Goal: Contribute content: Contribute content

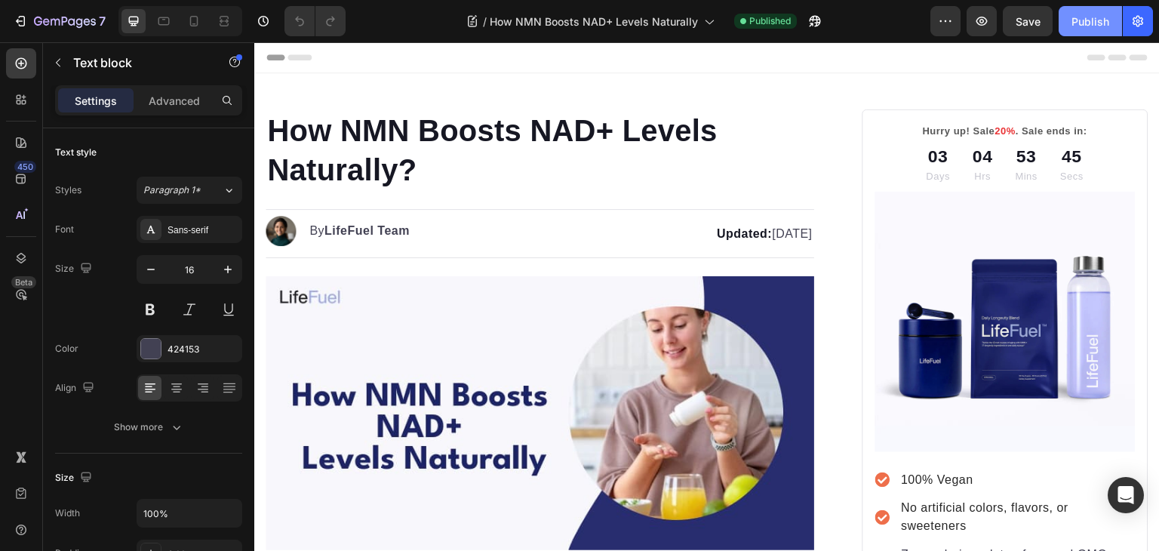
click at [1099, 26] on div "Publish" at bounding box center [1090, 22] width 38 height 16
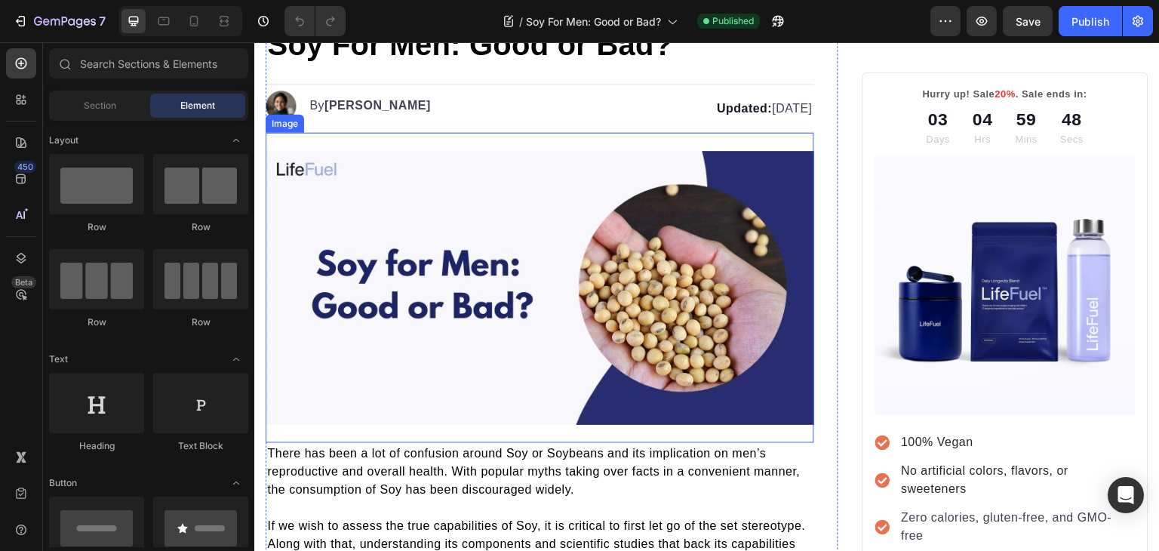
scroll to position [84, 0]
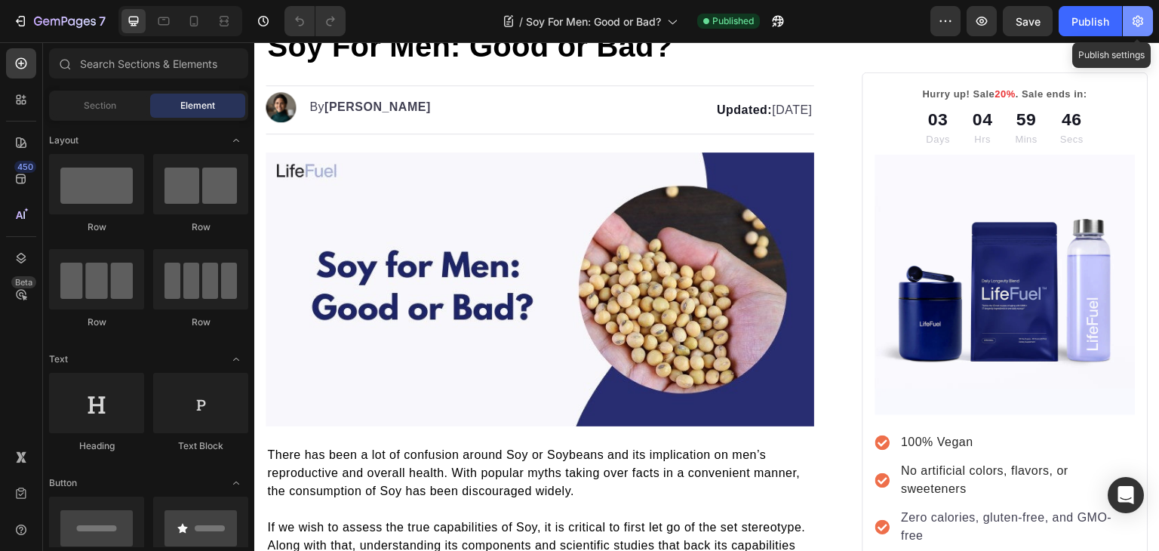
click at [1138, 25] on icon "button" at bounding box center [1137, 21] width 11 height 11
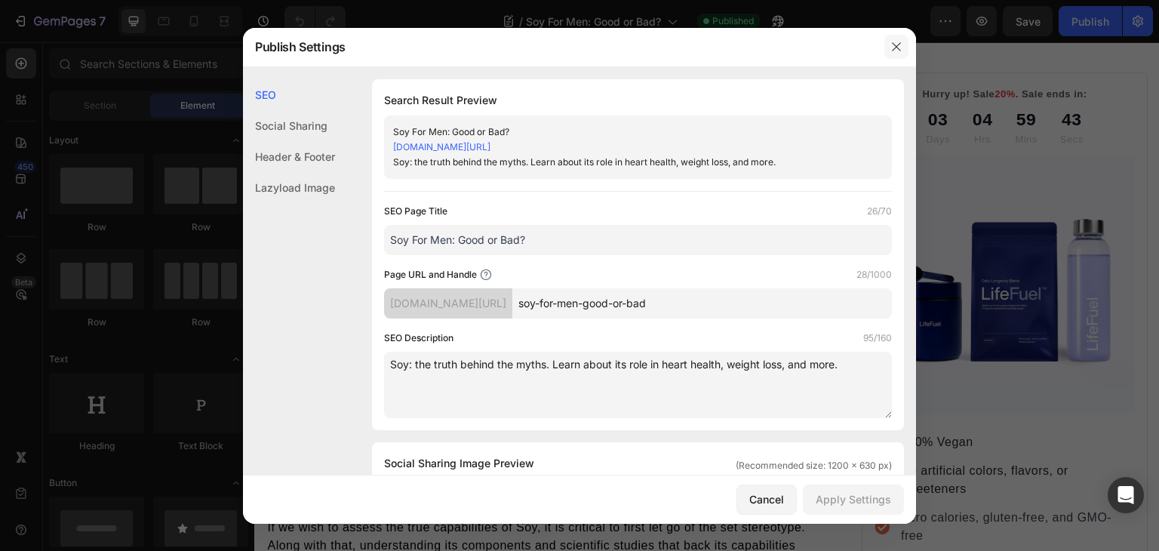
click at [895, 51] on icon "button" at bounding box center [896, 47] width 12 height 12
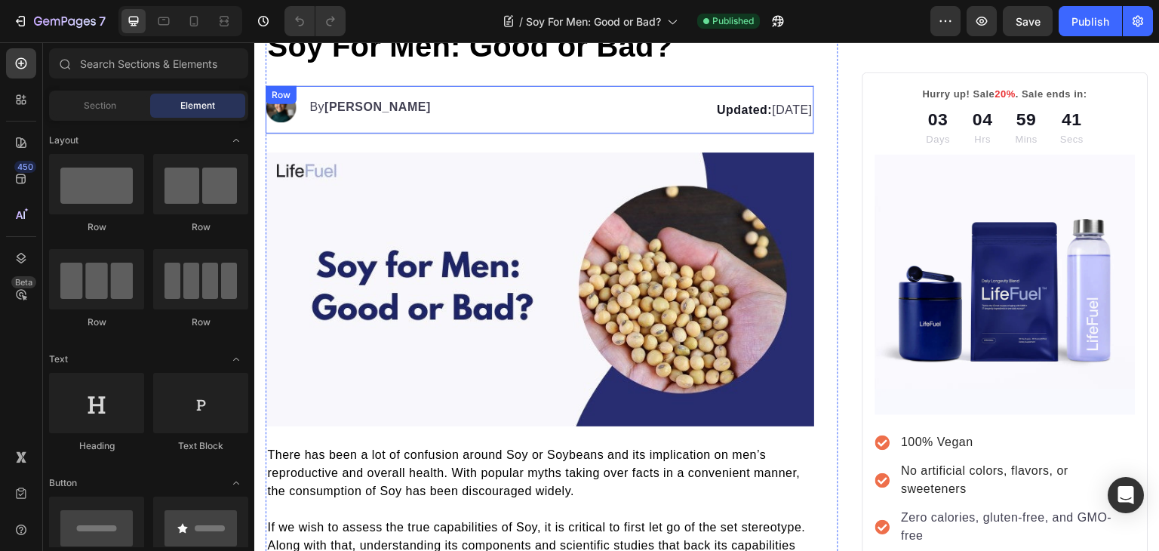
click at [733, 103] on p "Updated: April 16, 2025" at bounding box center [660, 110] width 302 height 18
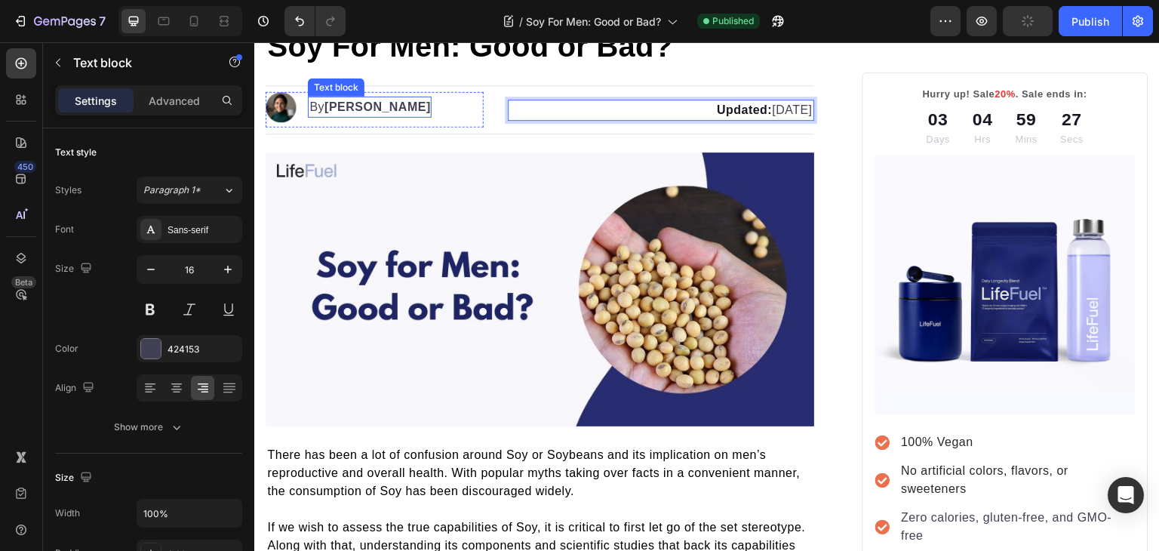
click at [341, 108] on strong "Kim Fields" at bounding box center [377, 106] width 106 height 13
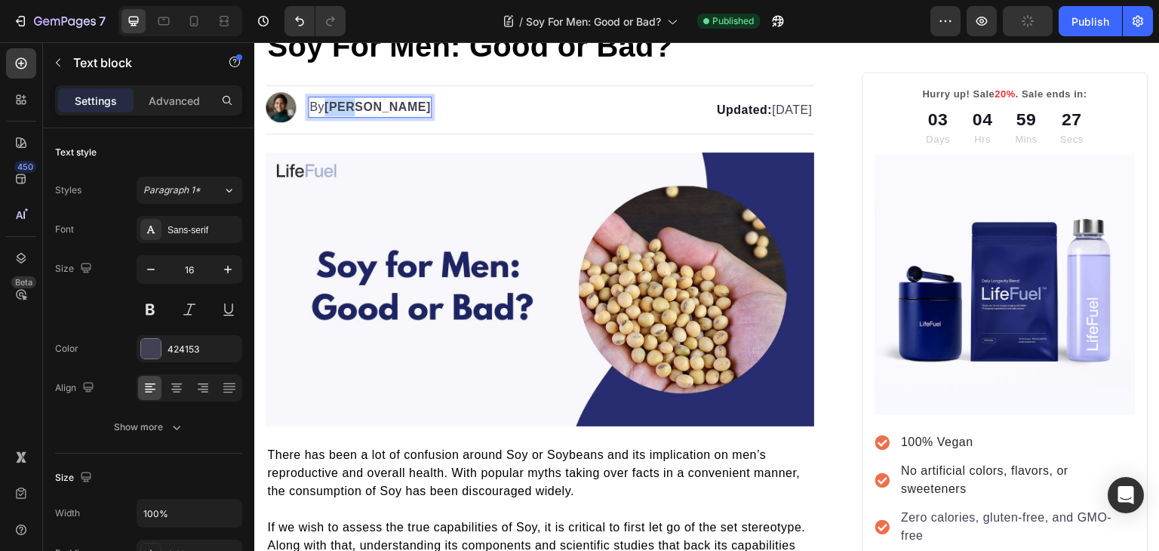
click at [341, 108] on strong "Kim Fields" at bounding box center [377, 106] width 106 height 13
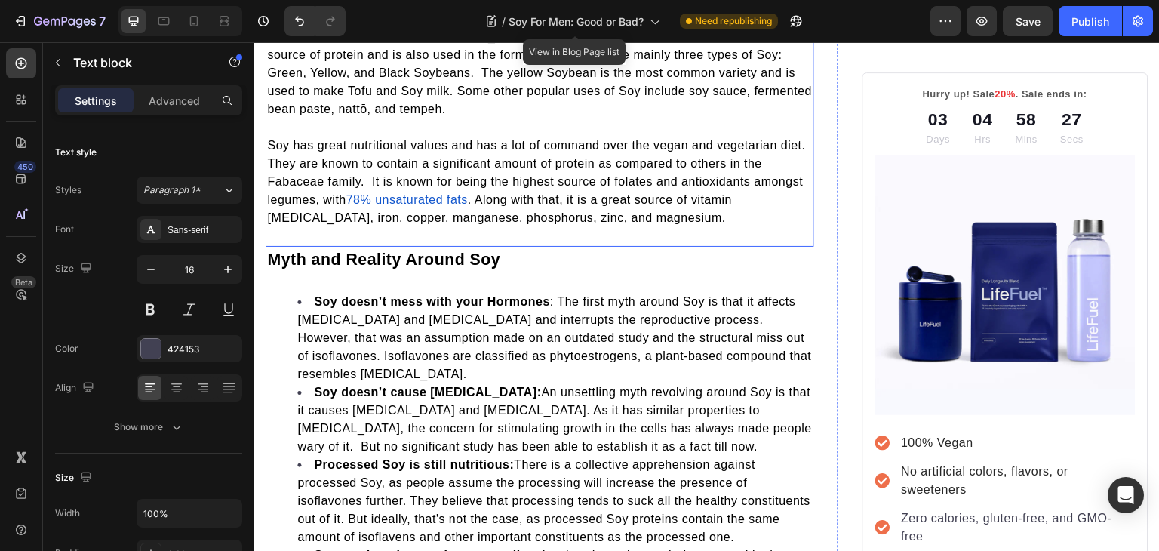
scroll to position [768, 0]
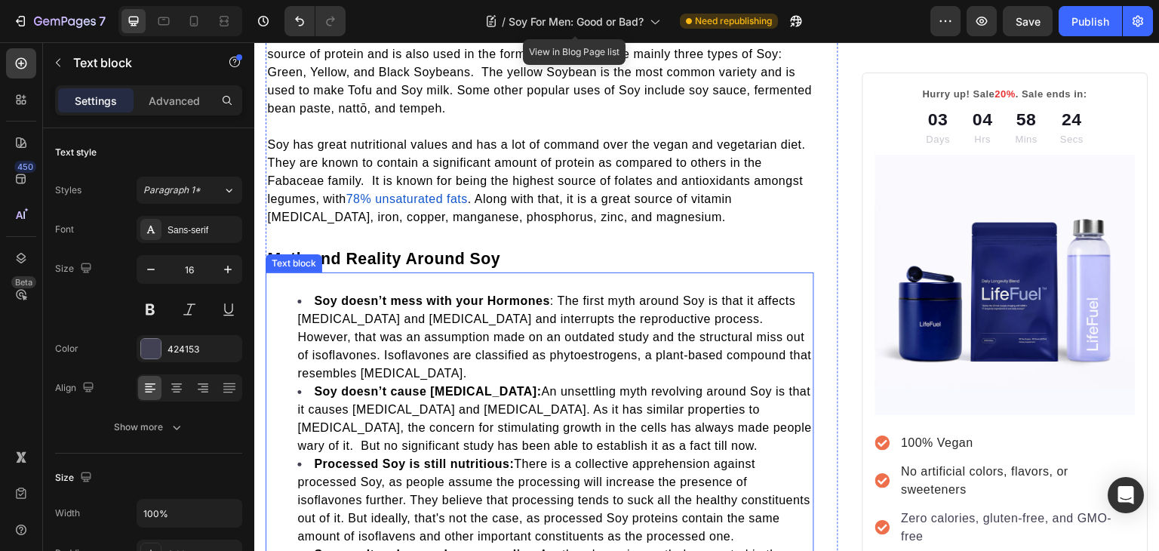
click at [474, 284] on div "Soy doesn’t mess with your Hormones : The first myth around Soy is that it affe…" at bounding box center [539, 527] width 548 height 498
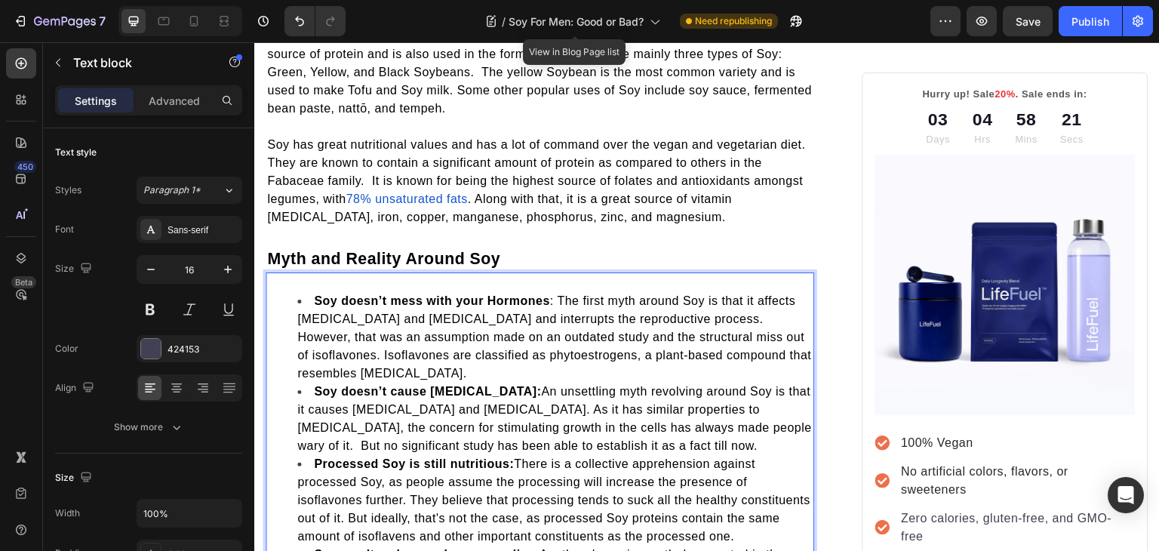
click at [474, 284] on div "Soy doesn’t mess with your Hormones : The first myth around Soy is that it affe…" at bounding box center [539, 527] width 548 height 498
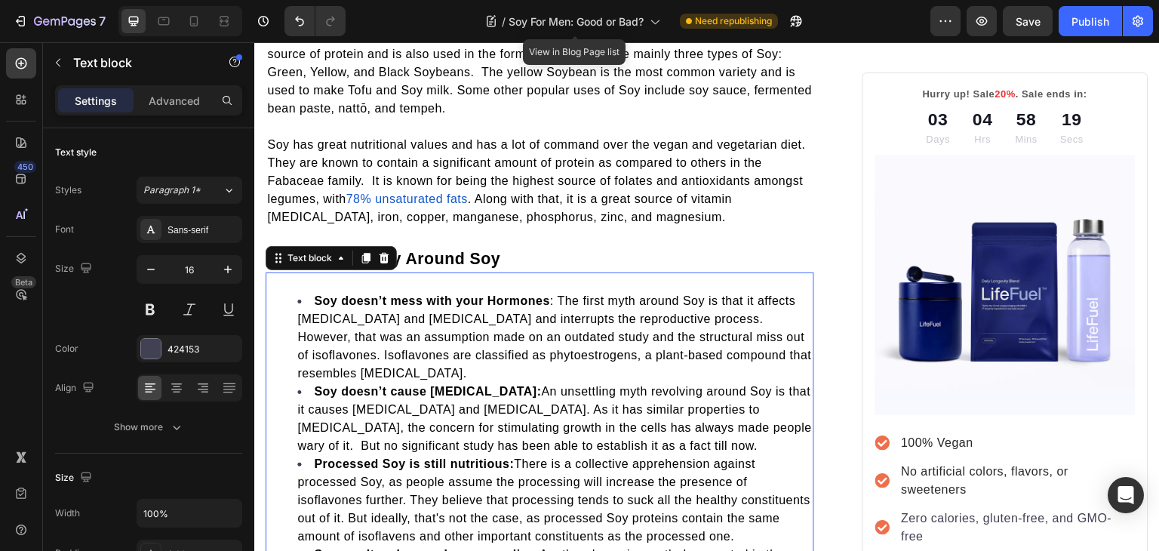
click at [444, 367] on li "Soy doesn’t mess with your Hormones : The first myth around Soy is that it affe…" at bounding box center [554, 337] width 515 height 91
click at [407, 278] on div "Soy doesn’t mess with your Hormones : The first myth around Soy is that it affe…" at bounding box center [539, 527] width 548 height 498
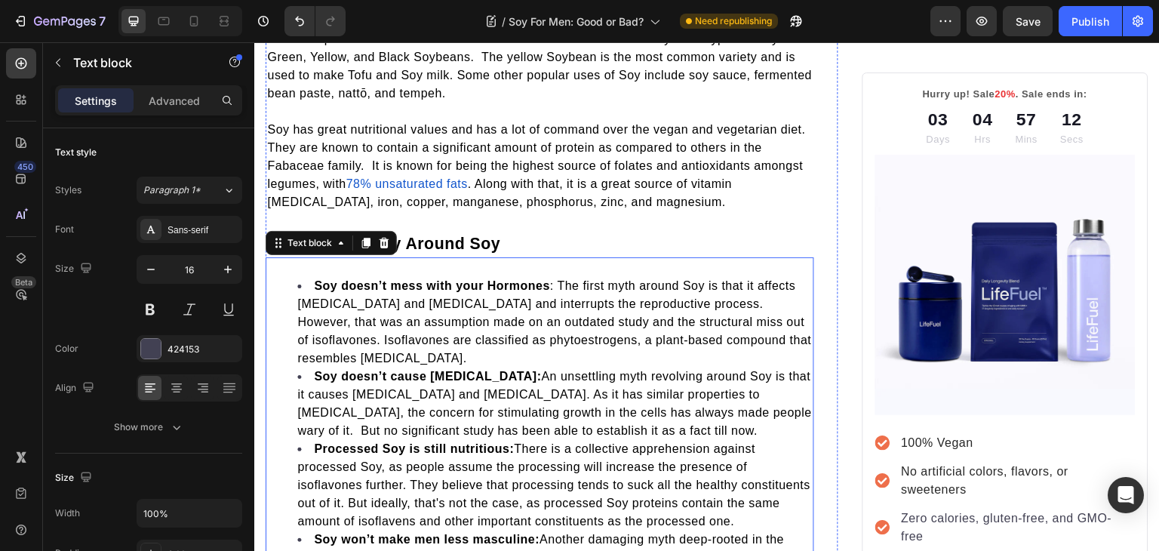
scroll to position [782, 0]
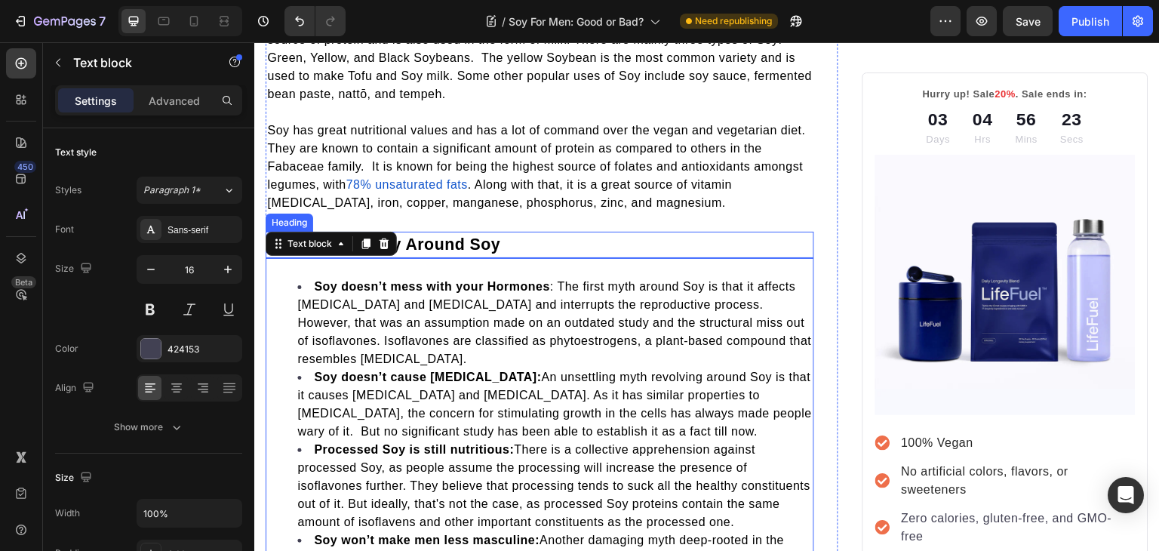
click at [526, 244] on h2 "Myth and Reality Around Soy" at bounding box center [539, 245] width 548 height 26
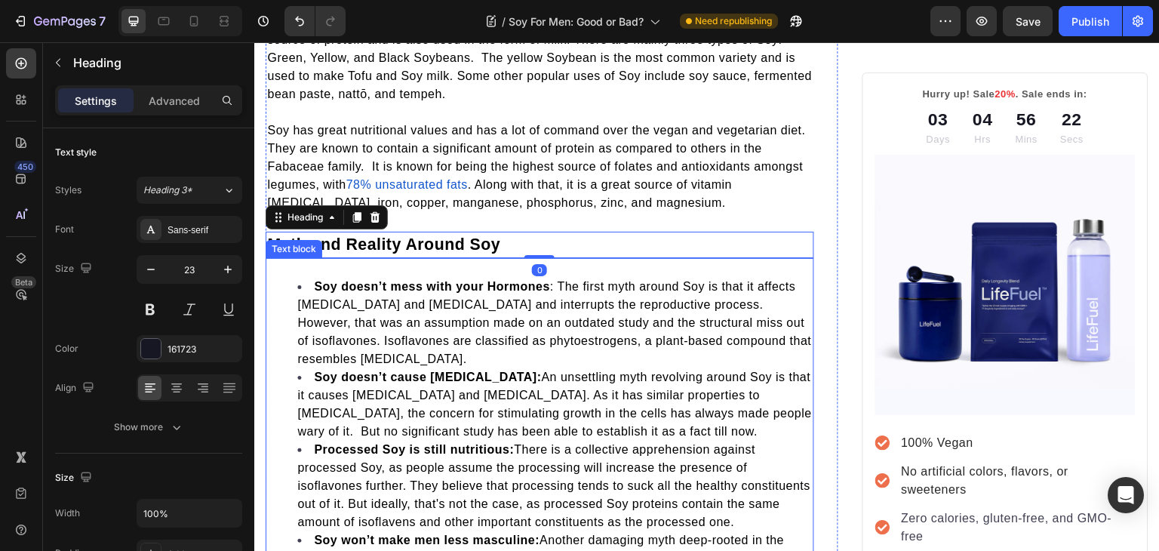
click at [496, 264] on div "Soy doesn’t mess with your Hormones : The first myth around Soy is that it affe…" at bounding box center [539, 513] width 548 height 498
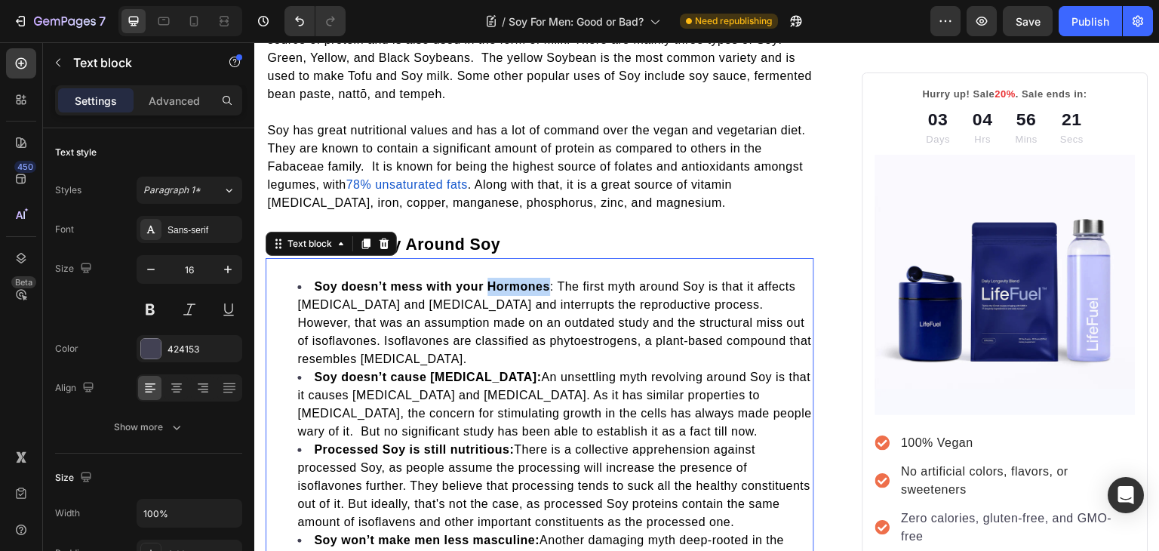
click at [496, 264] on div "Soy doesn’t mess with your Hormones : The first myth around Soy is that it affe…" at bounding box center [539, 513] width 548 height 498
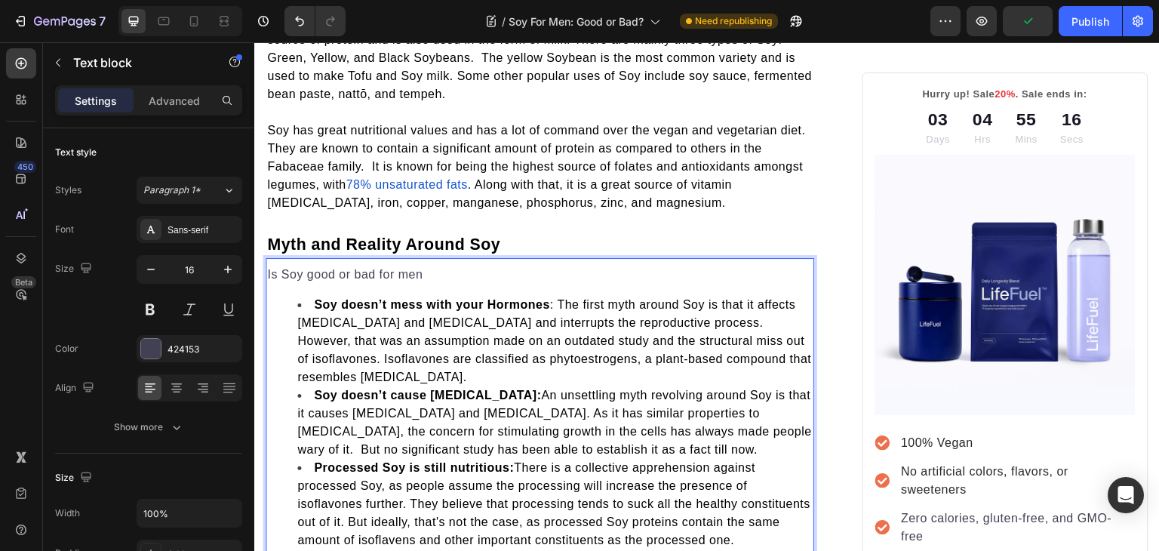
click at [269, 267] on p "Is Soy good or bad for men" at bounding box center [539, 274] width 545 height 18
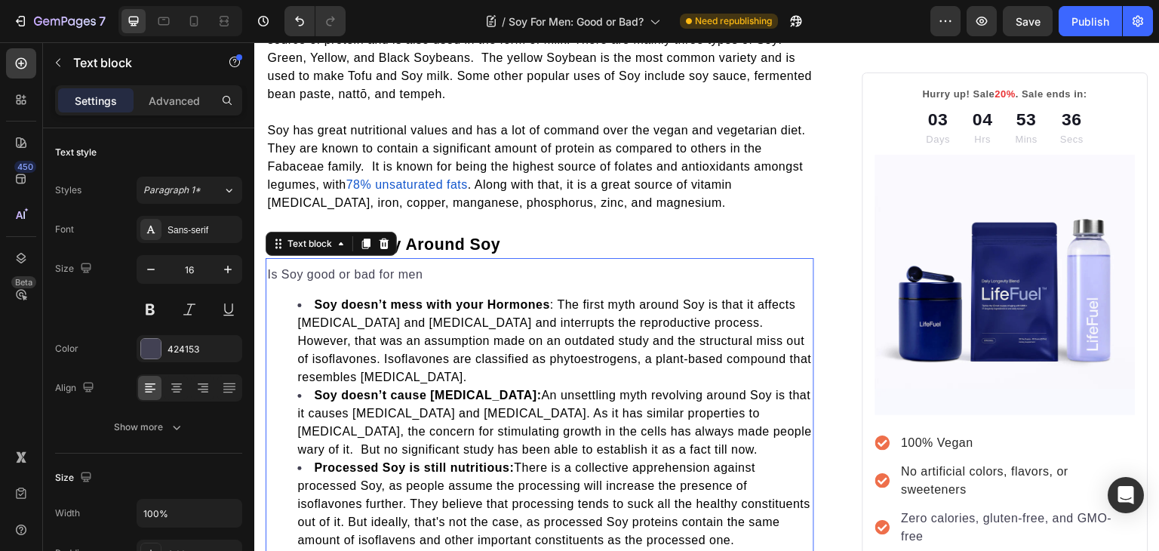
click at [275, 266] on p "Is Soy good or bad for men" at bounding box center [539, 274] width 545 height 18
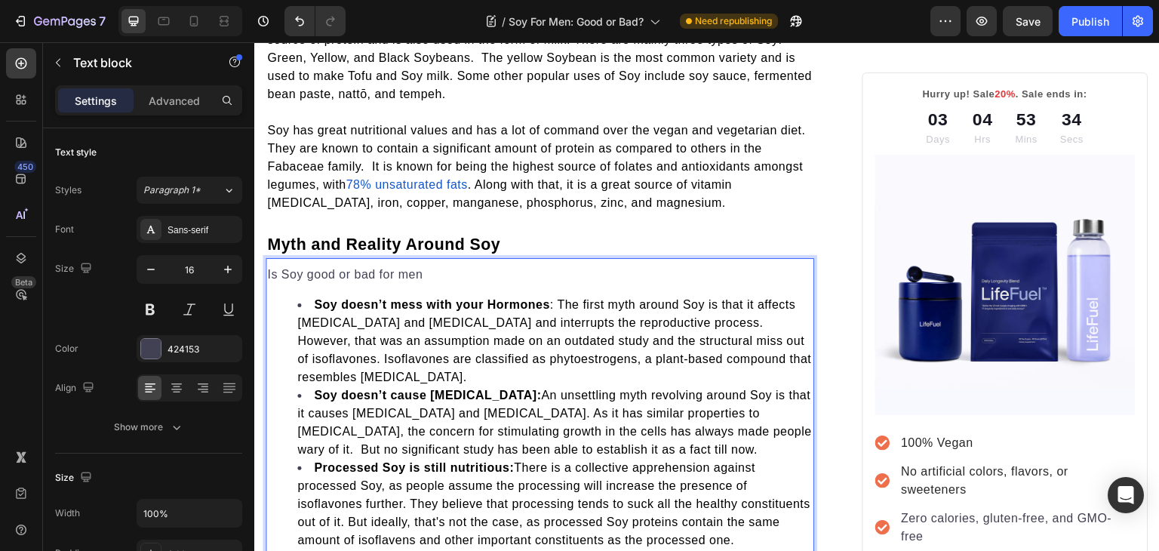
click at [273, 270] on p "Is Soy good or bad for men" at bounding box center [539, 274] width 545 height 18
click at [269, 271] on p "Is Soy good or bad for men" at bounding box center [539, 274] width 545 height 18
click at [464, 267] on p "Is Soy good or bad for men" at bounding box center [539, 274] width 545 height 18
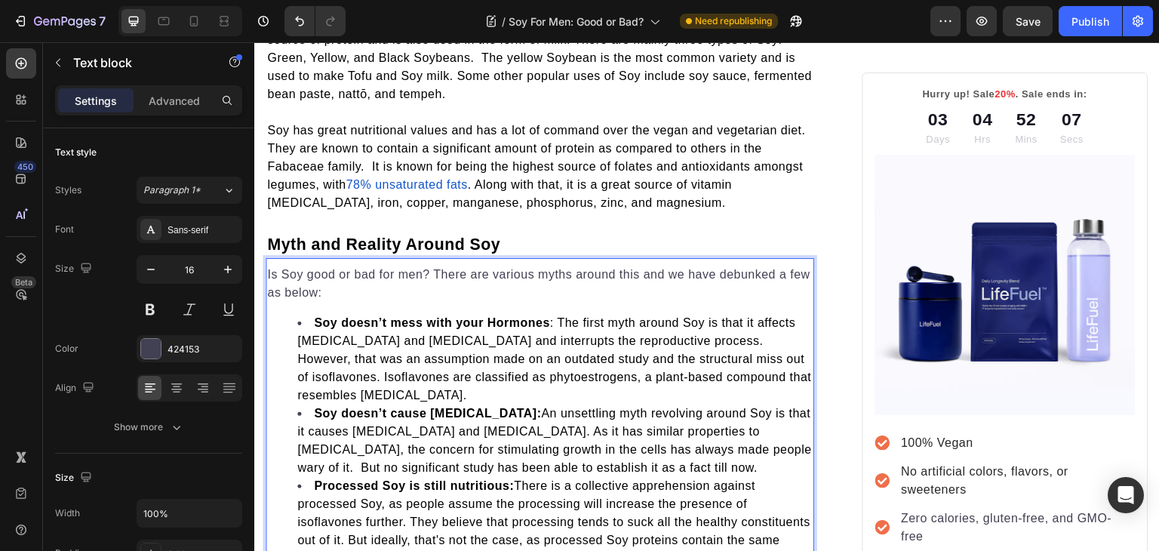
click at [267, 269] on p "Is Soy good or bad for men? There are various myths around this and we have deb…" at bounding box center [539, 283] width 545 height 36
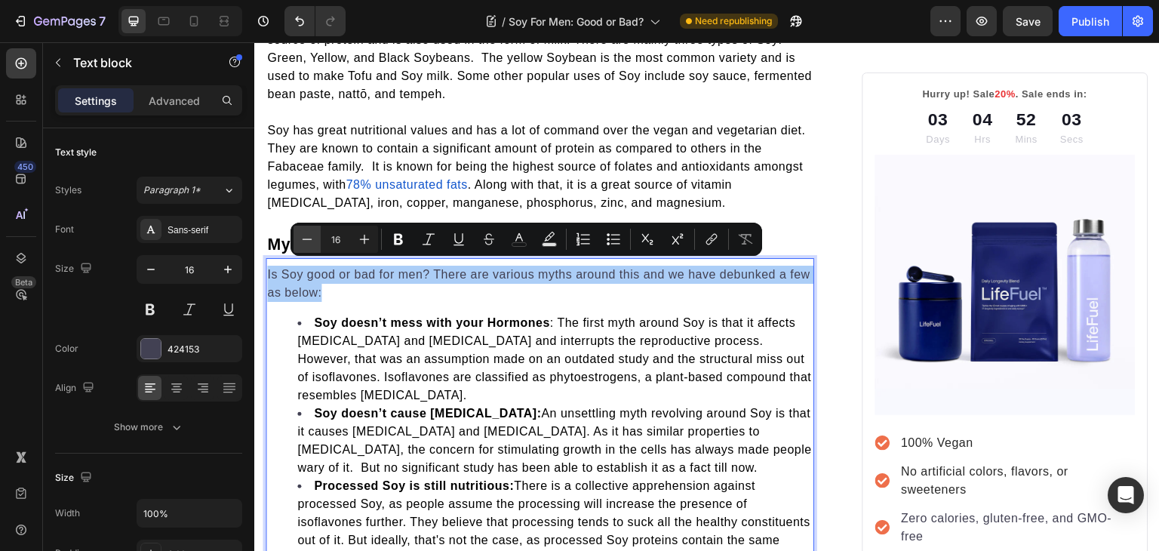
click at [299, 242] on button "Minus" at bounding box center [306, 239] width 27 height 27
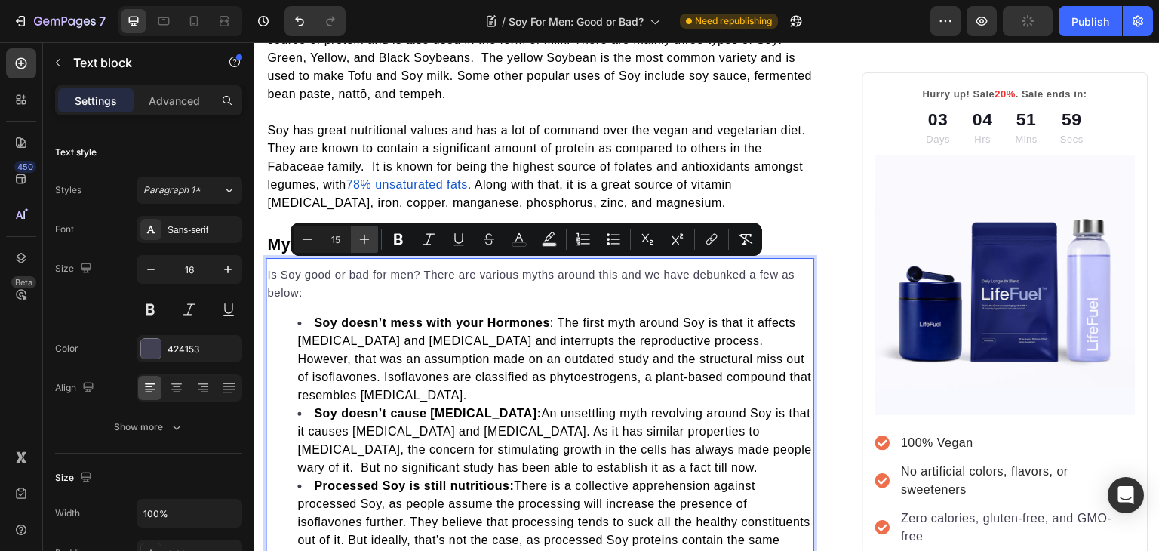
click at [359, 242] on icon "Editor contextual toolbar" at bounding box center [364, 239] width 15 height 15
type input "16"
click at [518, 247] on button "color" at bounding box center [518, 239] width 27 height 27
type input "424153"
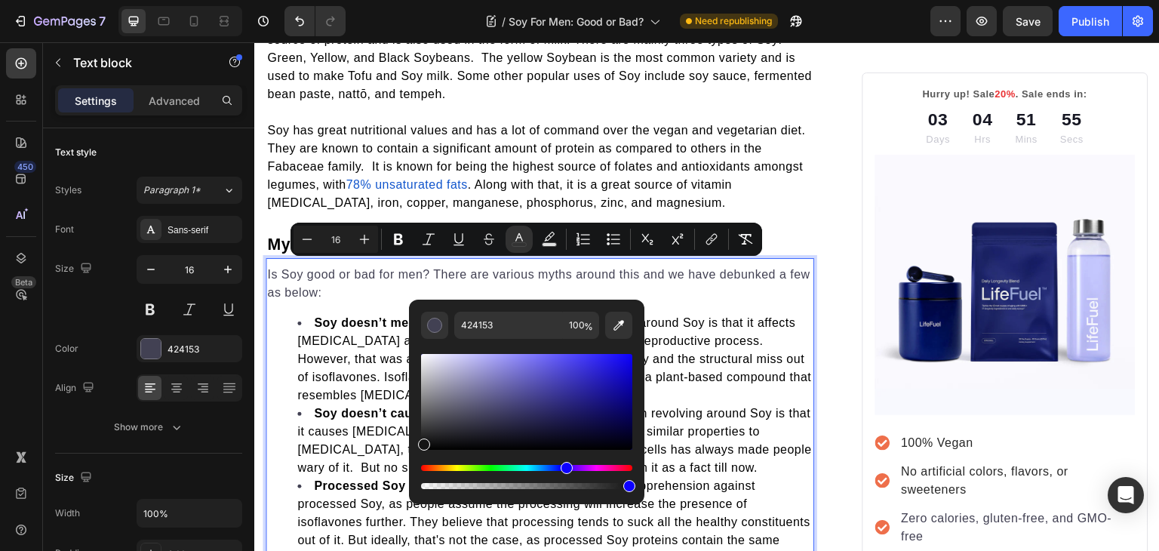
click at [421, 441] on div "Editor contextual toolbar" at bounding box center [526, 402] width 211 height 96
type input "141414"
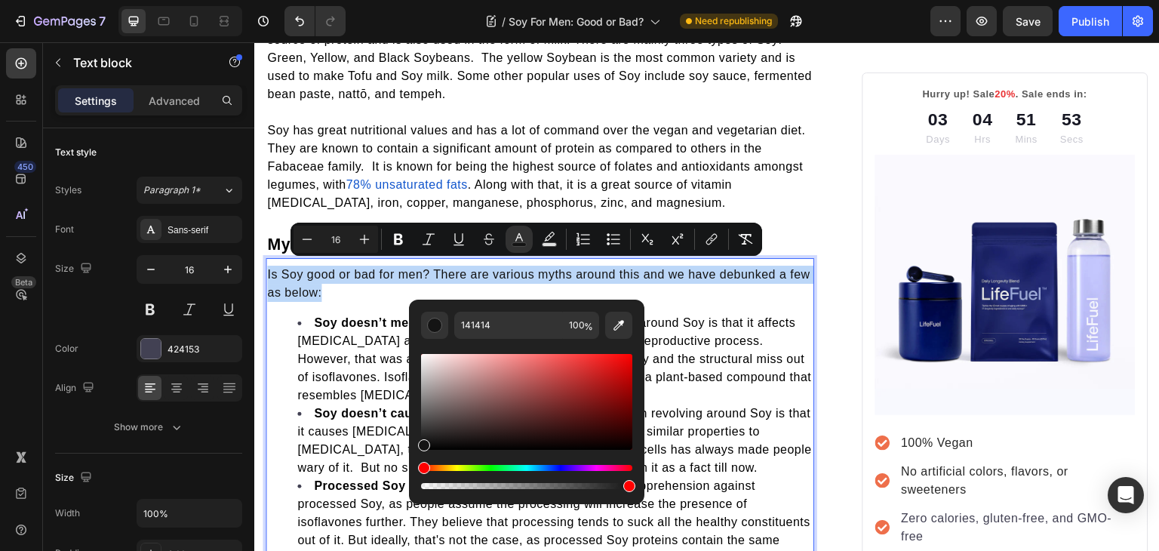
click at [706, 292] on p "Is Soy good or bad for men? There are various myths around this and we have deb…" at bounding box center [539, 283] width 545 height 36
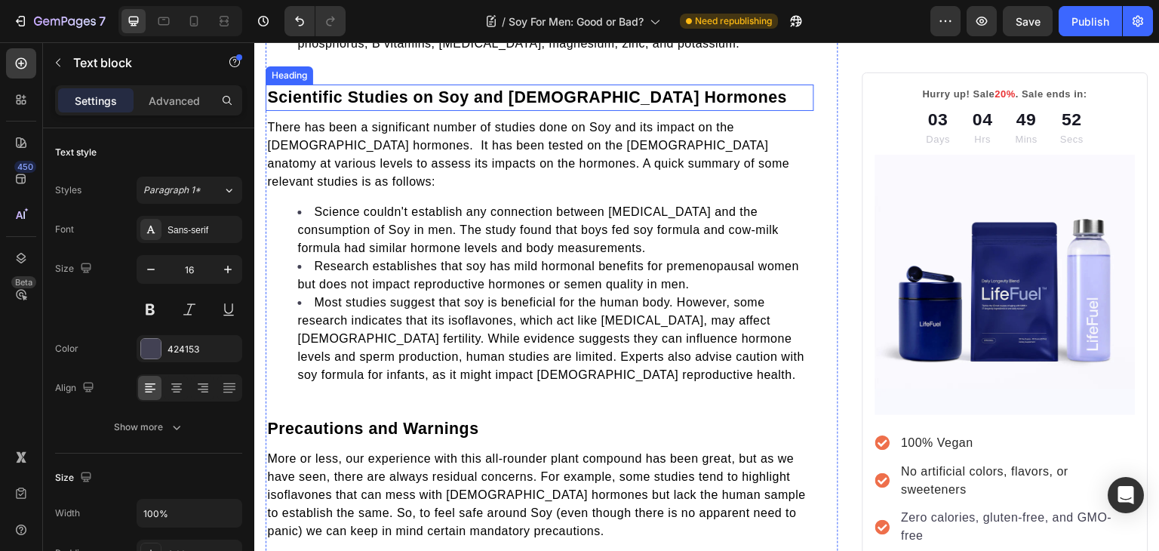
scroll to position [1809, 0]
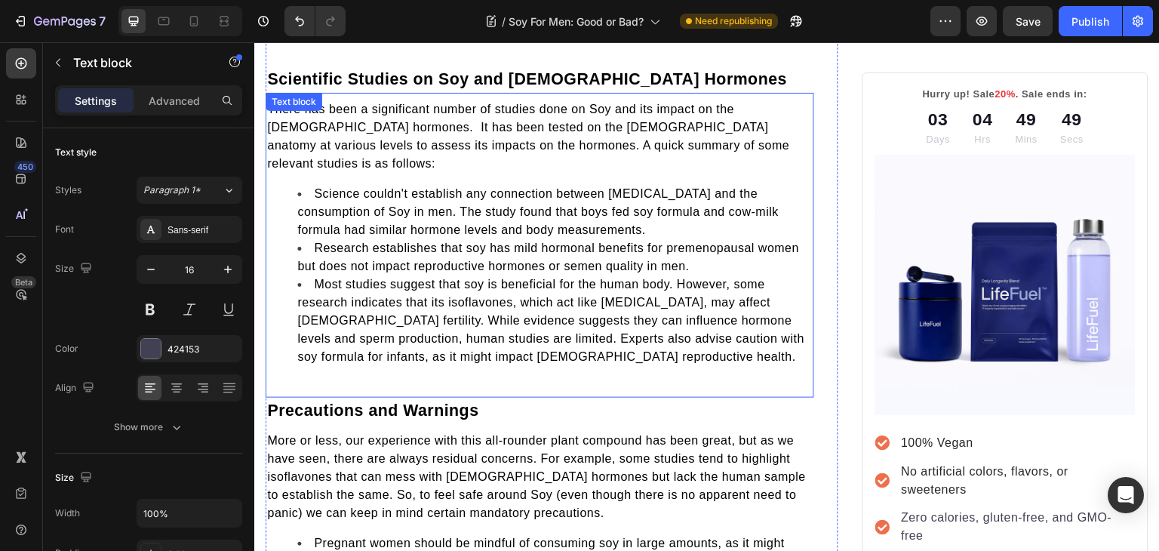
click at [414, 333] on div "There has been a significant number of studies done on Soy and its impact on th…" at bounding box center [539, 239] width 548 height 281
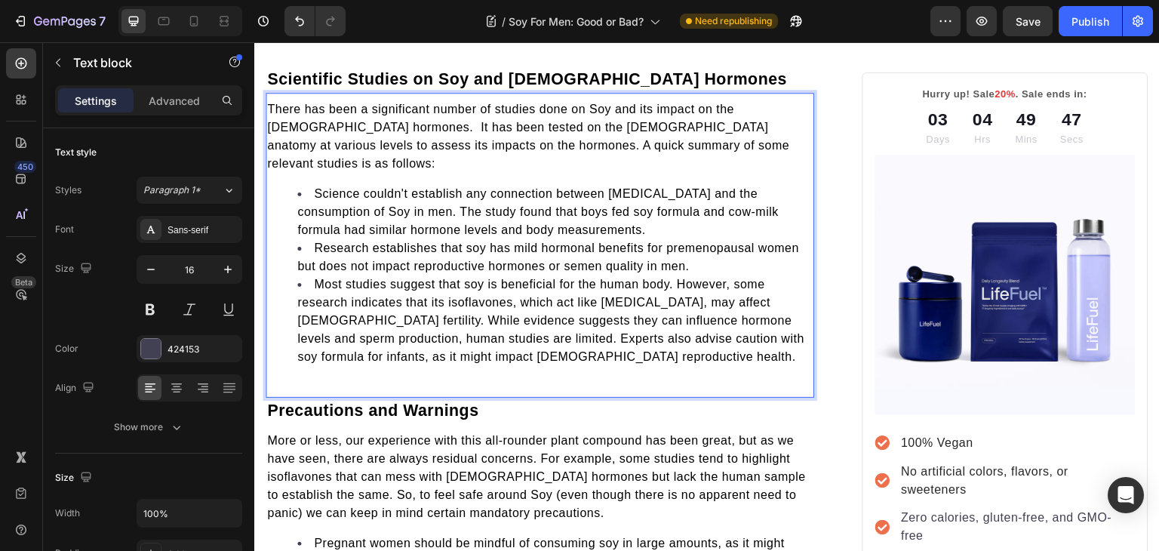
click at [548, 308] on li "Most studies suggest that soy is beneficial for the human body. However, some r…" at bounding box center [554, 320] width 515 height 91
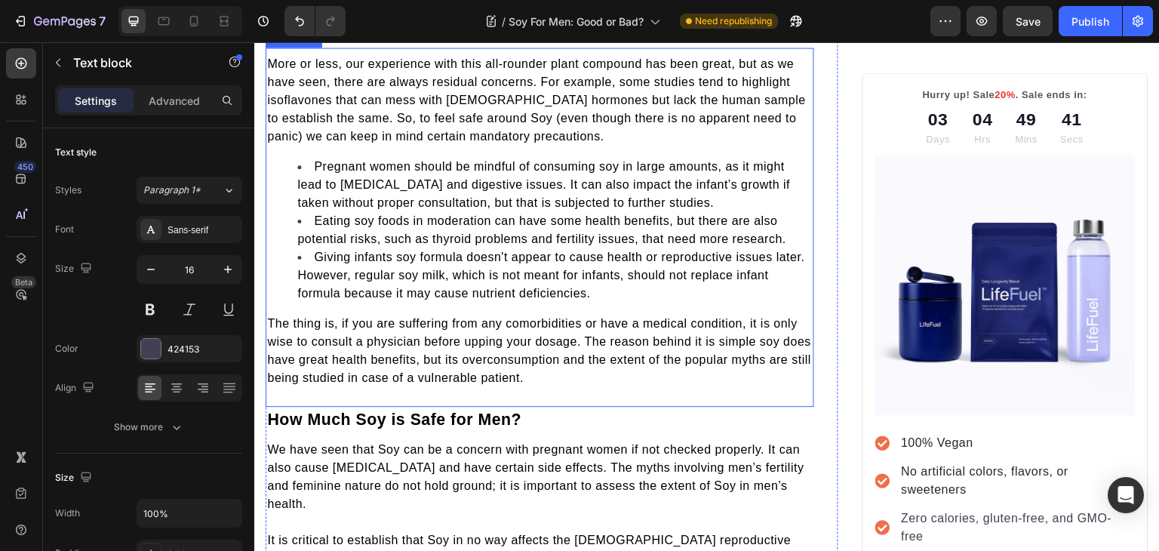
scroll to position [2190, 0]
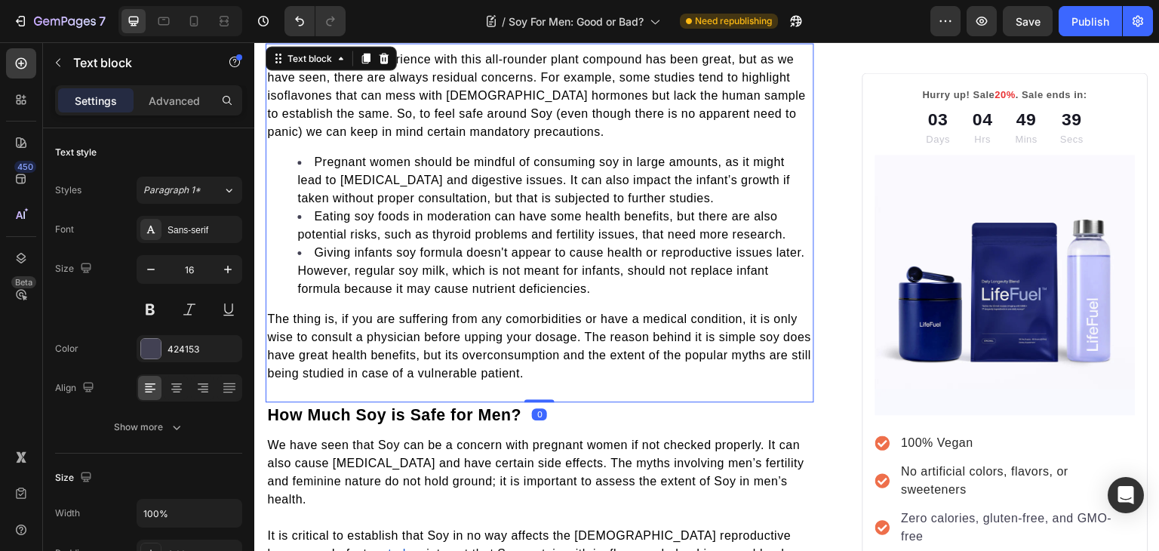
click at [296, 225] on ul "Pregnant women should be mindful of consuming soy in large amounts, as it might…" at bounding box center [539, 225] width 545 height 145
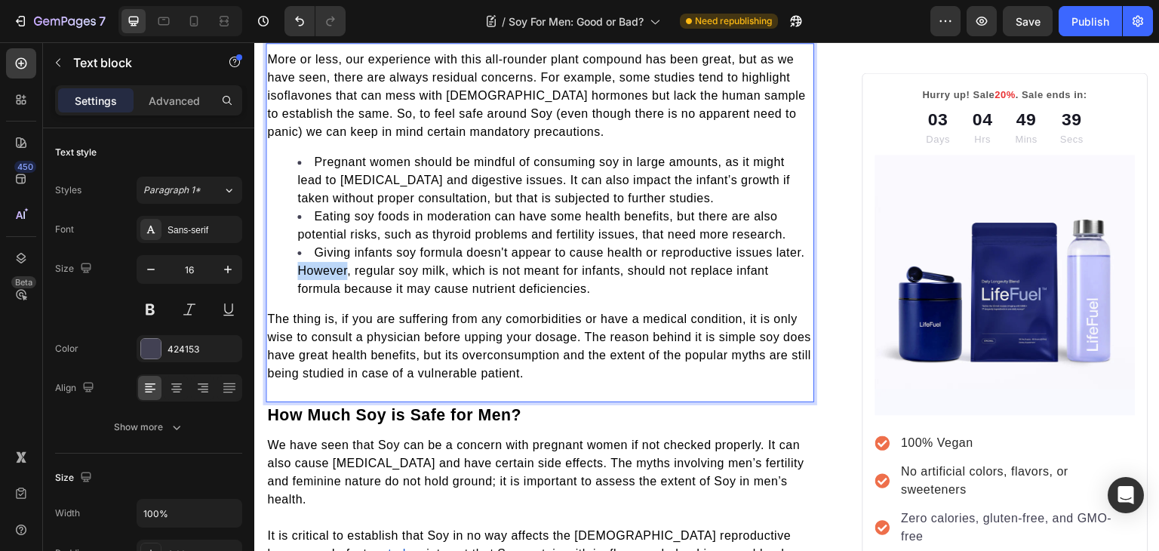
click at [296, 225] on ul "Pregnant women should be mindful of consuming soy in large amounts, as it might…" at bounding box center [539, 225] width 545 height 145
click at [356, 325] on span "The thing is, if you are suffering from any comorbidities or have a medical con…" at bounding box center [539, 345] width 544 height 67
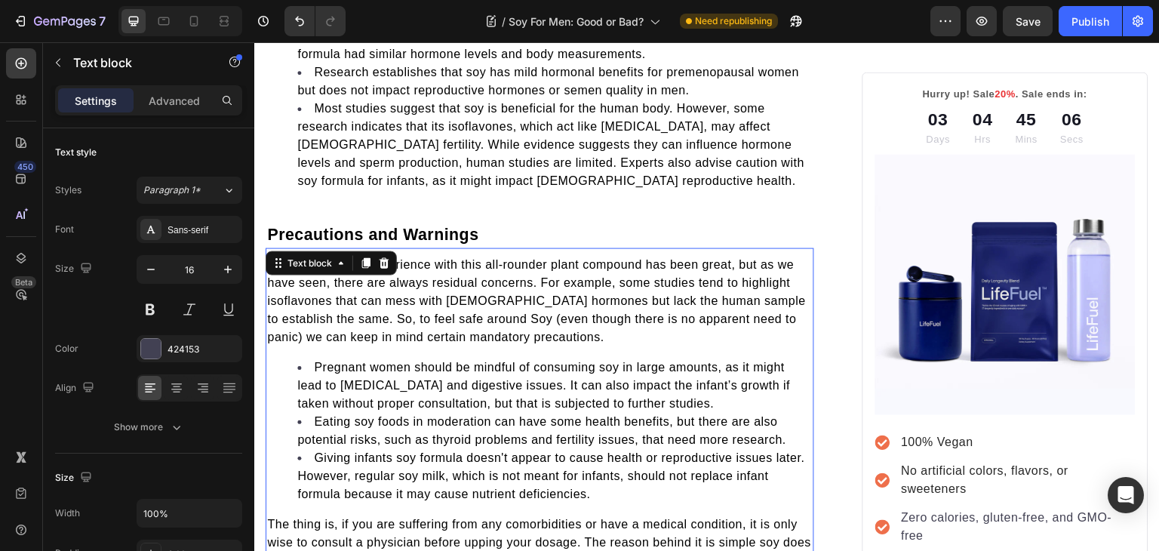
scroll to position [1982, 0]
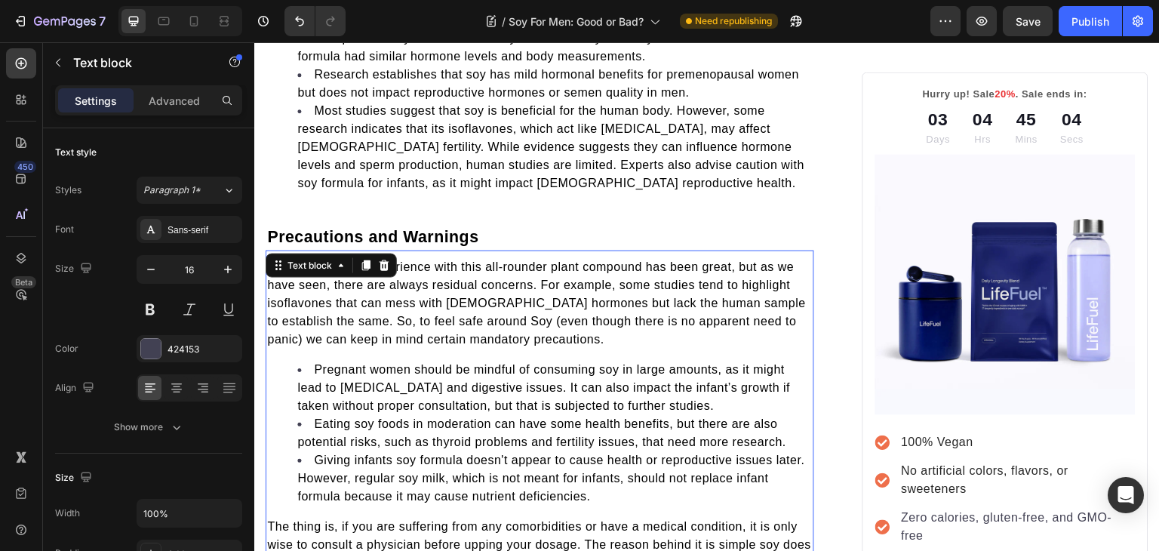
click at [442, 260] on span "More or less, our experience with this all-rounder plant compound has been grea…" at bounding box center [536, 302] width 539 height 85
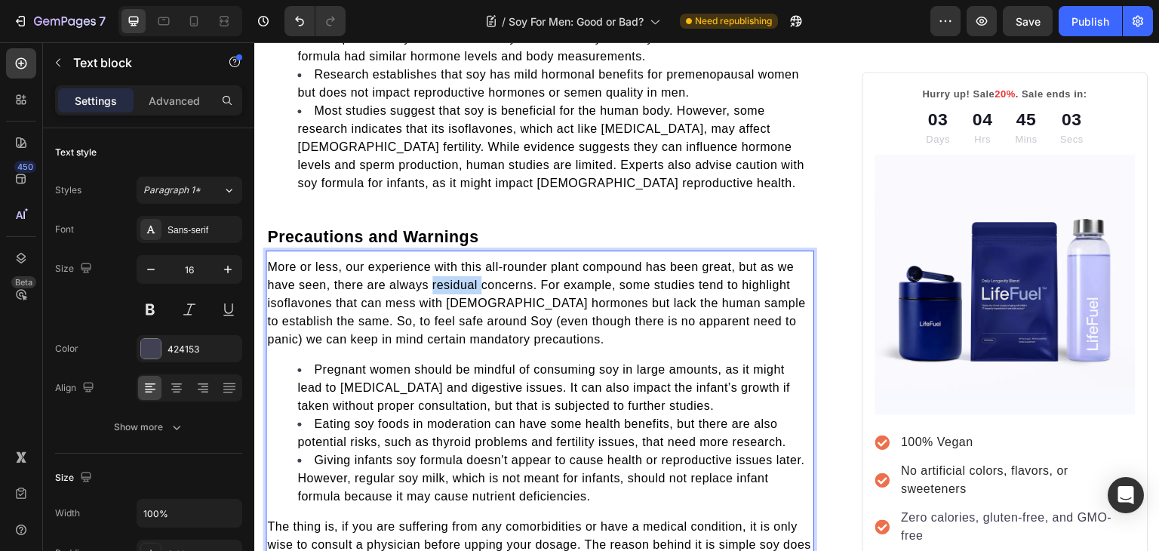
click at [442, 260] on span "More or less, our experience with this all-rounder plant compound has been grea…" at bounding box center [536, 302] width 539 height 85
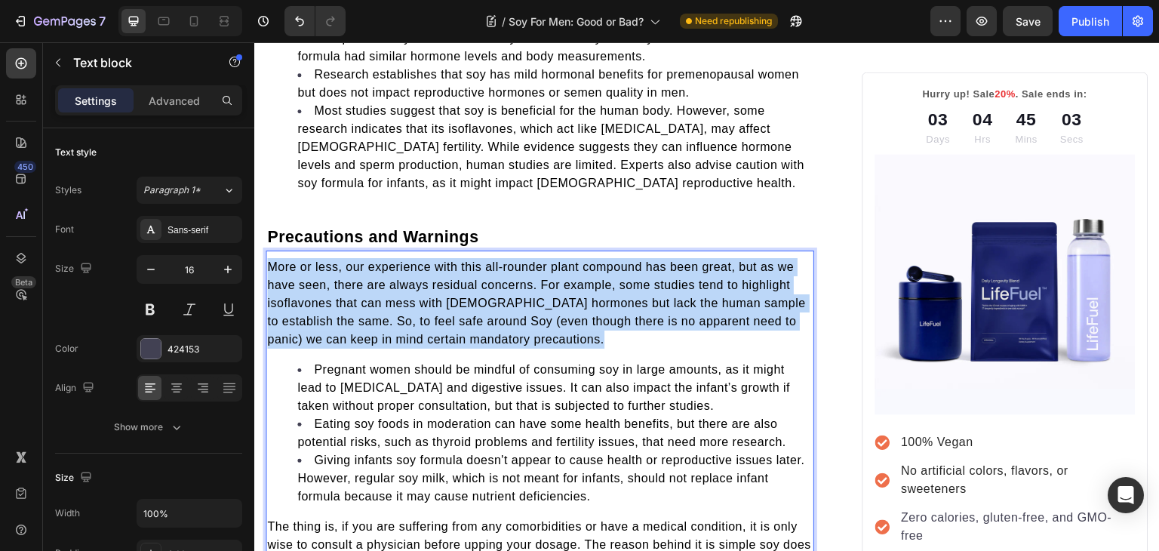
click at [442, 260] on span "More or less, our experience with this all-rounder plant compound has been grea…" at bounding box center [536, 302] width 539 height 85
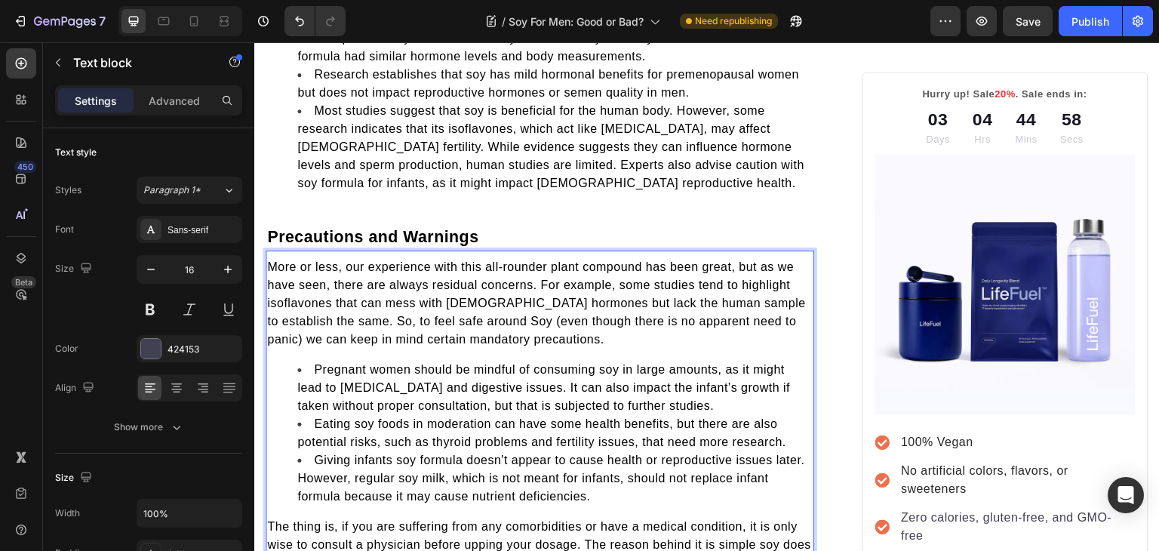
click at [404, 363] on span "Pregnant women should be mindful of consuming soy in large amounts, as it might…" at bounding box center [543, 387] width 493 height 49
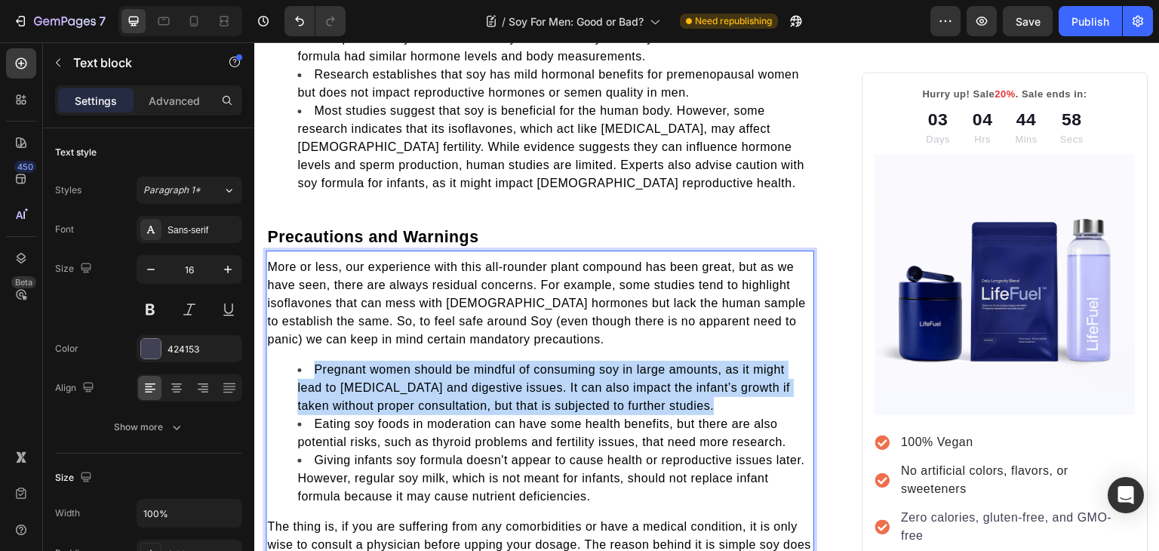
click at [404, 363] on span "Pregnant women should be mindful of consuming soy in large amounts, as it might…" at bounding box center [543, 387] width 493 height 49
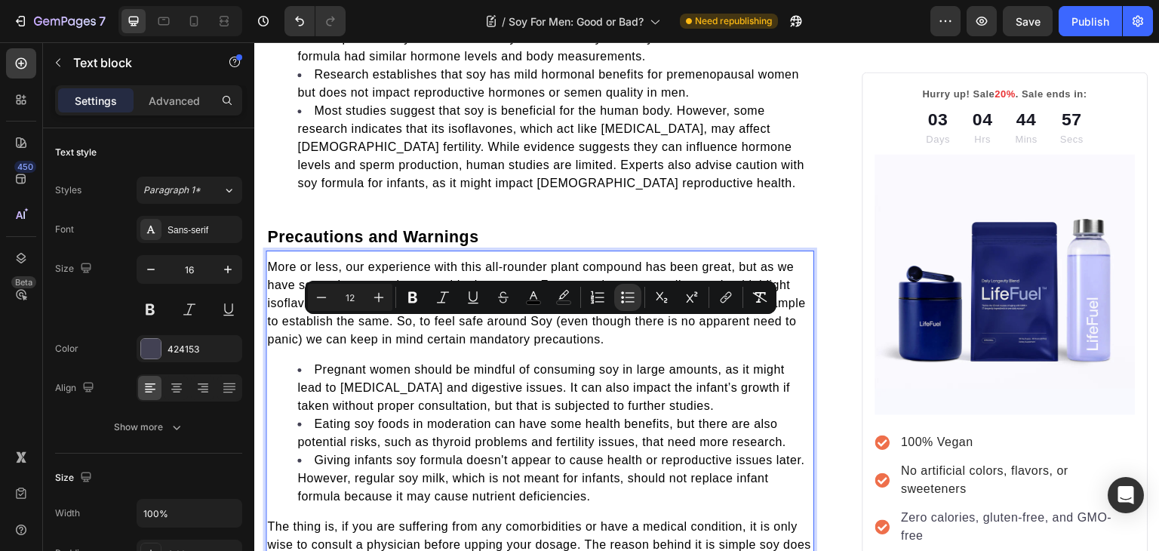
click at [407, 417] on span "Eating soy foods in moderation can have some health benefits, but there are als…" at bounding box center [541, 432] width 489 height 31
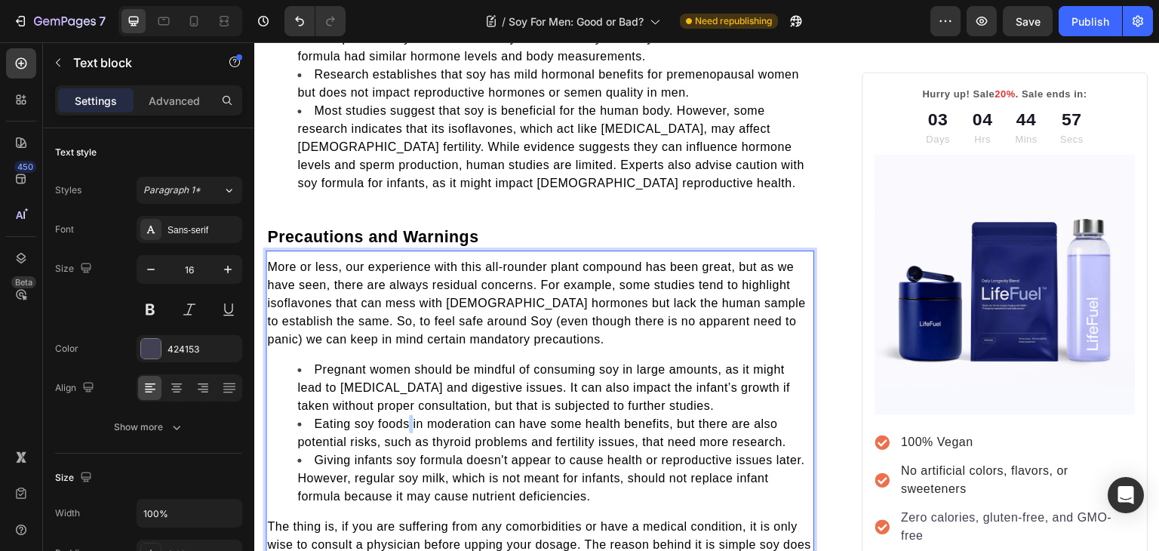
click at [407, 417] on span "Eating soy foods in moderation can have some health benefits, but there are als…" at bounding box center [541, 432] width 489 height 31
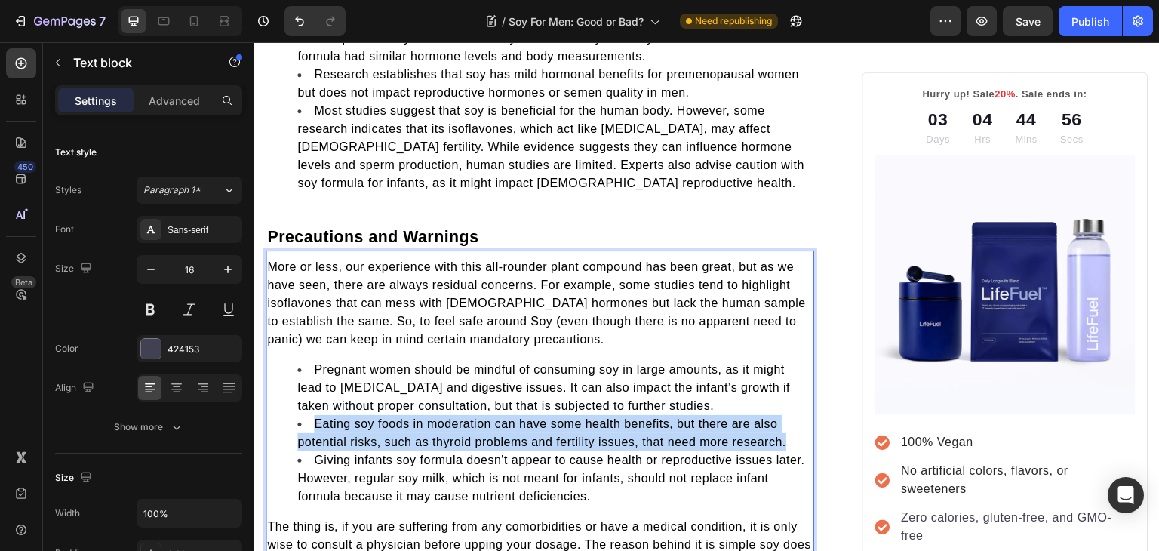
click at [407, 417] on span "Eating soy foods in moderation can have some health benefits, but there are als…" at bounding box center [541, 432] width 489 height 31
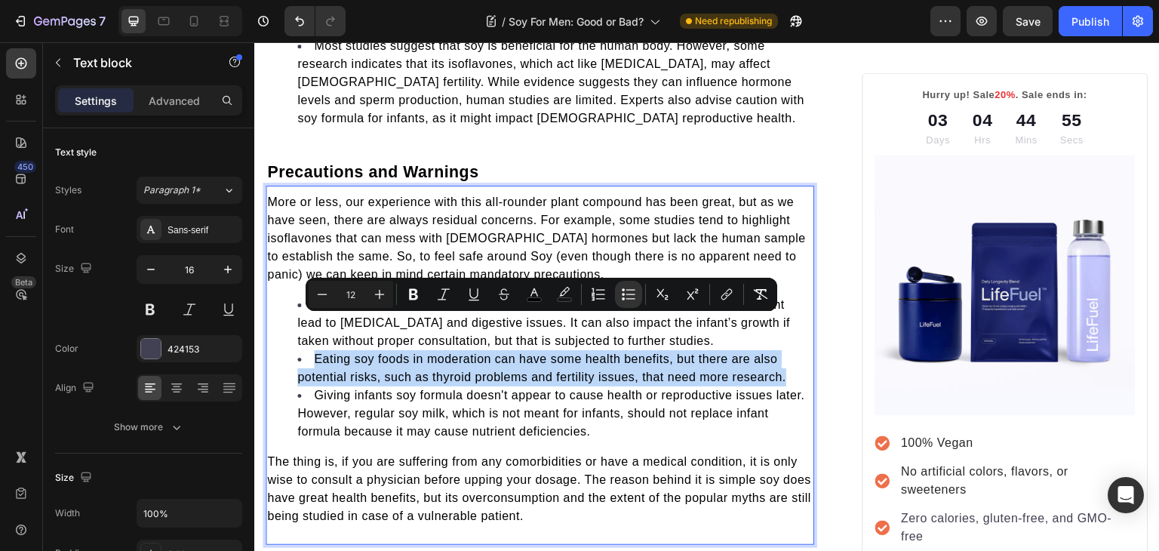
scroll to position [2049, 0]
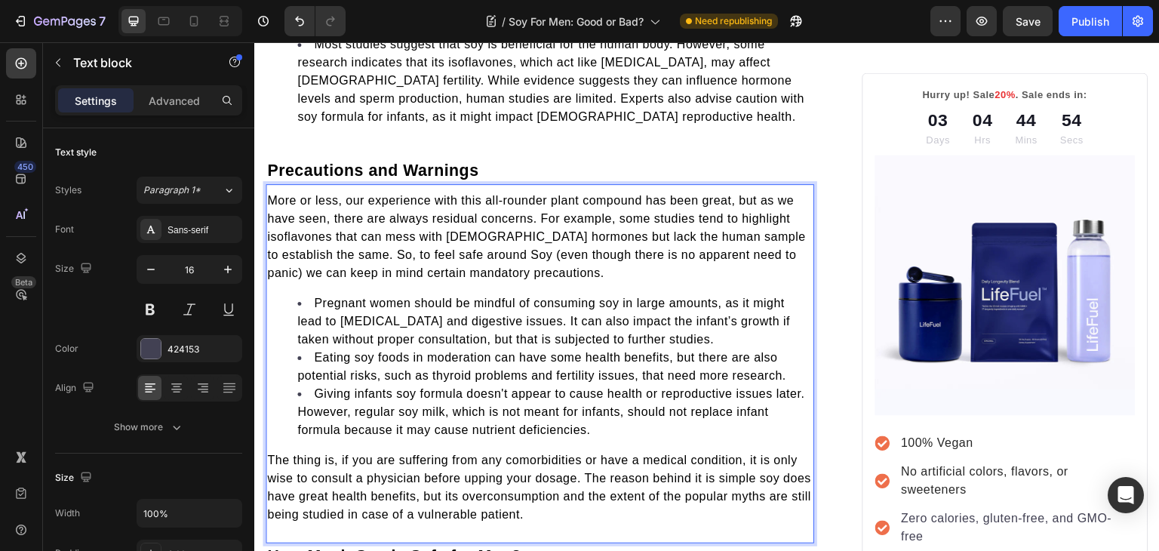
click at [354, 387] on span "Giving infants soy formula doesn't appear to cause health or reproductive issue…" at bounding box center [550, 411] width 507 height 49
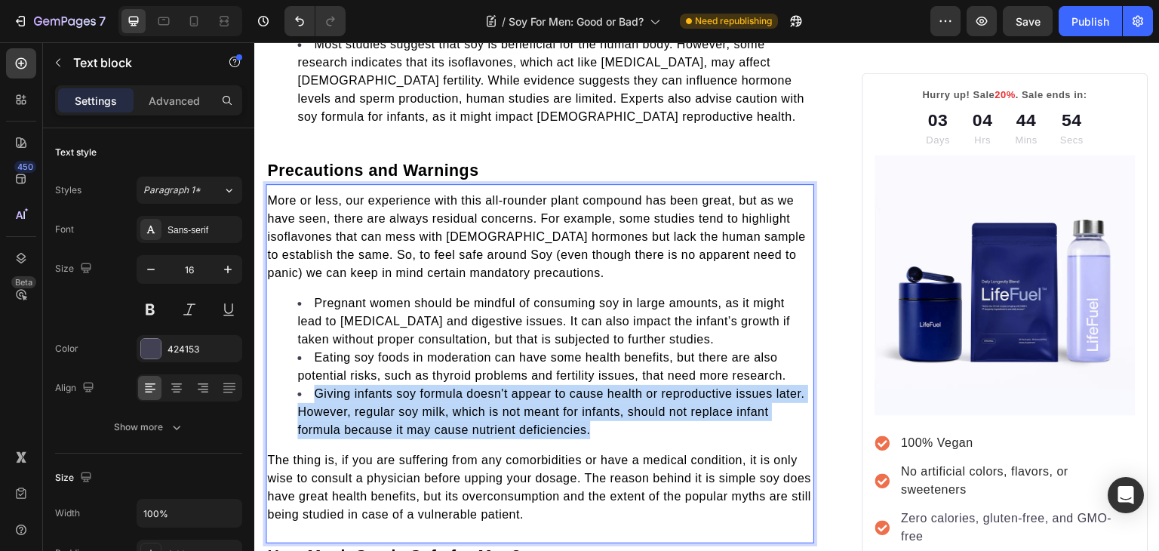
click at [354, 387] on span "Giving infants soy formula doesn't appear to cause health or reproductive issue…" at bounding box center [550, 411] width 507 height 49
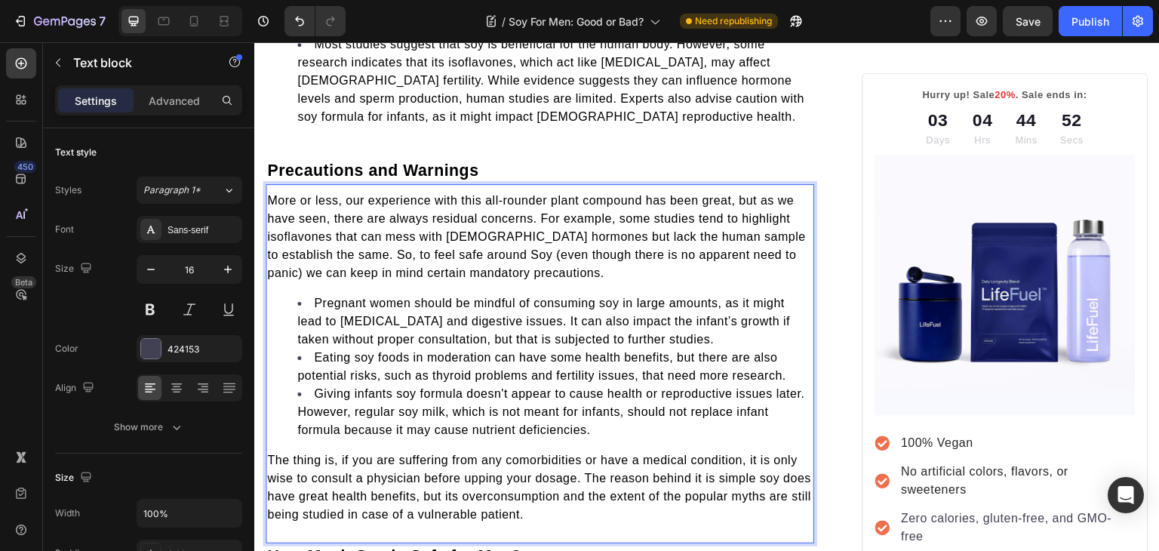
click at [332, 453] on span "The thing is, if you are suffering from any comorbidities or have a medical con…" at bounding box center [539, 486] width 544 height 67
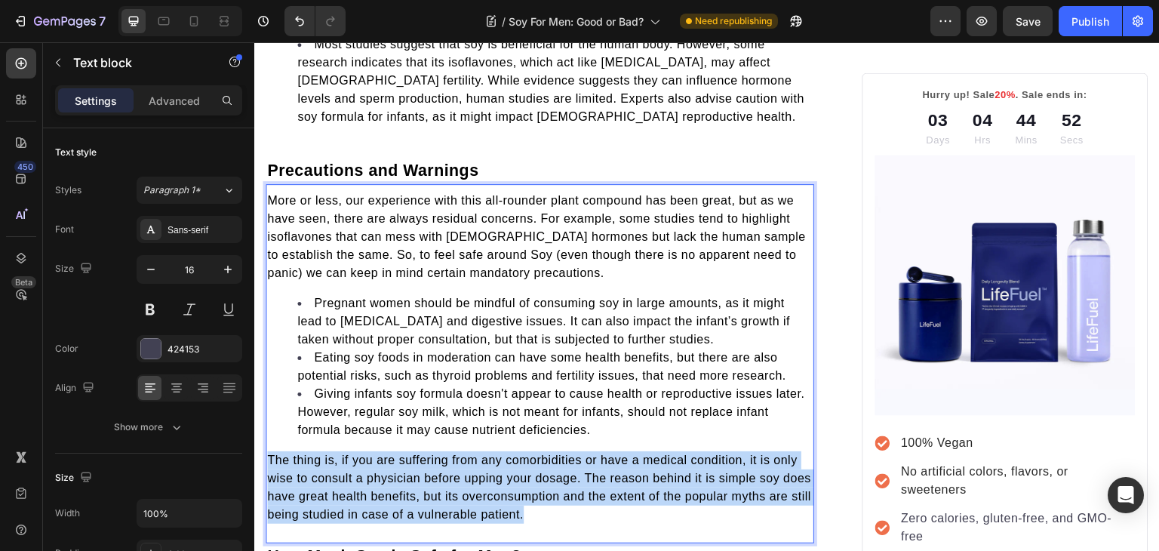
click at [332, 453] on span "The thing is, if you are suffering from any comorbidities or have a medical con…" at bounding box center [539, 486] width 544 height 67
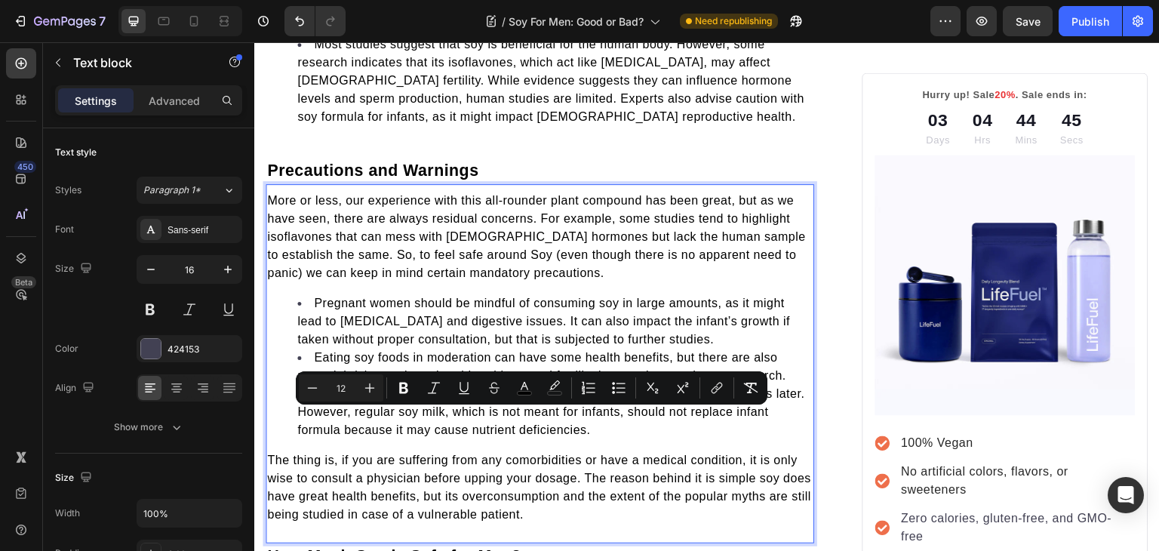
click at [380, 296] on span "Pregnant women should be mindful of consuming soy in large amounts, as it might…" at bounding box center [543, 320] width 493 height 49
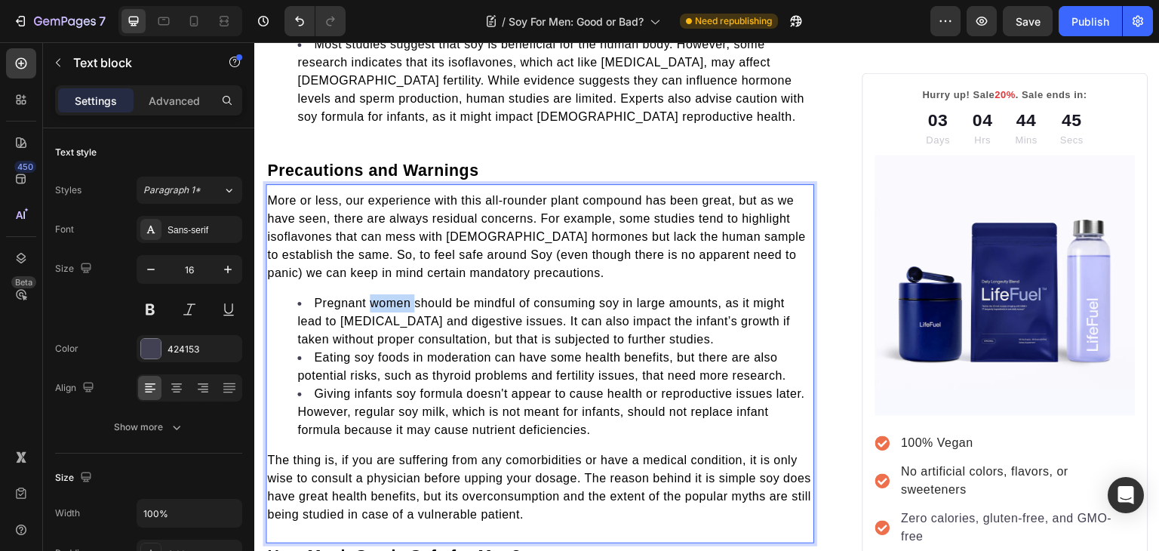
click at [380, 296] on span "Pregnant women should be mindful of consuming soy in large amounts, as it might…" at bounding box center [543, 320] width 493 height 49
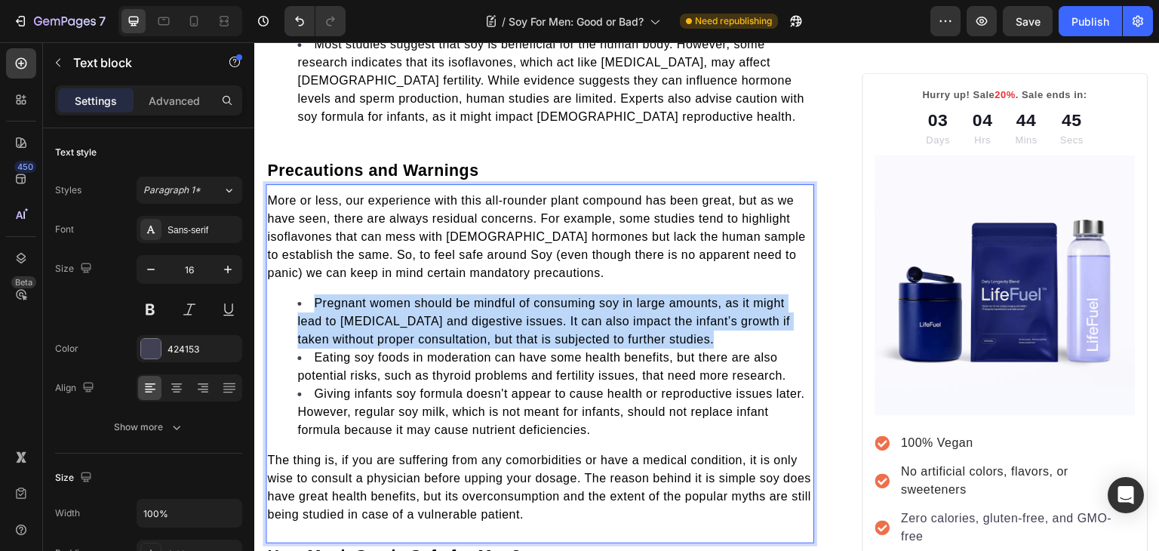
click at [380, 296] on span "Pregnant women should be mindful of consuming soy in large amounts, as it might…" at bounding box center [543, 320] width 493 height 49
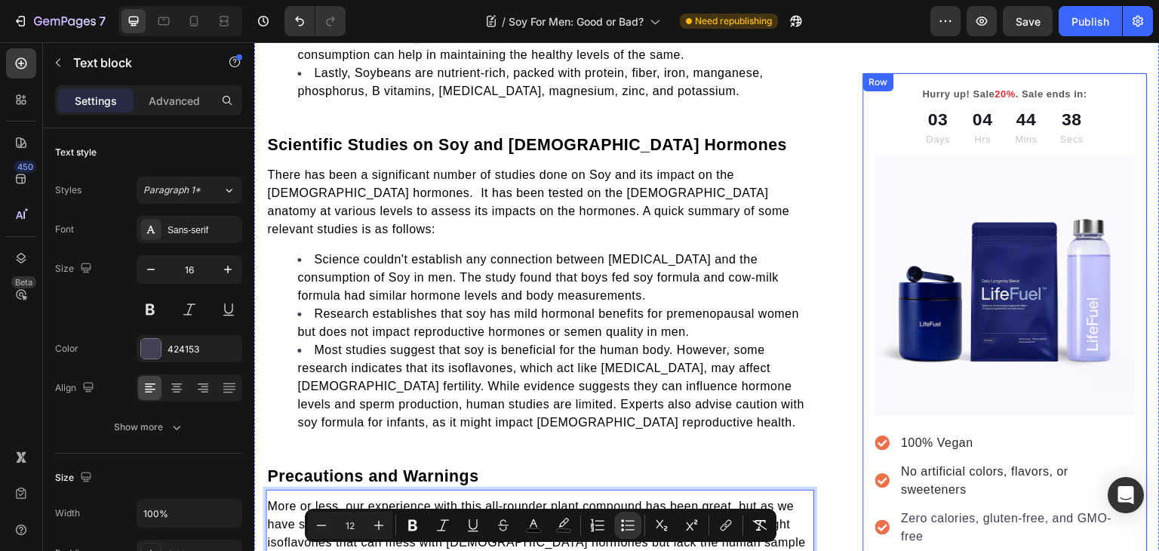
scroll to position [1754, 0]
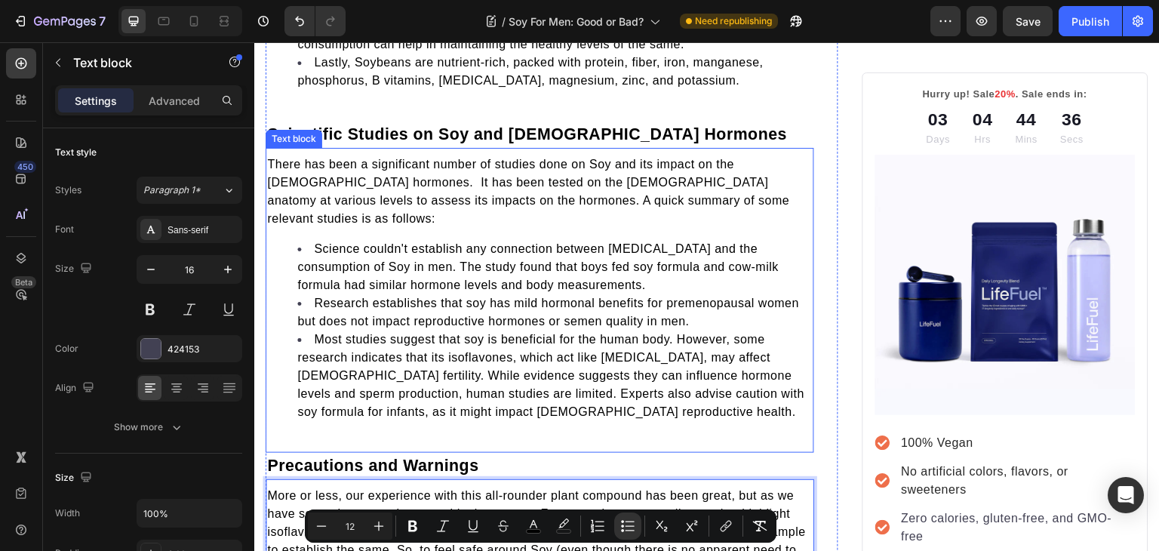
click at [703, 333] on span "Most studies suggest that soy is beneficial for the human body. However, some r…" at bounding box center [550, 375] width 507 height 85
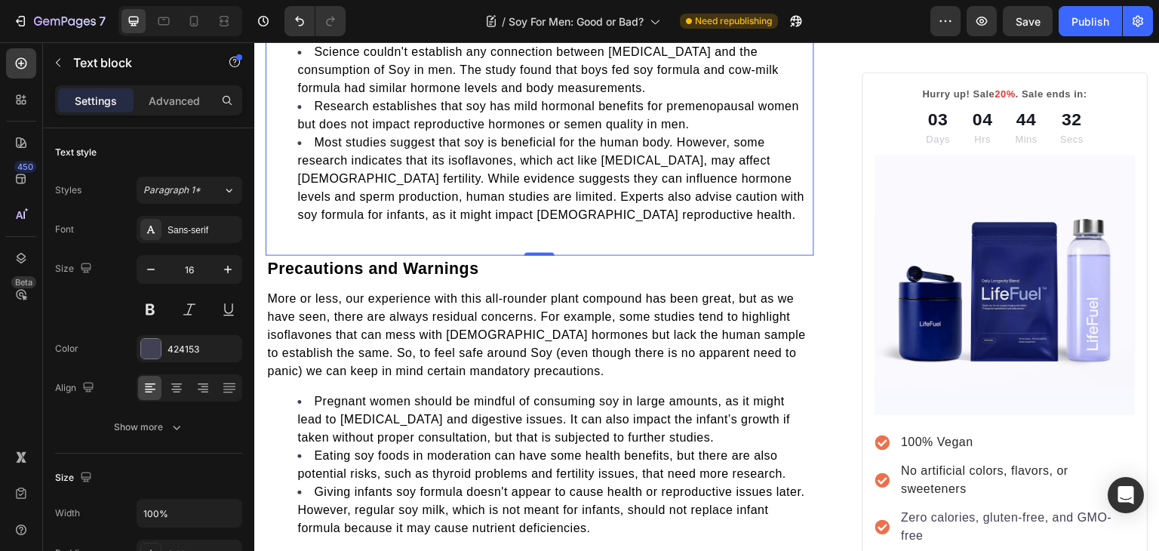
scroll to position [1951, 0]
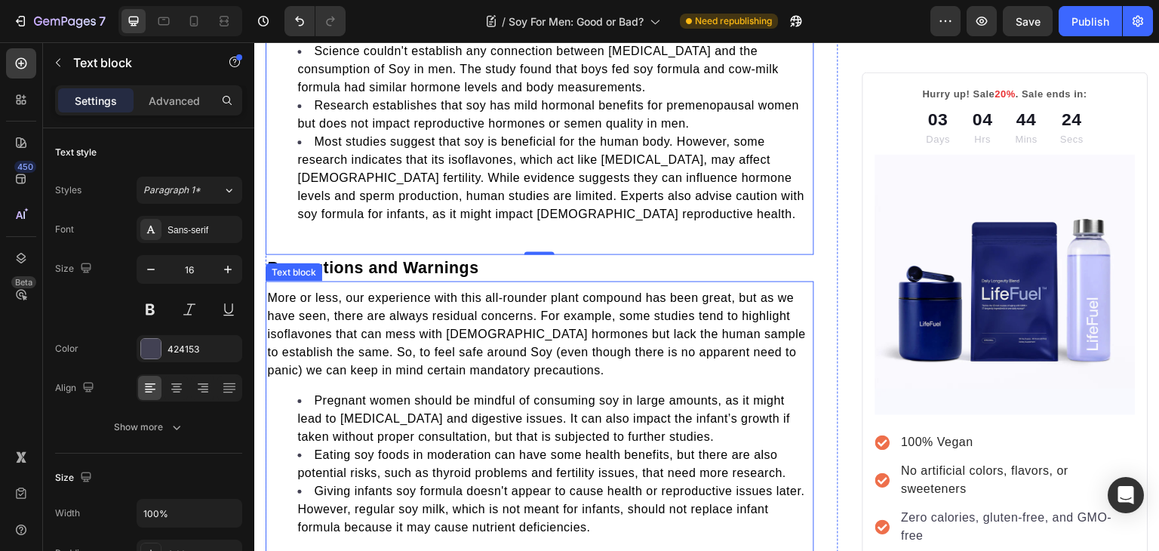
click at [604, 394] on span "Pregnant women should be mindful of consuming soy in large amounts, as it might…" at bounding box center [543, 418] width 493 height 49
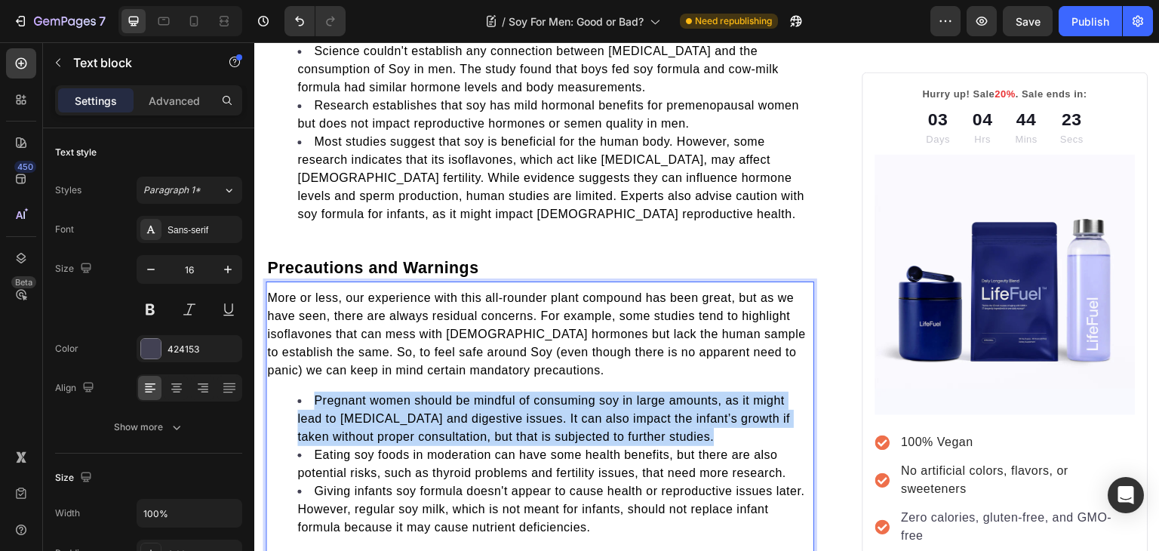
click at [604, 394] on span "Pregnant women should be mindful of consuming soy in large amounts, as it might…" at bounding box center [543, 418] width 493 height 49
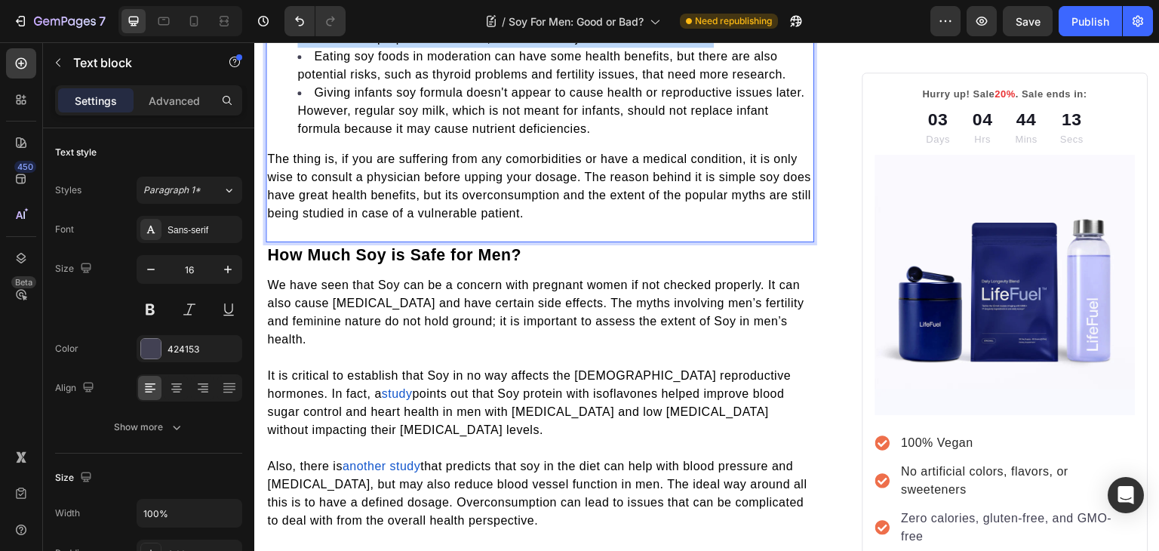
scroll to position [2439, 0]
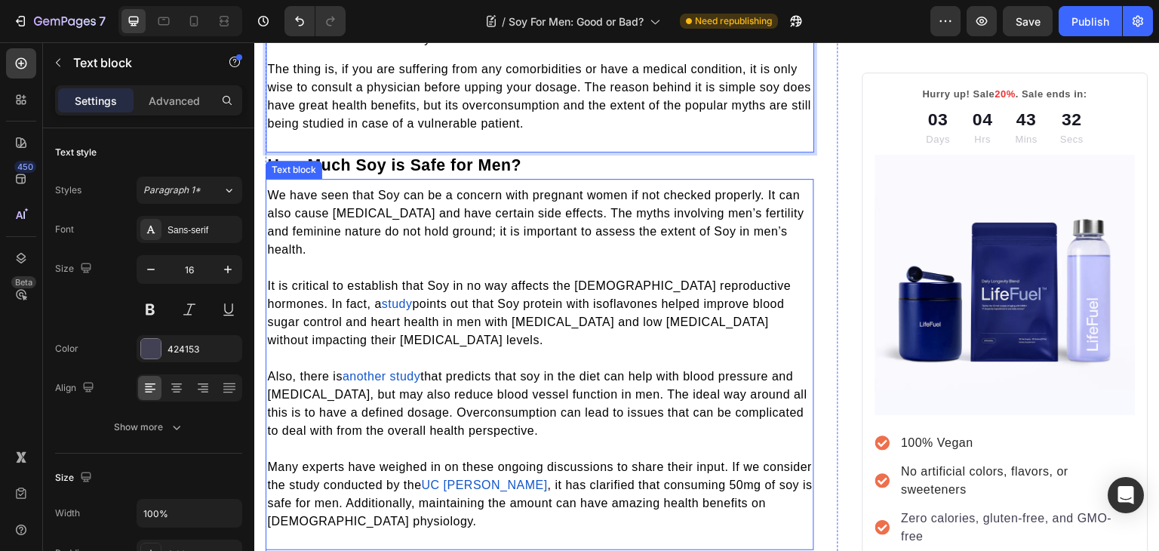
click at [410, 296] on p "It is critical to establish that Soy in no way affects the male reproductive ho…" at bounding box center [539, 313] width 545 height 72
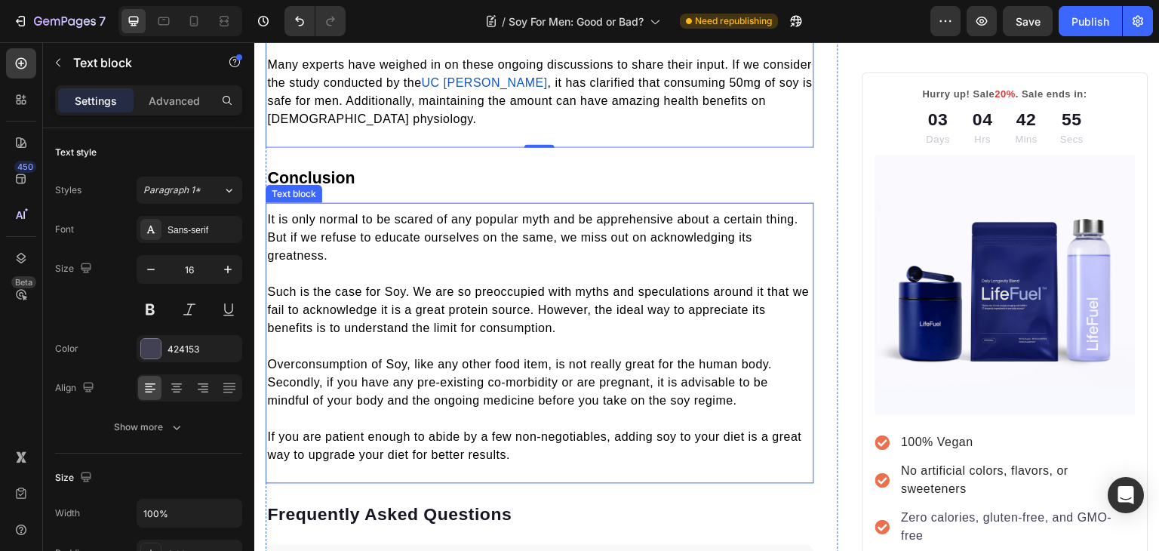
scroll to position [2842, 0]
click at [404, 357] on span "Overconsumption of Soy, like any other food item, is not really great for the h…" at bounding box center [519, 381] width 505 height 49
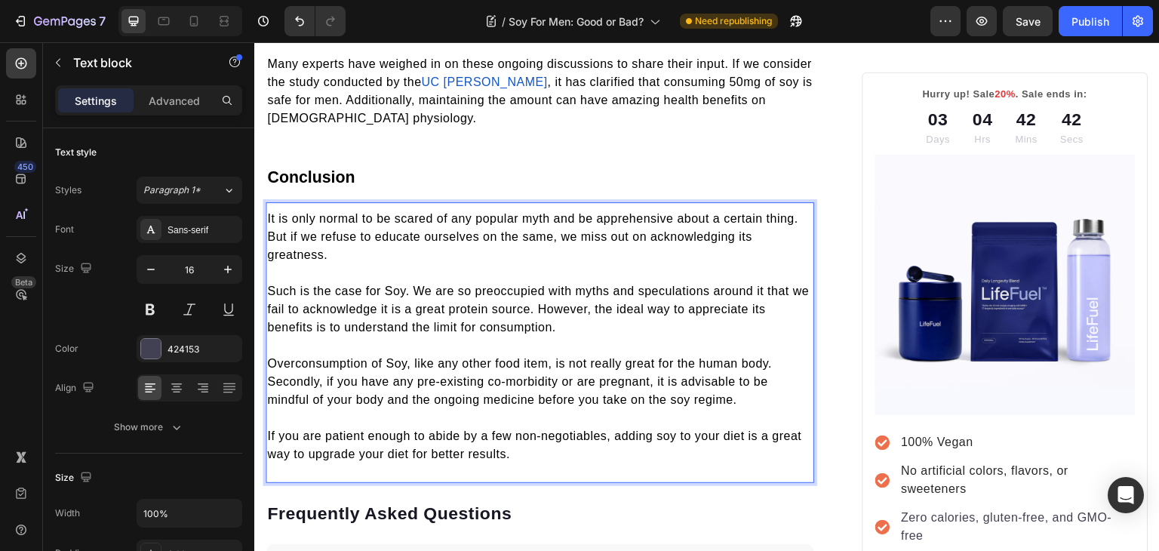
click at [404, 357] on span "Overconsumption of Soy, like any other food item, is not really great for the h…" at bounding box center [519, 381] width 505 height 49
click at [525, 429] on span "If you are patient enough to abide by a few non-negotiables, adding soy to your…" at bounding box center [534, 444] width 534 height 31
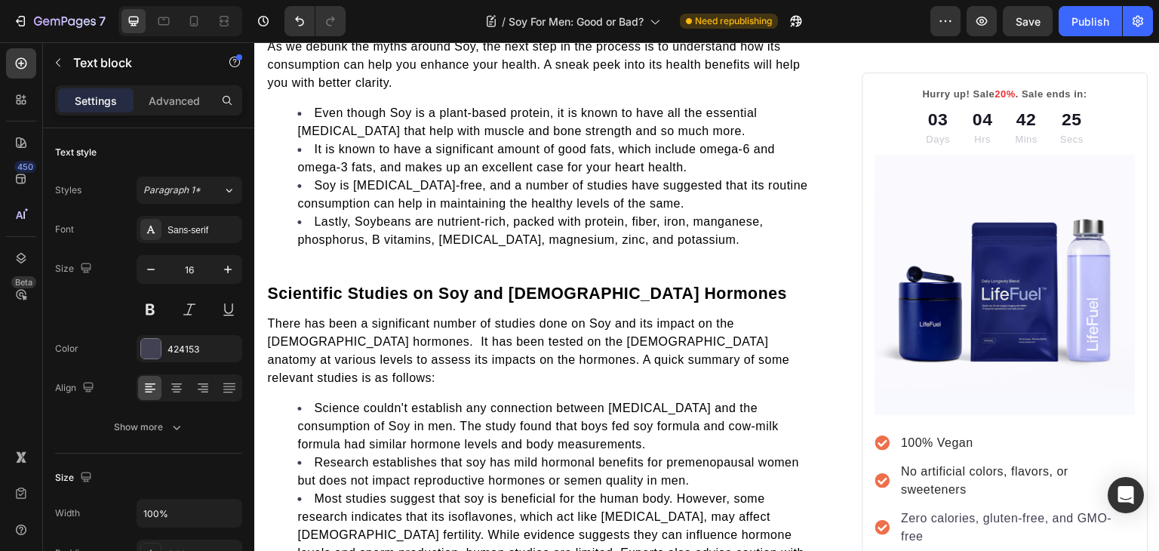
scroll to position [1475, 0]
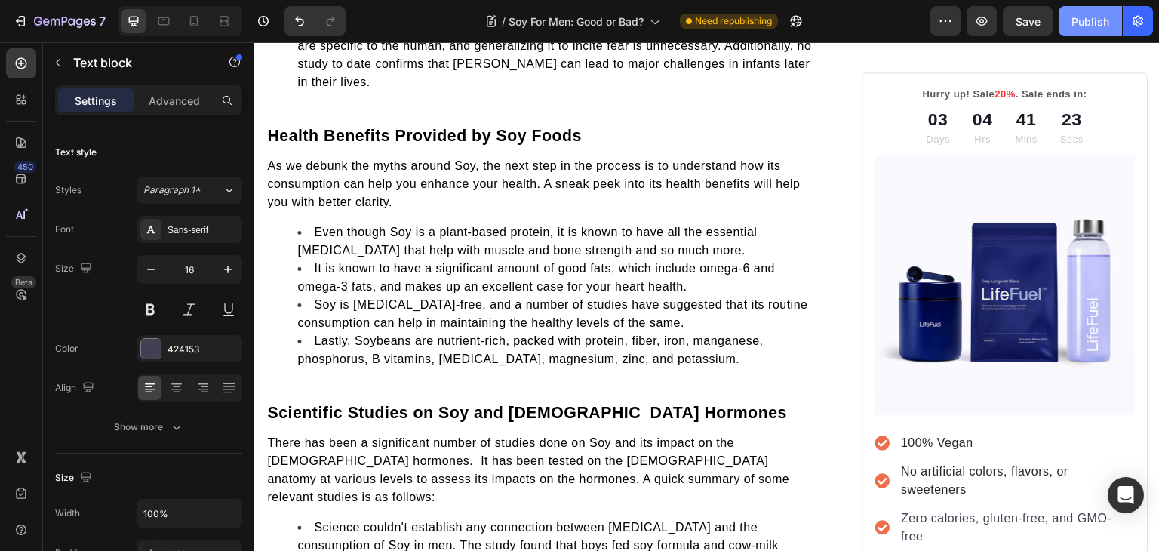
click at [1086, 26] on div "Publish" at bounding box center [1090, 22] width 38 height 16
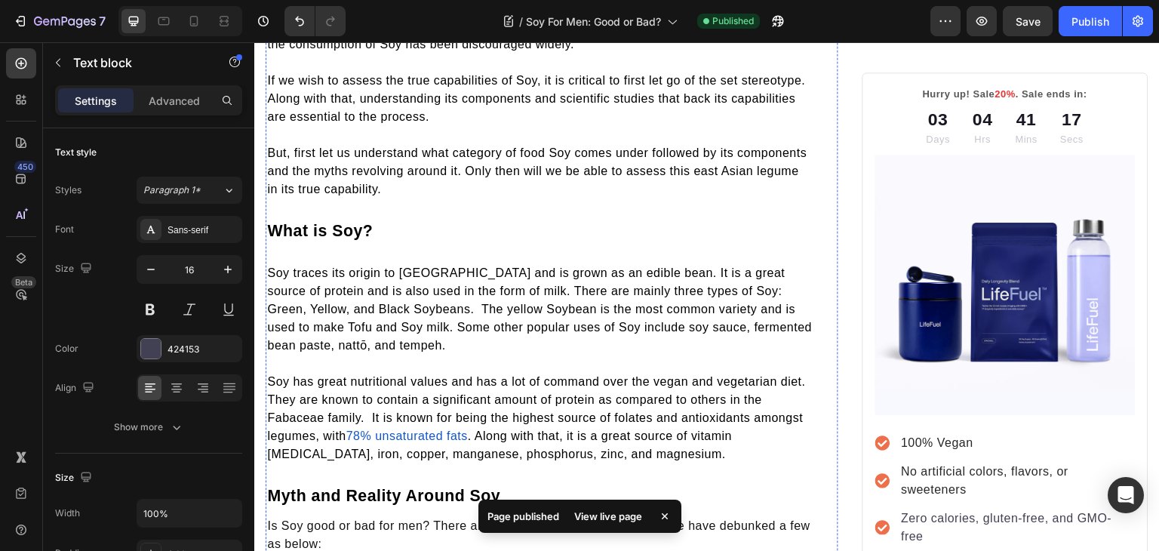
scroll to position [0, 0]
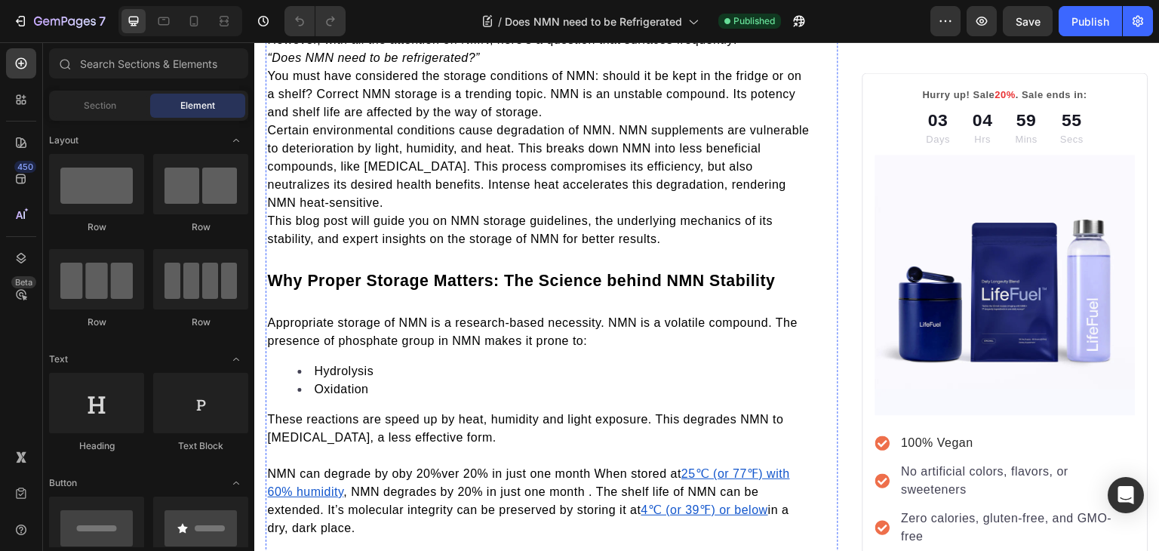
scroll to position [356, 0]
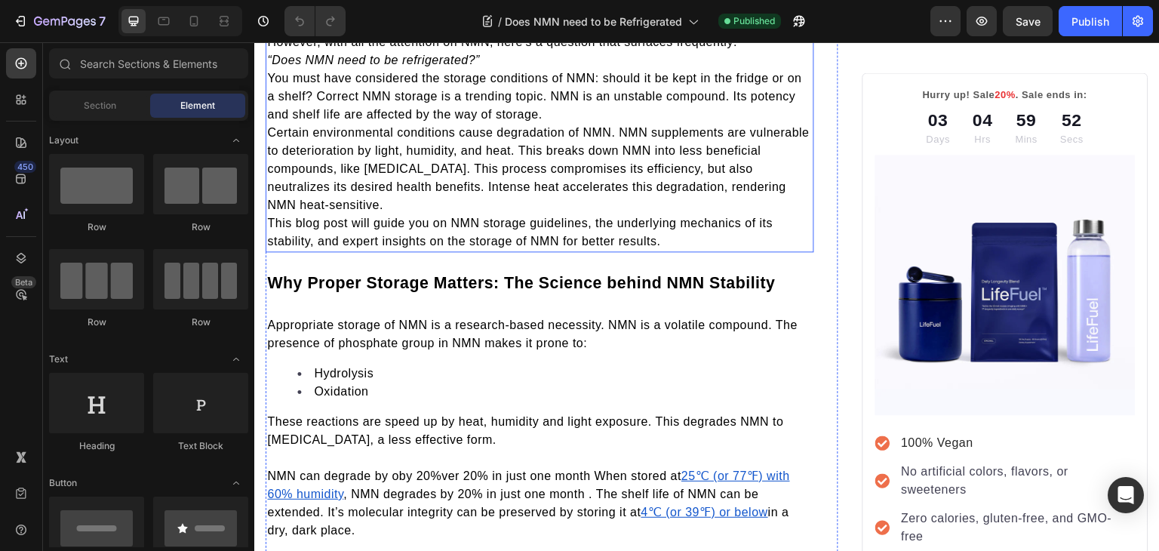
click at [272, 121] on span "You must have considered the storage conditions of NMN: should it be kept in th…" at bounding box center [534, 96] width 535 height 49
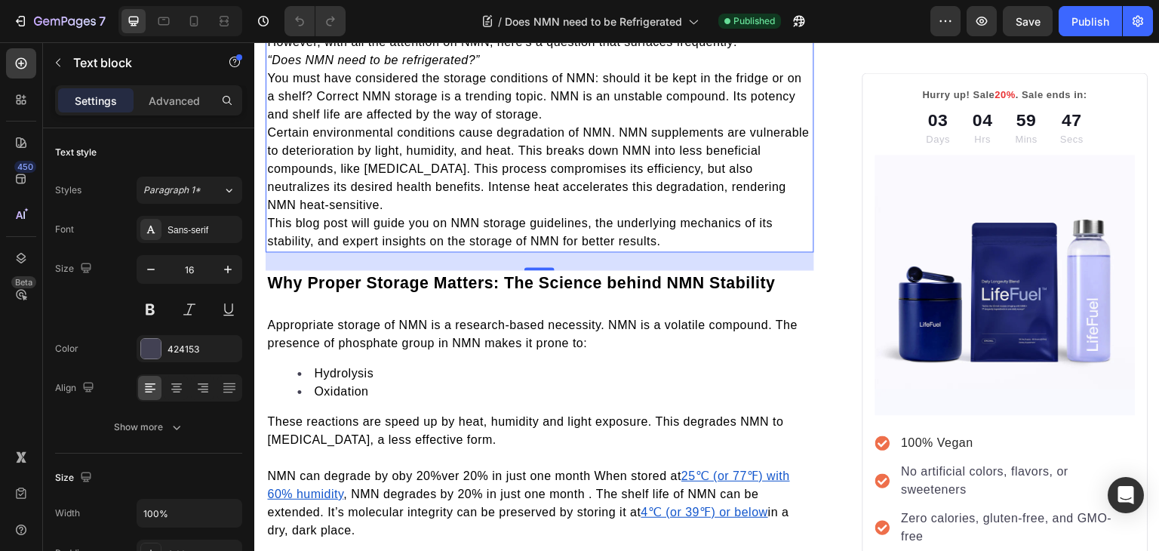
click at [269, 121] on span "You must have considered the storage conditions of NMN: should it be kept in th…" at bounding box center [534, 96] width 535 height 49
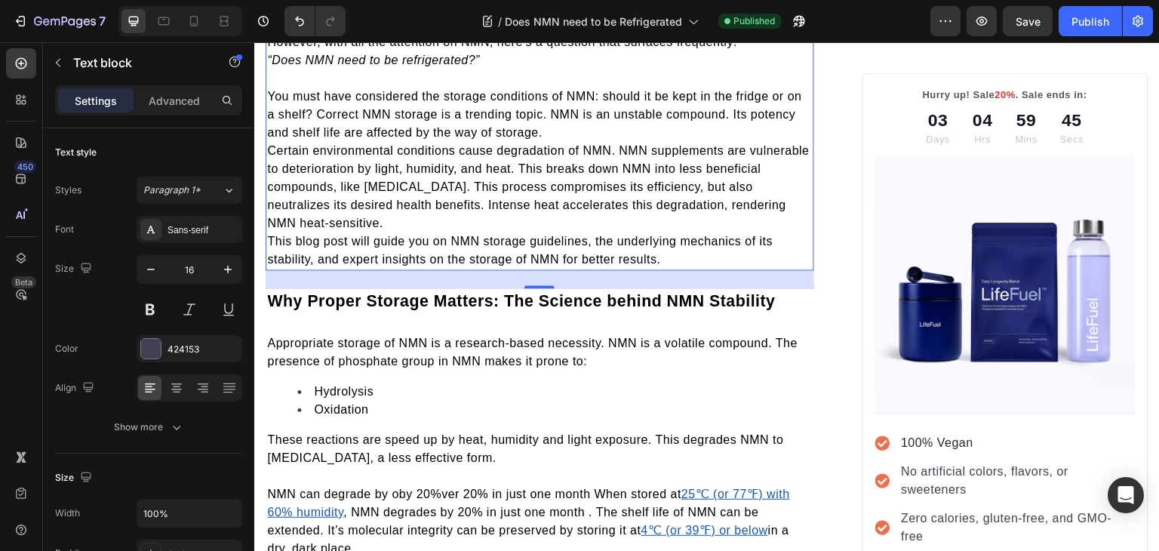
scroll to position [454, 0]
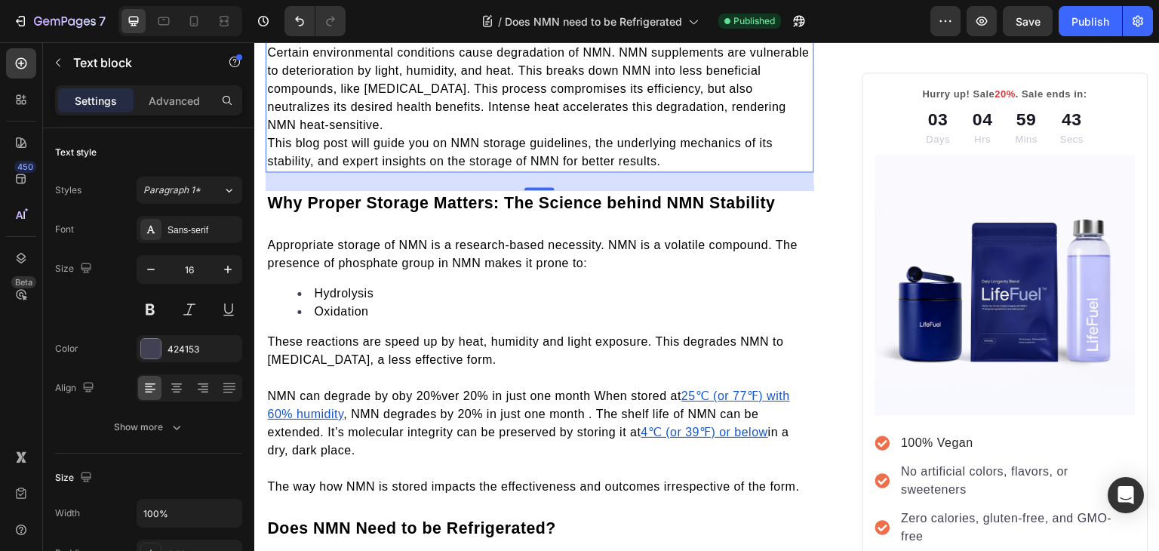
click at [270, 131] on span "Certain environmental conditions cause degradation of NMN. NMN supplements are …" at bounding box center [538, 88] width 542 height 85
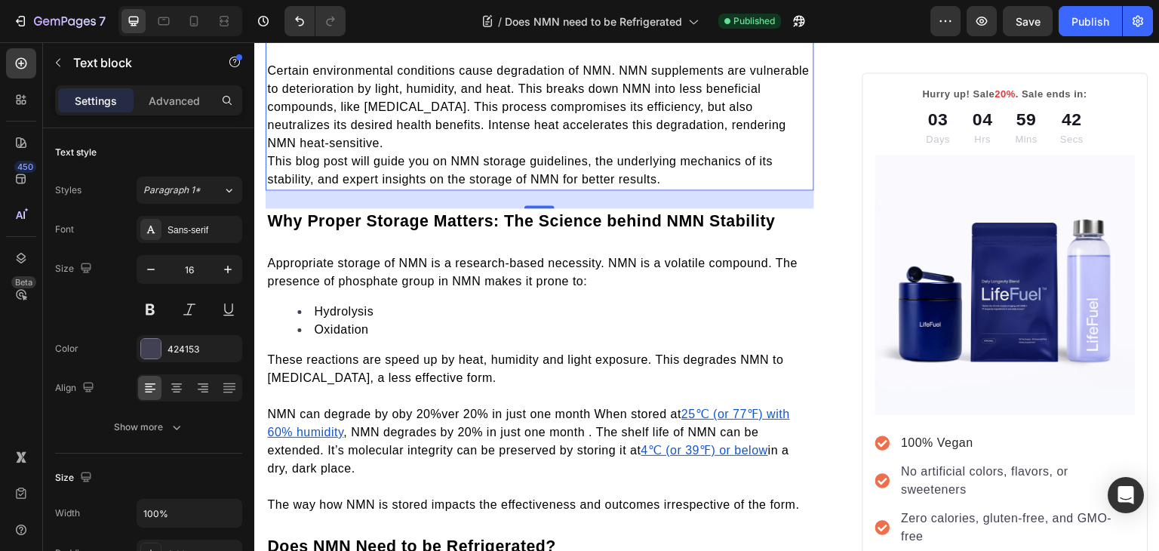
scroll to position [515, 0]
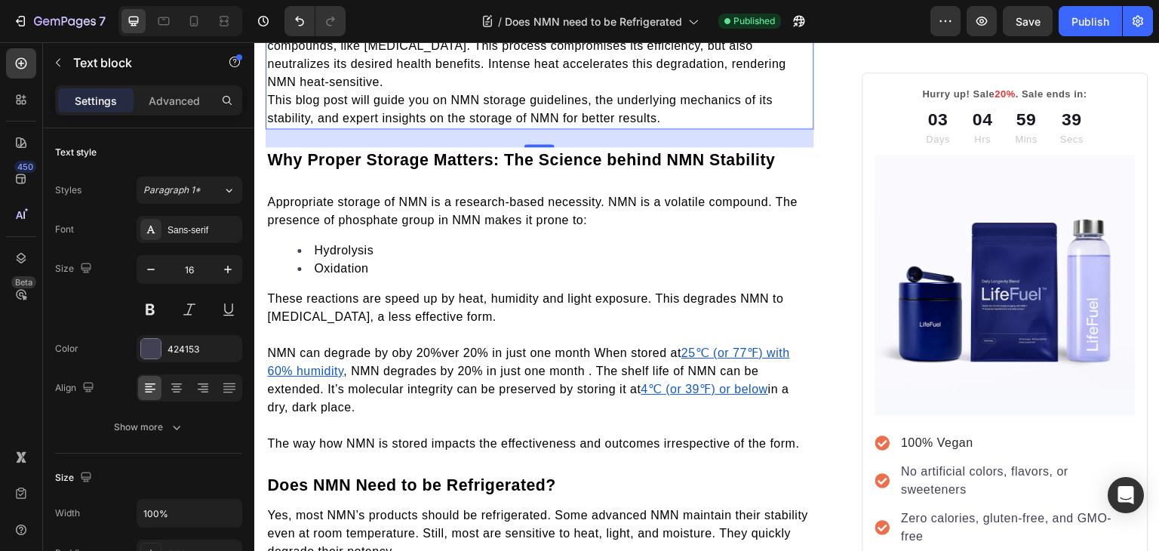
click at [272, 124] on span "This blog post will guide you on NMN storage guidelines, the underlying mechani…" at bounding box center [519, 109] width 505 height 31
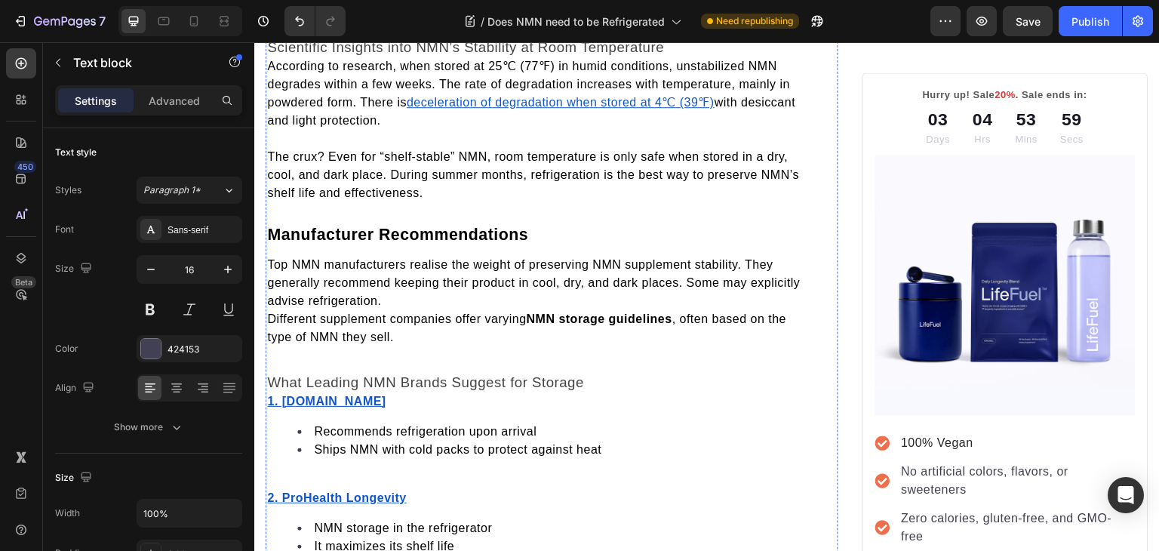
scroll to position [1290, 0]
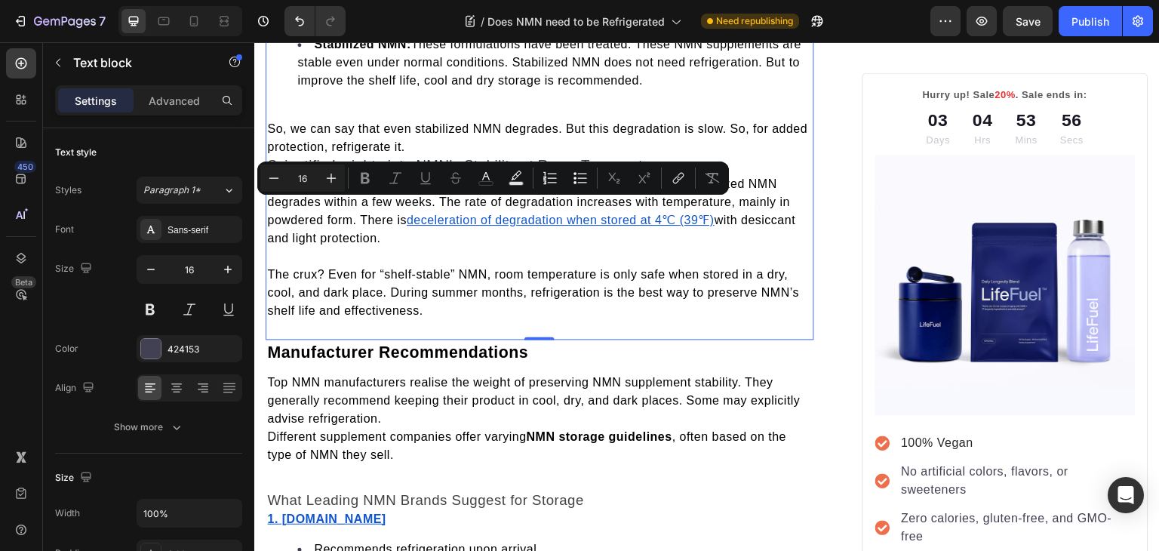
scroll to position [1160, 0]
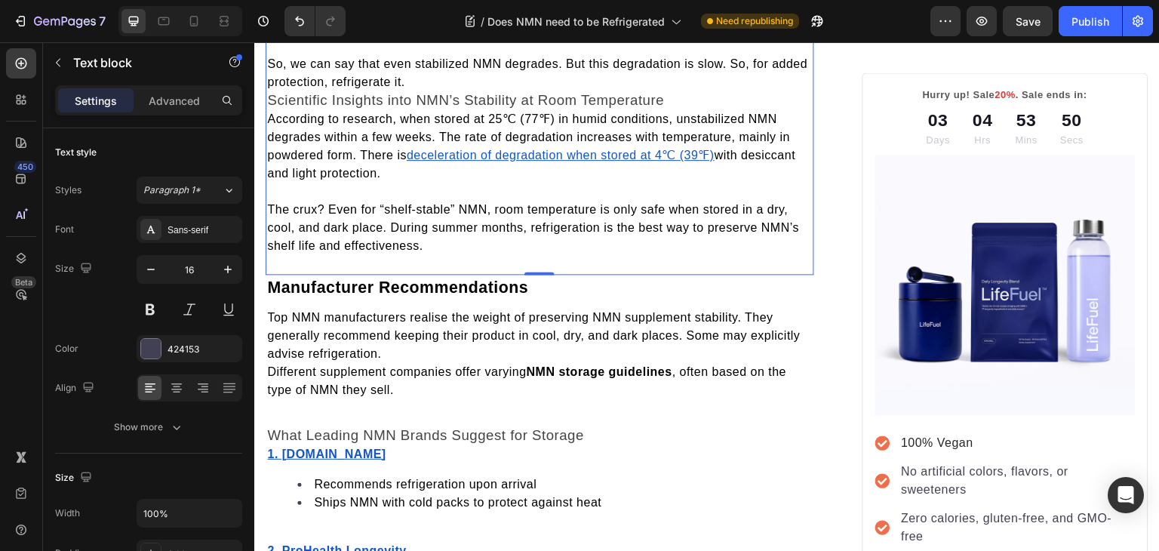
scroll to position [1245, 0]
click at [291, 191] on div "Yes, most NMN’s products should be refrigerated. Some advanced NMN maintain the…" at bounding box center [539, 24] width 548 height 463
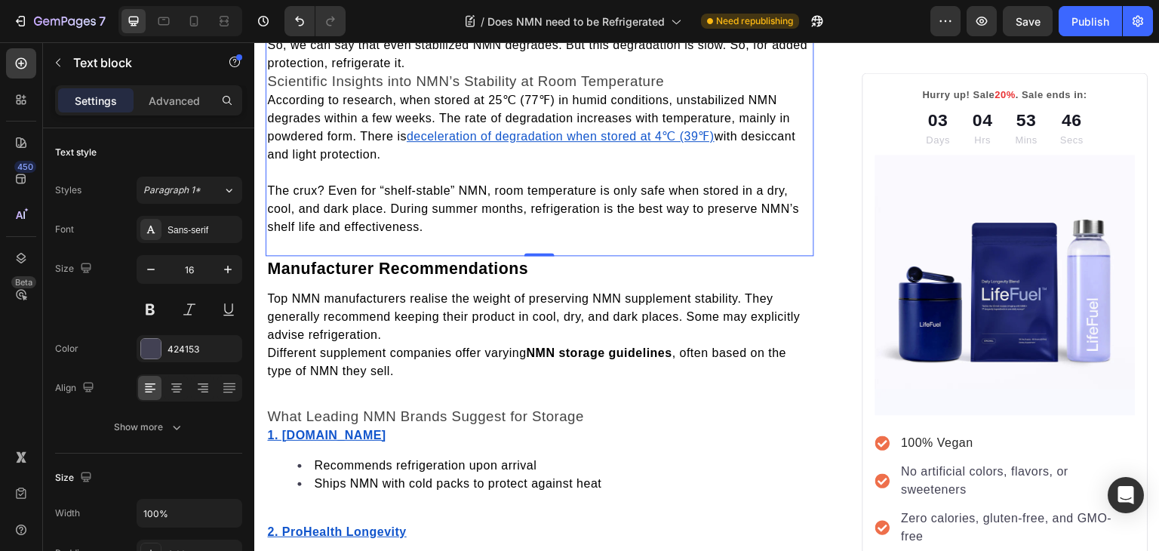
scroll to position [1360, 0]
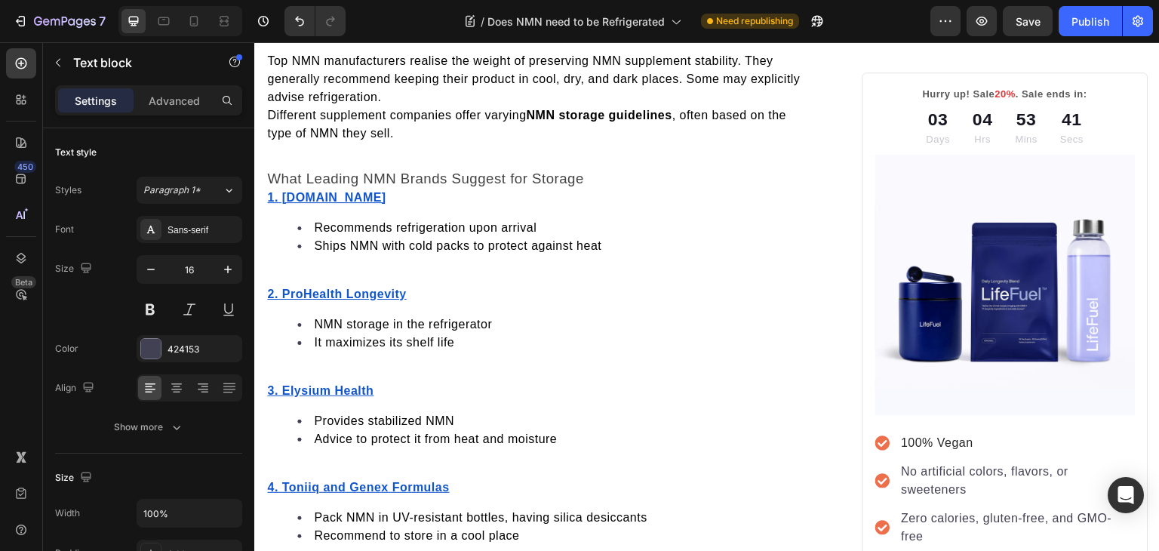
scroll to position [1495, 0]
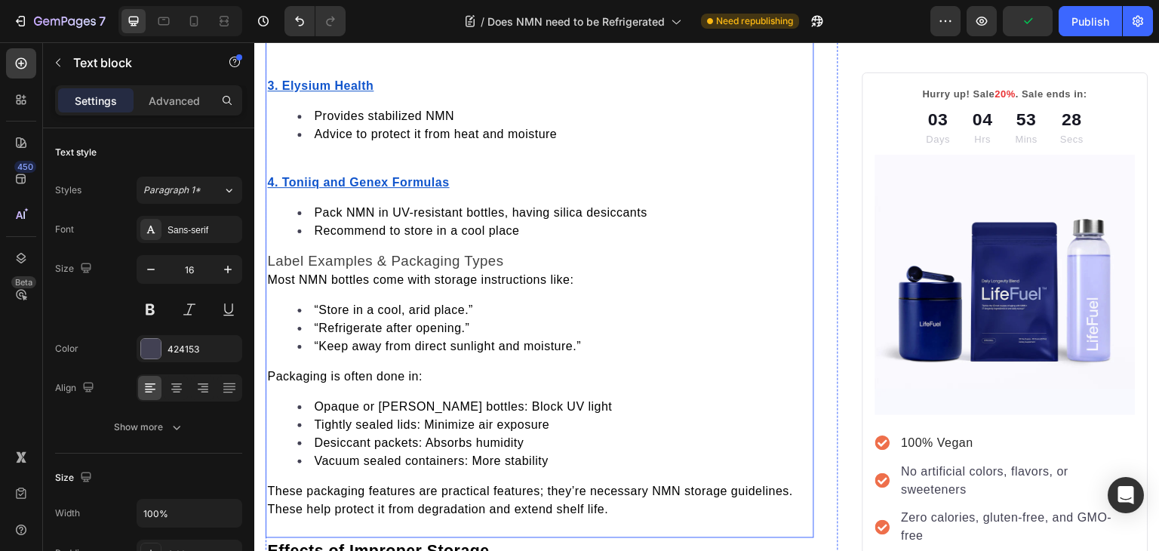
scroll to position [1804, 0]
click at [345, 227] on div "What Leading NMN Brands Suggest for Storage 1. DoNotAge.org Recommends refriger…" at bounding box center [539, 193] width 548 height 656
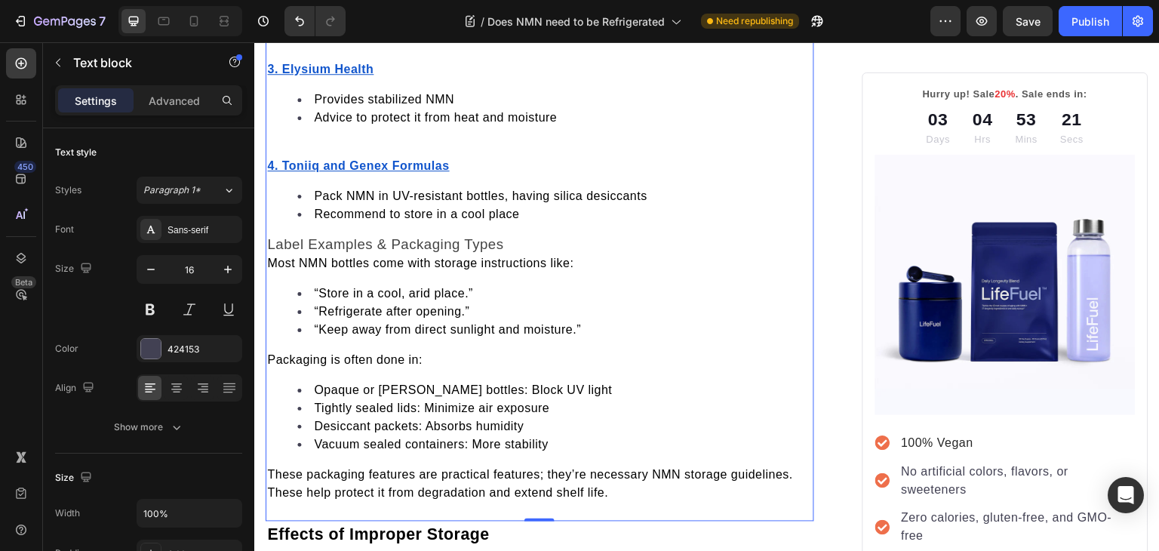
click at [305, 60] on p "Rich Text Editor. Editing area: main" at bounding box center [539, 51] width 545 height 18
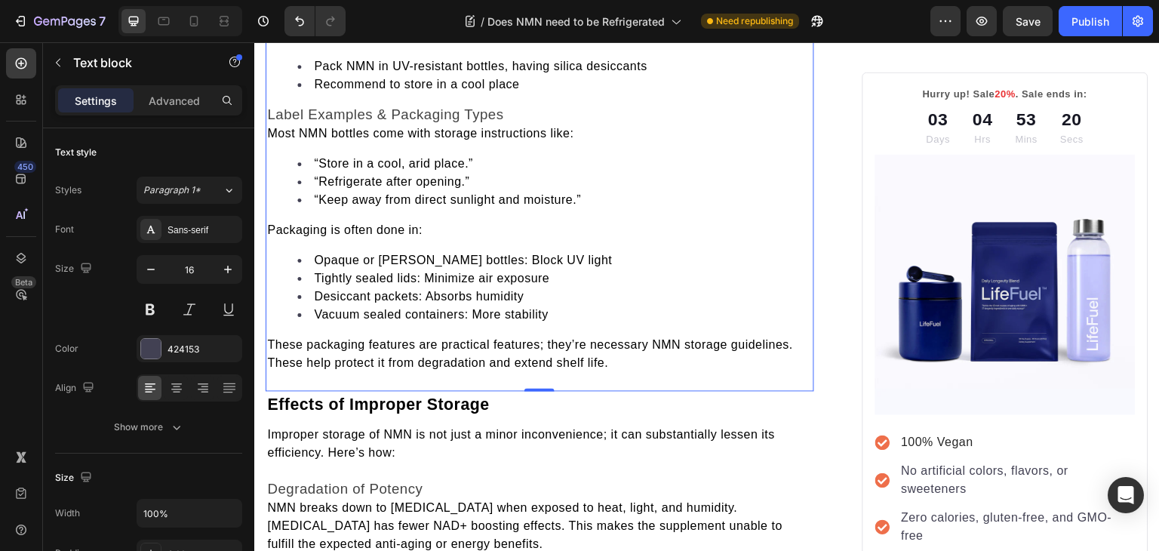
scroll to position [1915, 0]
click at [270, 28] on p "Rich Text Editor. Editing area: main" at bounding box center [539, 19] width 545 height 18
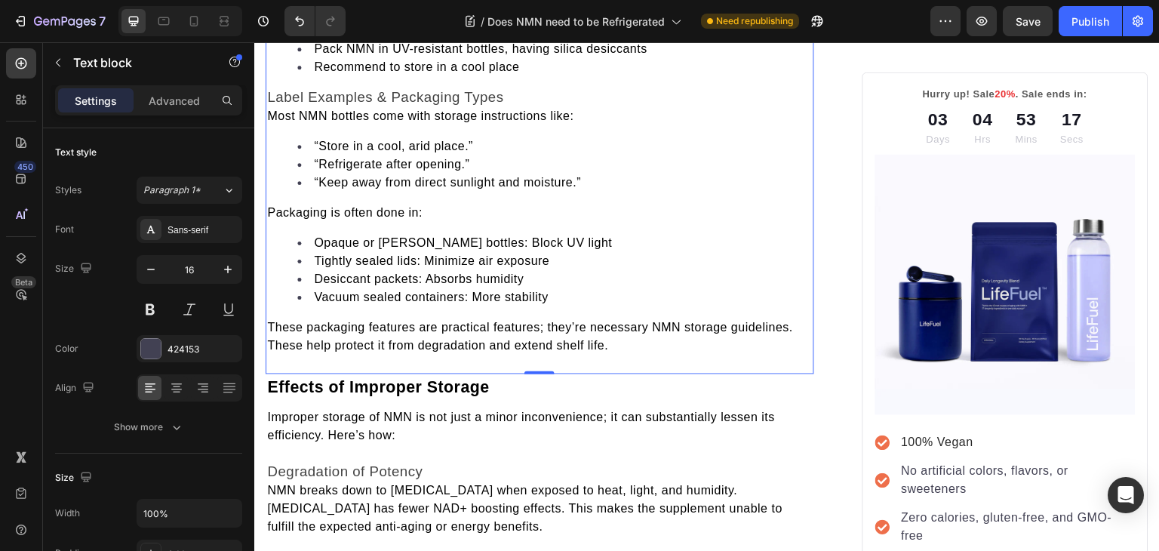
scroll to position [2024, 0]
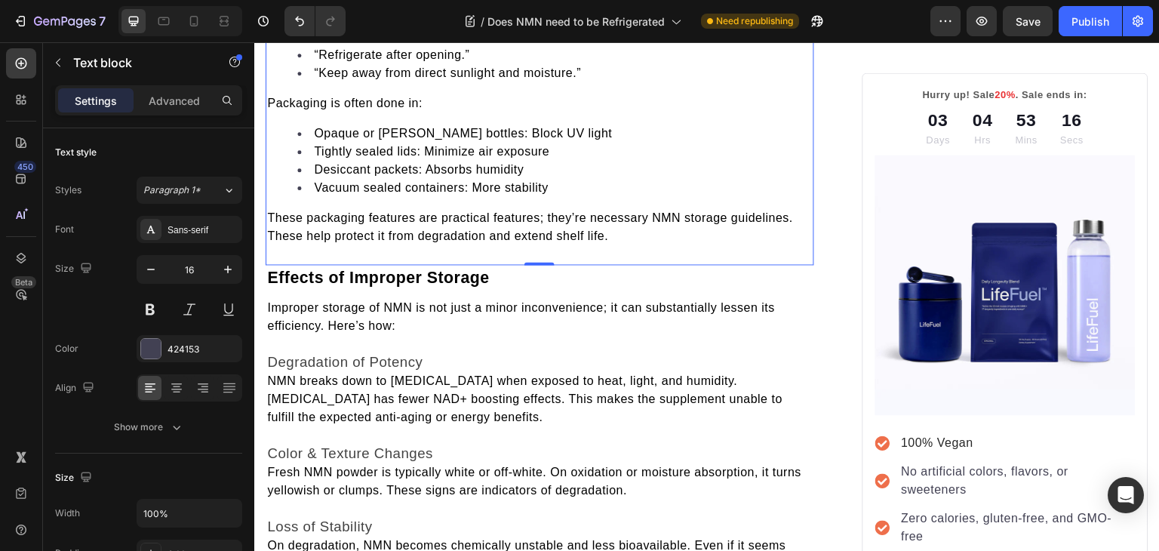
click at [269, 13] on span "Most NMN bottles come with storage instructions like:" at bounding box center [420, 6] width 306 height 13
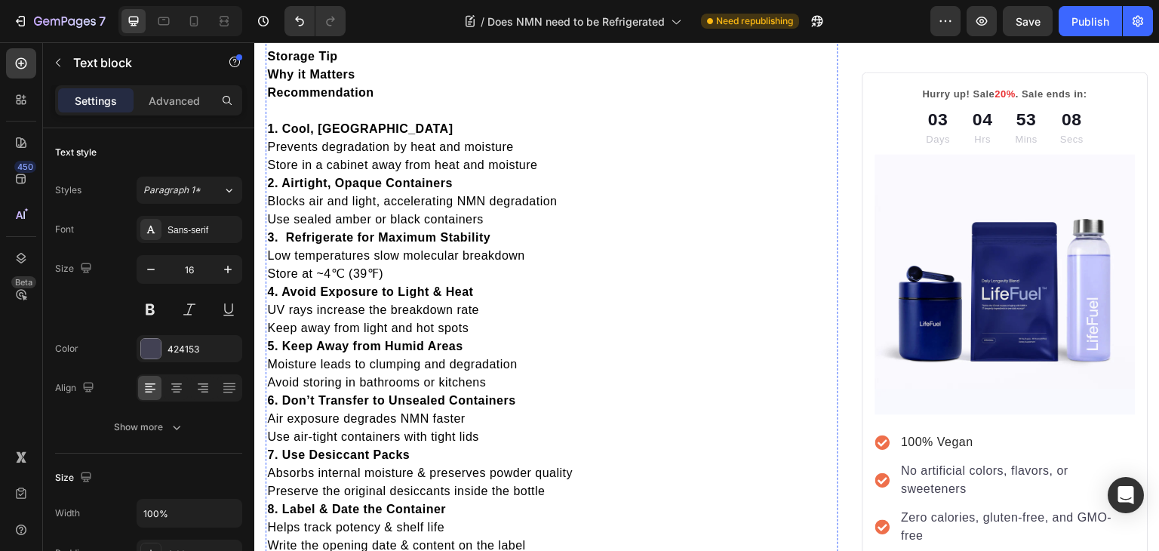
scroll to position [2896, 0]
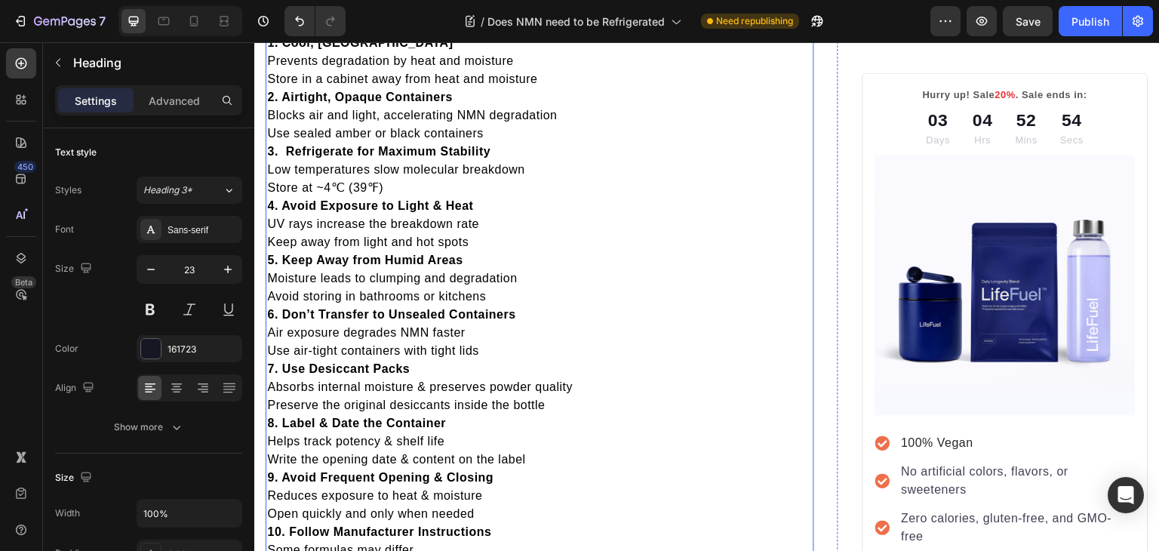
scroll to position [2980, 0]
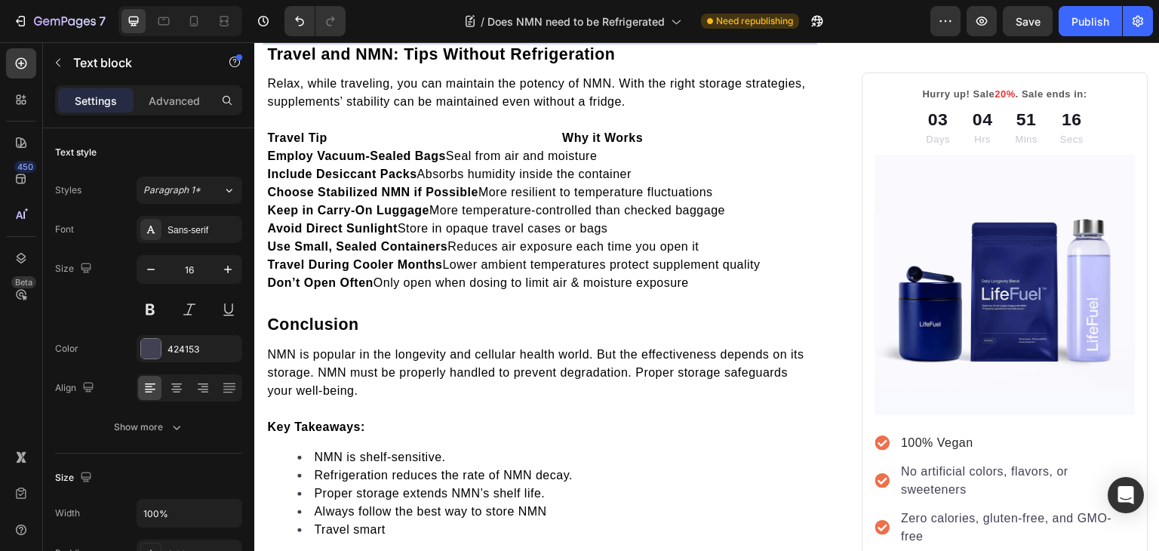
scroll to position [3466, 0]
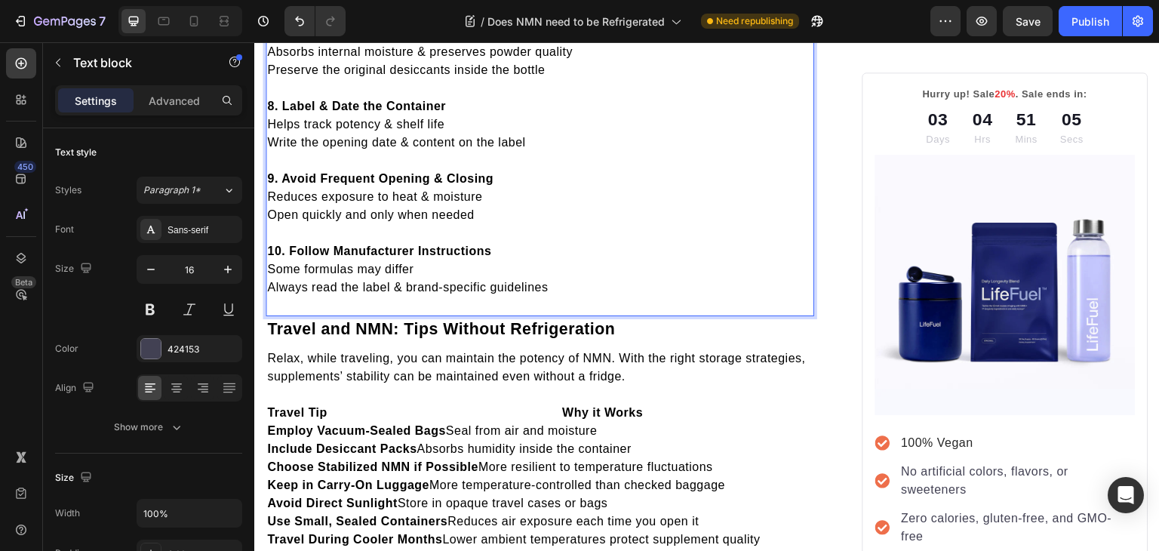
scroll to position [3278, 0]
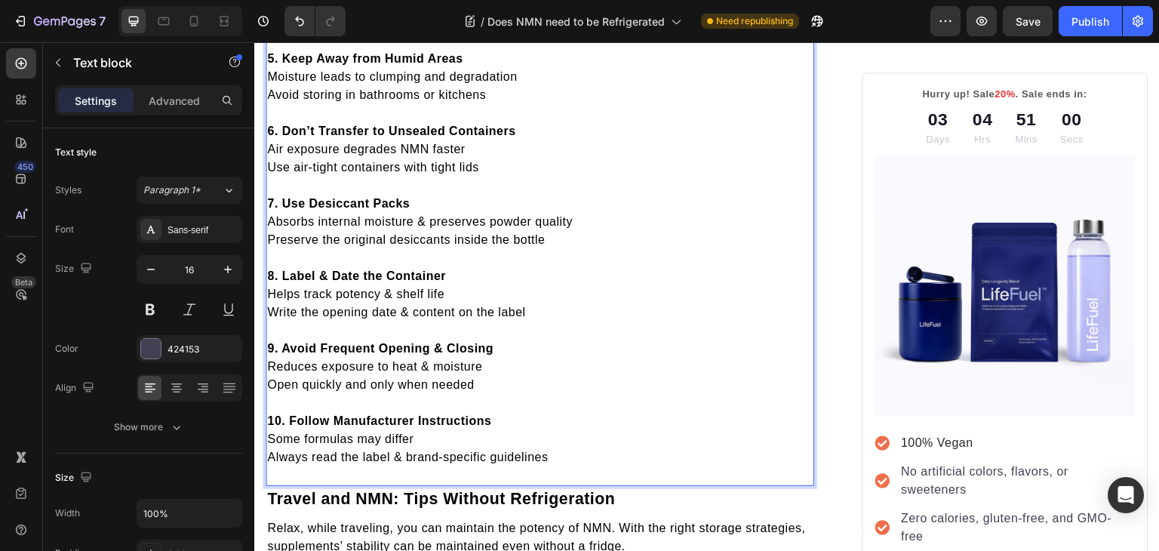
scroll to position [3147, 0]
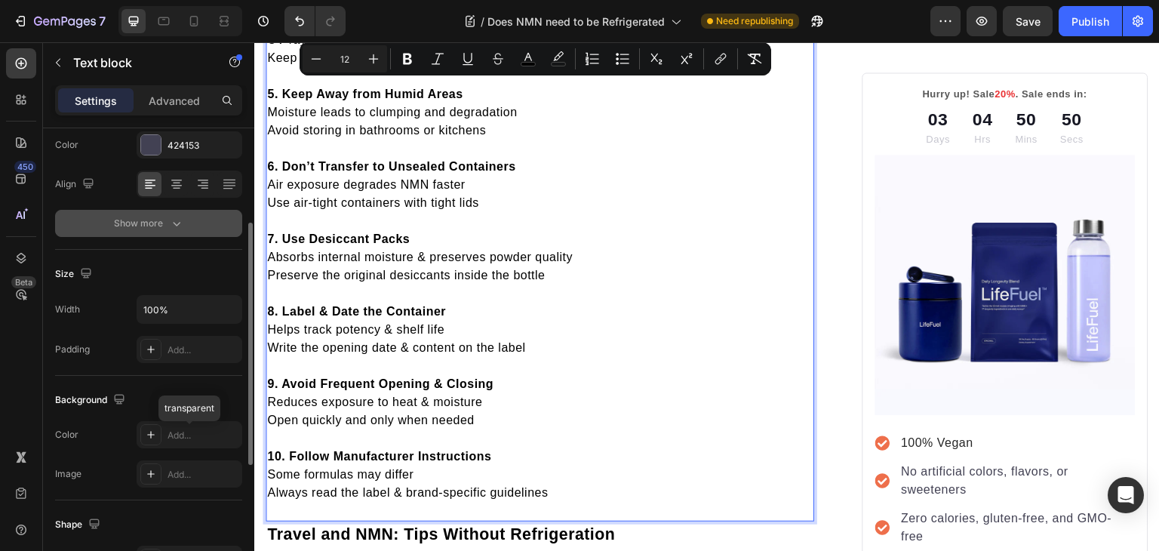
scroll to position [51, 0]
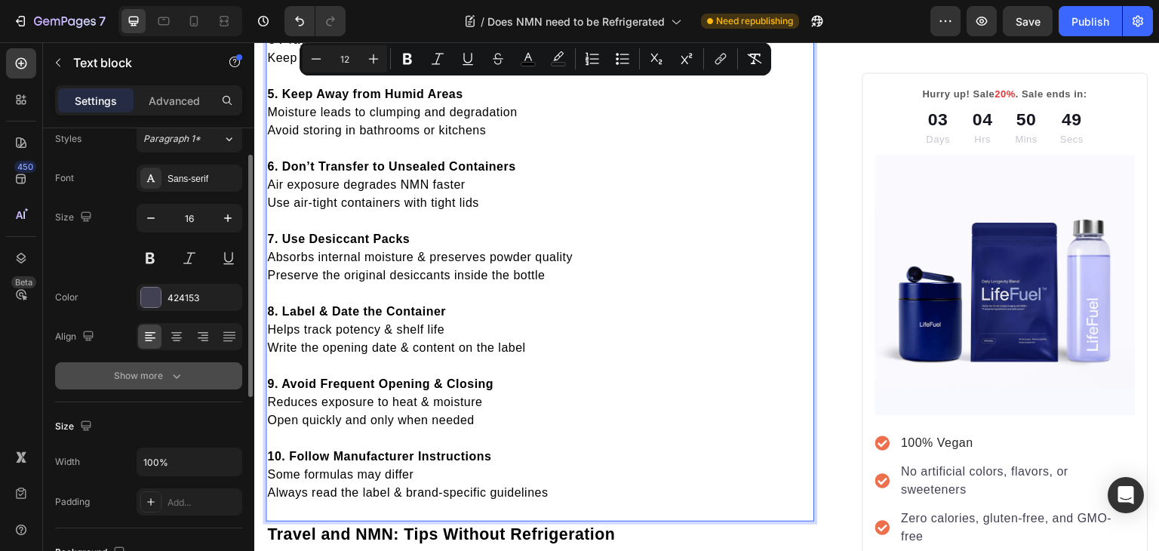
click at [165, 366] on button "Show more" at bounding box center [148, 375] width 187 height 27
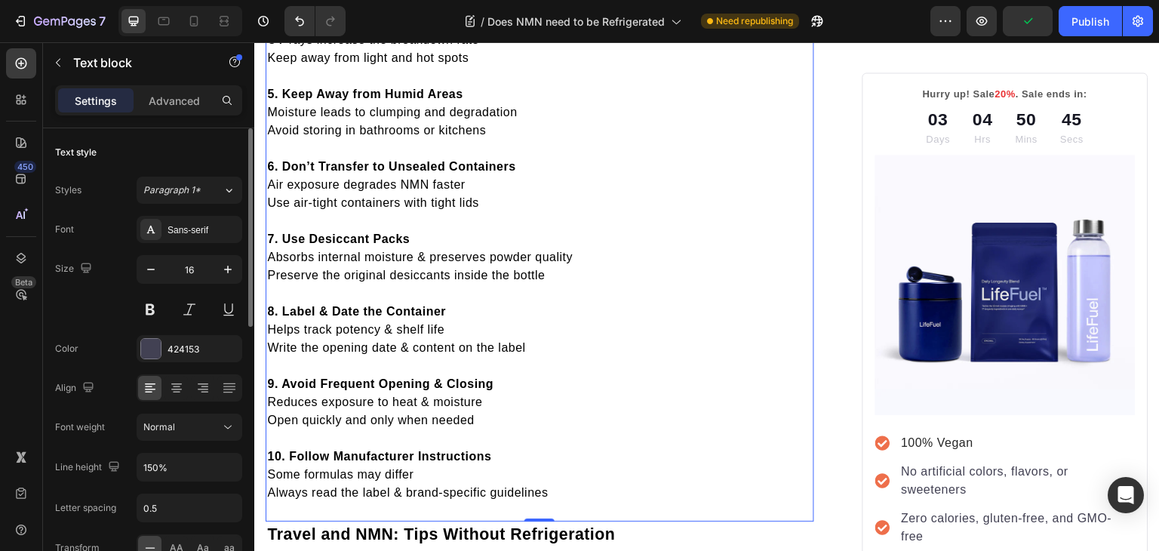
scroll to position [0, 0]
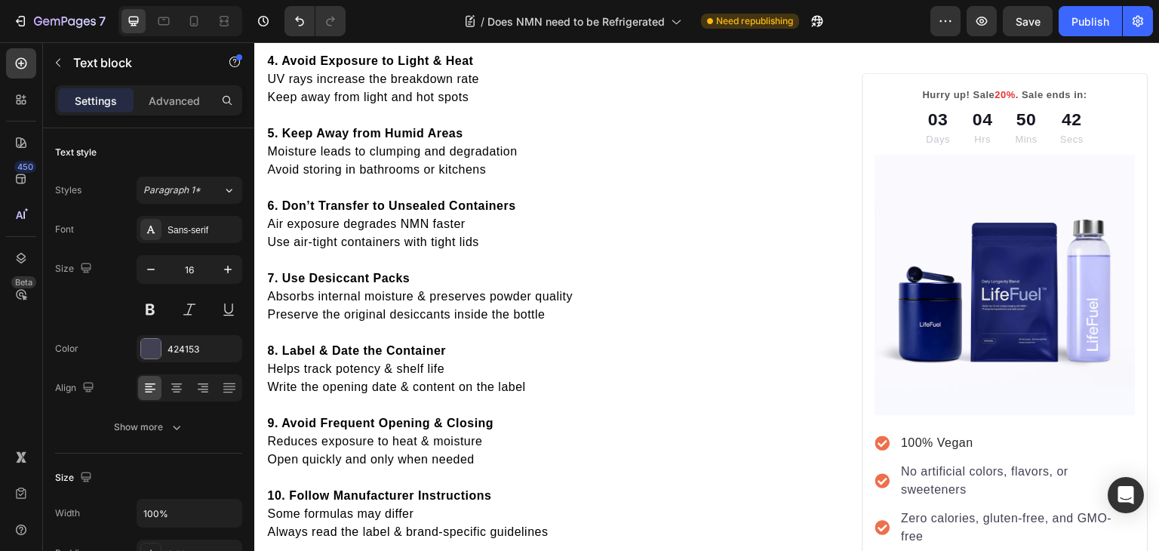
scroll to position [3108, 0]
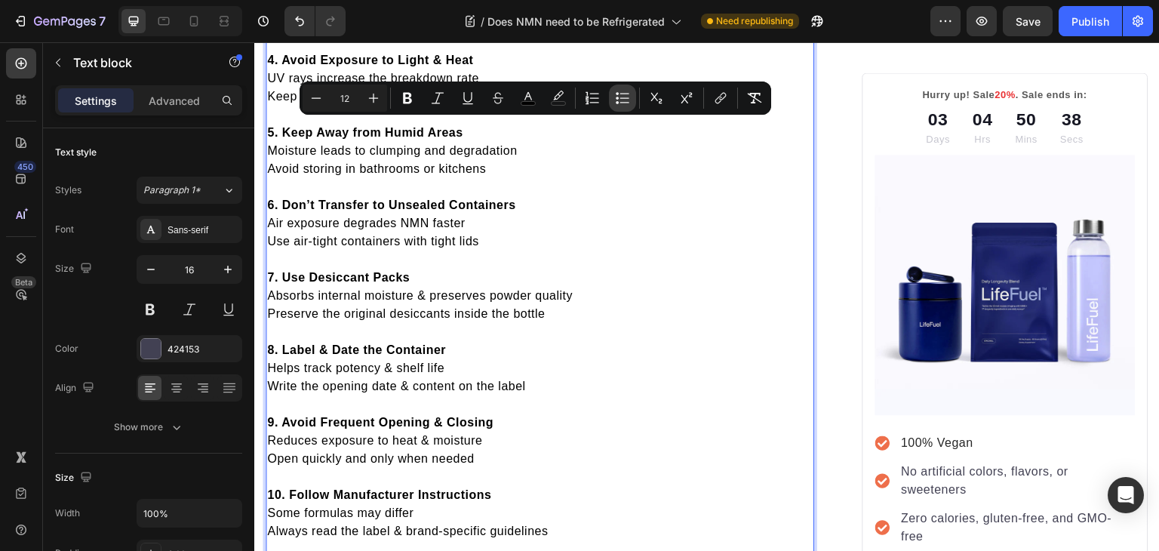
click at [623, 91] on icon "Editor contextual toolbar" at bounding box center [622, 98] width 15 height 15
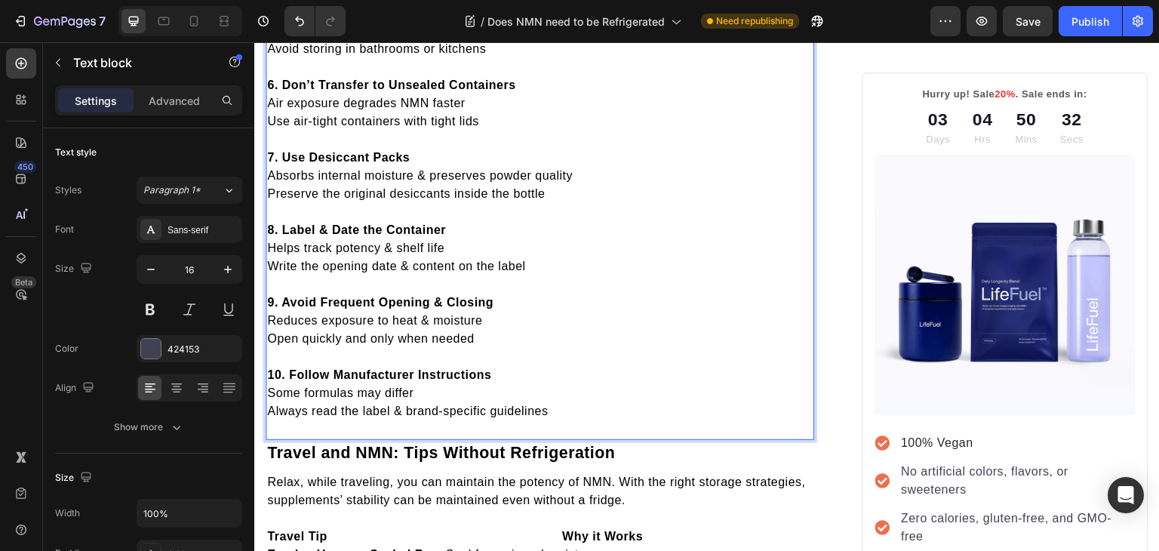
scroll to position [3235, 0]
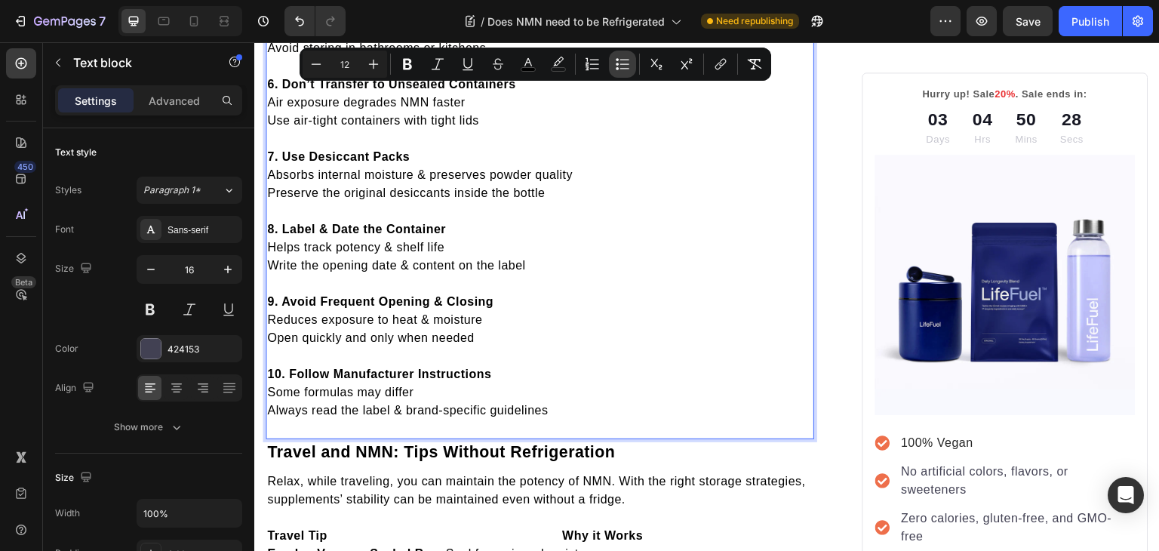
click at [621, 65] on icon "Editor contextual toolbar" at bounding box center [622, 64] width 15 height 15
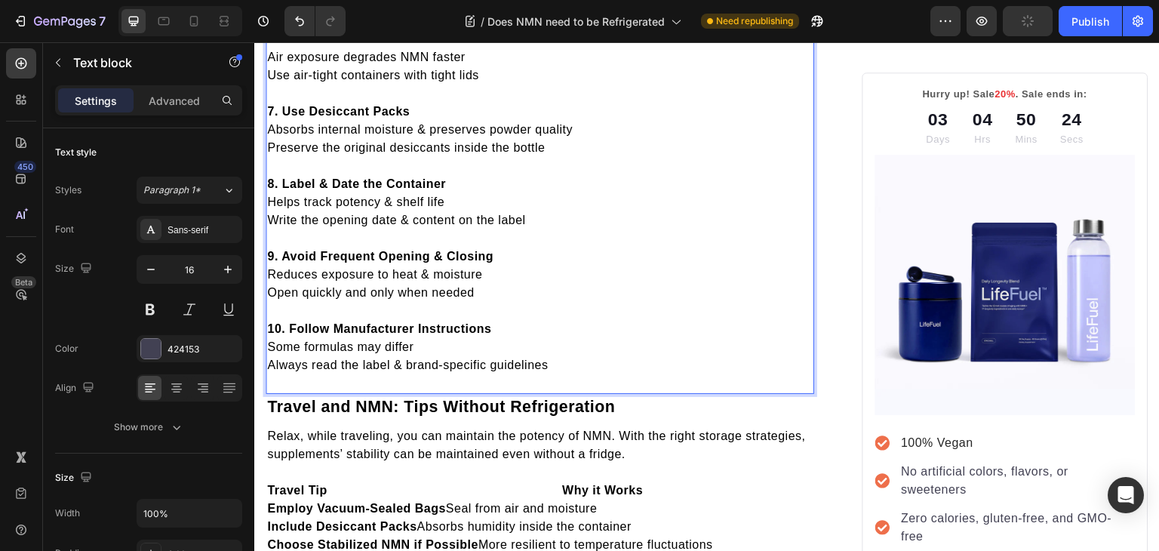
scroll to position [3287, 0]
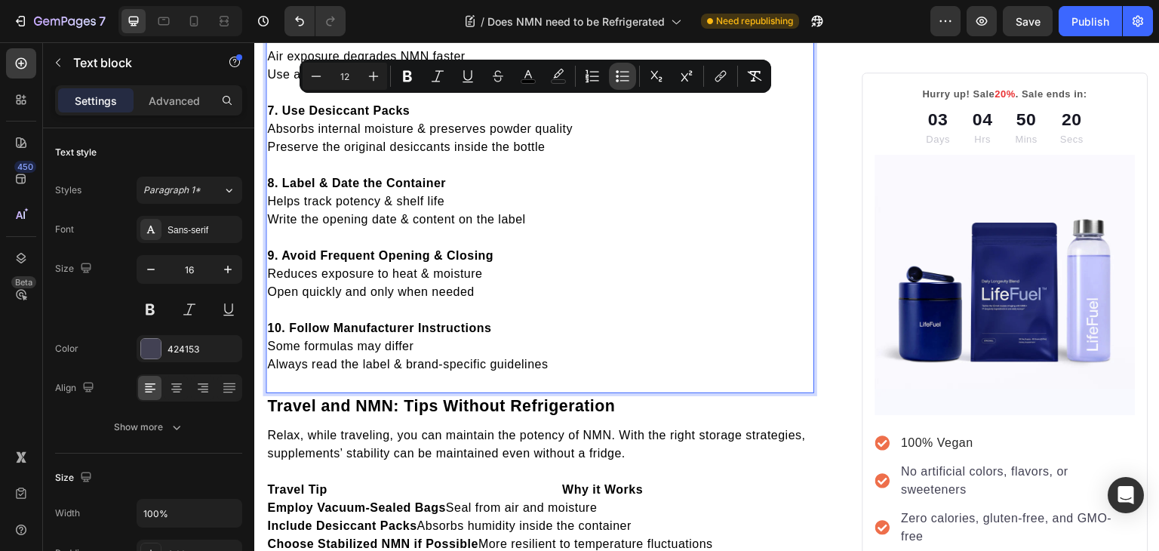
click at [625, 78] on icon "Editor contextual toolbar" at bounding box center [622, 76] width 15 height 15
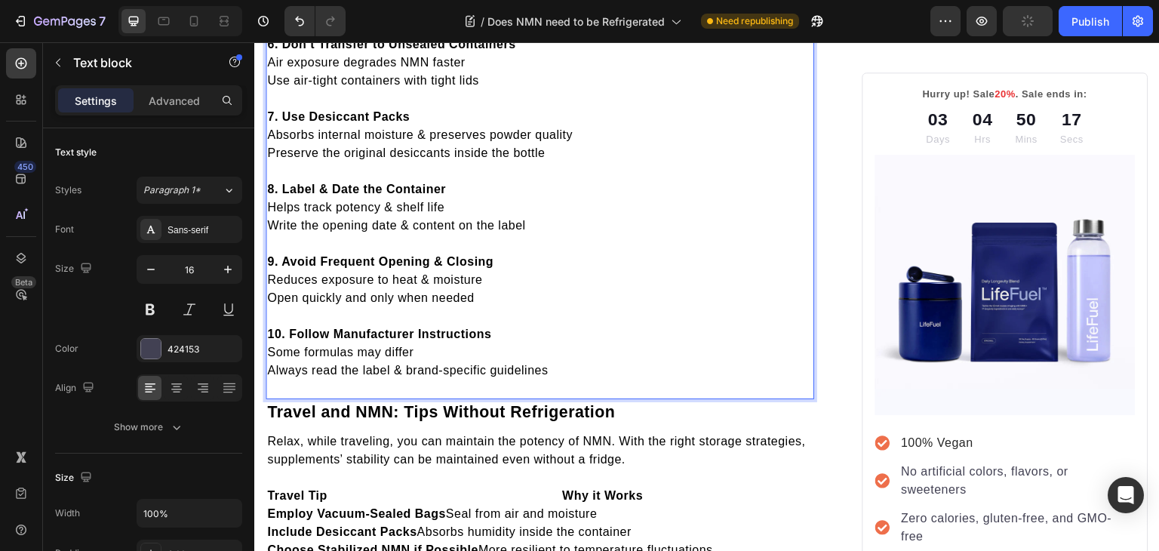
scroll to position [3353, 0]
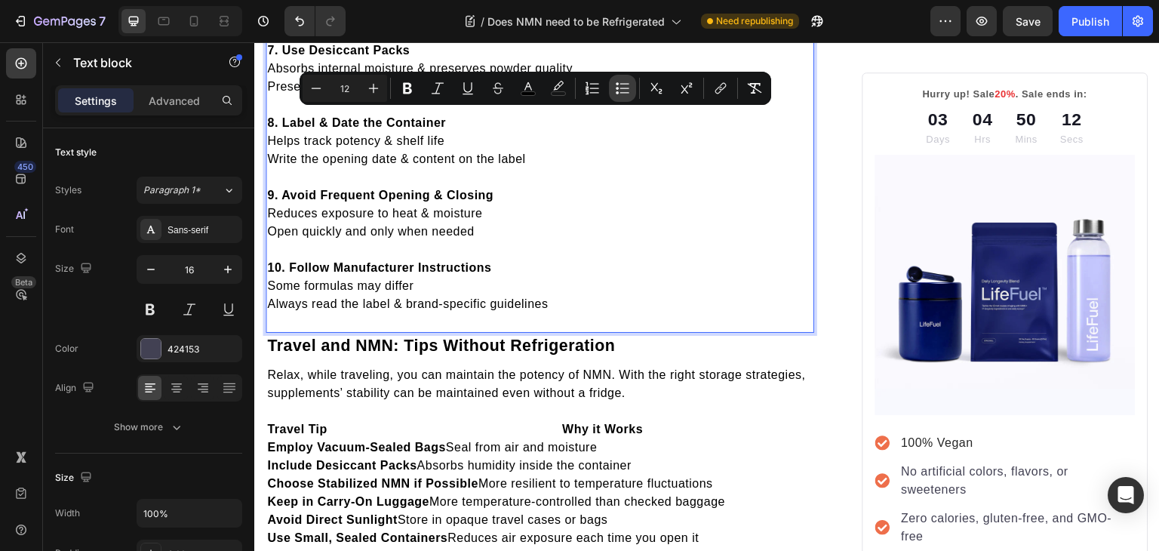
click at [625, 93] on icon "Editor contextual toolbar" at bounding box center [624, 92] width 9 height 1
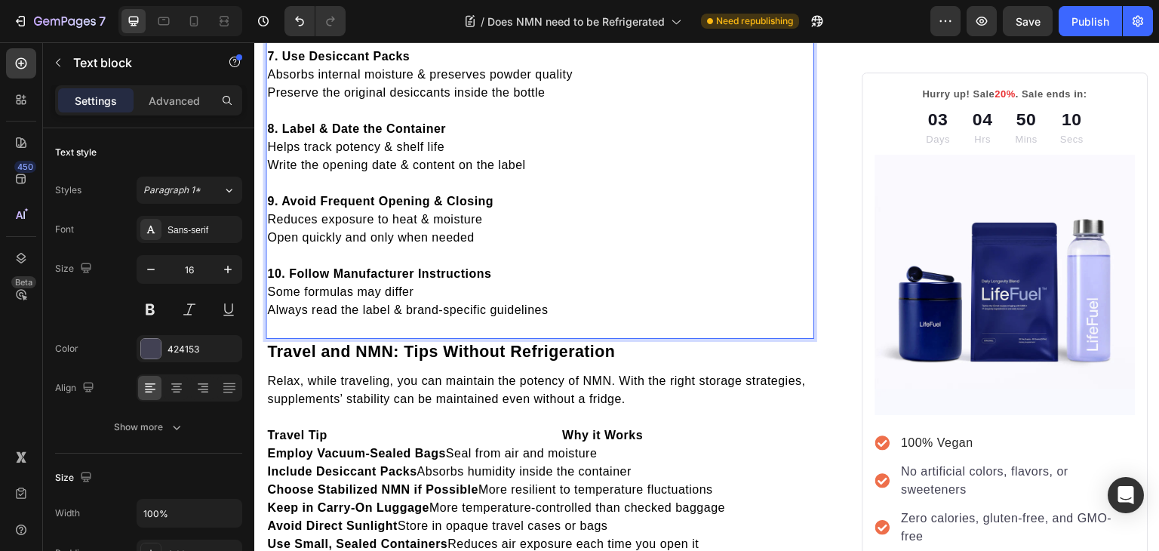
scroll to position [3380, 0]
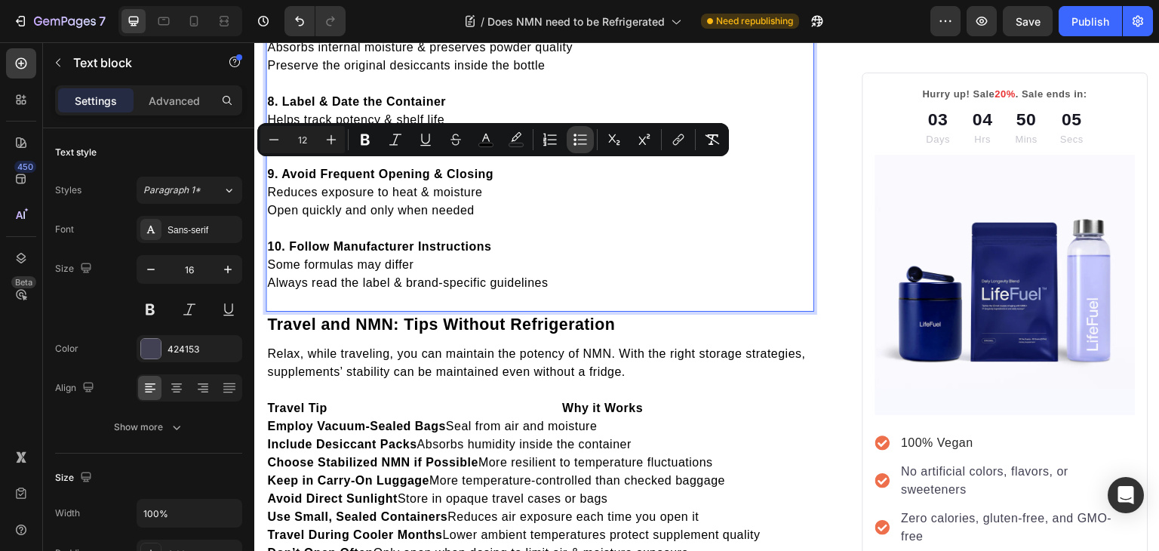
click at [576, 134] on icon "Editor contextual toolbar" at bounding box center [579, 139] width 15 height 15
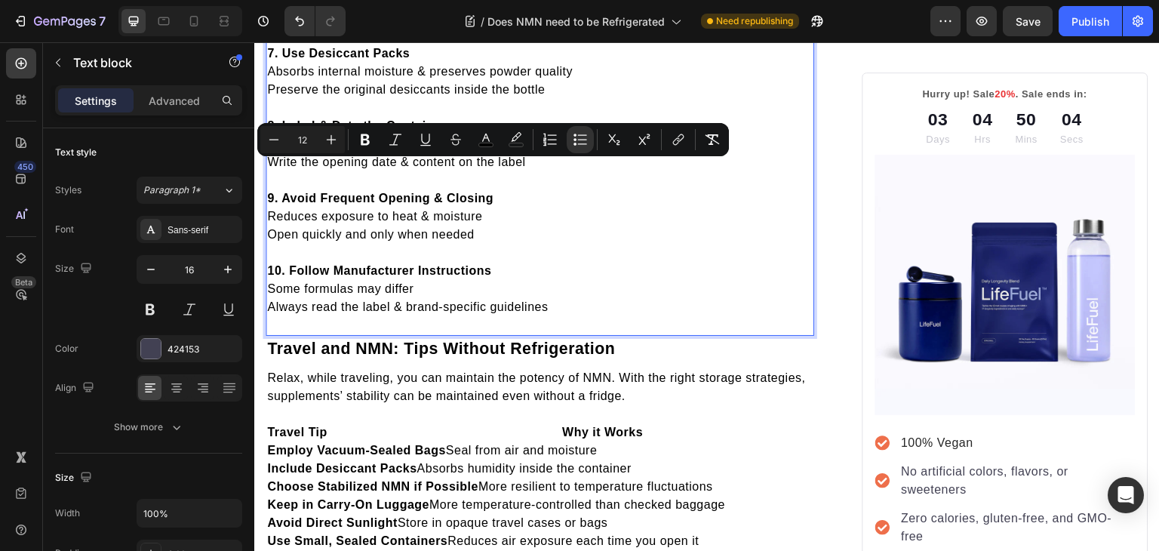
type input "16"
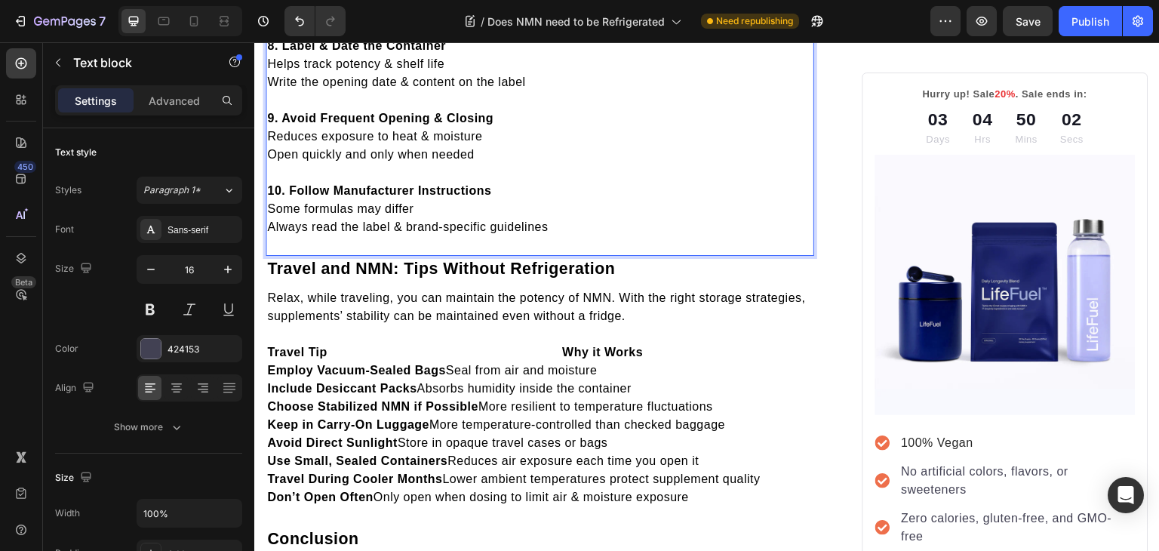
scroll to position [3443, 0]
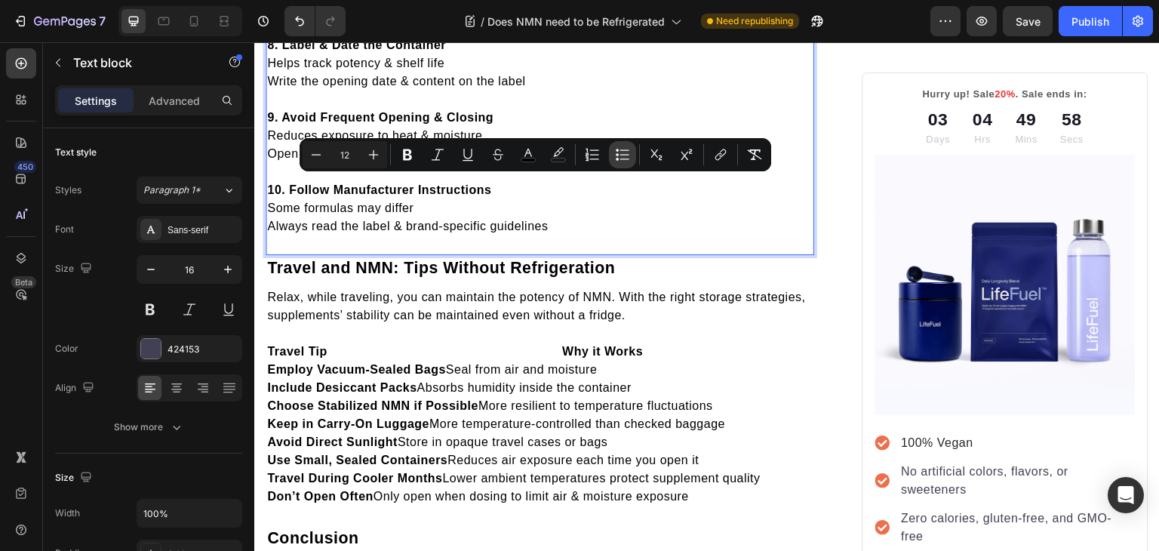
click at [625, 151] on icon "Editor contextual toolbar" at bounding box center [622, 154] width 15 height 15
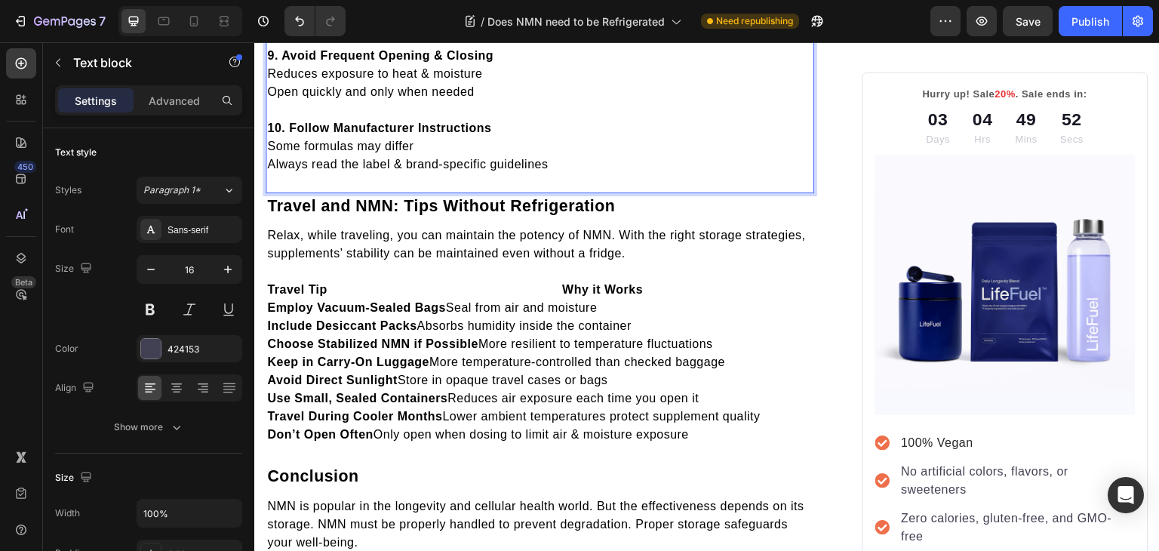
scroll to position [3512, 0]
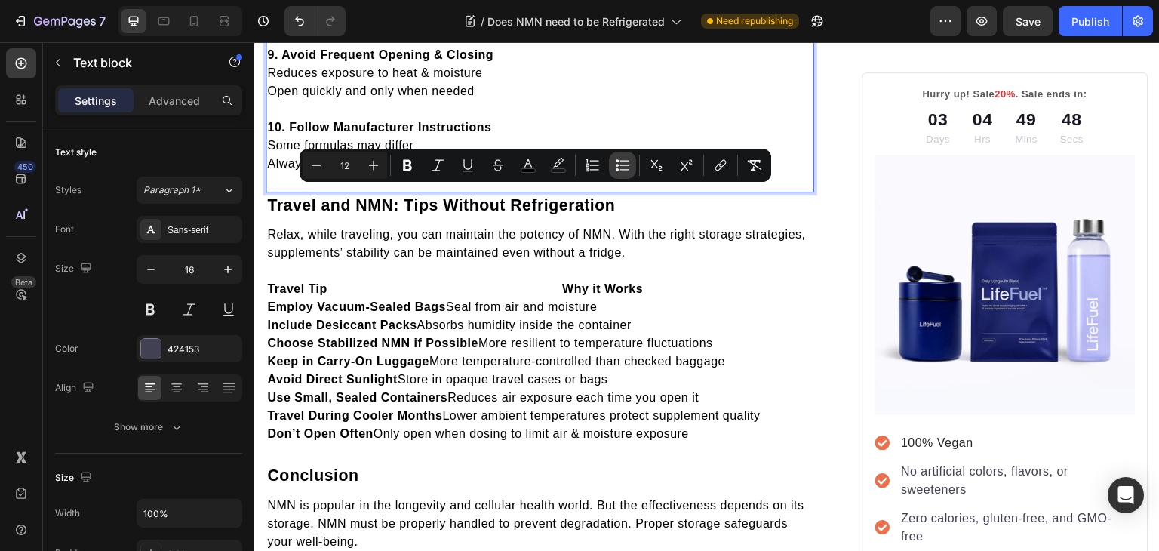
click at [628, 173] on button "Bulleted List" at bounding box center [622, 165] width 27 height 27
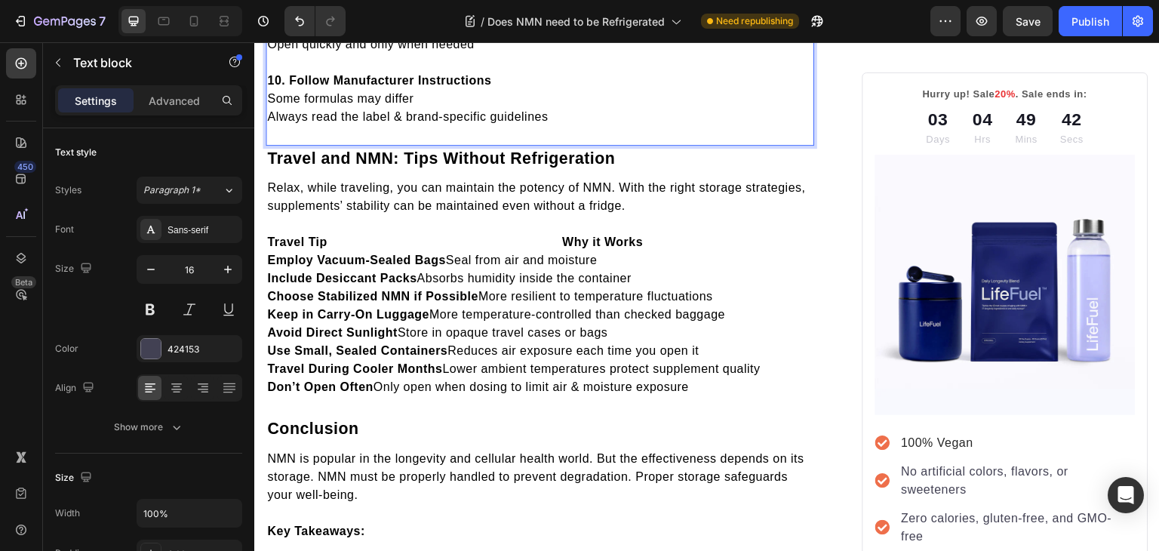
scroll to position [3566, 0]
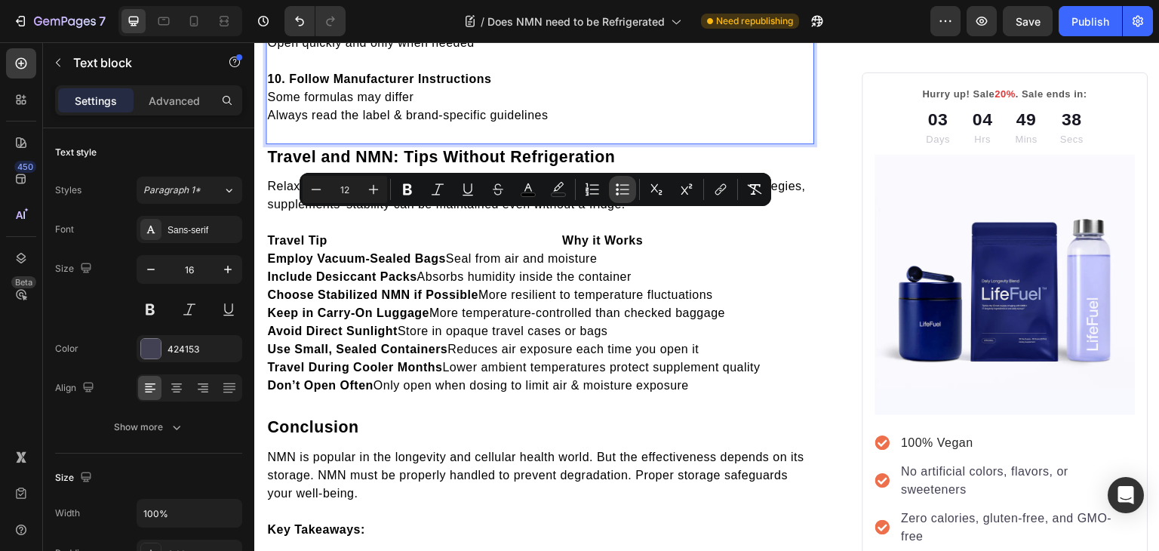
click at [621, 190] on icon "Editor contextual toolbar" at bounding box center [622, 189] width 15 height 15
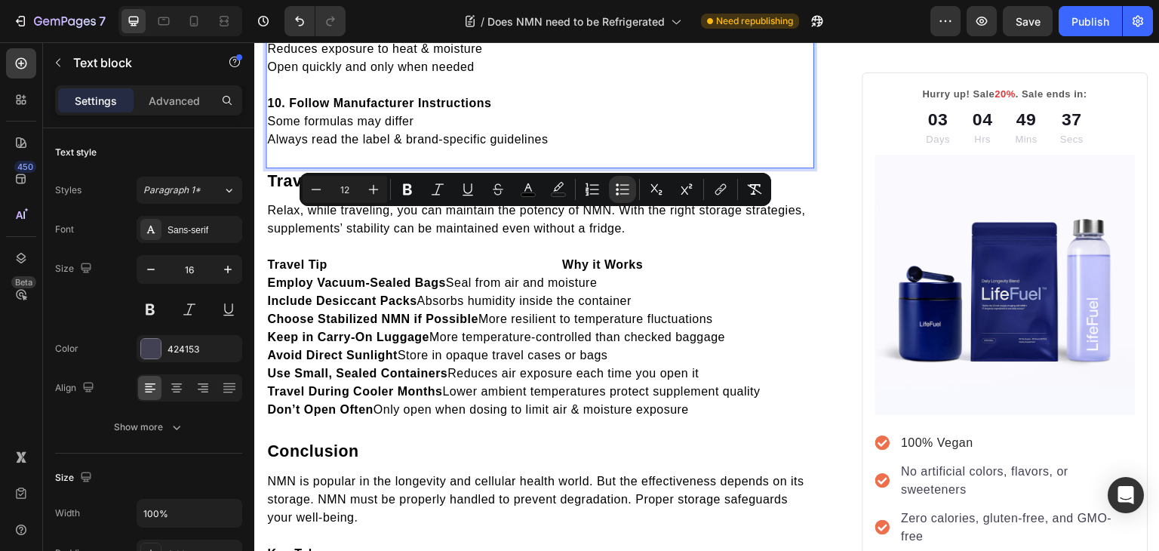
click at [343, 10] on li "Rich Text Editor. Editing area: main" at bounding box center [554, 1] width 515 height 18
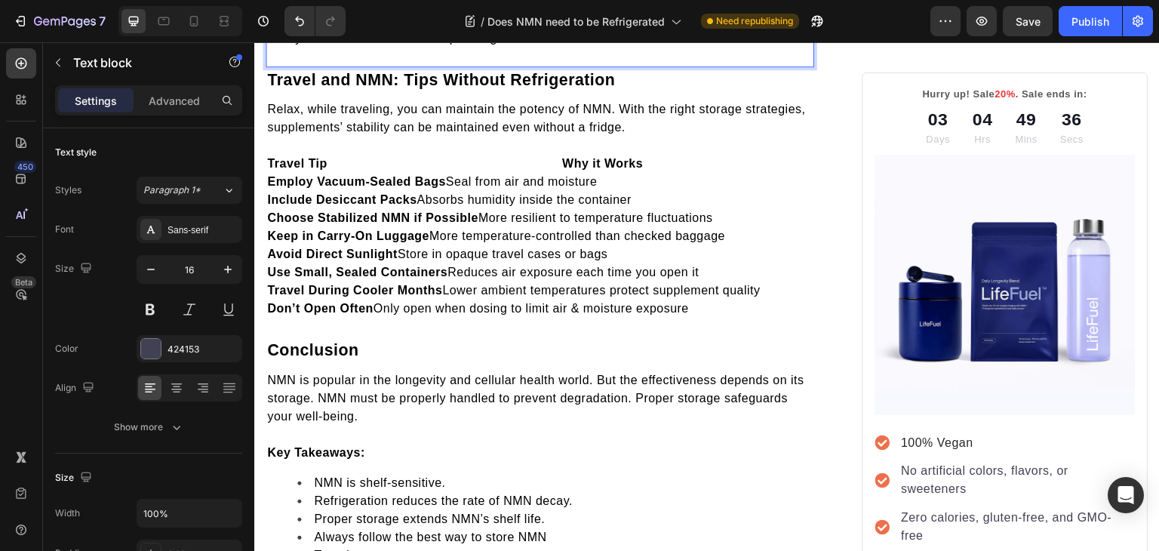
scroll to position [3650, 0]
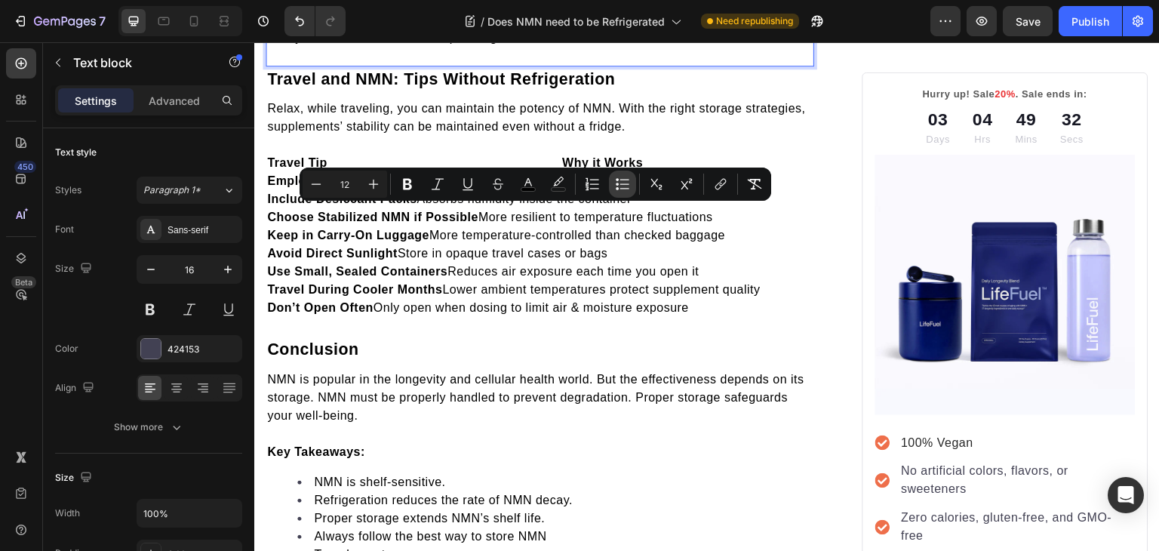
click at [621, 184] on icon "Editor contextual toolbar" at bounding box center [624, 183] width 9 height 1
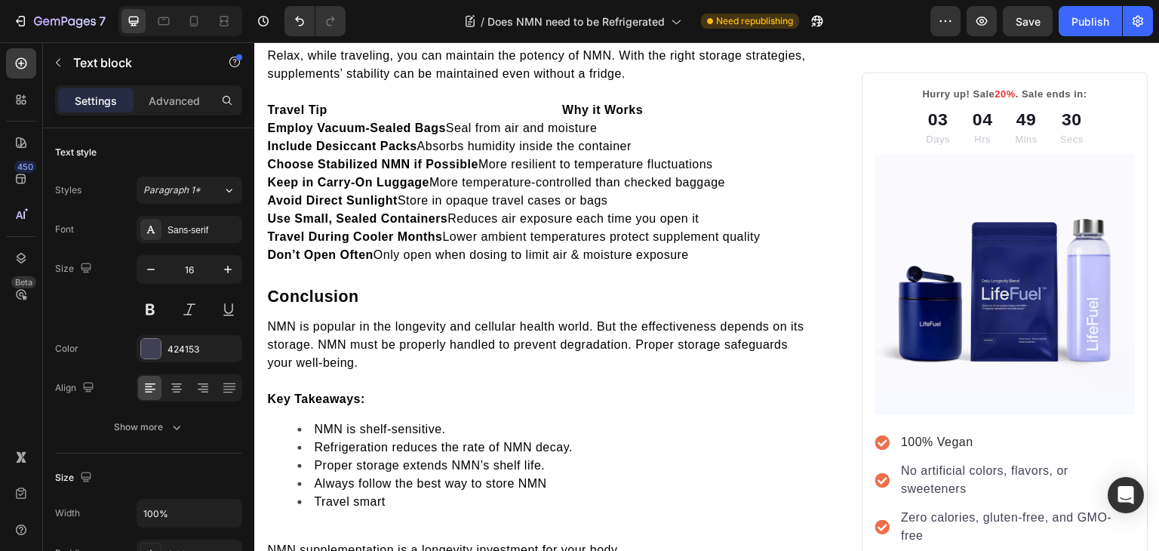
scroll to position [3709, 0]
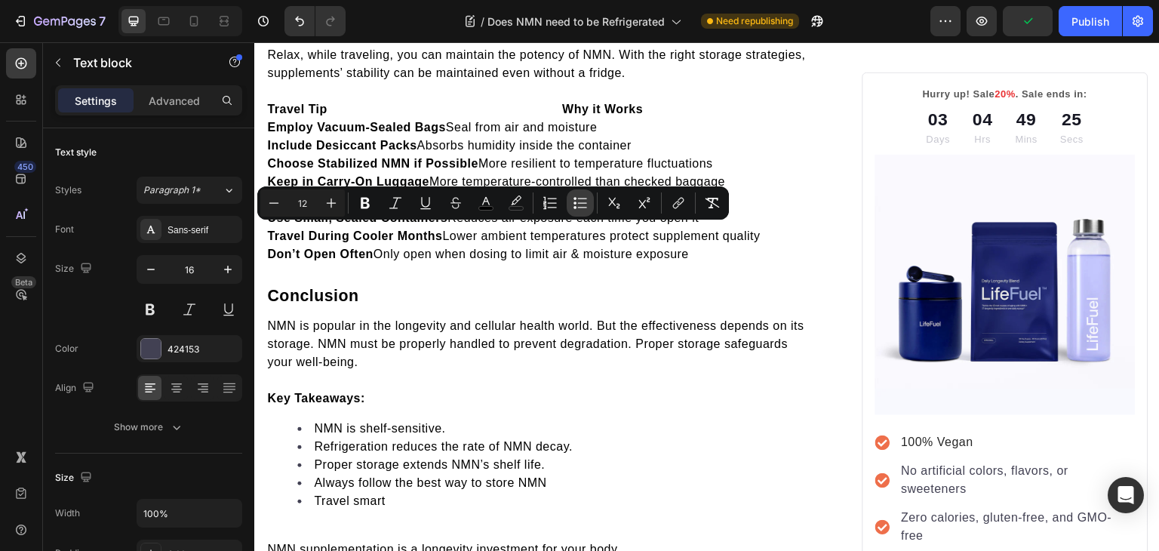
click at [579, 201] on icon "Editor contextual toolbar" at bounding box center [579, 202] width 15 height 15
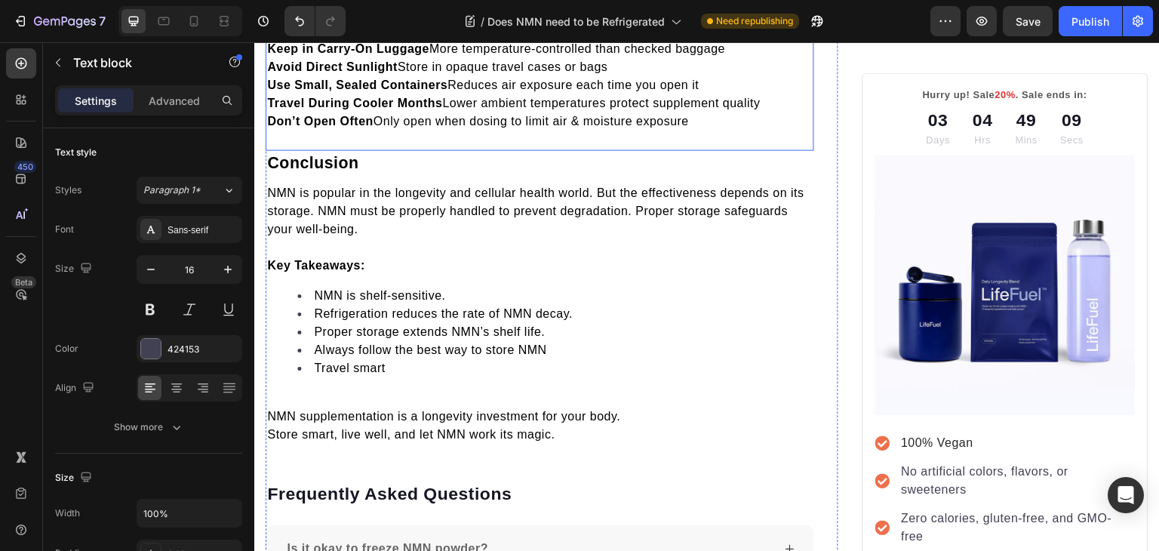
scroll to position [3867, 0]
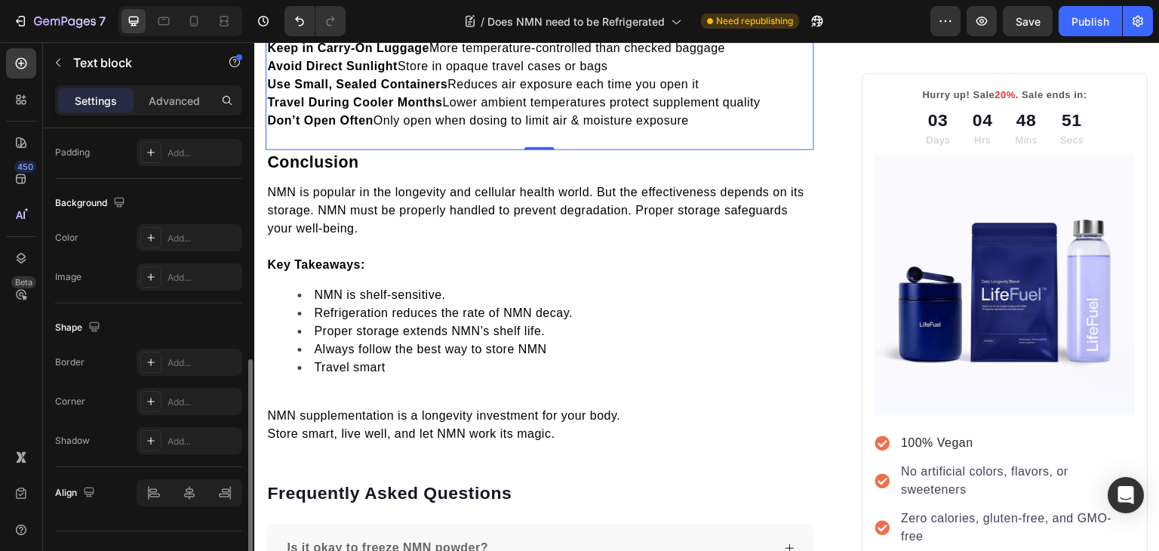
scroll to position [427, 0]
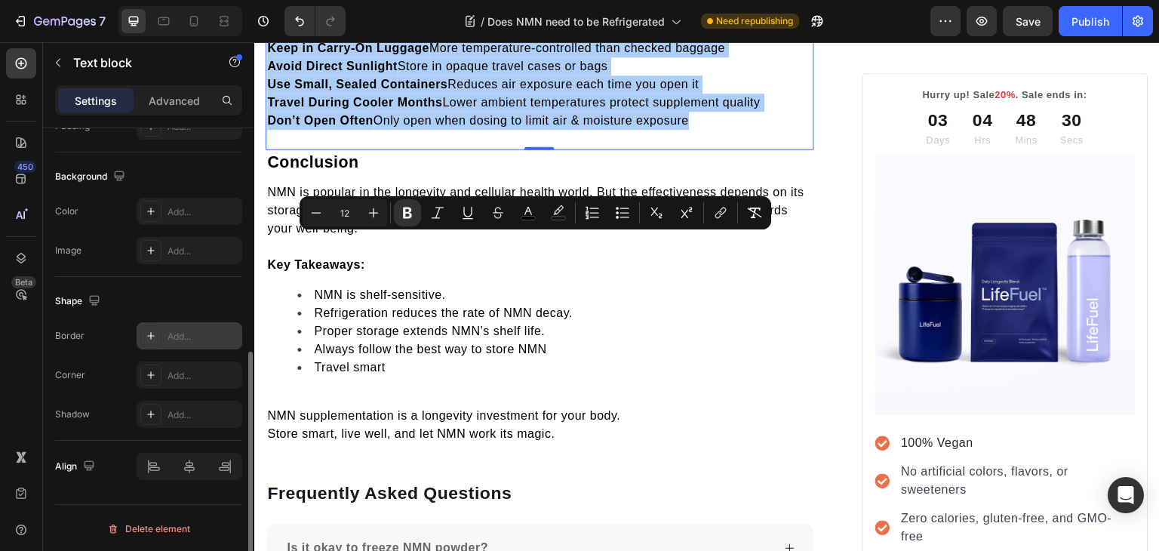
click at [154, 335] on icon at bounding box center [151, 336] width 12 height 12
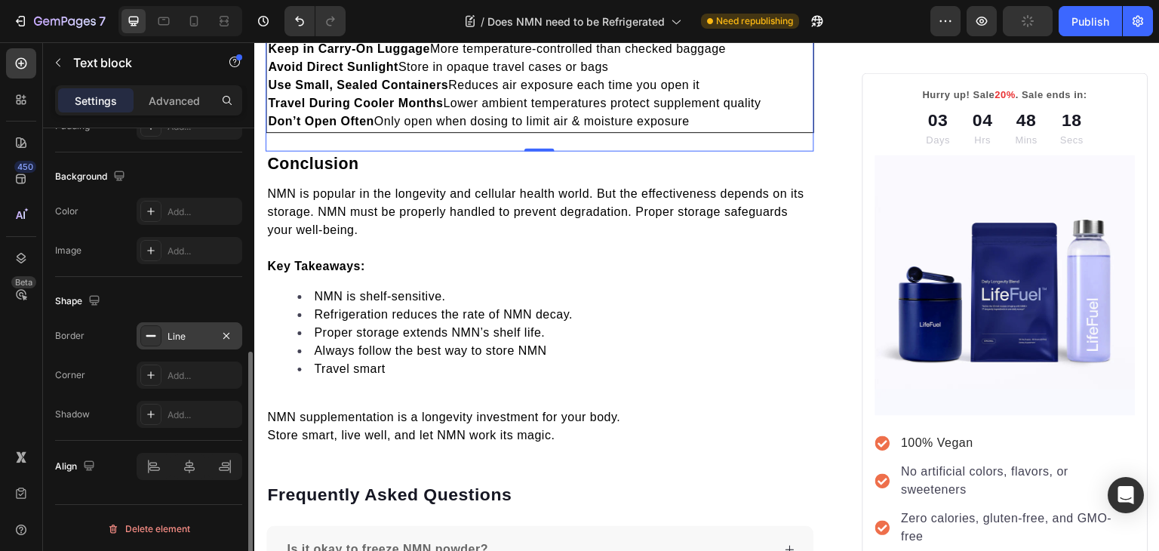
click at [155, 333] on icon at bounding box center [151, 336] width 12 height 12
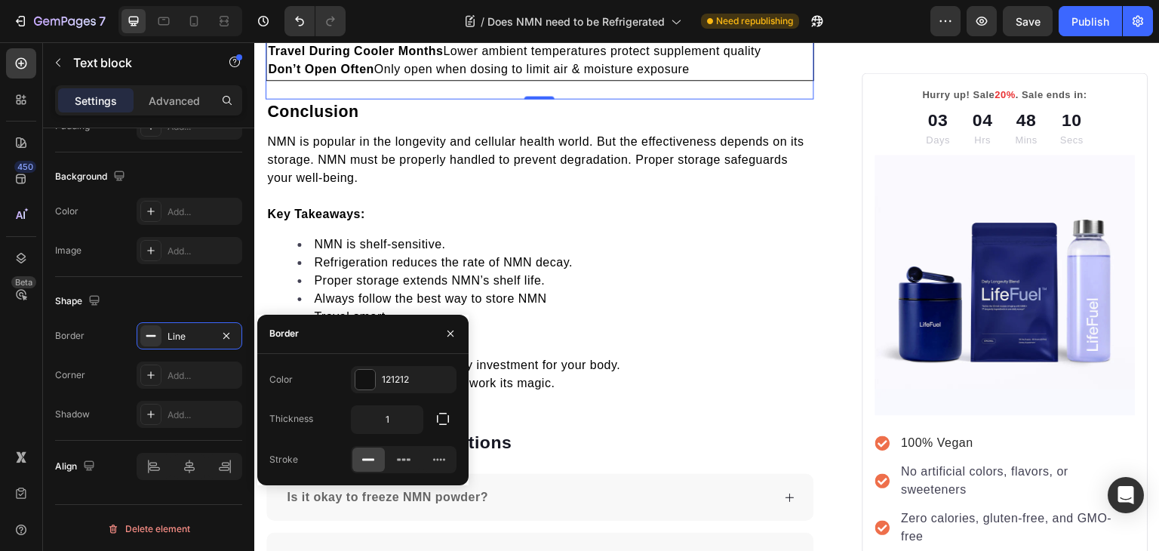
scroll to position [3916, 0]
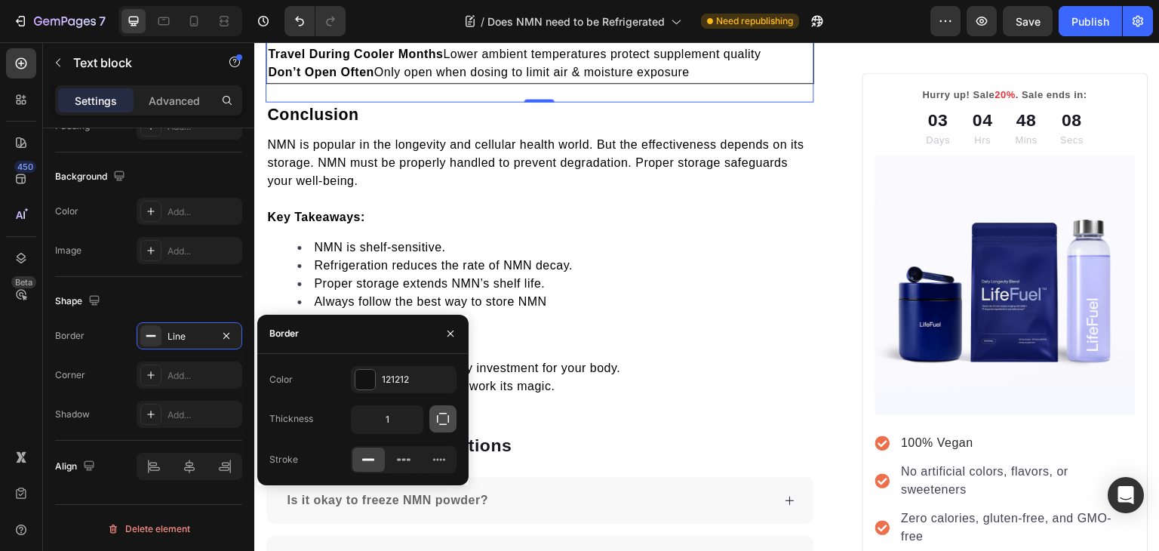
click at [447, 420] on icon "button" at bounding box center [442, 418] width 15 height 15
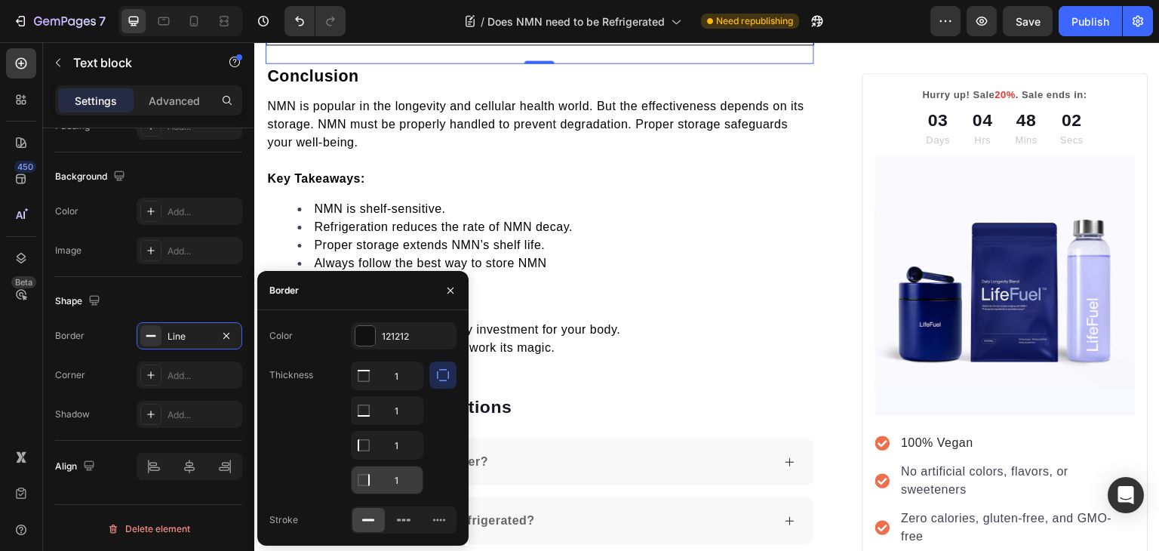
scroll to position [3949, 0]
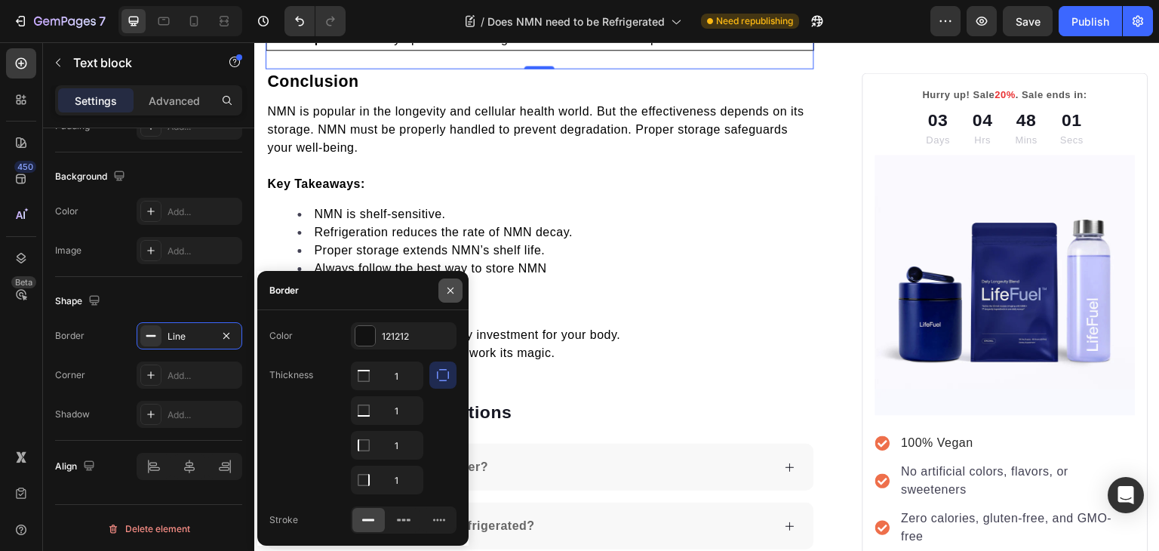
click at [453, 298] on button "button" at bounding box center [450, 290] width 24 height 24
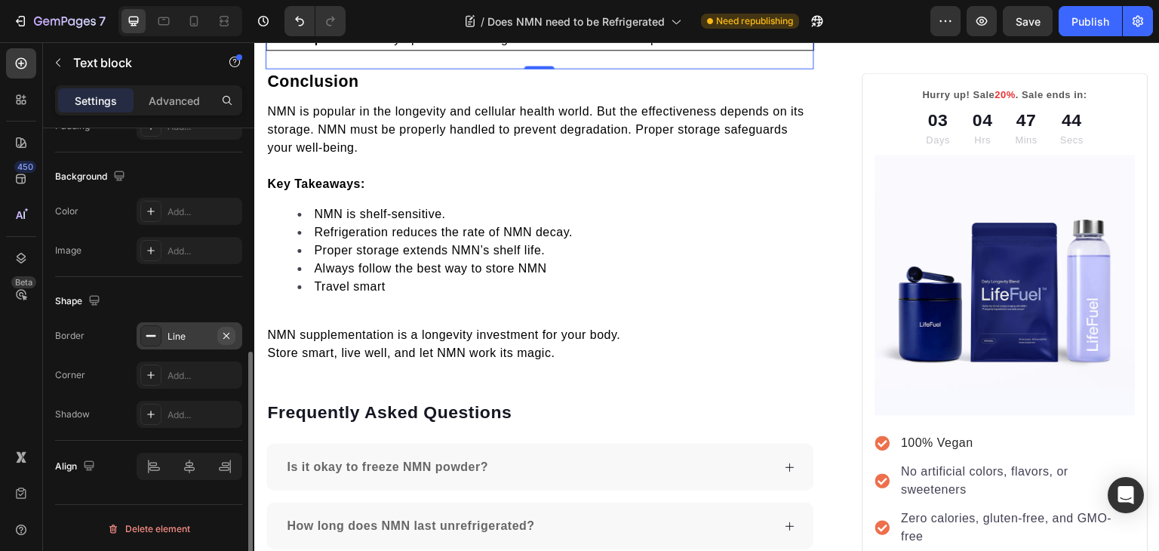
click at [227, 330] on icon "button" at bounding box center [226, 336] width 12 height 12
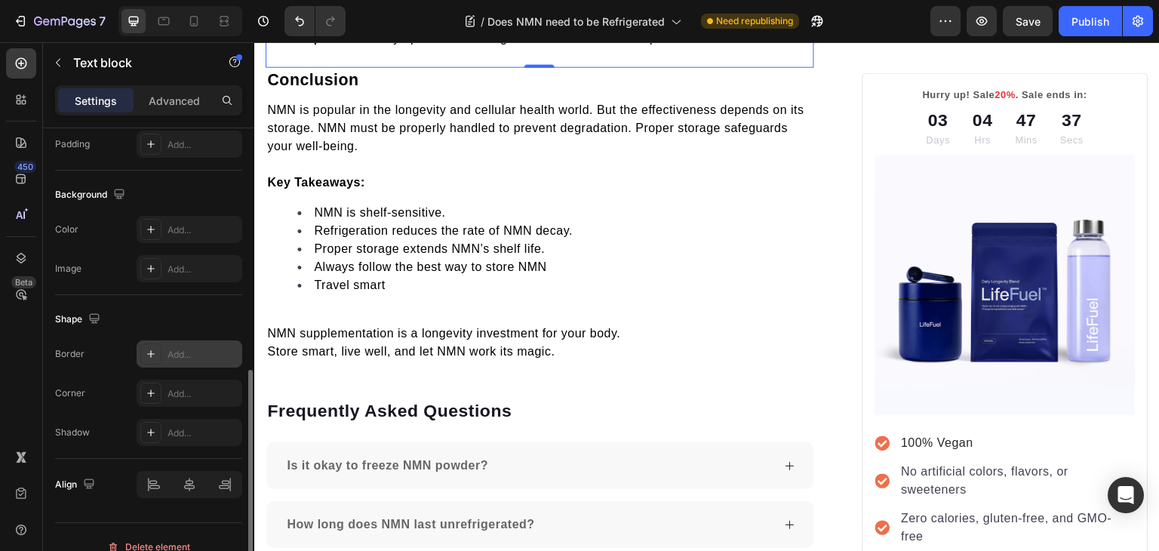
scroll to position [427, 0]
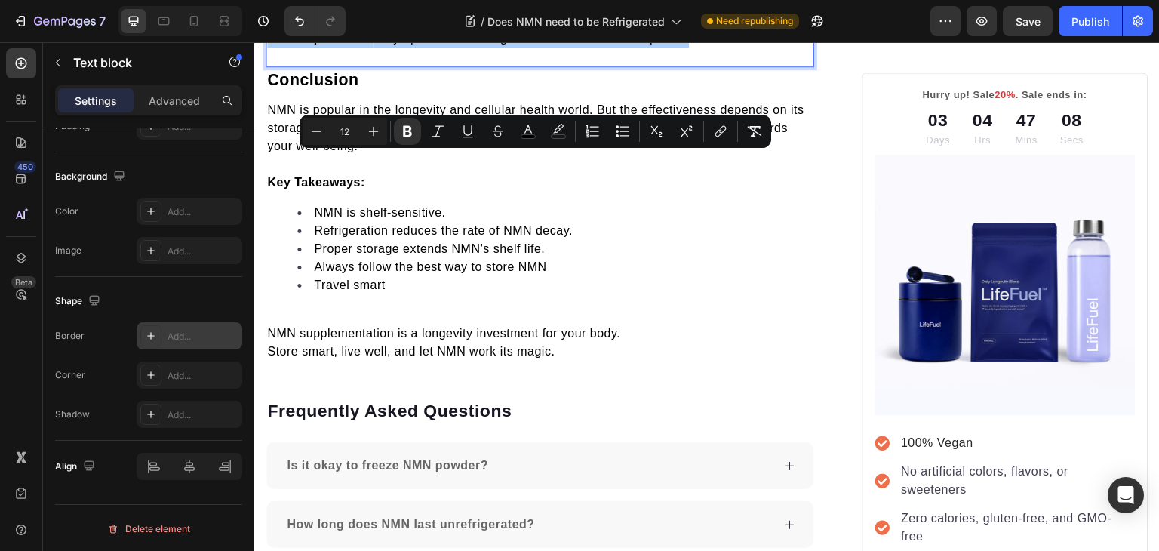
click at [149, 339] on icon at bounding box center [151, 336] width 12 height 12
type input "1"
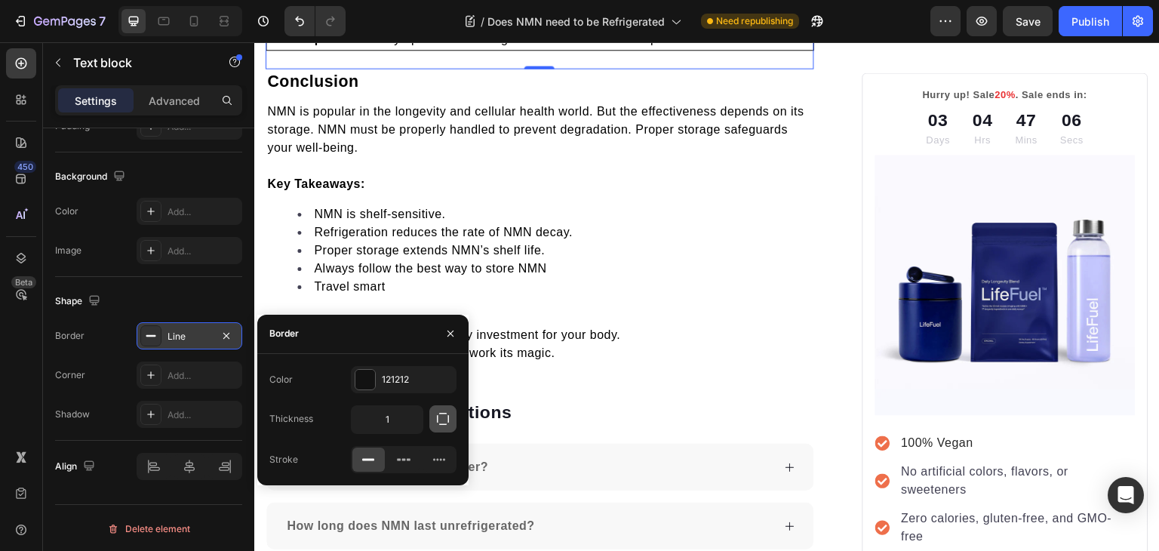
click at [443, 420] on icon "button" at bounding box center [442, 418] width 15 height 15
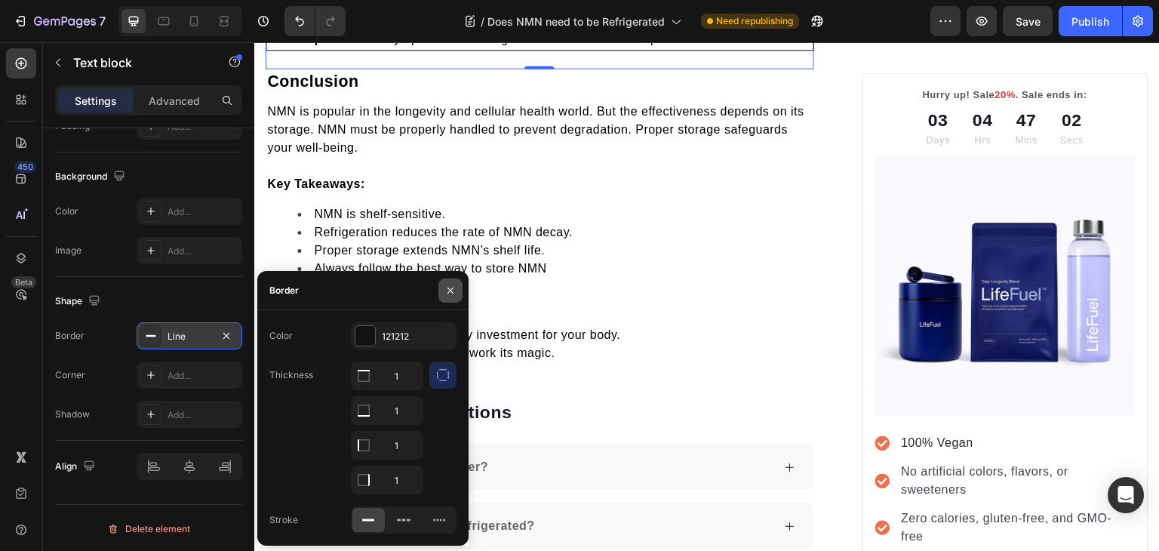
click at [453, 284] on icon "button" at bounding box center [450, 290] width 12 height 12
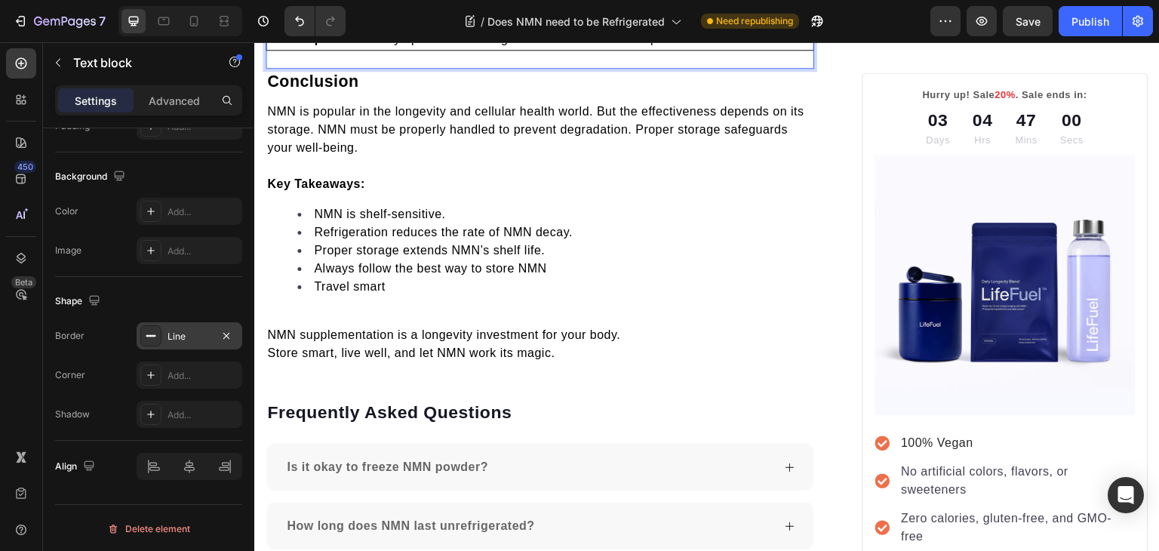
drag, startPoint x: 438, startPoint y: 173, endPoint x: 478, endPoint y: 191, distance: 43.9
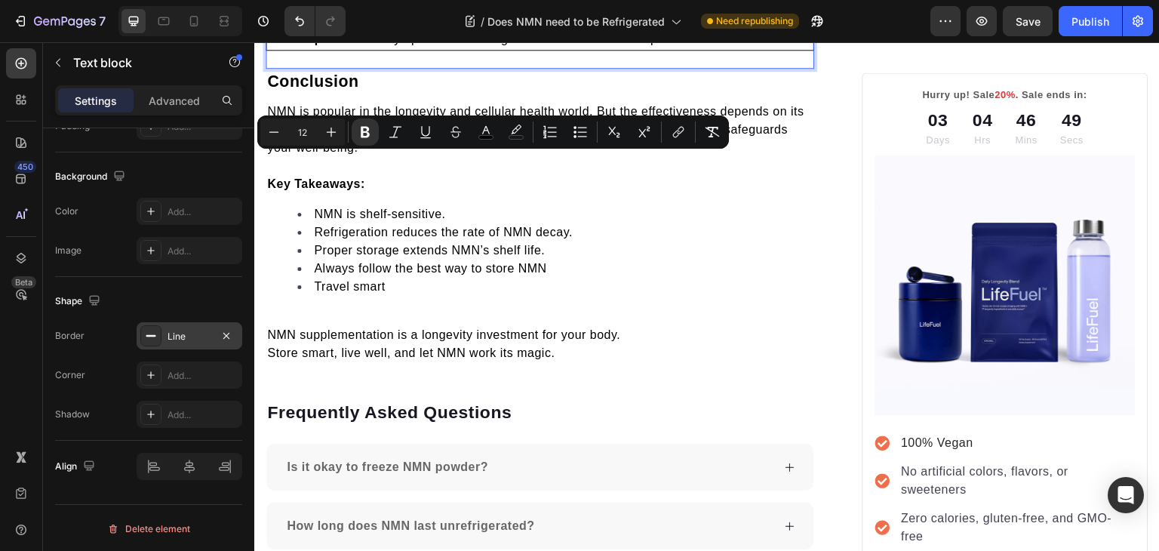
drag, startPoint x: 451, startPoint y: 179, endPoint x: 274, endPoint y: 160, distance: 178.2
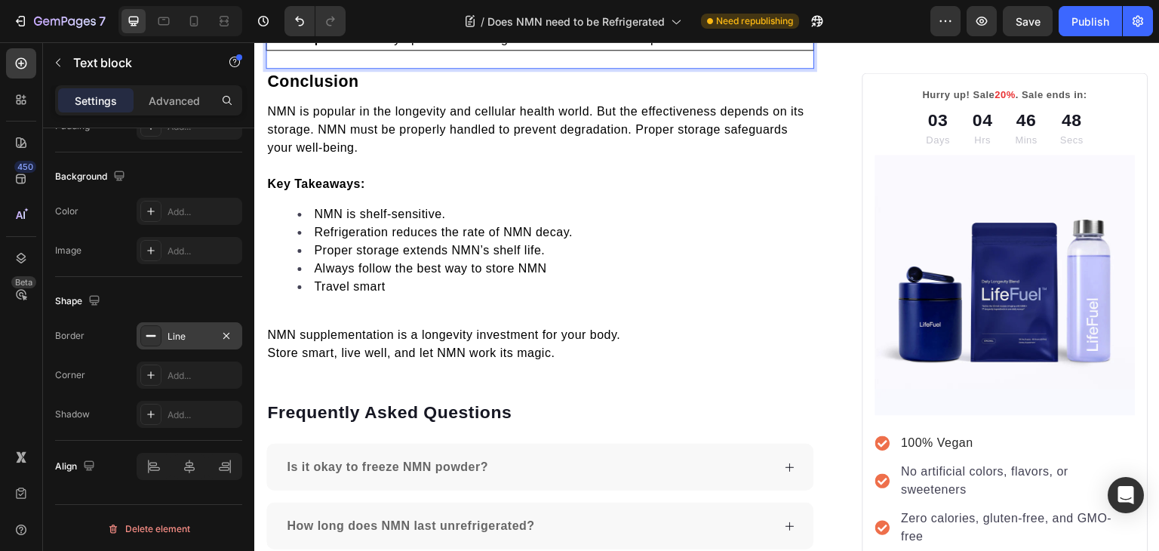
drag, startPoint x: 240, startPoint y: 337, endPoint x: 196, endPoint y: 339, distance: 43.8
click at [196, 339] on div "Line" at bounding box center [190, 335] width 106 height 27
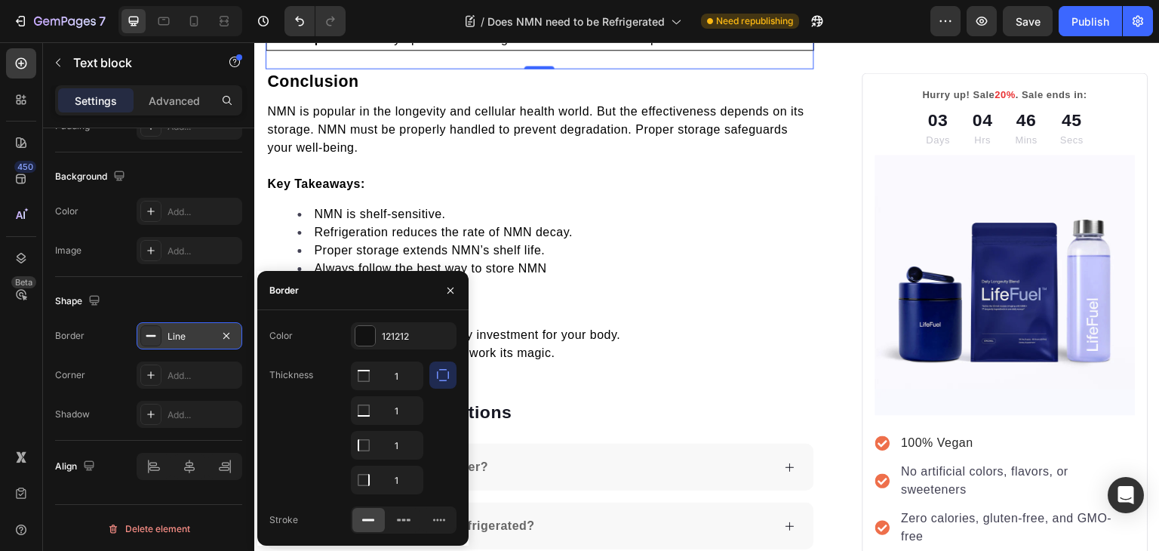
click at [196, 339] on div "Line" at bounding box center [189, 337] width 44 height 14
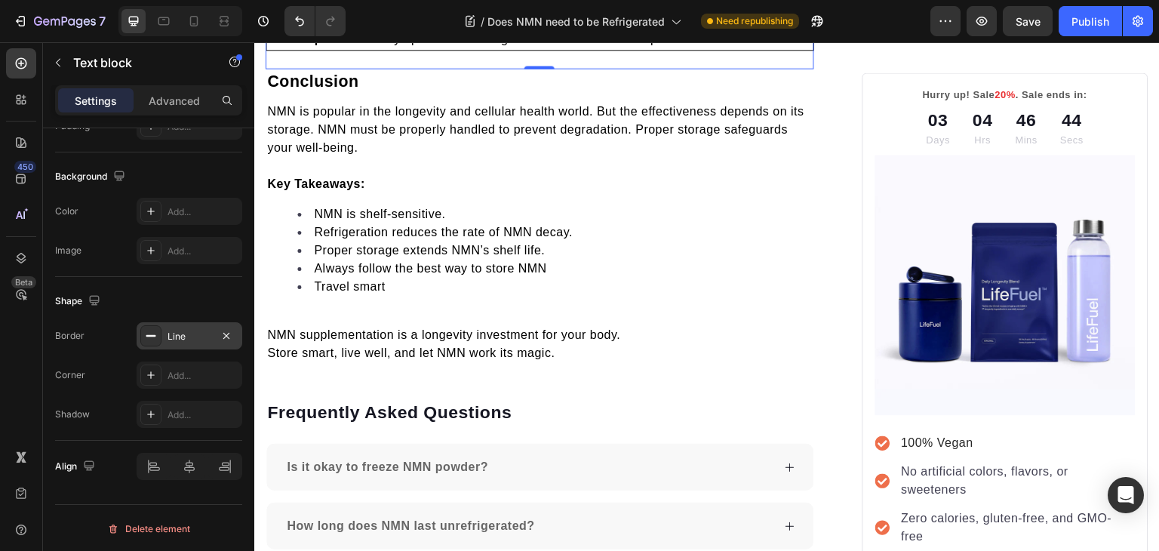
click at [196, 339] on div "Line" at bounding box center [189, 337] width 44 height 14
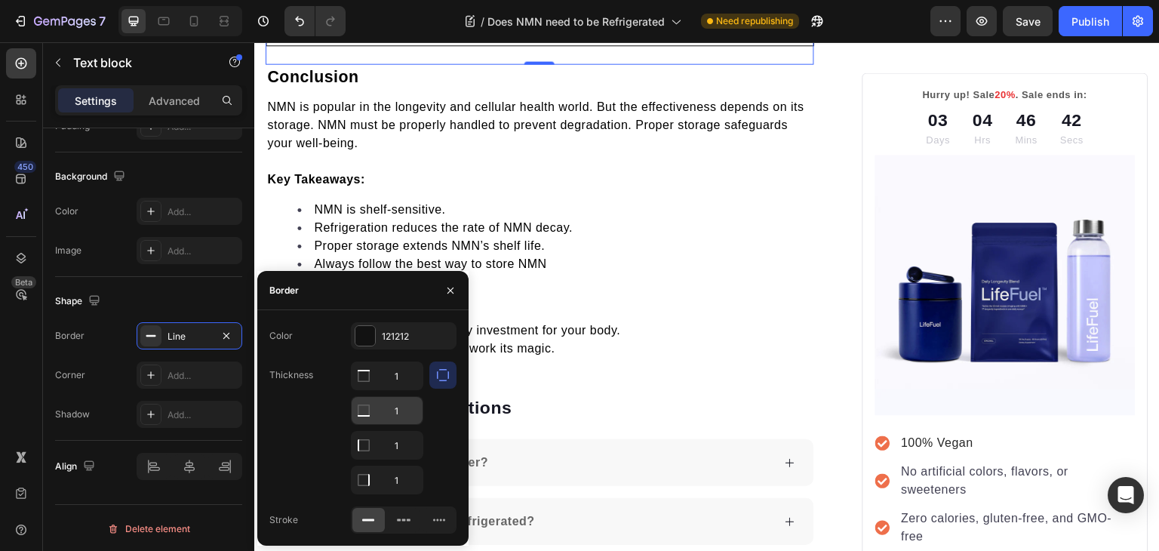
scroll to position [3952, 0]
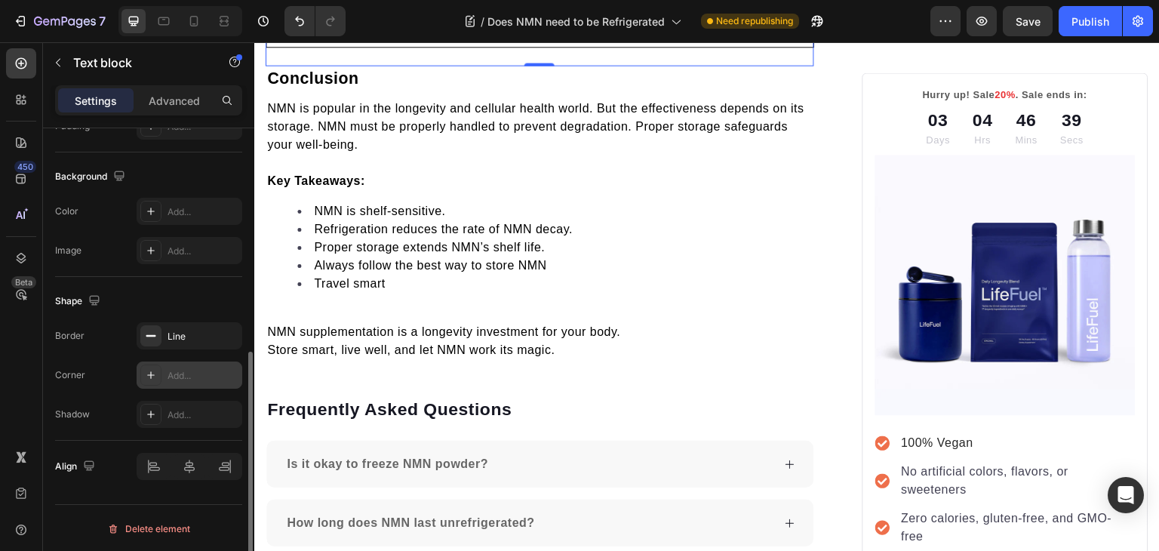
click at [193, 375] on div "Add..." at bounding box center [202, 376] width 71 height 14
click at [183, 408] on div "Add..." at bounding box center [202, 415] width 71 height 14
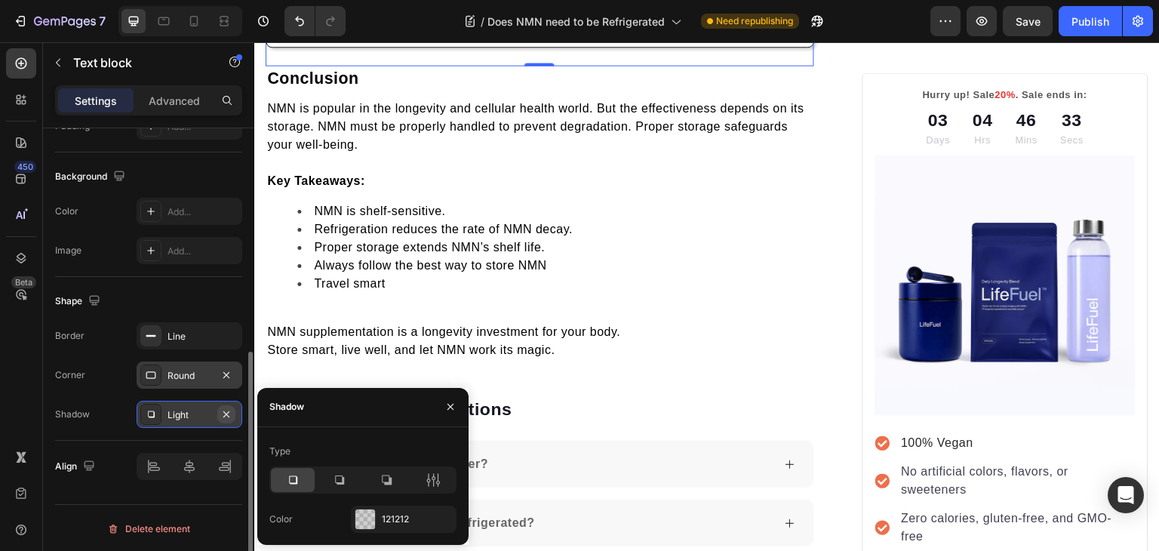
click at [228, 411] on icon "button" at bounding box center [226, 414] width 12 height 12
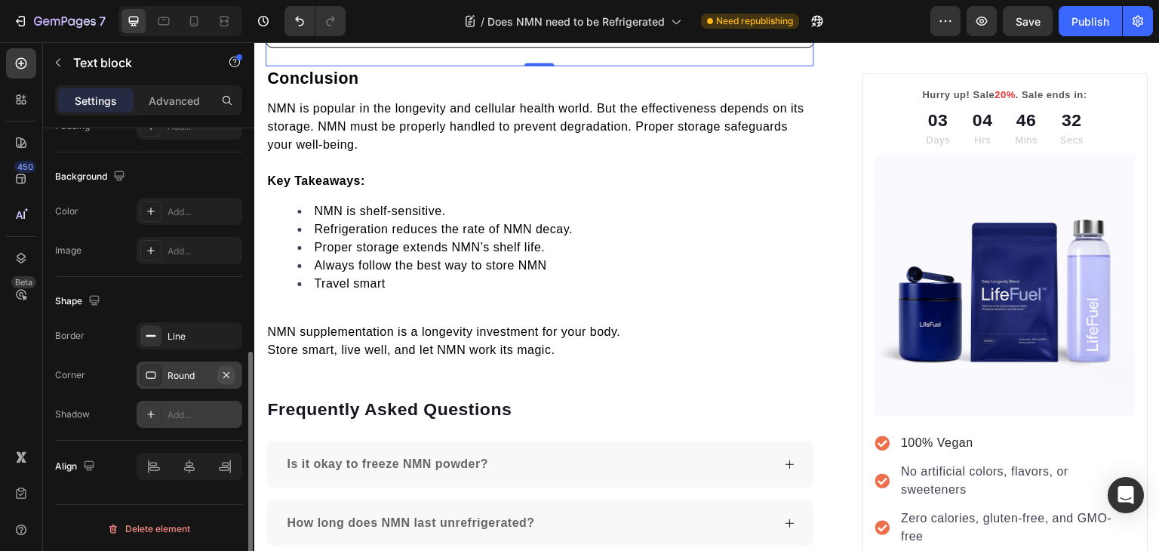
click at [229, 375] on icon "button" at bounding box center [226, 375] width 12 height 12
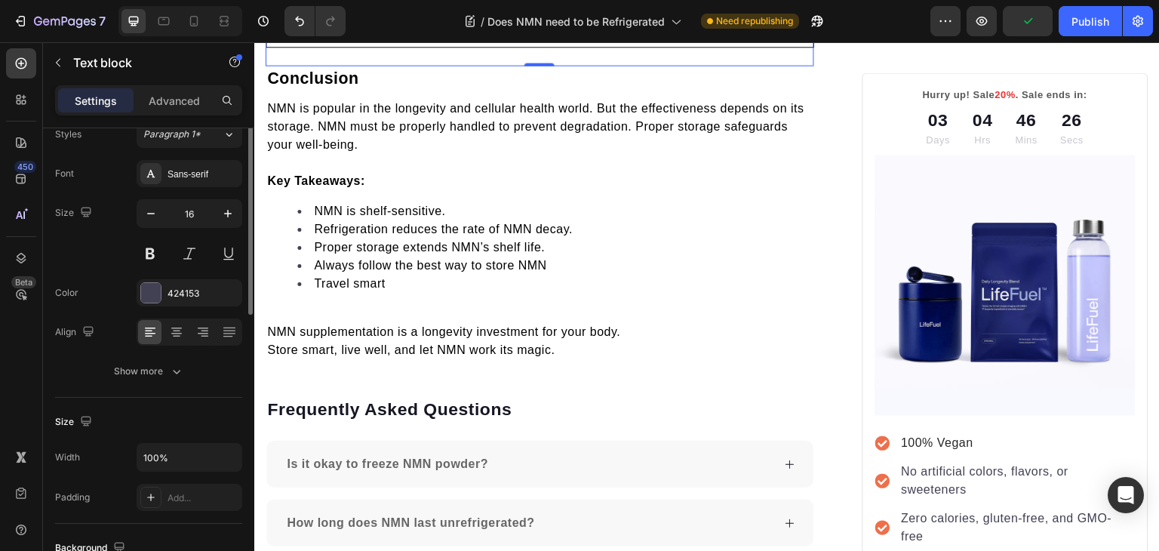
scroll to position [0, 0]
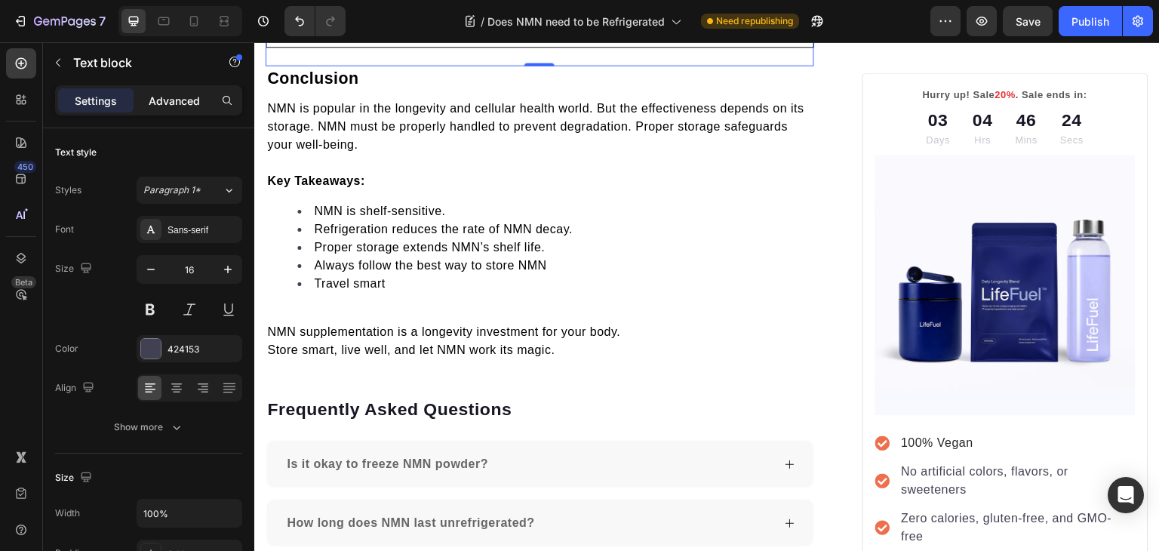
click at [180, 103] on p "Advanced" at bounding box center [174, 101] width 51 height 16
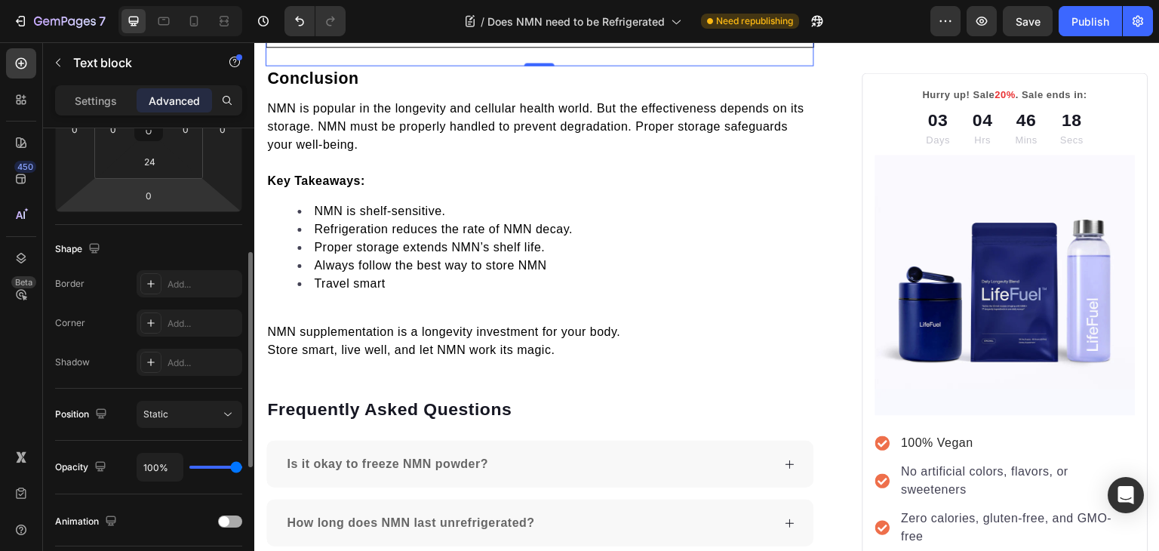
scroll to position [284, 0]
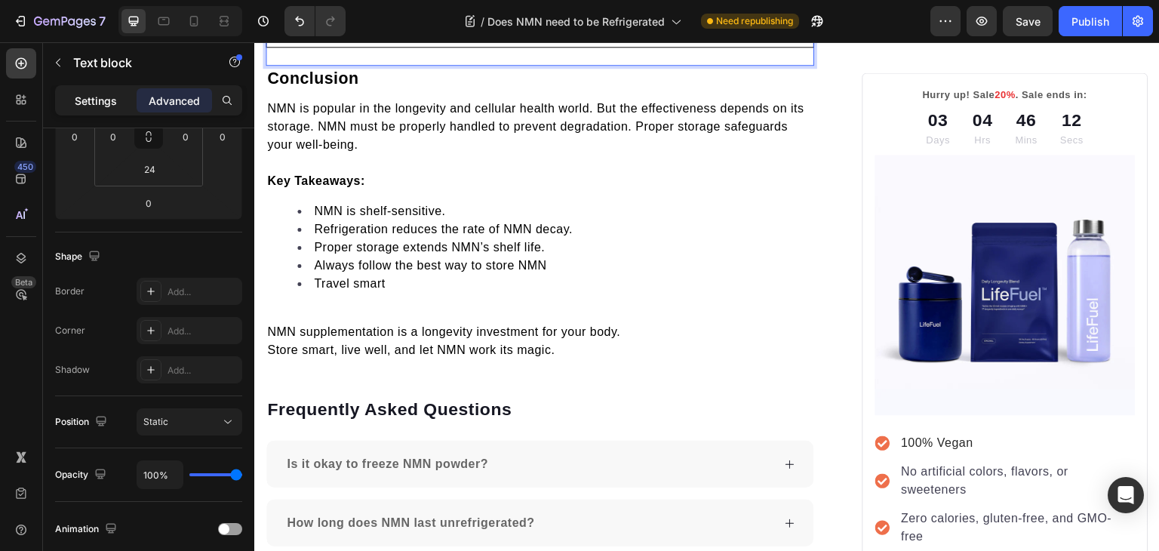
click at [115, 108] on div "Settings" at bounding box center [95, 100] width 75 height 24
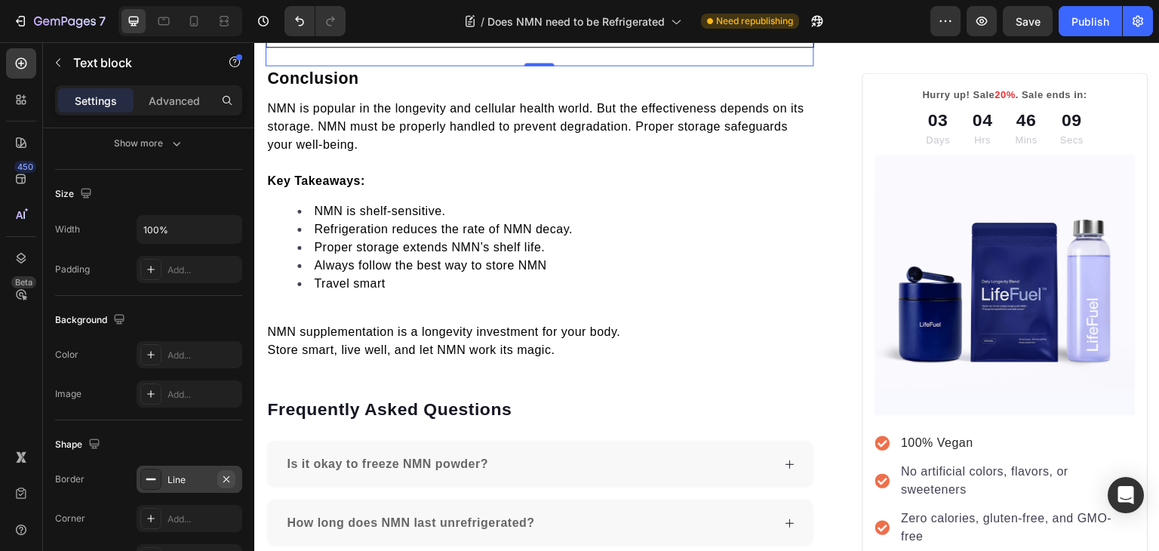
click at [226, 474] on icon "button" at bounding box center [226, 479] width 12 height 12
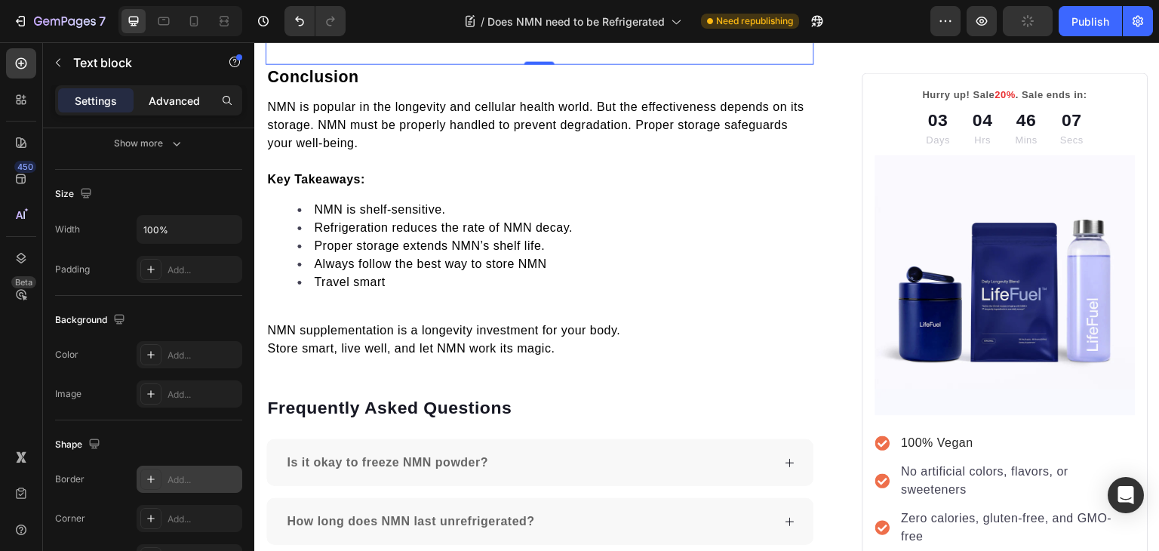
click at [172, 100] on p "Advanced" at bounding box center [174, 101] width 51 height 16
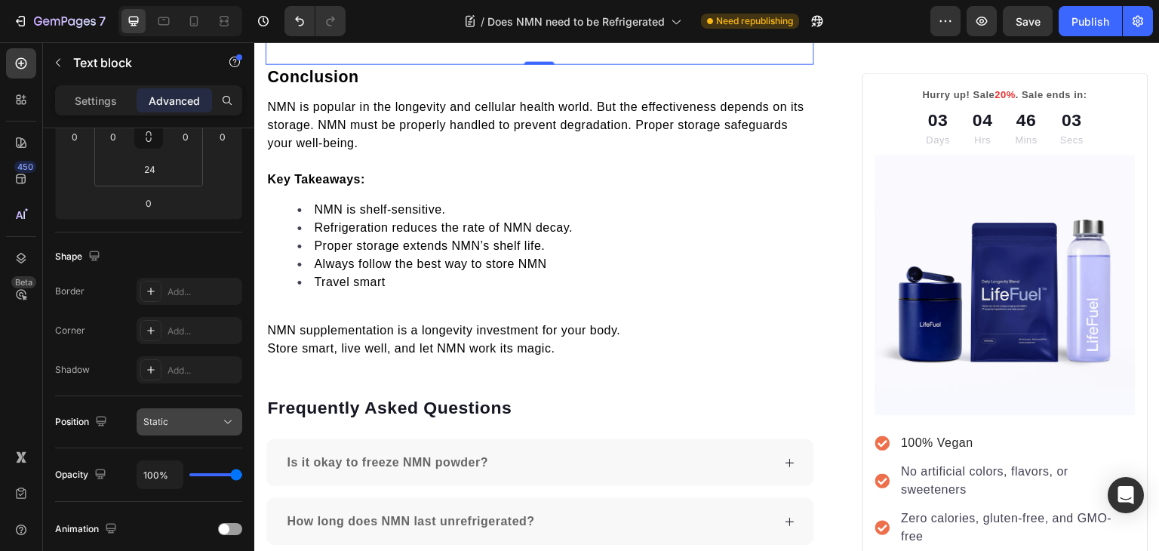
click at [179, 417] on div "Static" at bounding box center [181, 422] width 77 height 14
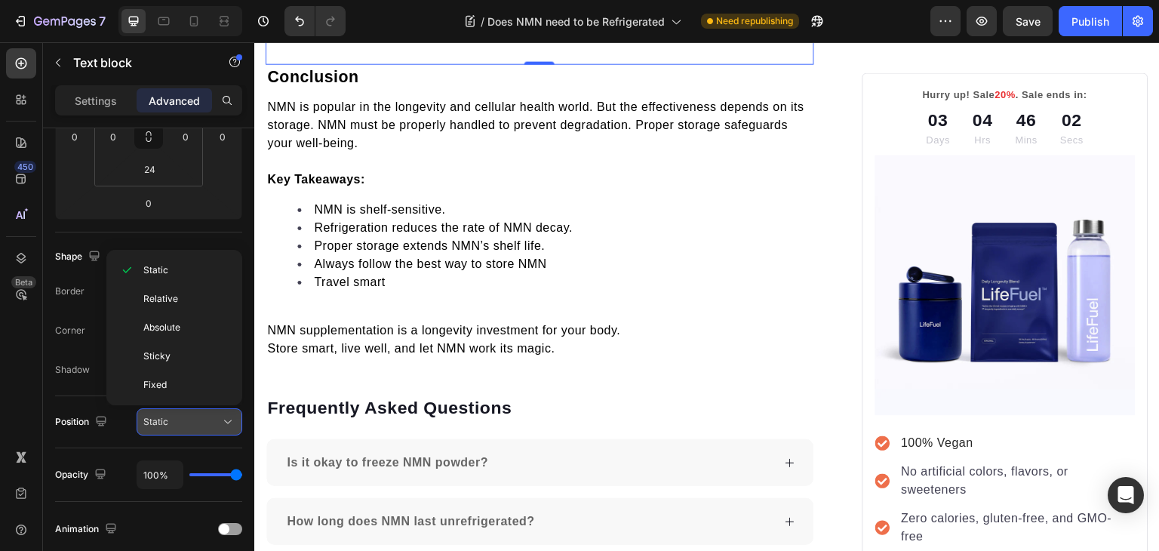
click at [179, 417] on div "Static" at bounding box center [181, 422] width 77 height 14
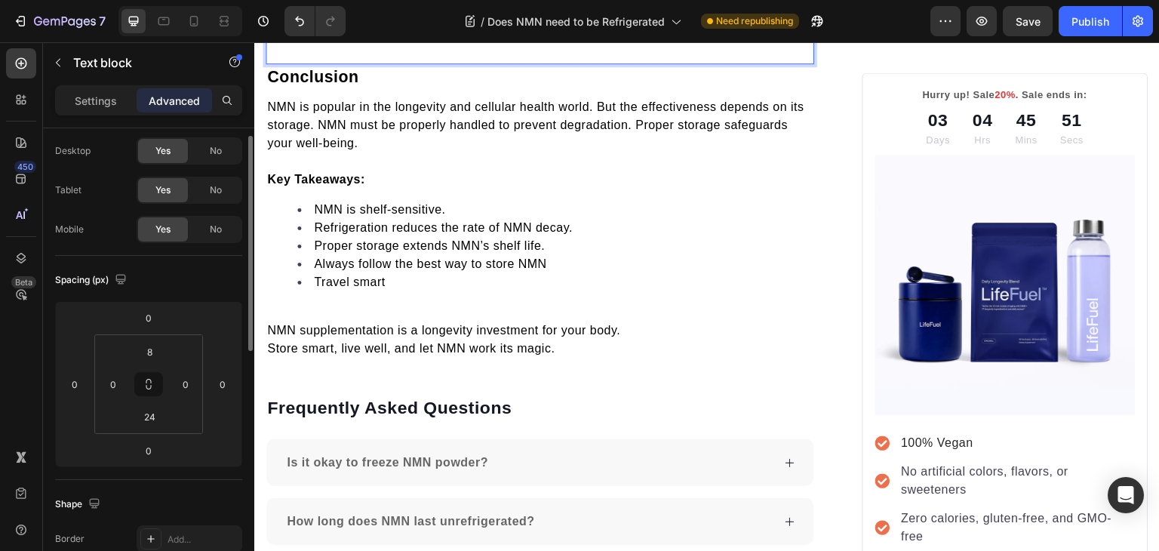
scroll to position [18, 0]
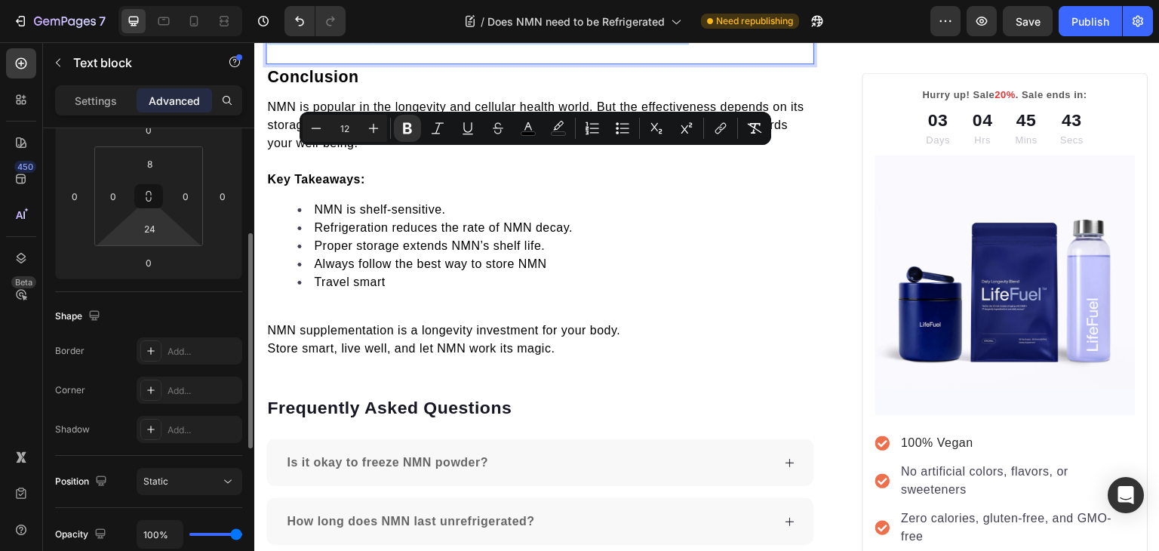
scroll to position [225, 0]
click at [151, 348] on icon at bounding box center [151, 350] width 8 height 8
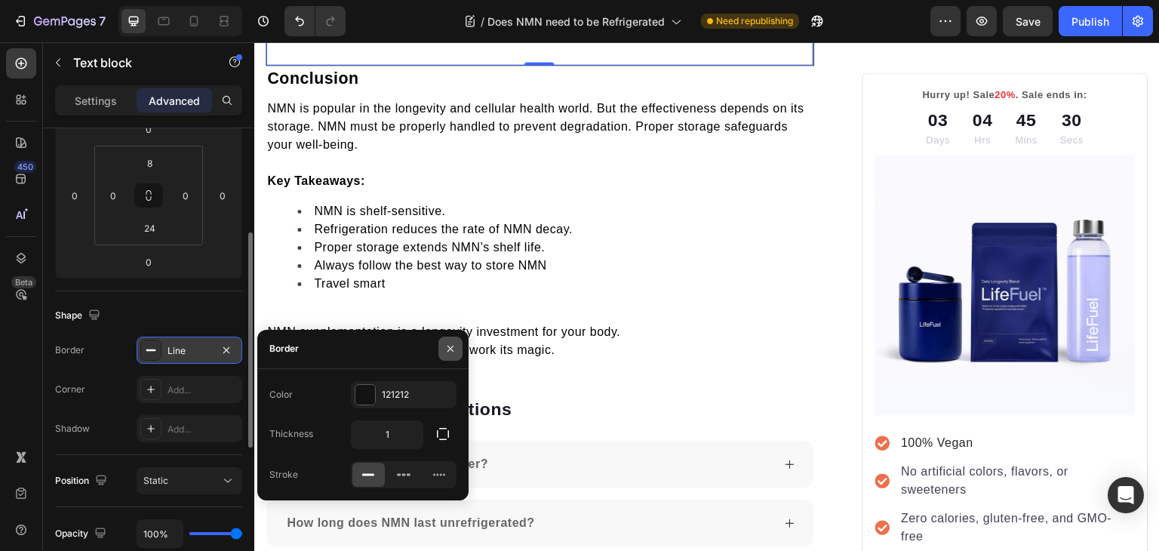
click at [444, 352] on icon "button" at bounding box center [450, 348] width 12 height 12
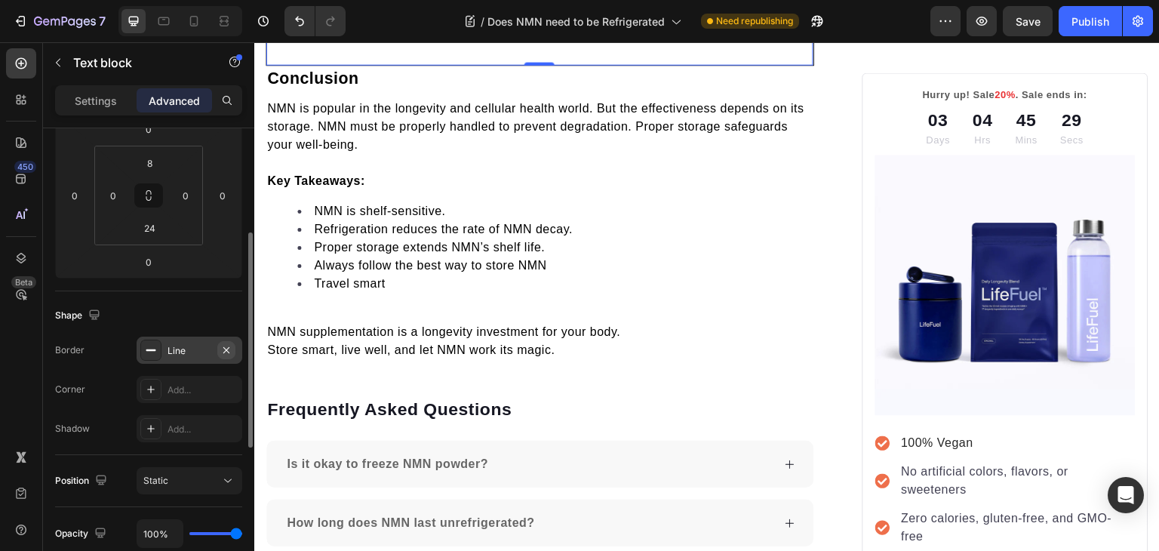
click at [226, 348] on icon "button" at bounding box center [226, 350] width 12 height 12
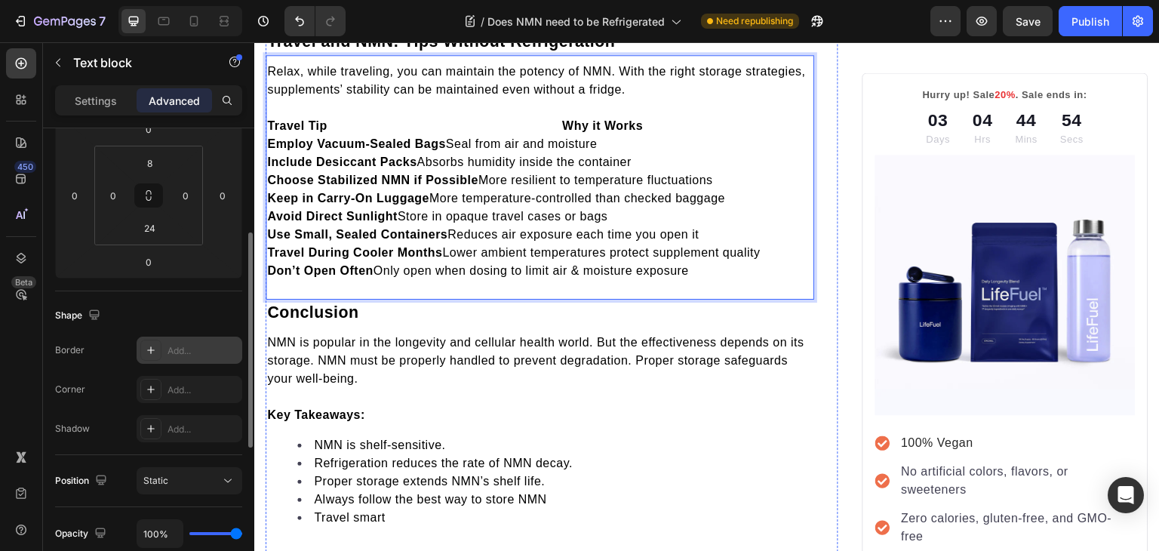
scroll to position [3858, 0]
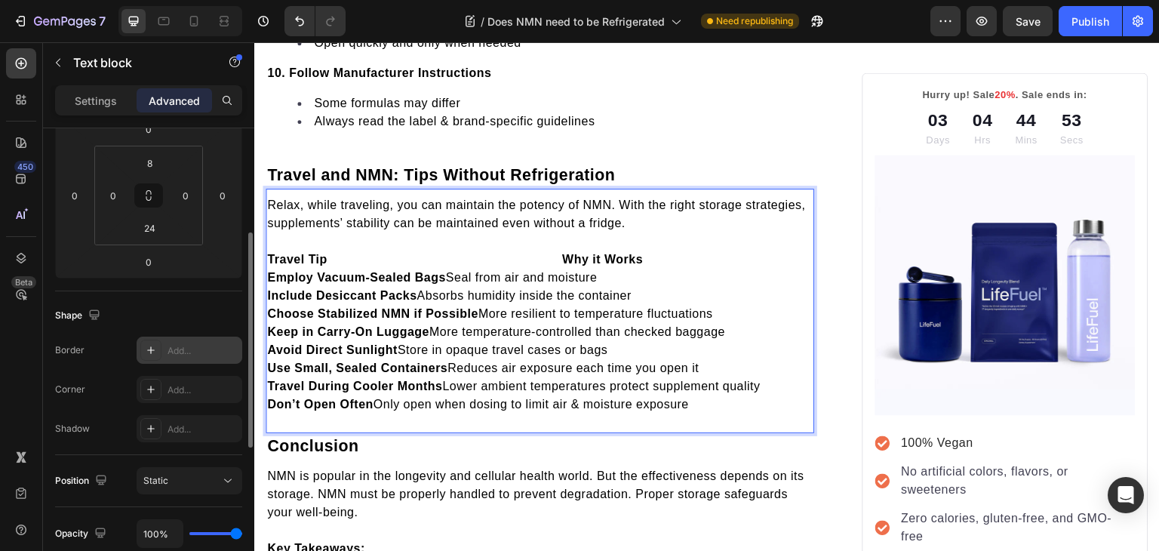
click at [278, 253] on strong "Travel Tip Why it Works" at bounding box center [455, 259] width 376 height 13
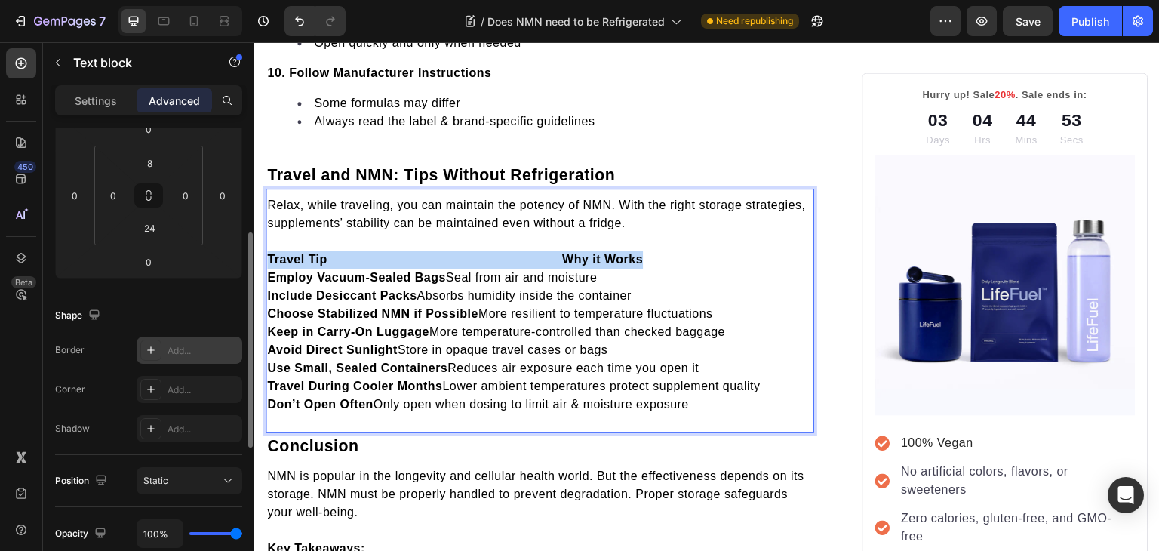
click at [278, 253] on strong "Travel Tip Why it Works" at bounding box center [455, 259] width 376 height 13
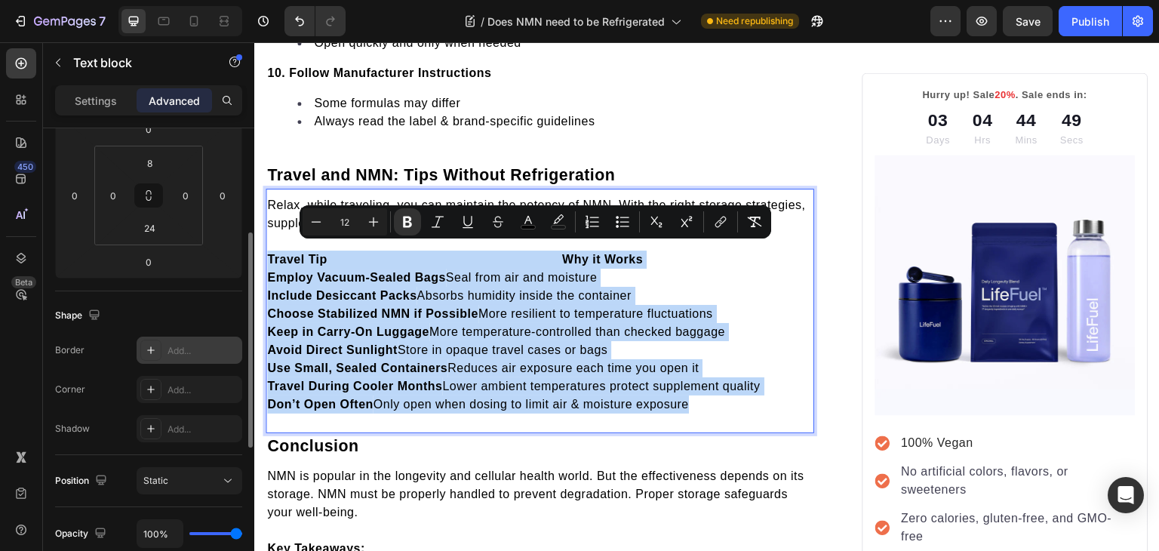
copy div "Travel Tip Why it Works Employ Vacuum-Sealed Bags Seal from air and moisture In…"
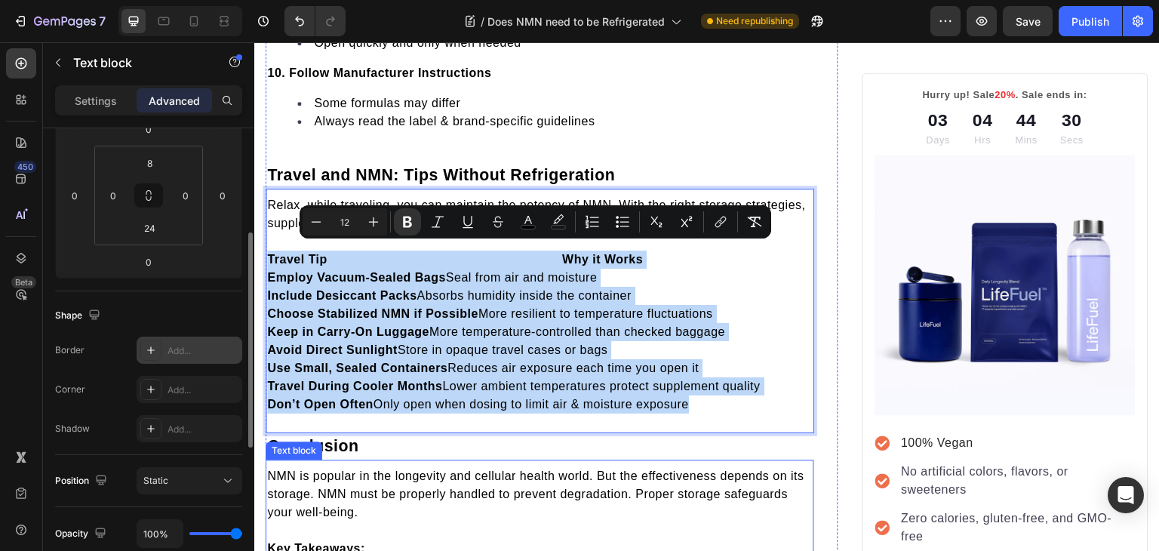
click at [427, 512] on p "NMN is popular in the longevity and cellular health world. But the effectivenes…" at bounding box center [539, 494] width 545 height 54
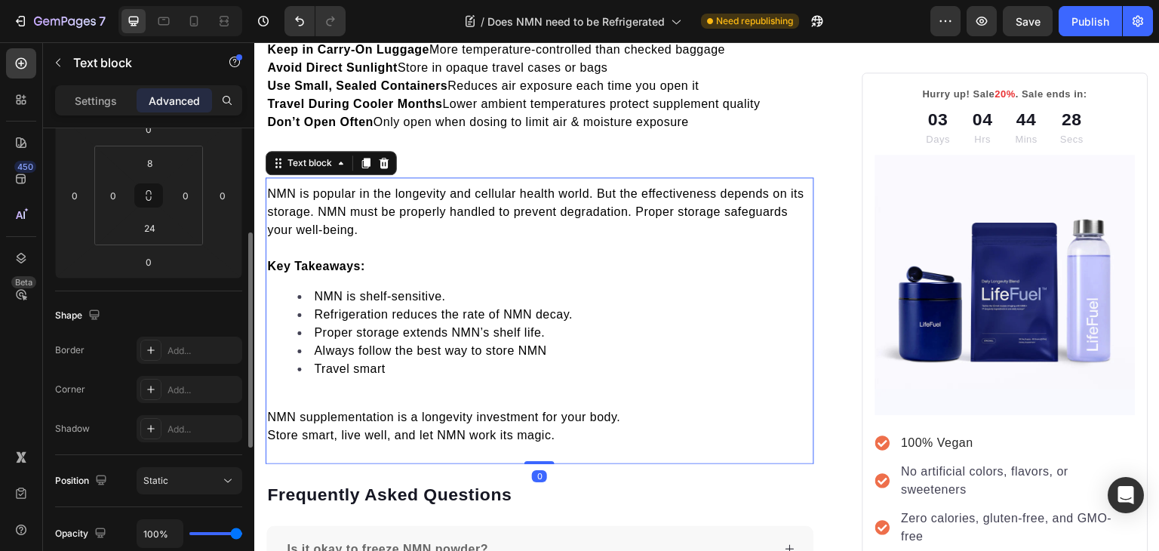
scroll to position [4142, 0]
click at [327, 379] on div "NMN is popular in the longevity and cellular health world. But the effectivenes…" at bounding box center [539, 313] width 548 height 262
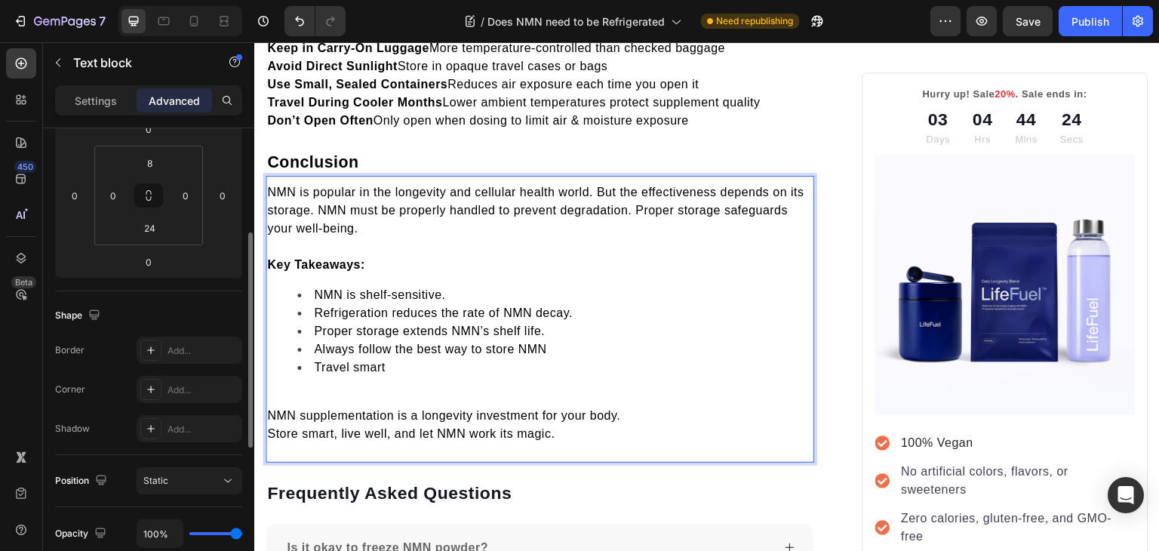
click at [325, 388] on p "Rich Text Editor. Editing area: main" at bounding box center [539, 397] width 545 height 18
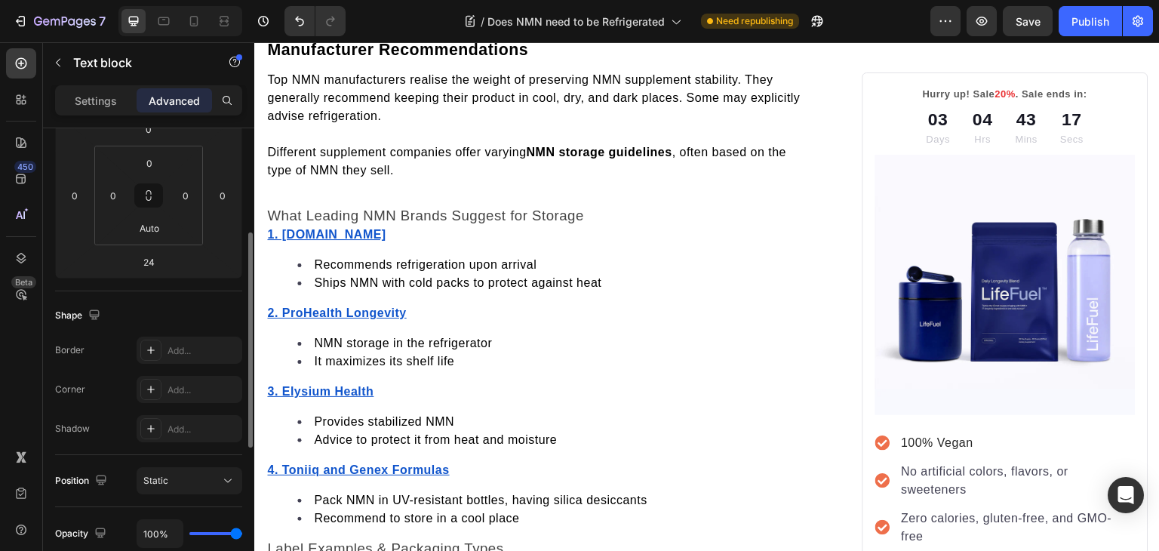
scroll to position [1738, 0]
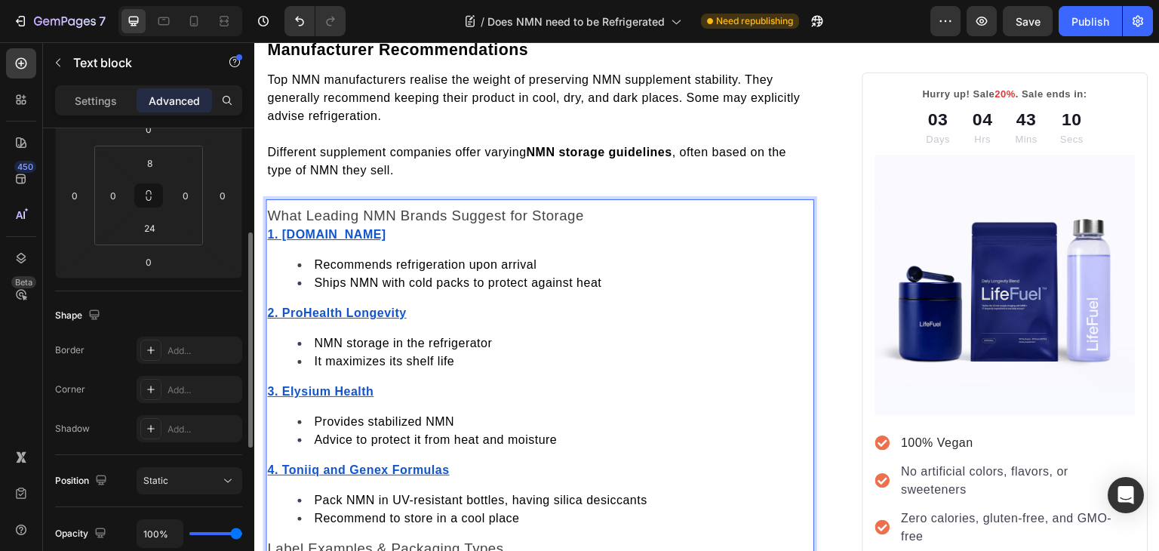
click at [586, 210] on p "What Leading NMN Brands Suggest for Storage" at bounding box center [539, 216] width 545 height 19
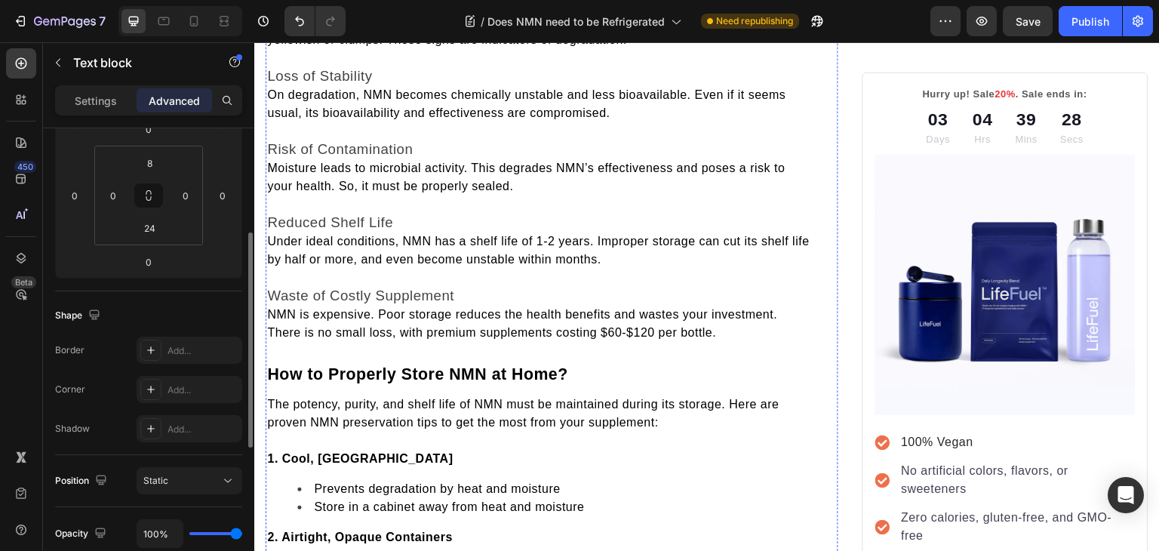
scroll to position [2807, 0]
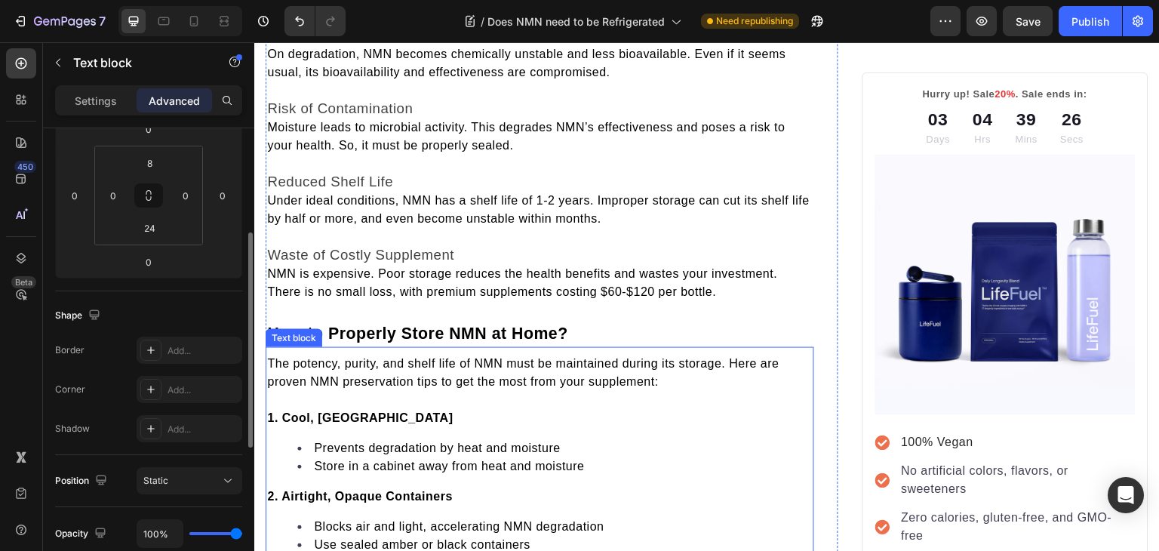
click at [361, 357] on span "The potency, purity, and shelf life of NMN must be maintained during its storag…" at bounding box center [523, 372] width 512 height 31
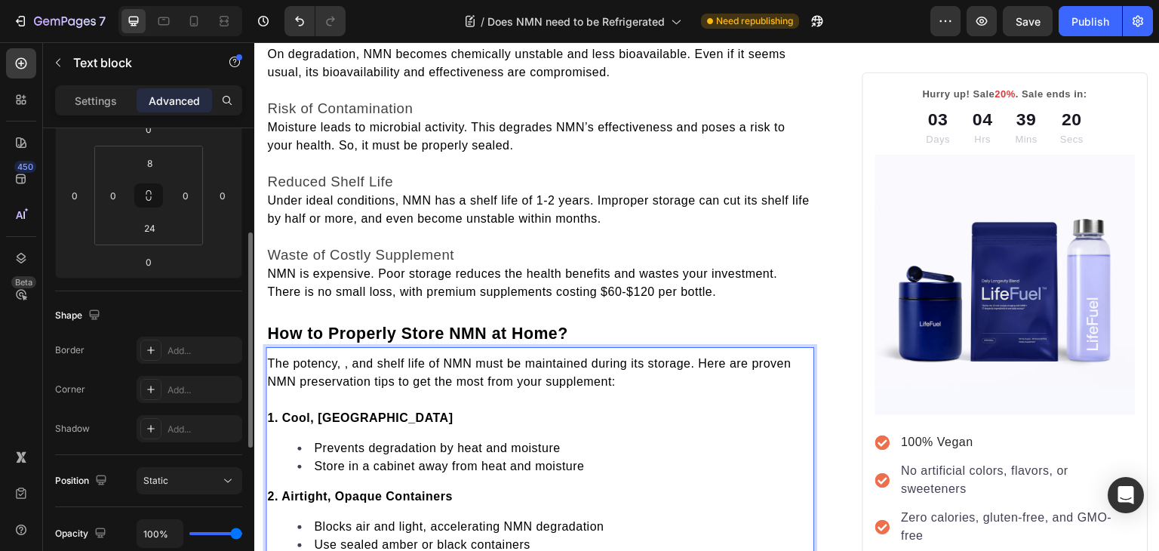
click at [351, 357] on span "The potency, , and shelf life of NMN must be maintained during its storage. Her…" at bounding box center [528, 372] width 523 height 31
click at [369, 360] on span "The potency, and shelf life of NMN must be maintained during its storage. Here …" at bounding box center [525, 372] width 517 height 31
click at [404, 358] on span "The potency, and purityshelf life of NMN must be maintained during its storage.…" at bounding box center [519, 372] width 505 height 31
click at [347, 357] on span "The potency, and purity of NMN must be maintained during its storage. Here are …" at bounding box center [533, 372] width 532 height 31
click at [392, 357] on span "The potency, shelf lifeand purity of NMN must be maintained during its storage.…" at bounding box center [519, 372] width 505 height 31
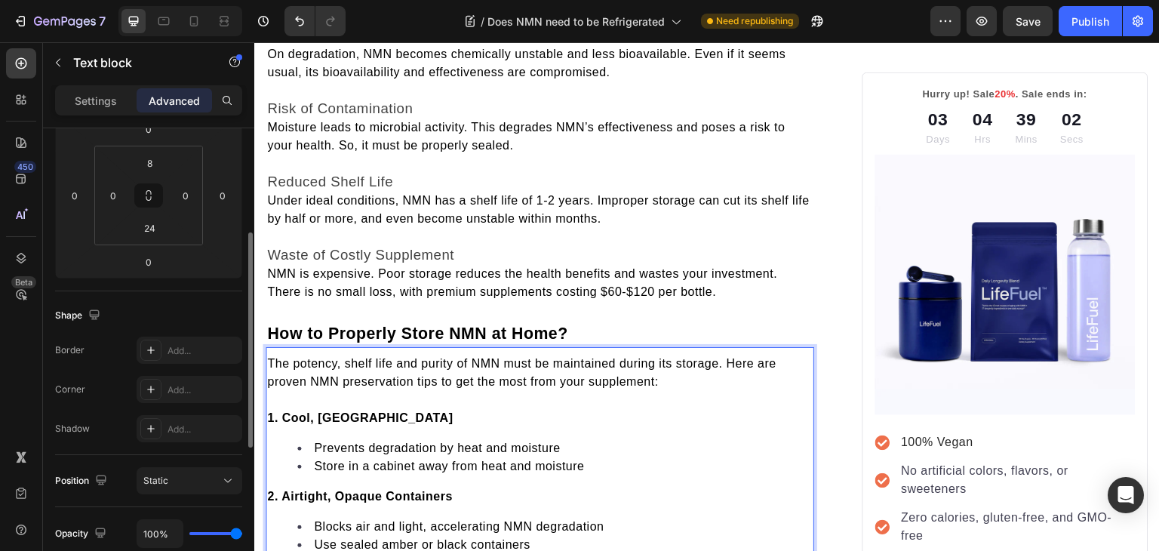
click at [429, 357] on span "The potency, shelf life and purity of NMN must be maintained during its storage…" at bounding box center [521, 372] width 509 height 31
click at [477, 357] on span "The potency, shelf life and purity of NMN must be maintained during its storage…" at bounding box center [521, 372] width 509 height 31
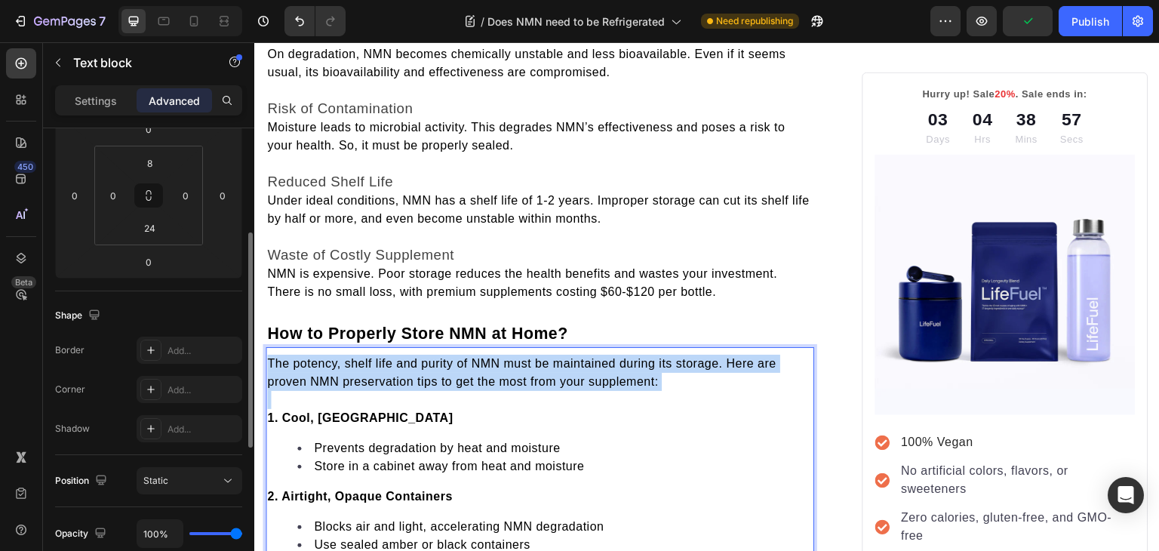
click at [477, 357] on span "The potency, shelf life and purity of NMN must be maintained during its storage…" at bounding box center [521, 372] width 509 height 31
click at [434, 357] on span "The potency, shelf life and purity of NMN must be maintained during its storage…" at bounding box center [521, 372] width 509 height 31
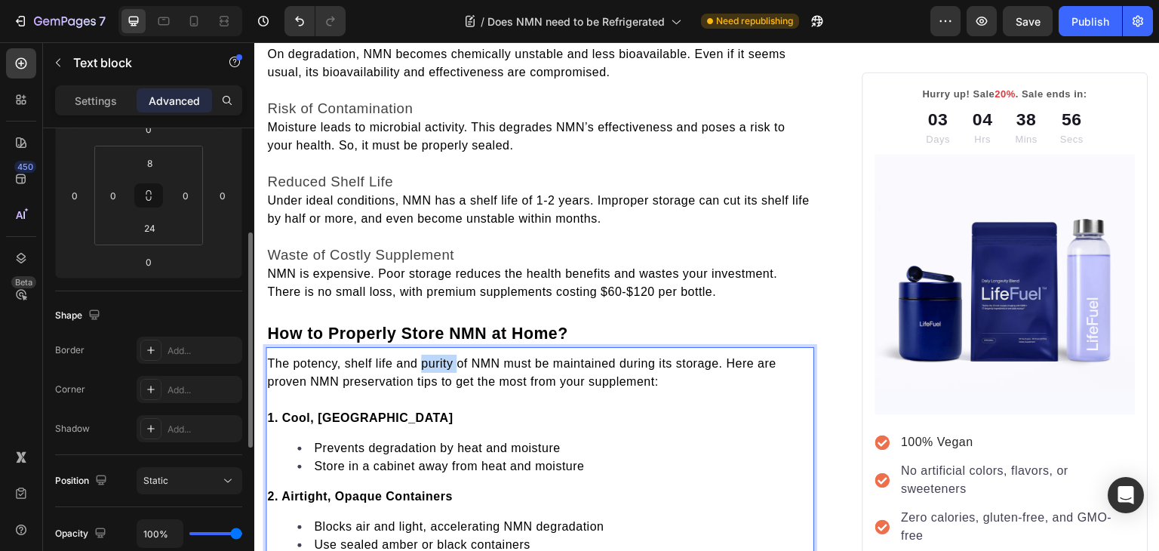
click at [434, 357] on span "The potency, shelf life and purity of NMN must be maintained during its storage…" at bounding box center [521, 372] width 509 height 31
click at [94, 105] on p "Settings" at bounding box center [96, 101] width 42 height 16
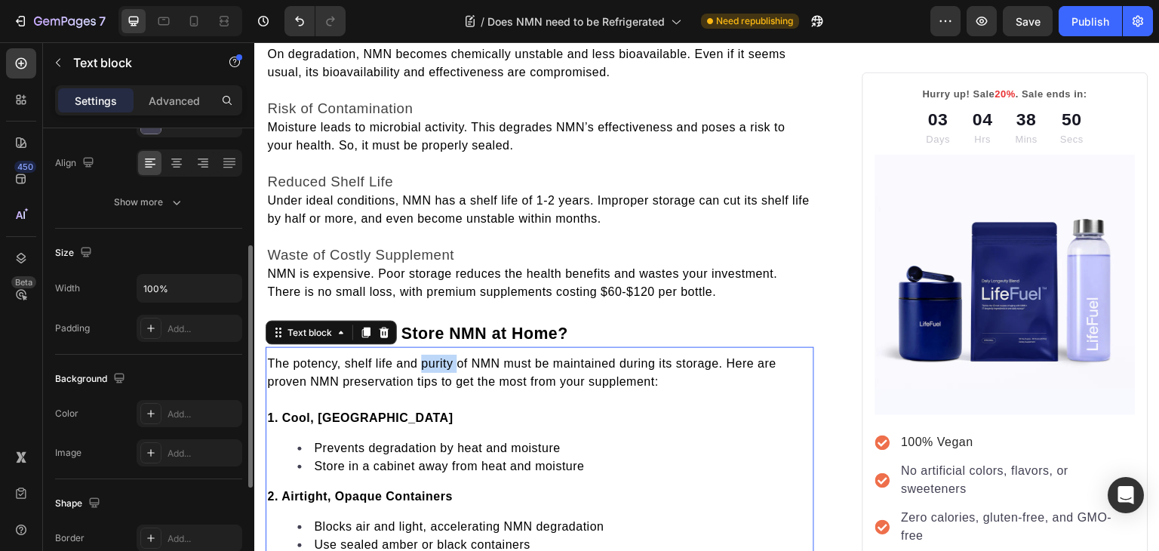
click at [437, 357] on span "The potency, shelf life and purity of NMN must be maintained during its storage…" at bounding box center [521, 372] width 509 height 31
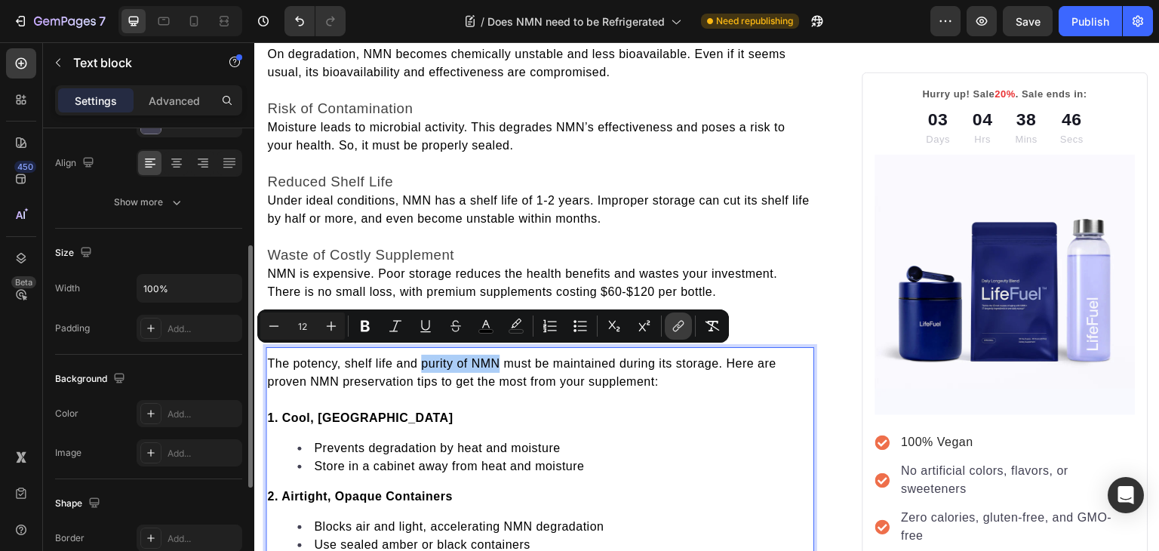
click at [675, 329] on icon "Editor contextual toolbar" at bounding box center [678, 325] width 15 height 15
click at [420, 358] on span "The potency, shelf life and purity of NMN must be maintained during its storage…" at bounding box center [521, 372] width 509 height 31
click at [674, 328] on icon "Editor contextual toolbar" at bounding box center [678, 325] width 15 height 15
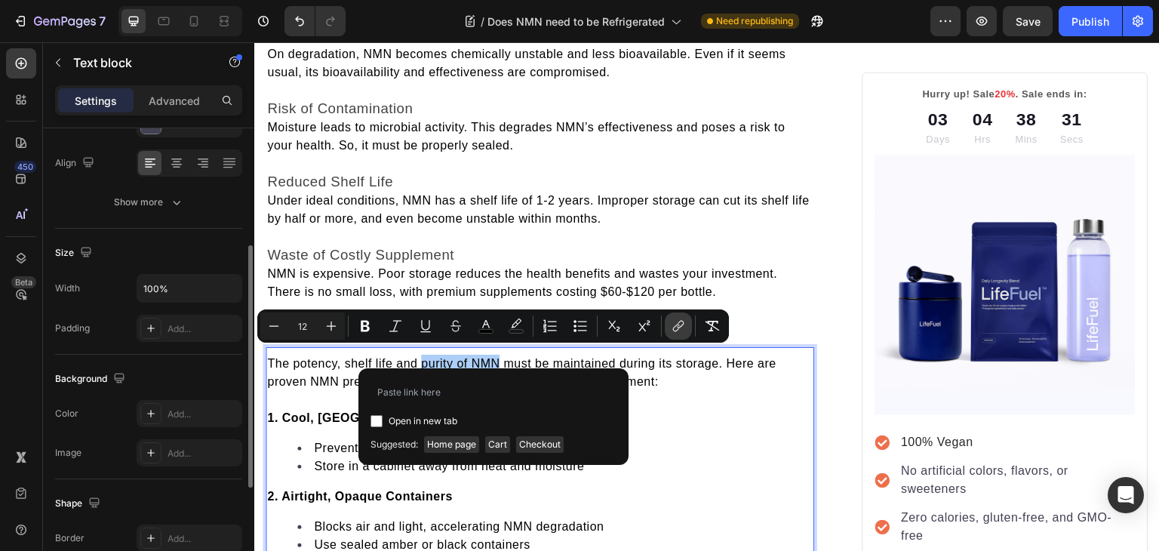
type input "https://trylifefuel.com/blogs/news/how-to-test-nmn-purity"
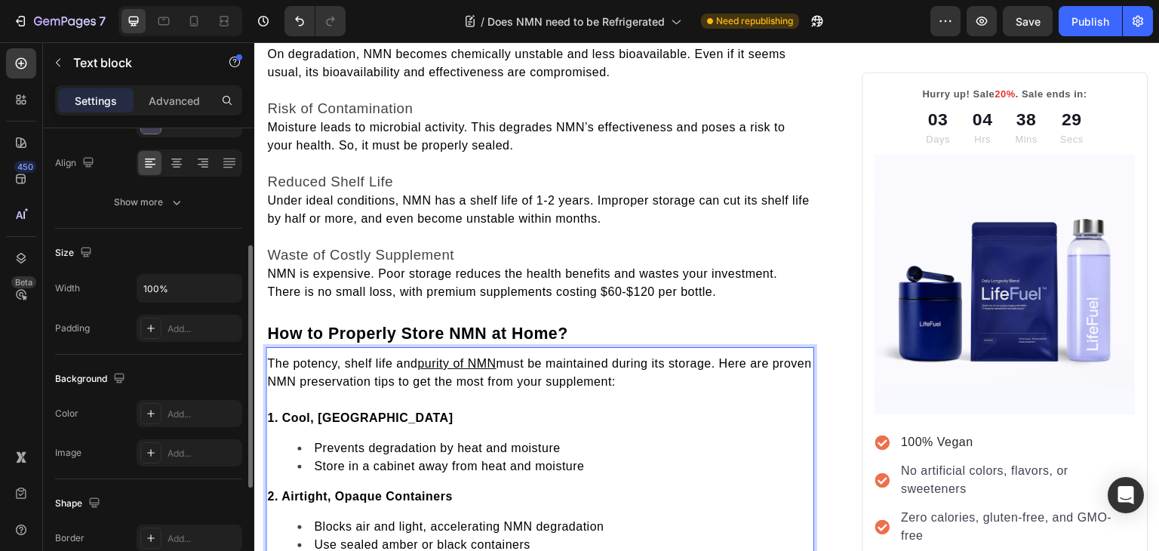
click at [562, 409] on p "1. Cool, Dry Place" at bounding box center [539, 418] width 545 height 18
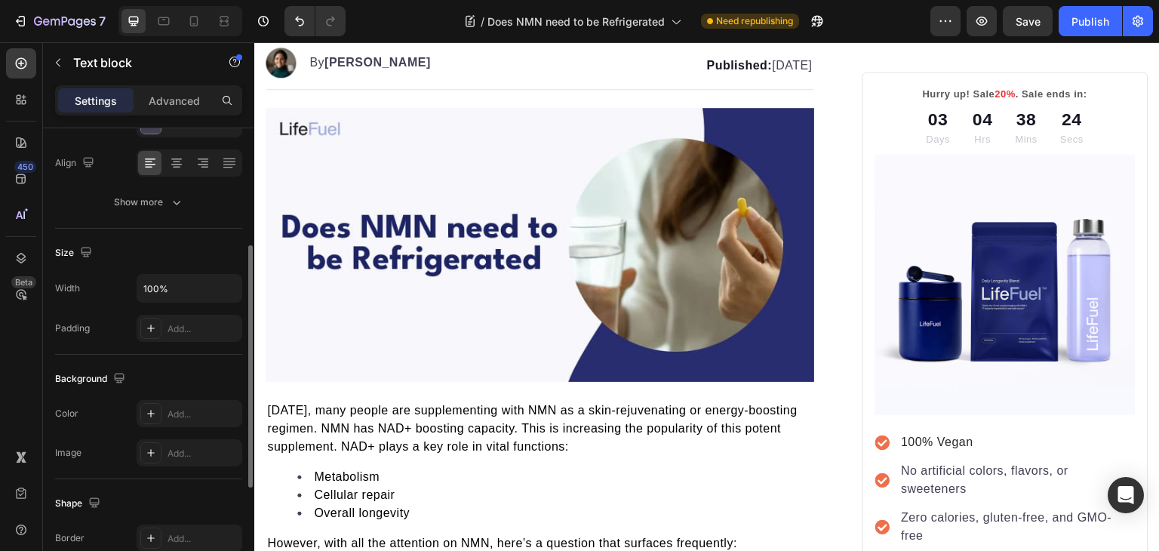
scroll to position [0, 0]
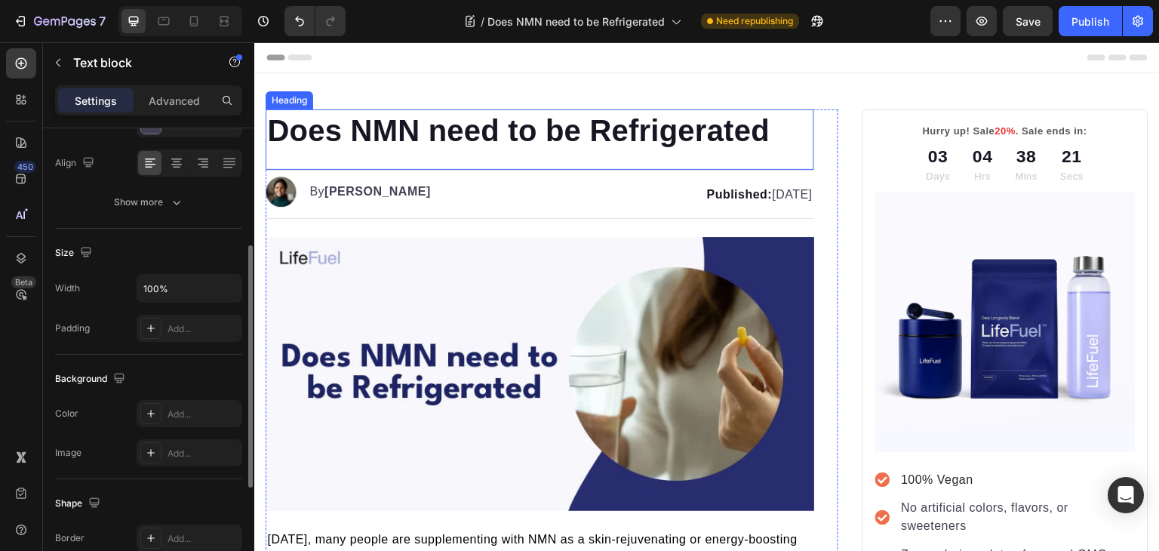
click at [756, 131] on h1 "Does NMN need to be Refrigerated" at bounding box center [539, 130] width 548 height 42
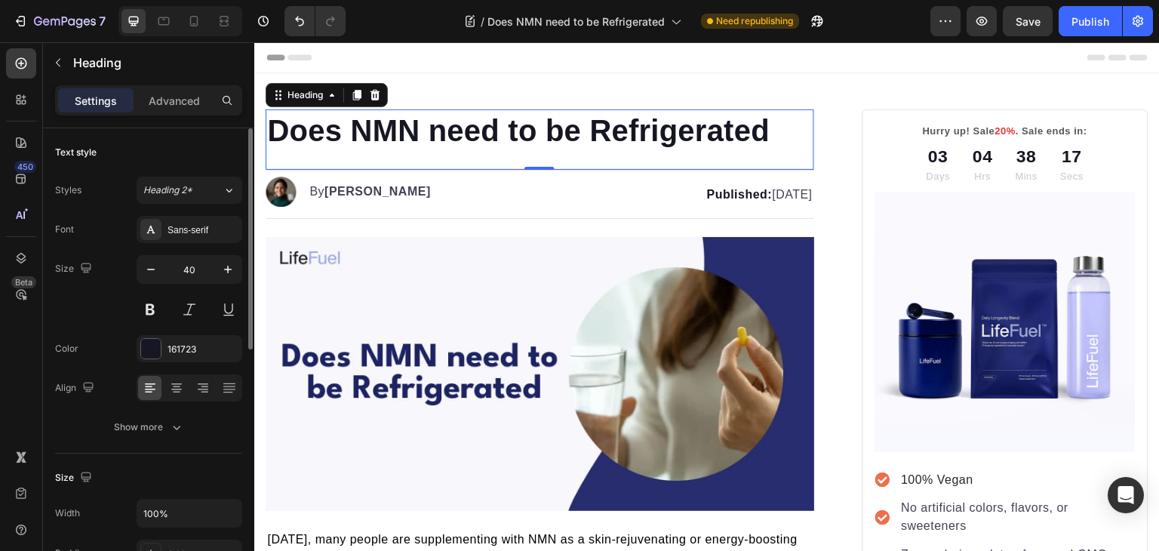
click at [789, 146] on p "Does NMN need to be Refrigerated" at bounding box center [539, 130] width 545 height 39
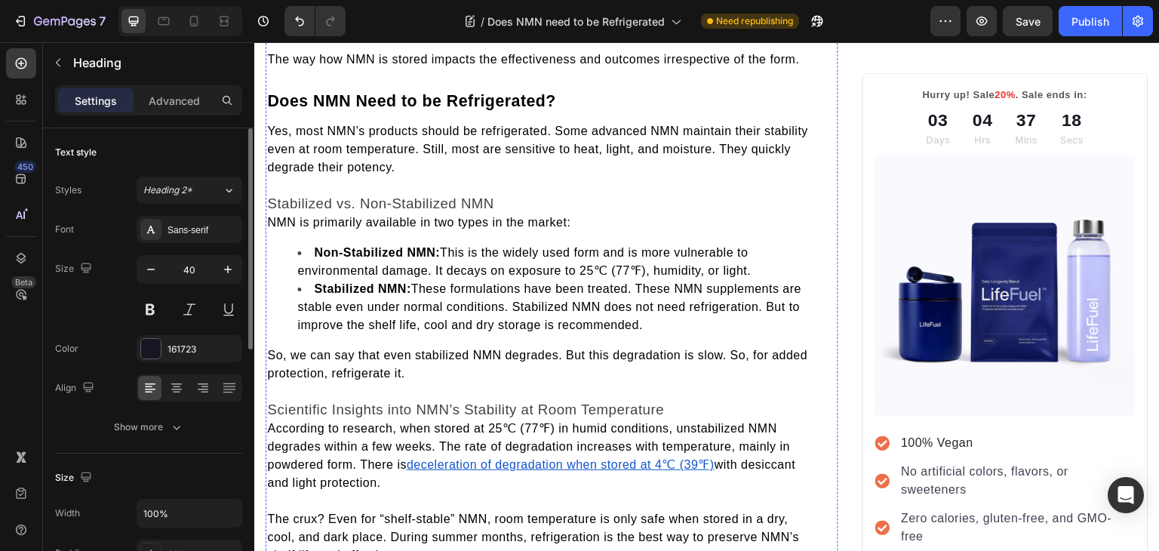
scroll to position [1165, 0]
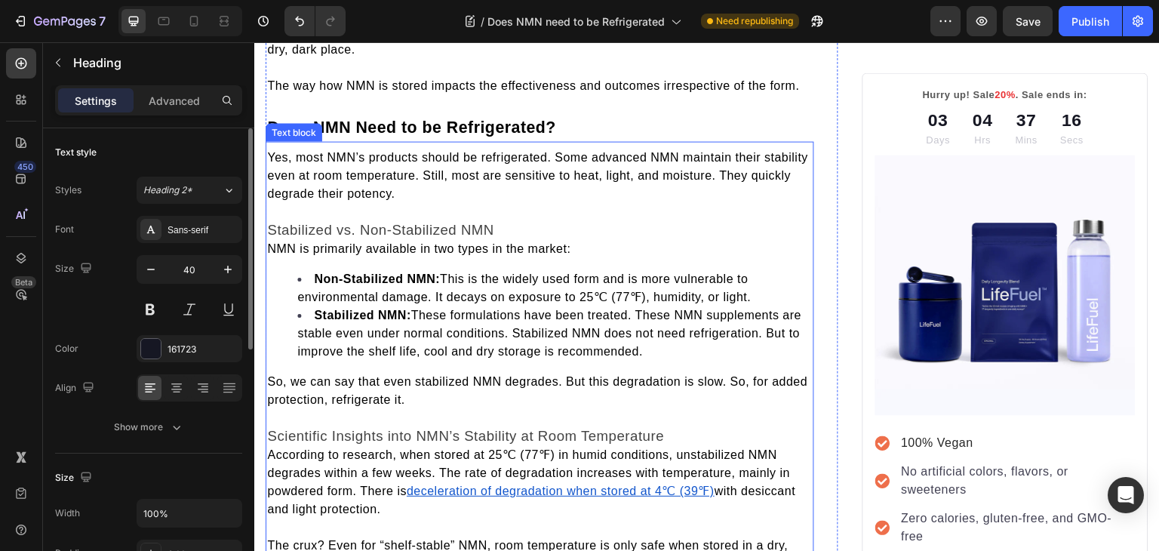
click at [272, 247] on span "NMN is primarily available in two types in the market:" at bounding box center [418, 248] width 303 height 13
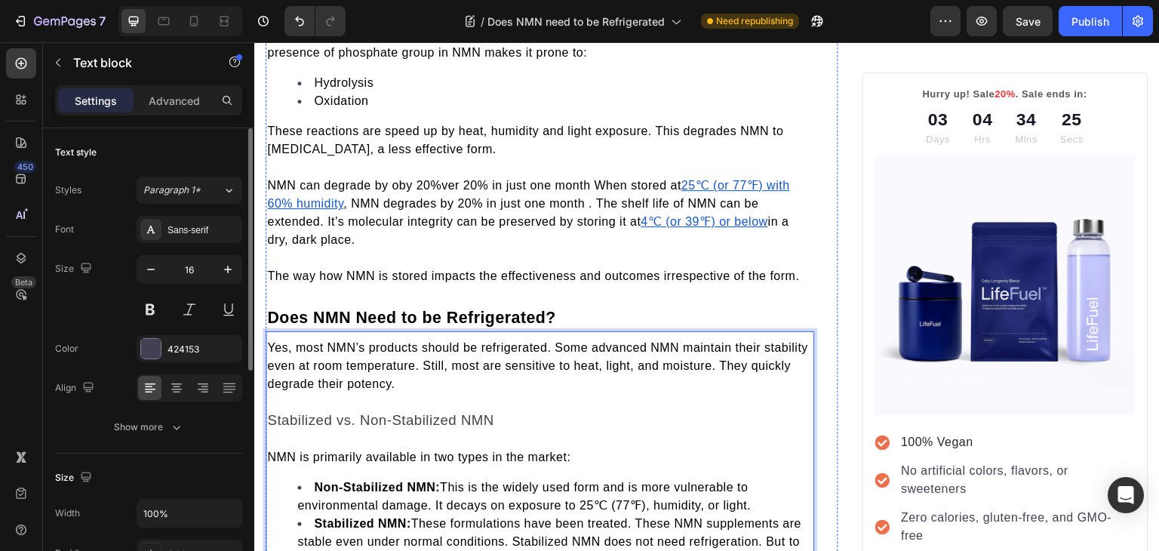
scroll to position [976, 0]
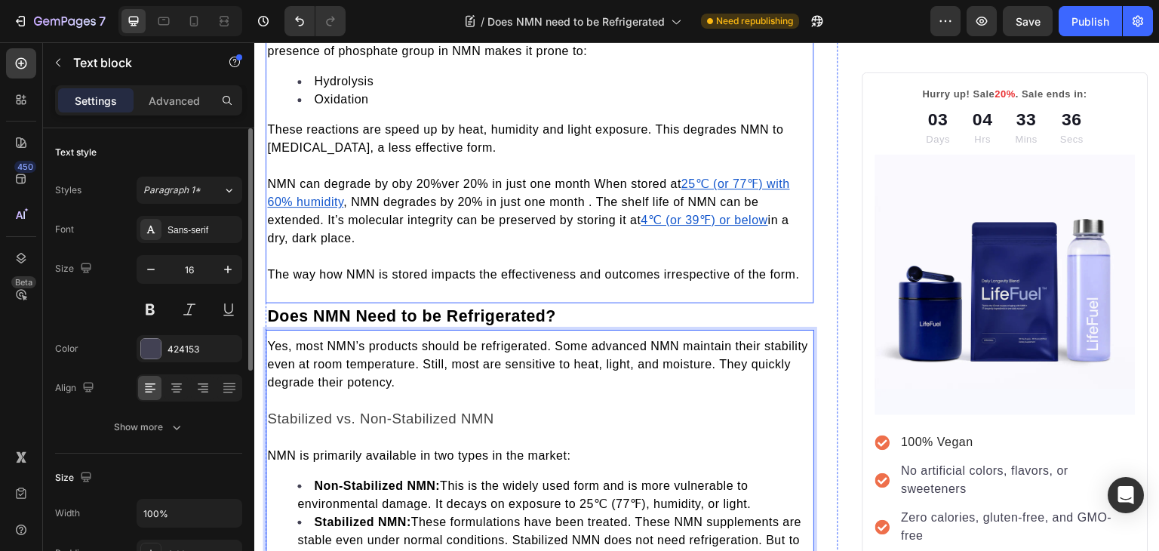
click at [413, 177] on span "NMN can degrade by oby 20%ver 20% in just one month When stored at" at bounding box center [474, 183] width 414 height 13
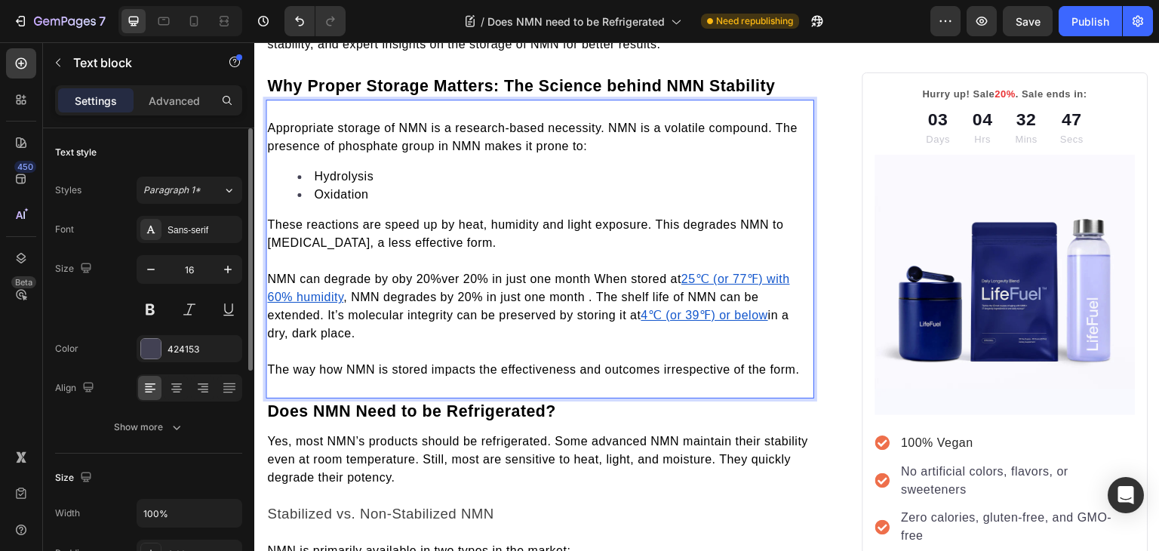
scroll to position [881, 0]
click at [392, 274] on span "NMN can degrade by oby 20%ver 20% in just one month When stored at" at bounding box center [474, 278] width 414 height 13
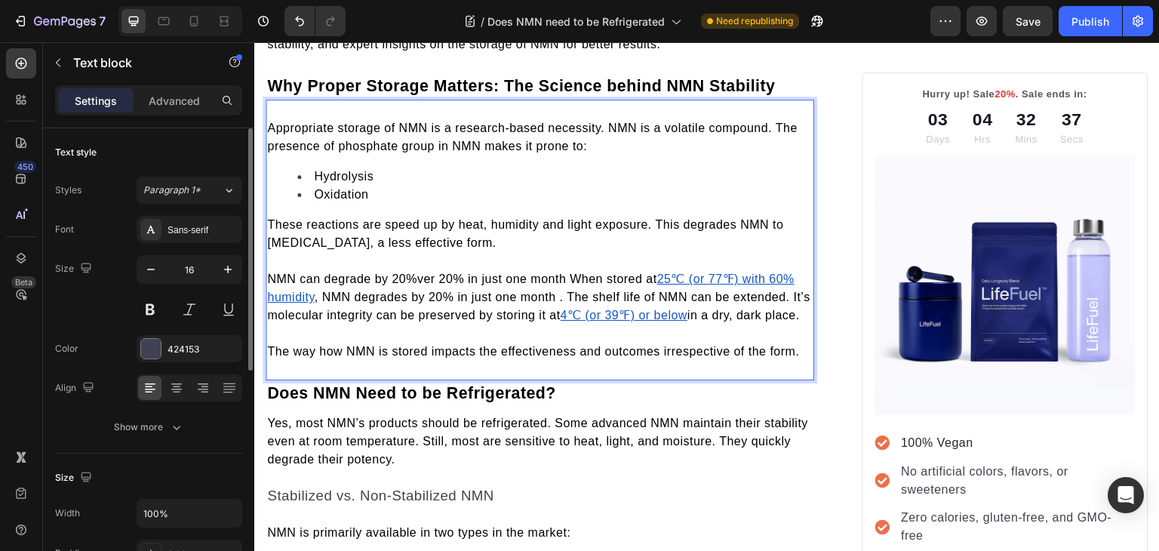
click at [440, 272] on span "NMN can degrade by 20%ver 20% in just one month When stored at" at bounding box center [462, 278] width 390 height 13
click at [517, 272] on span "NMN can degrade by 20% in just one month When stored at" at bounding box center [438, 278] width 342 height 13
click at [551, 294] on span ", NMN degrades by 20% in just one month . The shelf life of NMN can be extended…" at bounding box center [536, 296] width 539 height 49
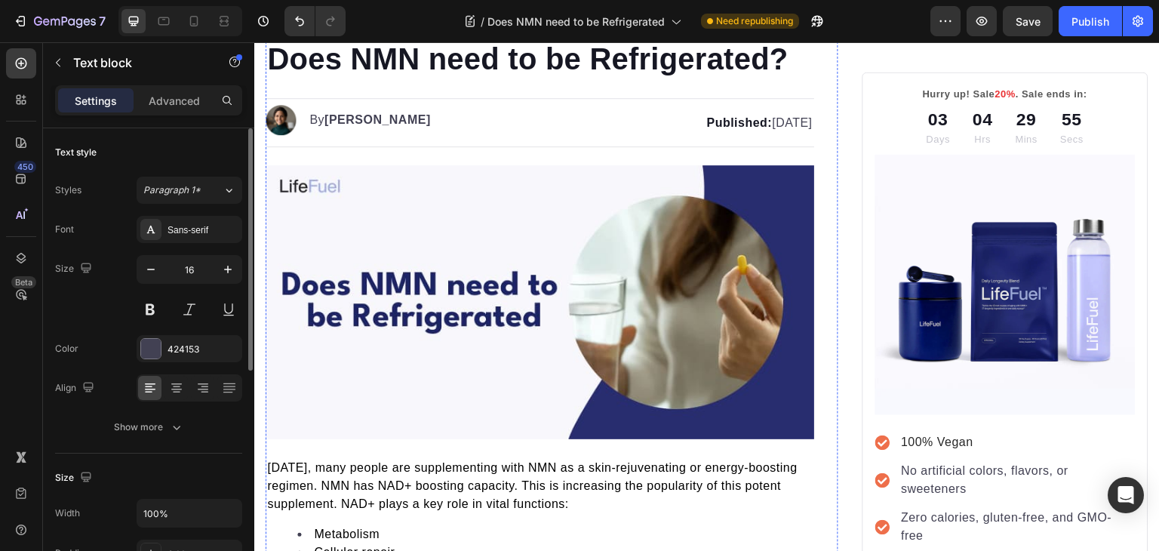
scroll to position [0, 0]
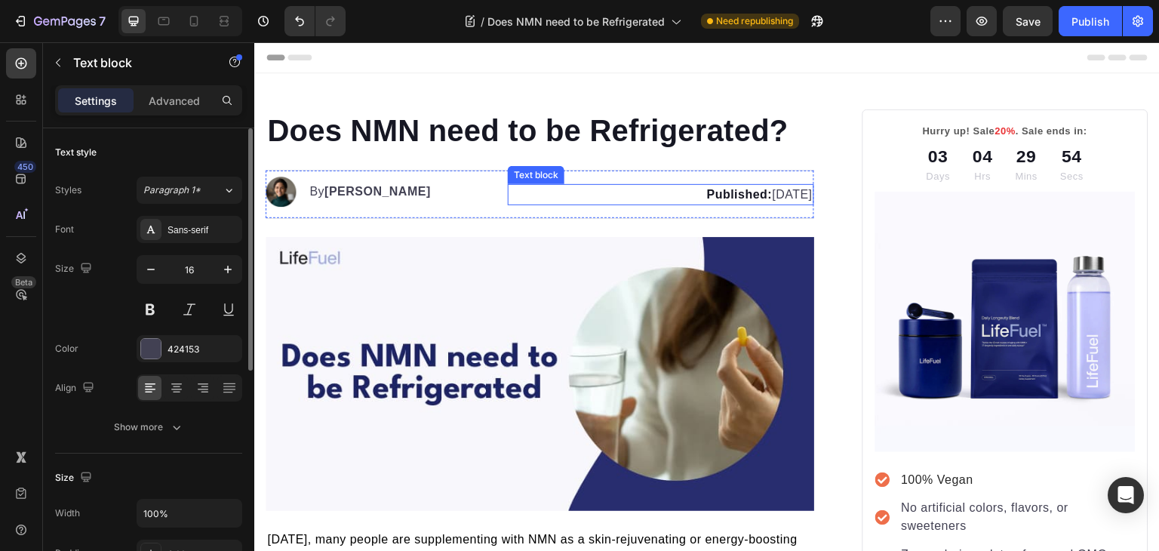
click at [732, 192] on p "Published: June 30, 2025" at bounding box center [660, 195] width 302 height 18
click at [706, 196] on strong "Published:" at bounding box center [739, 194] width 66 height 13
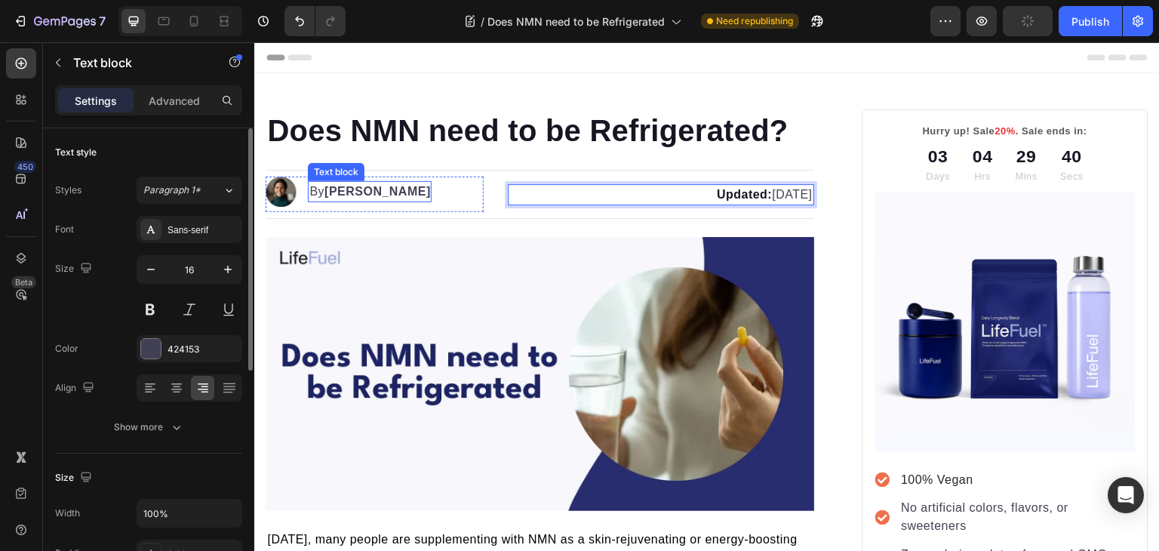
click at [379, 188] on strong "[PERSON_NAME]" at bounding box center [377, 191] width 106 height 13
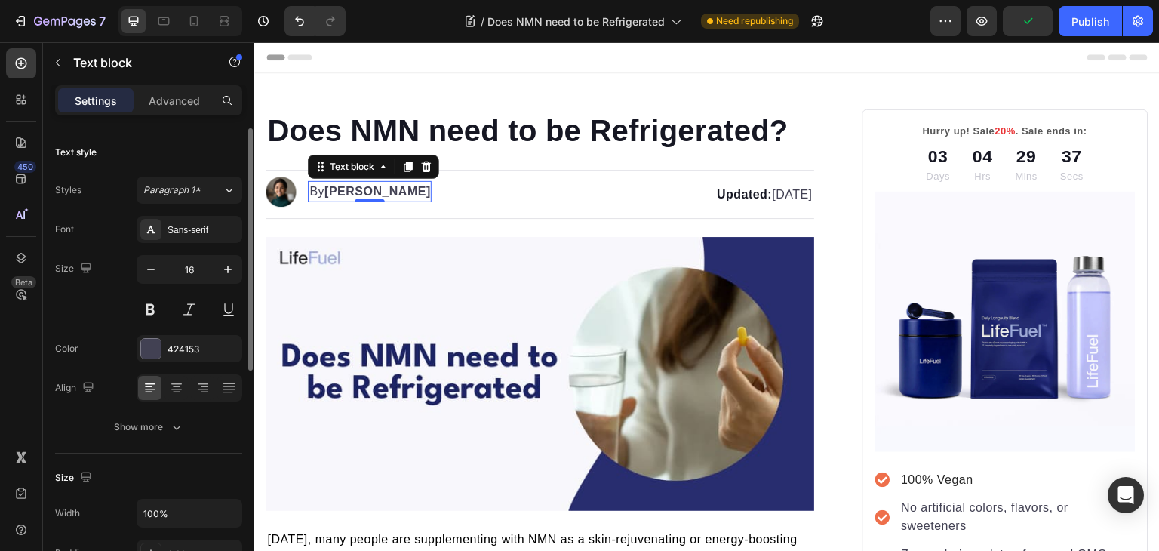
click at [329, 191] on strong "[PERSON_NAME]" at bounding box center [377, 191] width 106 height 13
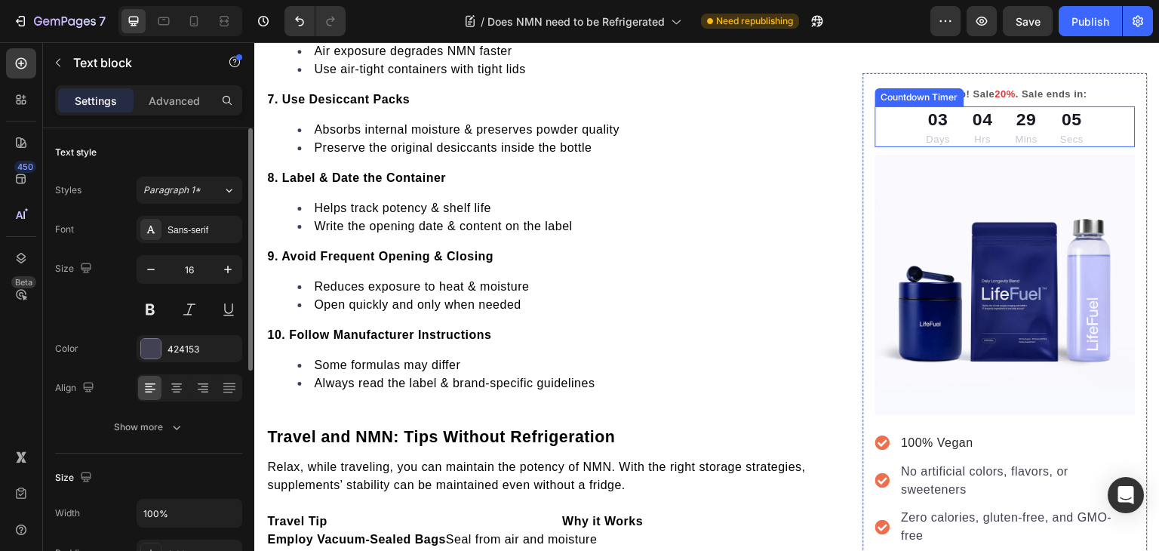
scroll to position [3616, 0]
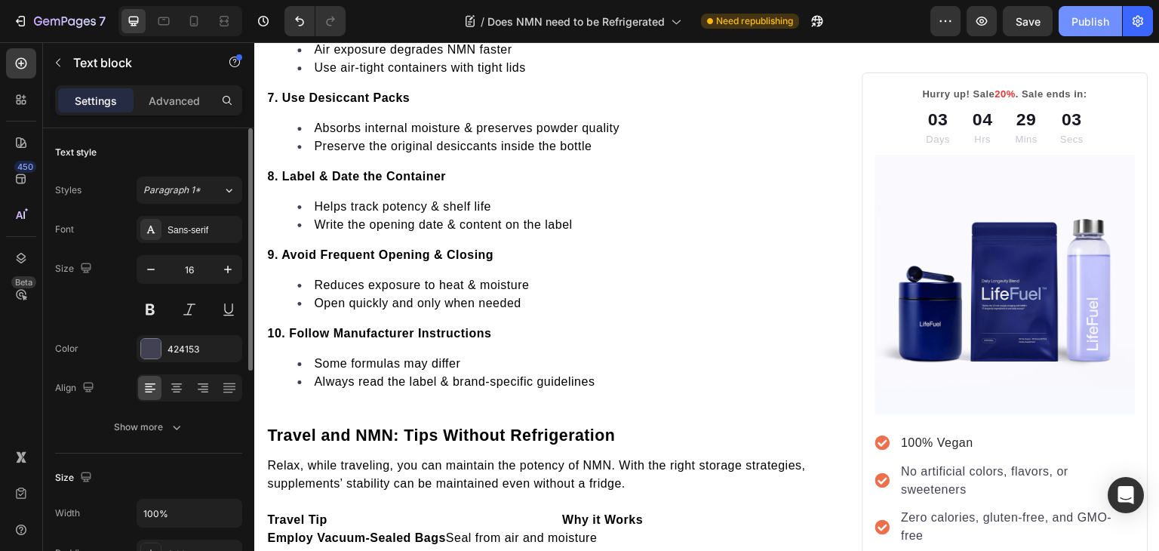
click at [1071, 29] on button "Publish" at bounding box center [1089, 21] width 63 height 30
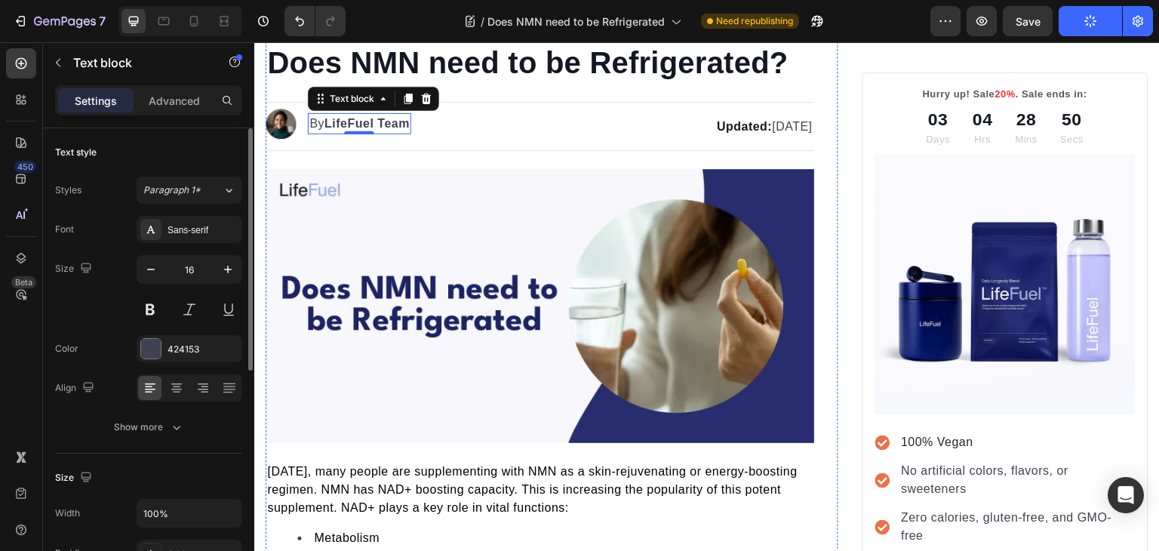
scroll to position [0, 0]
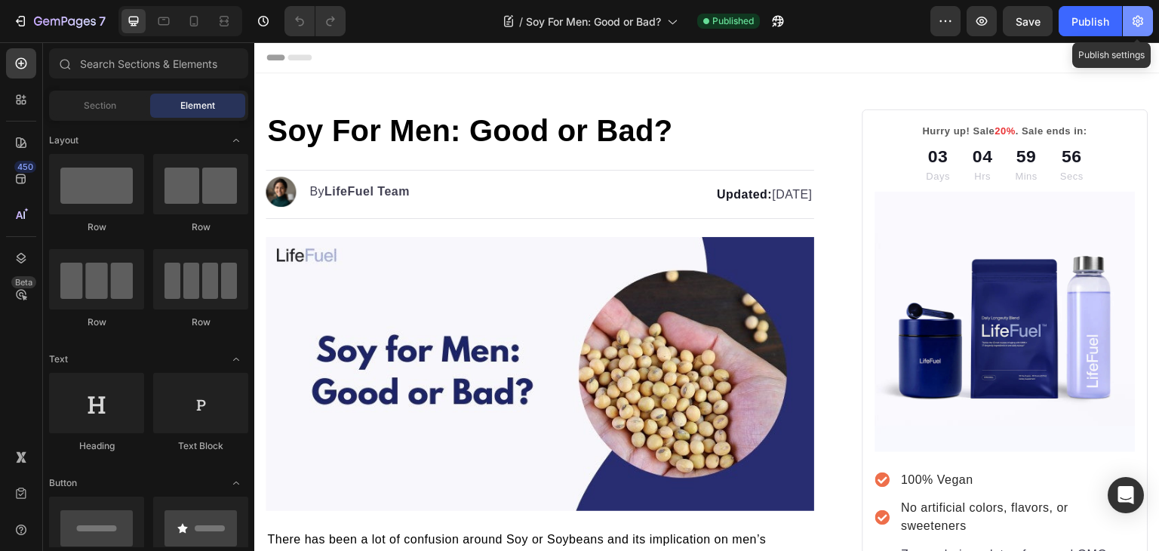
click at [1139, 14] on icon "button" at bounding box center [1137, 21] width 15 height 15
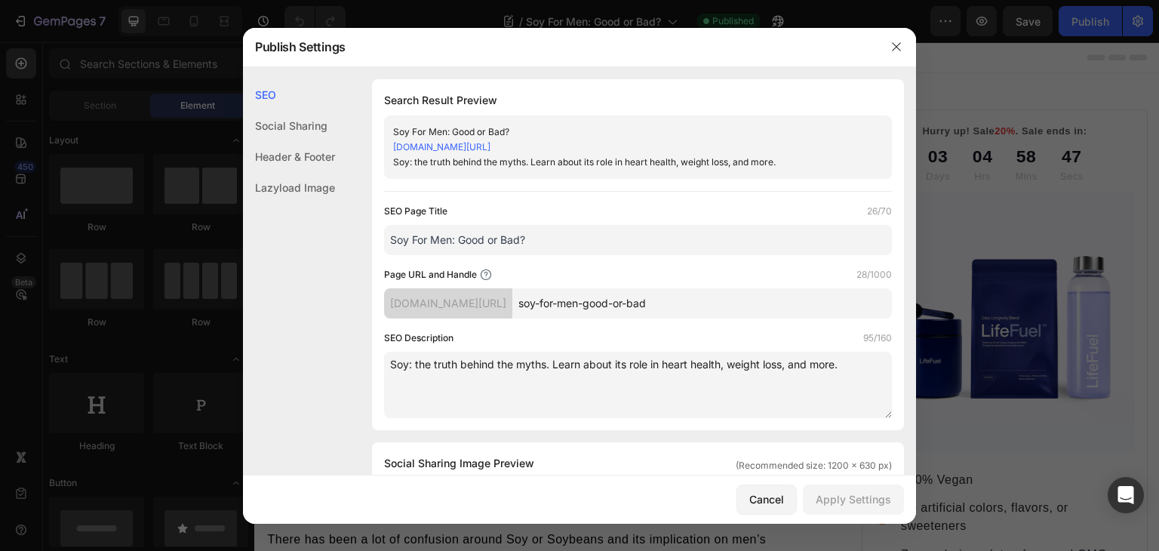
click at [545, 242] on input "Soy For Men: Good or Bad?" at bounding box center [638, 240] width 508 height 30
paste input "Is Soy Good or Bad for Men's Health?"
type input "Is Soy Good or Bad for Men's Health?"
click at [537, 360] on textarea "Soy: the truth behind the myths. Learn about its role in heart health, weight l…" at bounding box center [638, 384] width 508 height 66
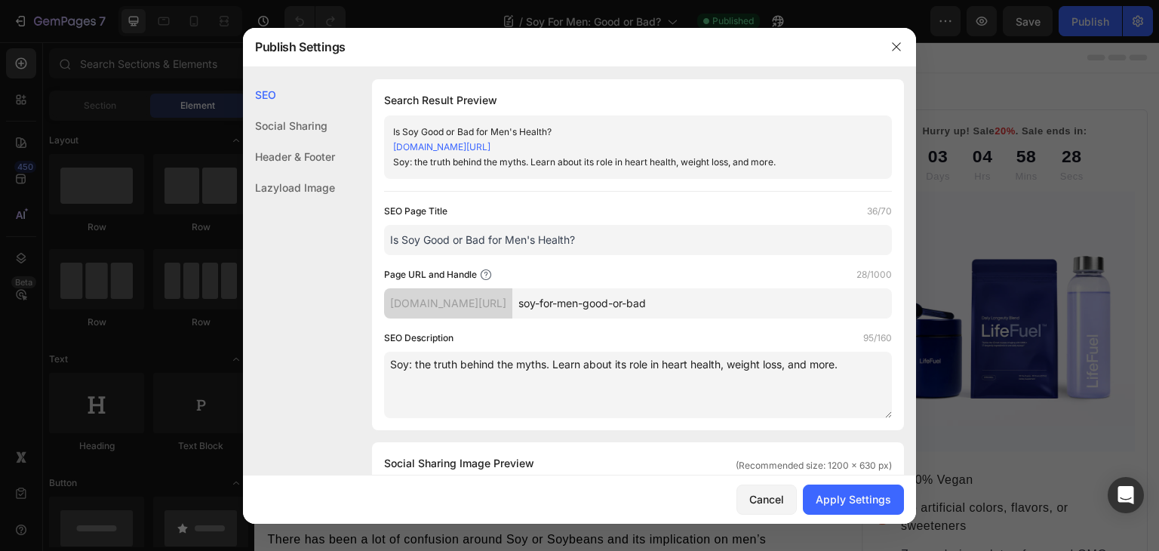
click at [537, 360] on textarea "Soy: the truth behind the myths. Learn about its role in heart health, weight l…" at bounding box center [638, 384] width 508 height 66
type textarea "S"
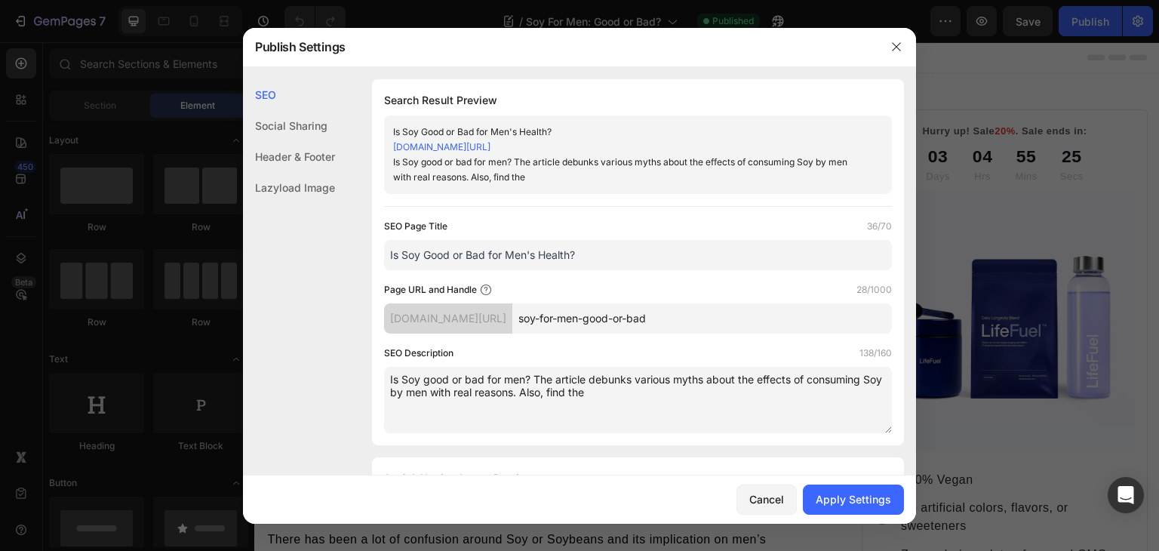
click at [578, 386] on textarea "Is Soy good or bad for men? The article debunks various myths about the effects…" at bounding box center [638, 400] width 508 height 66
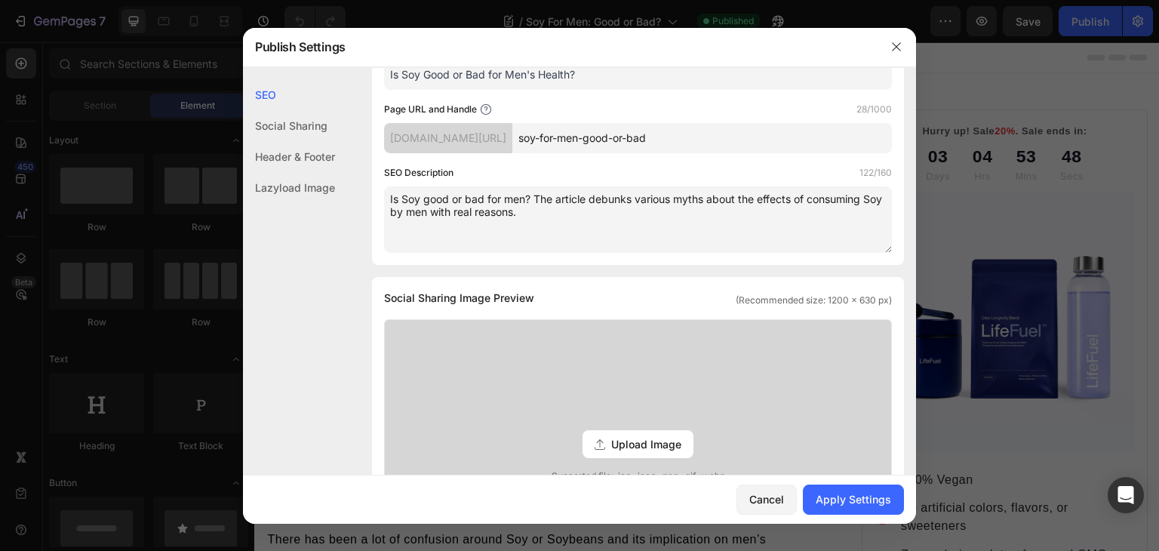
scroll to position [181, 0]
type textarea "Is Soy good or bad for men? The article debunks various myths about the effects…"
click at [862, 500] on div "Apply Settings" at bounding box center [852, 499] width 75 height 16
click at [894, 42] on icon "button" at bounding box center [896, 47] width 12 height 12
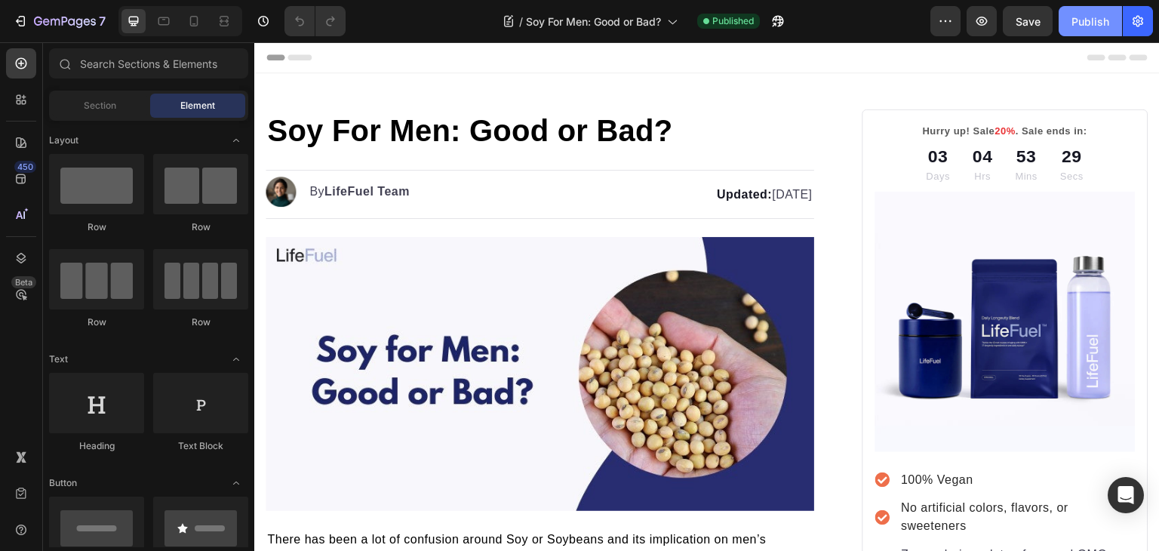
click at [1070, 23] on button "Publish" at bounding box center [1089, 21] width 63 height 30
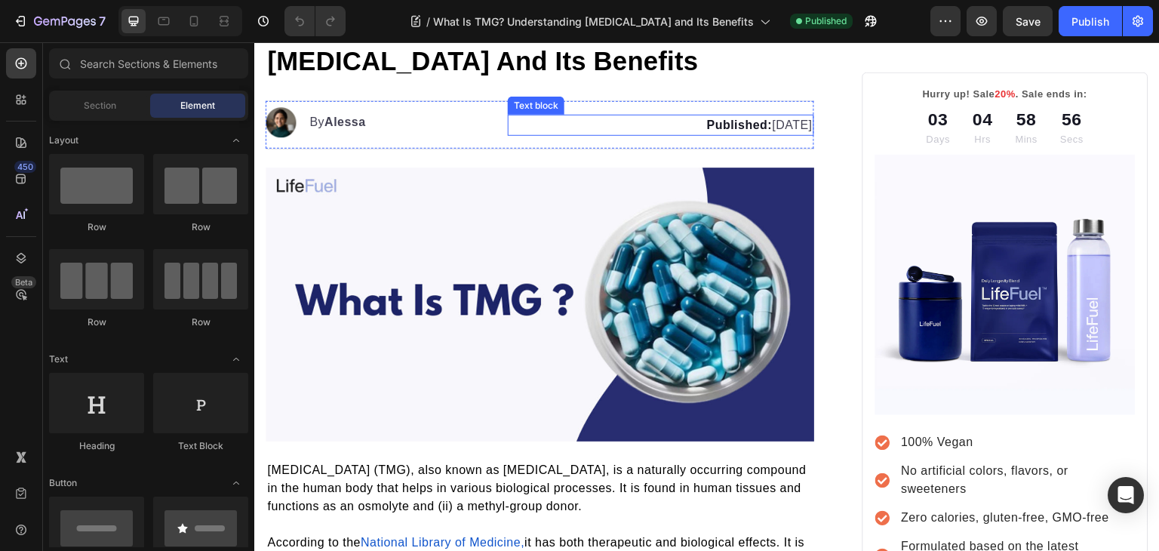
scroll to position [109, 0]
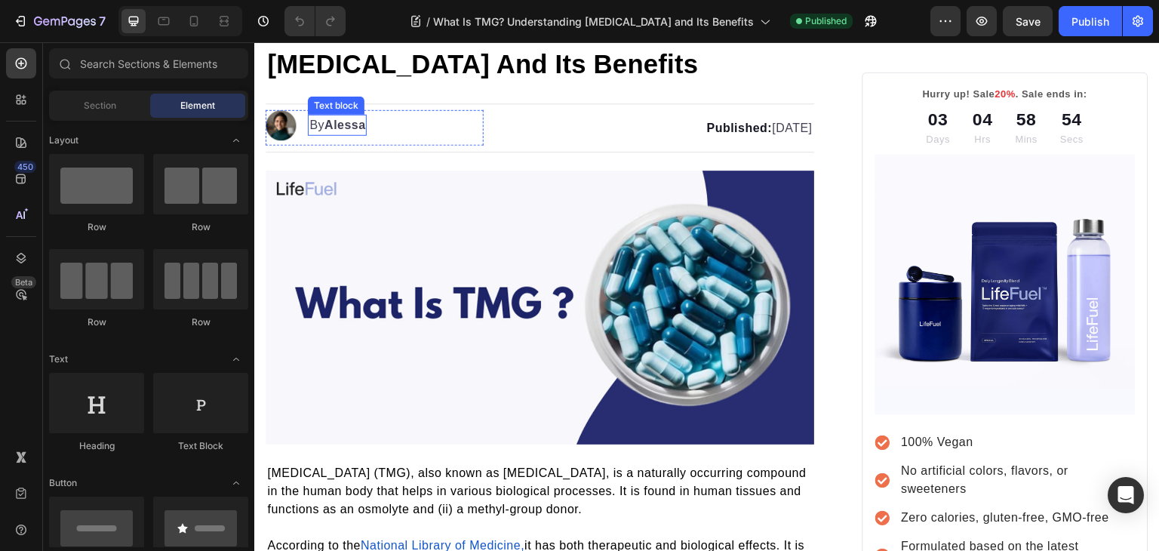
click at [359, 124] on strong "Alessa" at bounding box center [344, 124] width 41 height 13
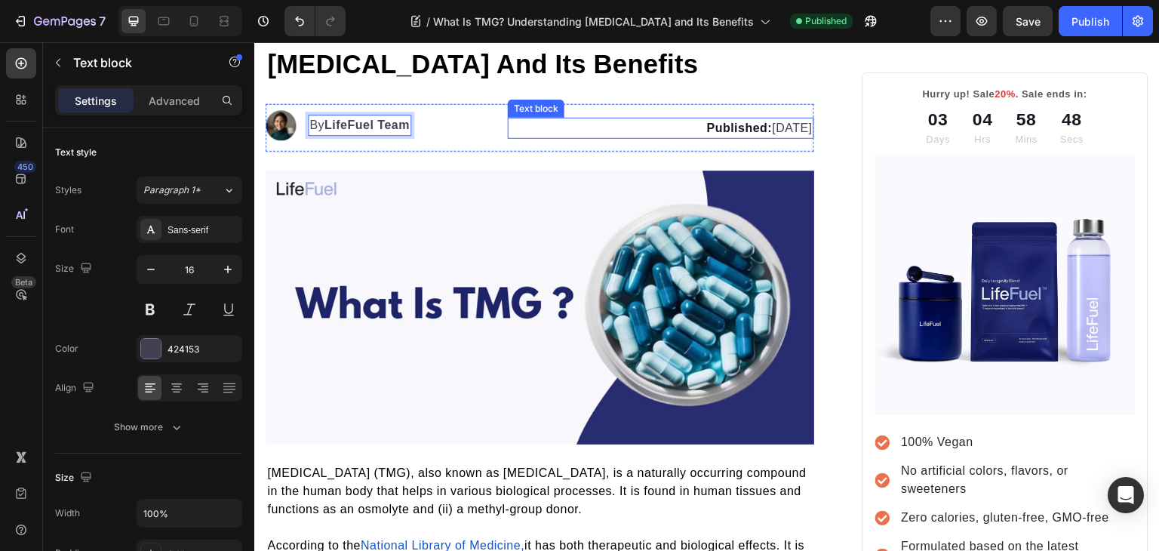
click at [706, 130] on strong "Published:" at bounding box center [739, 127] width 66 height 13
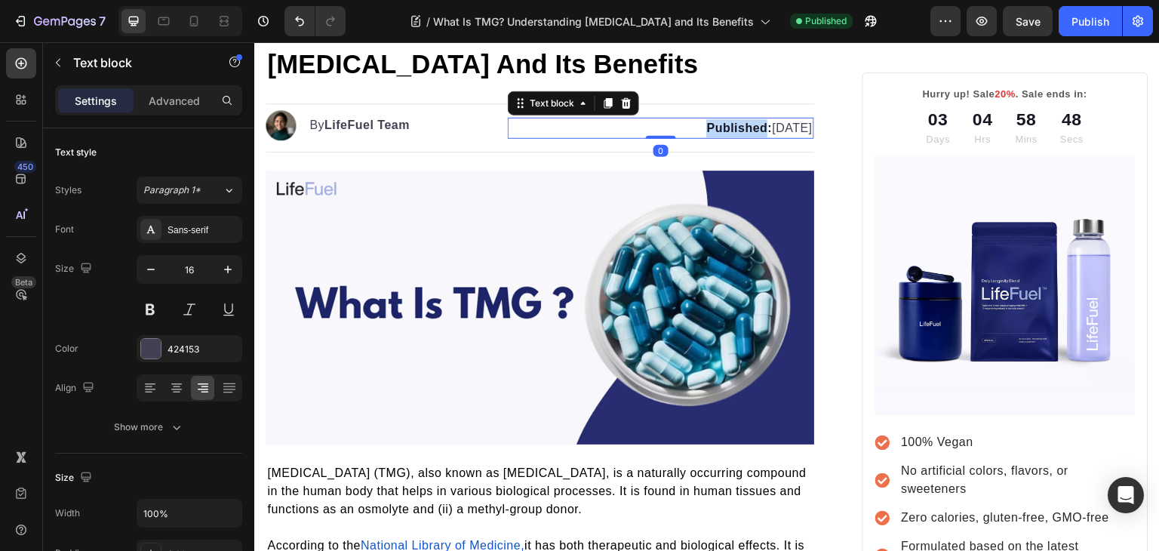
click at [706, 130] on strong "Published:" at bounding box center [739, 127] width 66 height 13
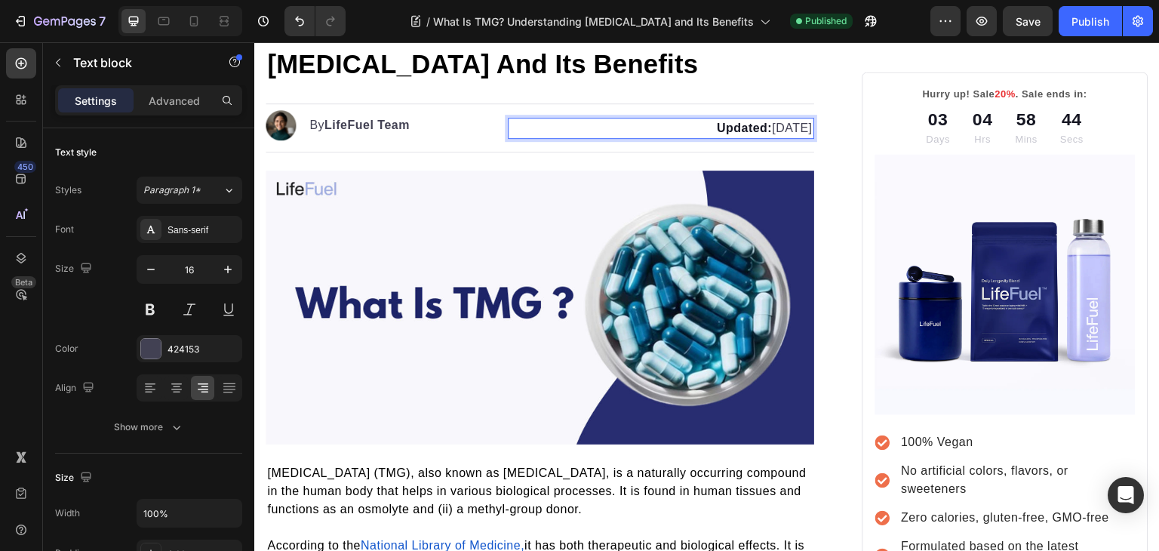
click at [732, 125] on p "Updated: [DATE]" at bounding box center [660, 128] width 302 height 18
click at [765, 124] on p "Updated: [DATE]" at bounding box center [660, 128] width 302 height 18
click at [800, 127] on p "Updated: [DATE]" at bounding box center [660, 128] width 302 height 18
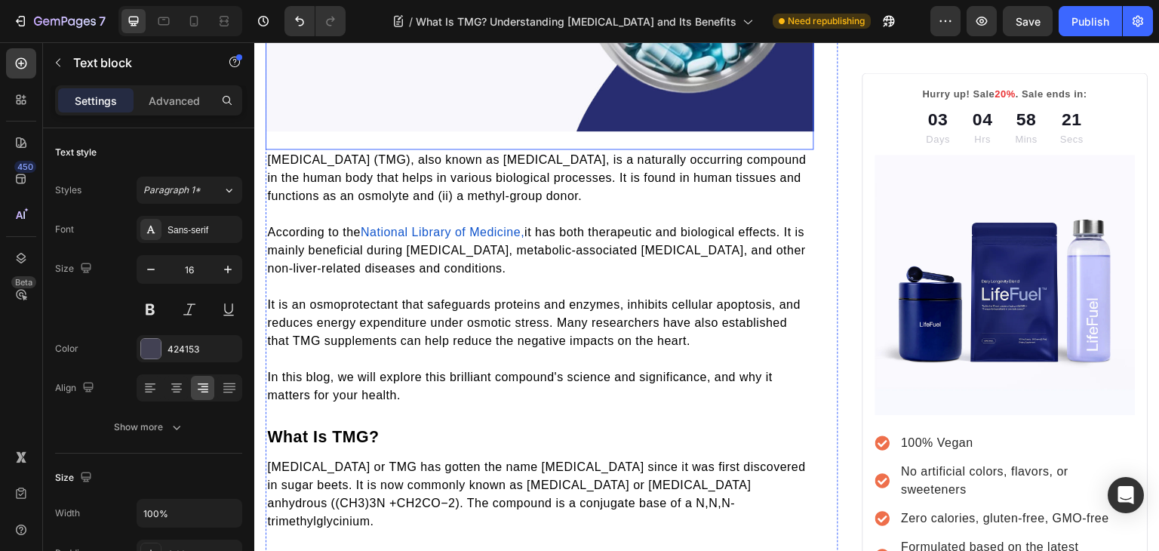
scroll to position [410, 0]
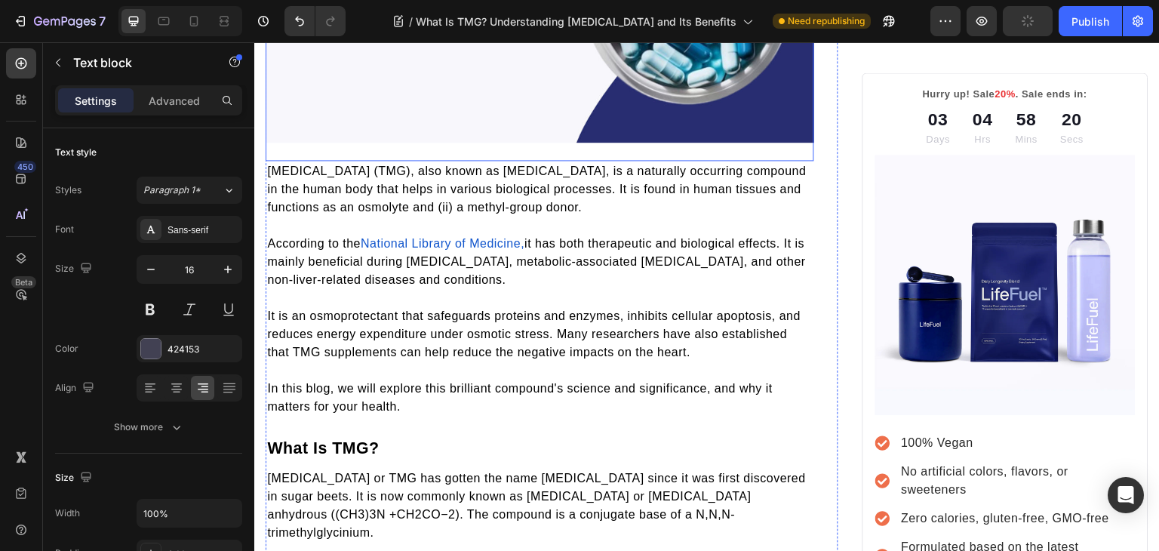
click at [618, 379] on p "In this blog, we will explore this brilliant compound's science and significanc…" at bounding box center [539, 397] width 545 height 36
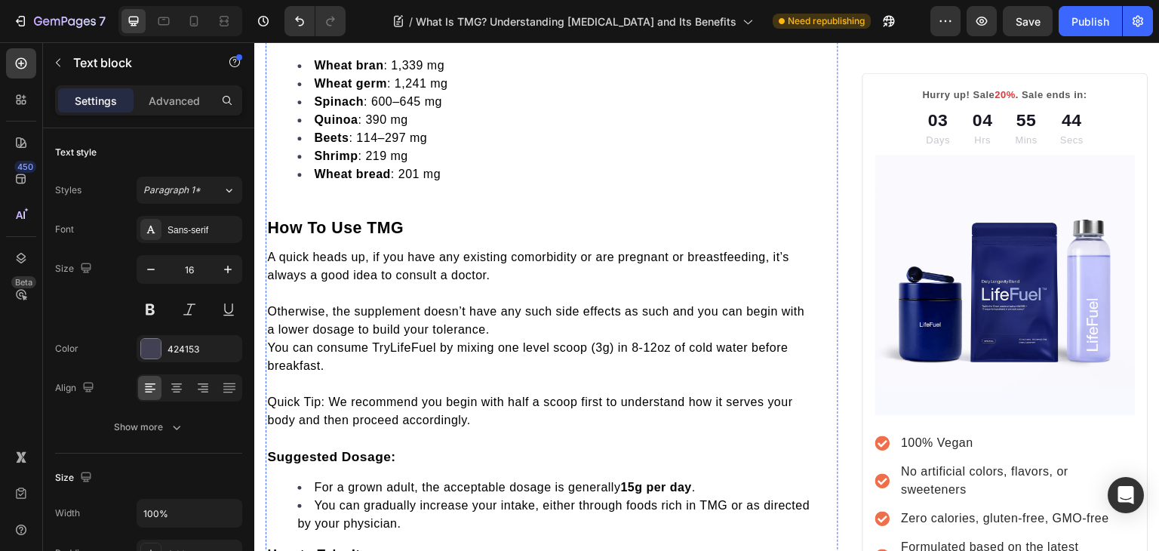
scroll to position [2036, 0]
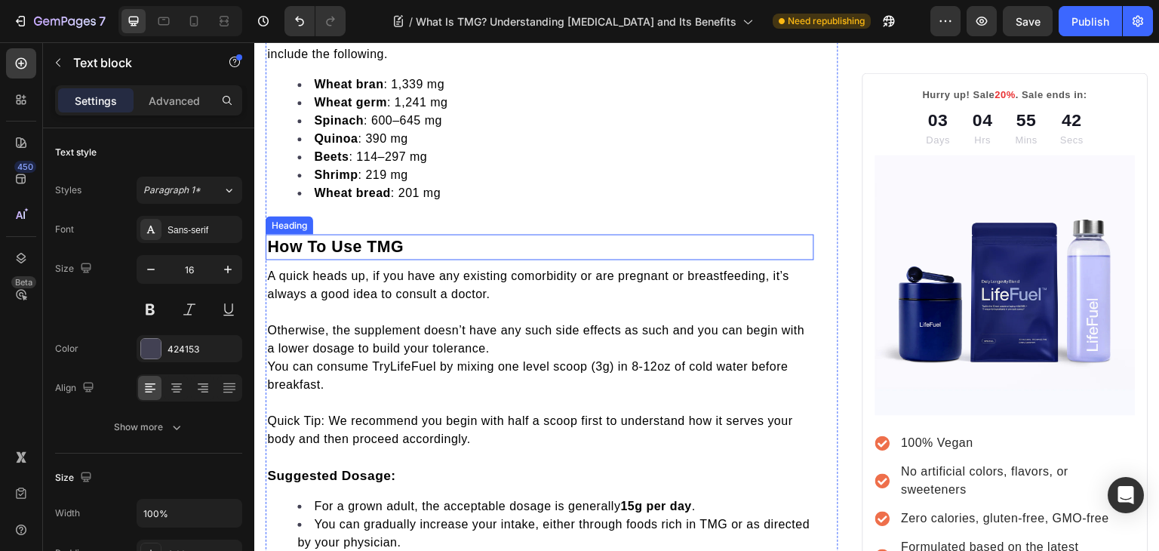
click at [389, 238] on span "How To Use TMG" at bounding box center [335, 247] width 137 height 18
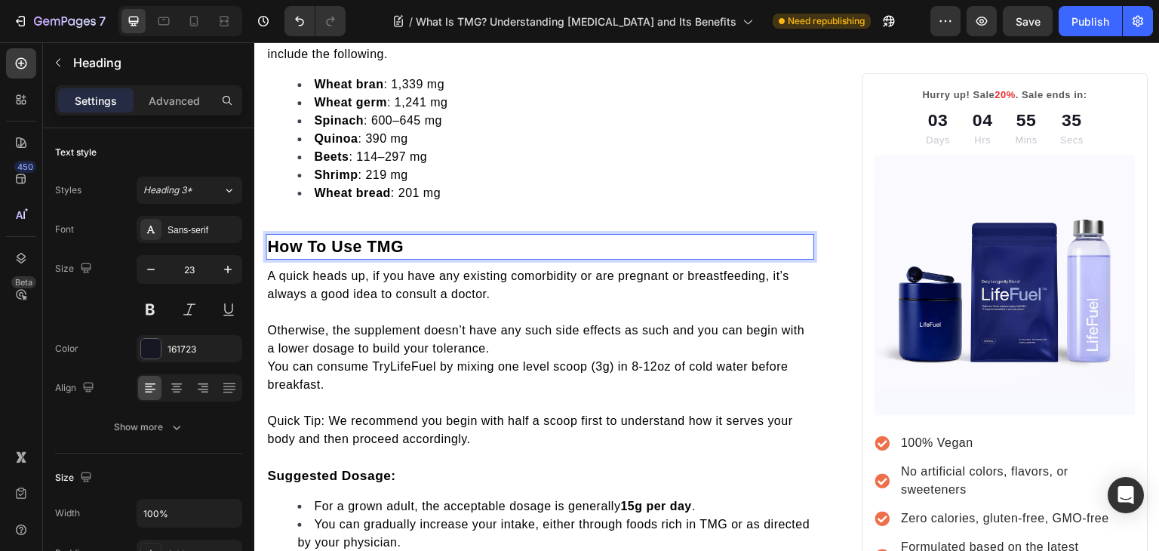
click at [421, 235] on p "How To Use TMG" at bounding box center [539, 246] width 545 height 23
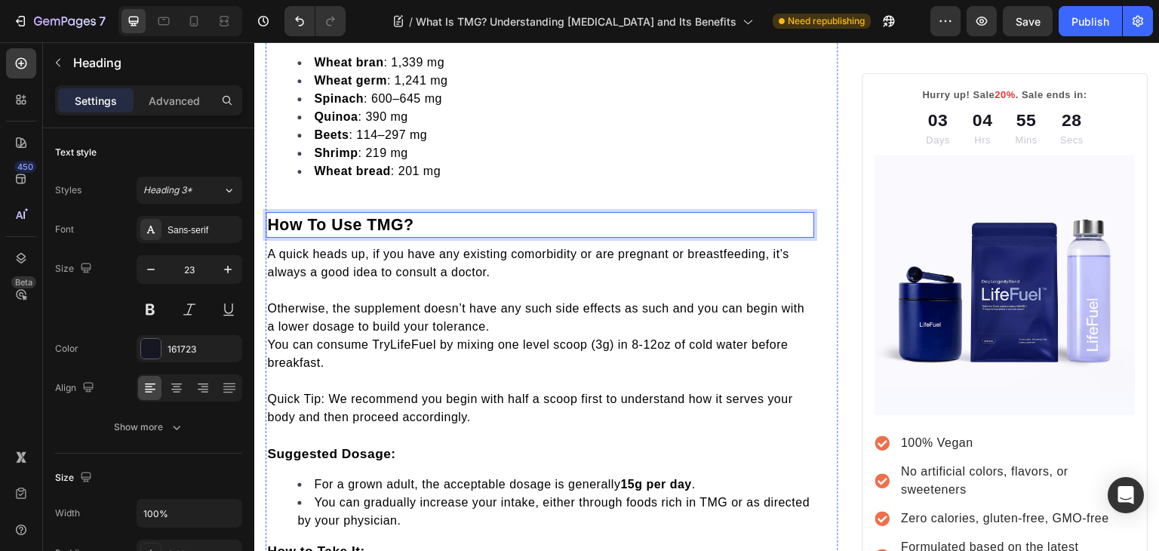
scroll to position [2049, 0]
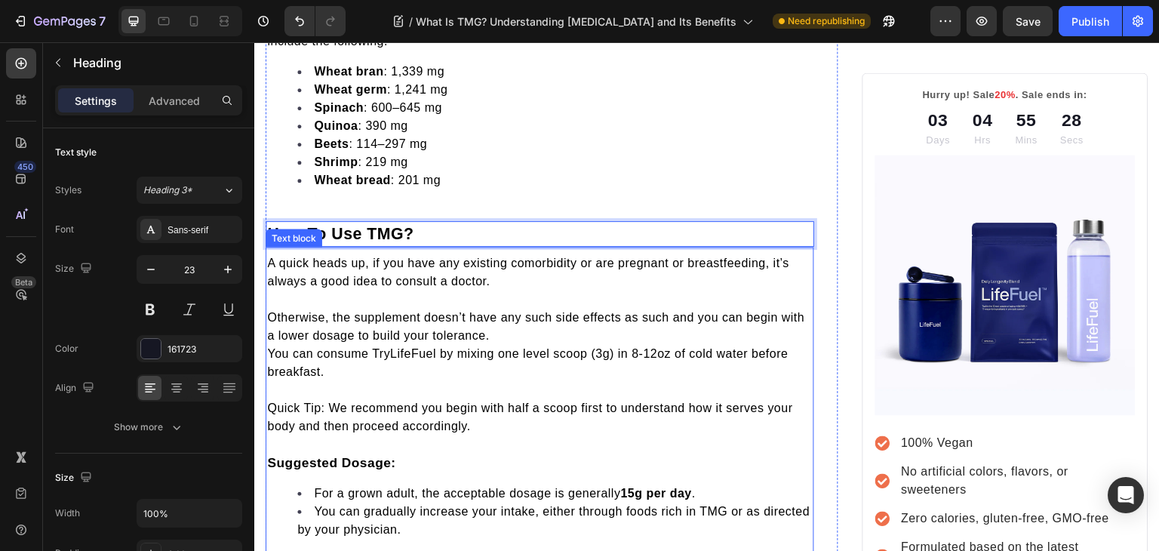
click at [393, 497] on div "A quick heads up, if you have any existing comorbidity or are pregnant or breas…" at bounding box center [539, 451] width 548 height 397
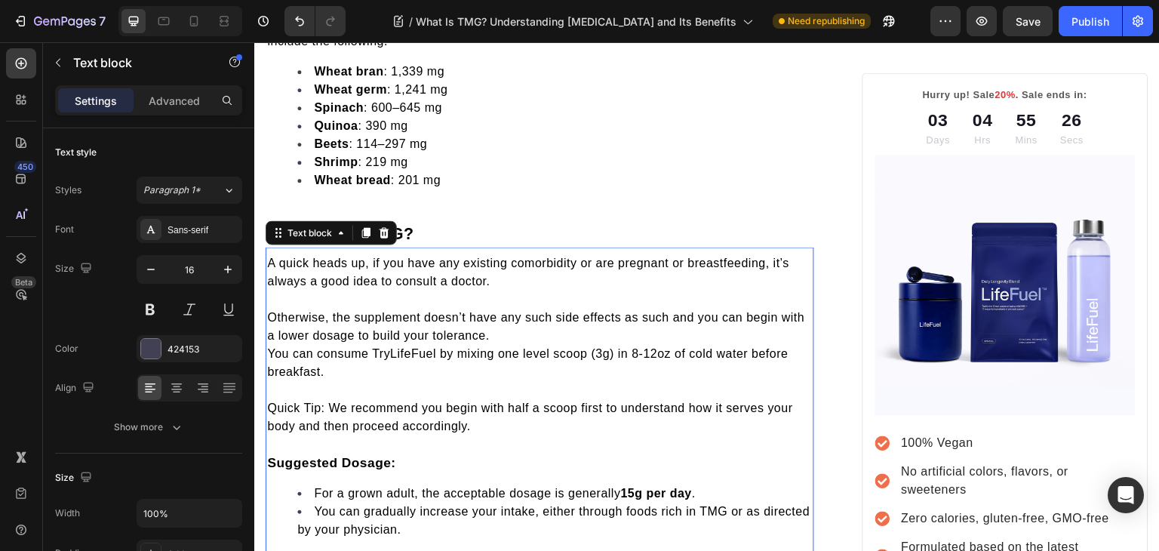
click at [370, 550] on p "How to Take It:" at bounding box center [539, 560] width 545 height 19
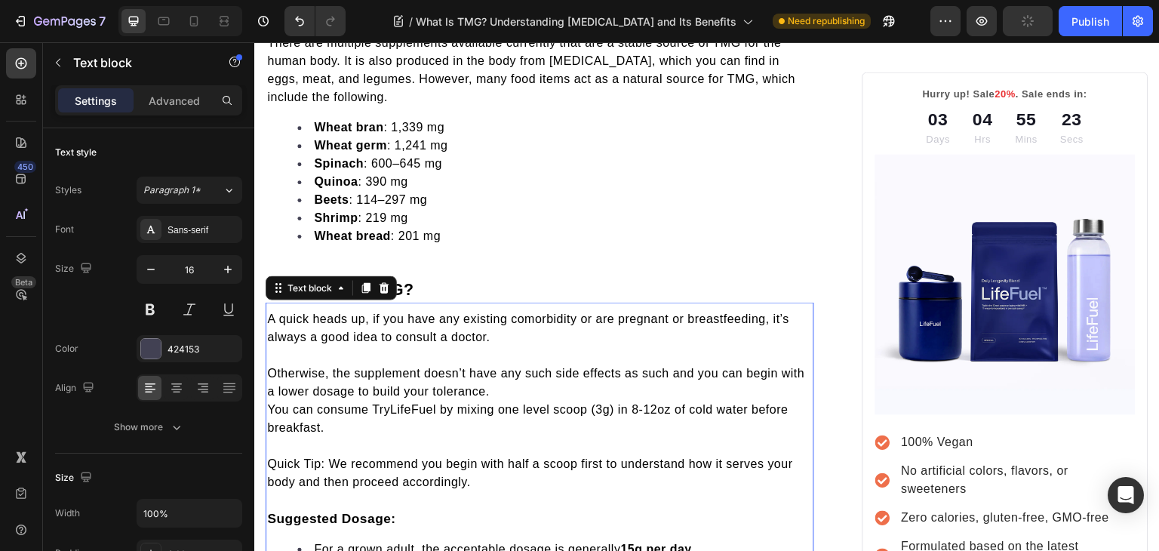
scroll to position [1991, 0]
click at [324, 459] on span "Quick Tip: We recommend you begin with half a scoop first to understand how it …" at bounding box center [530, 474] width 526 height 31
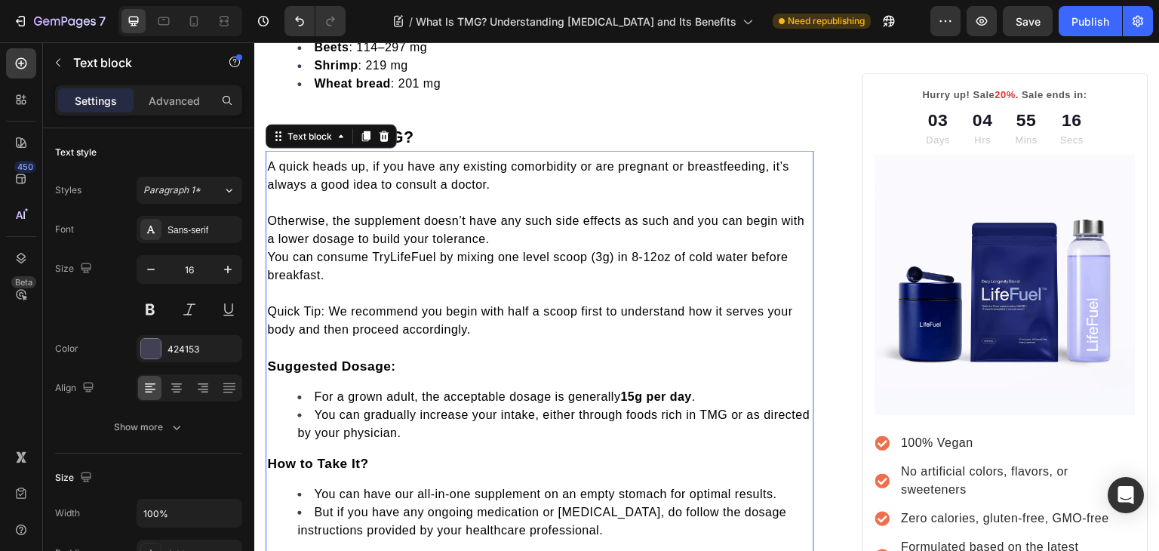
scroll to position [2147, 0]
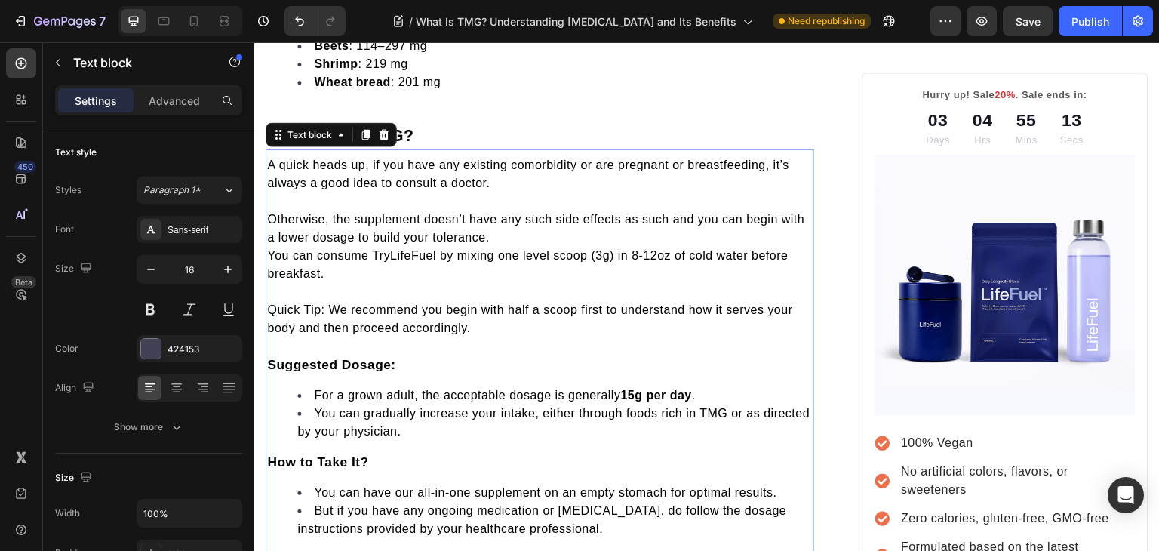
click at [270, 249] on span "You can consume TryLifeFuel by mixing one level scoop (3g) in 8-12oz of cold wa…" at bounding box center [527, 264] width 520 height 31
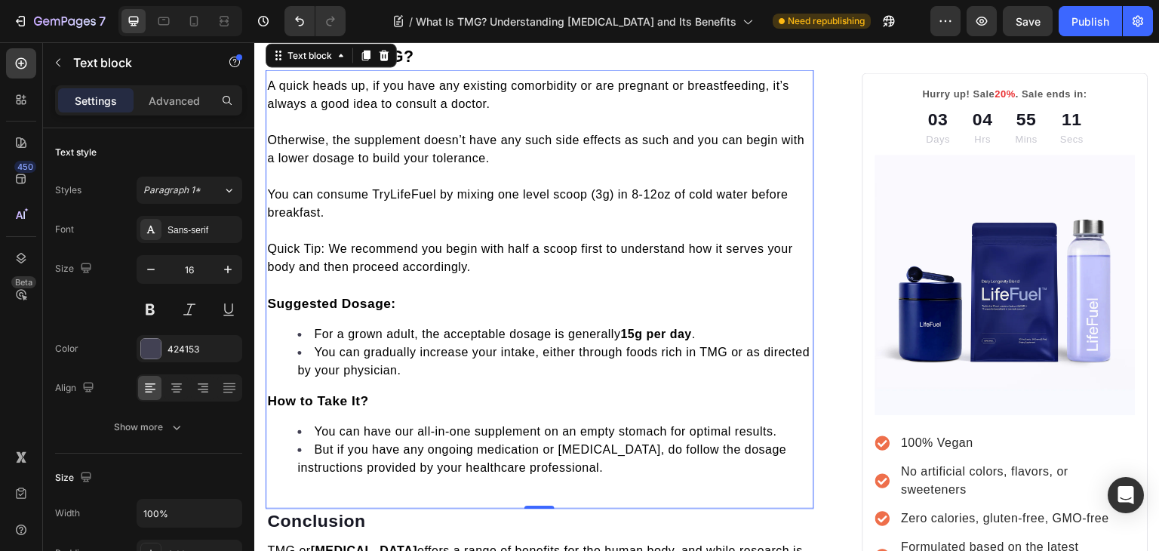
scroll to position [2227, 0]
click at [270, 241] on span "Quick Tip: We recommend you begin with half a scoop first to understand how it …" at bounding box center [530, 256] width 526 height 31
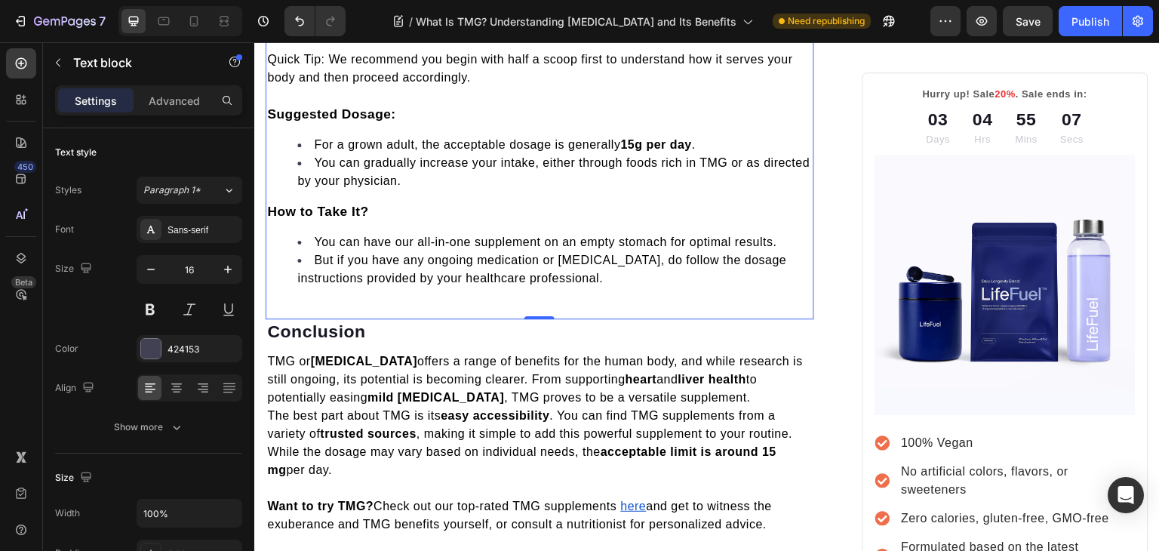
scroll to position [2416, 0]
click at [299, 213] on div "A quick heads up, if you have any existing comorbidity or are pregnant or breas…" at bounding box center [539, 92] width 548 height 415
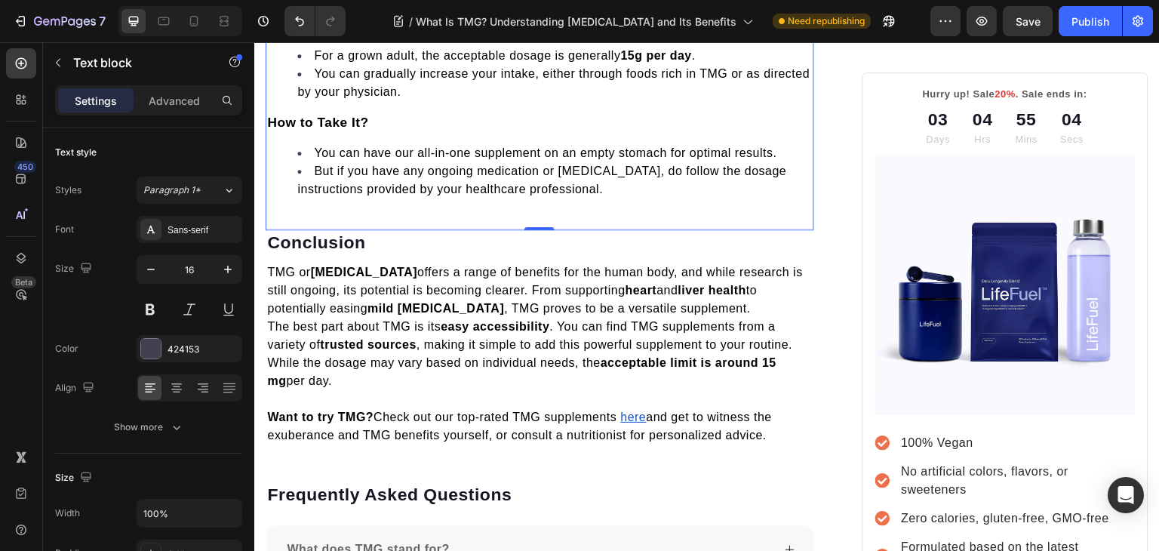
scroll to position [2506, 0]
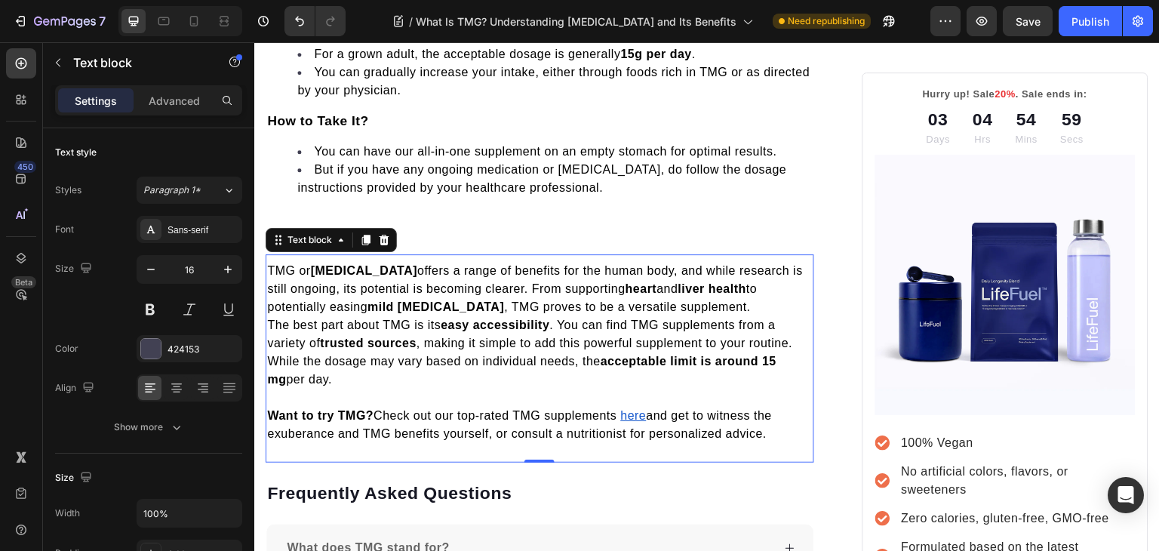
click at [272, 318] on span "The best part about TMG is its easy accessibility . You can find TMG supplement…" at bounding box center [529, 351] width 525 height 67
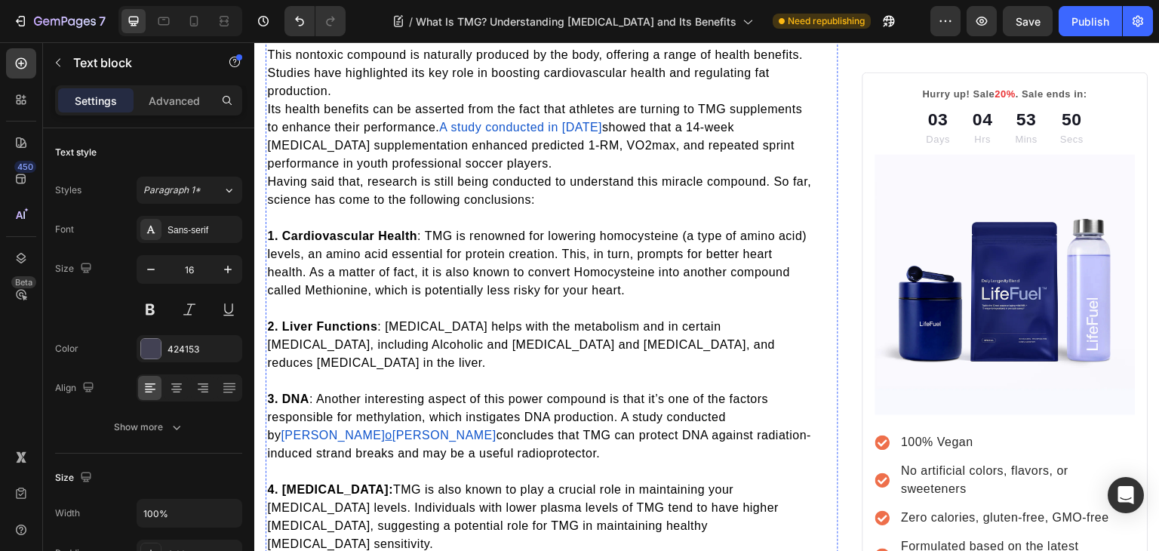
scroll to position [1026, 0]
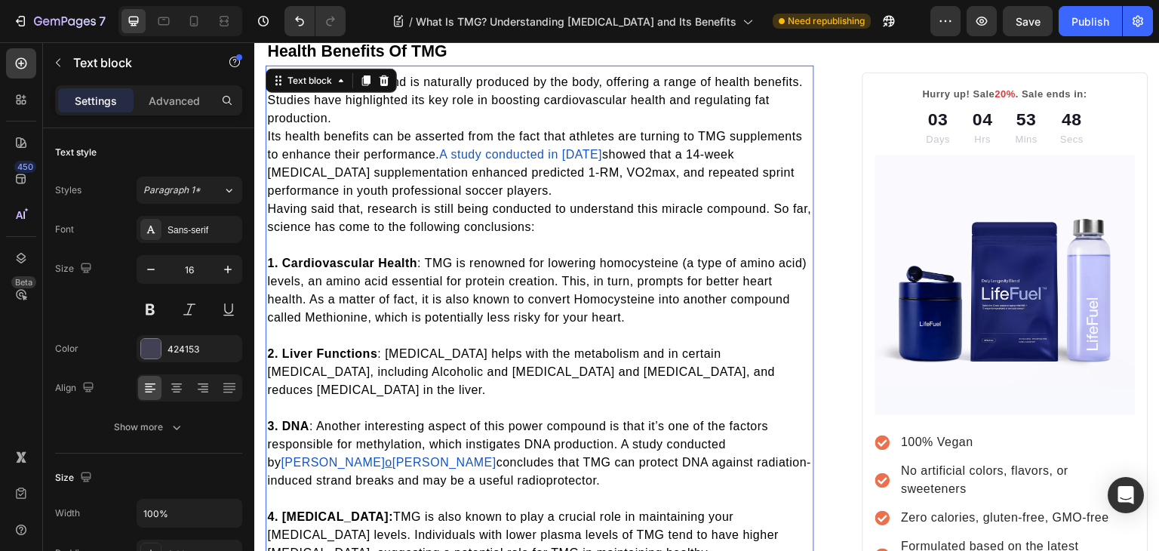
click at [269, 202] on span "Having said that, research is still being conducted to understand this miracle …" at bounding box center [539, 217] width 544 height 31
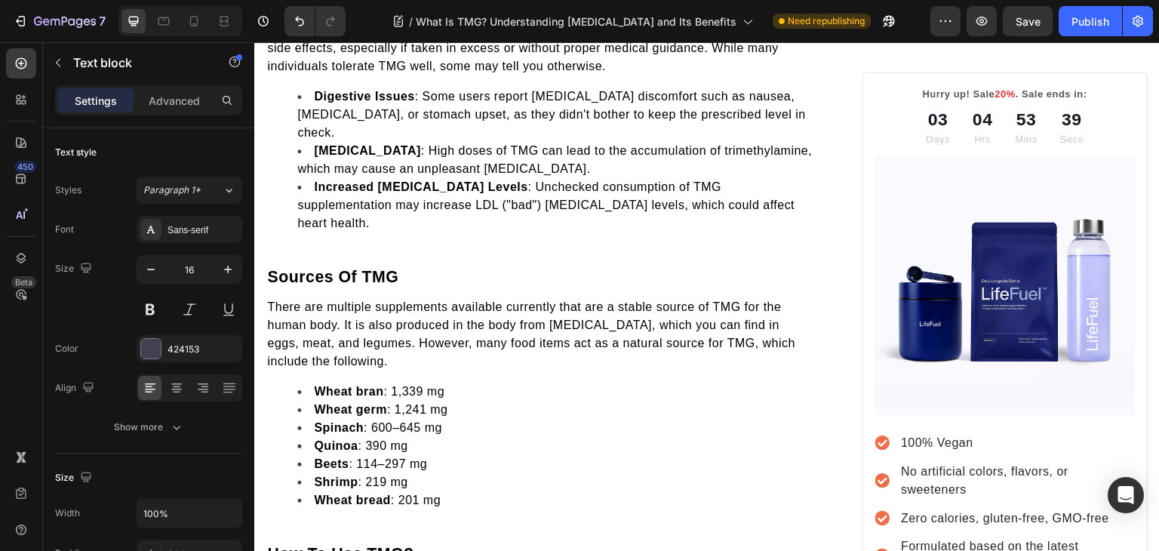
scroll to position [1771, 0]
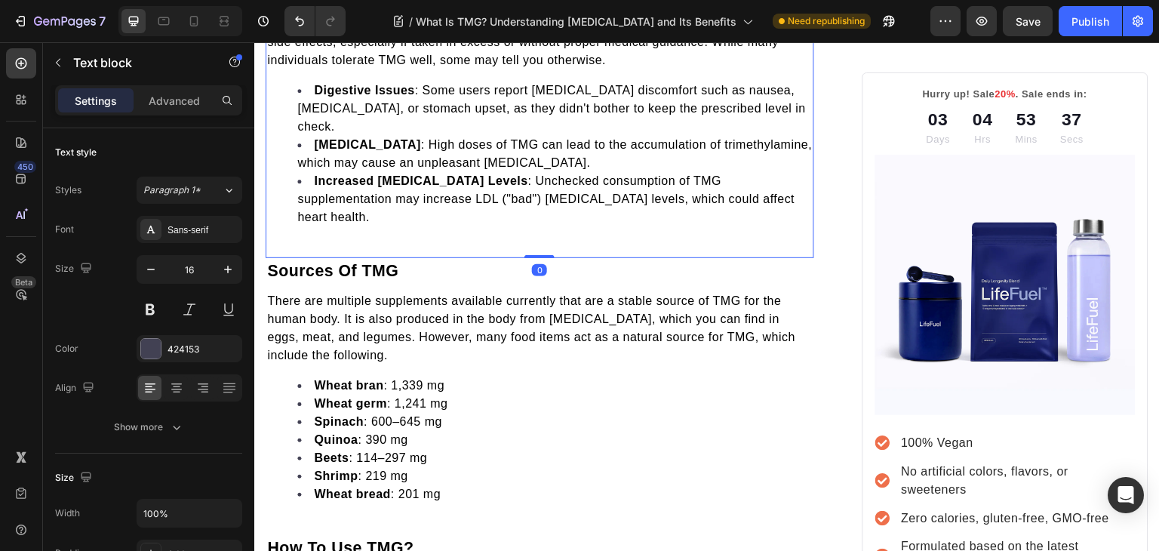
click at [278, 165] on div "When considering TMG (Trimethylglycine) supplements, it's essential to be aware…" at bounding box center [539, 133] width 548 height 250
click at [296, 150] on div "When considering TMG (Trimethylglycine) supplements, it's essential to be aware…" at bounding box center [539, 127] width 548 height 226
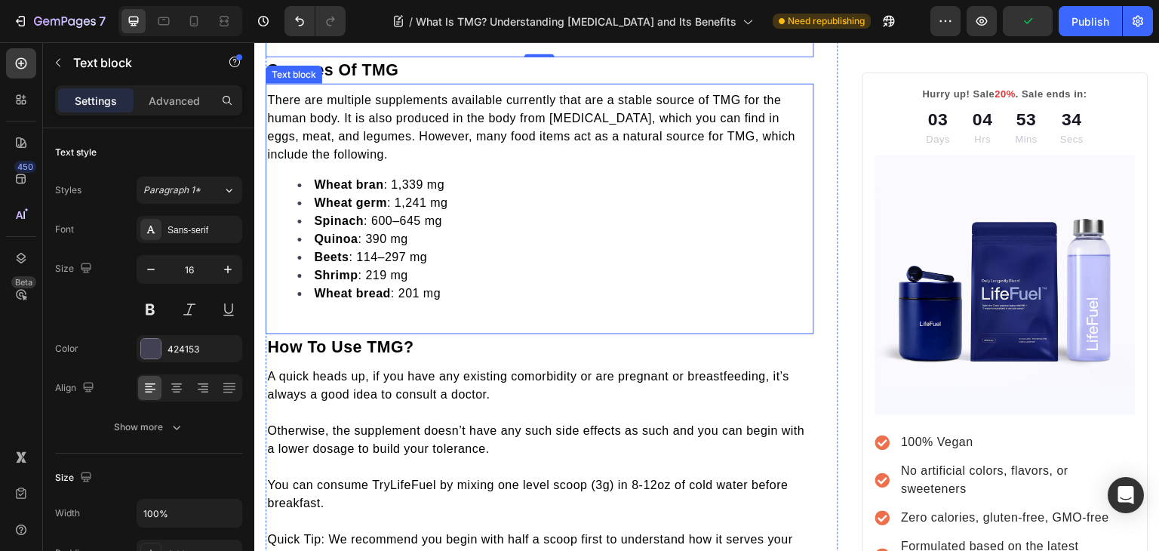
scroll to position [1984, 0]
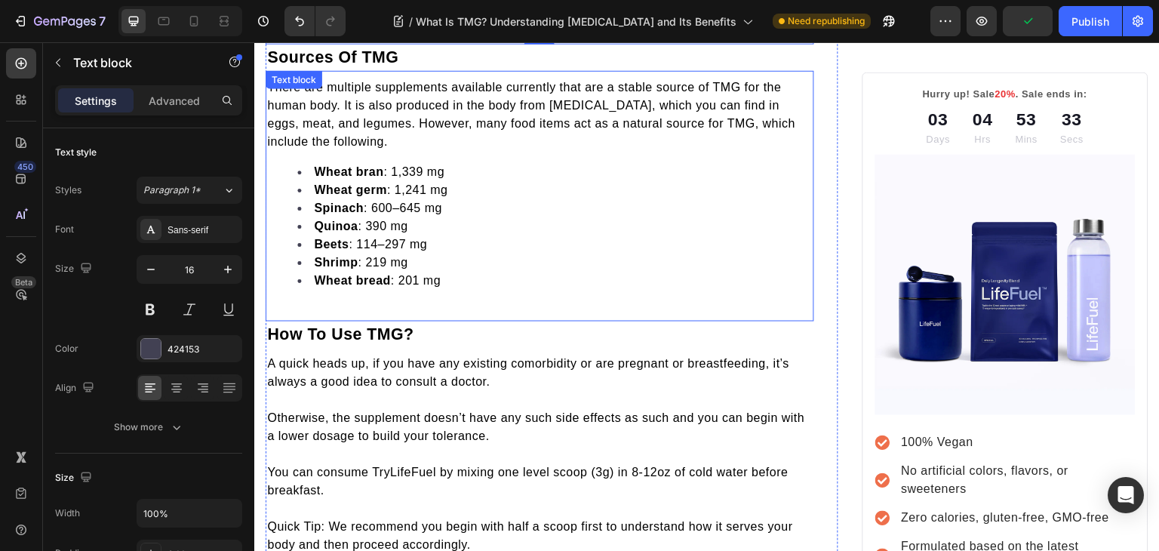
click at [324, 220] on div "There are multiple supplements available currently that are a stable source of …" at bounding box center [539, 190] width 548 height 226
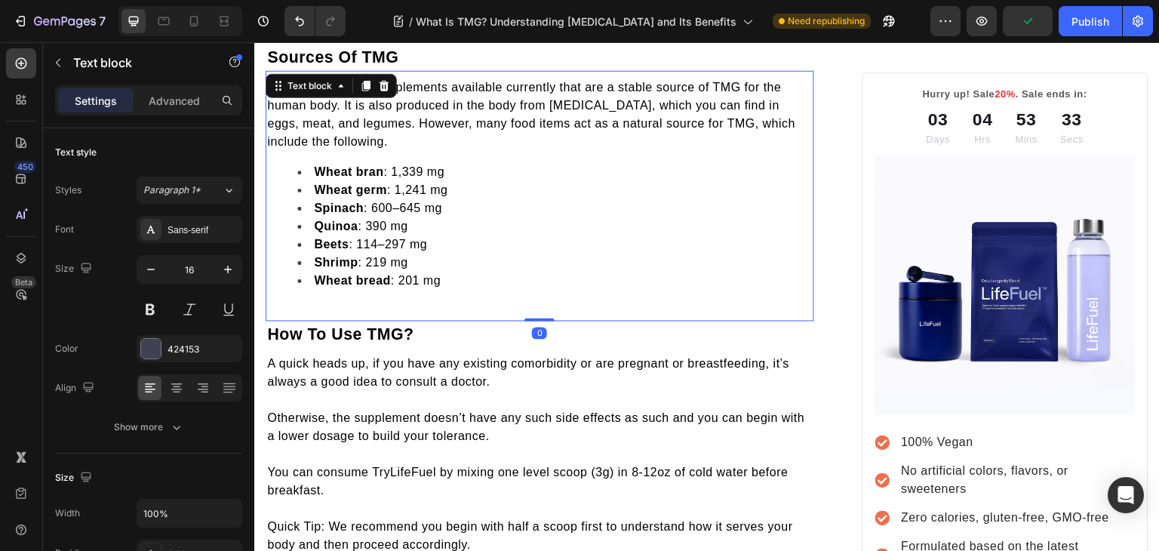
click at [324, 220] on div "There are multiple supplements available currently that are a stable source of …" at bounding box center [539, 190] width 548 height 226
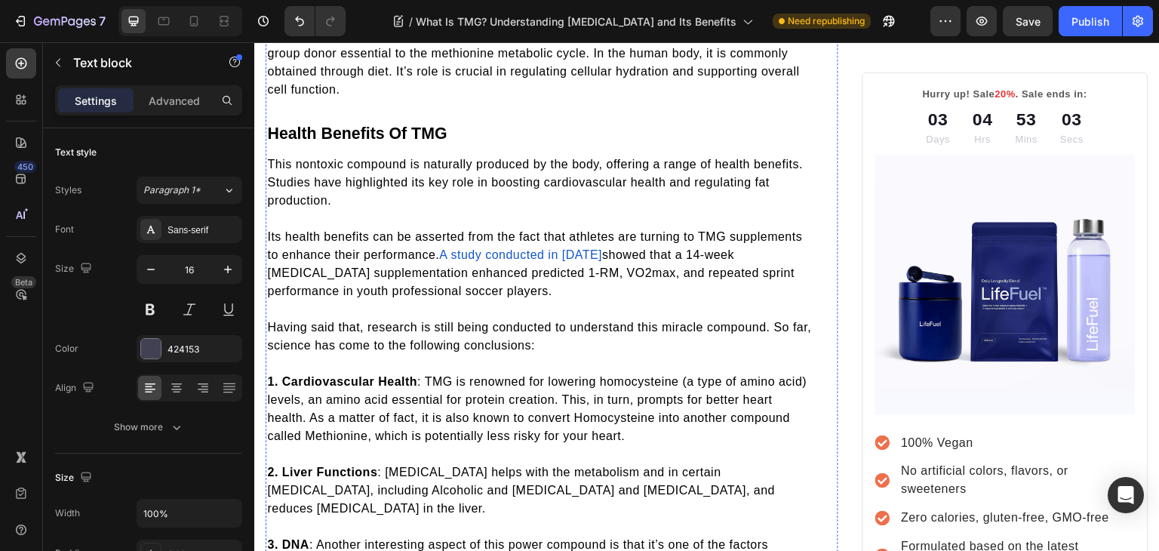
scroll to position [944, 0]
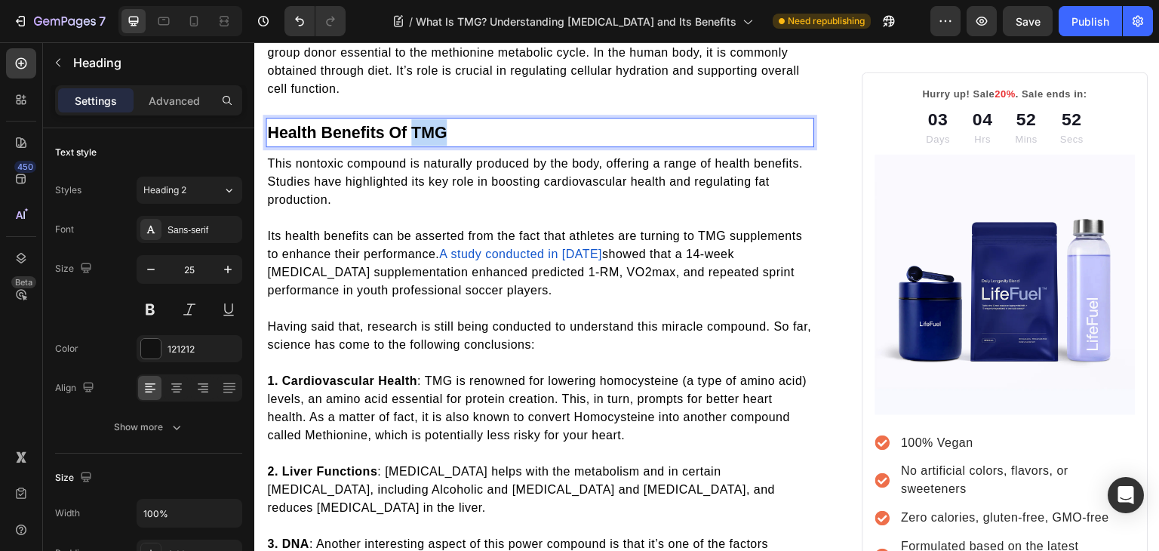
click at [414, 124] on strong "Health Benefits Of TMG" at bounding box center [357, 133] width 180 height 18
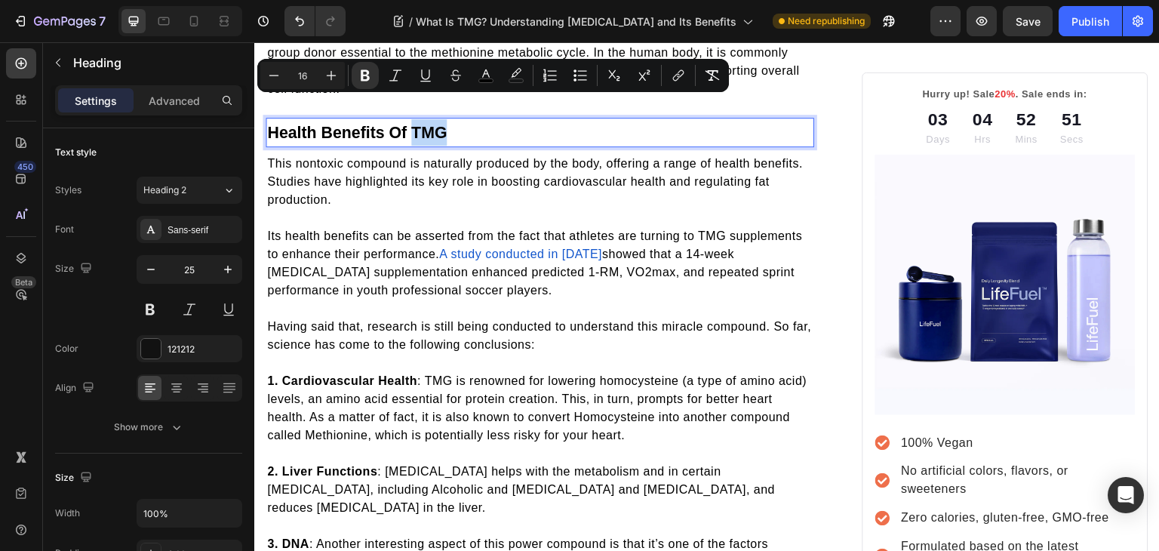
click at [414, 124] on strong "Health Benefits Of TMG" at bounding box center [357, 133] width 180 height 18
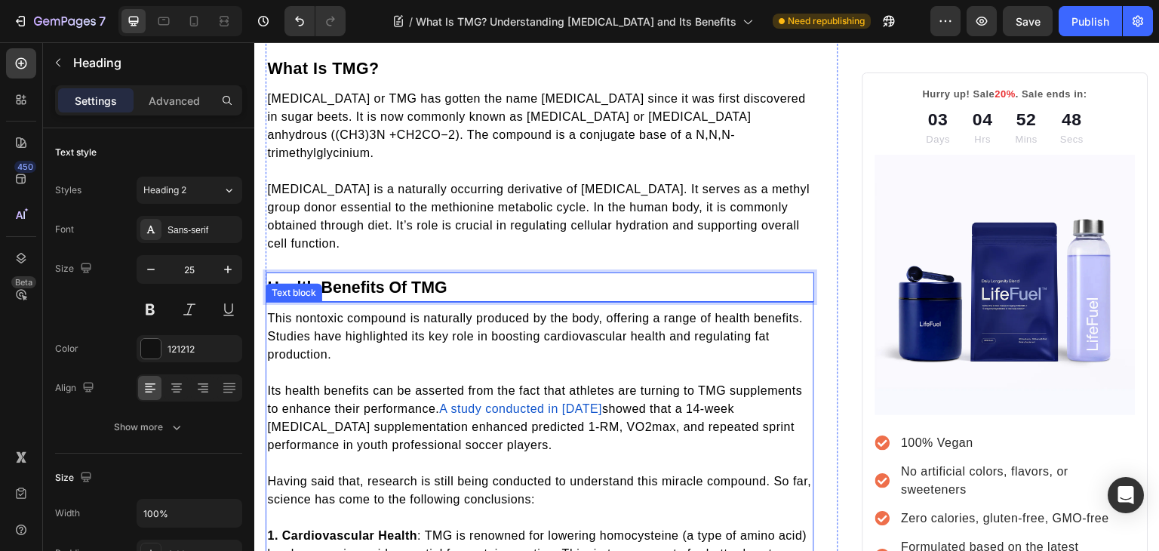
scroll to position [784, 0]
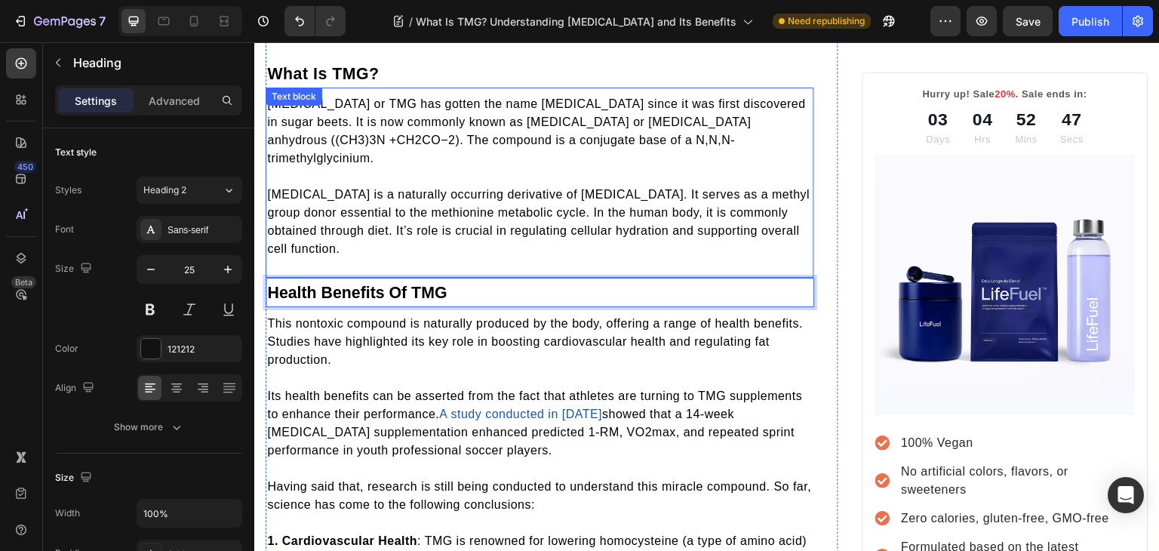
click at [326, 97] on div "Trimethylglycine or TMG has gotten the name Betaine since it was first discover…" at bounding box center [539, 182] width 548 height 190
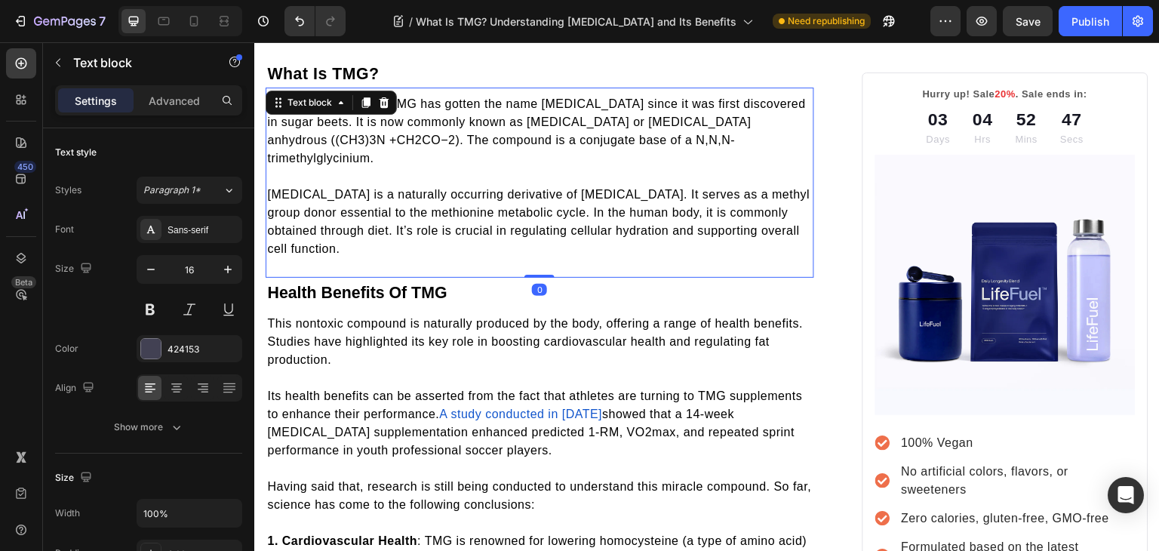
click at [326, 97] on div "Text block" at bounding box center [309, 103] width 51 height 14
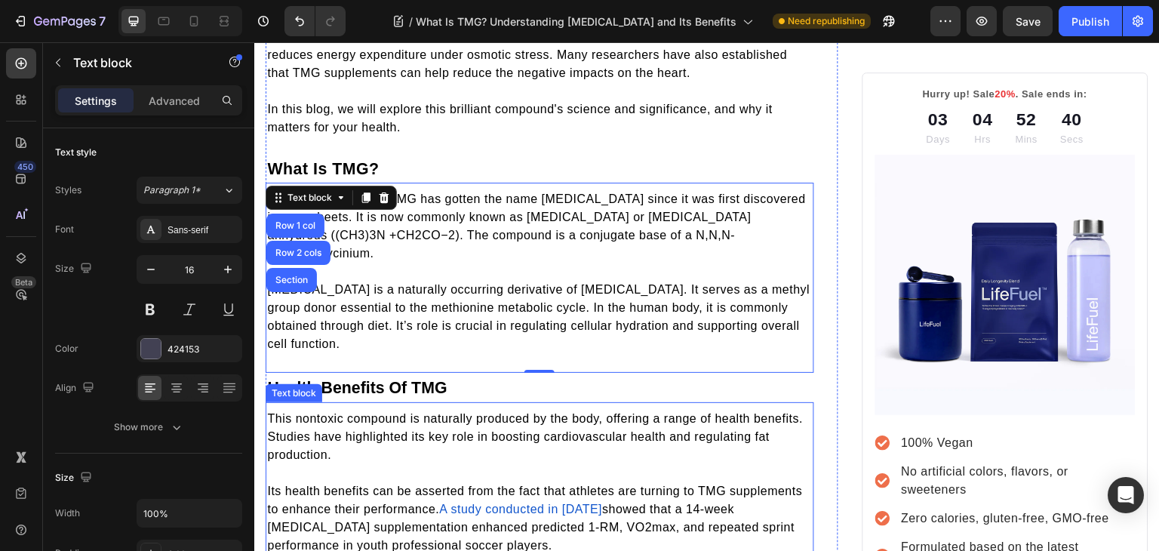
scroll to position [681, 0]
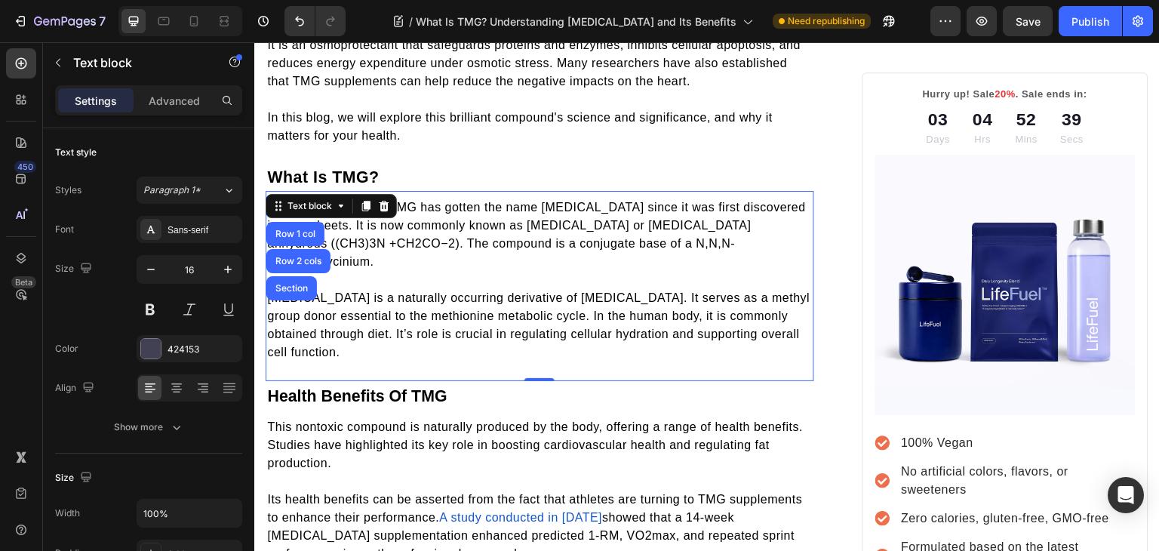
click at [422, 271] on p "Rich Text Editor. Editing area: main" at bounding box center [539, 280] width 545 height 18
click at [375, 219] on span "Trimethylglycine or TMG has gotten the name Betaine since it was first discover…" at bounding box center [536, 234] width 539 height 67
click at [474, 221] on span "Trimethylglycine or TMG has gotten the name Betaine since it was first discover…" at bounding box center [536, 234] width 539 height 67
click at [483, 201] on span "Trimethylglycine or TMG has gotten the name Betaine since it was first discover…" at bounding box center [536, 234] width 539 height 67
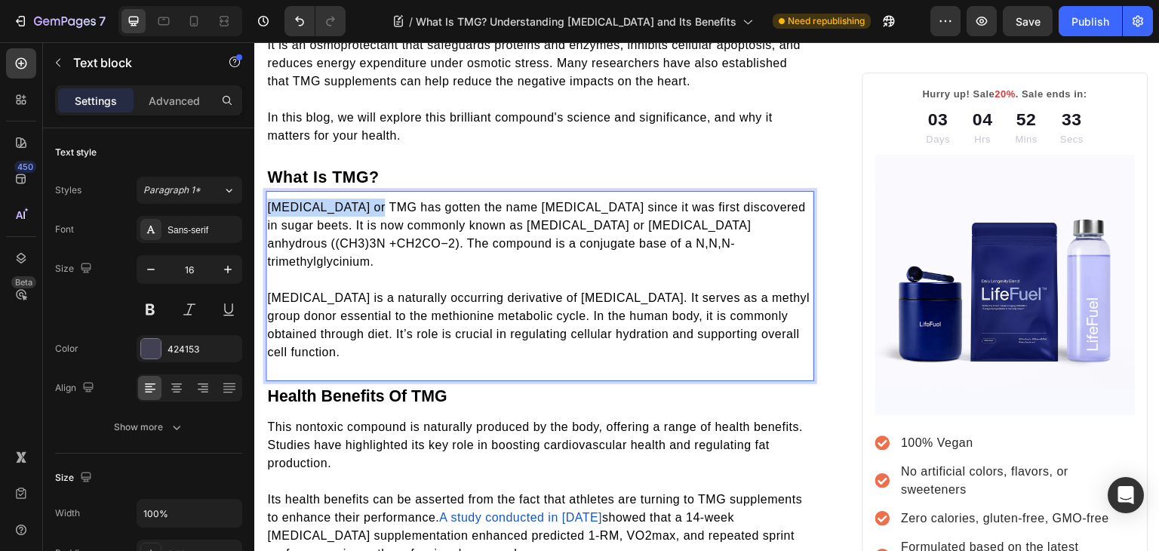
click at [309, 201] on span "Trimethylglycine or TMG has gotten the name Betaine since it was first discover…" at bounding box center [536, 234] width 539 height 67
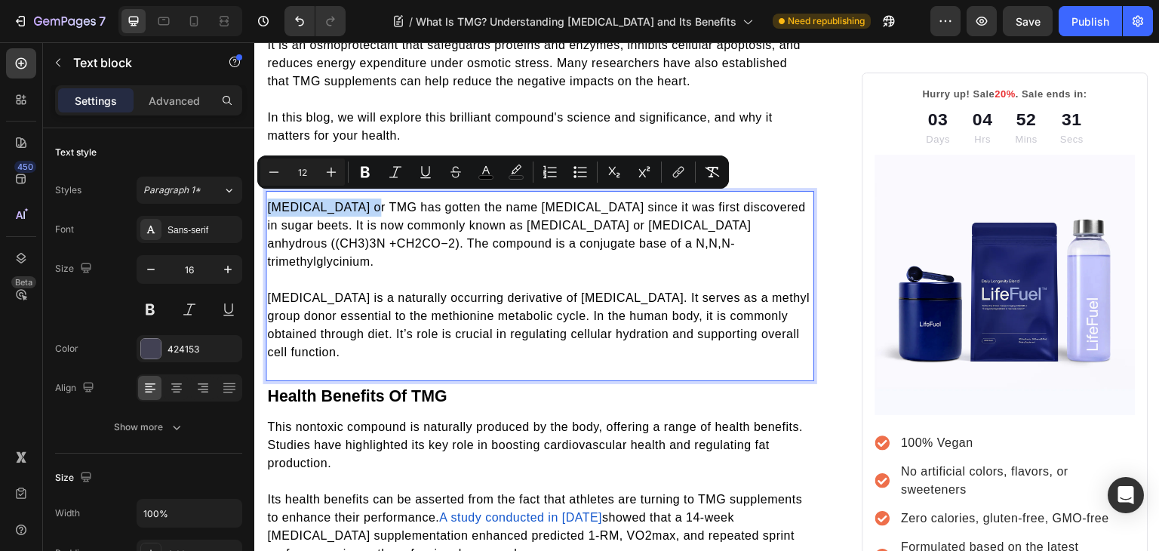
copy span "Trimethylglycine"
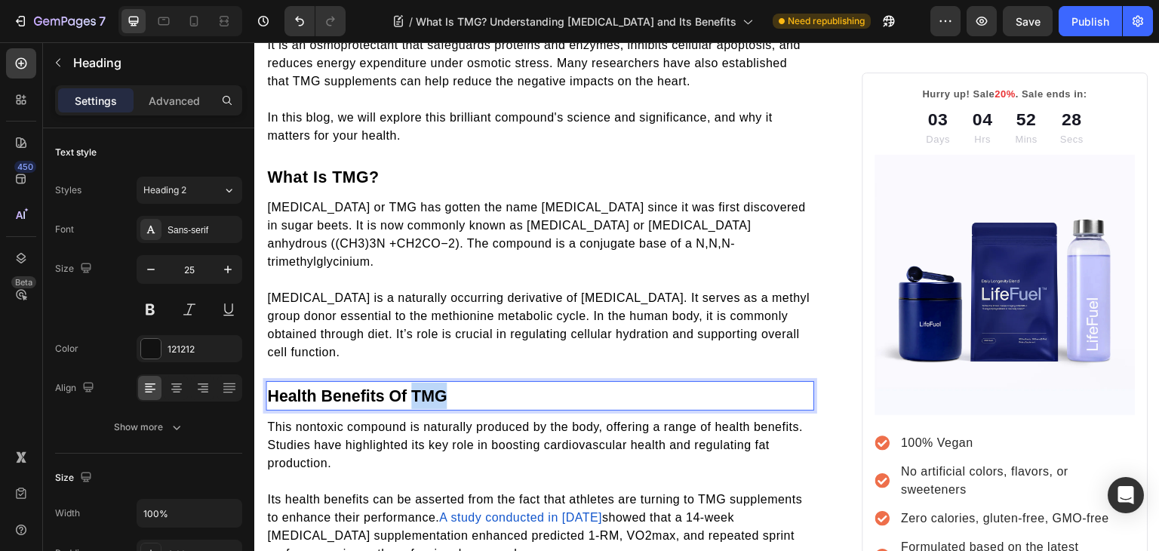
click at [413, 387] on strong "Health Benefits Of TMG" at bounding box center [357, 396] width 180 height 18
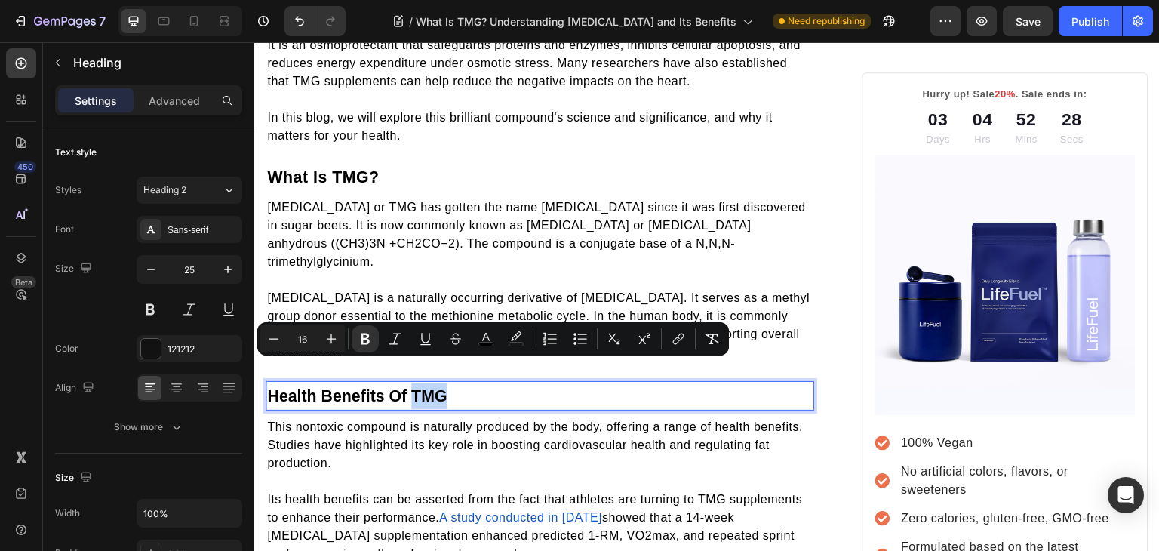
click at [413, 387] on strong "Health Benefits Of TMG" at bounding box center [357, 396] width 180 height 18
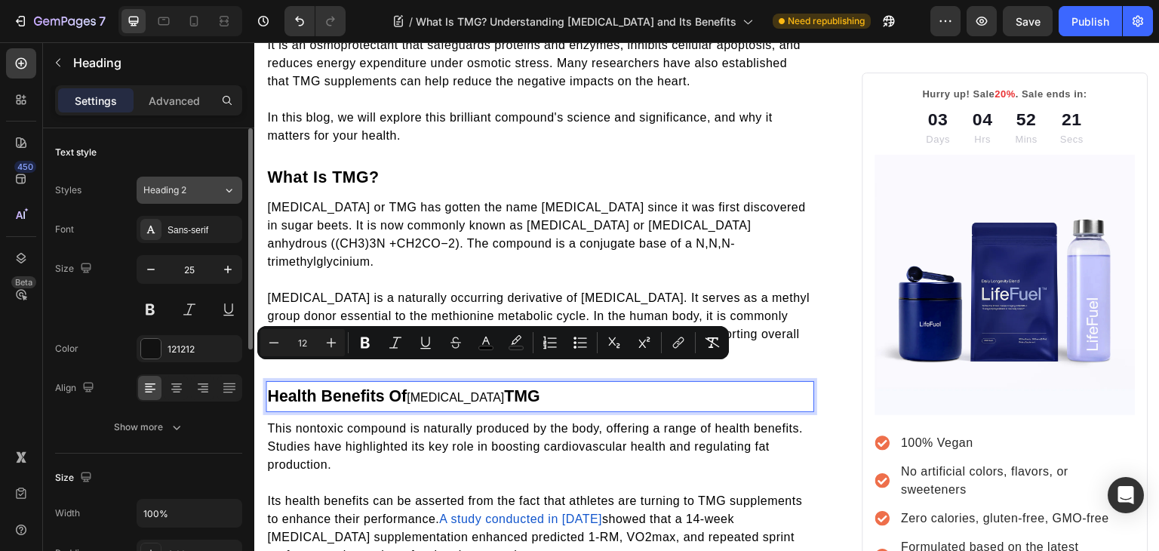
click at [229, 192] on icon at bounding box center [229, 190] width 13 height 15
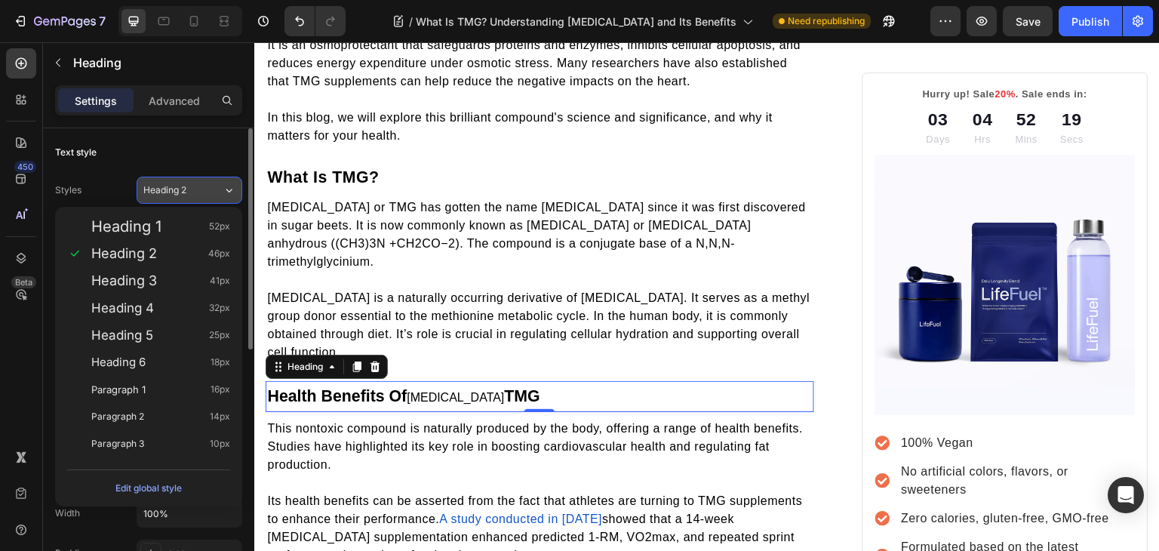
click at [229, 192] on icon at bounding box center [229, 190] width 13 height 15
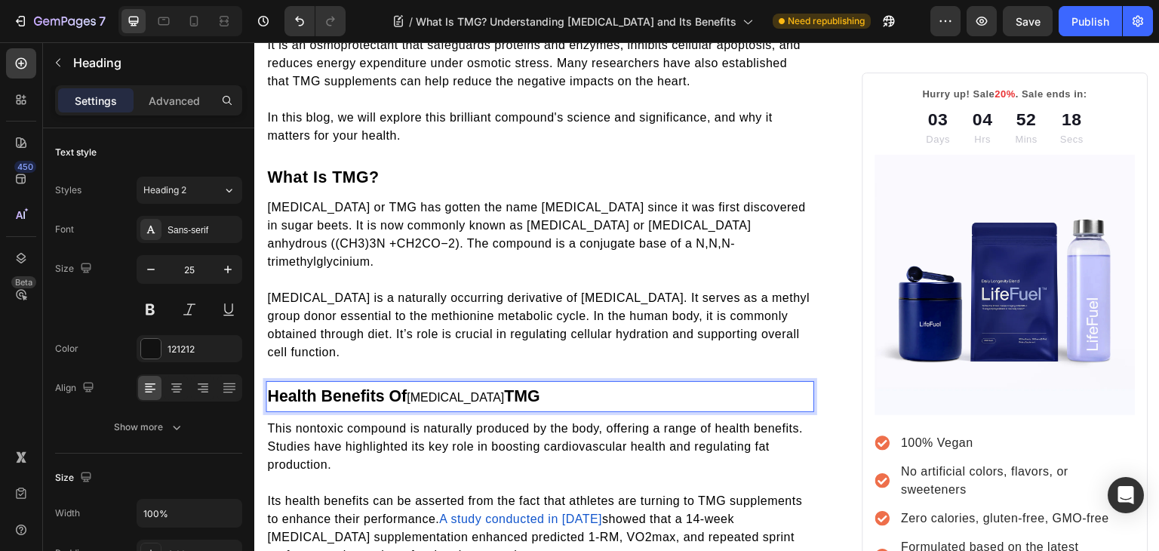
click at [437, 391] on span "[MEDICAL_DATA]" at bounding box center [455, 397] width 97 height 13
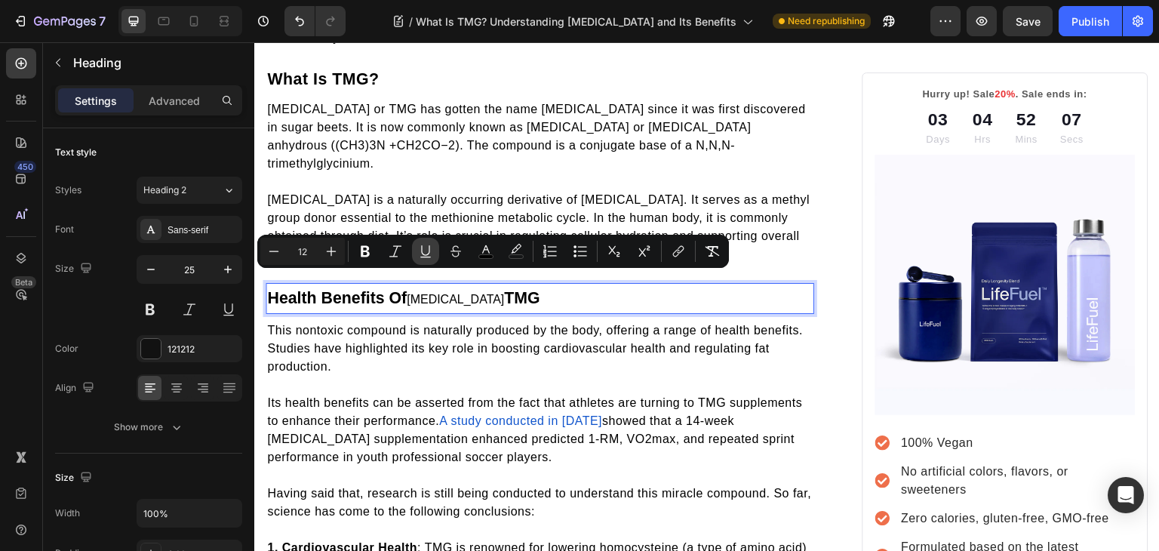
scroll to position [737, 0]
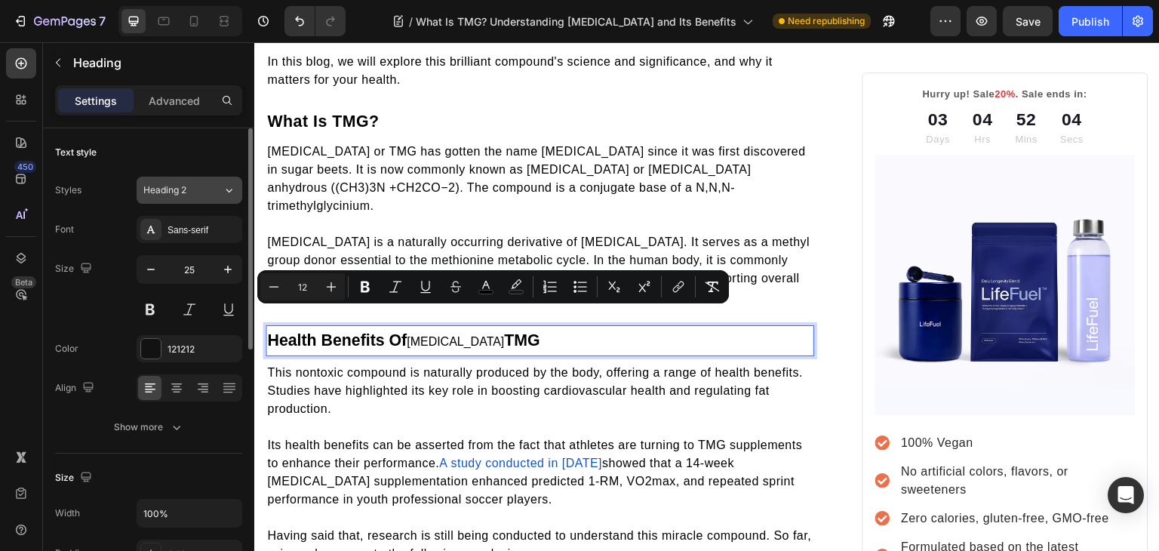
click at [185, 197] on button "Heading 2" at bounding box center [190, 189] width 106 height 27
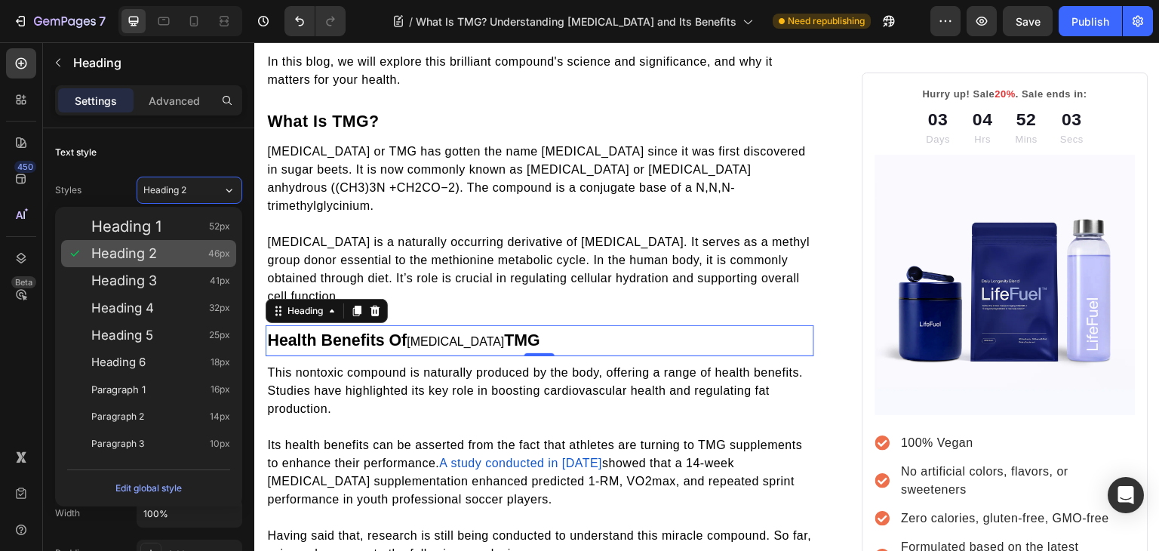
click at [163, 255] on div "Heading 2 46px" at bounding box center [160, 253] width 139 height 15
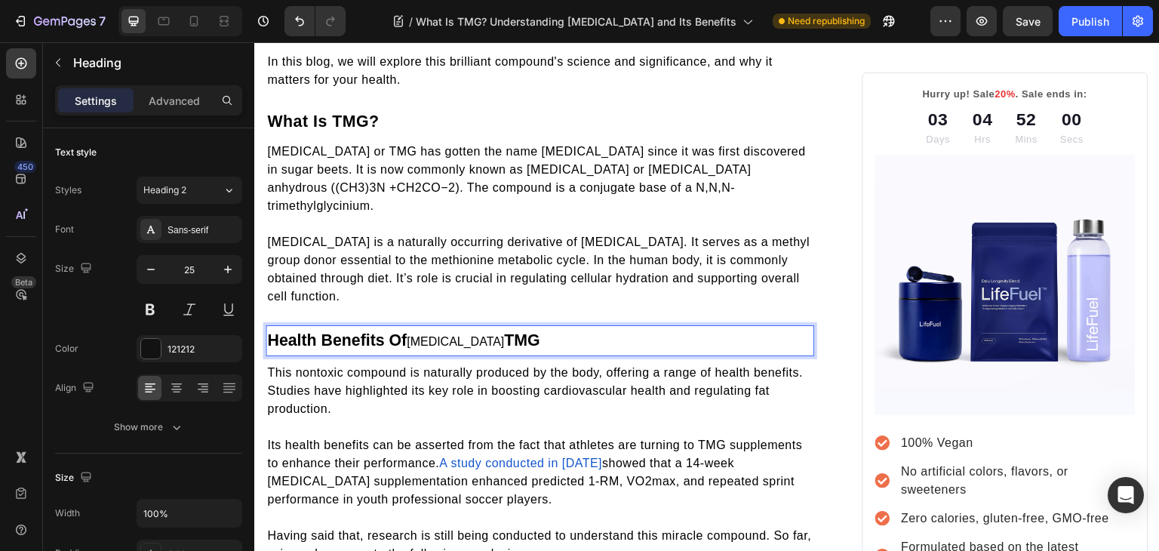
click at [416, 335] on span "[MEDICAL_DATA]" at bounding box center [455, 341] width 97 height 13
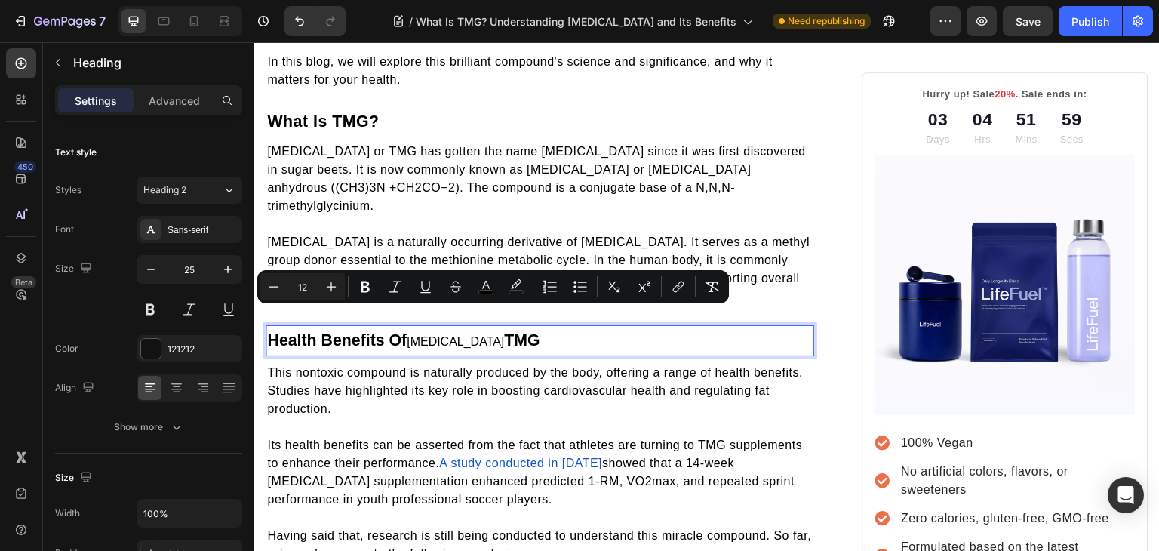
type input "16"
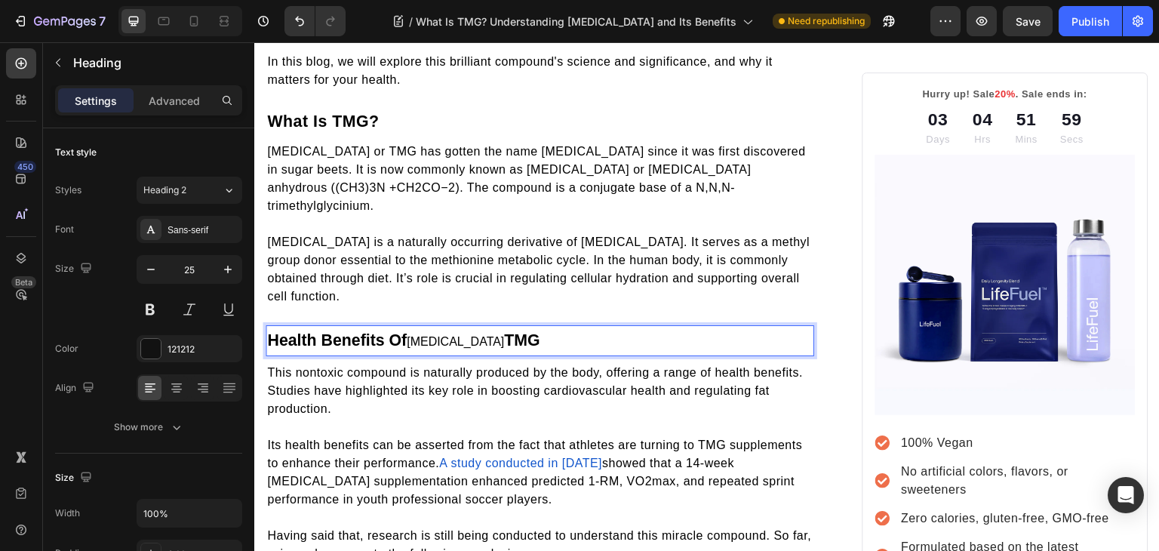
click at [352, 331] on strong "Health Benefits Of" at bounding box center [337, 340] width 140 height 18
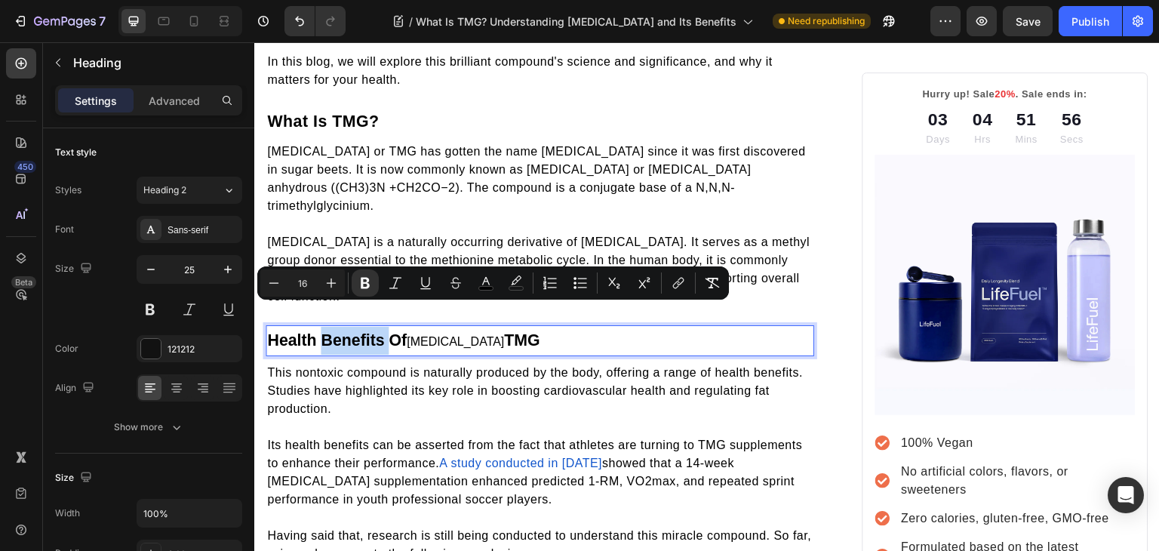
type input "12"
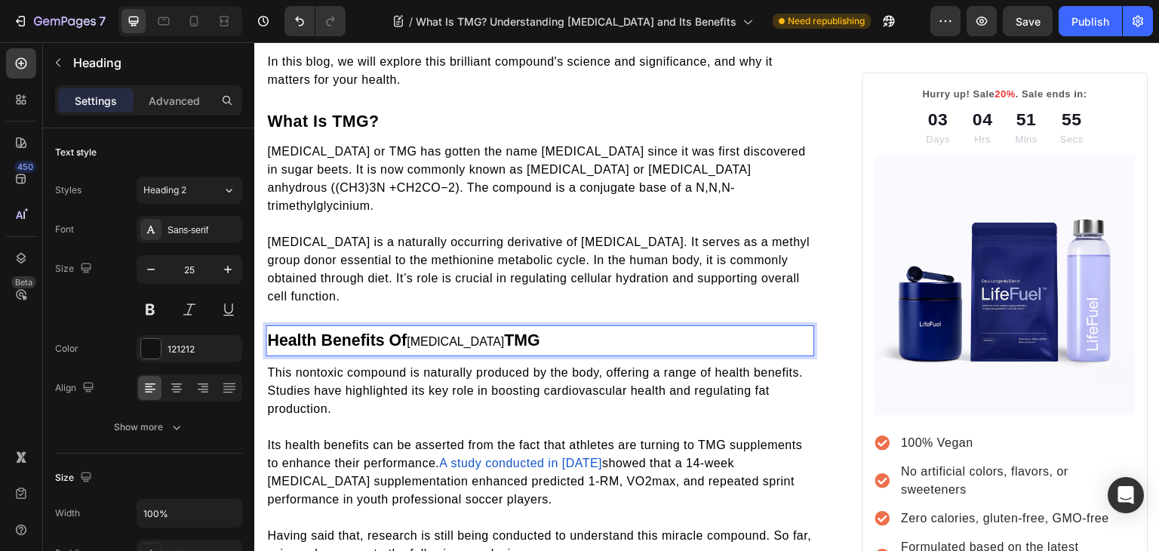
click at [435, 335] on span "[MEDICAL_DATA]" at bounding box center [455, 341] width 97 height 13
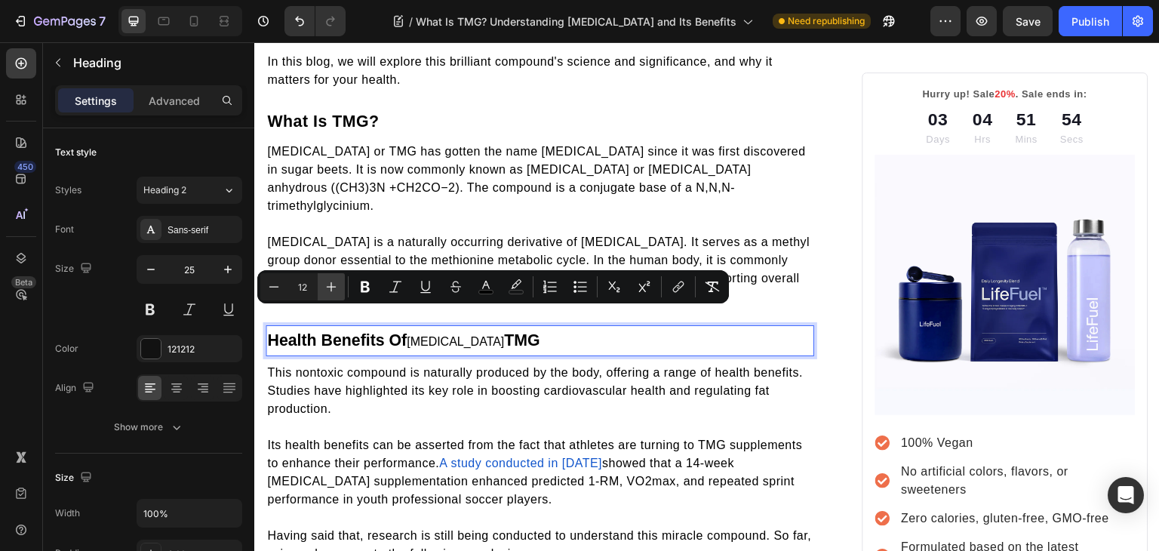
click at [339, 281] on button "Plus" at bounding box center [331, 286] width 27 height 27
type input "16"
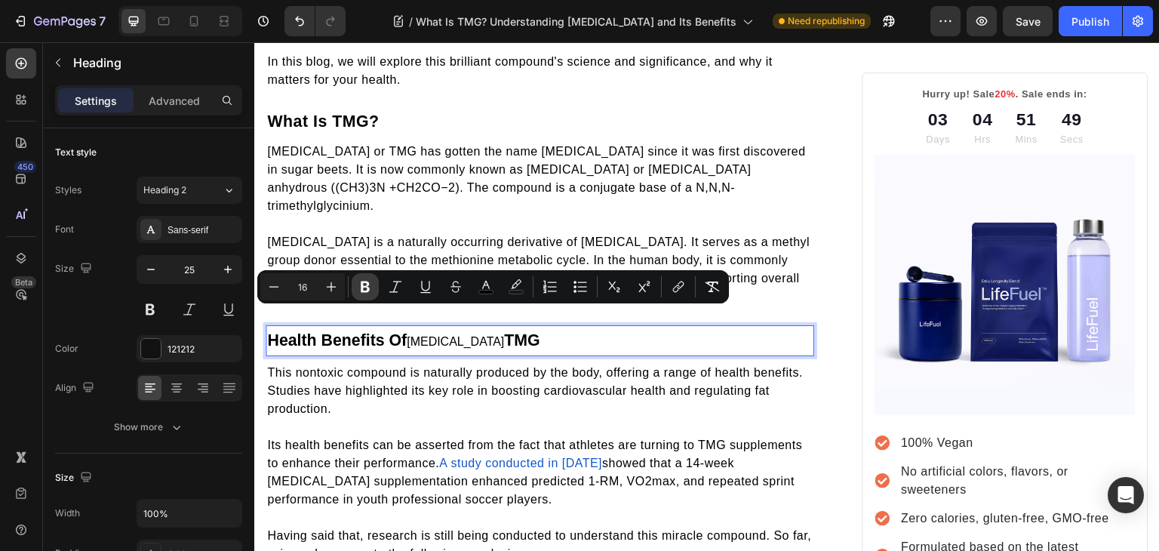
click at [372, 290] on icon "Editor contextual toolbar" at bounding box center [365, 286] width 15 height 15
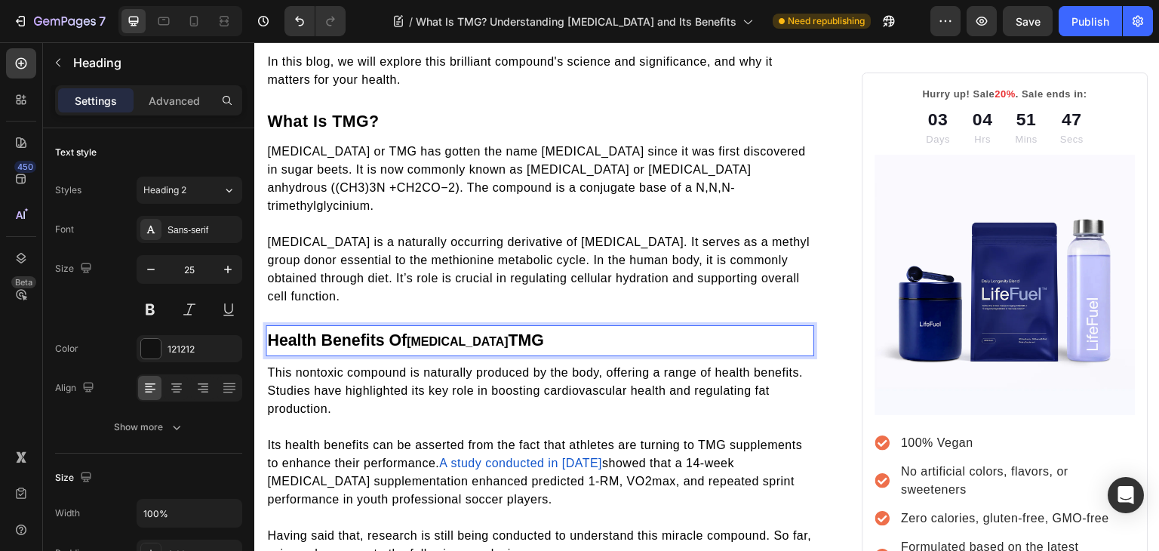
click at [425, 335] on strong "[MEDICAL_DATA]" at bounding box center [458, 341] width 102 height 13
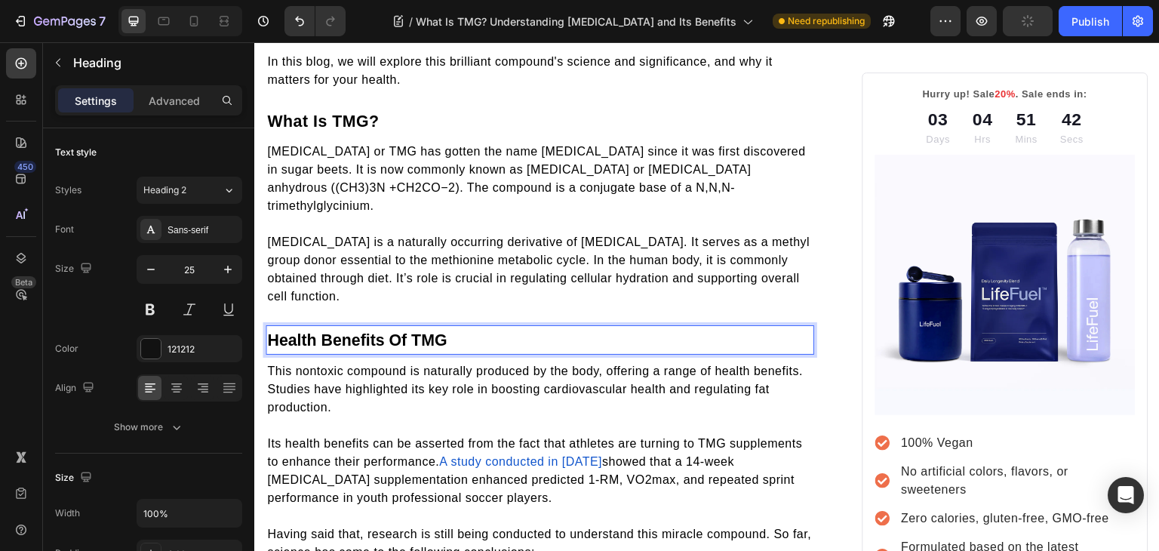
click at [407, 327] on p "Health Benefits Of TMG" at bounding box center [539, 340] width 545 height 26
click at [281, 331] on strong "rTHealth Benefits Of TMG" at bounding box center [367, 340] width 200 height 18
click at [413, 331] on strong "Health Benefits Of TMG" at bounding box center [359, 340] width 184 height 18
click at [429, 331] on strong "Health Benefits Of T TMG" at bounding box center [364, 340] width 194 height 18
click at [429, 331] on strong "Health Benefits Of Tr TMG" at bounding box center [366, 340] width 199 height 18
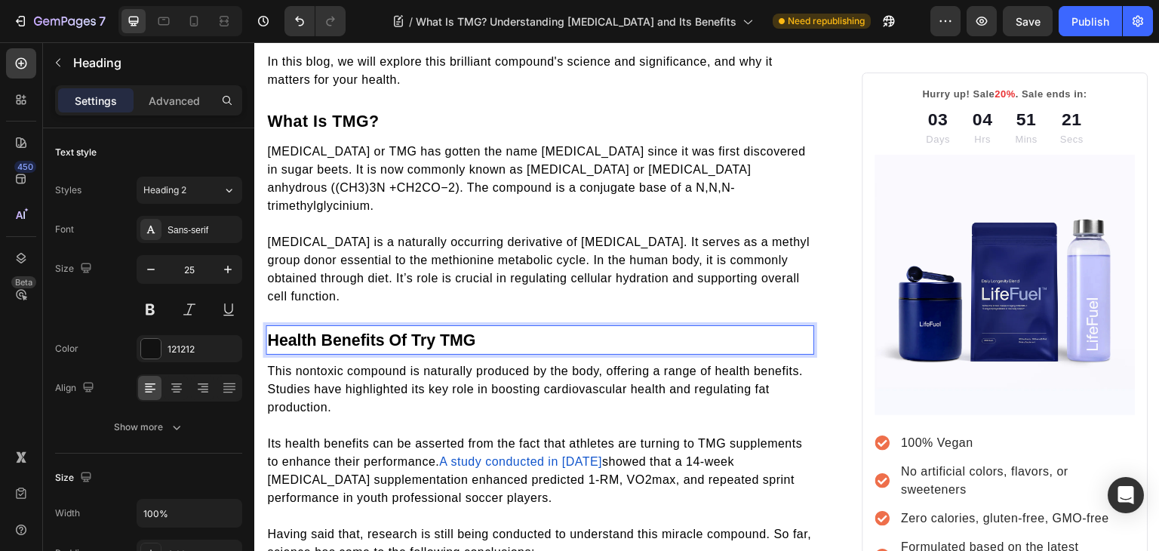
click at [431, 331] on strong "Health Benefits Of Try TMG" at bounding box center [371, 340] width 208 height 18
click at [428, 331] on strong "Health Benefits Of Tr TMG" at bounding box center [366, 340] width 199 height 18
click at [428, 331] on strong "Health Benefits Of Tri TMG" at bounding box center [369, 340] width 204 height 18
click at [443, 331] on strong "Health Benefits Of Trim TMG" at bounding box center [376, 340] width 218 height 18
click at [453, 331] on strong "Health Benefits Of Trime TMG" at bounding box center [380, 340] width 227 height 18
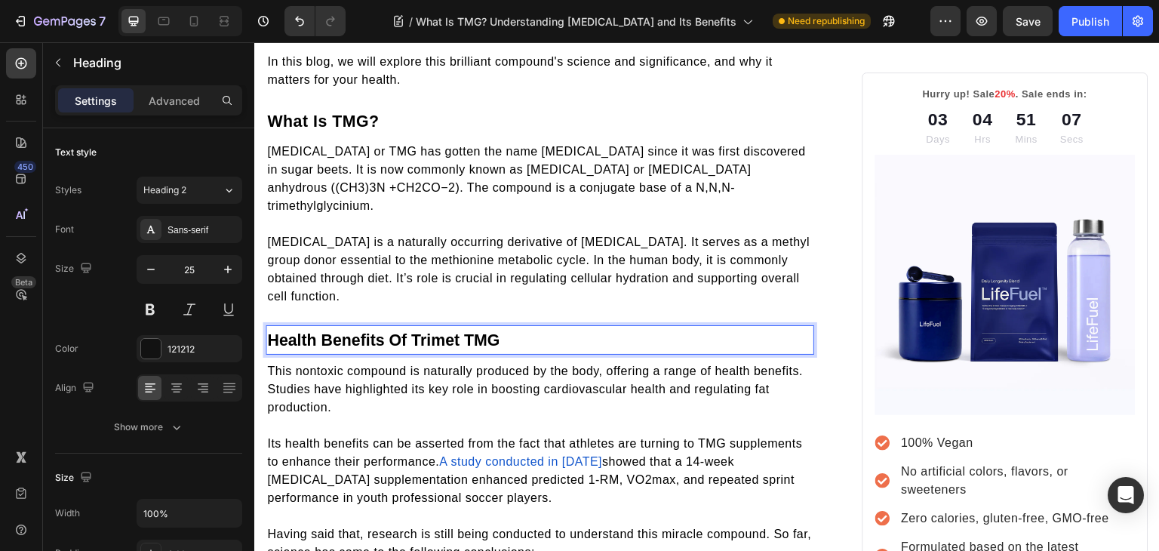
click at [462, 331] on strong "Health Benefits Of Trimet TMG" at bounding box center [383, 340] width 232 height 18
click at [469, 331] on strong "Health Benefits Of Trimeth TMG" at bounding box center [388, 340] width 242 height 18
click at [469, 331] on strong "Health Benefits Of Trimethy TMG" at bounding box center [392, 340] width 251 height 18
click at [475, 331] on strong "Health Benefits Of Trimethy TMG" at bounding box center [392, 340] width 251 height 18
click at [483, 331] on strong "Health Benefits Of Trimethyl TMG" at bounding box center [395, 340] width 256 height 18
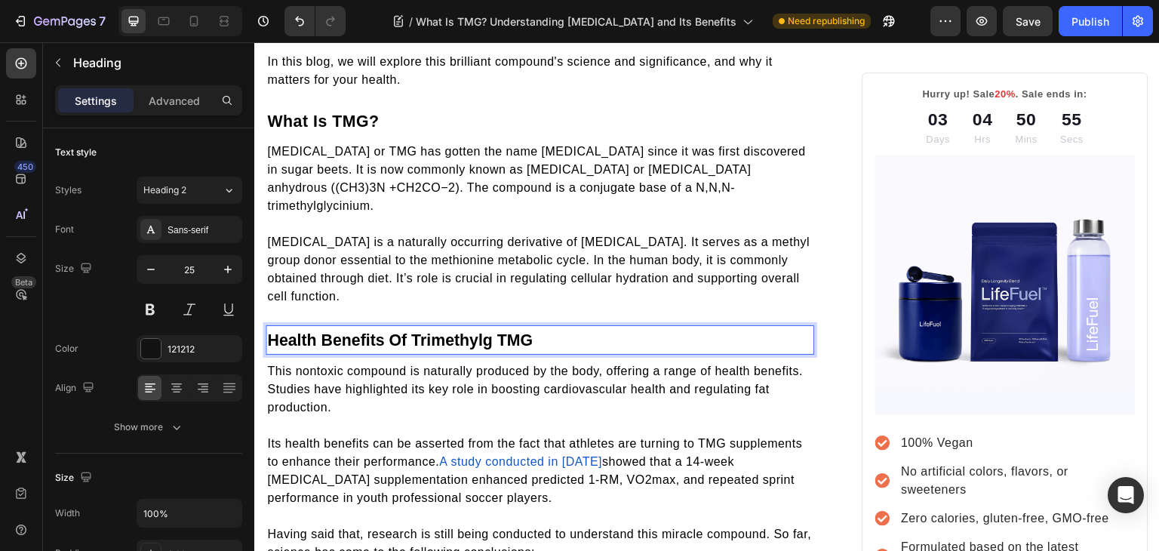
click at [492, 331] on strong "Health Benefits Of Trimethylg TMG" at bounding box center [399, 340] width 265 height 18
click at [496, 331] on strong "Health Benefits Of Trimethylgl TMG" at bounding box center [402, 340] width 270 height 18
click at [504, 331] on strong "Health Benefits Of Trimethylgly TMG" at bounding box center [406, 340] width 279 height 18
click at [511, 331] on strong "Health Benefits Of Trimethylglyc TMG" at bounding box center [411, 340] width 288 height 18
click at [521, 331] on strong "Health Benefits Of Trimethylglyci TMG" at bounding box center [413, 340] width 293 height 18
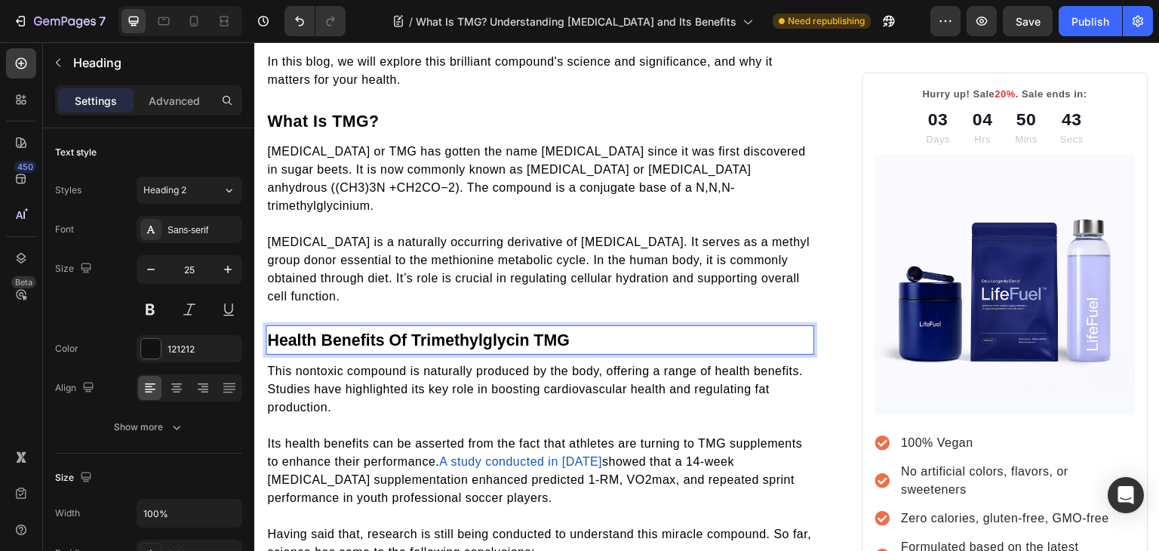
click at [529, 331] on strong "Health Benefits Of Trimethylglycin TMG" at bounding box center [418, 340] width 302 height 18
click at [545, 331] on strong "Health Benefits Of Trimethylglycine TMG" at bounding box center [426, 340] width 319 height 18
click at [572, 331] on strong "Health Benefits Of Trimethylglycine (TMG" at bounding box center [429, 340] width 325 height 18
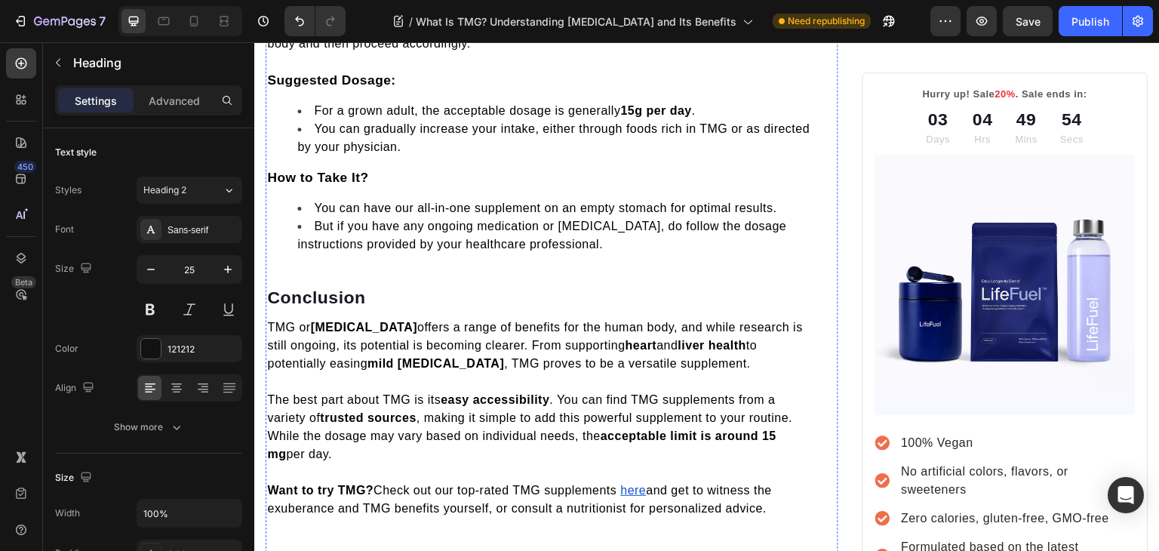
scroll to position [2486, 0]
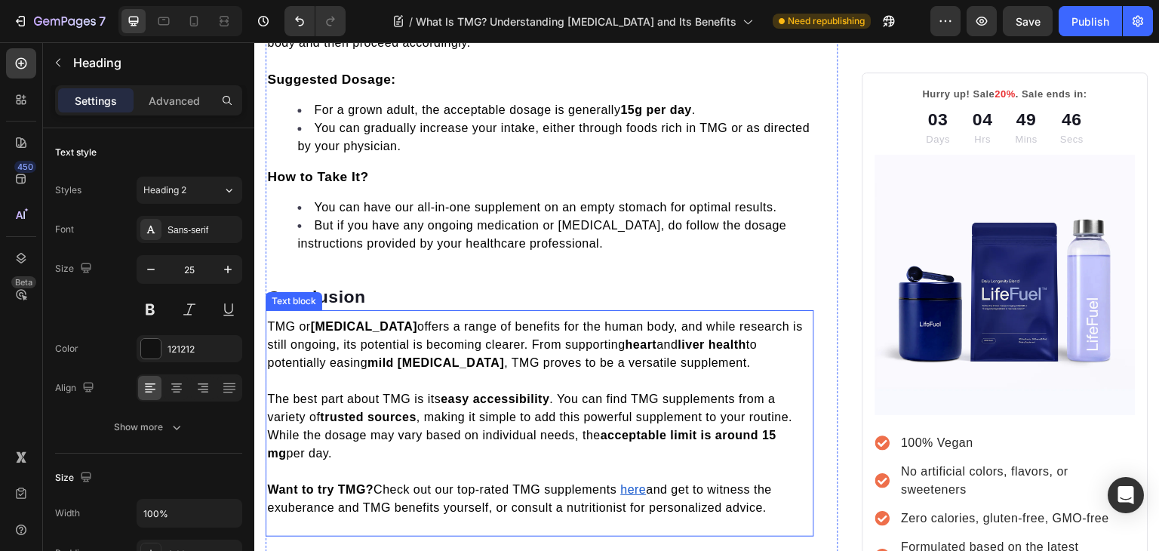
click at [416, 320] on span "TMG or Trimethylglycine offers a range of benefits for the human body, and whil…" at bounding box center [535, 344] width 536 height 49
click at [419, 320] on span "TMG or Trimethylglycine offers a range of benefits for the human body, and whil…" at bounding box center [535, 344] width 536 height 49
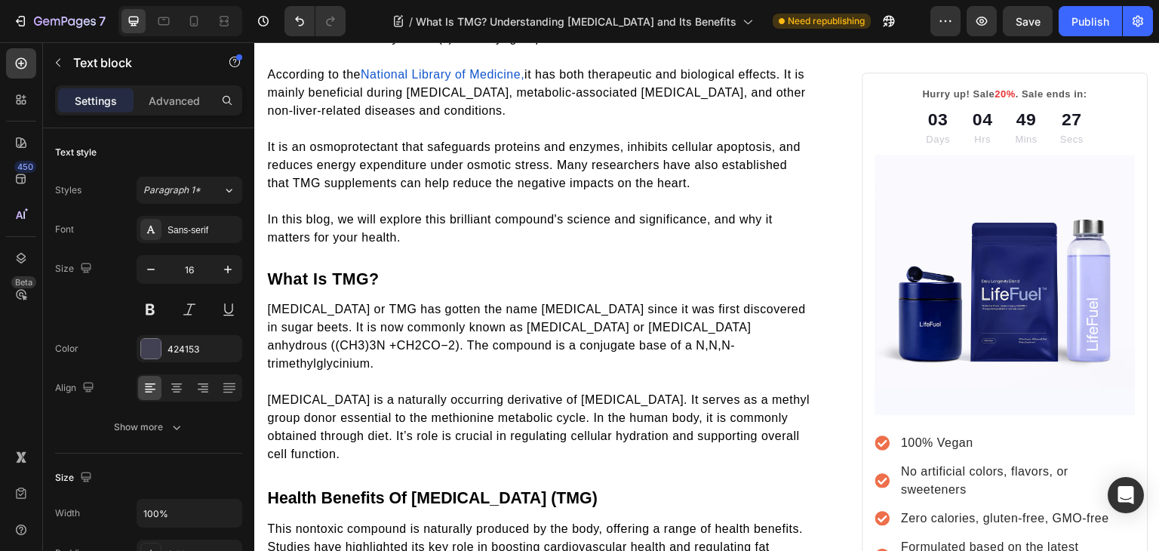
scroll to position [666, 0]
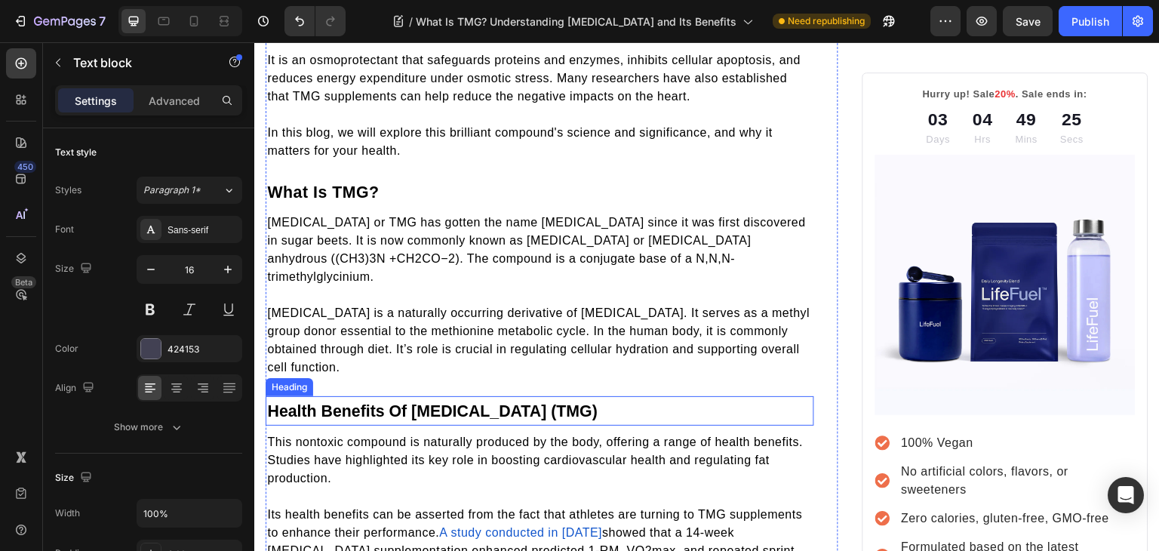
click at [443, 402] on strong "Health Benefits Of Trimethylglycine (TMG)" at bounding box center [432, 411] width 330 height 18
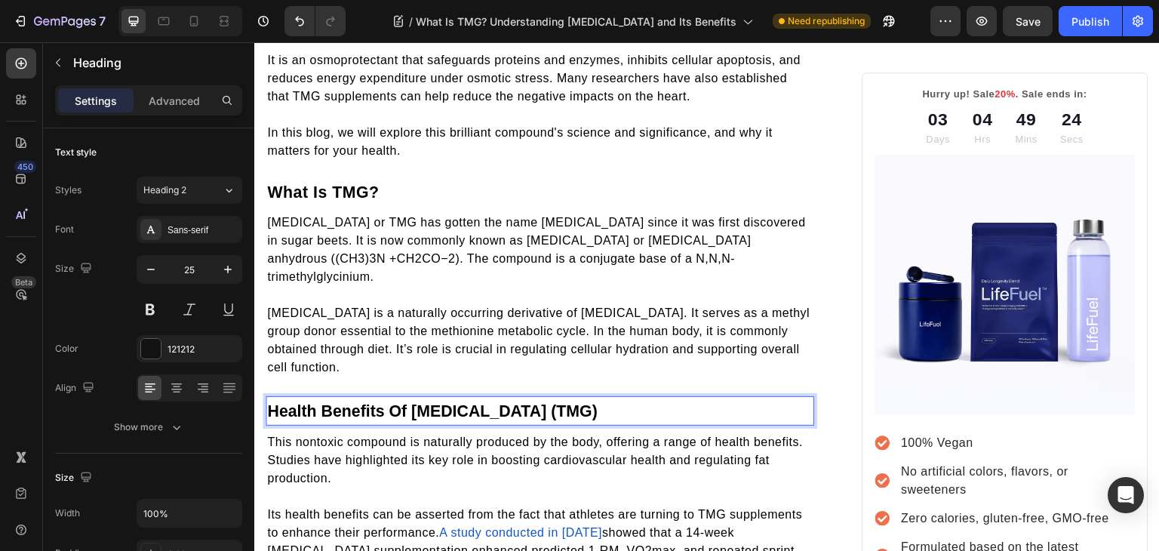
click at [443, 402] on strong "Health Benefits Of Trimethylglycine (TMG)" at bounding box center [432, 411] width 330 height 18
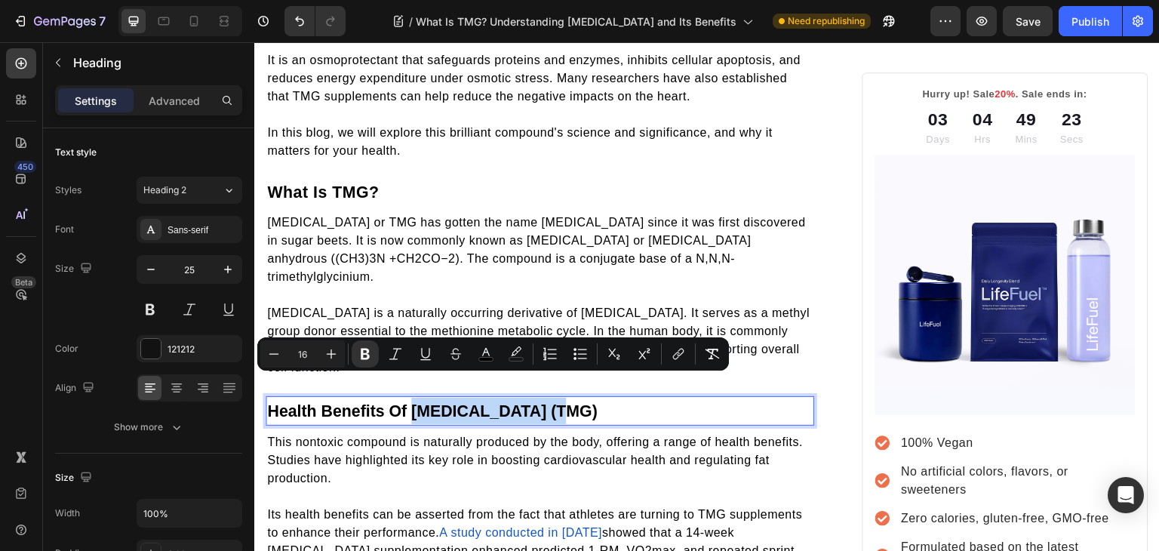
copy strong "Trimethylglycine"
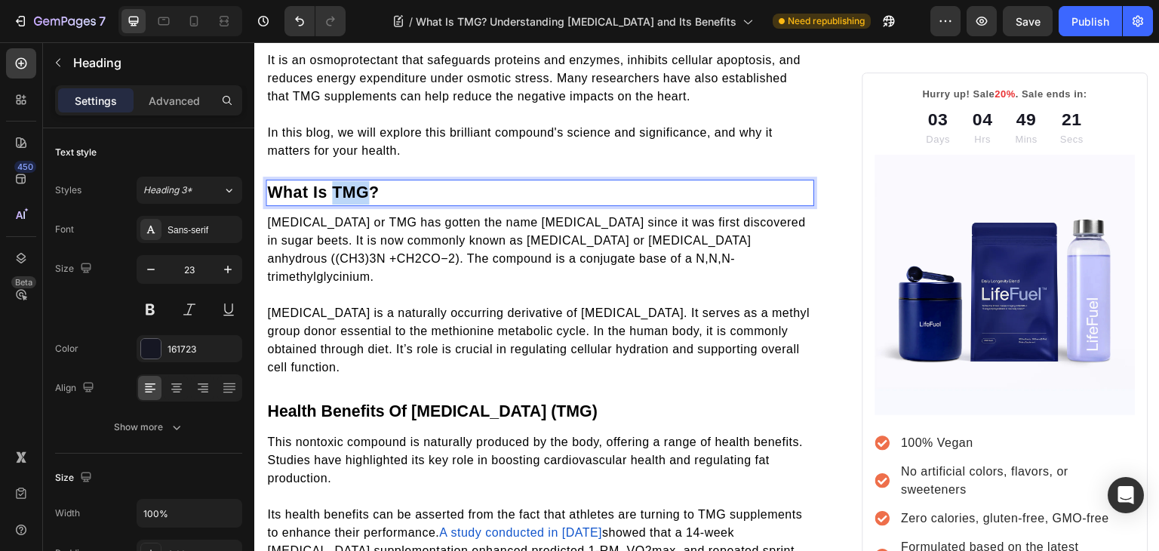
click at [334, 183] on span "What Is TMG?" at bounding box center [323, 192] width 112 height 18
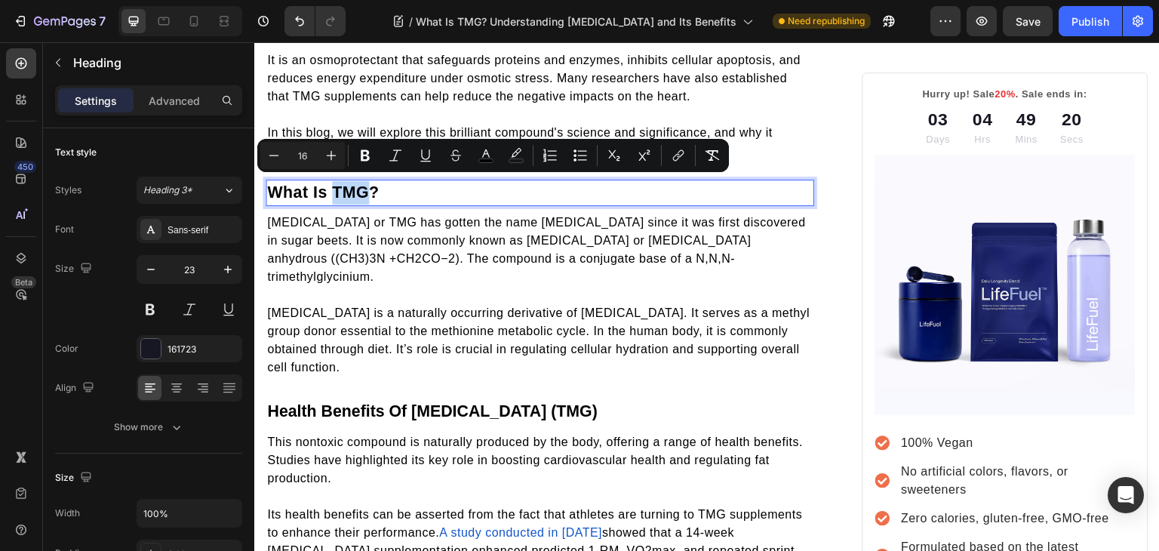
click at [334, 183] on span "What Is TMG?" at bounding box center [323, 192] width 112 height 18
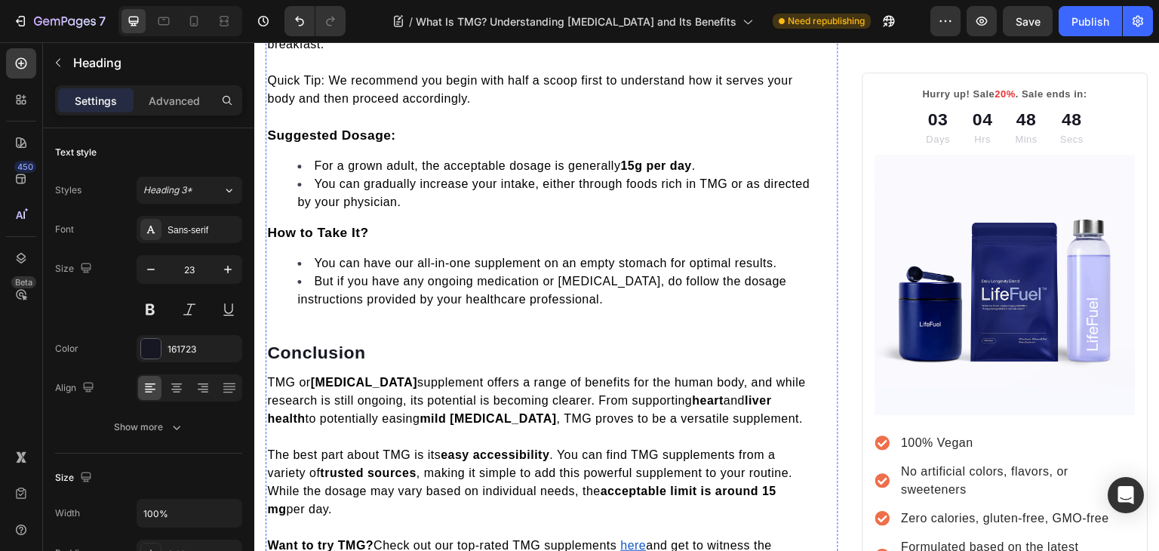
scroll to position [2431, 0]
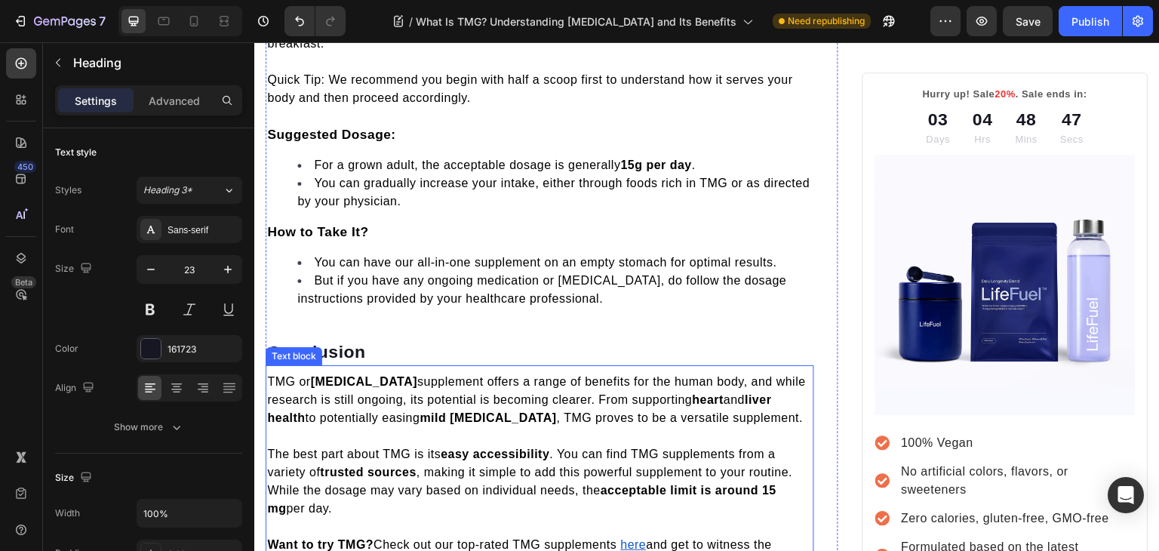
click at [458, 375] on span "TMG or Trimethylglycine supplement offers a range of benefits for the human bod…" at bounding box center [536, 399] width 539 height 49
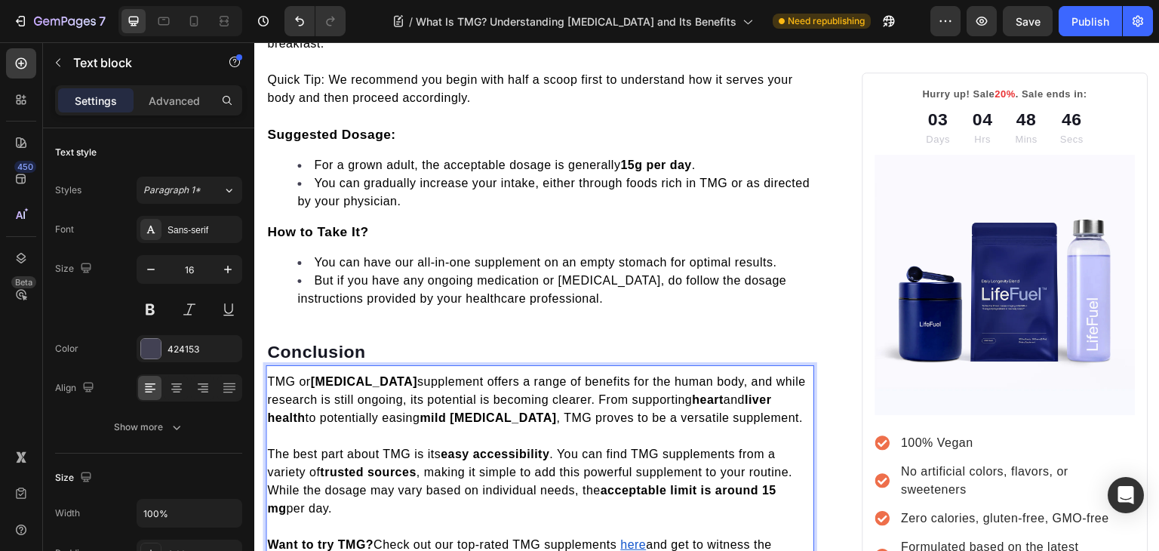
click at [458, 375] on span "TMG or Trimethylglycine supplement offers a range of benefits for the human bod…" at bounding box center [536, 399] width 539 height 49
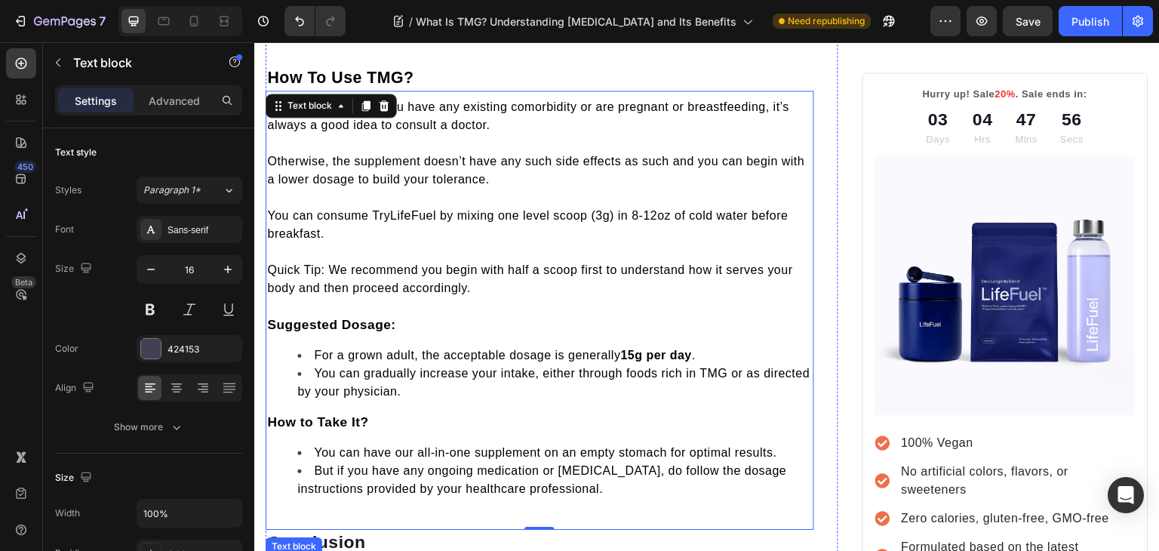
scroll to position [2240, 0]
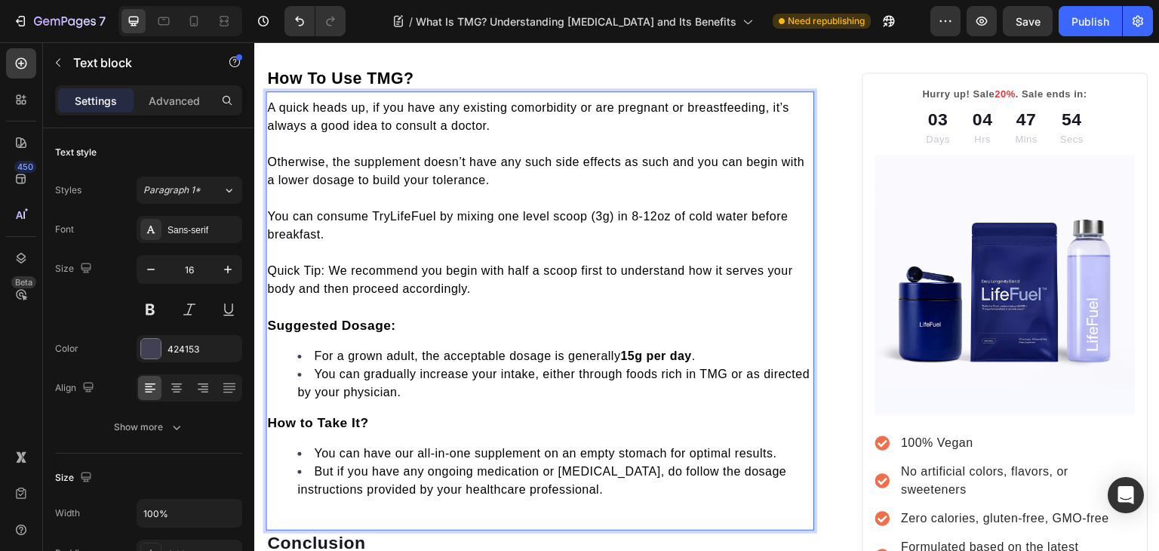
click at [508, 349] on span "For a grown adult, the acceptable dosage is generally 15g per day ." at bounding box center [505, 355] width 382 height 13
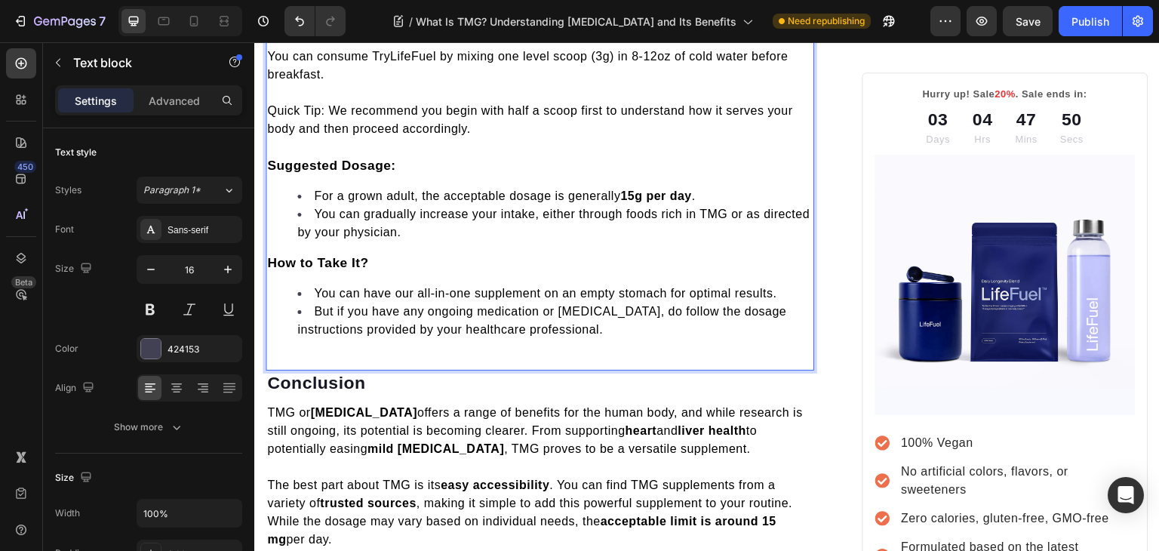
scroll to position [2403, 0]
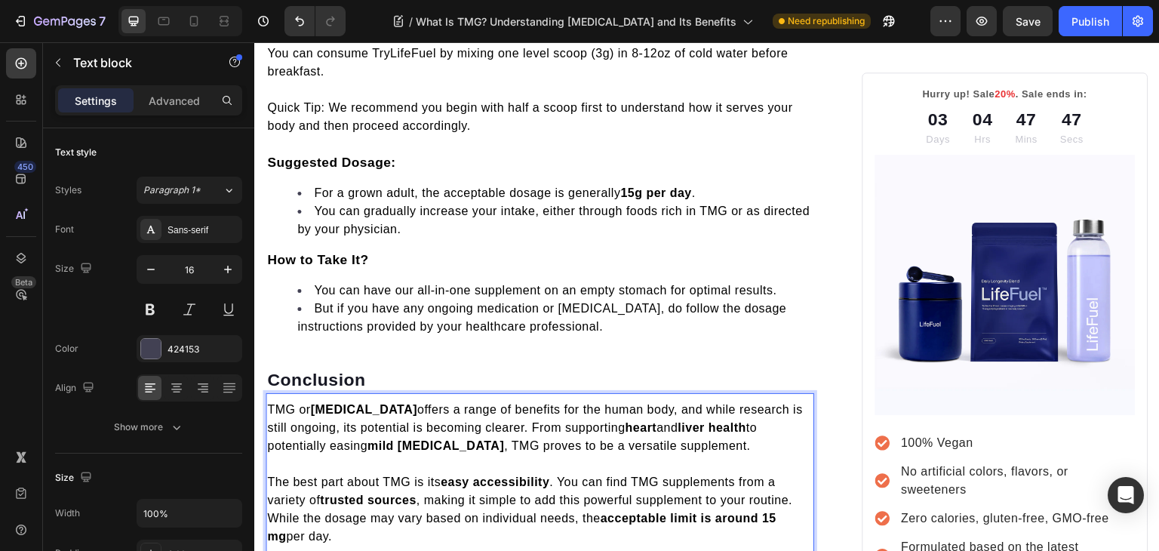
click at [348, 403] on strong "Trimethylglycine" at bounding box center [363, 409] width 107 height 13
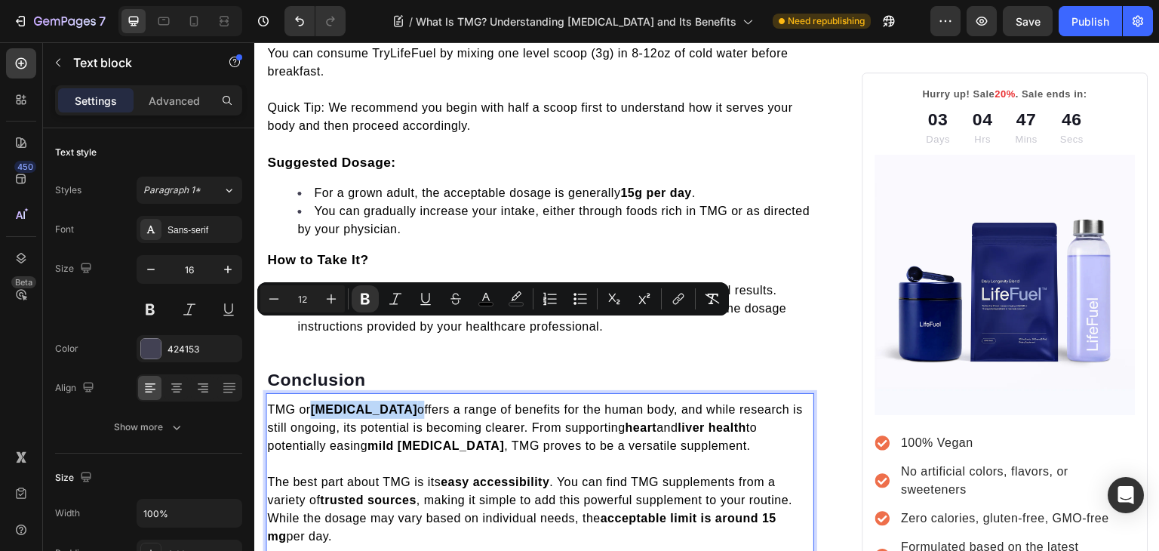
copy span "Trimethylglycine"
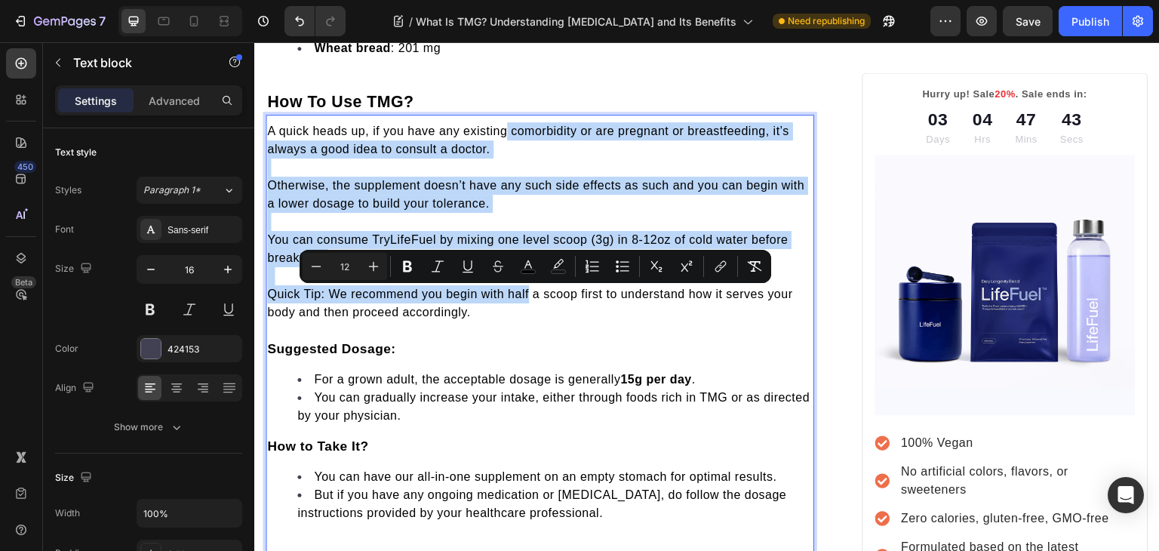
scroll to position [2260, 0]
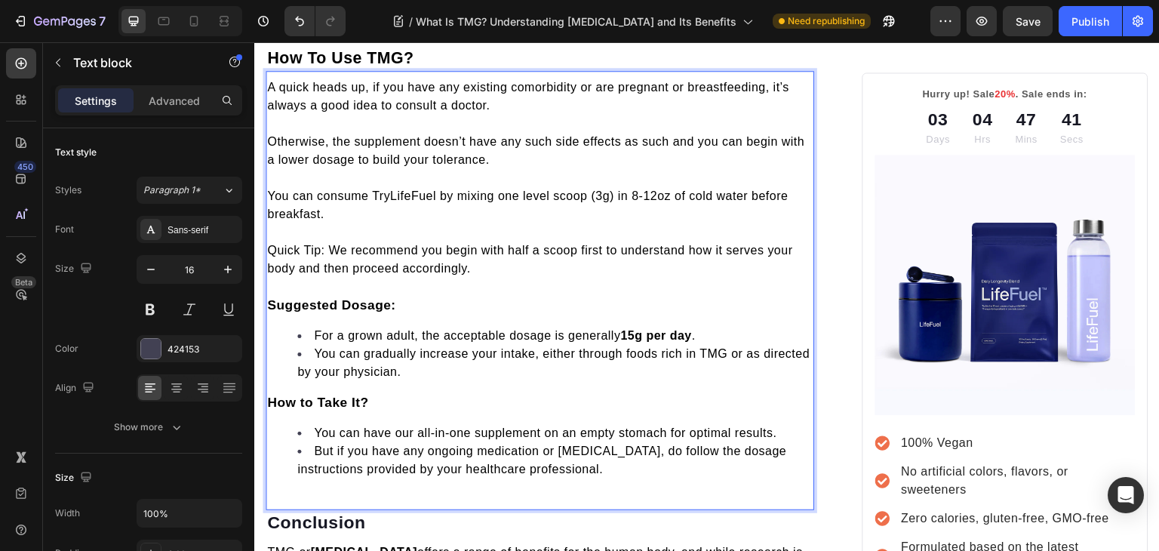
click at [510, 347] on span "You can gradually increase your intake, either through foods rich in TMG or as …" at bounding box center [553, 362] width 512 height 31
click at [507, 329] on span "For a grown adult, the acceptable dosage is generally 15g per day ." at bounding box center [505, 335] width 382 height 13
click at [530, 329] on strong "Trimethylglycine" at bounding box center [558, 335] width 107 height 13
click at [604, 393] on p "How to Take It?" at bounding box center [539, 402] width 545 height 19
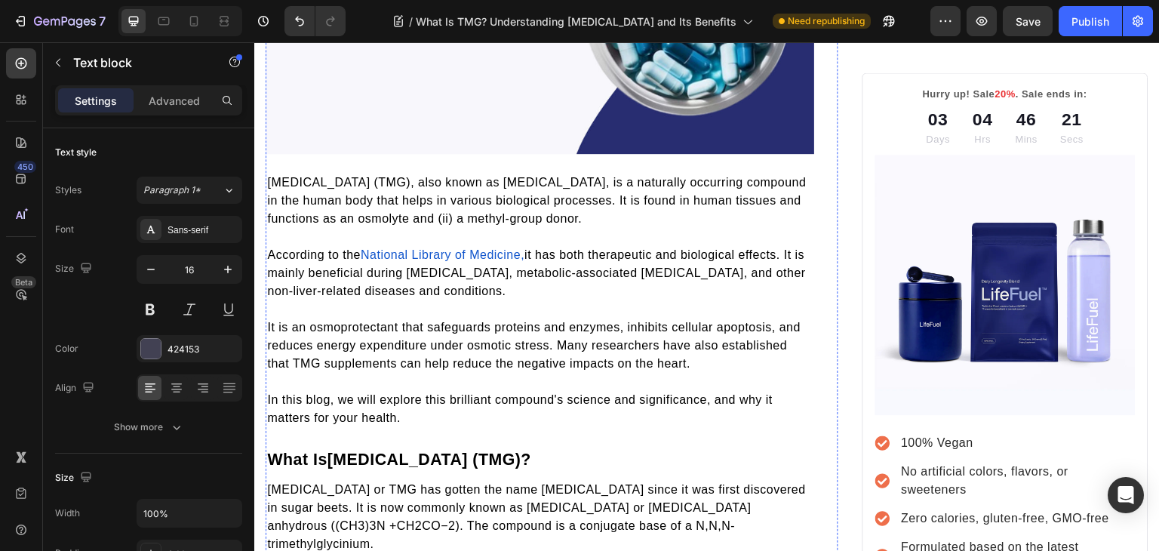
scroll to position [0, 0]
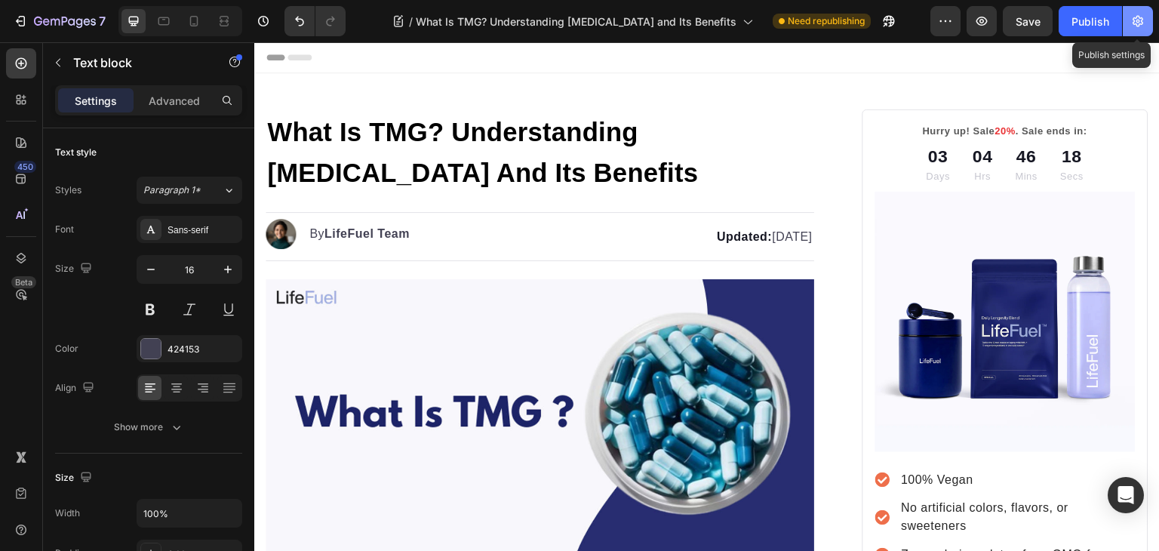
click at [1134, 31] on button "button" at bounding box center [1137, 21] width 30 height 30
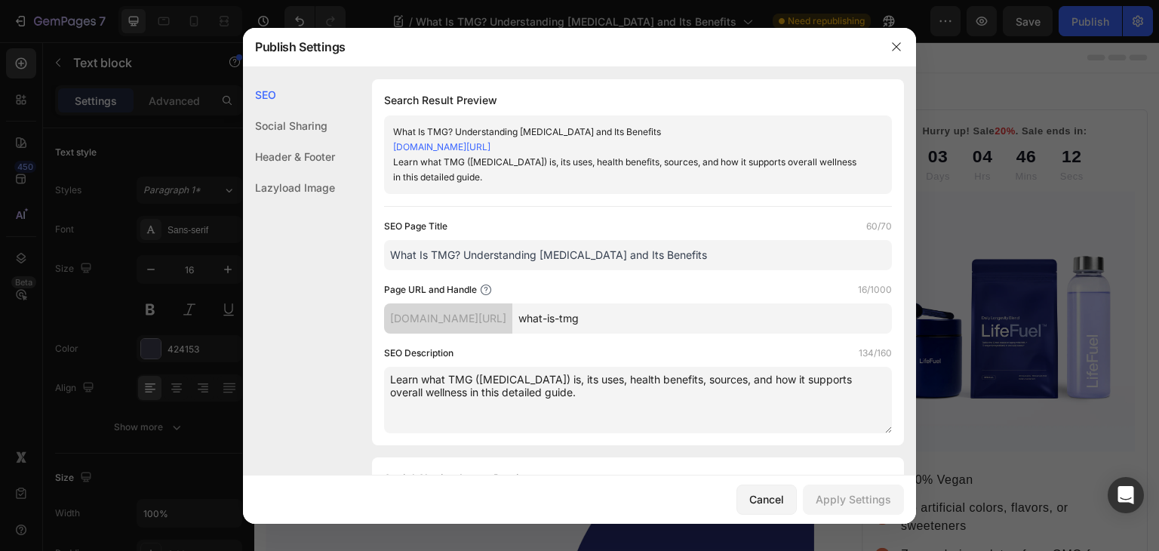
click at [466, 385] on textarea "Learn what TMG (Trimethylglycine) is, its uses, health benefits, sources, and h…" at bounding box center [638, 400] width 508 height 66
click at [765, 497] on div "Cancel" at bounding box center [766, 499] width 35 height 16
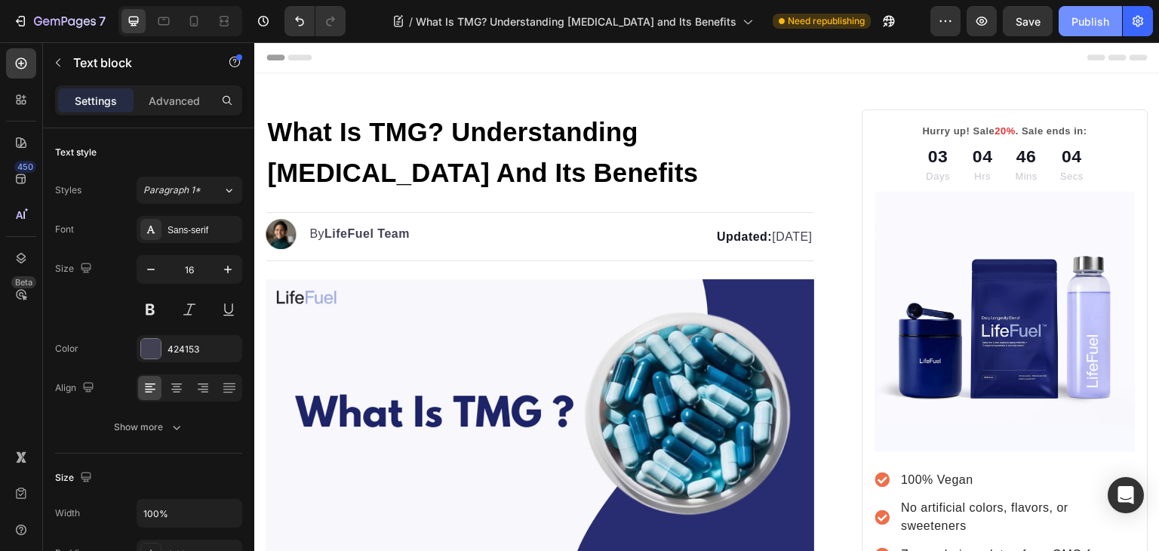
click at [1082, 23] on div "Publish" at bounding box center [1090, 22] width 38 height 16
click at [1088, 22] on div "Publish" at bounding box center [1090, 22] width 38 height 16
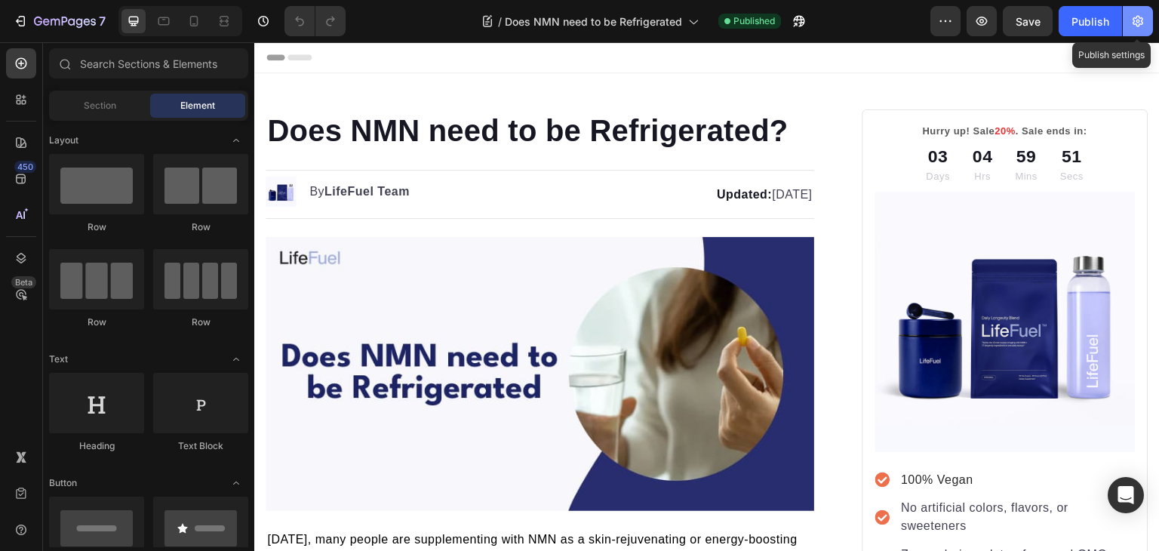
click at [1140, 19] on icon "button" at bounding box center [1137, 21] width 11 height 11
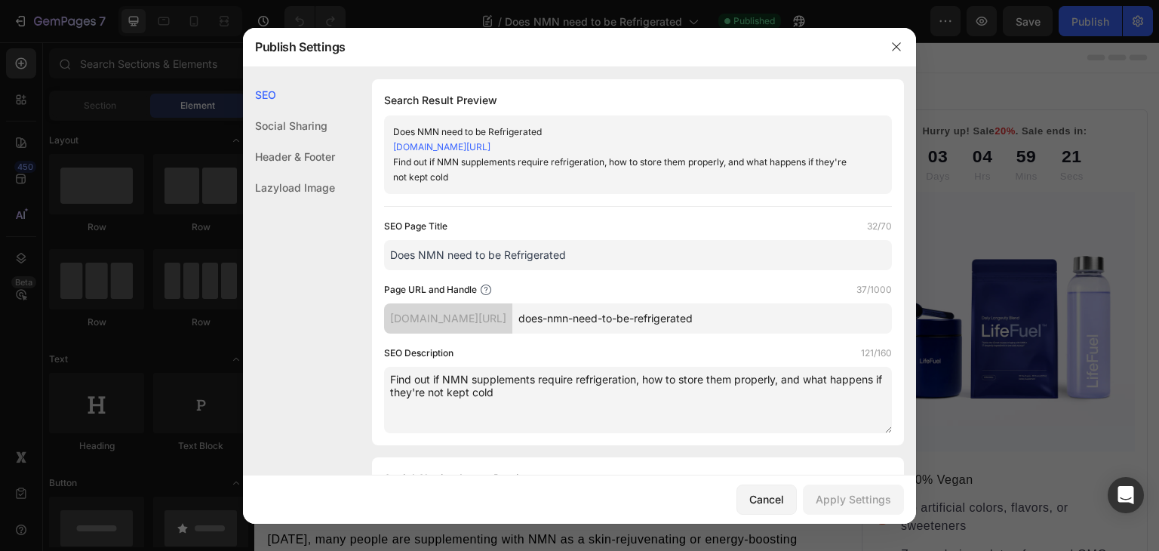
click at [503, 250] on input "Does NMN need to be Refrigerated" at bounding box center [638, 255] width 508 height 30
paste input "Is It Important to Refrigerate NMN?"
paste input "Why"
type input "Why Is It Important to Refrigerate NMN?"
click at [392, 381] on textarea "Find out if NMN supplements require refrigeration, how to store them properly, …" at bounding box center [638, 400] width 508 height 66
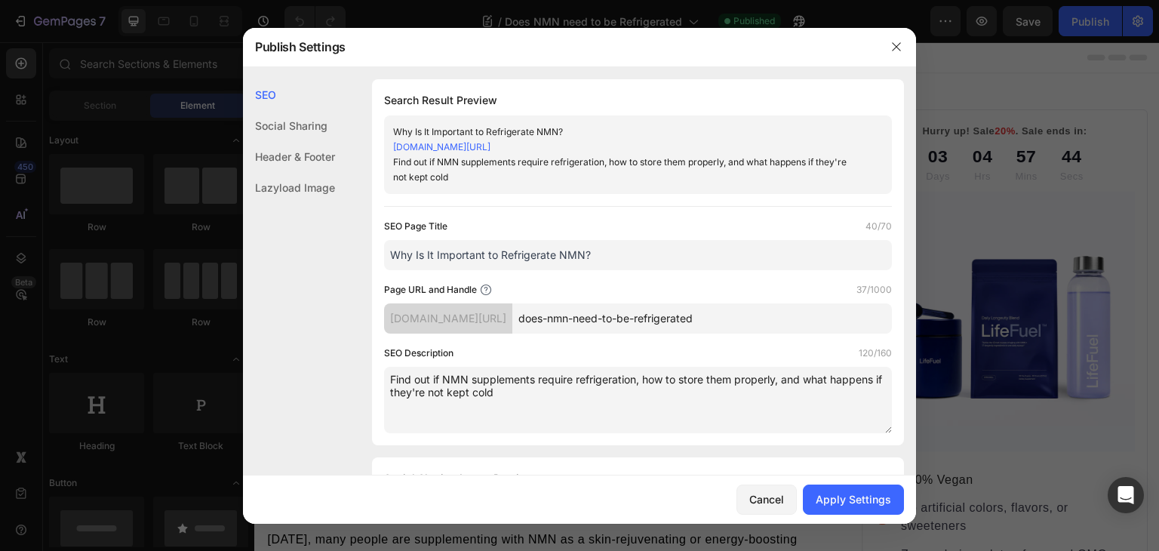
click at [471, 392] on textarea "Find out if NMN supplements require refrigeration, how to store them properly, …" at bounding box center [638, 400] width 508 height 66
click at [540, 399] on textarea "Find out if NMN supplements require refrigeration, how to store them properly, …" at bounding box center [638, 400] width 508 height 66
type textarea "Find out if NMN supplements require refrigeration, how to store them properly, …"
click at [833, 499] on div "Apply Settings" at bounding box center [852, 499] width 75 height 16
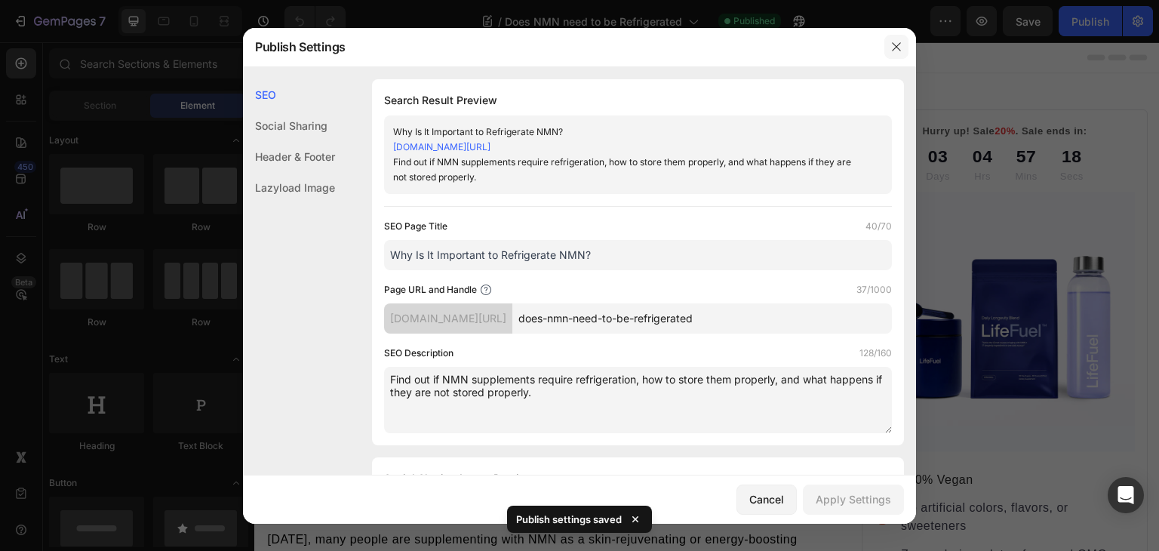
click at [898, 45] on icon "button" at bounding box center [896, 46] width 8 height 8
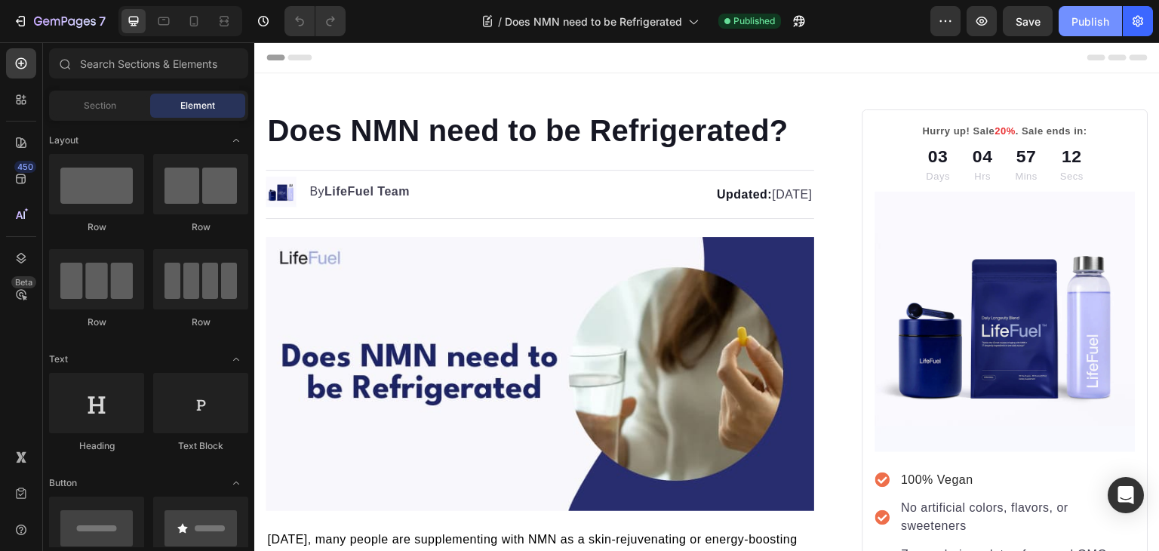
click at [1083, 24] on div "Publish" at bounding box center [1090, 22] width 38 height 16
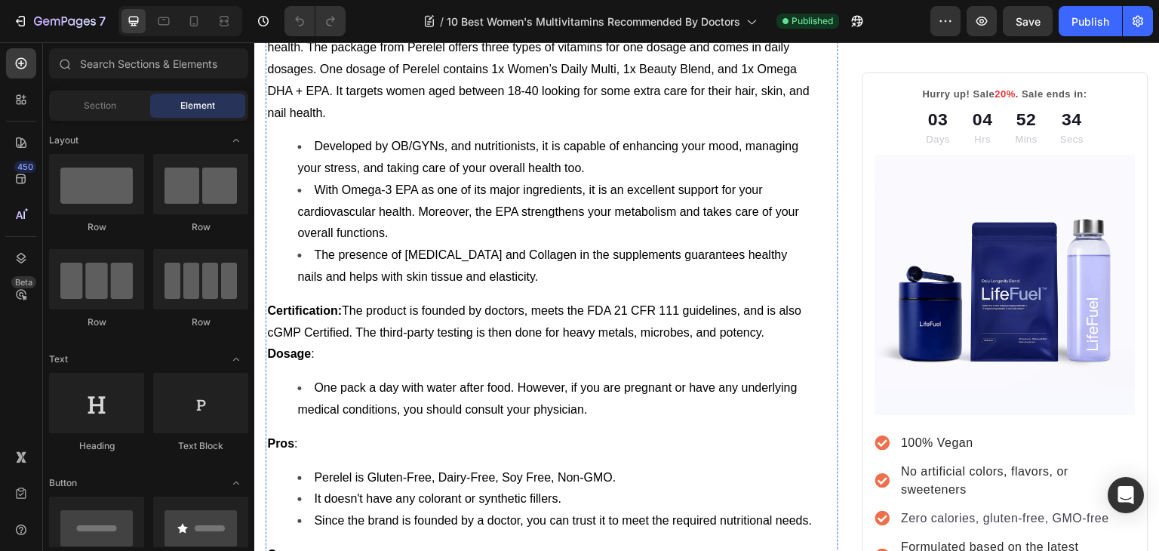
scroll to position [3909, 0]
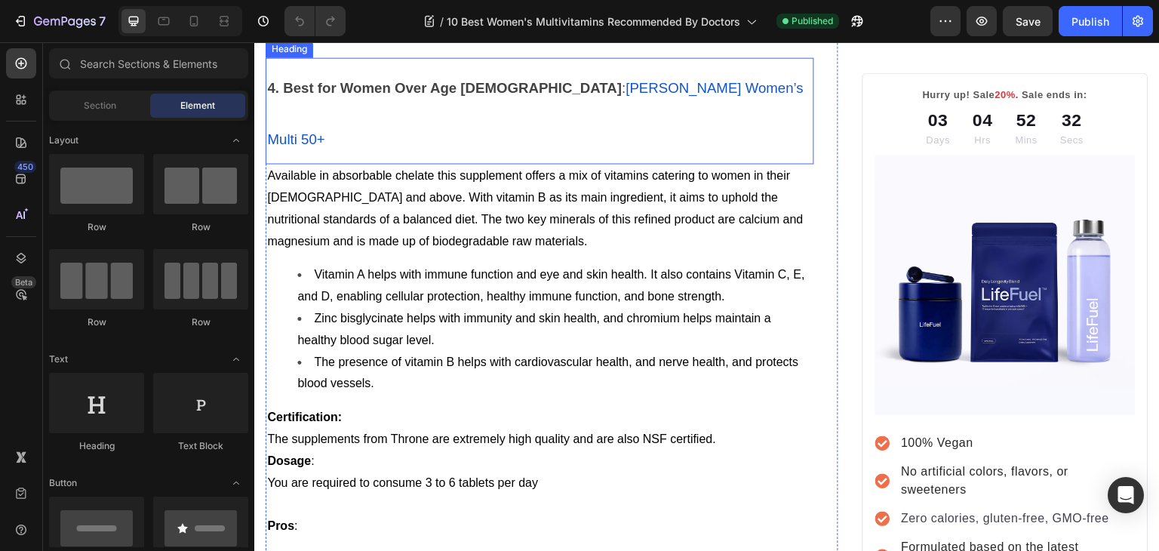
click at [311, 96] on strong "4. Best for Women Over Age [DEMOGRAPHIC_DATA]" at bounding box center [444, 88] width 354 height 16
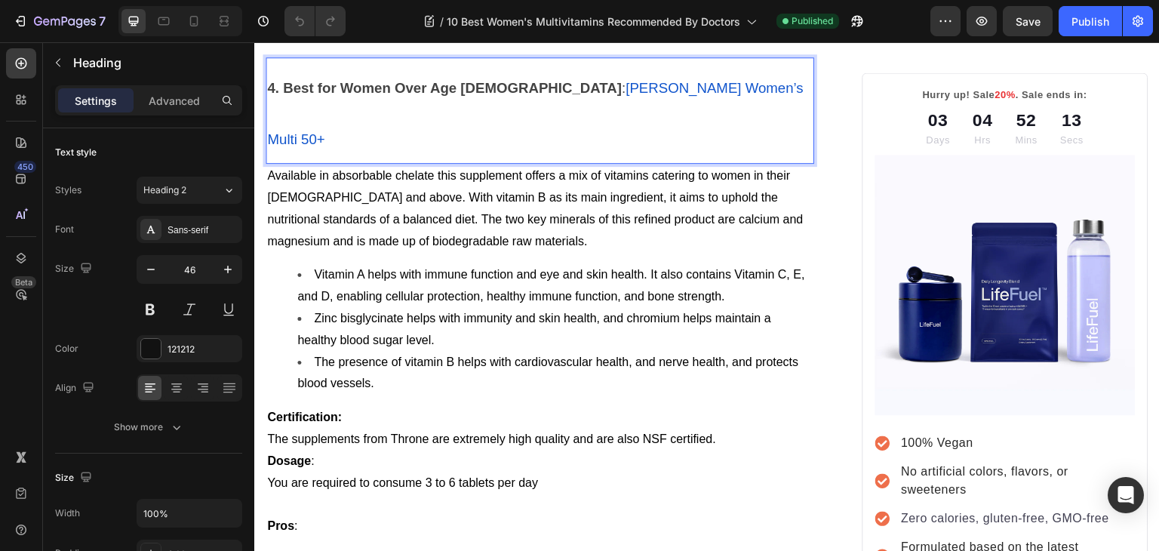
click at [316, 96] on strong "4. Best for Women Over Age [DEMOGRAPHIC_DATA]" at bounding box center [444, 88] width 354 height 16
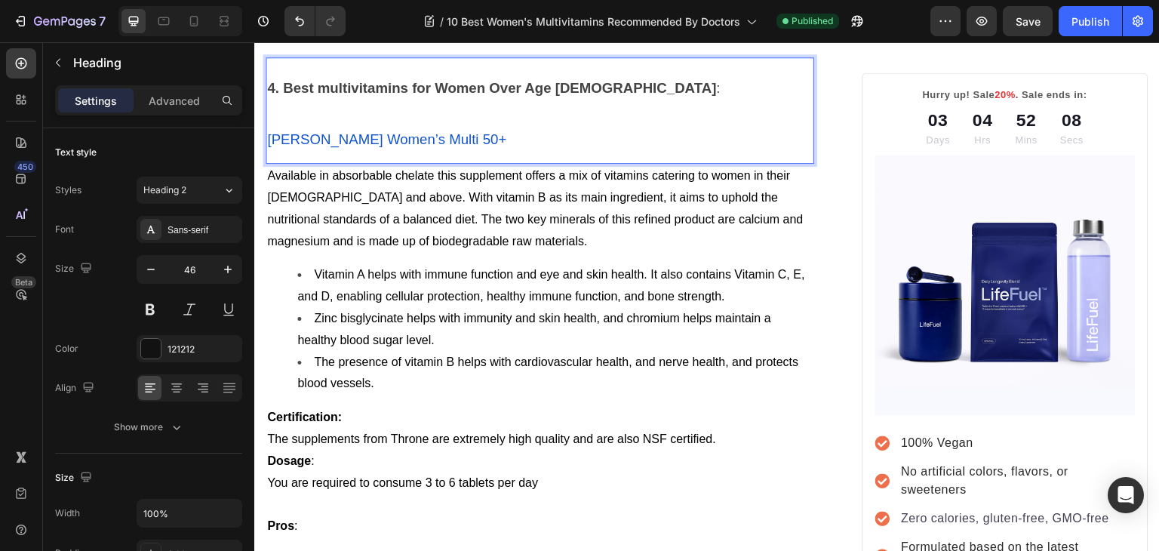
click at [323, 96] on strong "4. Best multivitamins for Women Over Age [DEMOGRAPHIC_DATA]" at bounding box center [491, 88] width 449 height 16
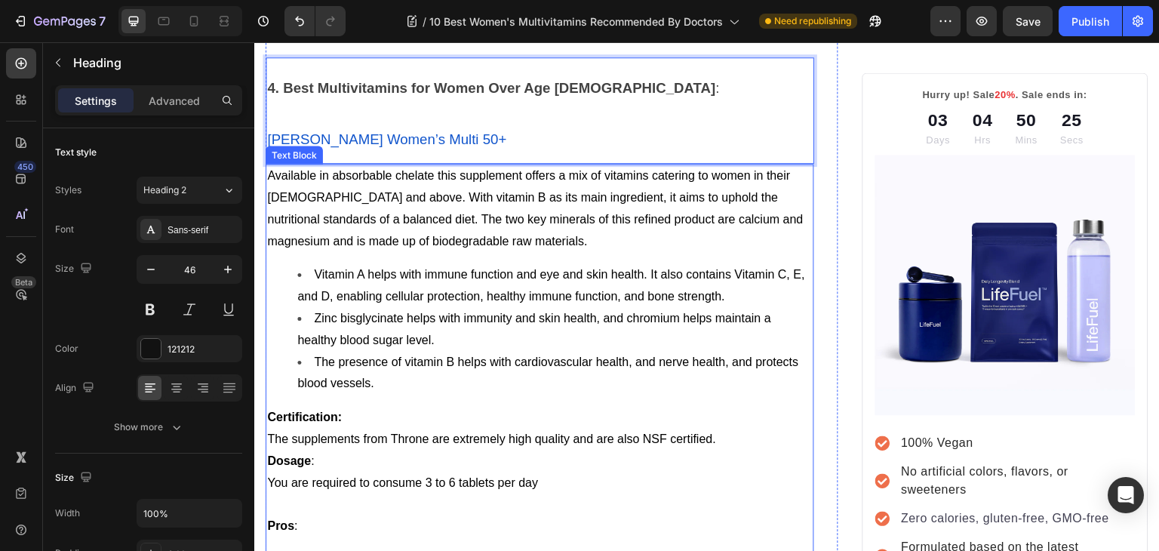
click at [413, 308] on li "Vitamin A helps with immune function and eye and skin health. It also contains …" at bounding box center [554, 286] width 515 height 44
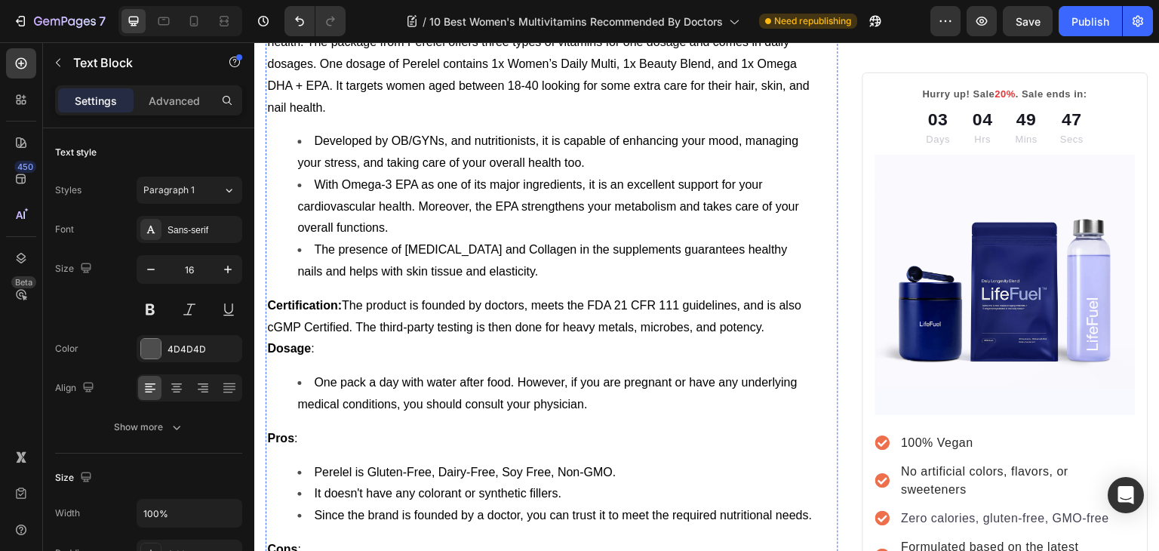
scroll to position [4978, 0]
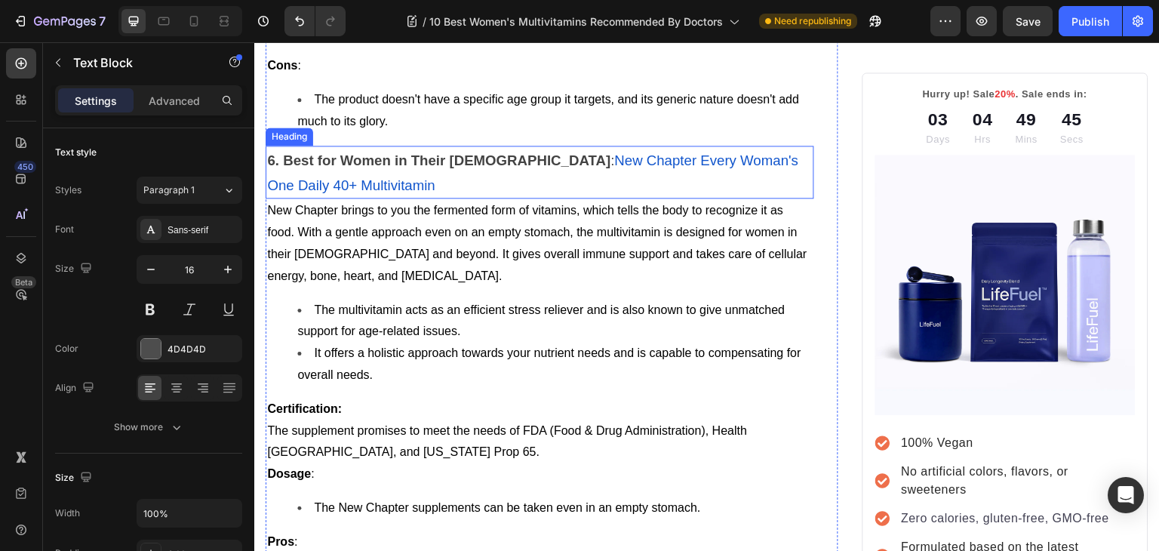
click at [313, 168] on strong "6. Best for Women in Their [DEMOGRAPHIC_DATA]" at bounding box center [438, 160] width 343 height 16
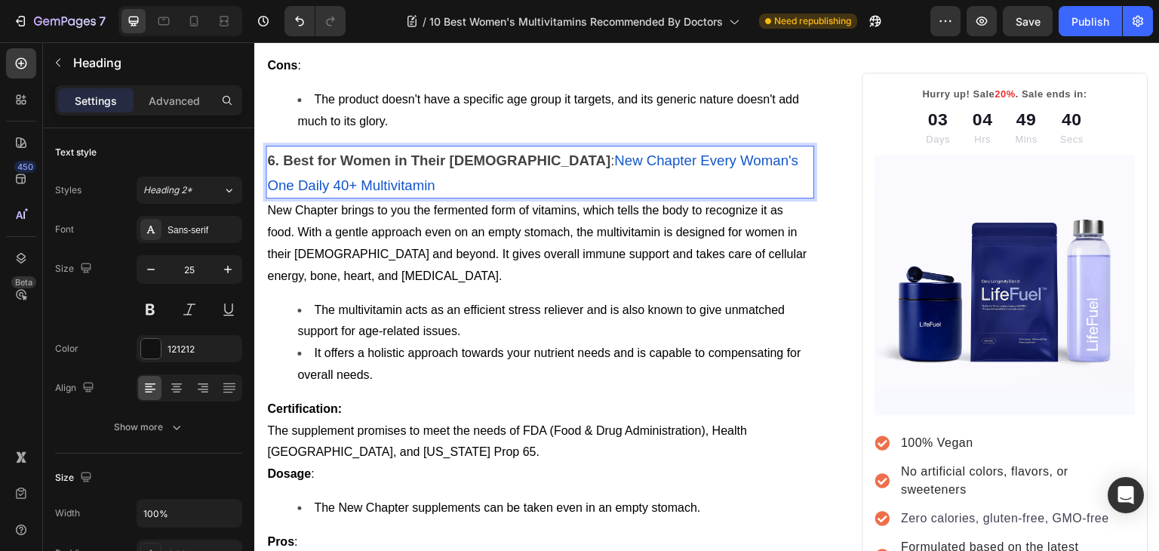
click at [314, 168] on strong "6. Best for Women in Their 40s" at bounding box center [438, 160] width 343 height 16
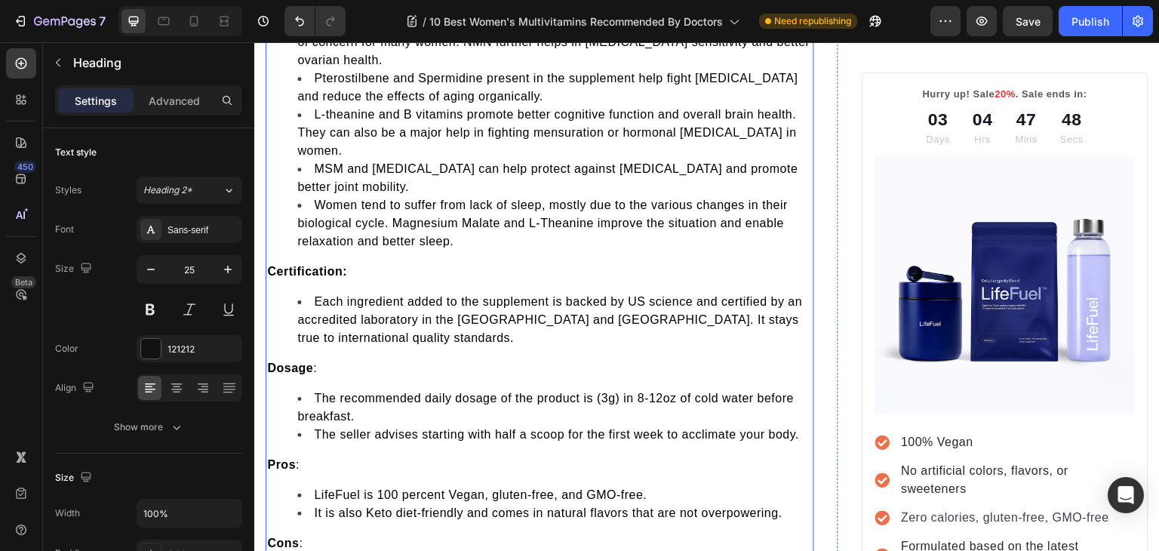
scroll to position [1936, 0]
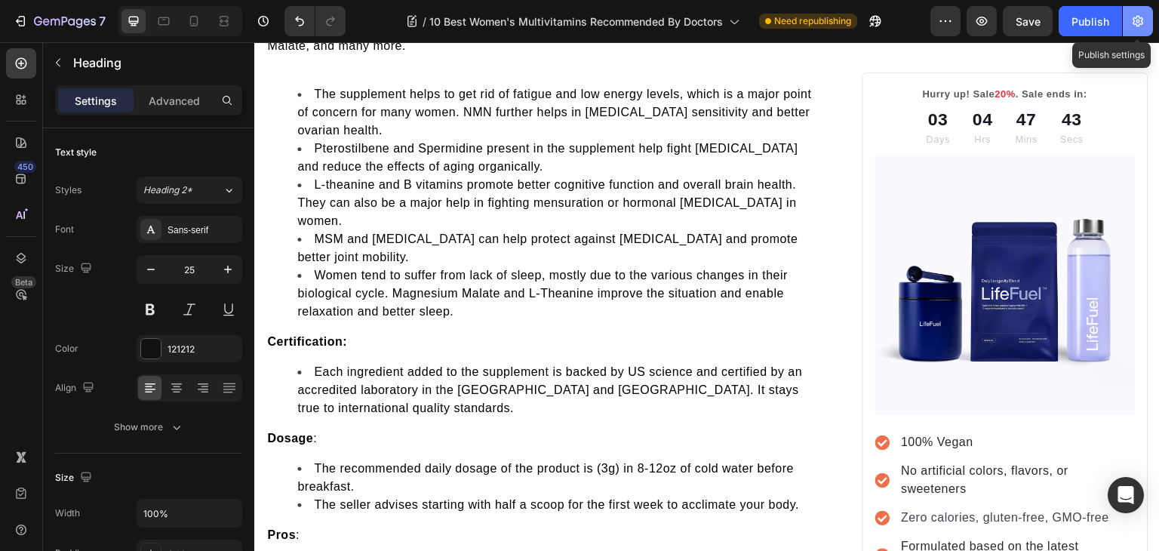
click at [1133, 31] on button "button" at bounding box center [1137, 21] width 30 height 30
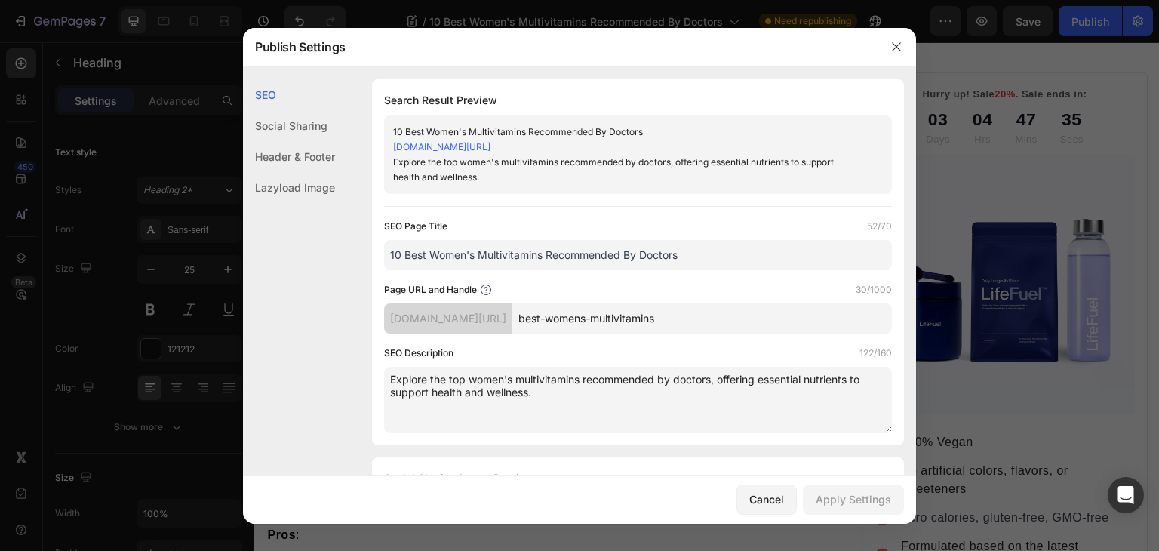
click at [702, 389] on textarea "Explore the top women's multivitamins recommended by doctors, offering essentia…" at bounding box center [638, 400] width 508 height 66
click at [404, 381] on textarea "Explore the top women's multivitamins recommended by doctors, offering essentia…" at bounding box center [638, 400] width 508 height 66
click at [384, 370] on textarea "Explore the top women's multivitamins recommended by doctors, offering essentia…" at bounding box center [638, 400] width 508 height 66
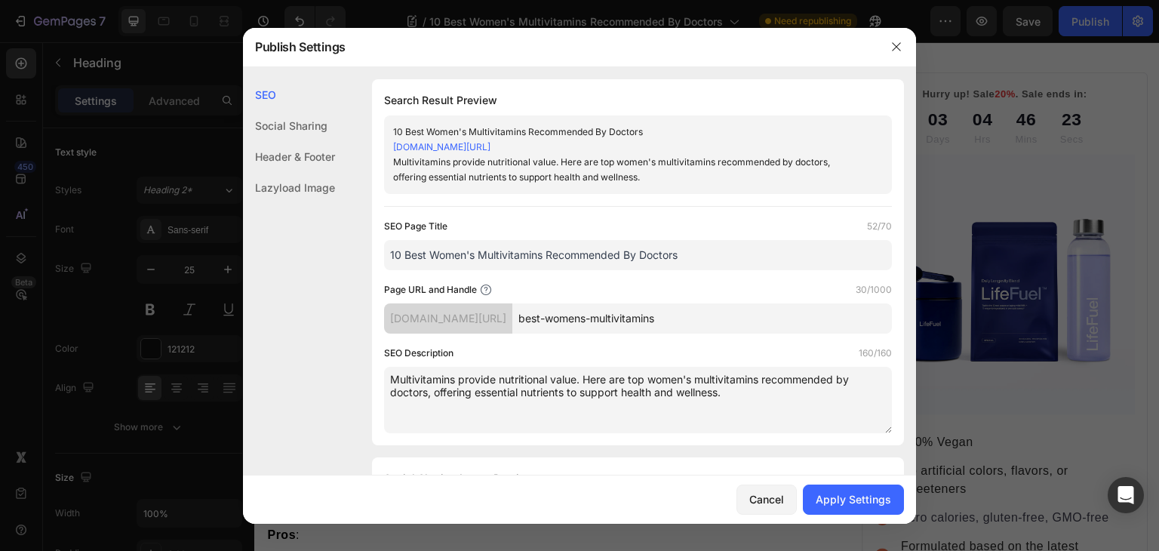
click at [637, 377] on textarea "Multivitamins provide nutritional value. Here are top women's multivitamins rec…" at bounding box center [638, 400] width 508 height 66
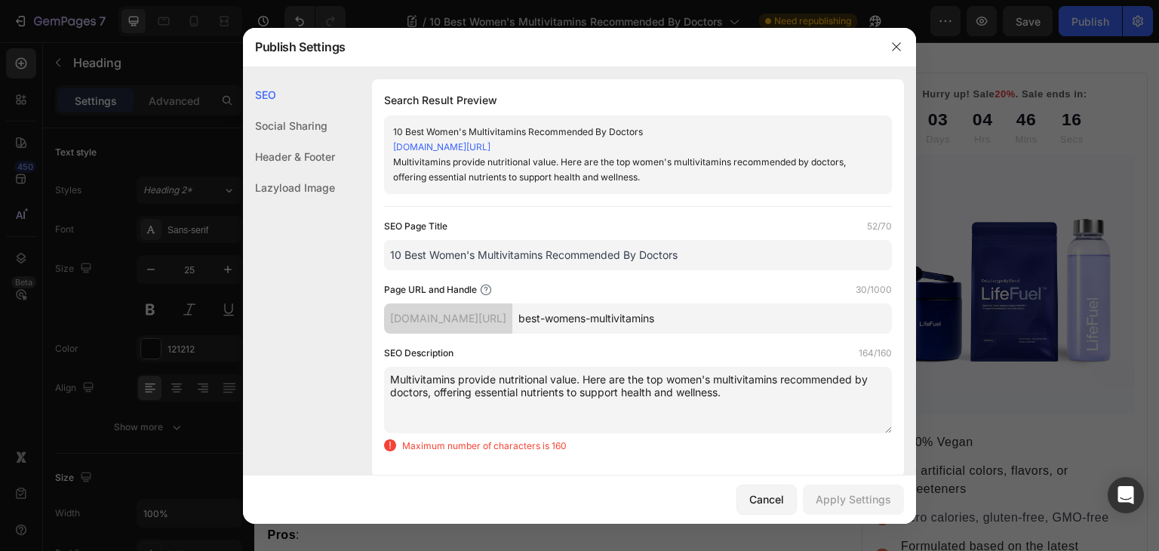
click at [467, 385] on textarea "Multivitamins provide nutritional value. Here are the top women's multivitamins…" at bounding box center [638, 400] width 508 height 66
click at [468, 382] on textarea "Multivitamins provide nutritional value. Here are the top women's multivitamins…" at bounding box center [638, 400] width 508 height 66
drag, startPoint x: 571, startPoint y: 379, endPoint x: 365, endPoint y: 378, distance: 205.9
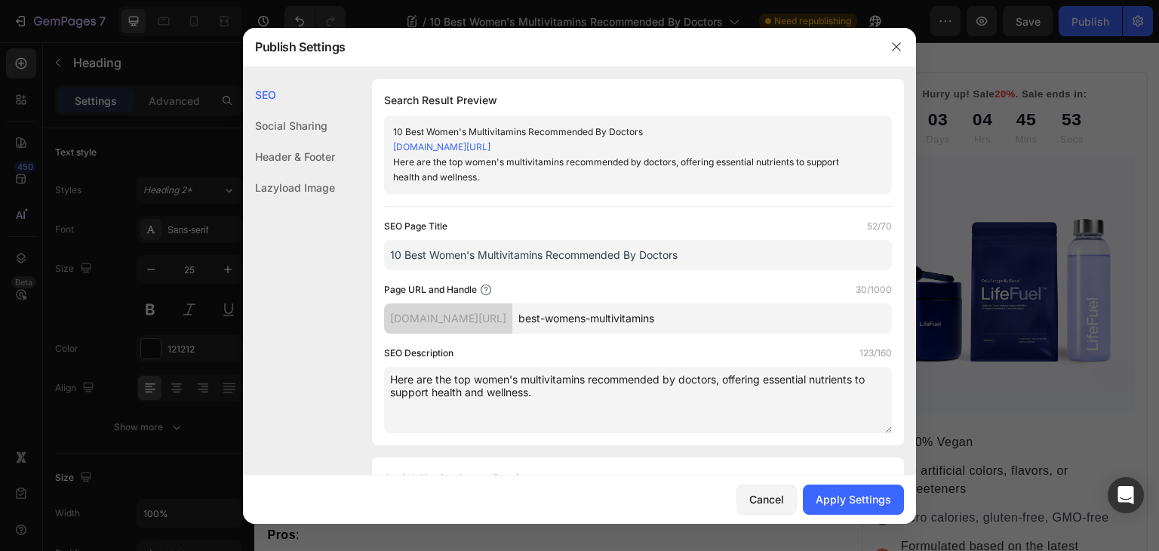
click at [398, 378] on textarea "Here are the top women's multivitamins recommended by doctors, offering essenti…" at bounding box center [638, 400] width 508 height 66
click at [646, 413] on textarea "Learn about the top women's multivitamins recommended by doctors, offering esse…" at bounding box center [638, 400] width 508 height 66
type textarea "Learn about the top women's multivitamins recommended by doctors, offering esse…"
click at [763, 493] on div "Cancel" at bounding box center [766, 499] width 35 height 16
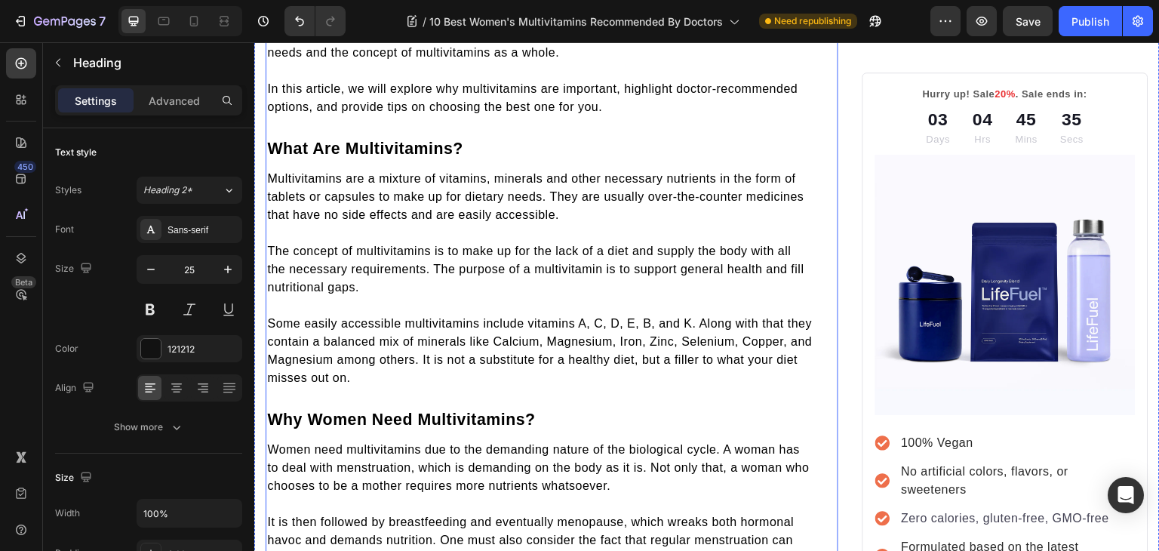
scroll to position [0, 0]
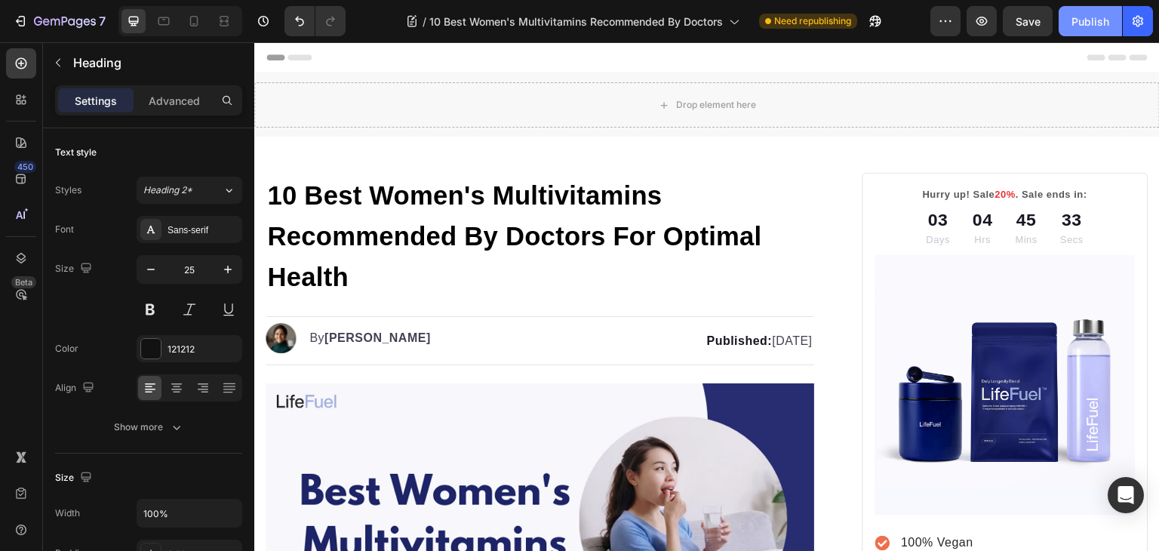
click at [1074, 19] on div "Publish" at bounding box center [1090, 22] width 38 height 16
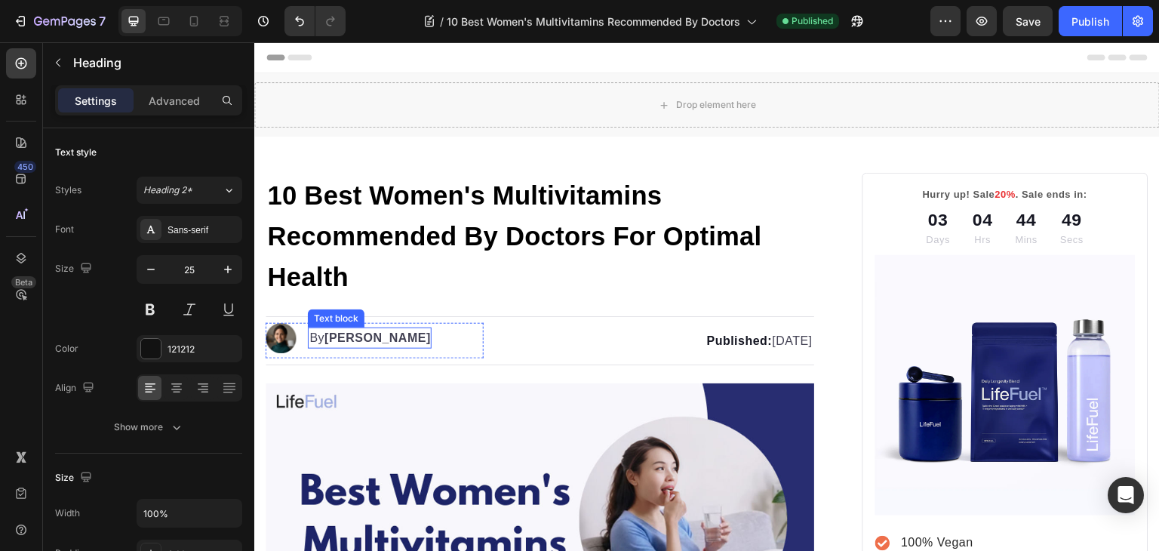
drag, startPoint x: 356, startPoint y: 336, endPoint x: 342, endPoint y: 336, distance: 14.4
click at [356, 336] on strong "[PERSON_NAME]" at bounding box center [377, 337] width 106 height 13
click at [342, 336] on strong "[PERSON_NAME]" at bounding box center [377, 337] width 106 height 13
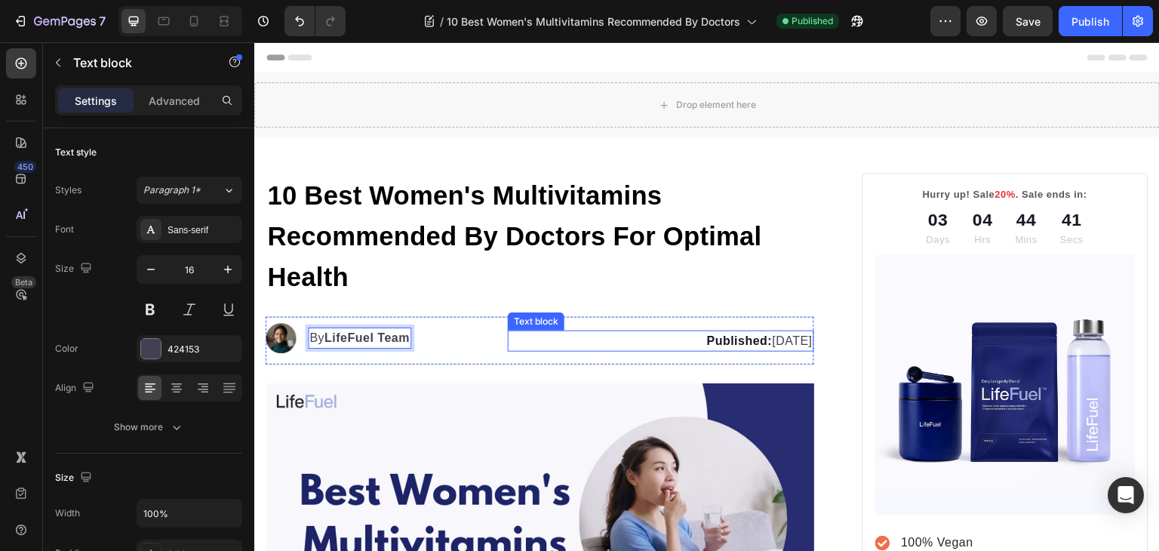
click at [729, 333] on p "Published: March 12, 2024" at bounding box center [660, 341] width 302 height 18
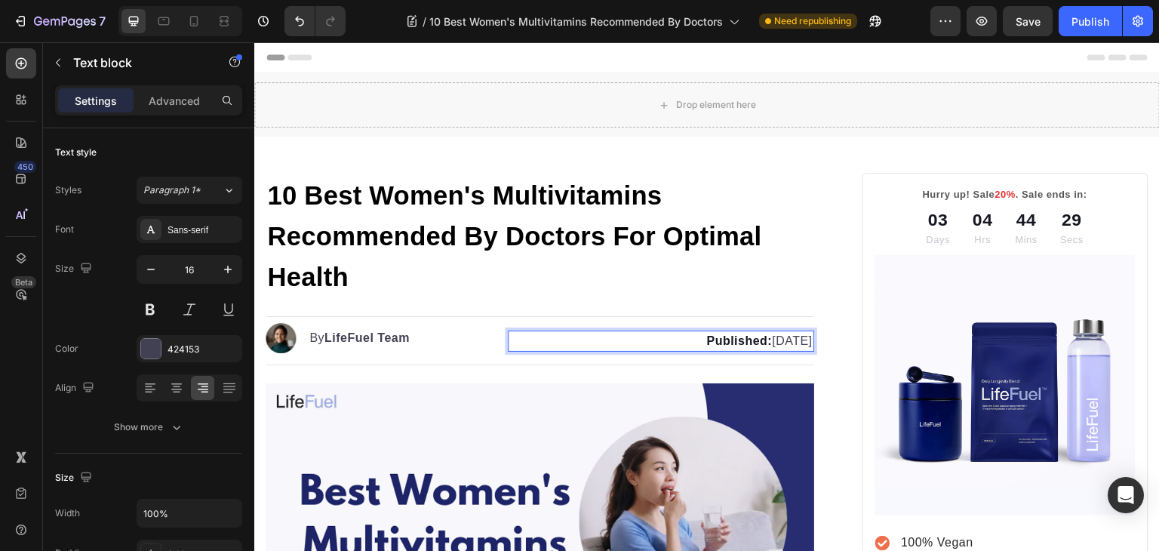
click at [706, 343] on strong "Published:" at bounding box center [739, 340] width 66 height 13
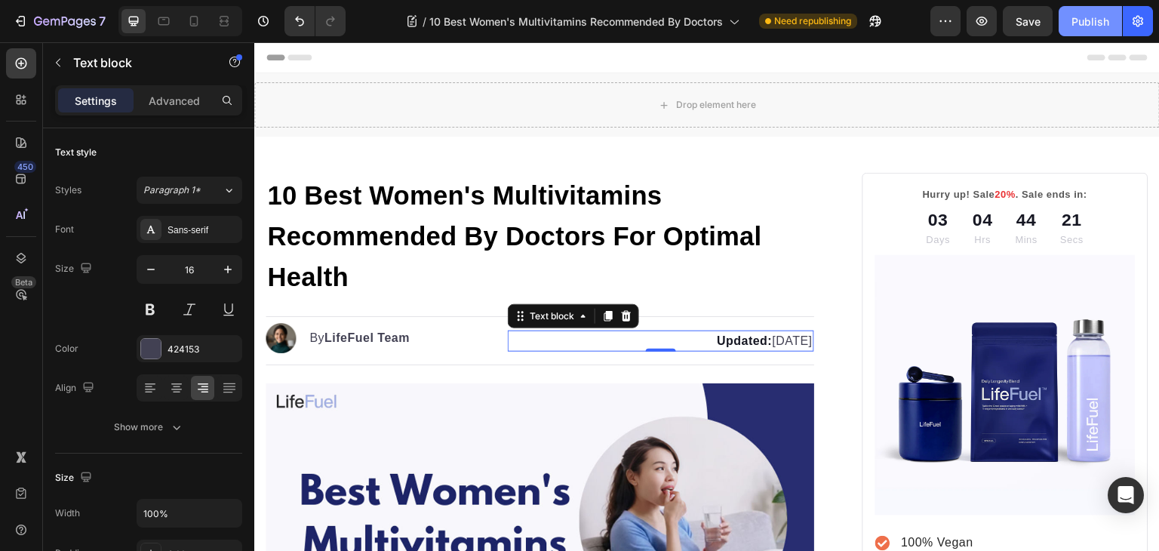
click at [1086, 26] on div "Publish" at bounding box center [1090, 22] width 38 height 16
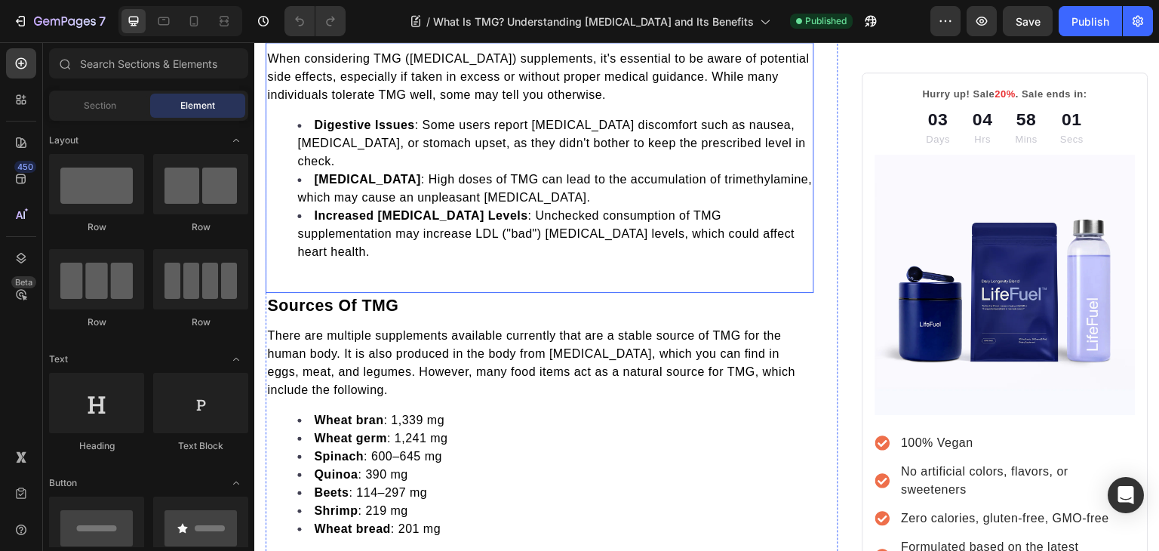
scroll to position [1462, 0]
click at [271, 100] on span "When considering TMG ([MEDICAL_DATA]) supplements, it's essential to be aware o…" at bounding box center [538, 75] width 542 height 49
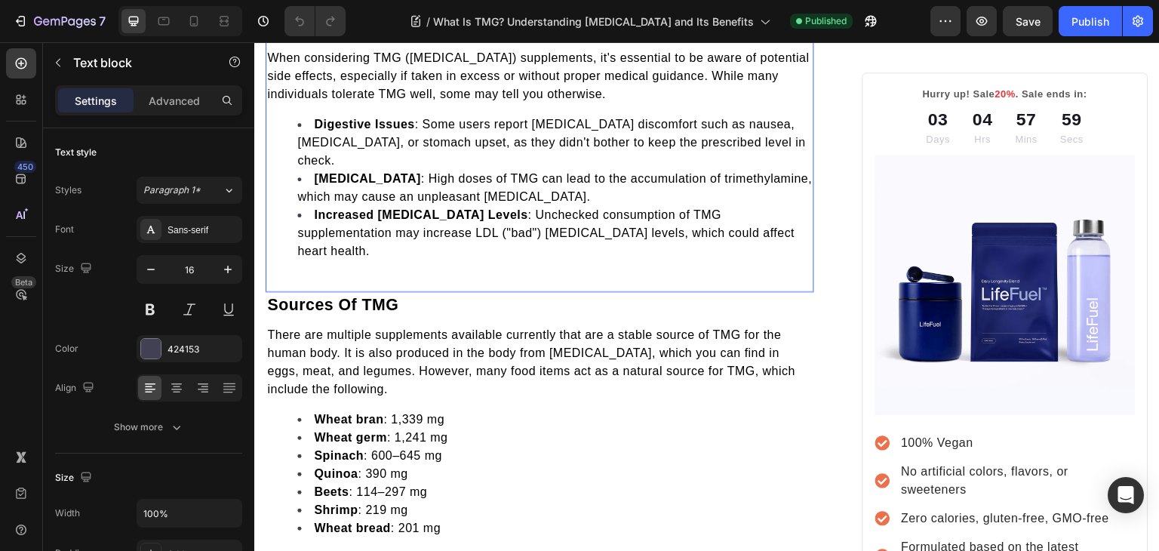
click at [271, 100] on span "When considering TMG ([MEDICAL_DATA]) supplements, it's essential to be aware o…" at bounding box center [538, 75] width 542 height 49
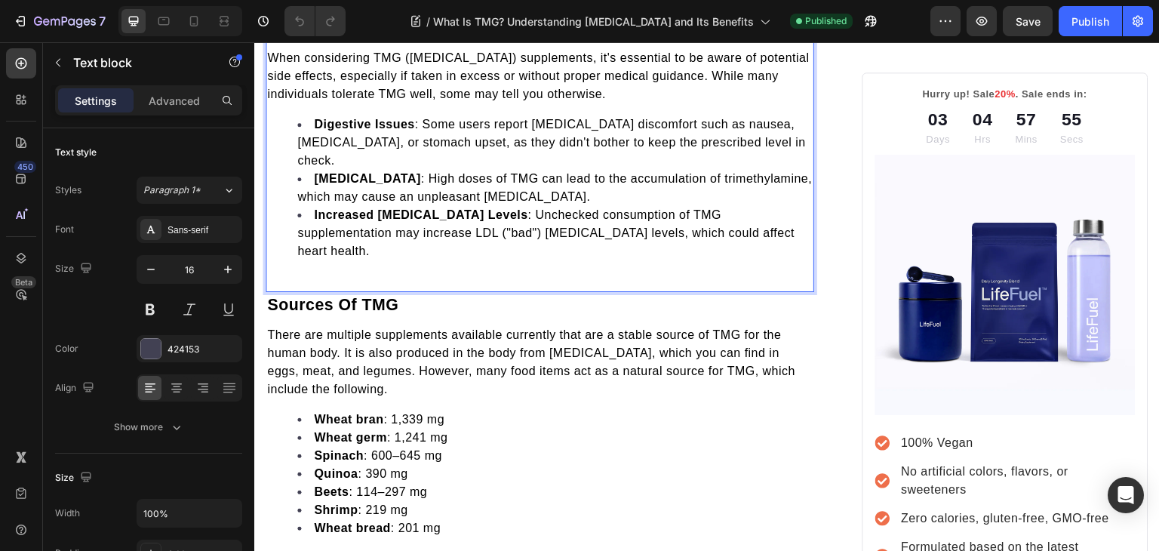
click at [438, 167] on span "Digestive Issues : Some users report [MEDICAL_DATA] discomfort such as nausea, …" at bounding box center [551, 142] width 508 height 49
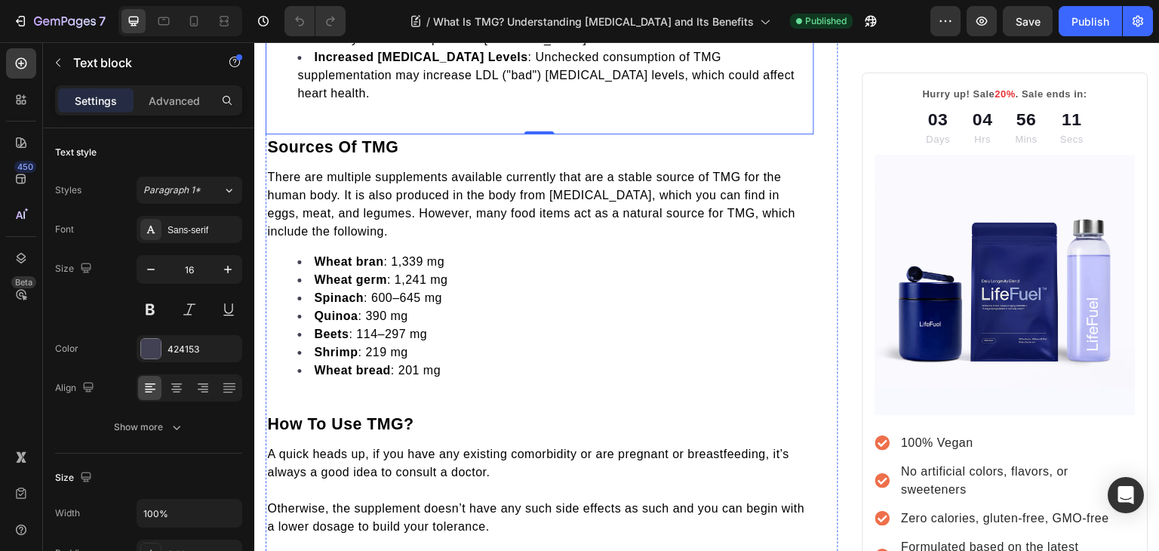
scroll to position [1630, 0]
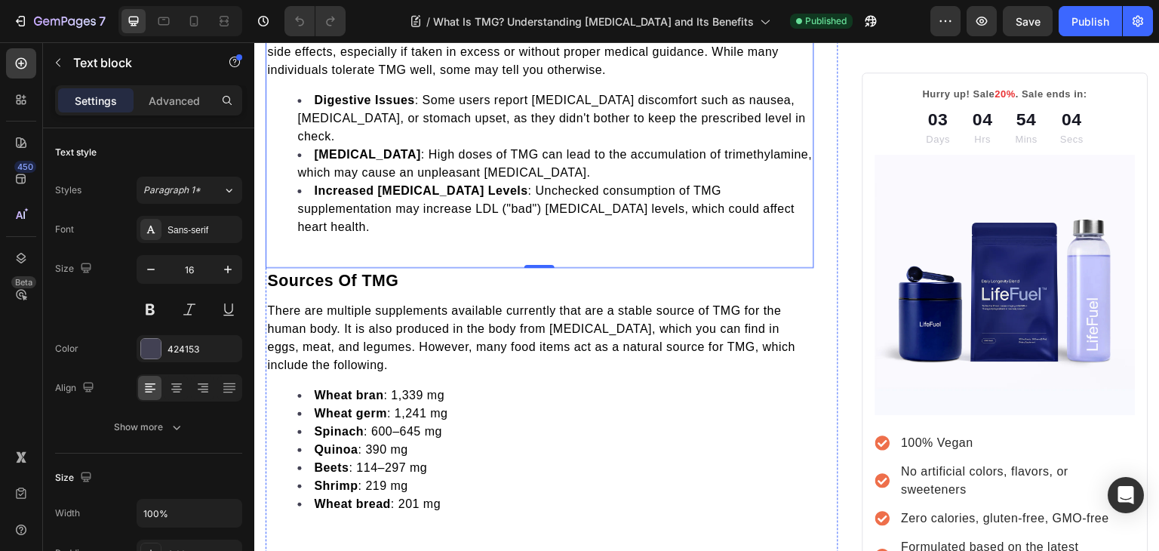
scroll to position [1571, 0]
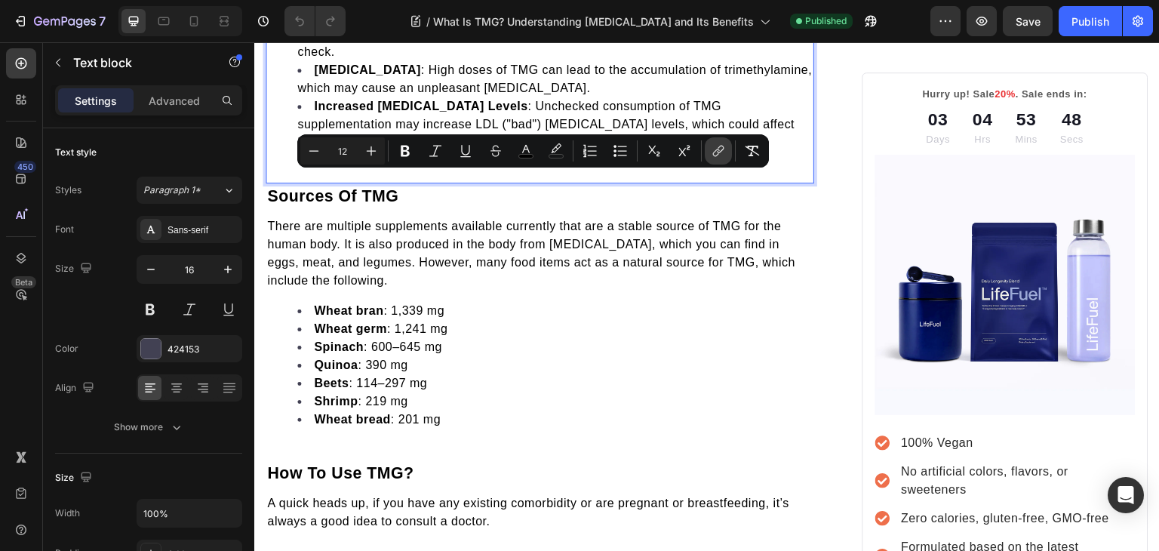
click at [715, 161] on button "link" at bounding box center [717, 150] width 27 height 27
drag, startPoint x: 751, startPoint y: 180, endPoint x: 328, endPoint y: 195, distance: 423.4
click at [720, 155] on icon "Editor contextual toolbar" at bounding box center [717, 150] width 15 height 15
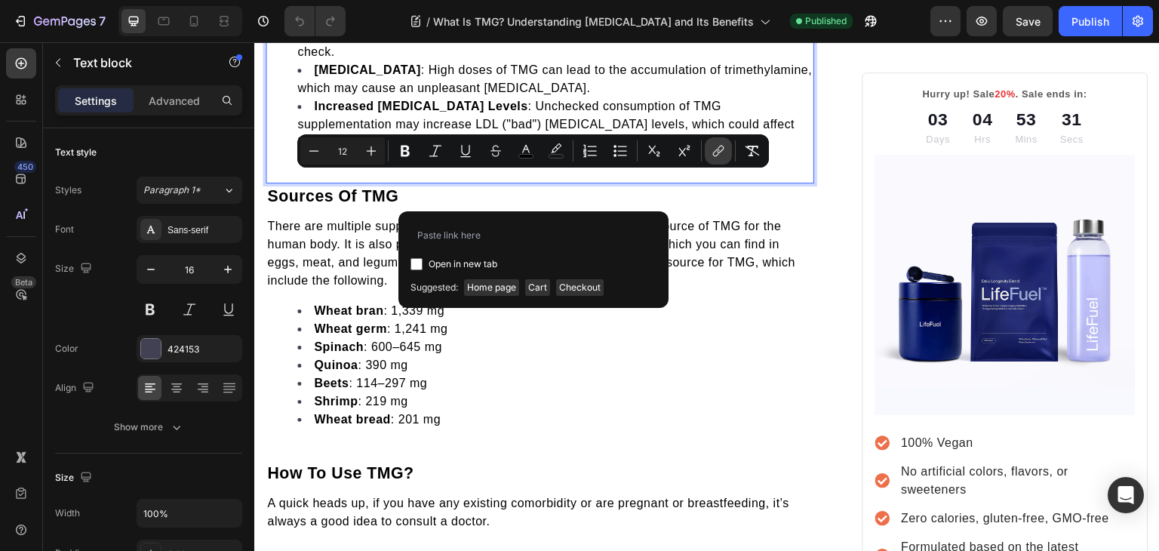
type input "[URL][DOMAIN_NAME][MEDICAL_DATA]"
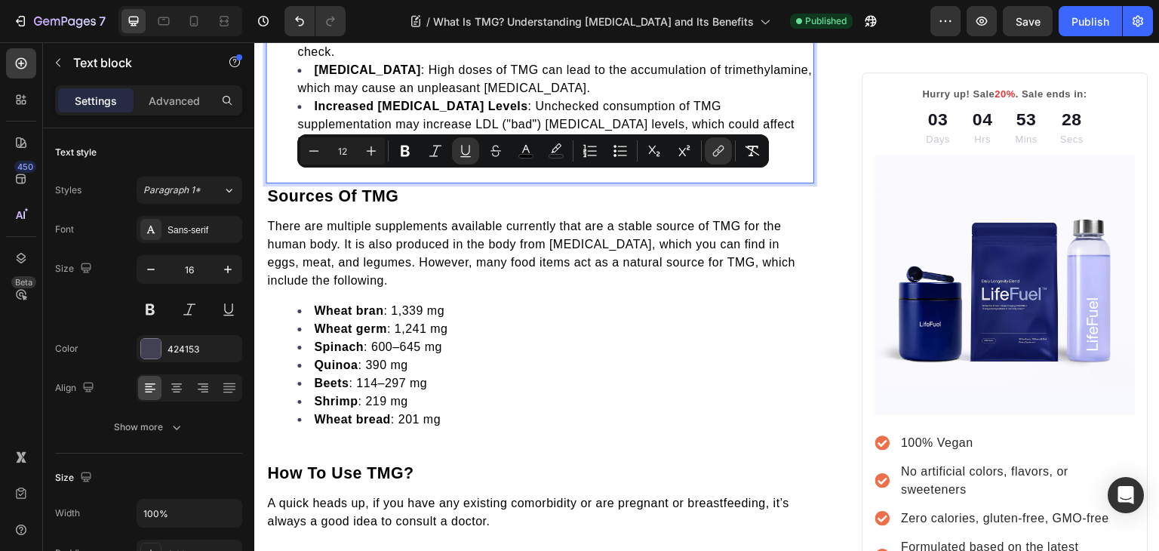
drag, startPoint x: 781, startPoint y: 263, endPoint x: 830, endPoint y: 215, distance: 68.8
click at [781, 58] on span "Digestive Issues : Some users report [MEDICAL_DATA] discomfort such as nausea, …" at bounding box center [551, 33] width 508 height 49
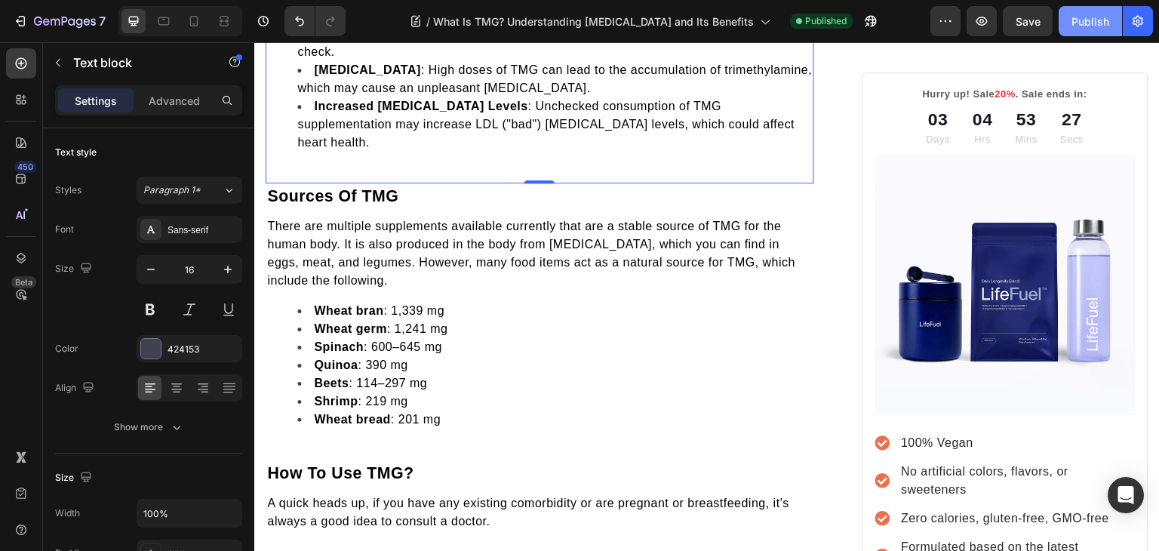
click at [1086, 19] on div "Publish" at bounding box center [1090, 22] width 38 height 16
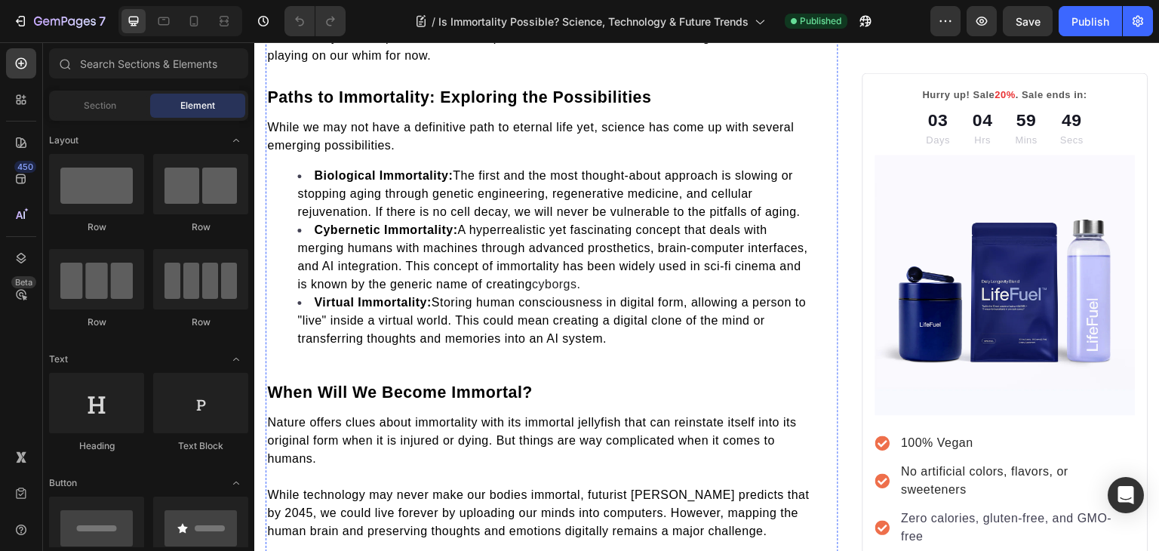
scroll to position [1073, 0]
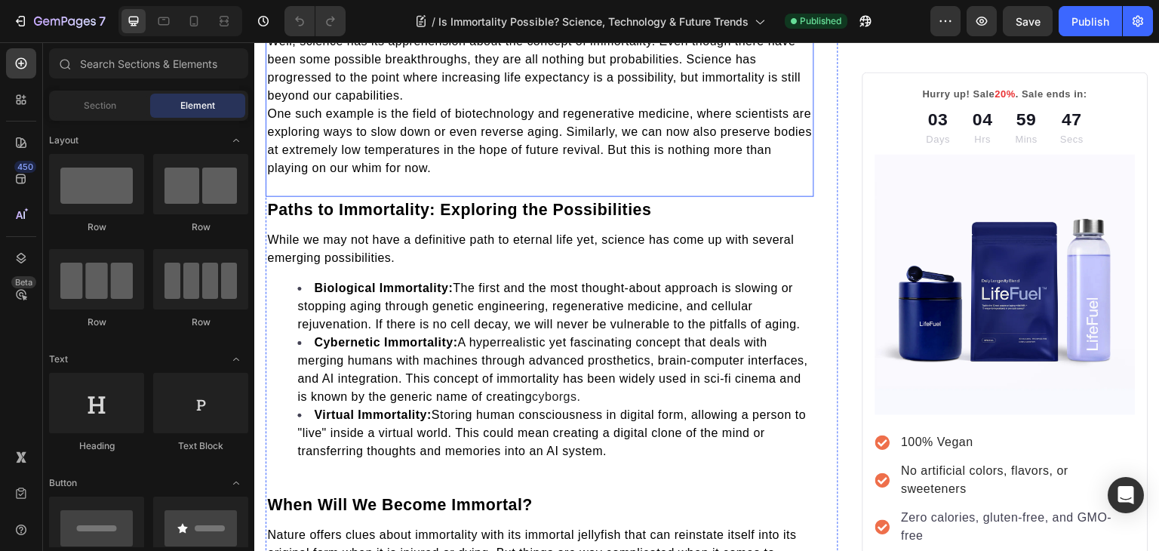
click at [270, 102] on span "Well, science has its apprehension about the concept of immortality. Even thoug…" at bounding box center [533, 68] width 533 height 67
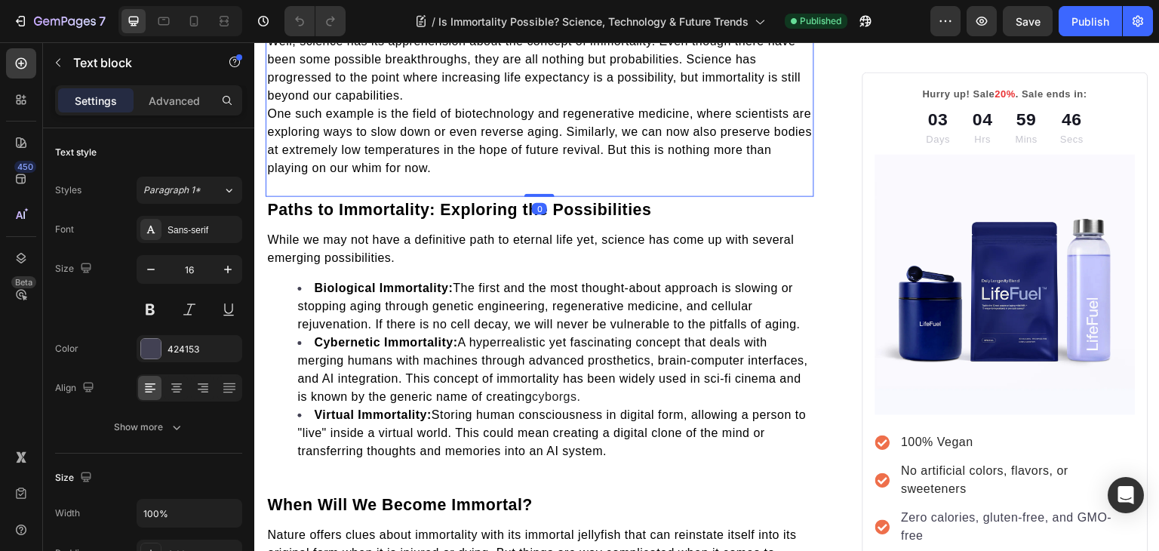
click at [270, 102] on span "Well, science has its apprehension about the concept of immortality. Even thoug…" at bounding box center [533, 68] width 533 height 67
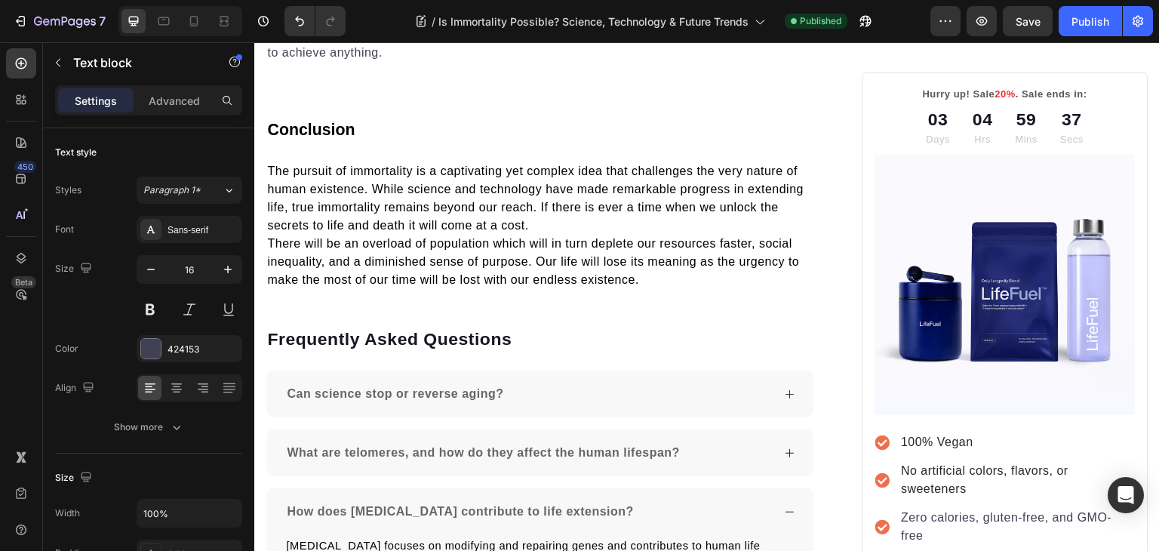
scroll to position [1934, 0]
click at [269, 79] on p "Not only that, but our entire perception of life, its importance, and the impor…" at bounding box center [539, 34] width 545 height 91
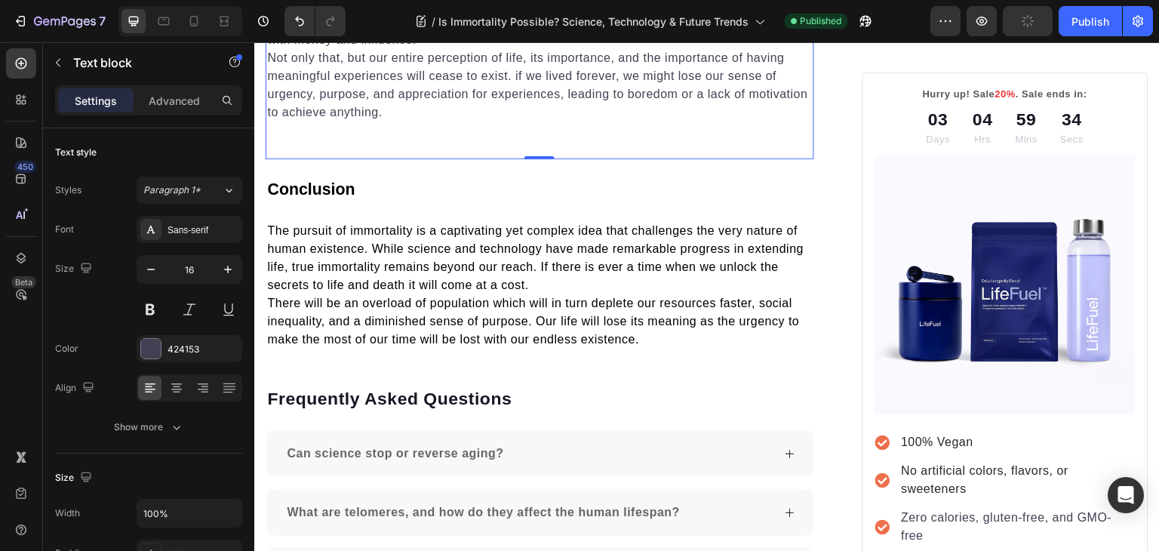
scroll to position [1843, 0]
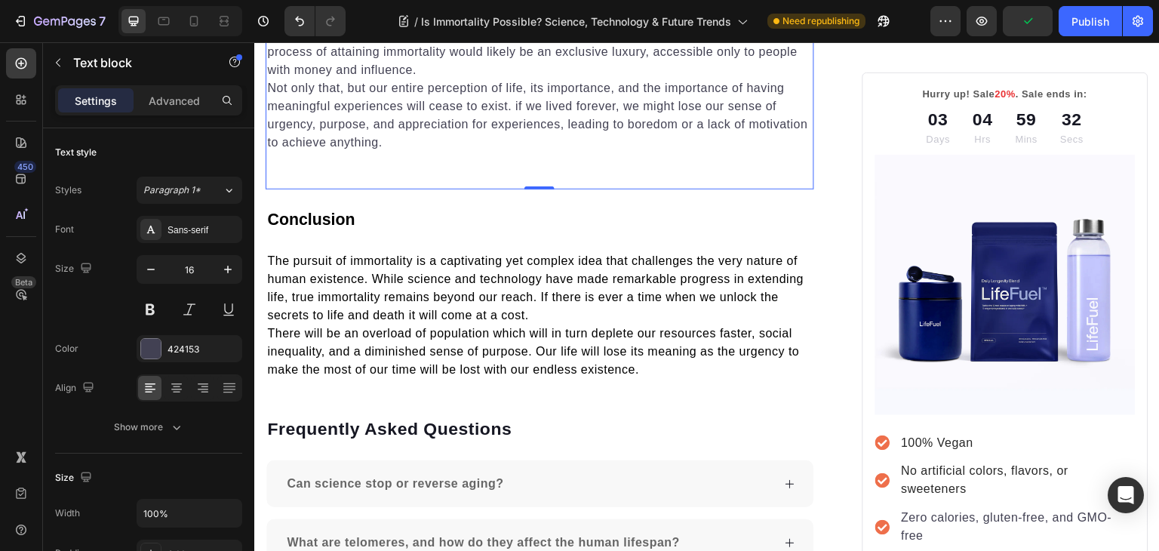
click at [275, 170] on p "Not only that, but our entire perception of life, its importance, and the impor…" at bounding box center [539, 124] width 545 height 91
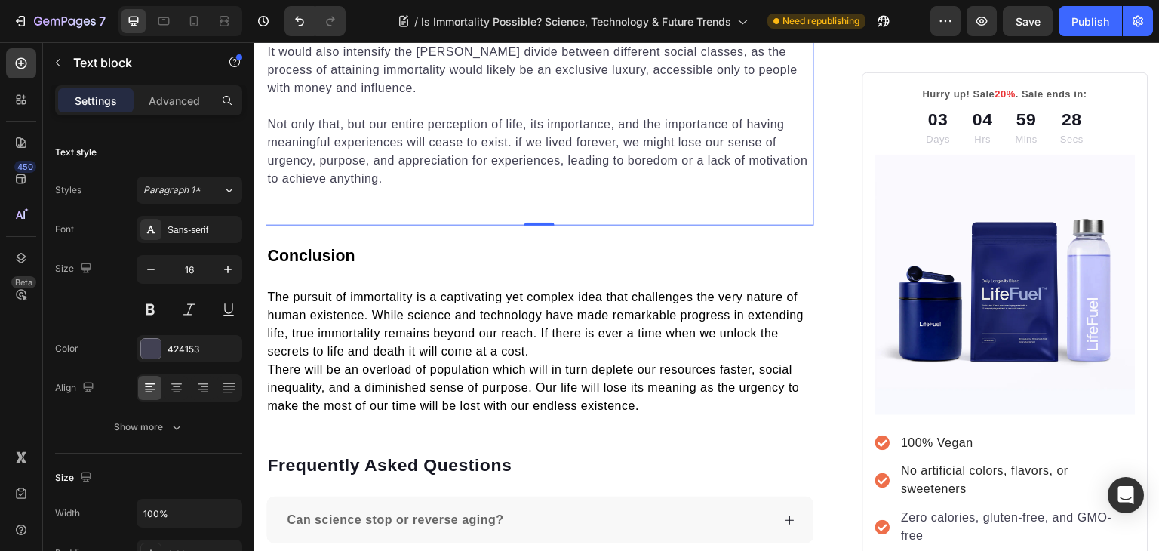
scroll to position [2002, 0]
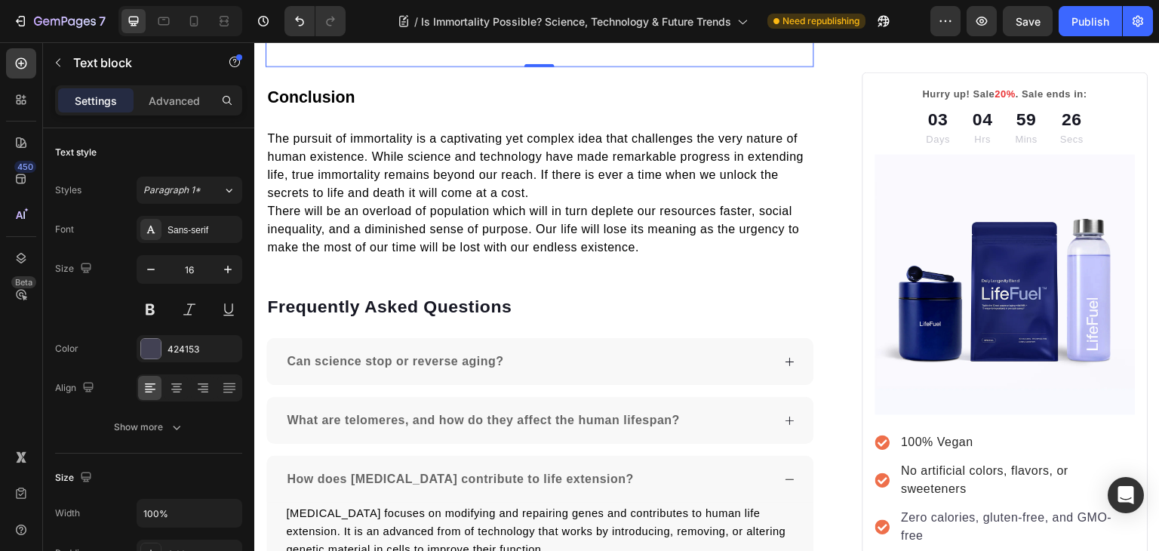
click at [374, 48] on p "Not only that, but our entire perception of life, its importance, and the impor…" at bounding box center [539, 2] width 545 height 91
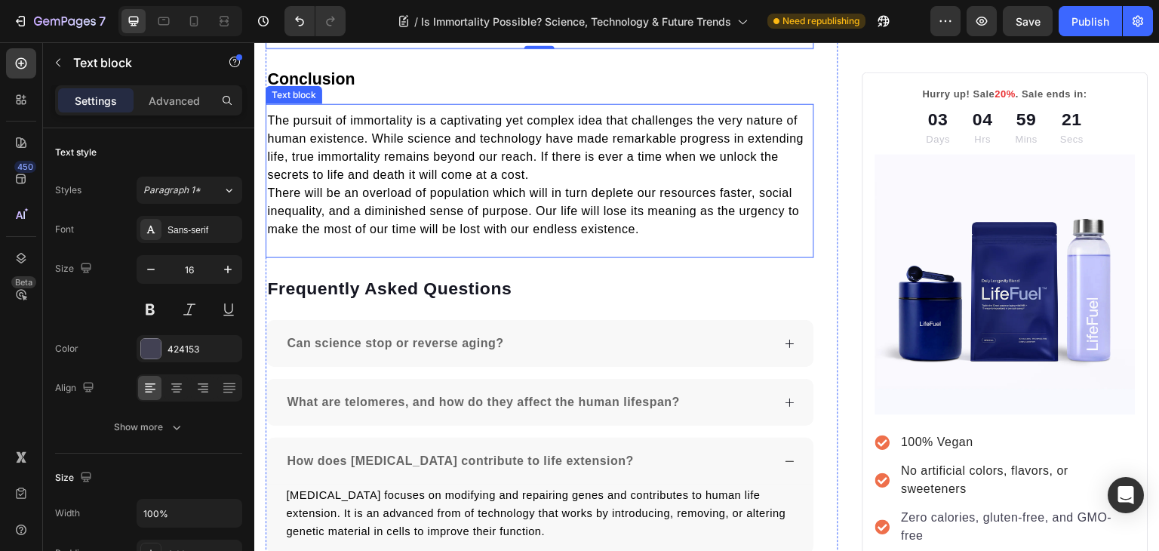
click at [273, 235] on span "There will be an overload of population which will in turn deplete our resource…" at bounding box center [533, 210] width 532 height 49
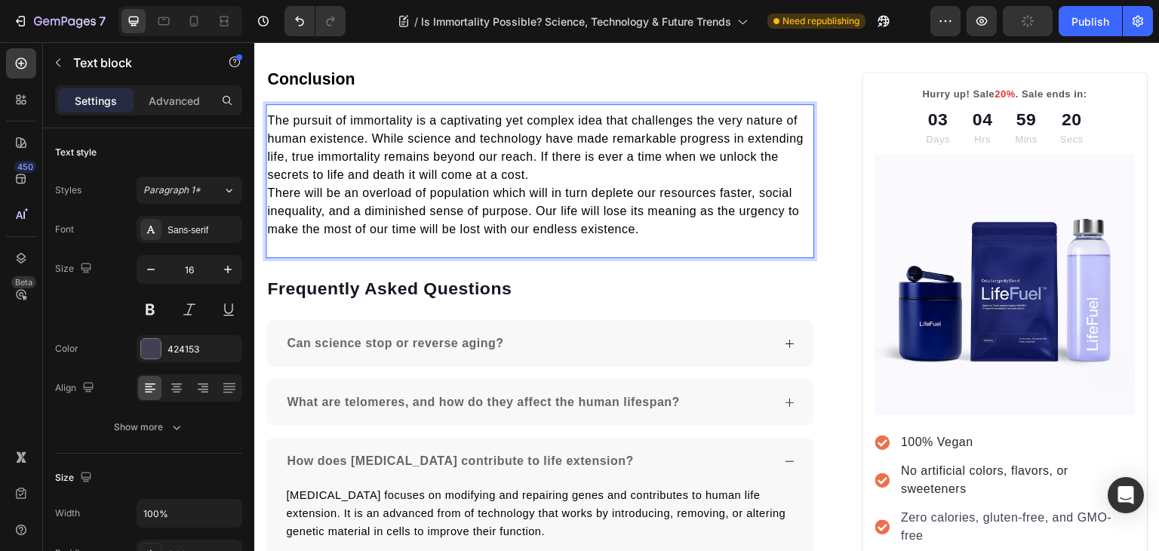
click at [273, 235] on span "There will be an overload of population which will in turn deplete our resource…" at bounding box center [533, 210] width 532 height 49
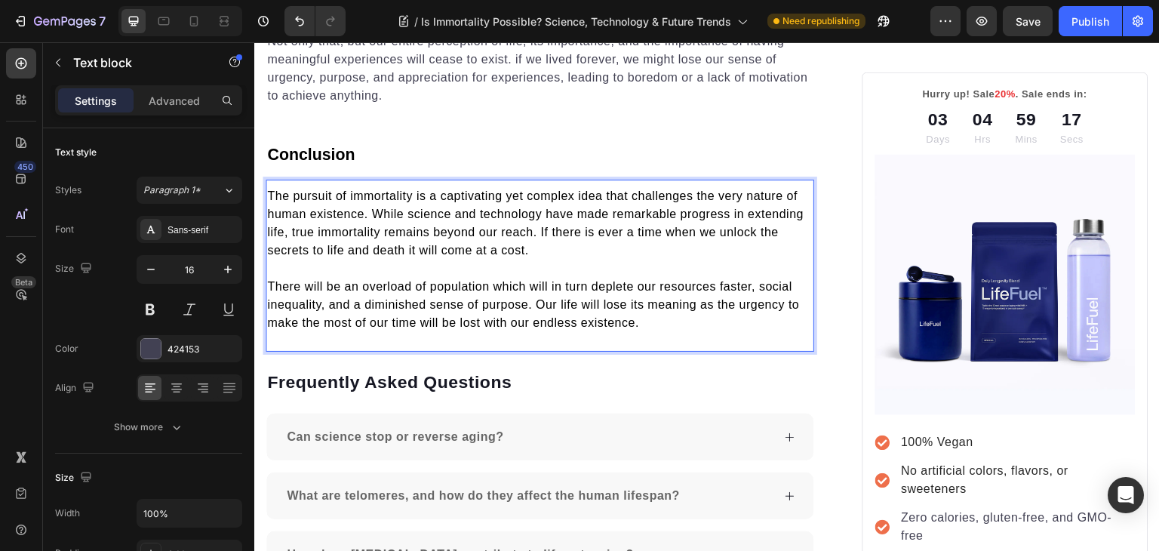
scroll to position [1807, 0]
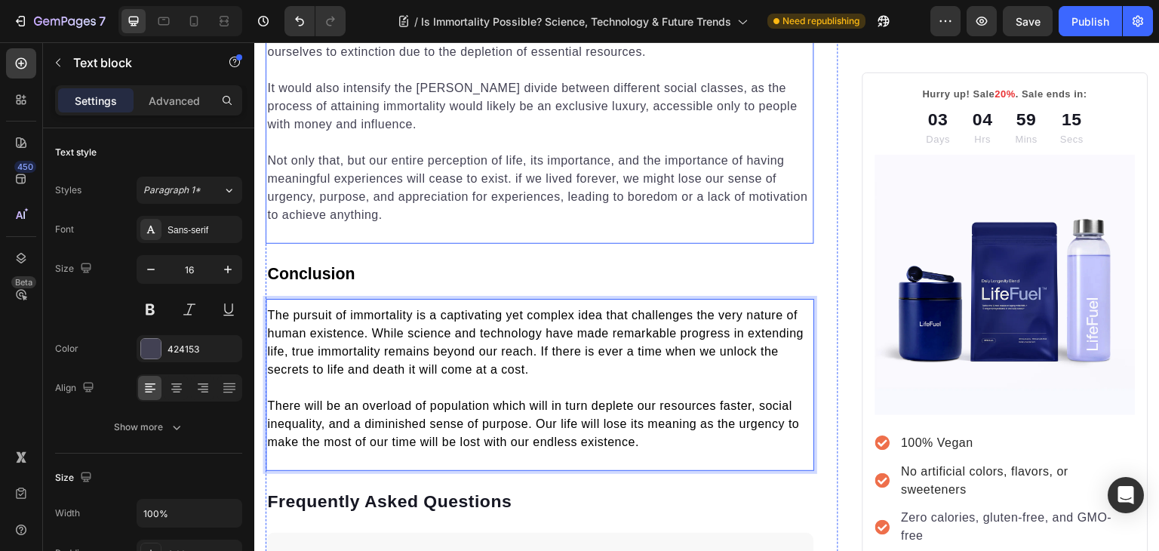
click at [277, 61] on p "The concept of immortality may seem fascinating and reassuring, but it comes wi…" at bounding box center [539, 34] width 545 height 54
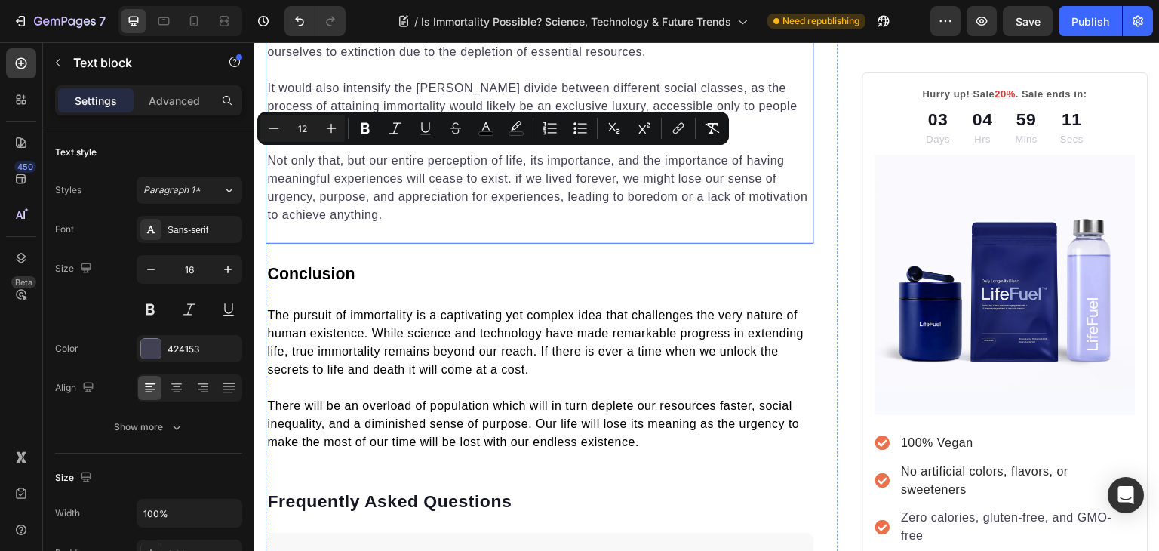
click at [336, 134] on p "It would also intensify the stark divide between different social classes, as t…" at bounding box center [539, 106] width 545 height 54
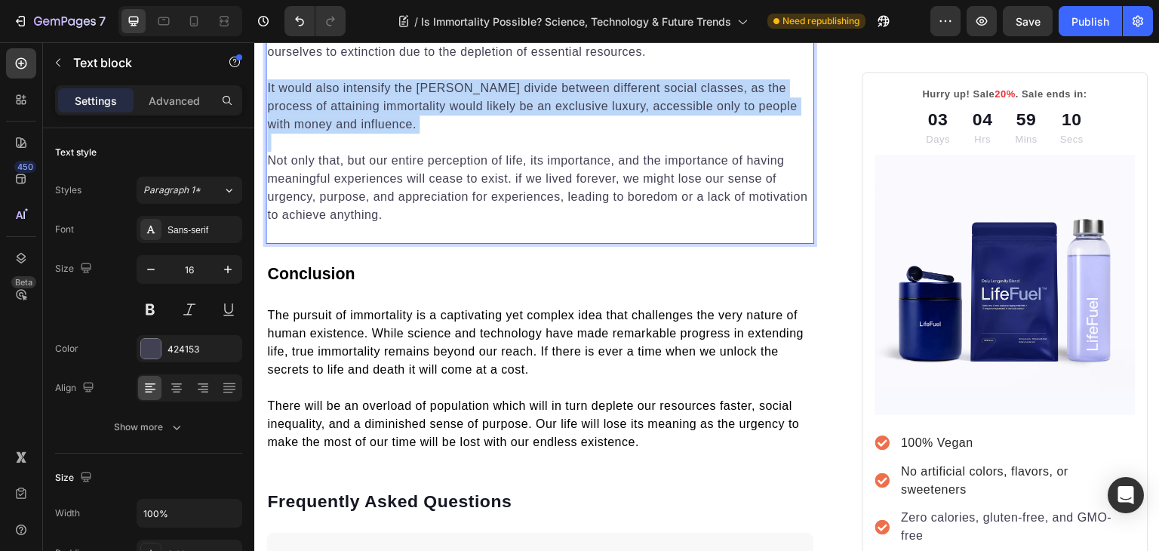
click at [336, 134] on p "It would also intensify the stark divide between different social classes, as t…" at bounding box center [539, 106] width 545 height 54
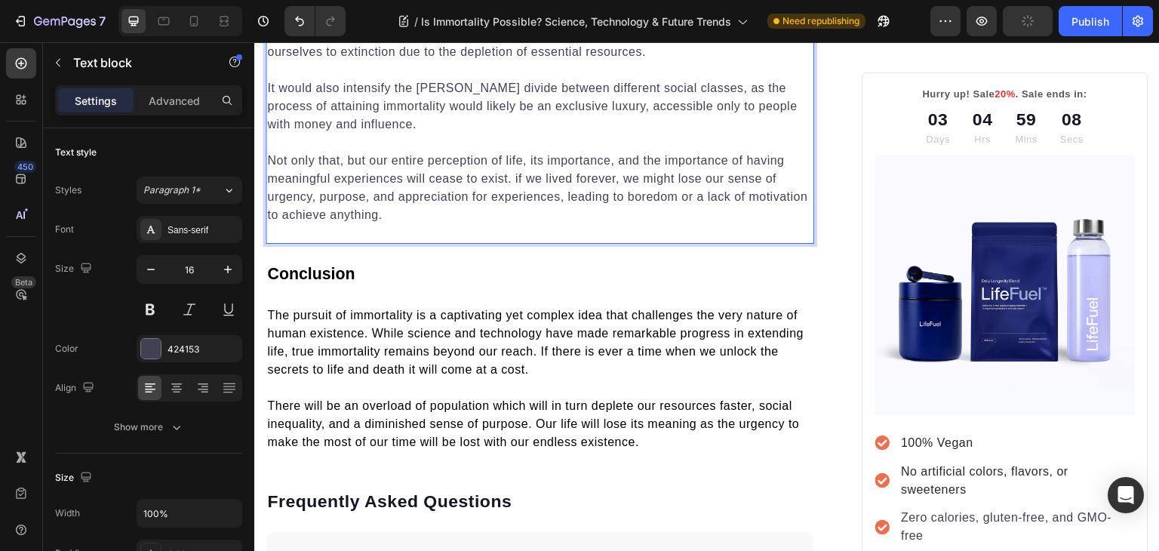
click at [289, 61] on p "The concept of immortality may seem fascinating and reassuring, but it comes wi…" at bounding box center [539, 34] width 545 height 54
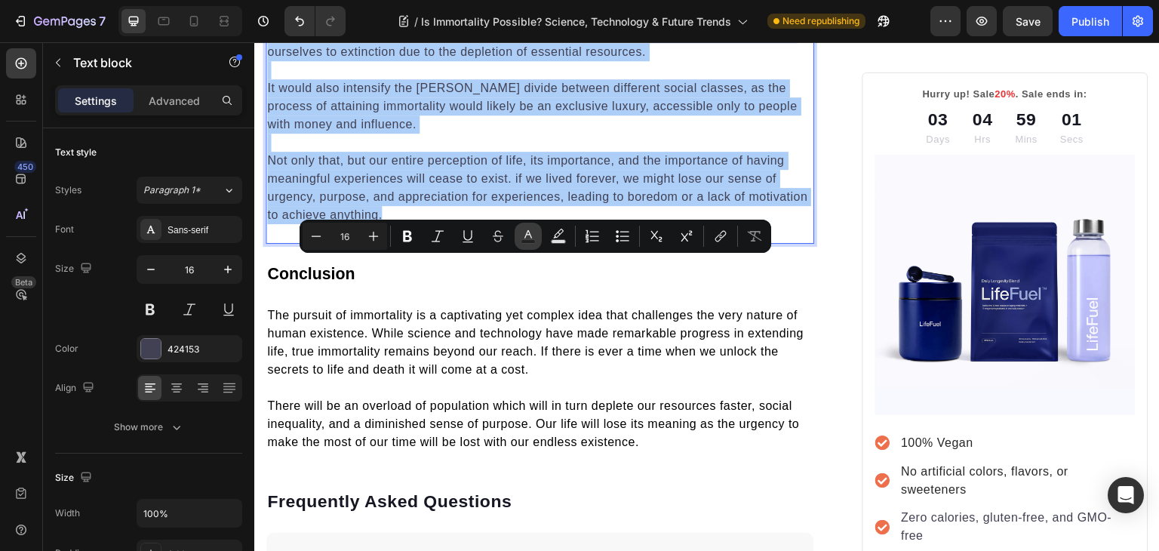
click at [531, 237] on icon "Editor contextual toolbar" at bounding box center [528, 234] width 8 height 8
type input "424153"
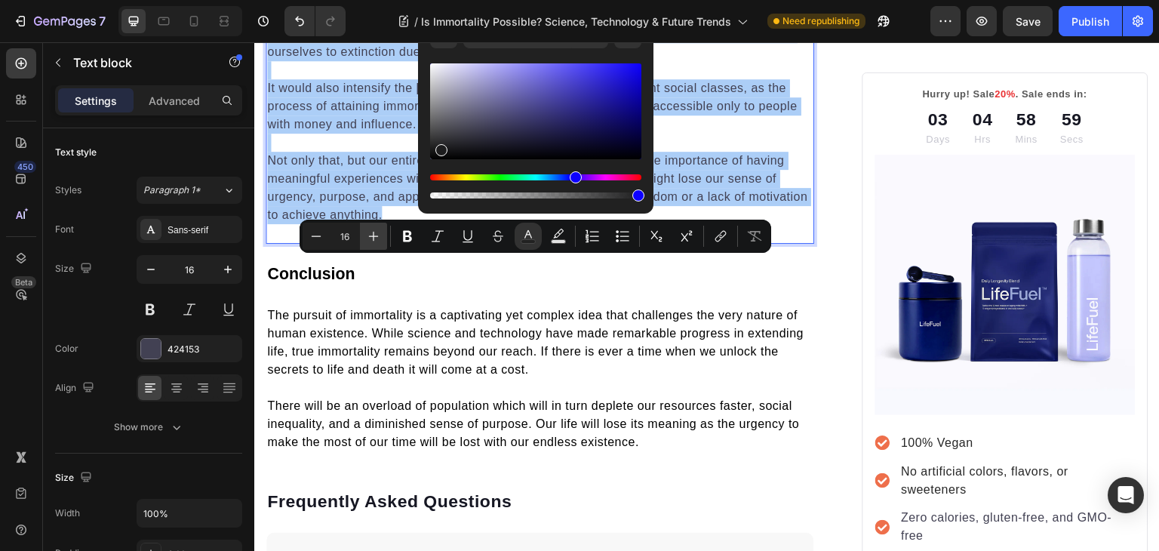
drag, startPoint x: 710, startPoint y: 168, endPoint x: 330, endPoint y: 324, distance: 410.9
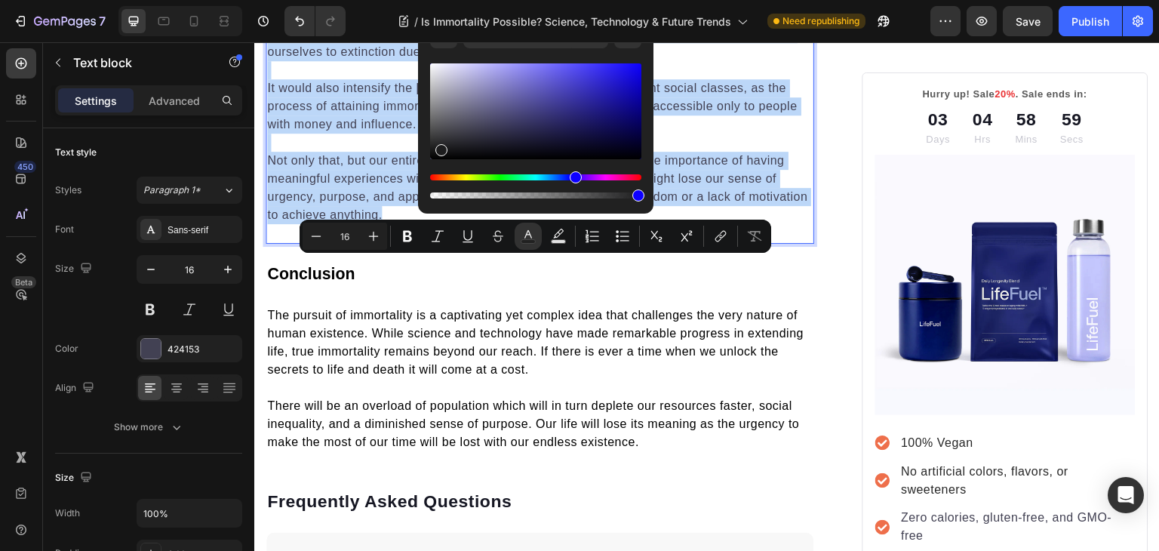
type input "000000"
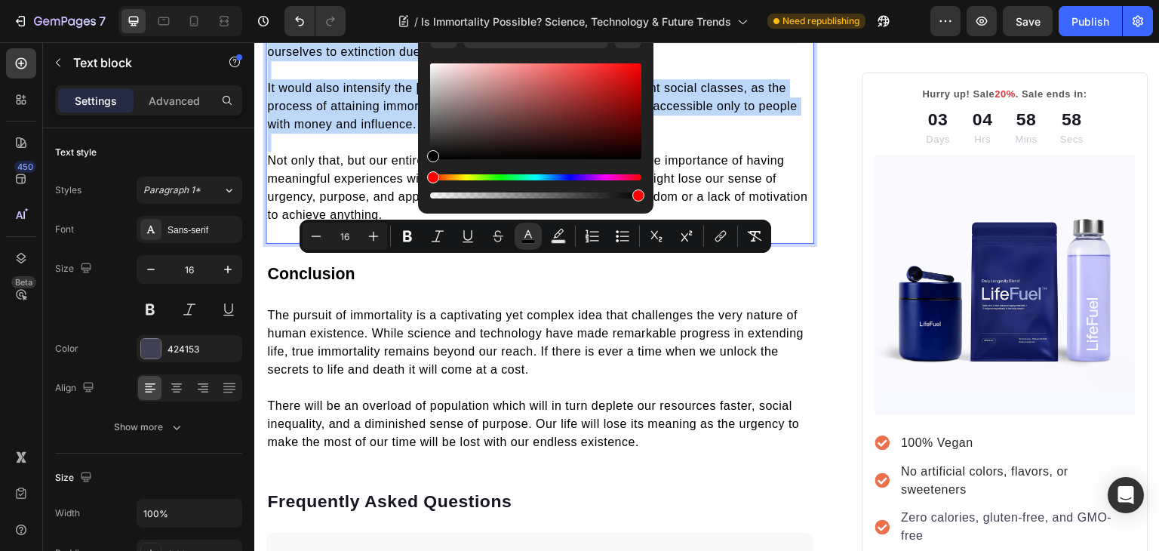
click at [604, 134] on p "It would also intensify the stark divide between different social classes, as t…" at bounding box center [539, 106] width 545 height 54
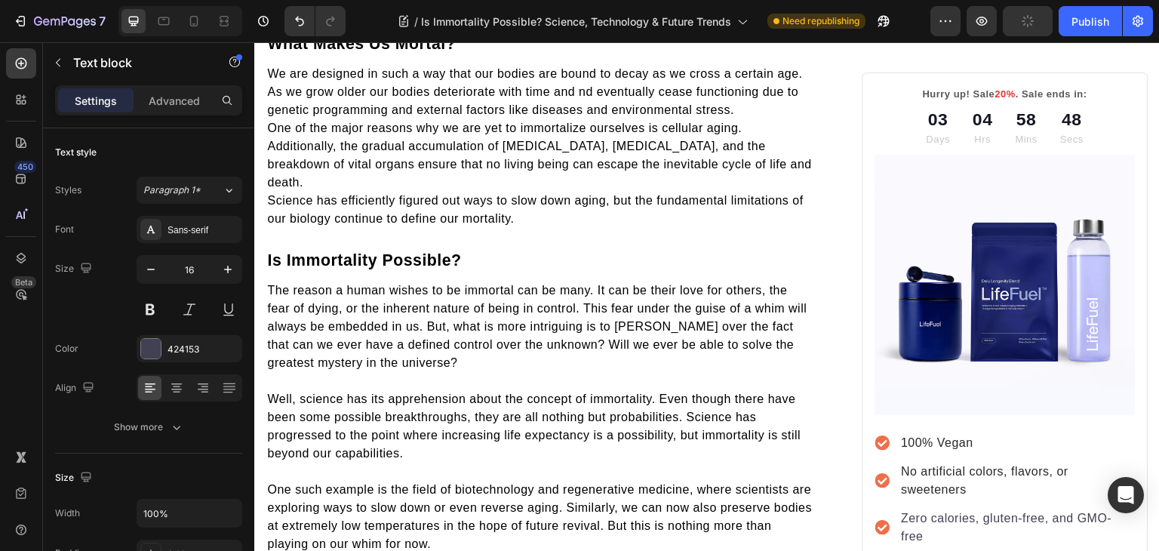
scroll to position [735, 0]
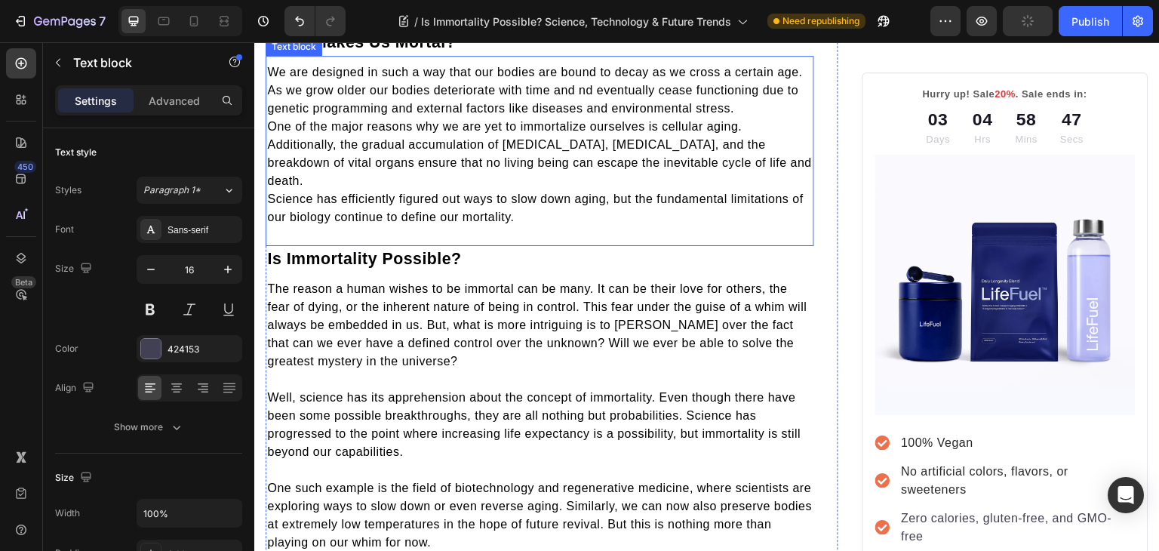
click at [272, 187] on span "One of the major reasons why we are yet to immortalize ourselves is cellular ag…" at bounding box center [539, 153] width 545 height 67
click at [271, 187] on span "One of the major reasons why we are yet to immortalize ourselves is cellular ag…" at bounding box center [539, 153] width 545 height 67
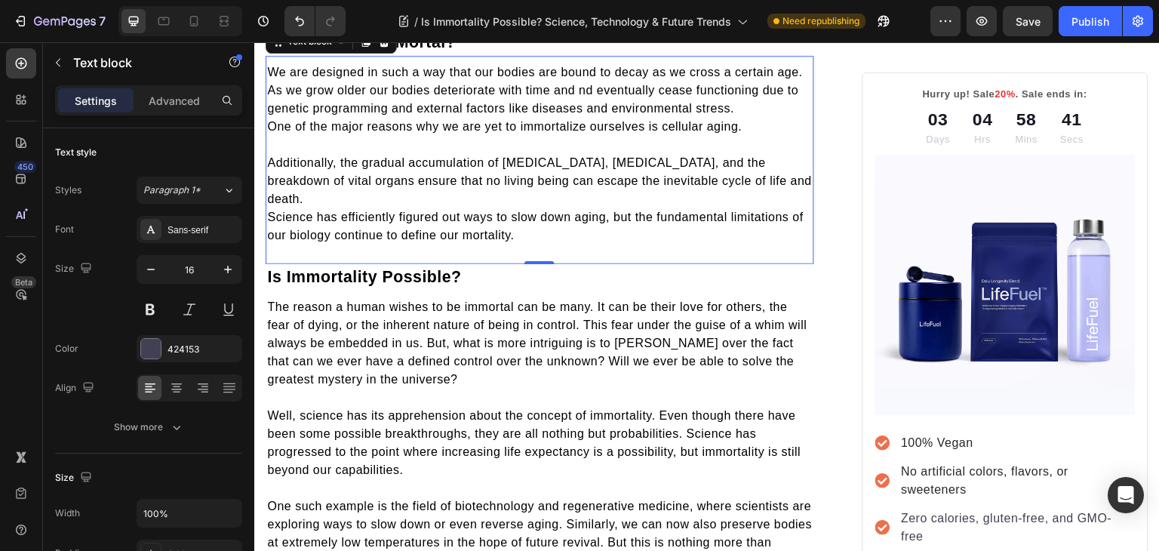
scroll to position [913, 0]
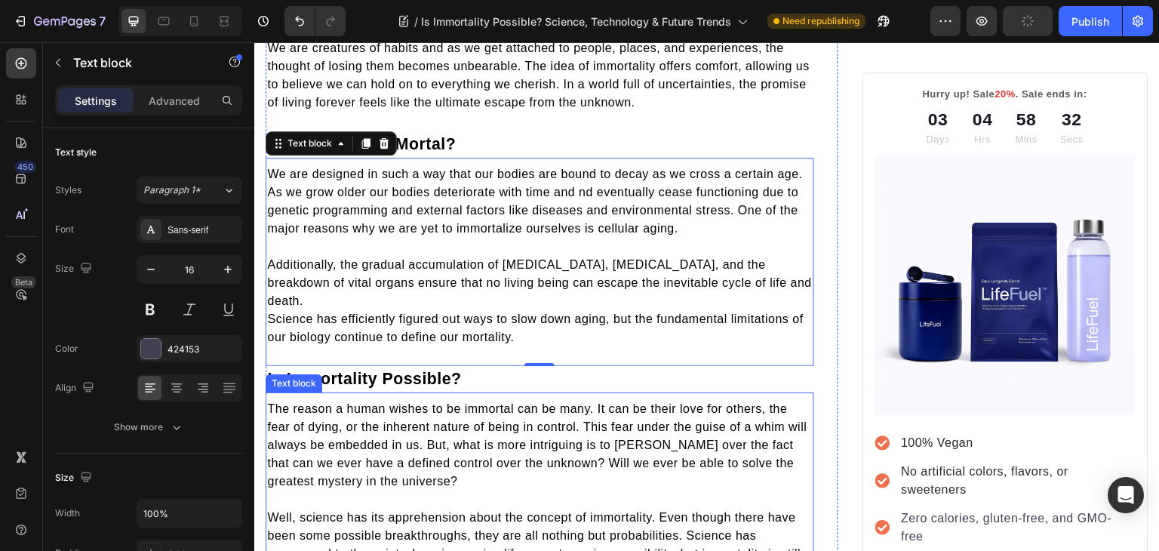
scroll to position [628, 0]
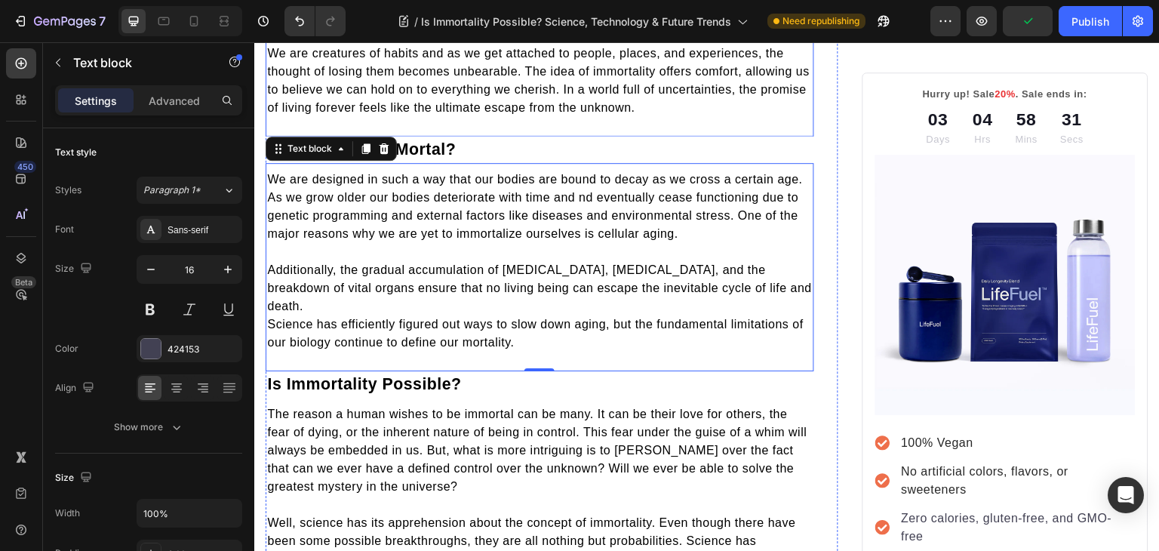
click at [277, 114] on span "We are creatures of habits and as we get attached to people, places, and experi…" at bounding box center [538, 80] width 542 height 67
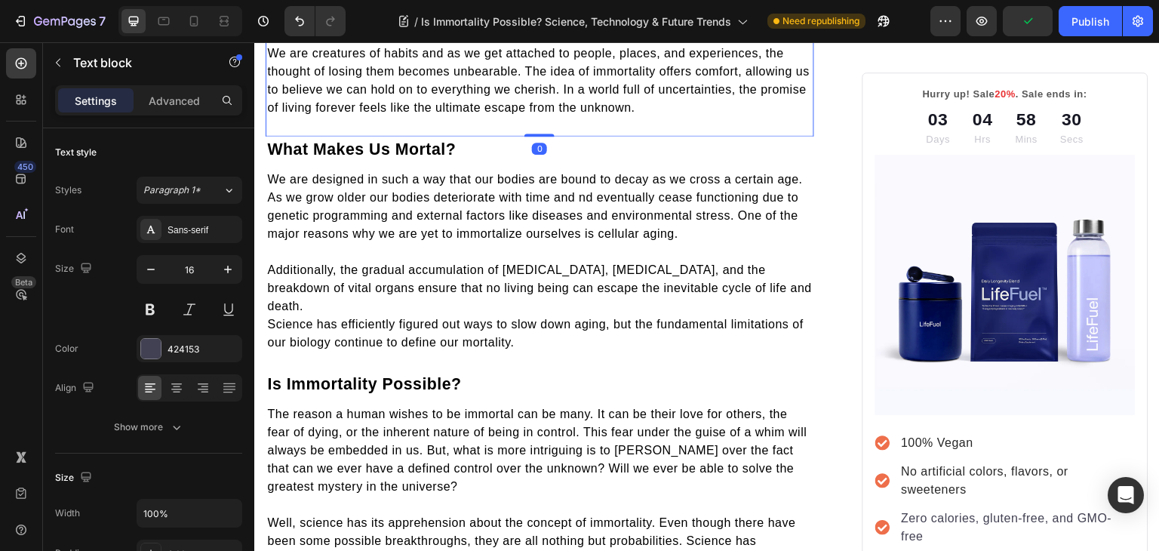
click at [277, 114] on span "We are creatures of habits and as we get attached to people, places, and experi…" at bounding box center [538, 80] width 542 height 67
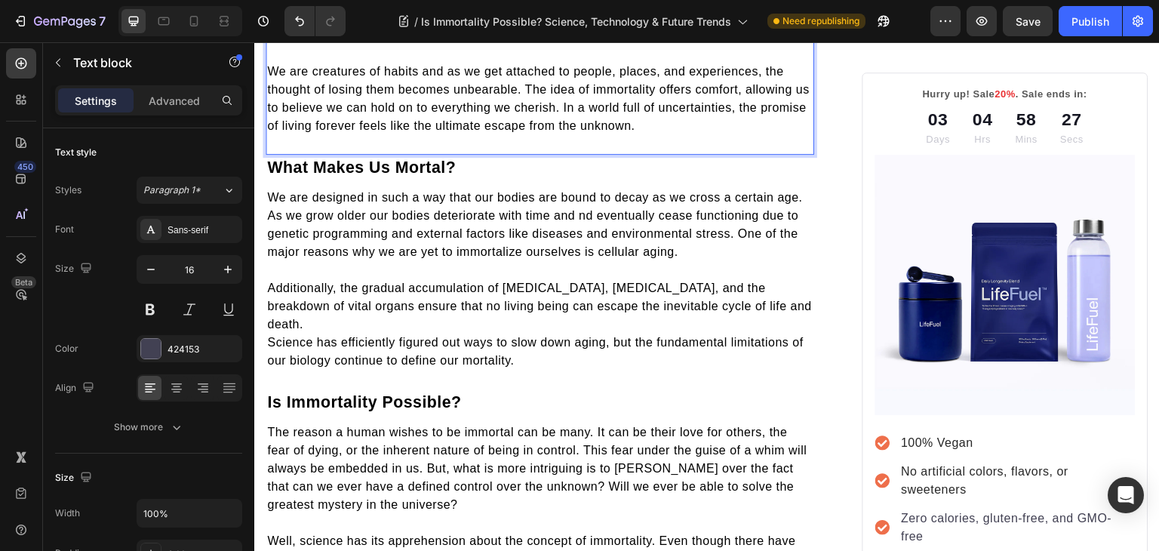
click at [271, 41] on span "No one likes to imagine a situation where their loved ones are no longer there …" at bounding box center [535, 16] width 537 height 49
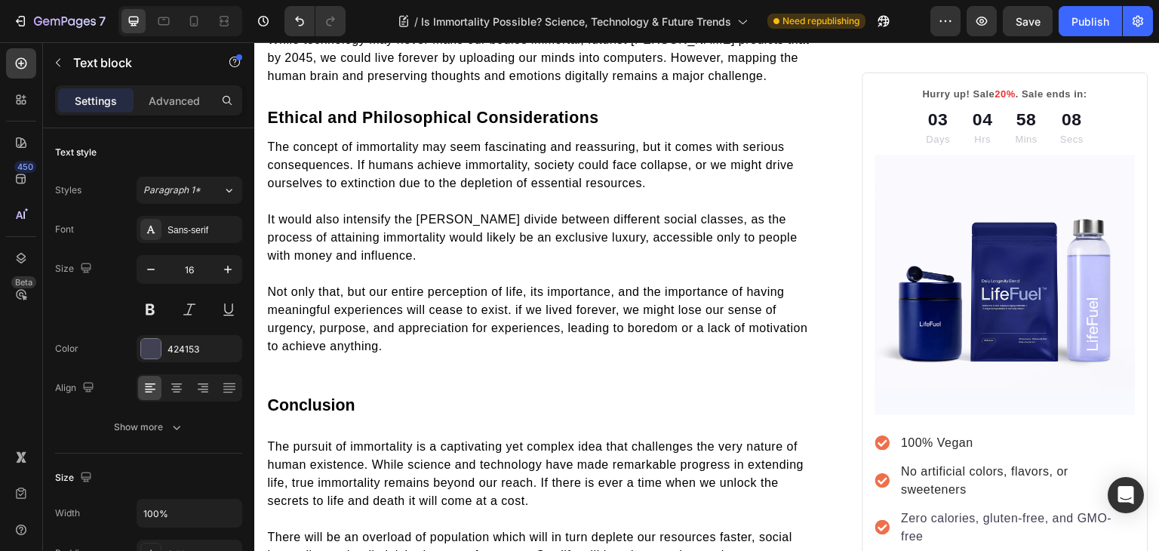
scroll to position [1894, 0]
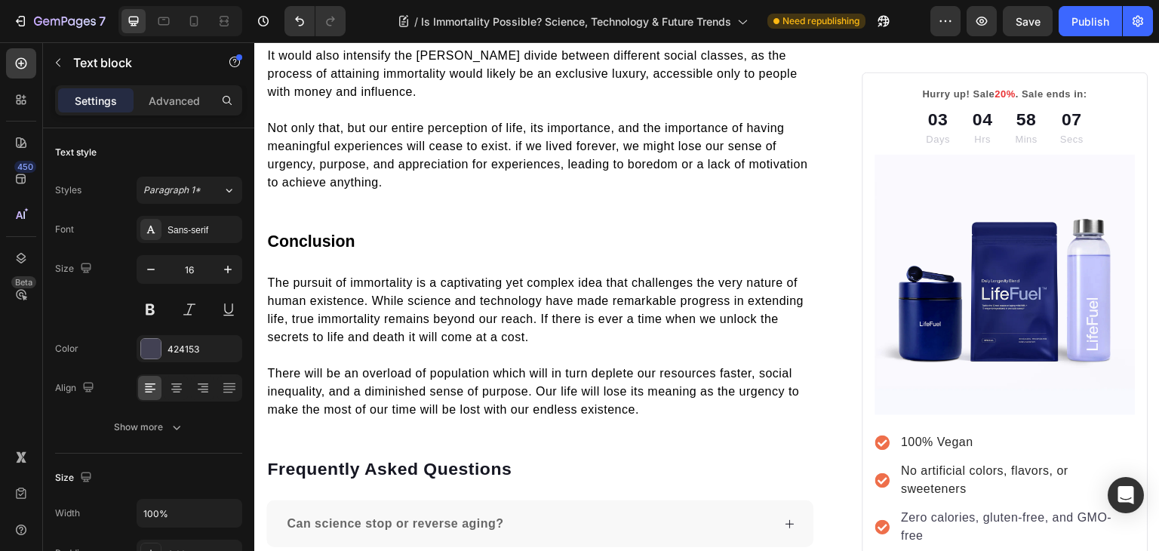
drag, startPoint x: 400, startPoint y: 397, endPoint x: 404, endPoint y: 176, distance: 221.0
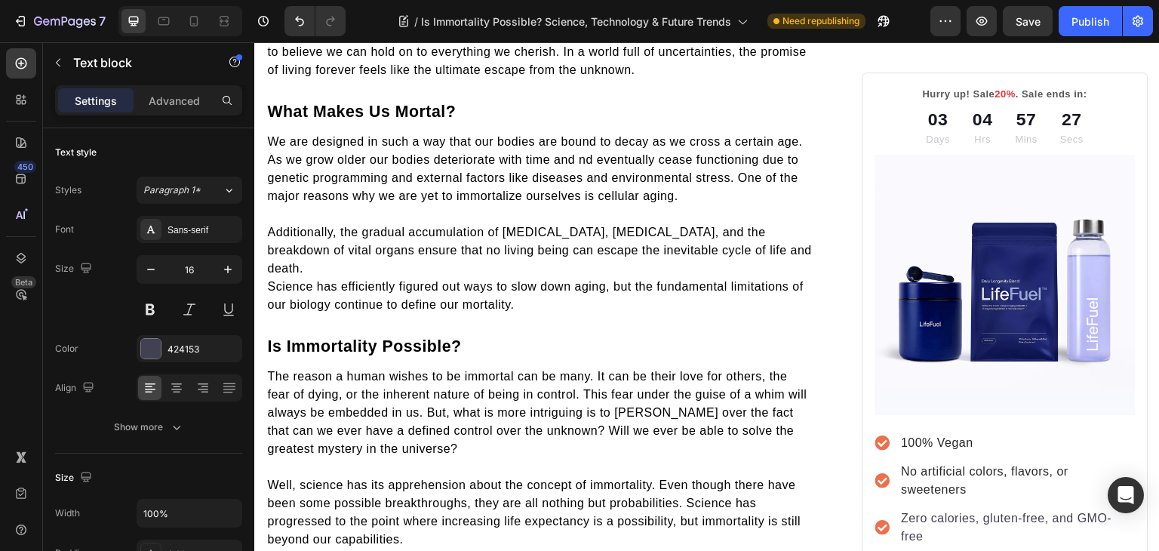
scroll to position [703, 0]
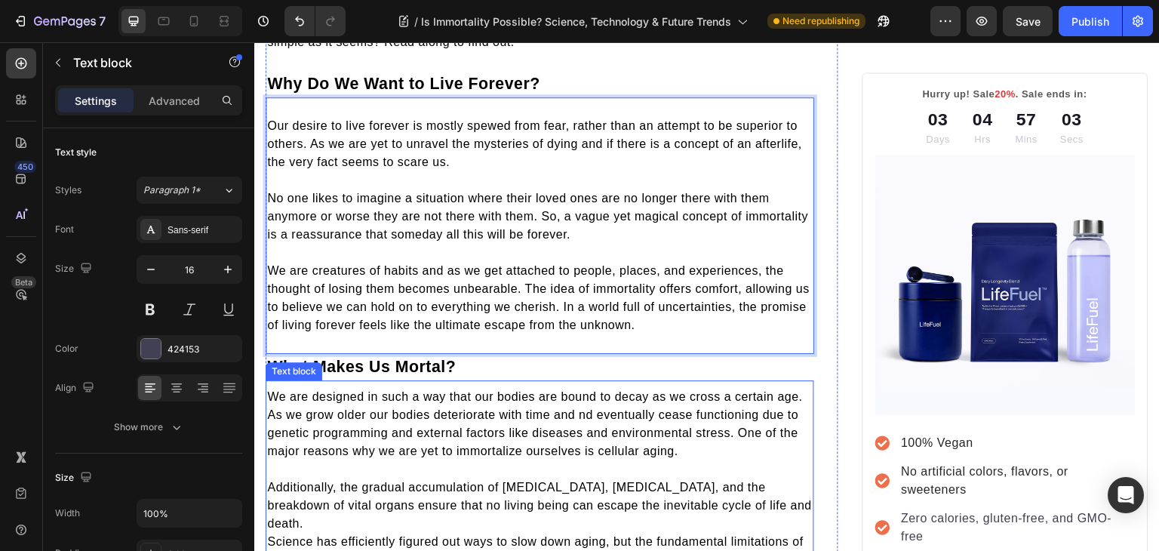
scroll to position [0, 0]
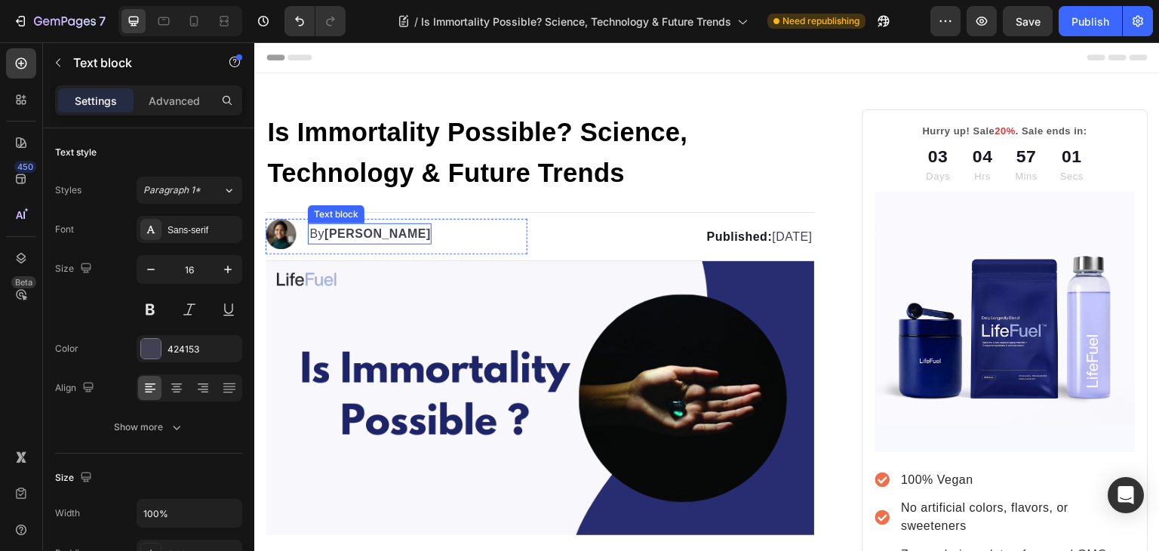
click at [345, 237] on strong "Kim Fields" at bounding box center [377, 233] width 106 height 13
click at [343, 234] on strong "[PERSON_NAME]" at bounding box center [377, 233] width 106 height 13
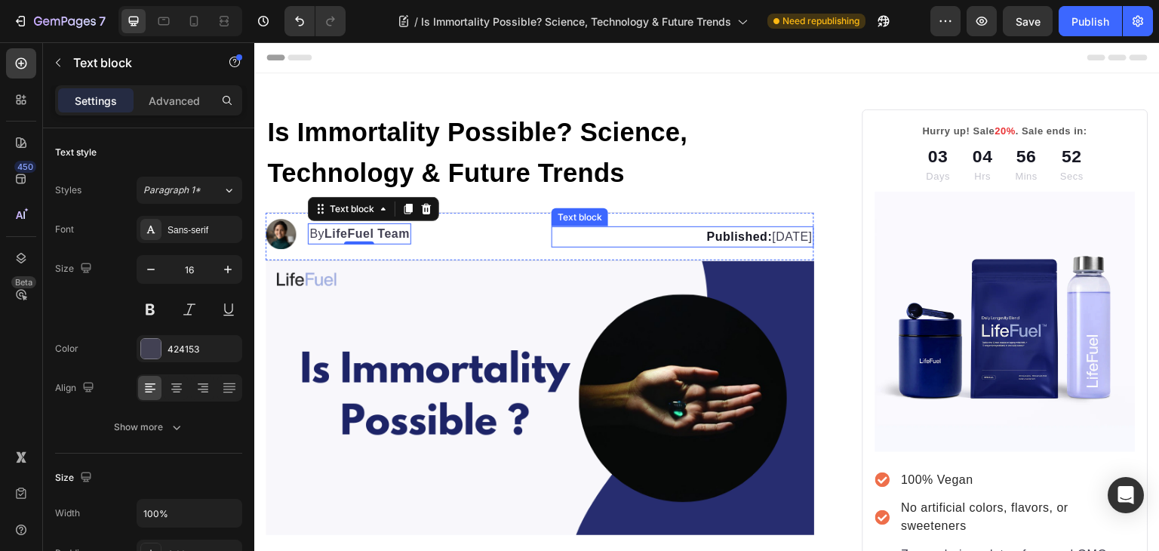
click at [738, 231] on p "Published: March 21, 2025" at bounding box center [682, 237] width 259 height 18
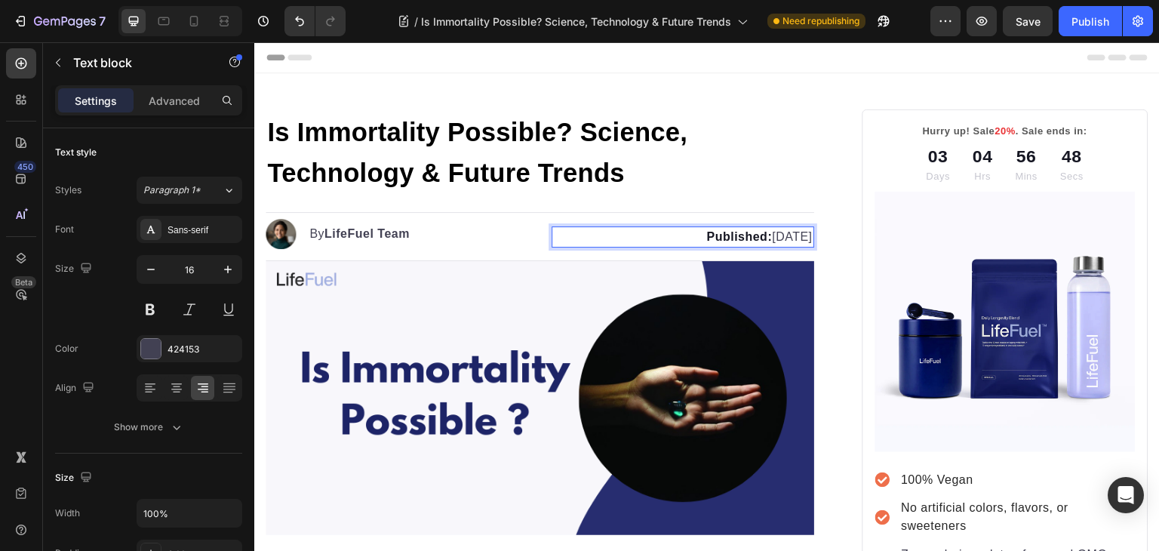
click at [765, 231] on p "Published: August 21, 2025" at bounding box center [682, 237] width 259 height 18
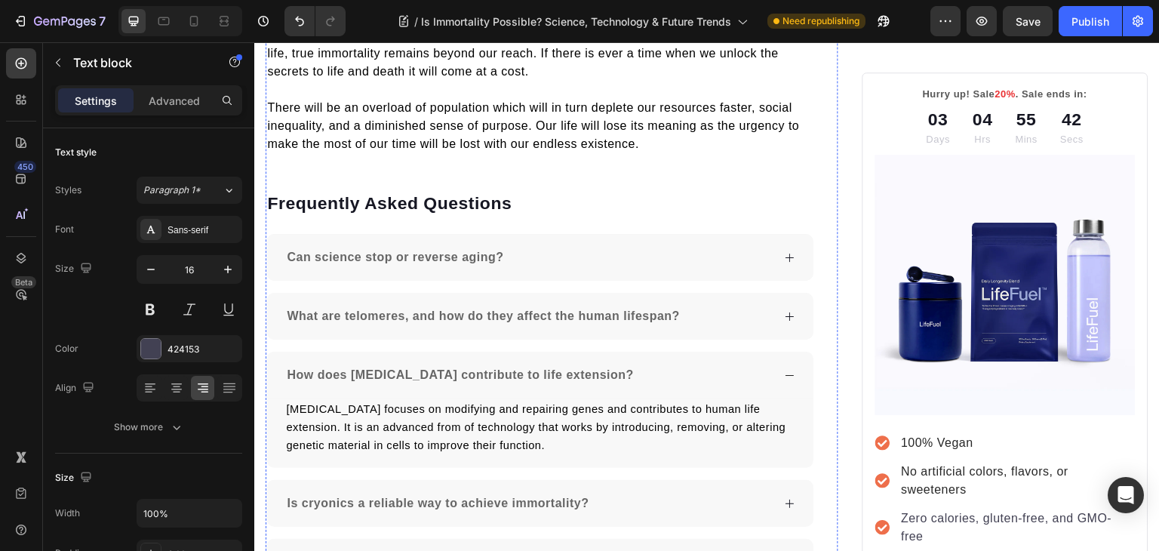
scroll to position [2436, 0]
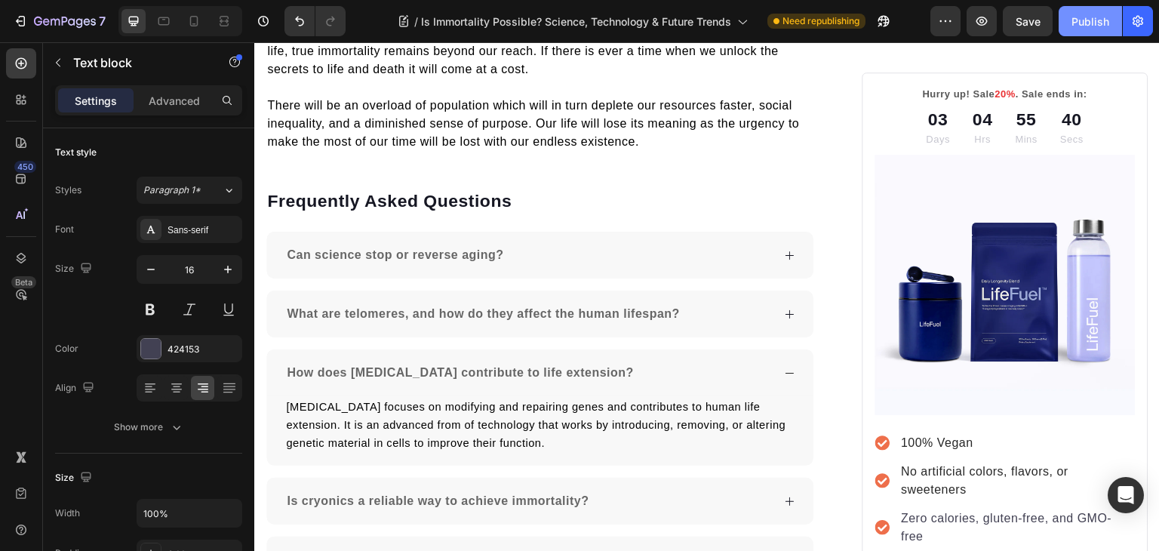
click at [1110, 8] on button "Publish" at bounding box center [1089, 21] width 63 height 30
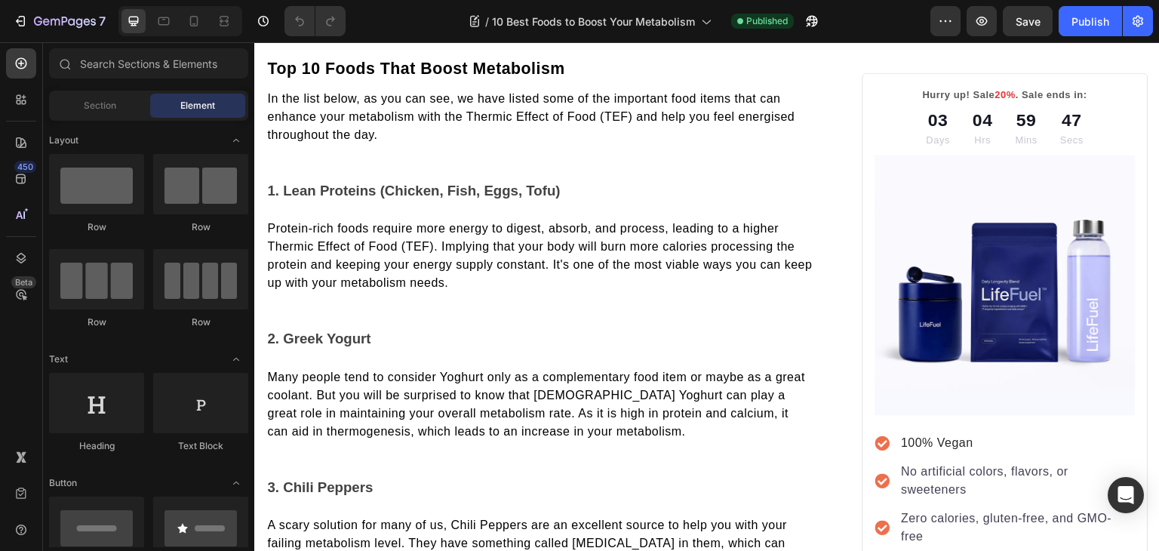
scroll to position [1125, 0]
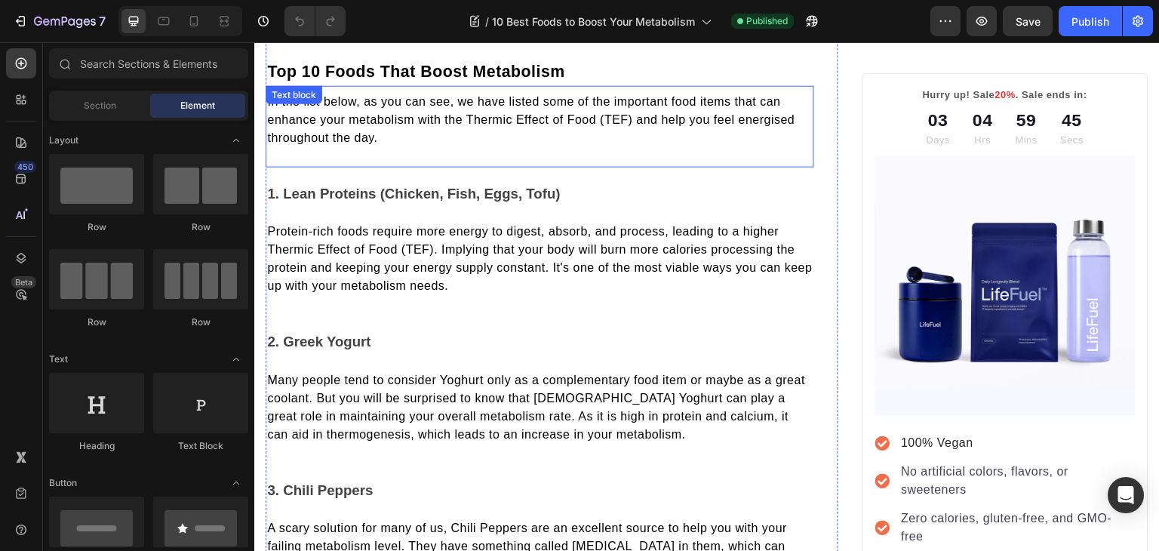
click at [376, 155] on div "In the list below, as you can see, we have listed some of the important food it…" at bounding box center [539, 125] width 548 height 81
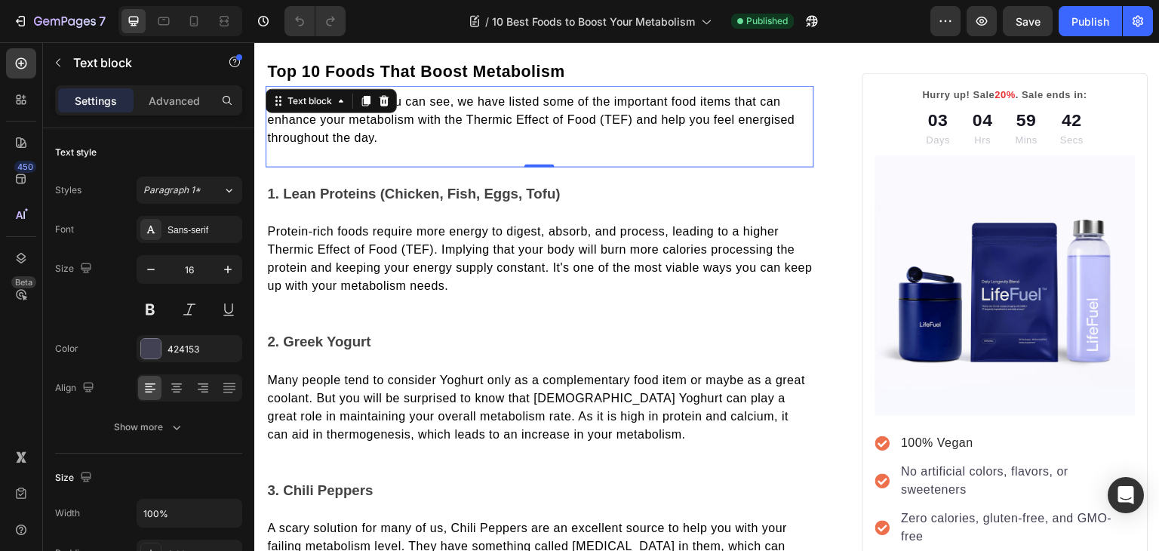
click at [415, 130] on p "In the list below, as you can see, we have listed some of the important food it…" at bounding box center [539, 120] width 545 height 54
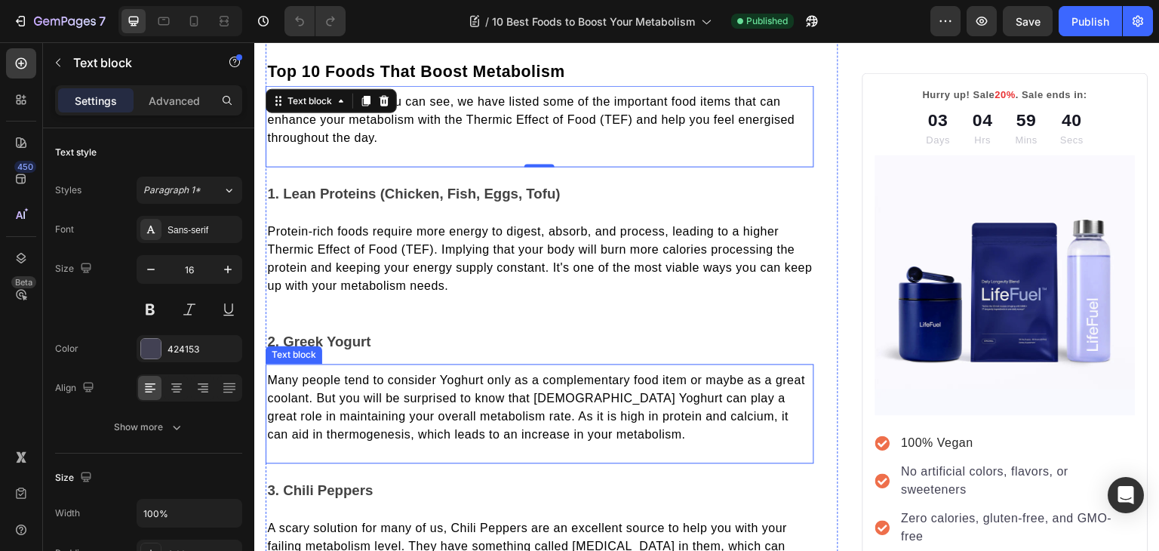
click at [351, 370] on div "Many people tend to consider Yoghurt only as a complementary food item or maybe…" at bounding box center [539, 407] width 548 height 75
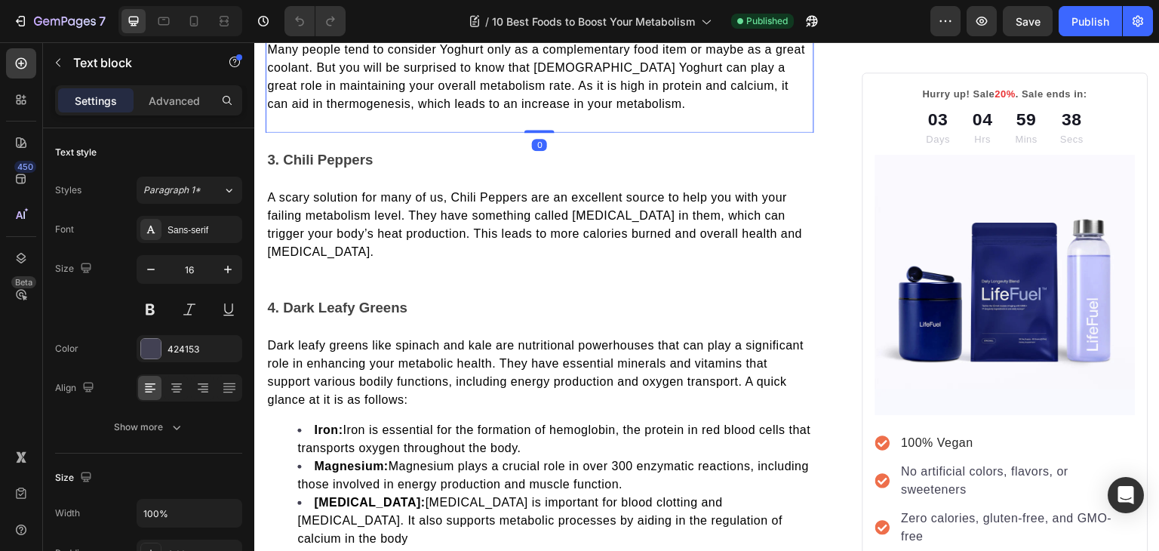
scroll to position [1457, 0]
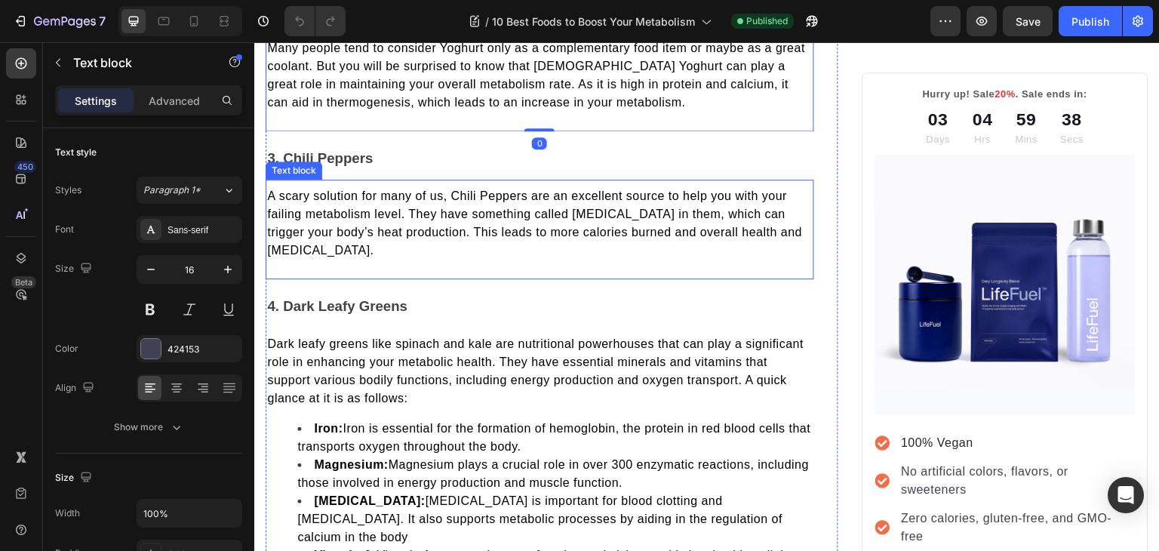
click at [325, 271] on div "A scary solution for many of us, Chili Peppers are an excellent source to help …" at bounding box center [539, 230] width 548 height 100
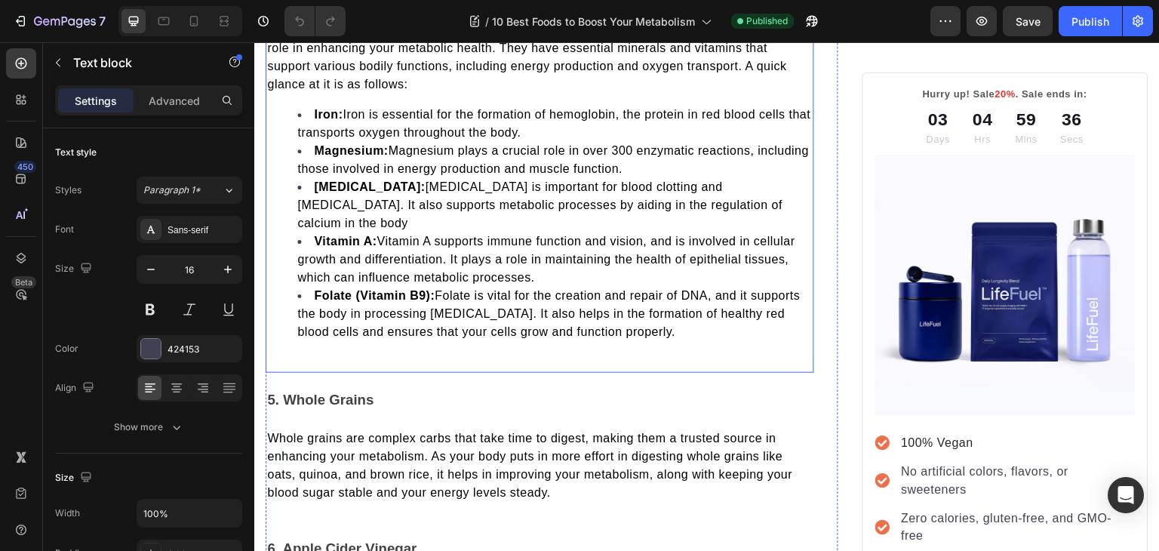
scroll to position [1804, 0]
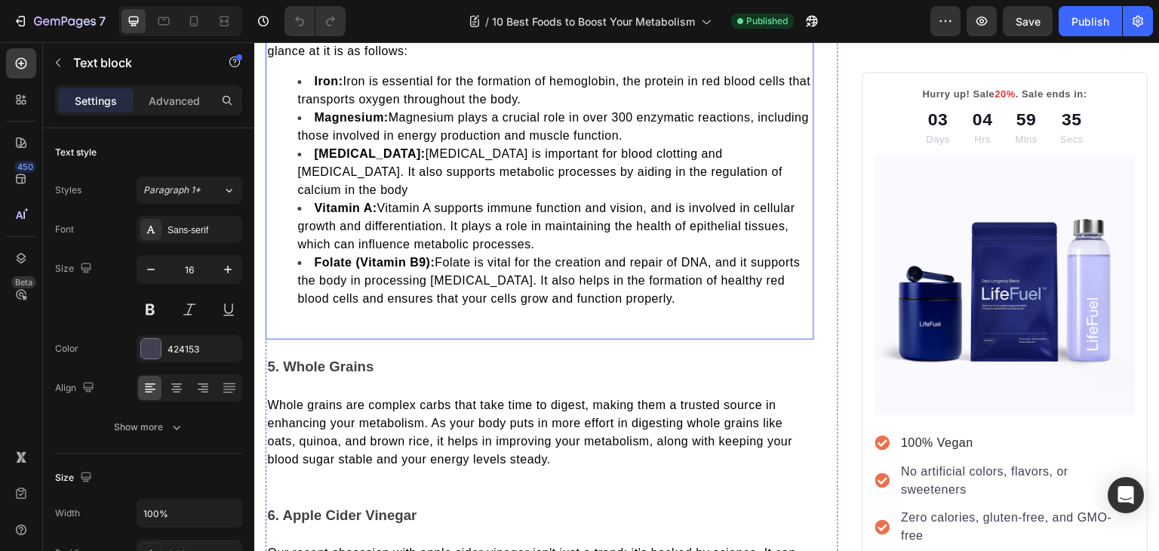
click at [368, 291] on div "Dark leafy greens like spinach and kale are nutritional powerhouses that can pl…" at bounding box center [539, 153] width 548 height 335
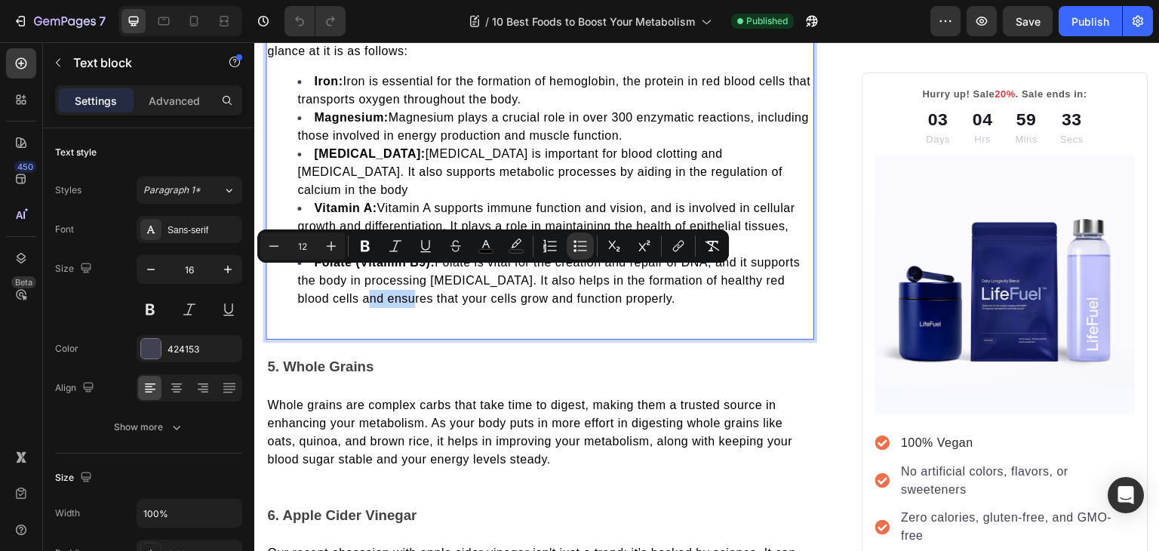
click at [359, 301] on div "Dark leafy greens like spinach and kale are nutritional powerhouses that can pl…" at bounding box center [539, 159] width 548 height 359
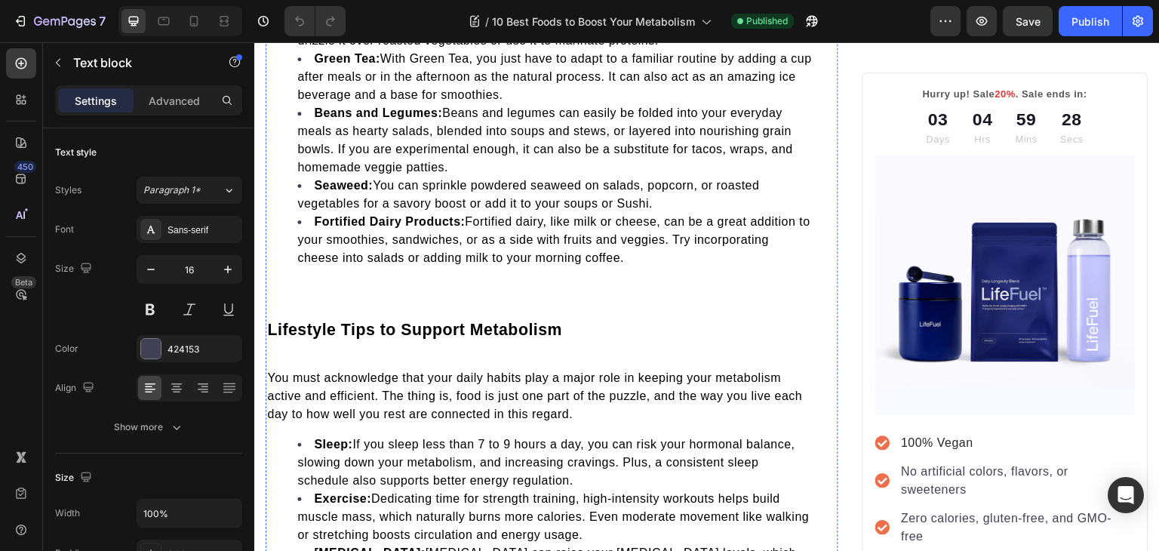
scroll to position [3371, 0]
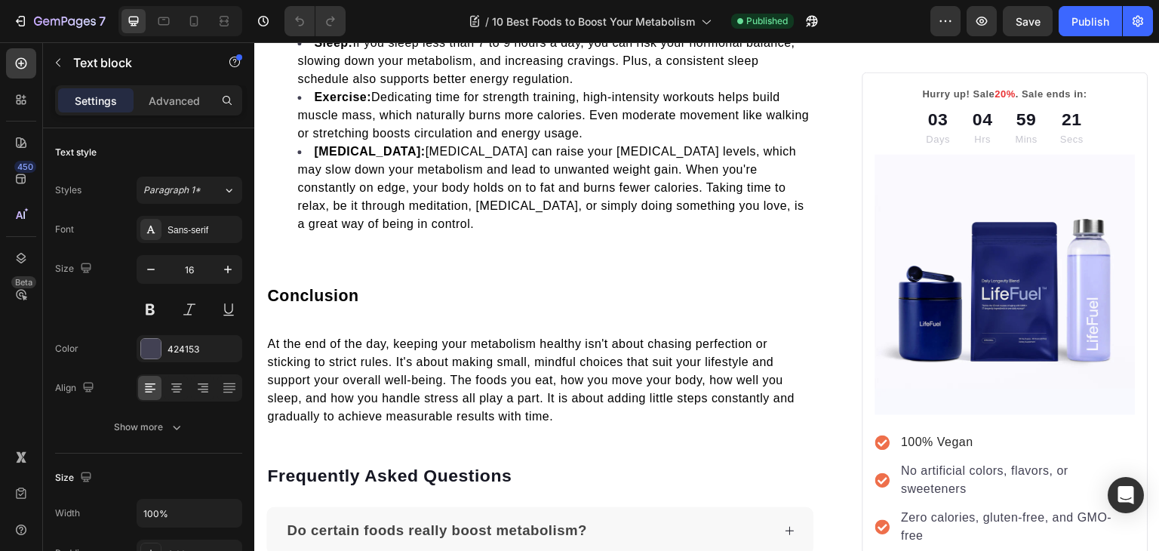
scroll to position [3770, 0]
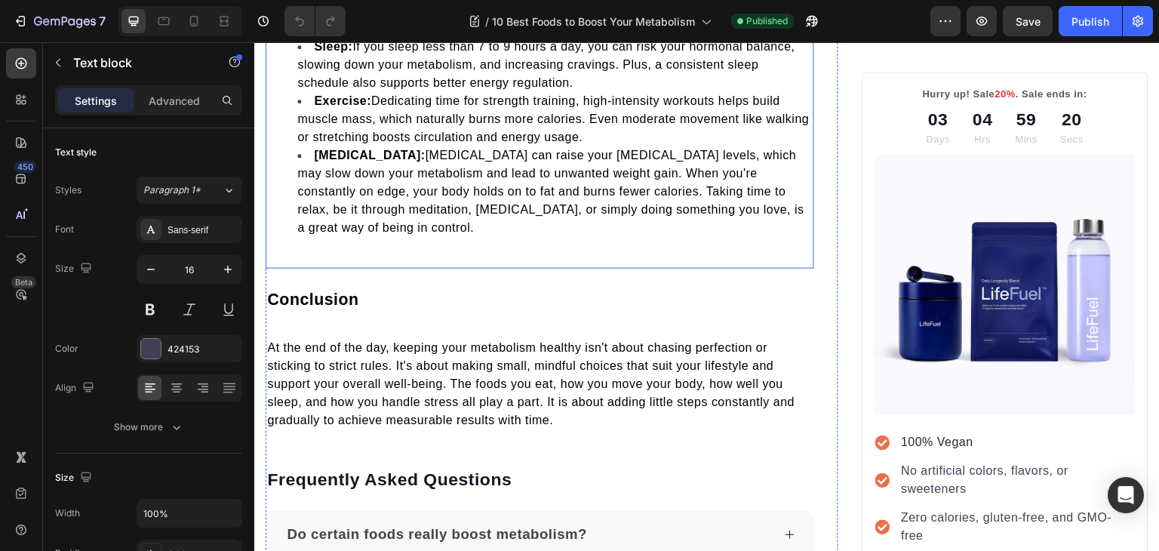
click at [577, 200] on span "[MEDICAL_DATA]: [MEDICAL_DATA] can raise your [MEDICAL_DATA] levels, which may …" at bounding box center [550, 191] width 507 height 85
click at [547, 216] on li "[MEDICAL_DATA]: [MEDICAL_DATA] can raise your [MEDICAL_DATA] levels, which may …" at bounding box center [554, 191] width 515 height 91
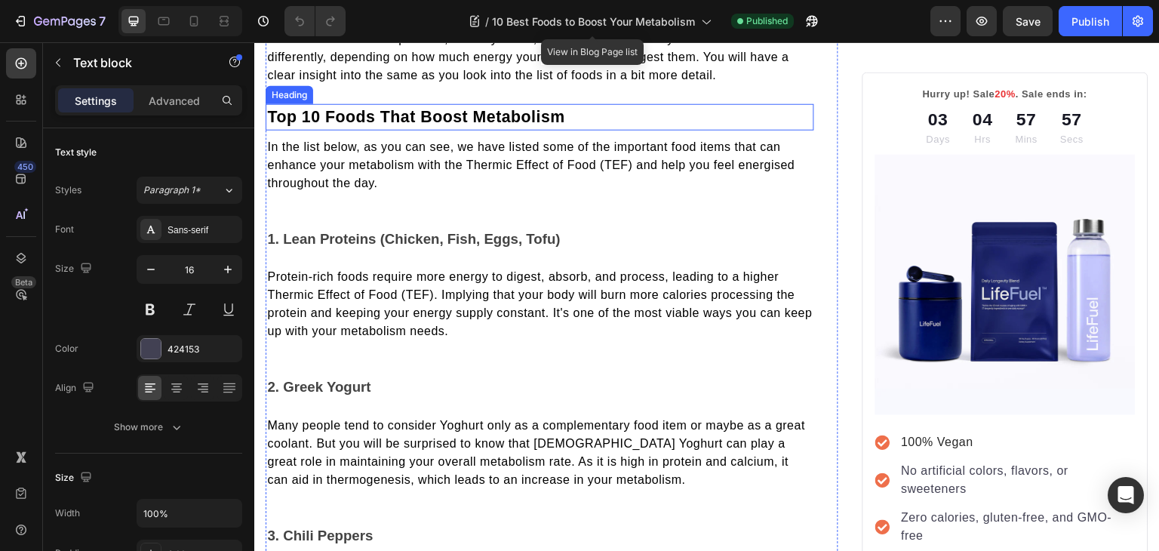
scroll to position [1082, 0]
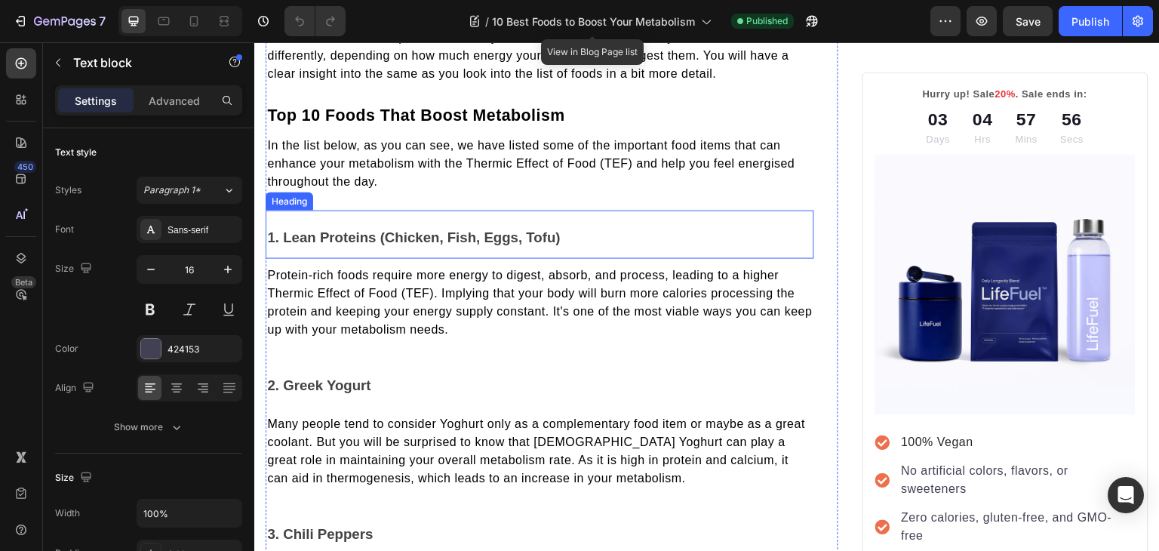
click at [364, 210] on h2 "1. Lean Proteins (Chicken, Fish, Eggs, Tofu)" at bounding box center [539, 234] width 548 height 48
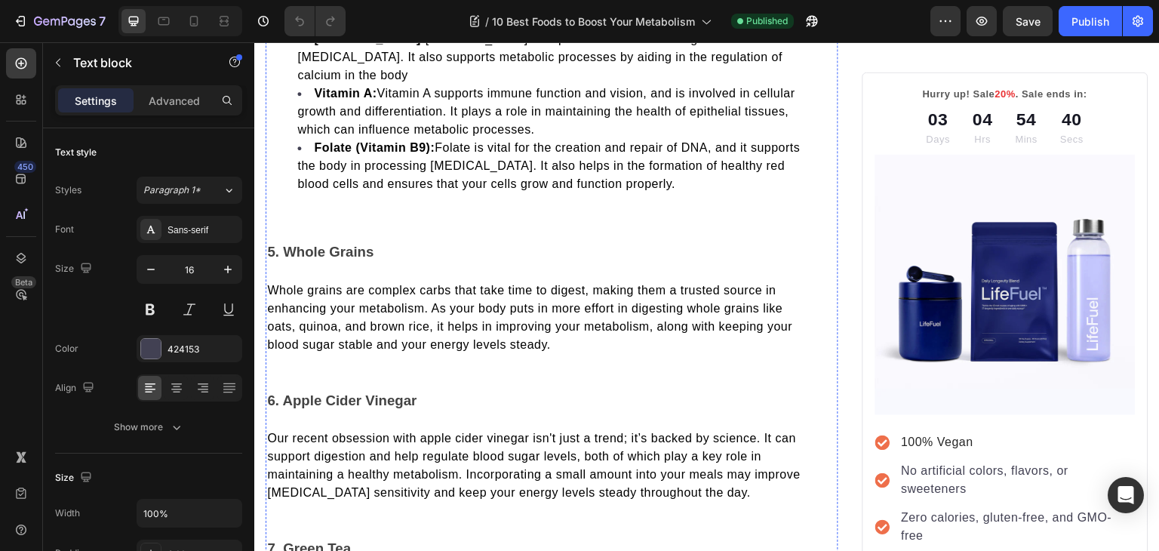
scroll to position [1919, 0]
click at [380, 184] on div "Dark leafy greens like spinach and kale are nutritional powerhouses that can pl…" at bounding box center [539, 45] width 548 height 359
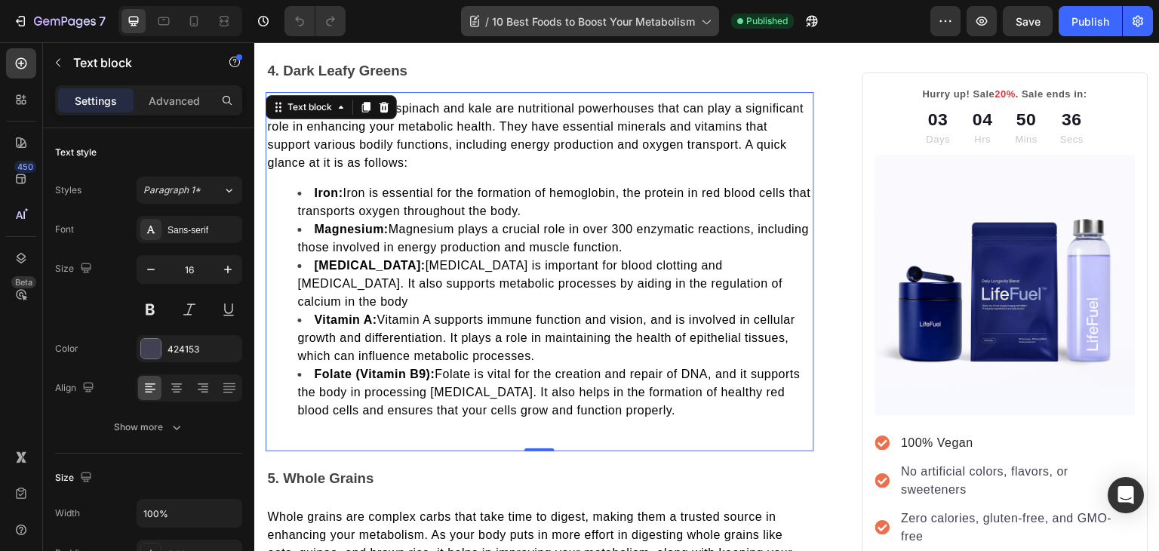
scroll to position [3516, 0]
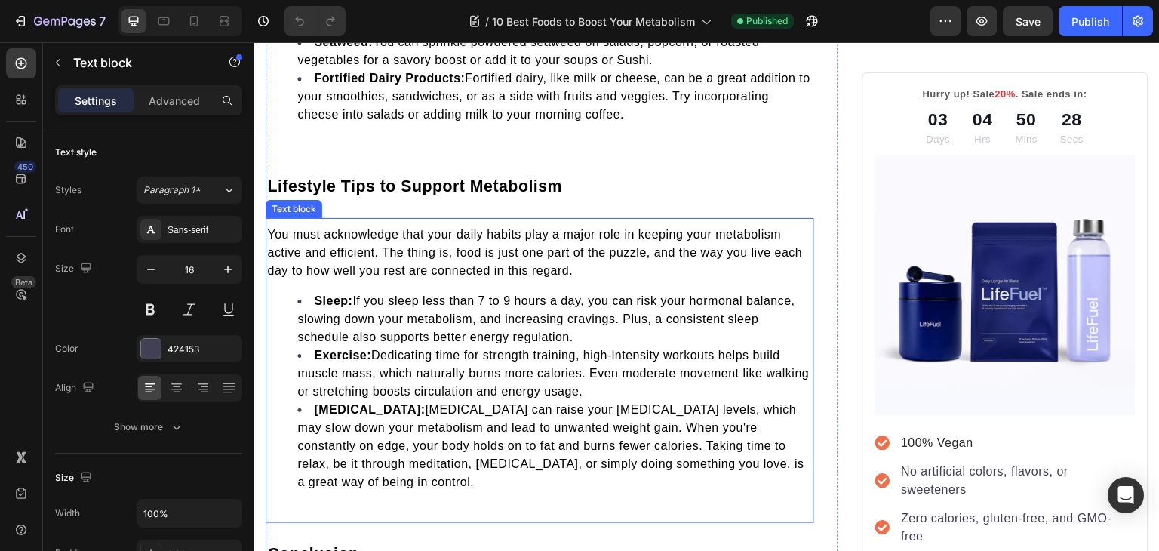
click at [712, 296] on span "Sleep: If you sleep less than 7 to 9 hours a day, you can risk your hormonal ba…" at bounding box center [546, 318] width 498 height 49
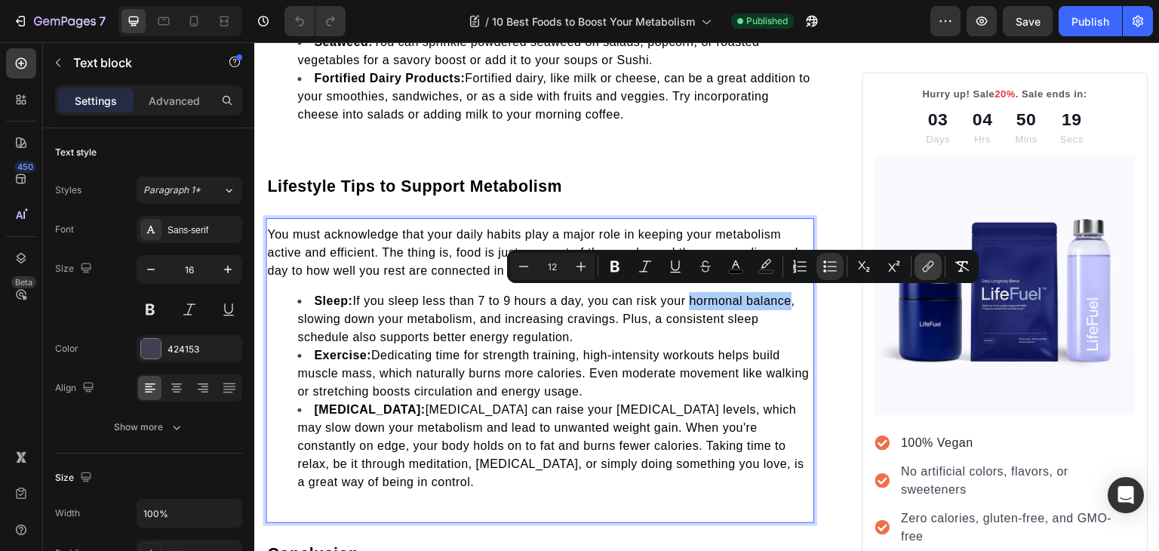
click at [929, 266] on icon "Editor contextual toolbar" at bounding box center [929, 265] width 7 height 8
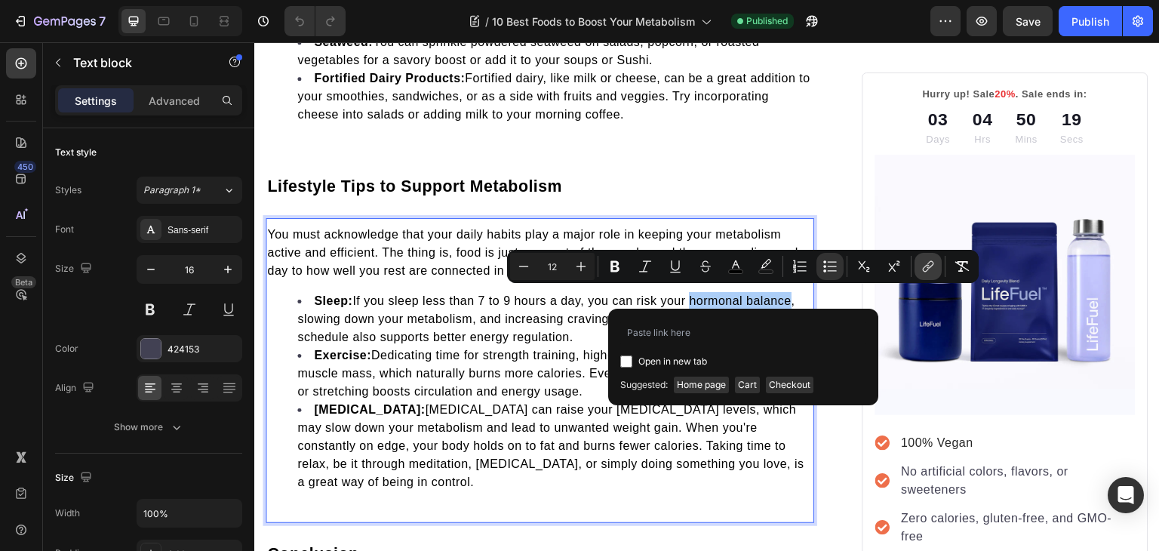
type input "[URL][DOMAIN_NAME]"
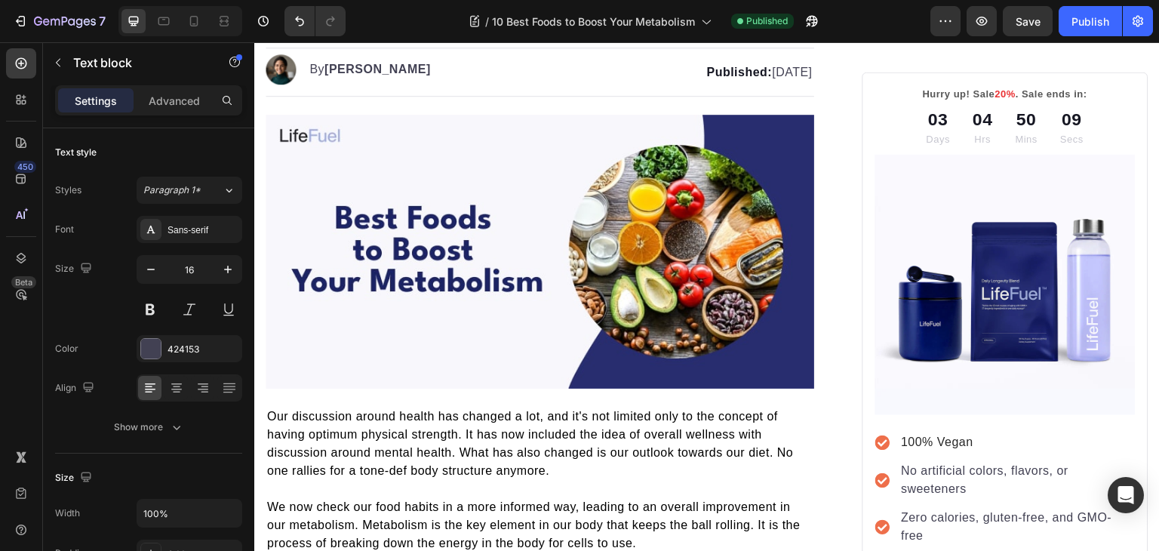
scroll to position [0, 0]
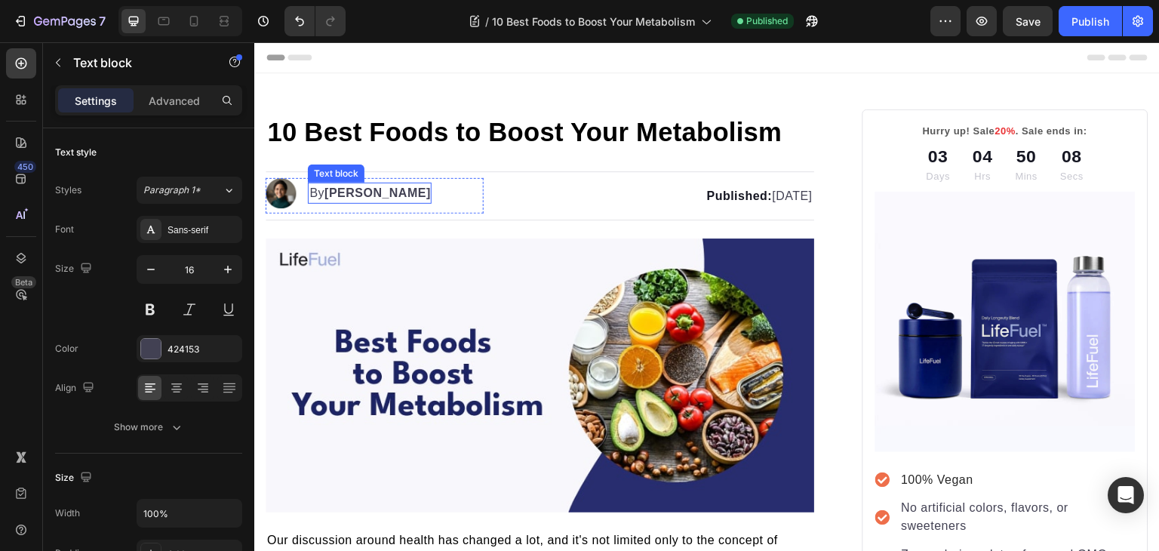
click at [345, 192] on strong "[PERSON_NAME]" at bounding box center [377, 192] width 106 height 13
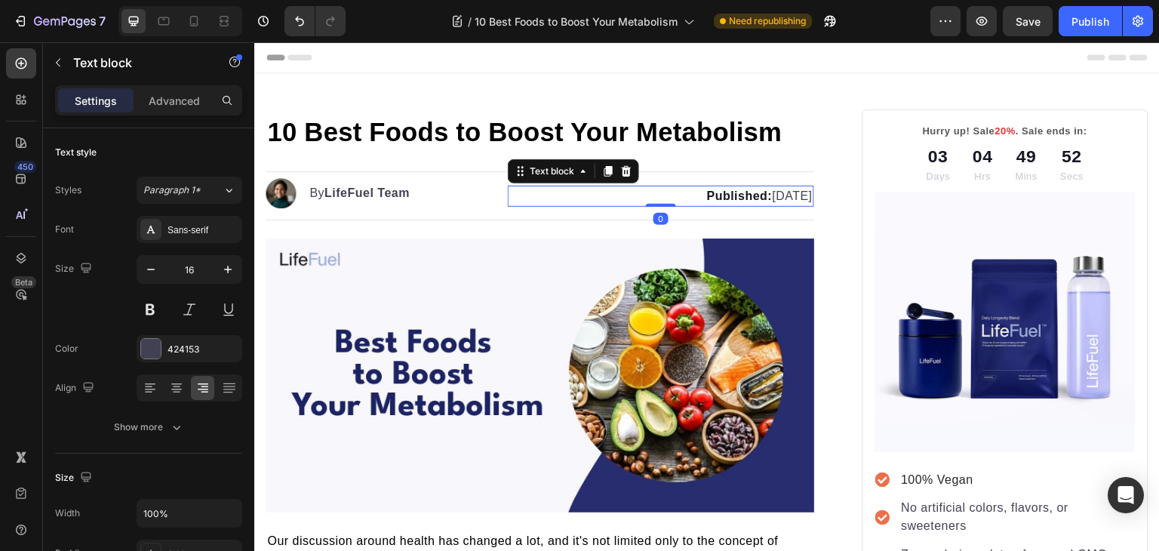
click at [706, 198] on strong "Published:" at bounding box center [739, 195] width 66 height 13
click at [738, 196] on p "Updated: May 13, 2025" at bounding box center [660, 196] width 302 height 18
click at [766, 193] on p "Updated: August 13, 2025" at bounding box center [660, 196] width 302 height 18
click at [1139, 26] on icon "button" at bounding box center [1137, 21] width 15 height 15
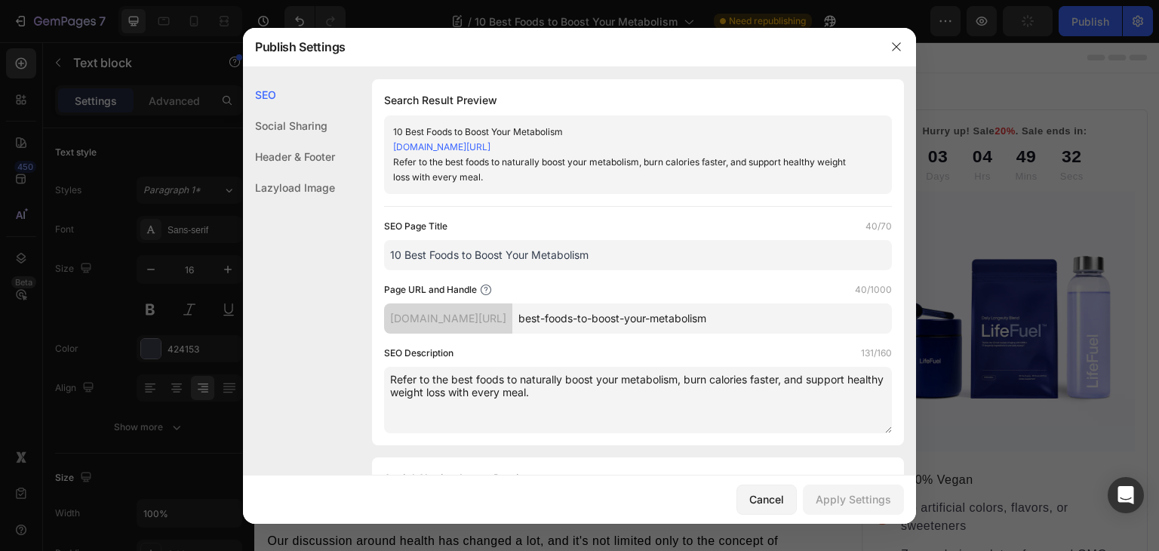
click at [404, 379] on textarea "Refer to the best foods to naturally boost your metabolism, burn calories faste…" at bounding box center [638, 400] width 508 height 66
click at [757, 499] on div "Cancel" at bounding box center [766, 499] width 35 height 16
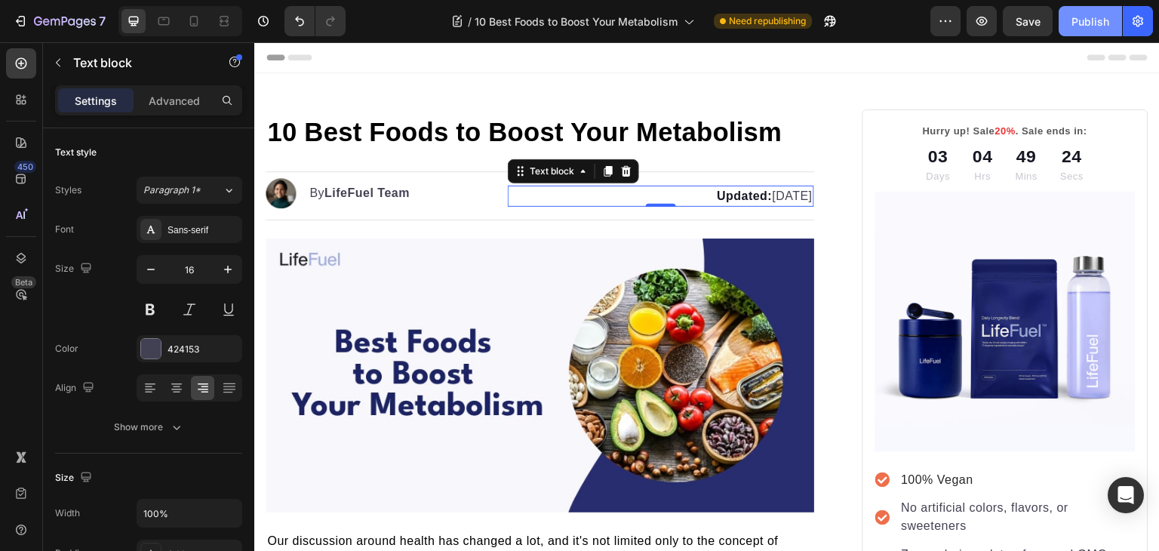
click at [1086, 18] on div "Publish" at bounding box center [1090, 22] width 38 height 16
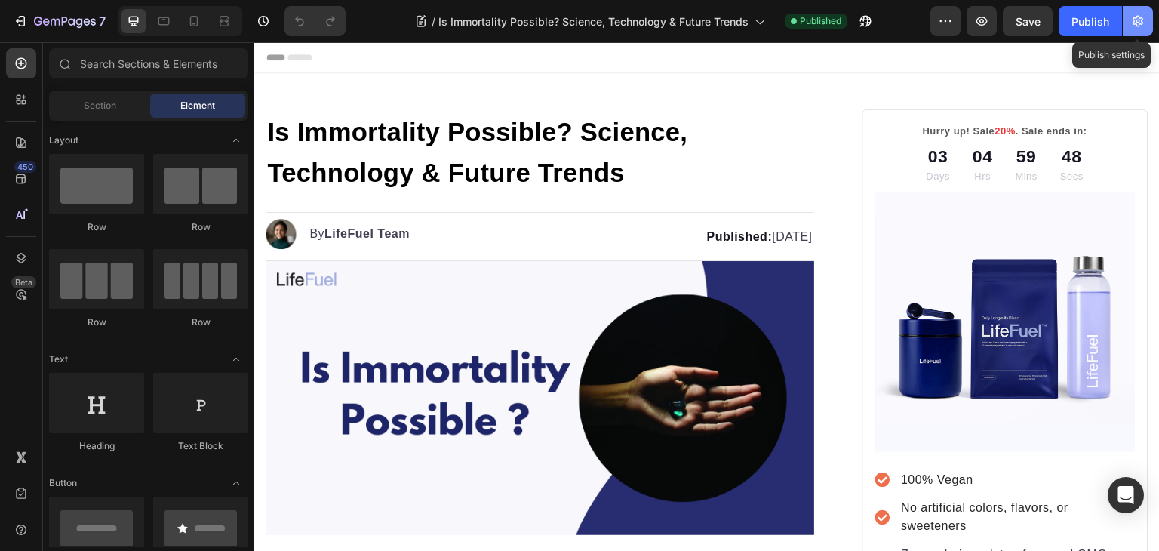
drag, startPoint x: 1143, startPoint y: 11, endPoint x: 778, endPoint y: 7, distance: 365.8
click at [1143, 11] on button "button" at bounding box center [1137, 21] width 30 height 30
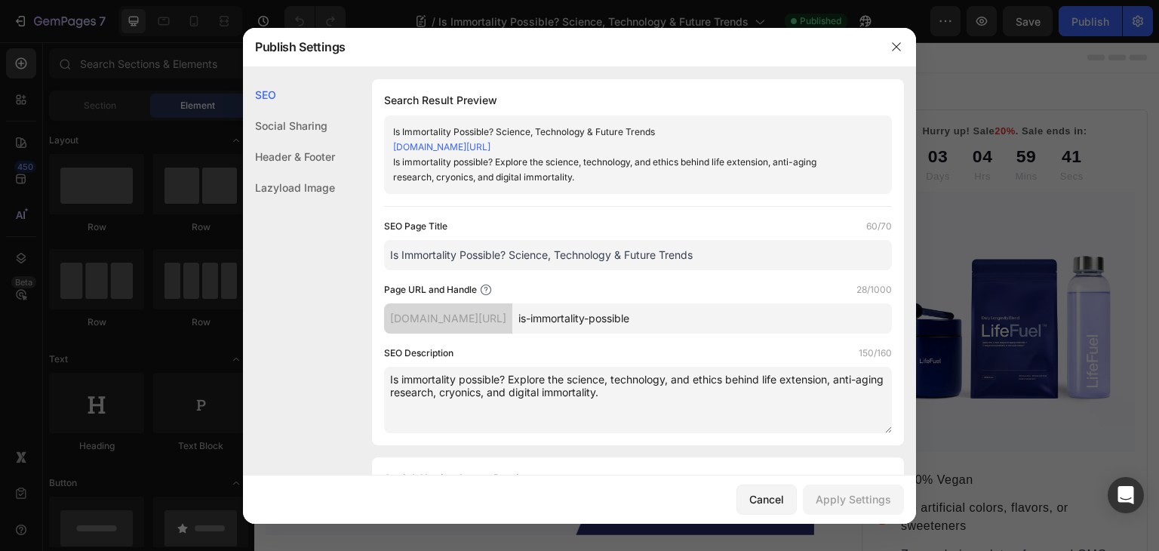
click at [396, 376] on textarea "Is immortality possible? Explore the science, technology, and ethics behind lif…" at bounding box center [638, 400] width 508 height 66
type textarea "Is immortality possible? Explore the science, technology, and ethics behind lif…"
click at [830, 510] on button "Apply Settings" at bounding box center [853, 499] width 101 height 30
click at [899, 48] on icon "button" at bounding box center [896, 47] width 12 height 12
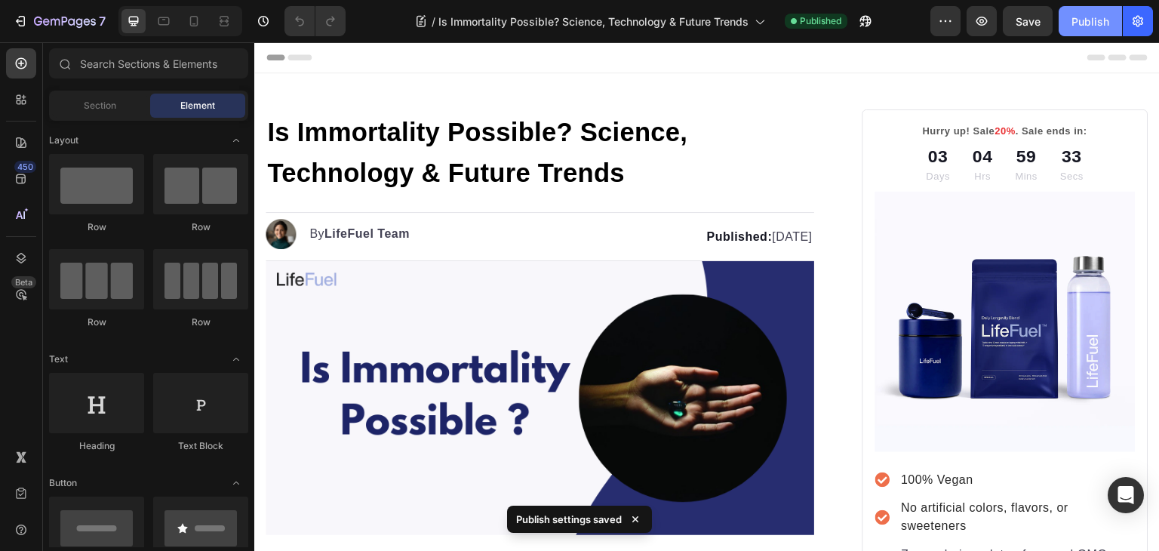
click at [1098, 22] on div "Publish" at bounding box center [1090, 22] width 38 height 16
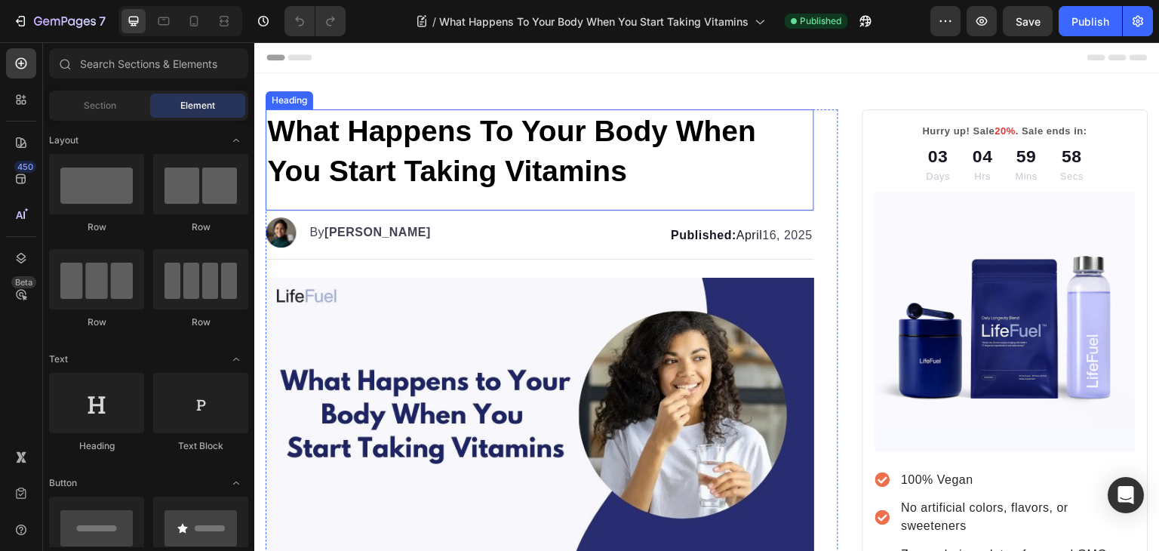
click at [608, 163] on strong "What Happens To Your Body When You Start Taking Vitamins" at bounding box center [511, 151] width 489 height 72
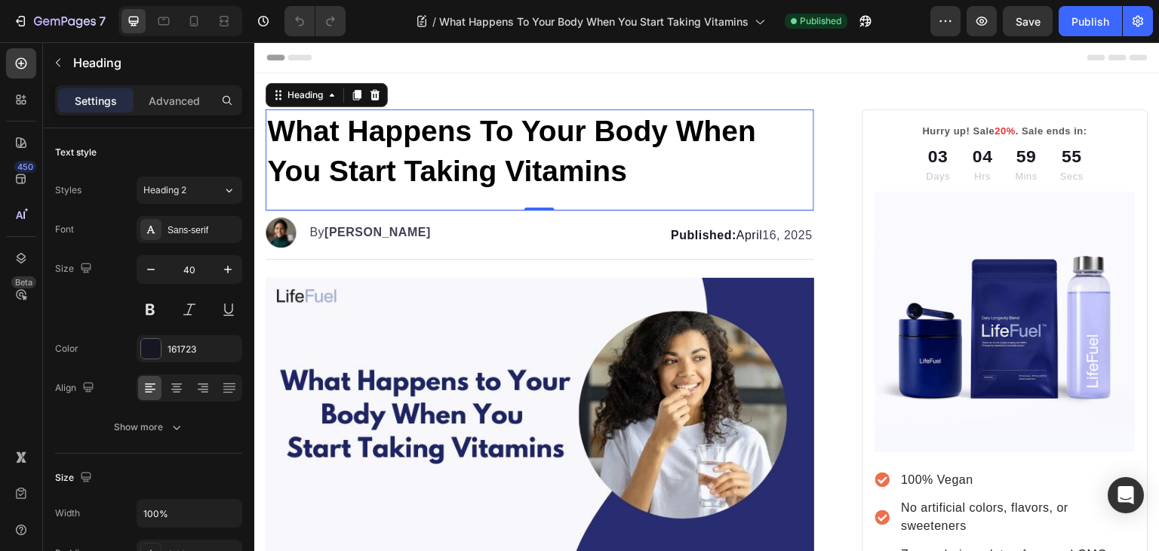
click at [637, 169] on p "What Happens To Your Body When You Start Taking Vitamins" at bounding box center [539, 151] width 545 height 80
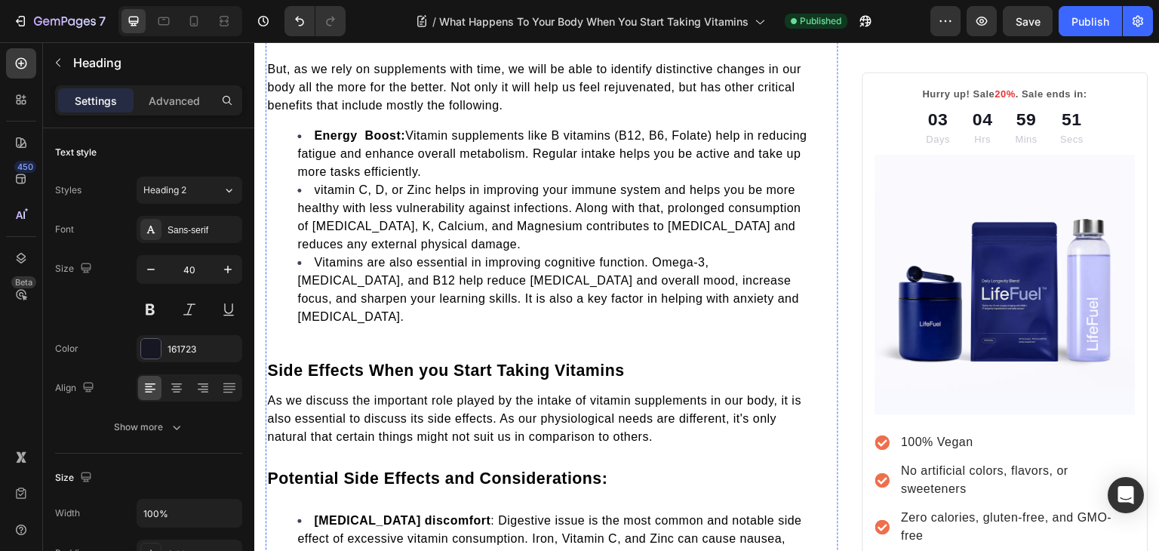
scroll to position [984, 0]
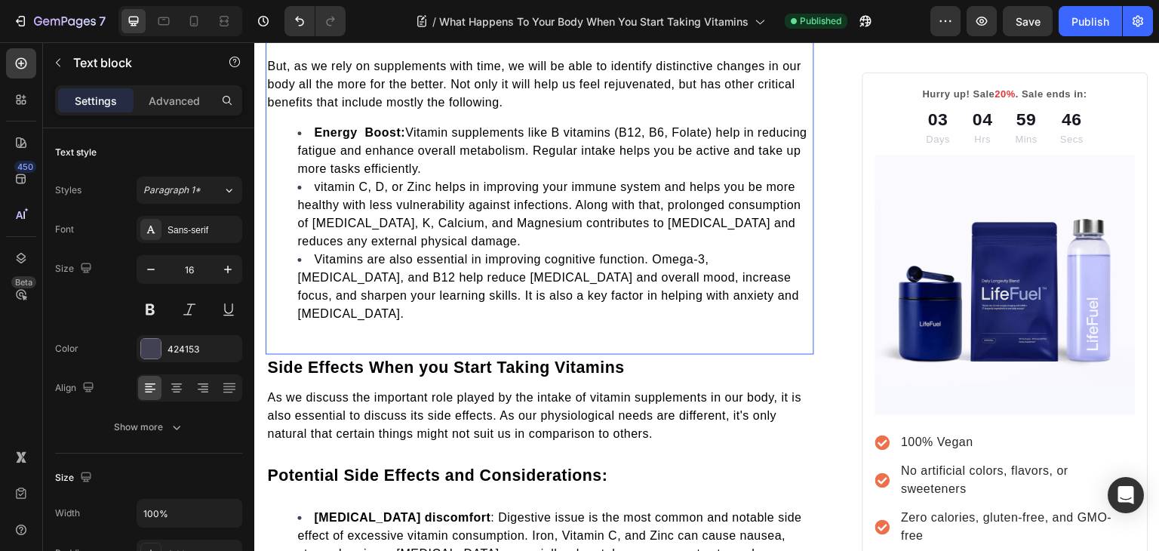
click at [314, 182] on span "vitamin C, D, or Zinc helps in improving your immune system and helps you be mo…" at bounding box center [549, 213] width 504 height 67
click at [427, 280] on li "Vitamins are also essential in improving cognitive function. Omega-3, vitamin D…" at bounding box center [554, 286] width 515 height 72
click at [323, 182] on span "vitamin C, D, or Zinc helps in improving your immune system and helps you be mo…" at bounding box center [549, 213] width 504 height 67
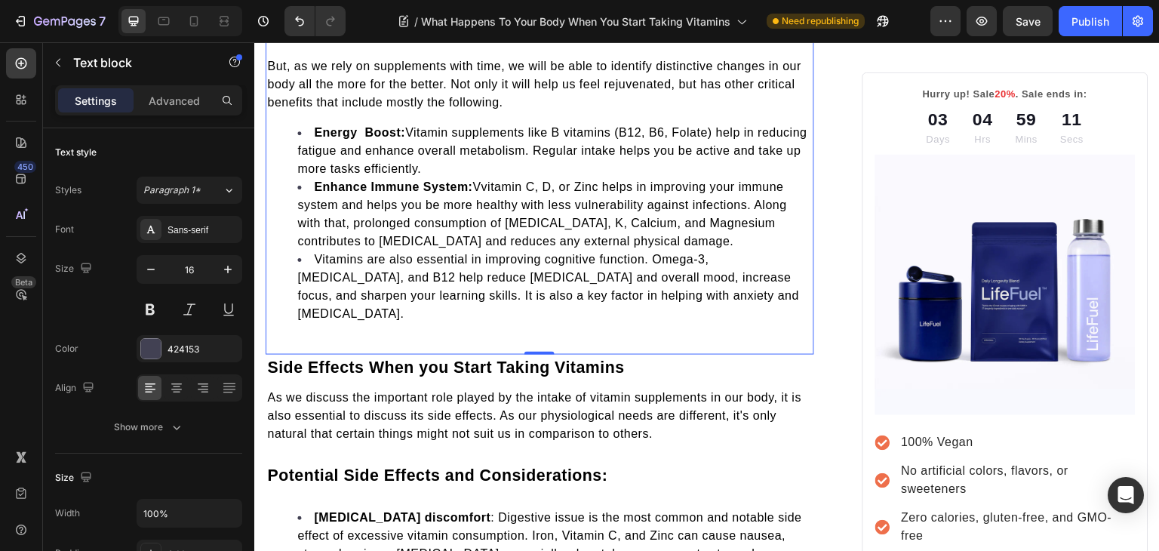
click at [316, 253] on span "Vitamins are also essential in improving cognitive function. Omega-3, vitamin D…" at bounding box center [548, 286] width 502 height 67
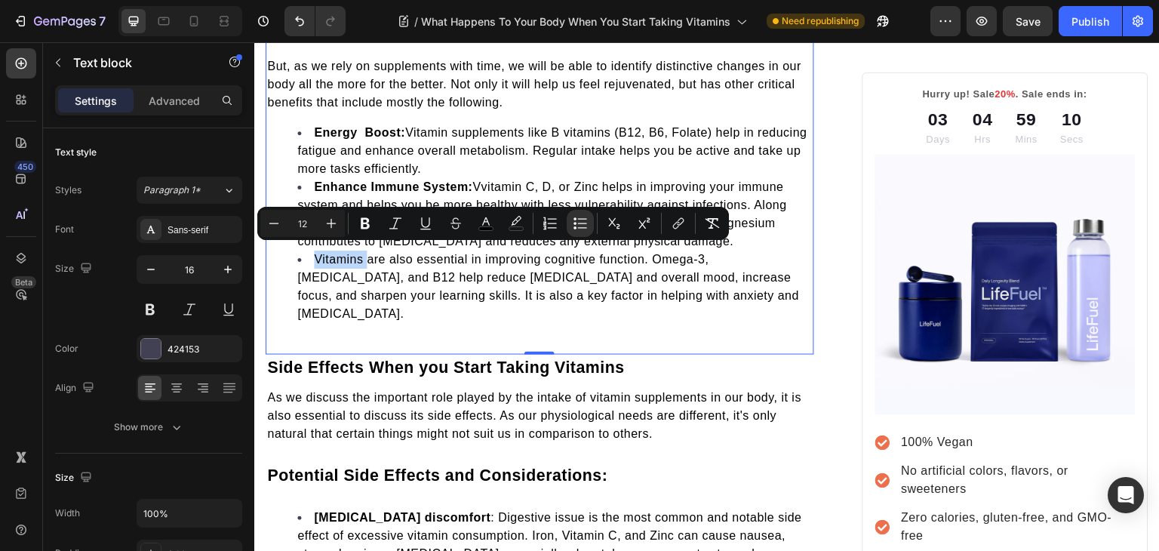
click at [316, 253] on span "Vitamins are also essential in improving cognitive function. Omega-3, vitamin D…" at bounding box center [548, 286] width 502 height 67
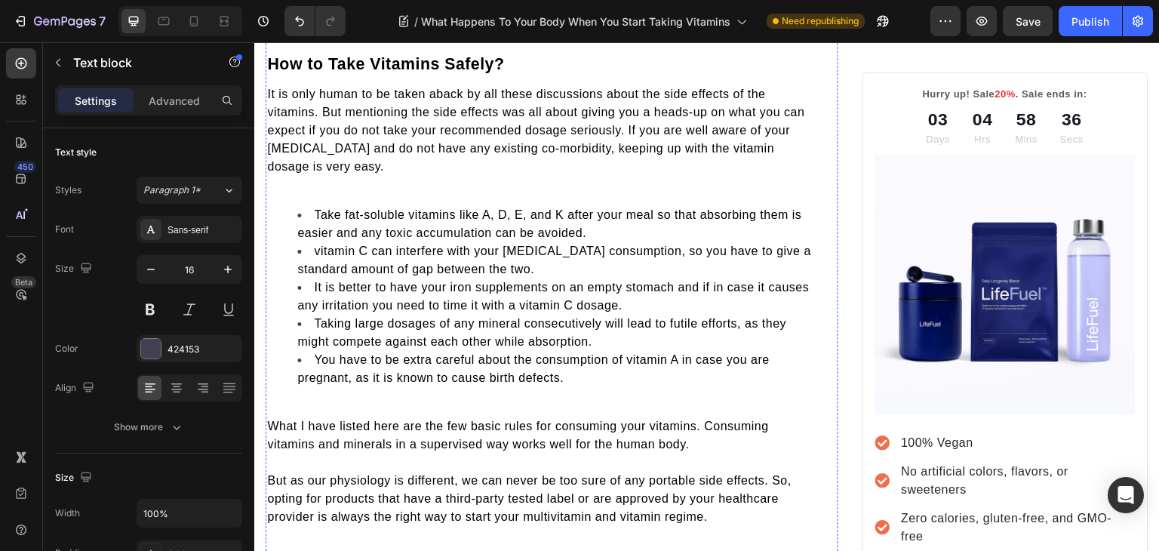
scroll to position [1741, 0]
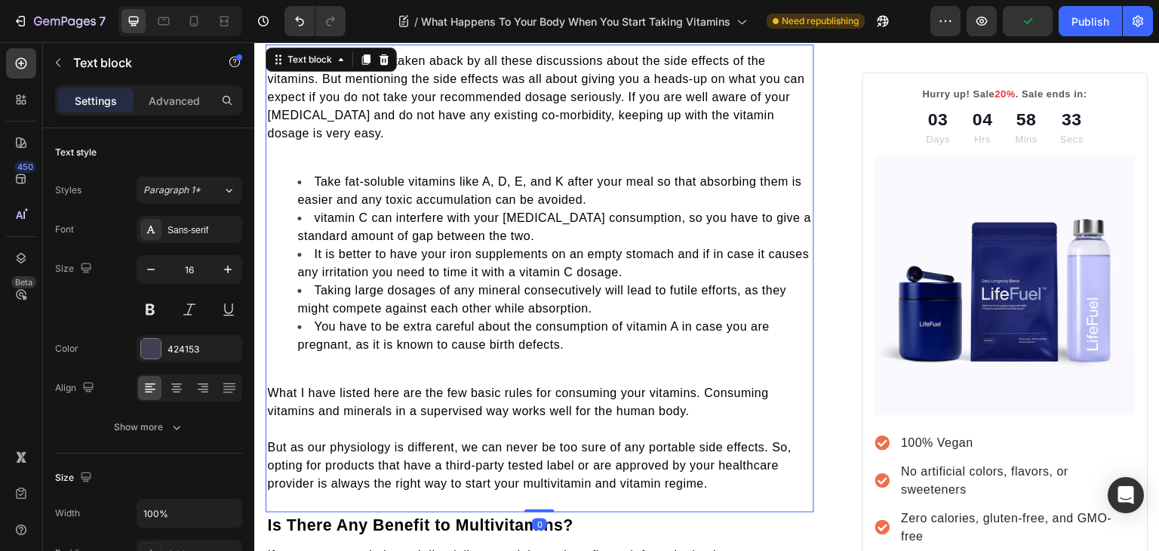
click at [447, 355] on div "It is only human to be taken aback by all these discussions about the side effe…" at bounding box center [539, 272] width 548 height 443
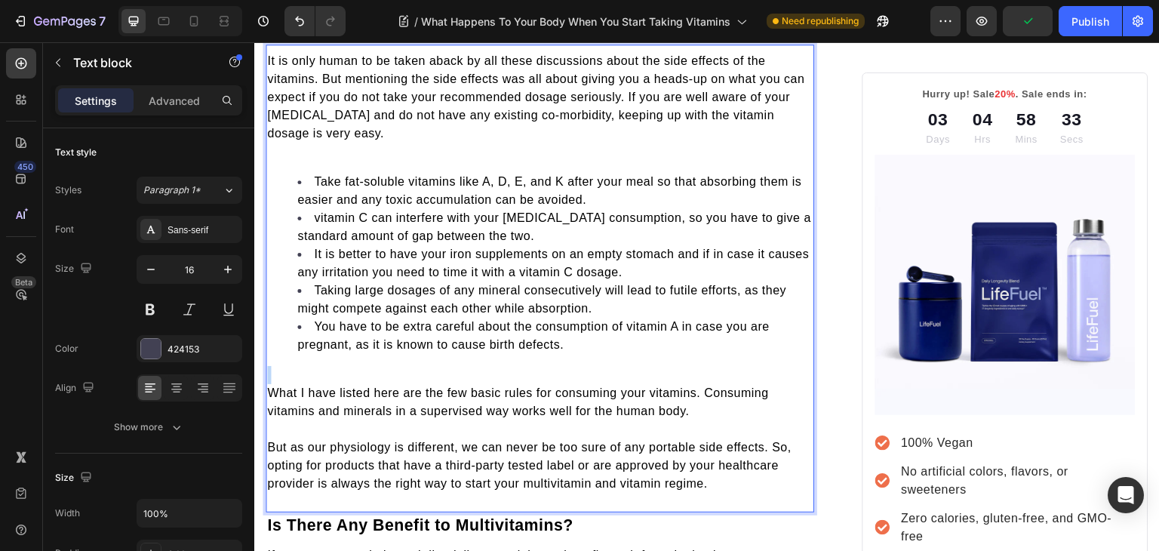
click at [447, 355] on div "It is only human to be taken aback by all these discussions about the side effe…" at bounding box center [539, 272] width 548 height 443
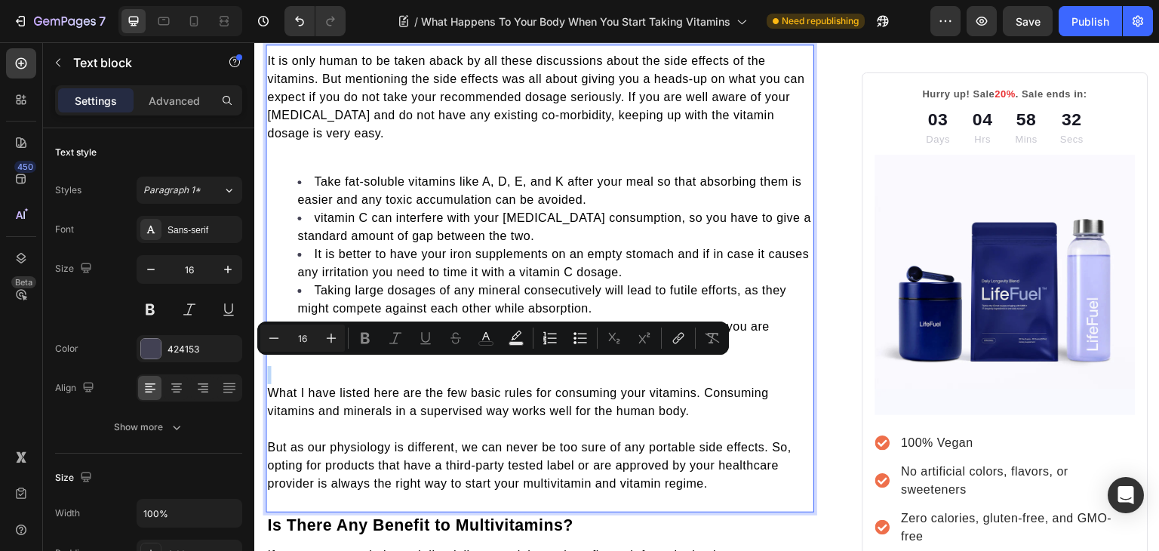
click at [447, 355] on div "It is only human to be taken aback by all these discussions about the side effe…" at bounding box center [539, 272] width 548 height 443
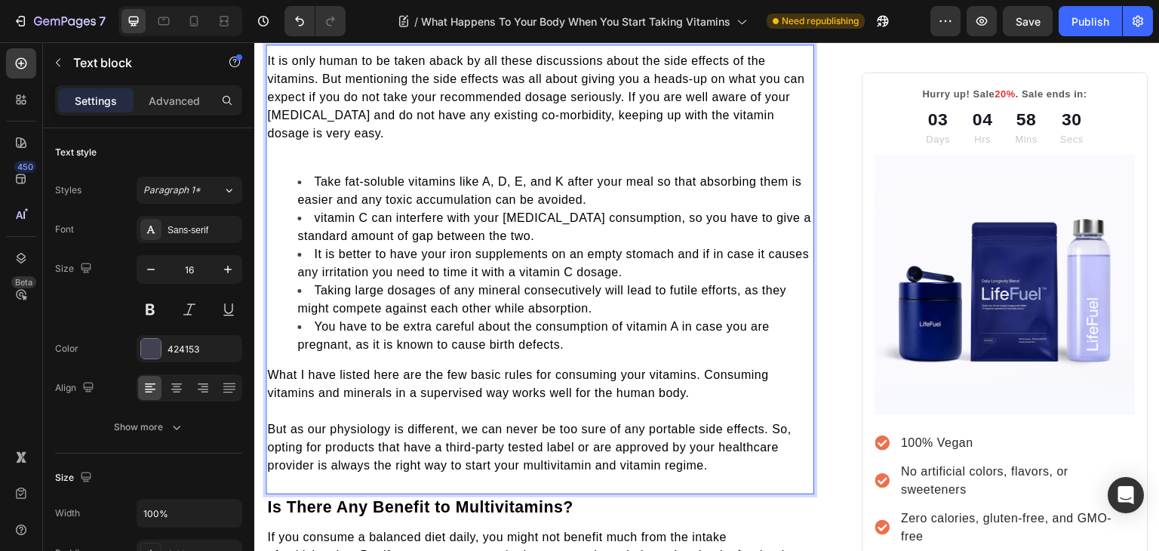
click at [407, 143] on p "Rich Text Editor. Editing area: main" at bounding box center [539, 152] width 545 height 18
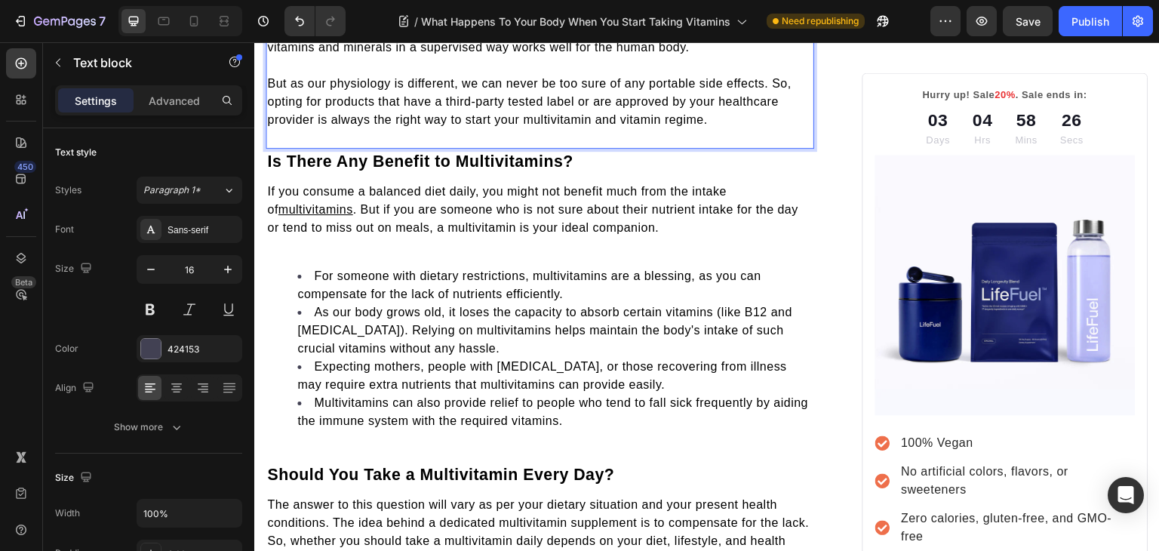
scroll to position [2069, 0]
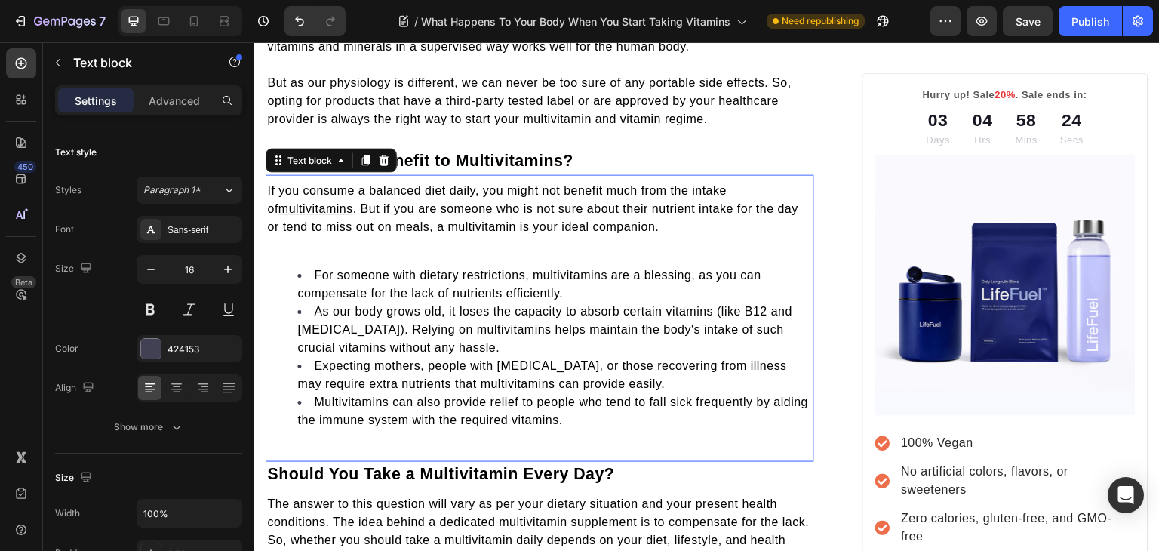
click at [330, 202] on u "multivitamins" at bounding box center [315, 208] width 75 height 13
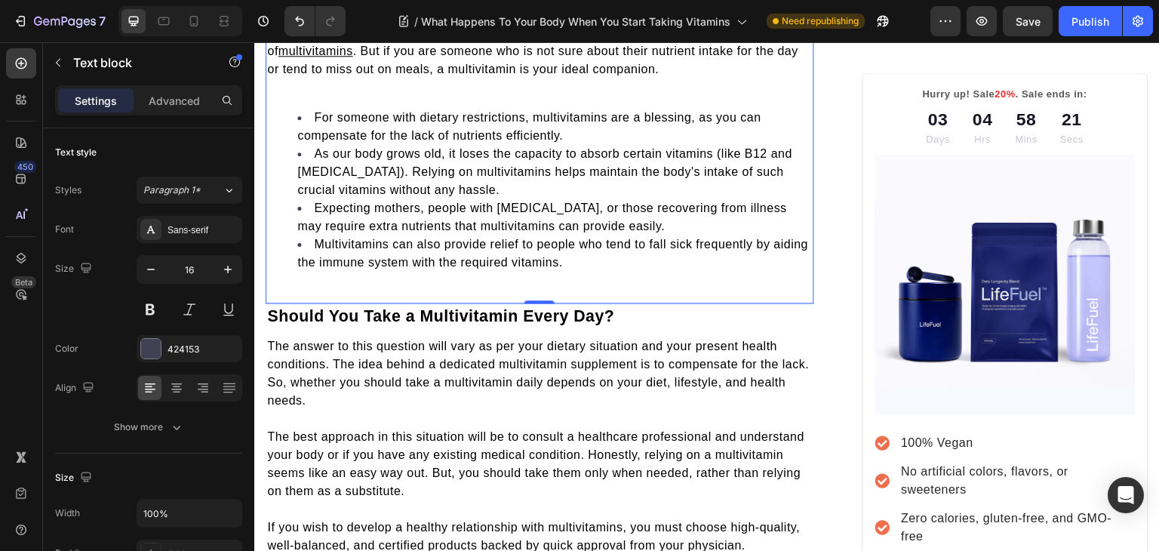
scroll to position [2237, 0]
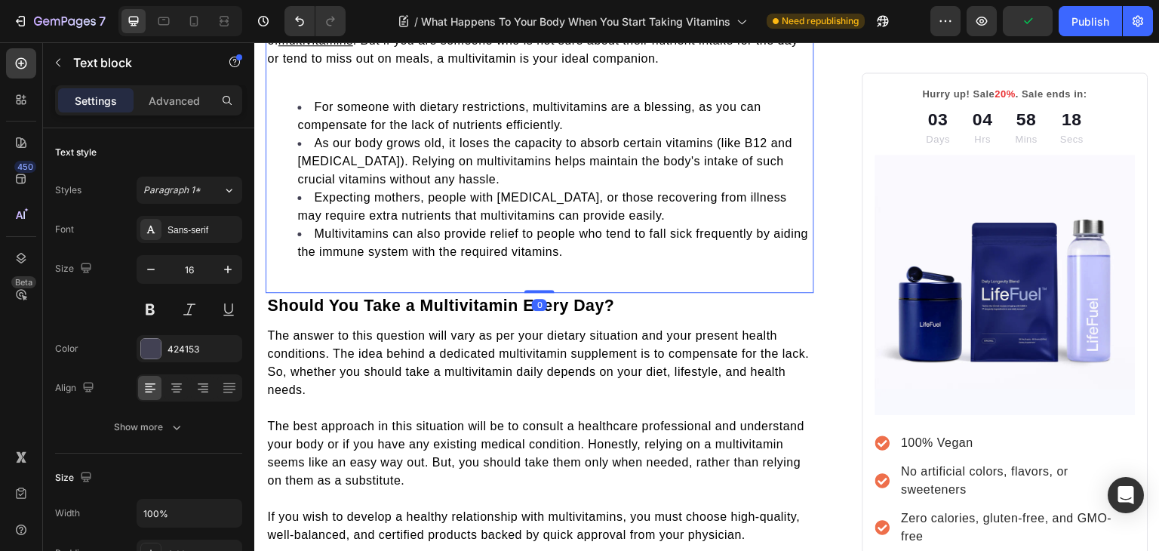
click at [477, 253] on div "If you consume a balanced diet daily, you might not benefit much from the intak…" at bounding box center [539, 143] width 548 height 262
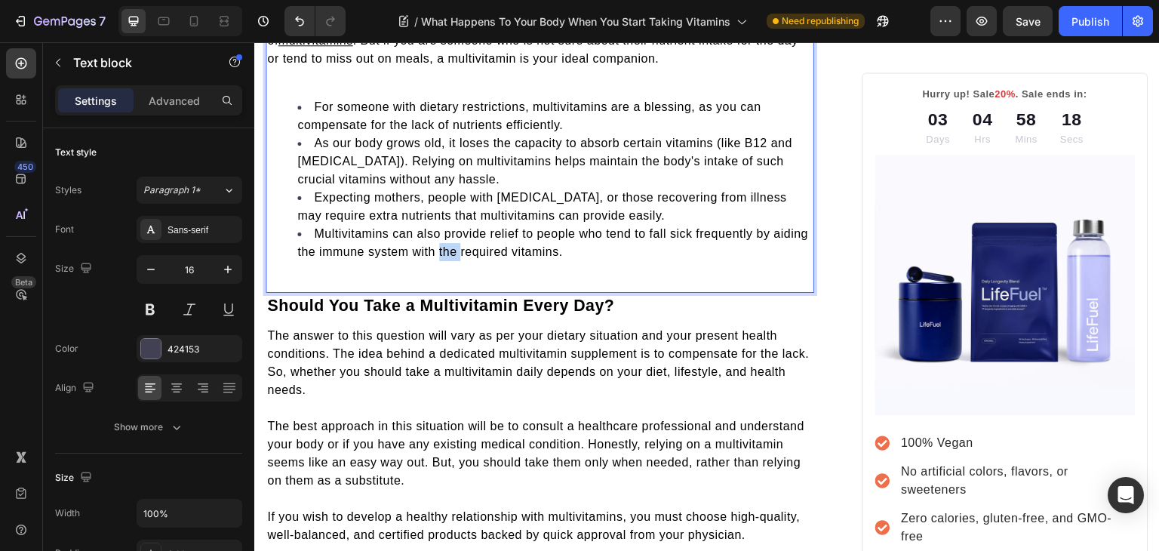
click at [477, 253] on div "If you consume a balanced diet daily, you might not benefit much from the intak…" at bounding box center [539, 143] width 548 height 262
click at [468, 263] on div "If you consume a balanced diet daily, you might not benefit much from the intak…" at bounding box center [539, 143] width 548 height 262
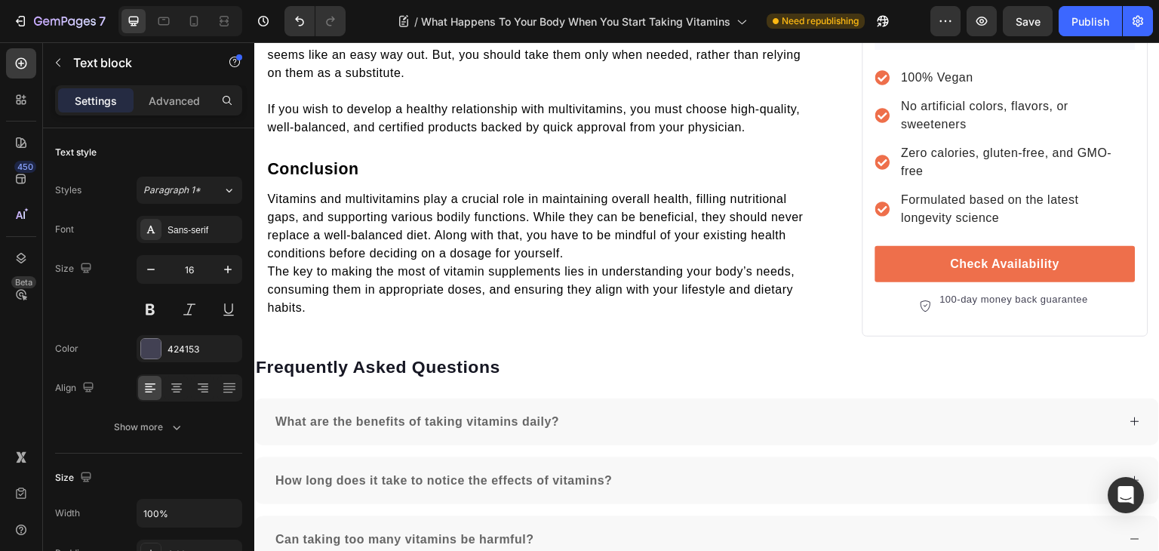
scroll to position [2645, 0]
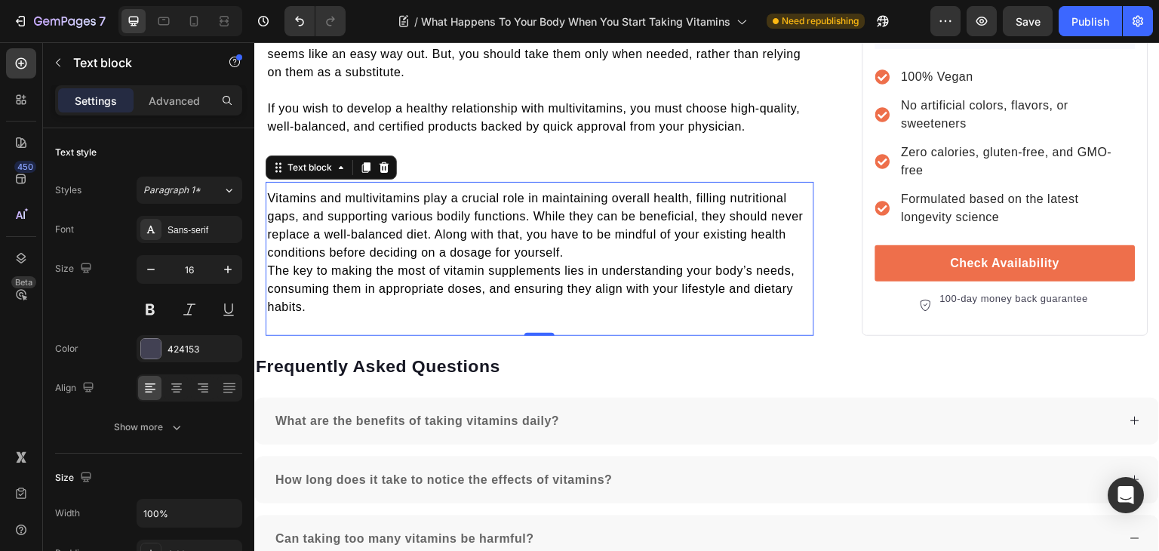
click at [269, 264] on span "The key to making the most of vitamin supplements lies in understanding your bo…" at bounding box center [530, 288] width 527 height 49
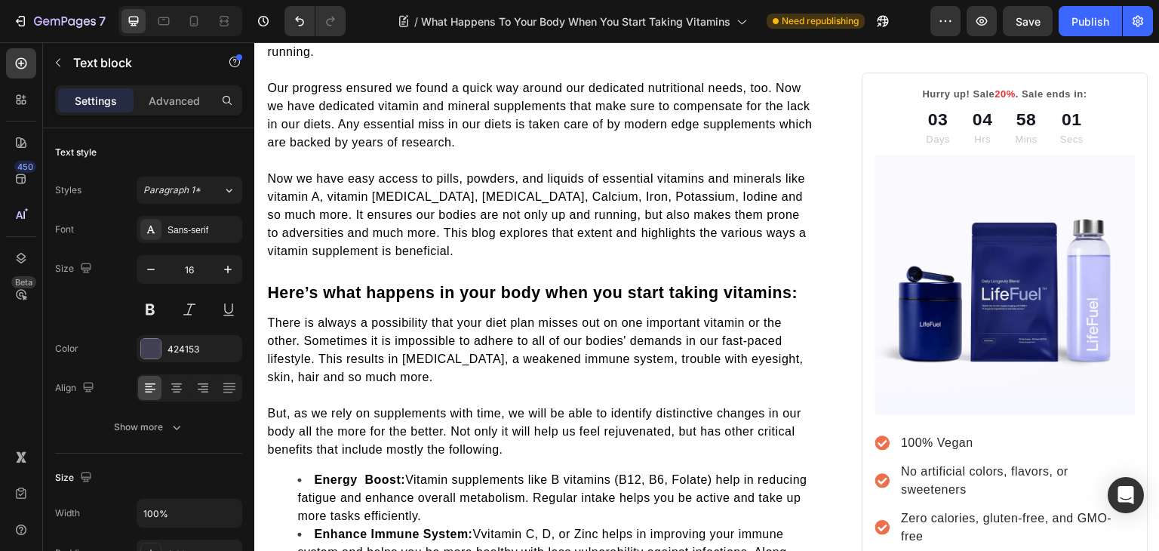
scroll to position [637, 0]
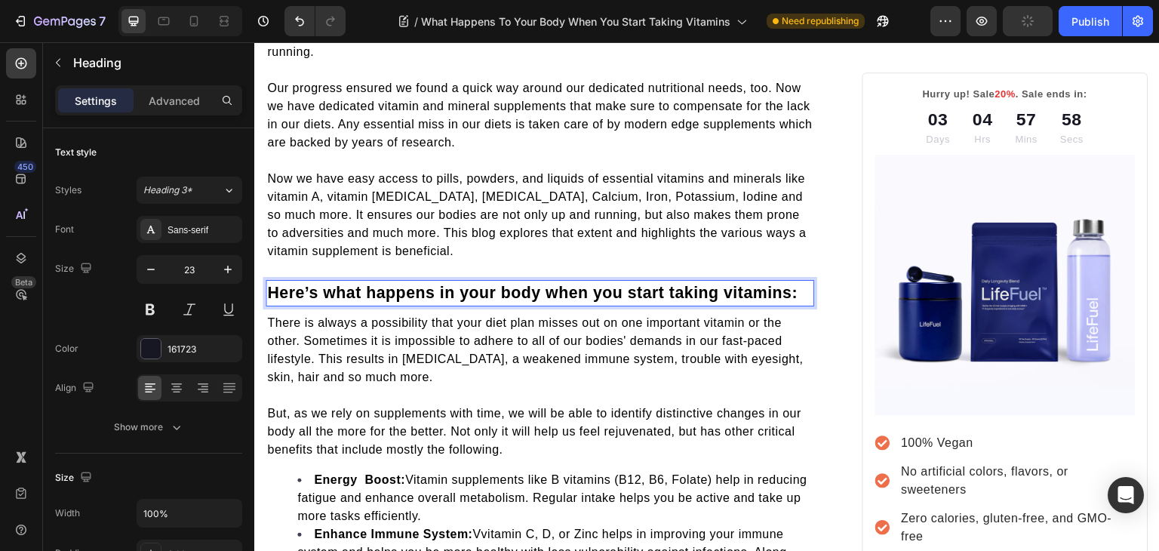
click at [324, 287] on span "Here’s what happens in your body when you start taking vitamins:" at bounding box center [532, 293] width 530 height 18
click at [321, 285] on span "What happens in your body when you start taking vitamins:" at bounding box center [505, 293] width 477 height 18
click at [454, 284] on span "What Happens in Your body when you start taking vitamins:" at bounding box center [507, 293] width 480 height 18
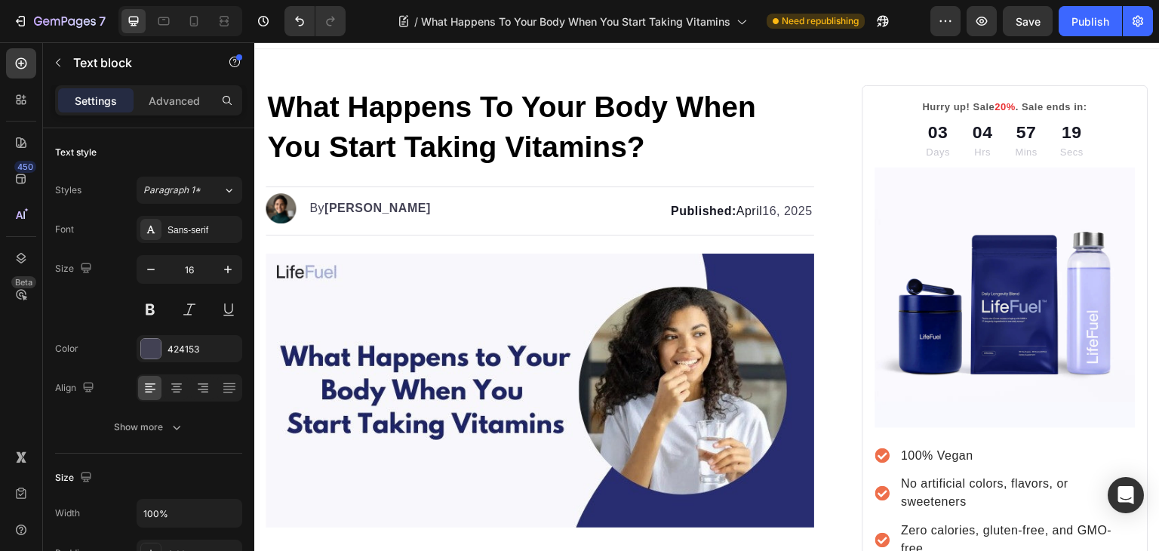
scroll to position [0, 0]
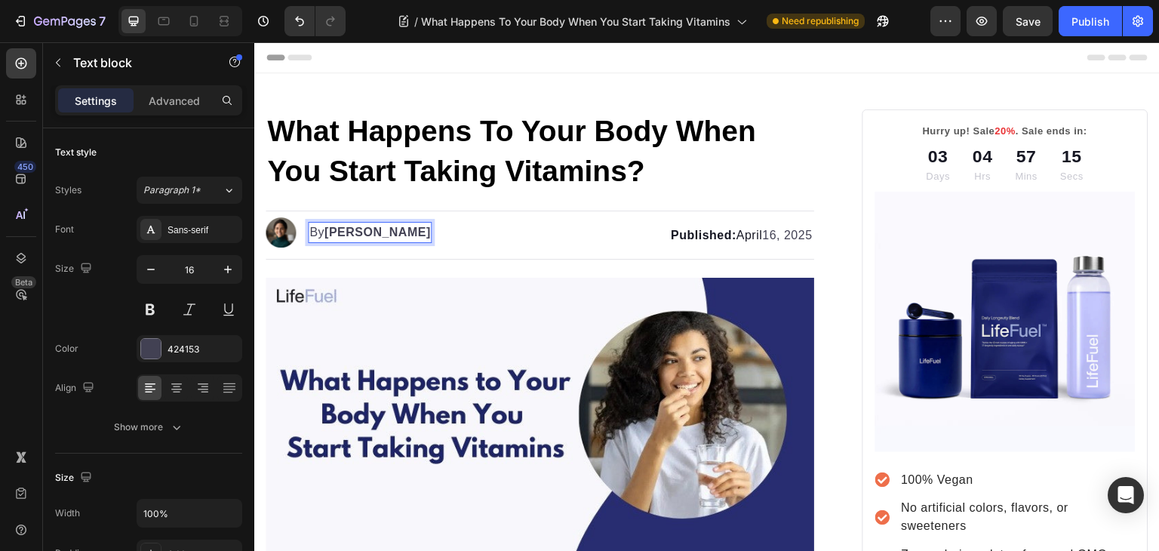
click at [337, 231] on strong "[PERSON_NAME]" at bounding box center [377, 232] width 106 height 13
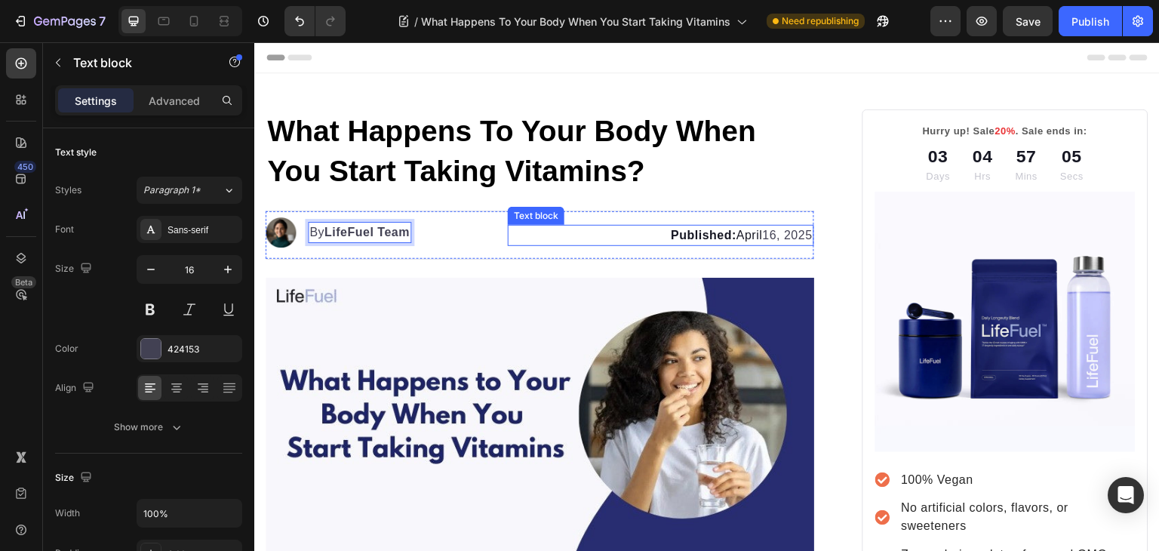
click at [735, 229] on span "Published: April" at bounding box center [716, 235] width 91 height 13
click at [734, 232] on span "Published: April" at bounding box center [716, 235] width 91 height 13
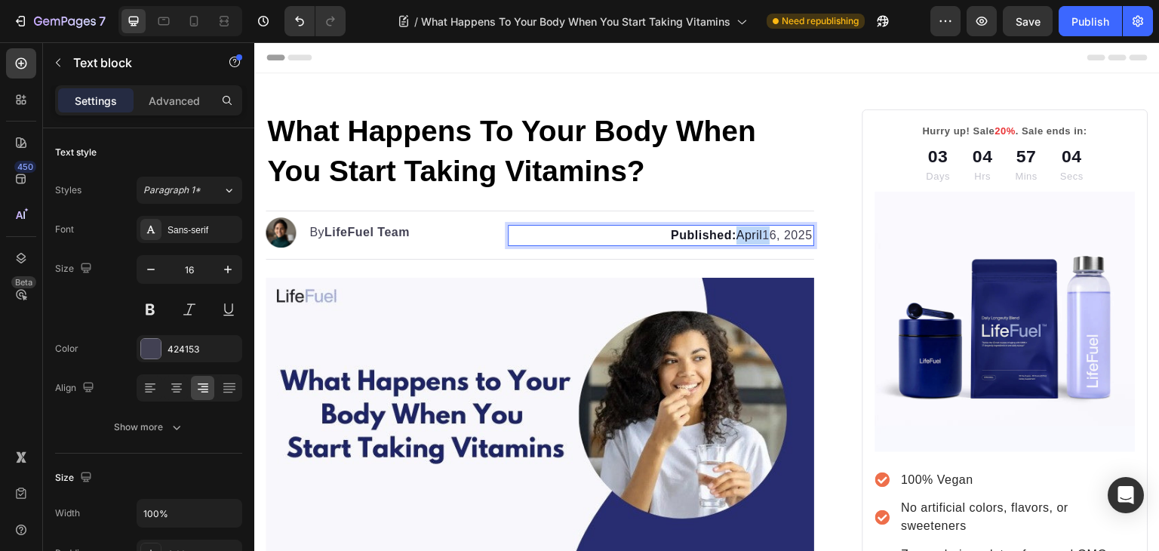
click at [734, 232] on span "Published: April" at bounding box center [716, 235] width 91 height 13
click at [664, 229] on strong "Published:" at bounding box center [697, 235] width 66 height 13
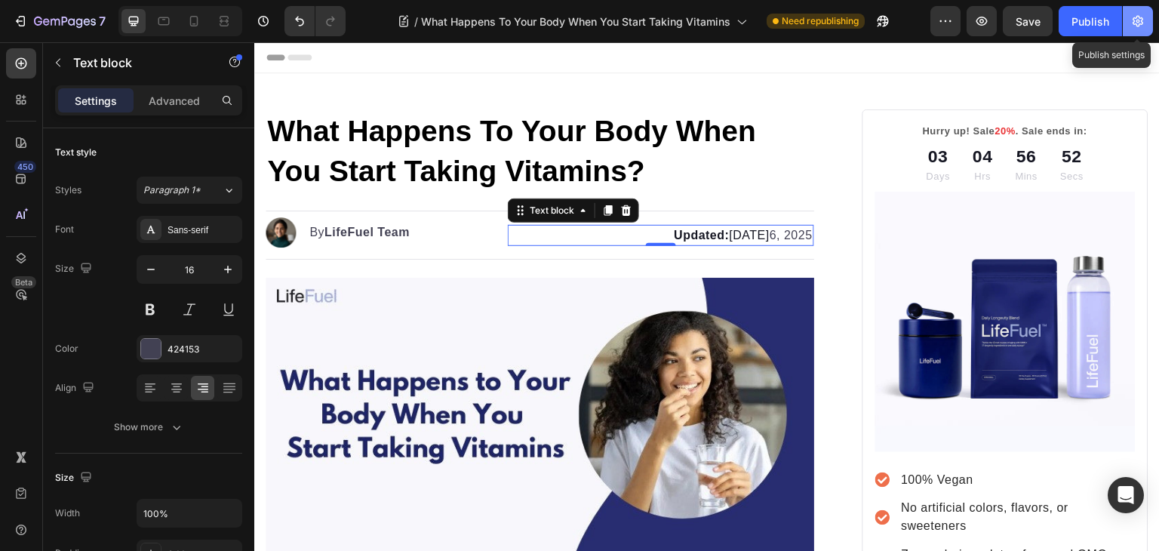
click at [1136, 14] on icon "button" at bounding box center [1137, 21] width 15 height 15
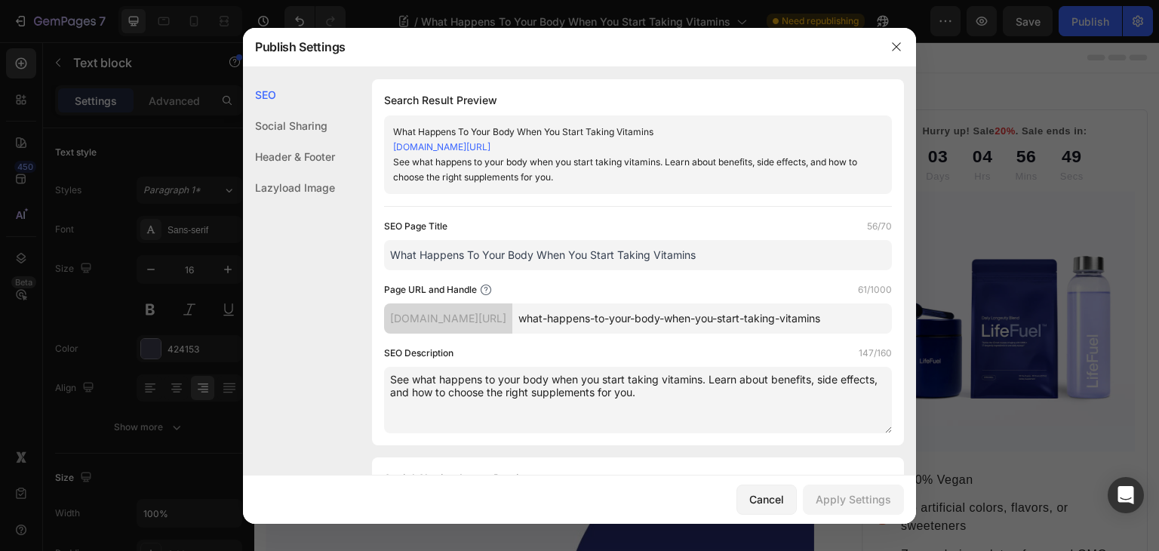
click at [727, 256] on input "What Happens To Your Body When You Start Taking Vitamins" at bounding box center [638, 255] width 508 height 30
type input "What Happens To Your Body When You Start Taking Vitamins?"
click at [865, 500] on div "Apply Settings" at bounding box center [852, 499] width 75 height 16
click at [901, 50] on icon "button" at bounding box center [896, 47] width 12 height 12
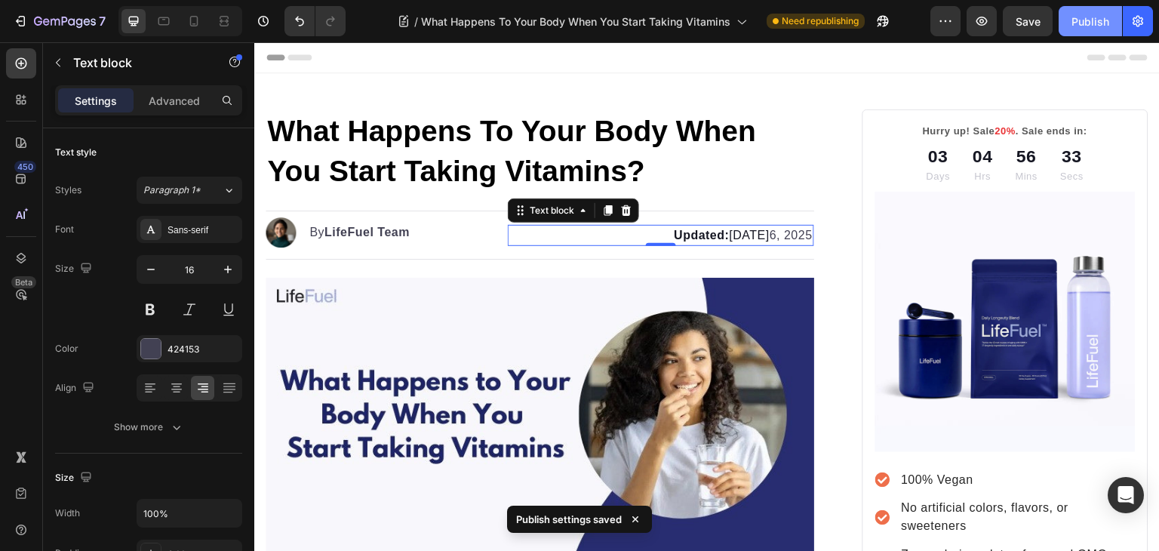
click at [1088, 17] on div "Publish" at bounding box center [1090, 22] width 38 height 16
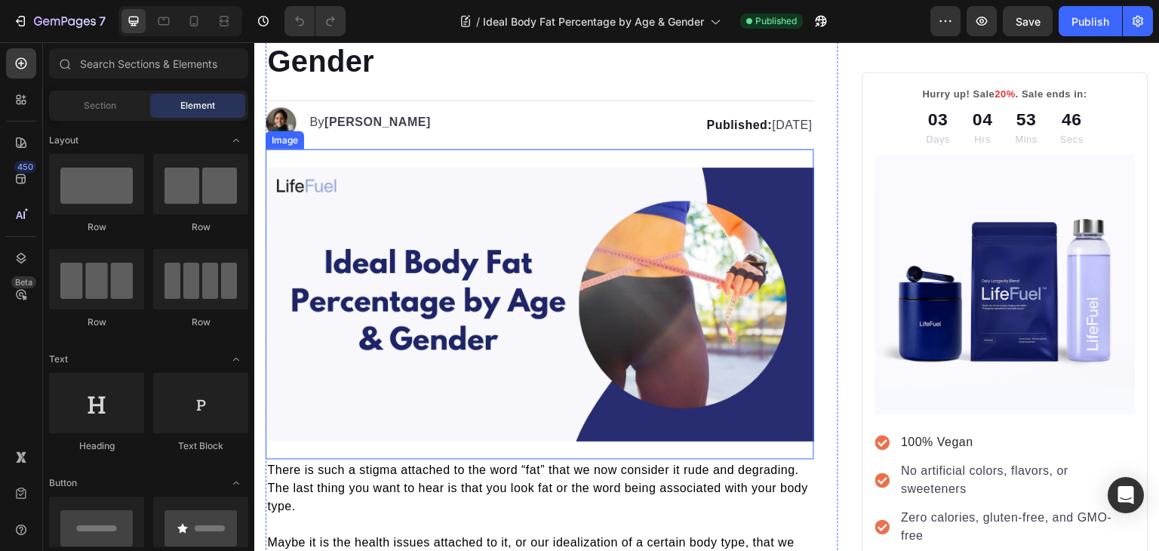
scroll to position [69, 0]
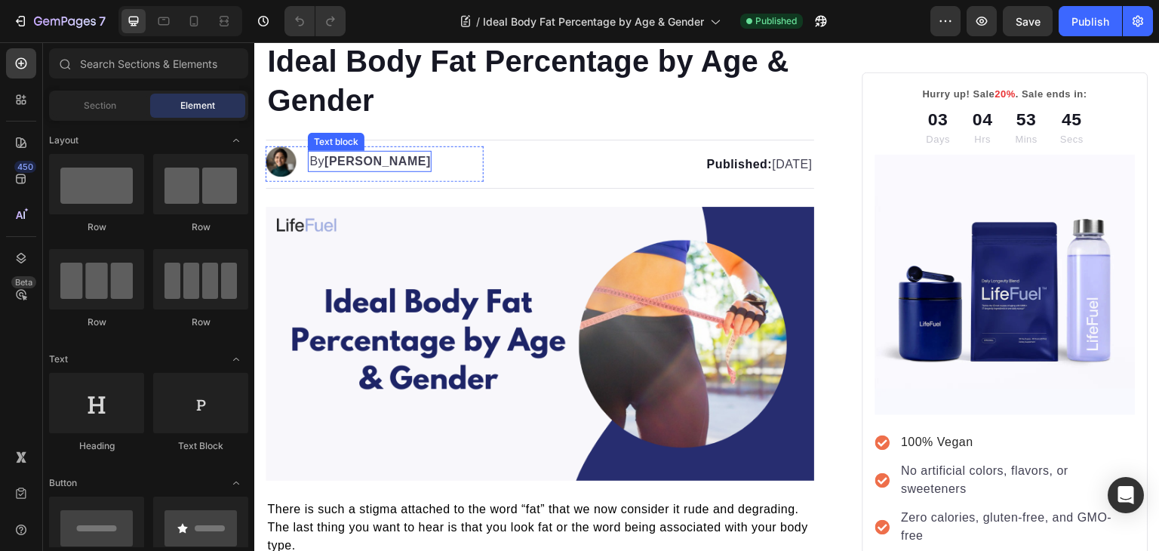
click at [343, 161] on strong "Kim Fields" at bounding box center [377, 161] width 106 height 13
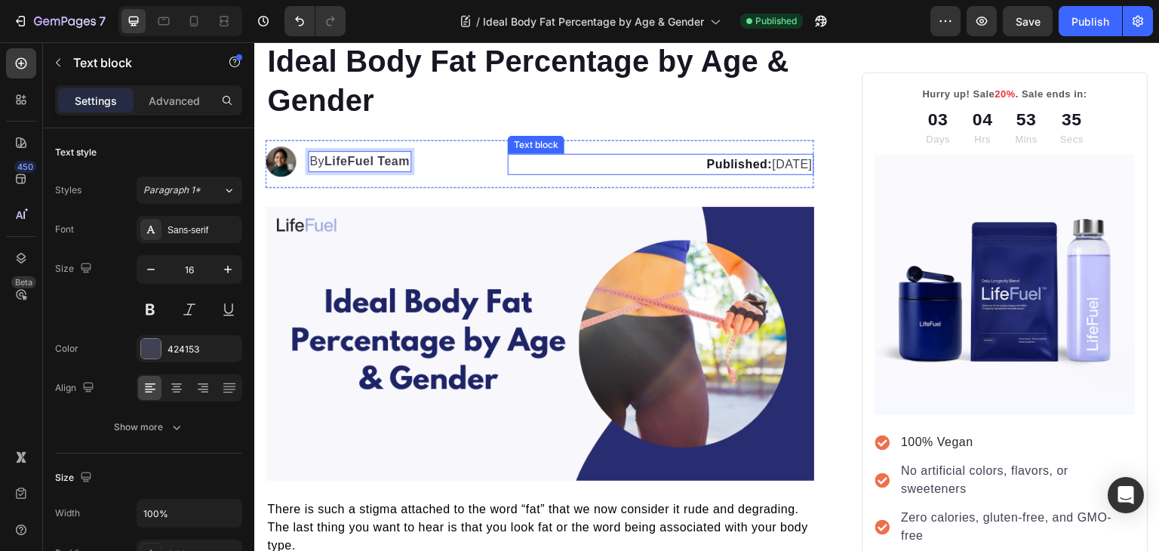
click at [710, 172] on p "Published: May 7, 2025" at bounding box center [660, 164] width 302 height 18
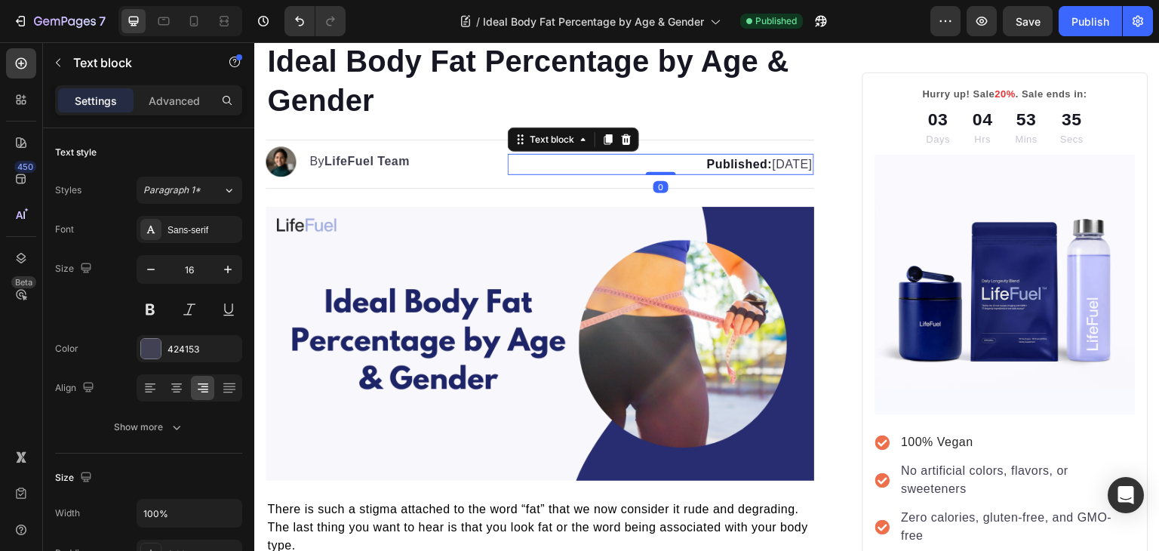
click at [710, 172] on p "Published: May 7, 2025" at bounding box center [660, 164] width 302 height 18
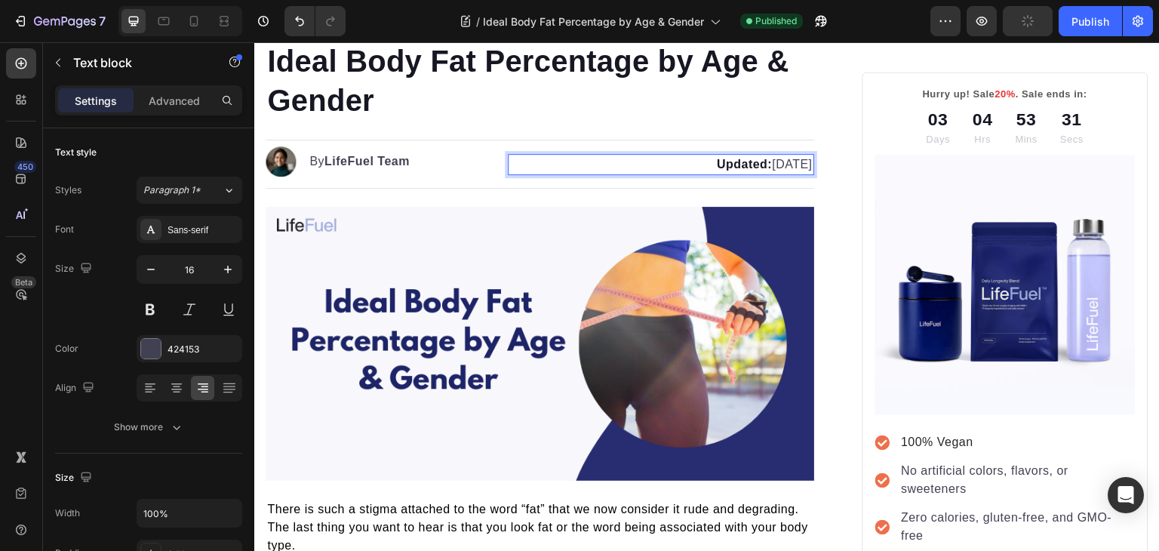
click at [752, 160] on p "Updated: May 7, 2025" at bounding box center [660, 164] width 302 height 18
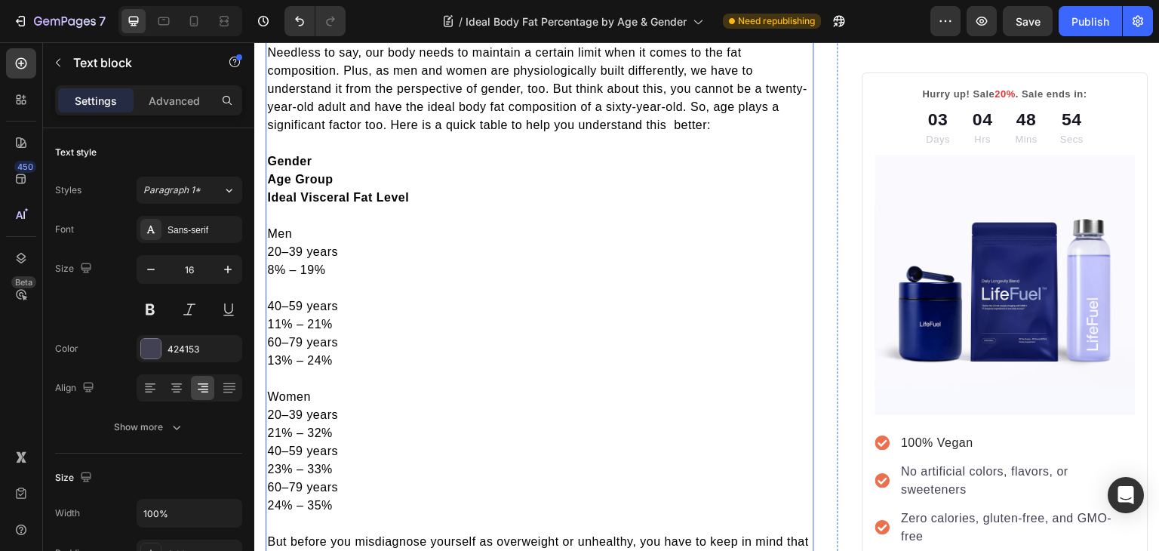
scroll to position [1702, 0]
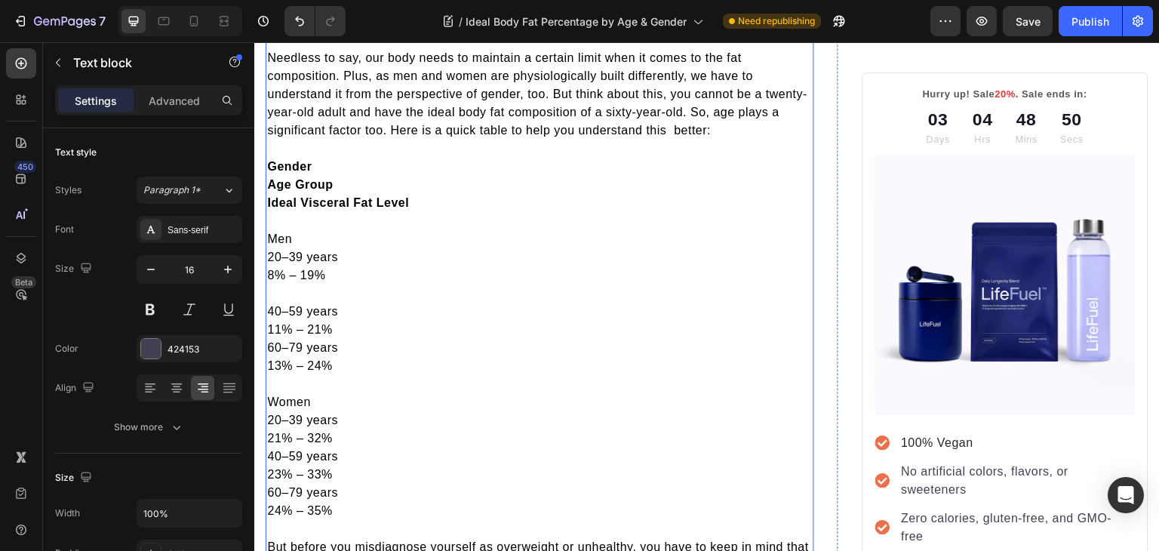
click at [296, 173] on strong "Gender" at bounding box center [289, 166] width 45 height 13
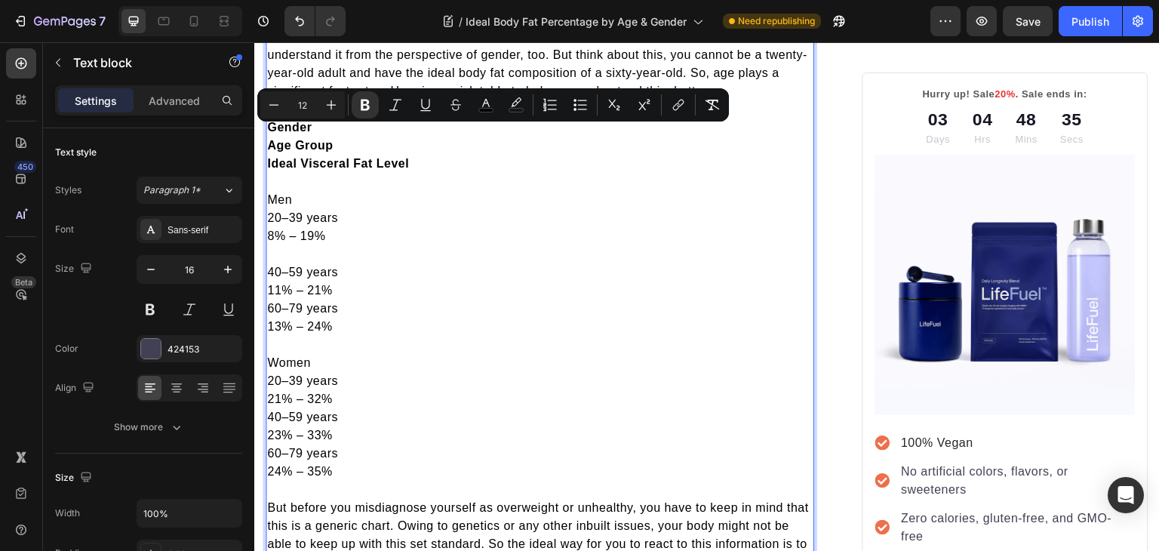
scroll to position [1740, 0]
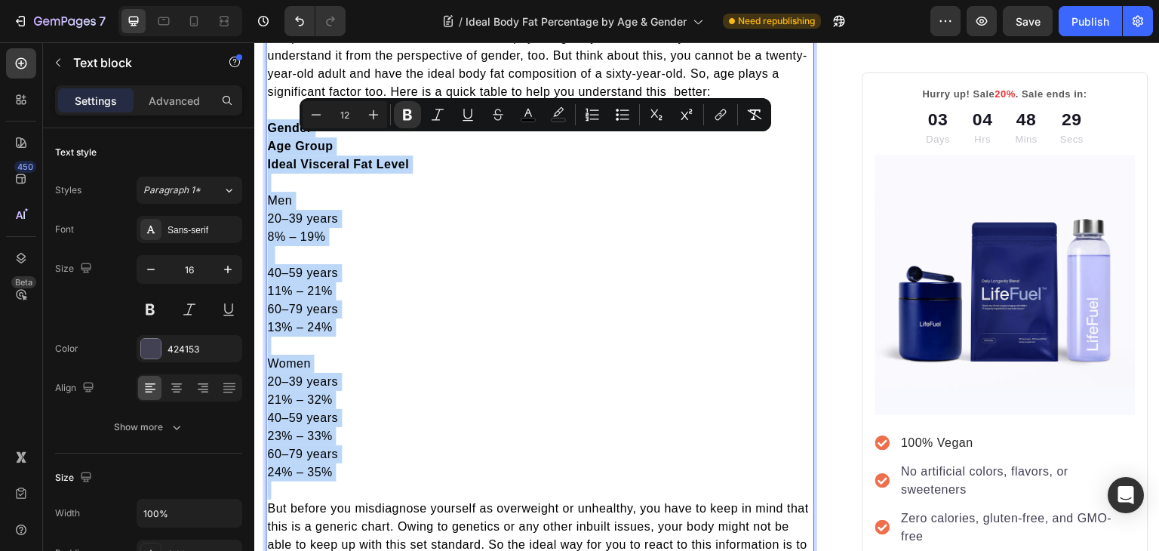
copy div "Gender Age Group Ideal Visceral Fat Level Men 20–39 years 8% – 19% 40–59 years …"
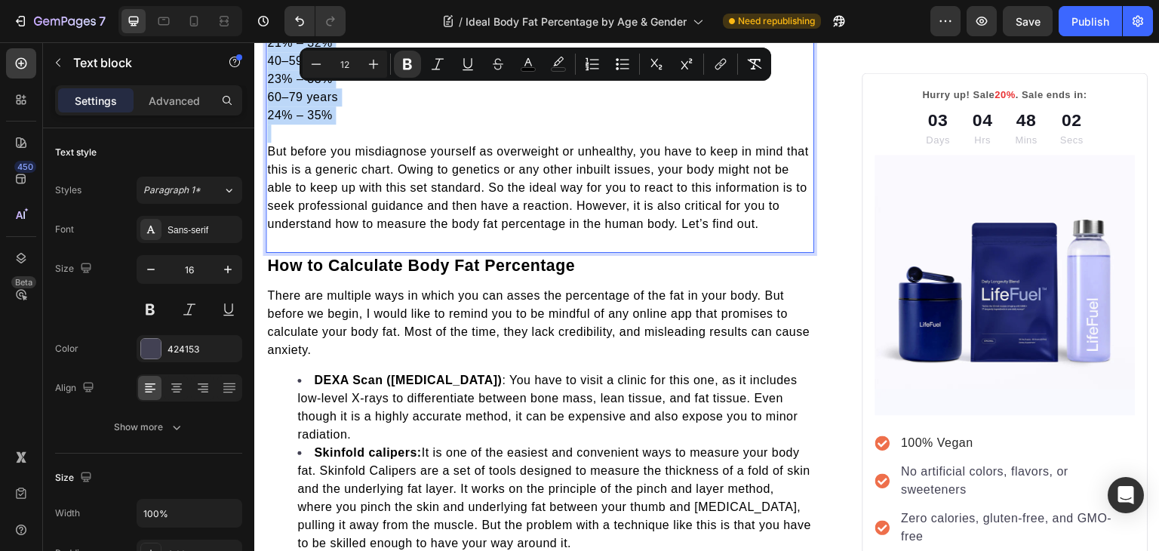
scroll to position [2136, 0]
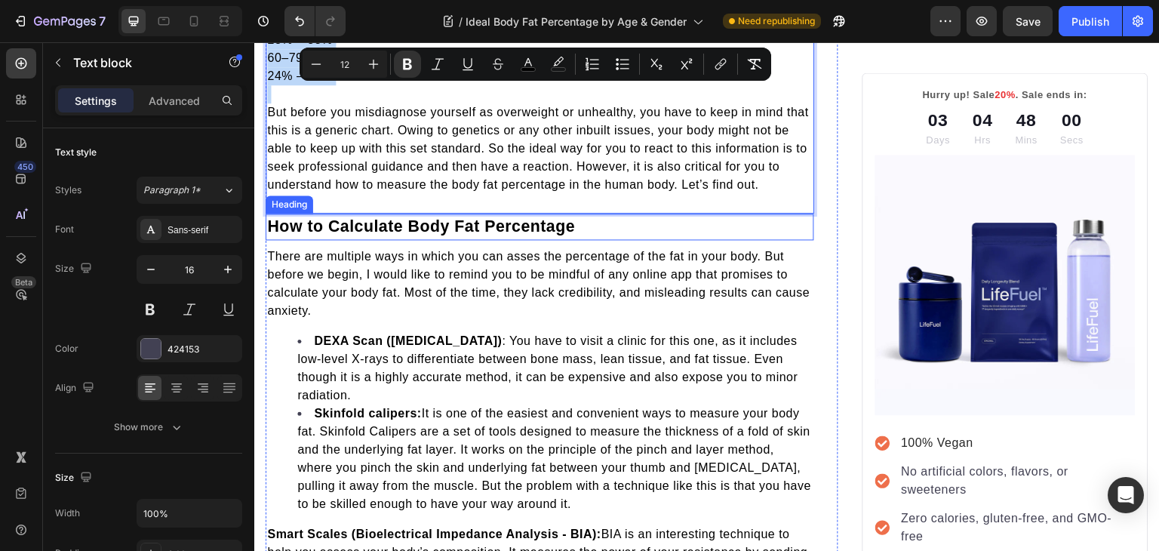
click at [570, 235] on span "How to Calculate Body Fat Percentage" at bounding box center [421, 226] width 308 height 18
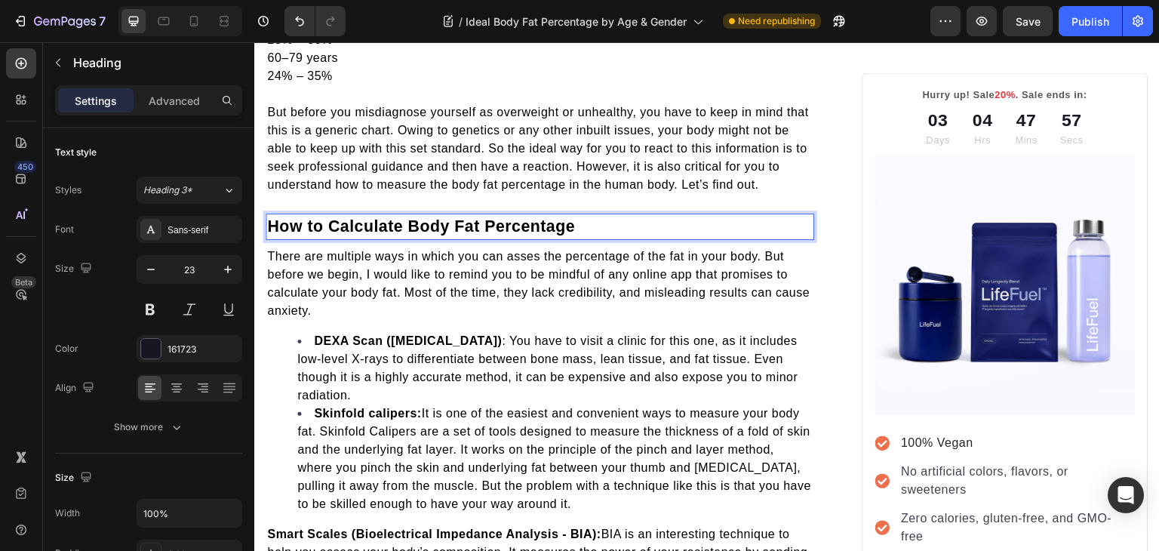
click at [582, 238] on p "How to Calculate Body Fat Percentage" at bounding box center [539, 226] width 545 height 23
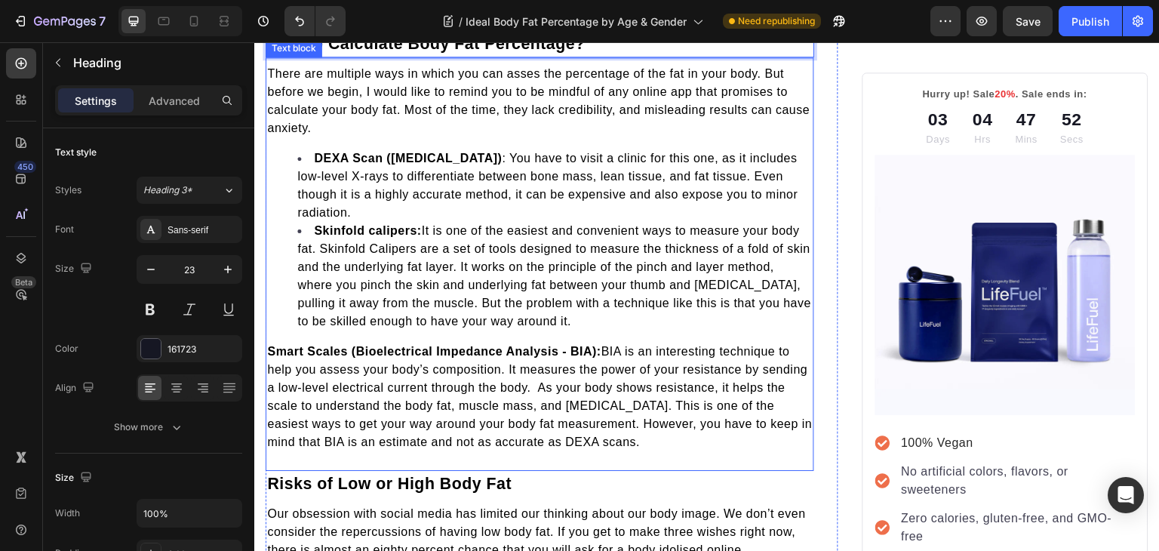
scroll to position [2319, 0]
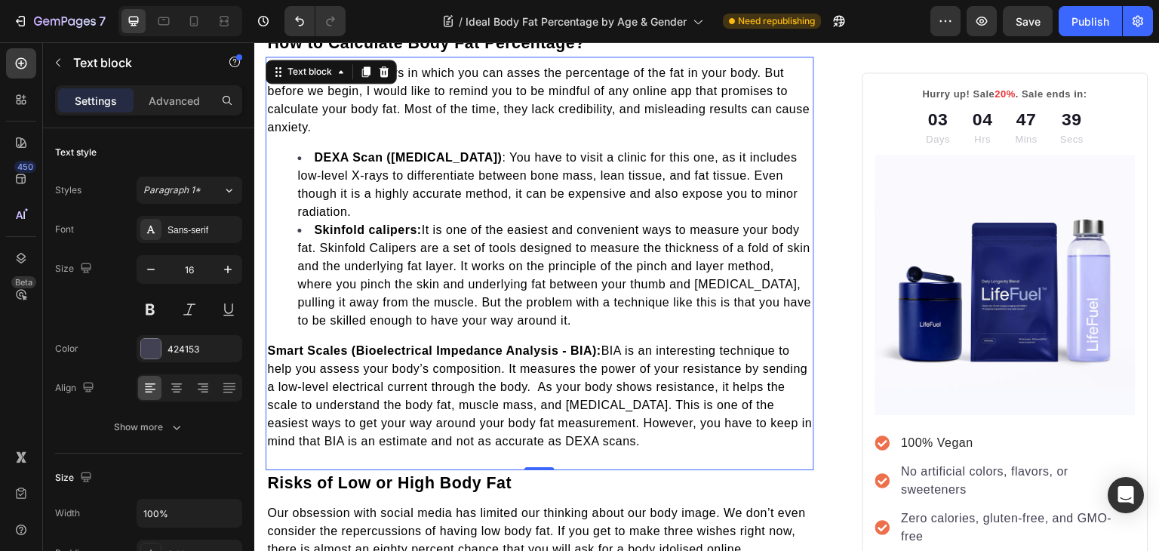
click at [272, 357] on strong "Smart Scales (Bioelectrical Impedance Analysis - BIA):" at bounding box center [434, 350] width 334 height 13
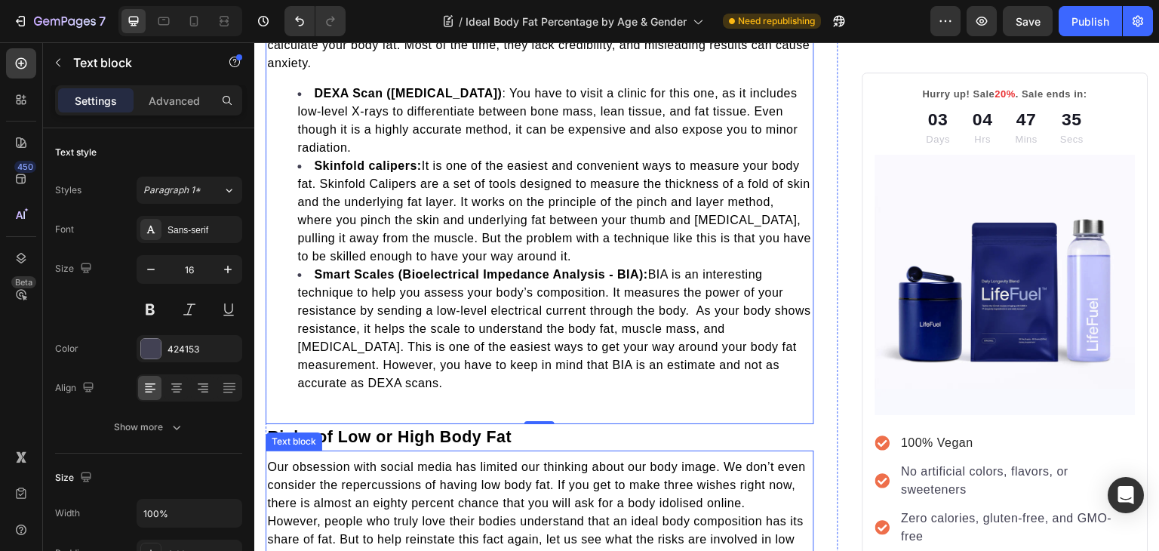
scroll to position [2391, 0]
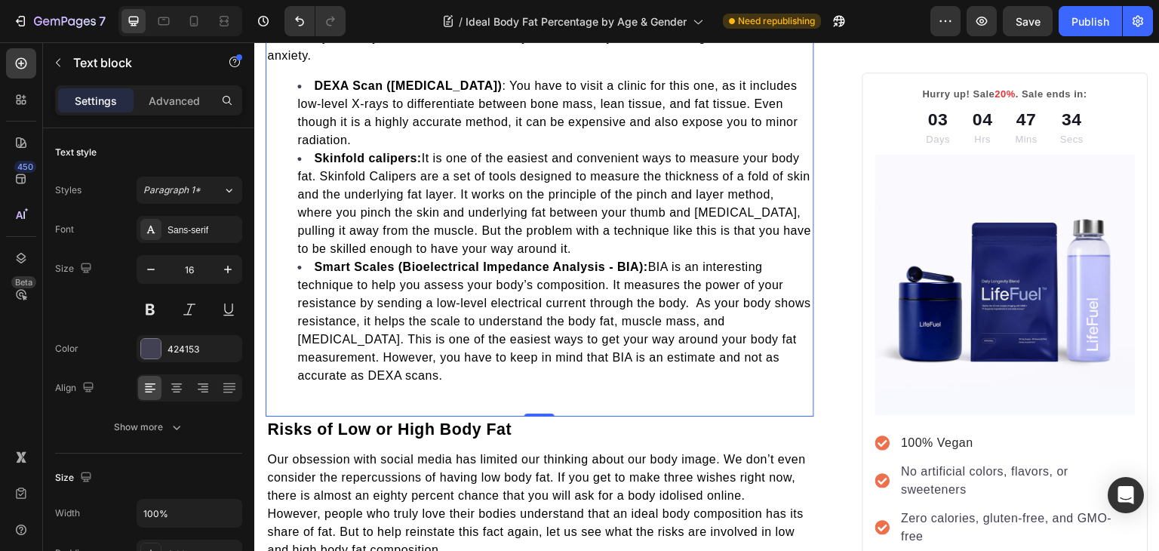
click at [436, 416] on div "There are multiple ways in which you can asses the percentage of the fat in you…" at bounding box center [539, 200] width 548 height 431
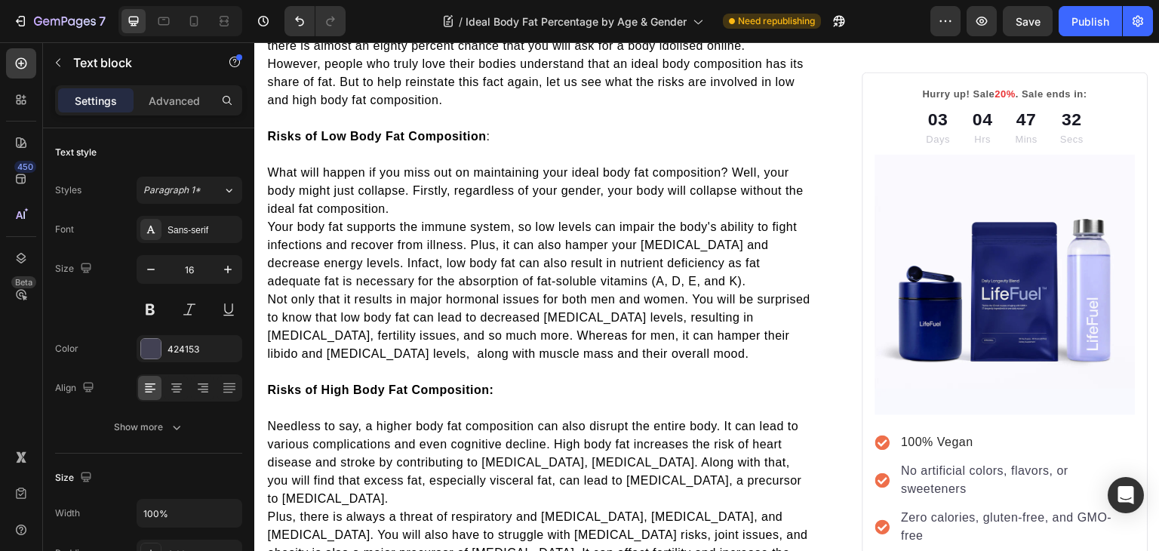
scroll to position [2842, 0]
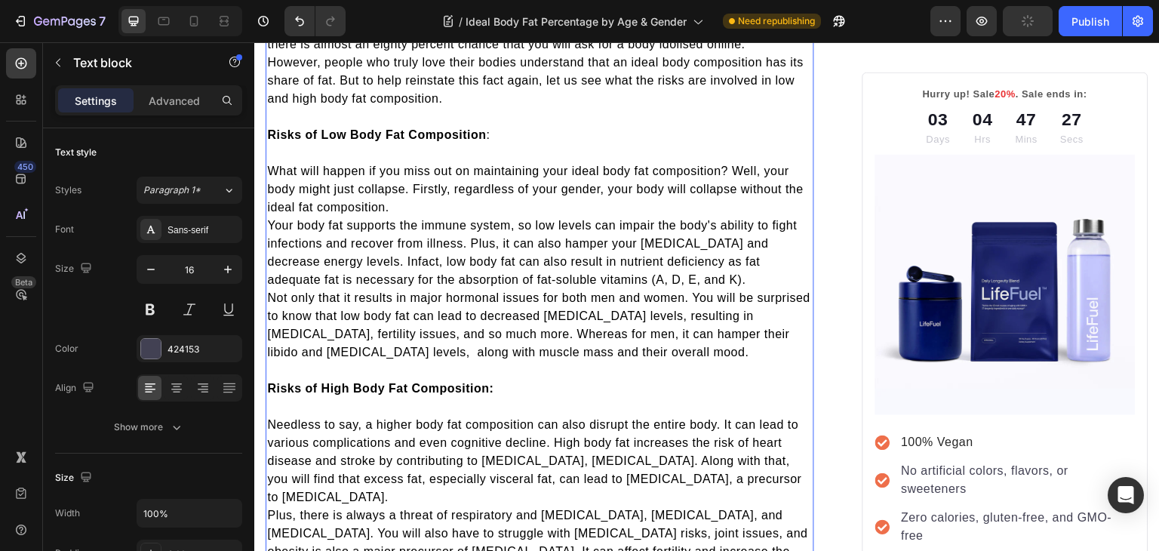
click at [270, 240] on span "Your body fat supports the immune system, so low levels can impair the body's a…" at bounding box center [531, 252] width 529 height 67
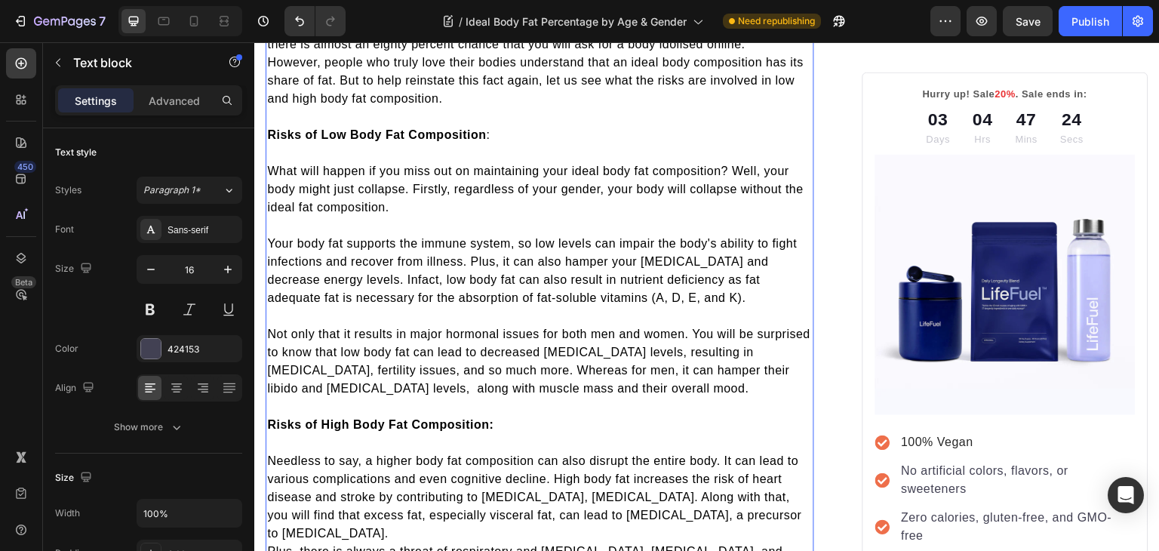
scroll to position [3082, 0]
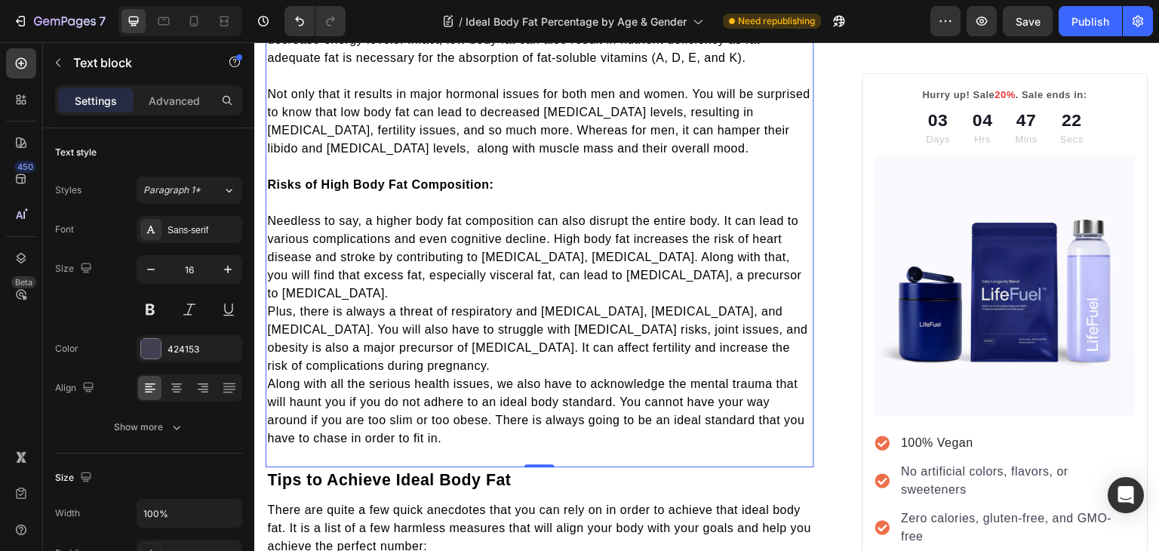
click at [269, 327] on span "Plus, there is always a threat of respiratory and sleep disorders, asthma, and …" at bounding box center [537, 338] width 541 height 67
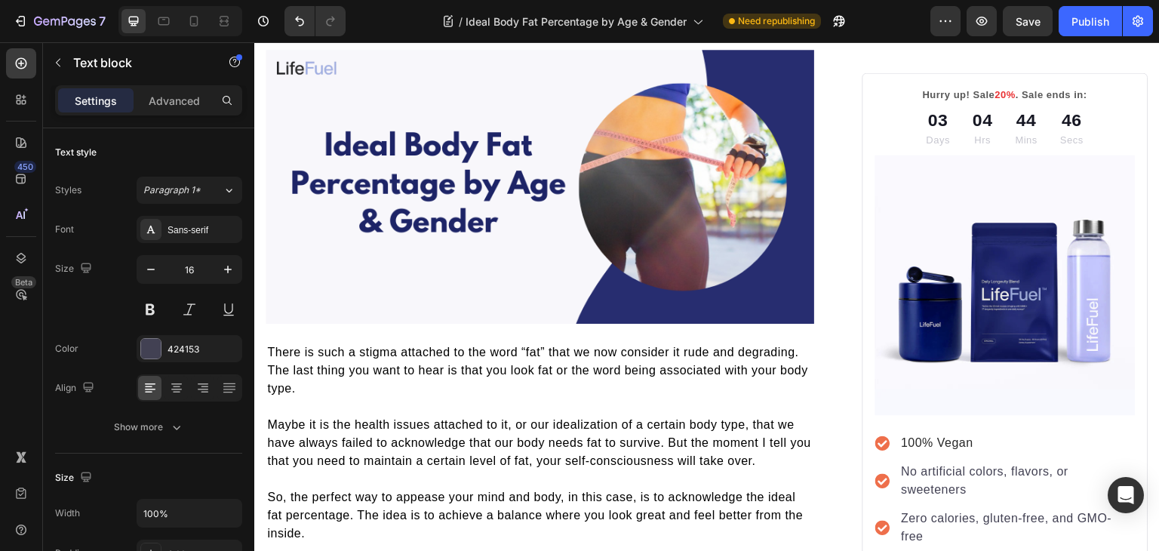
scroll to position [0, 0]
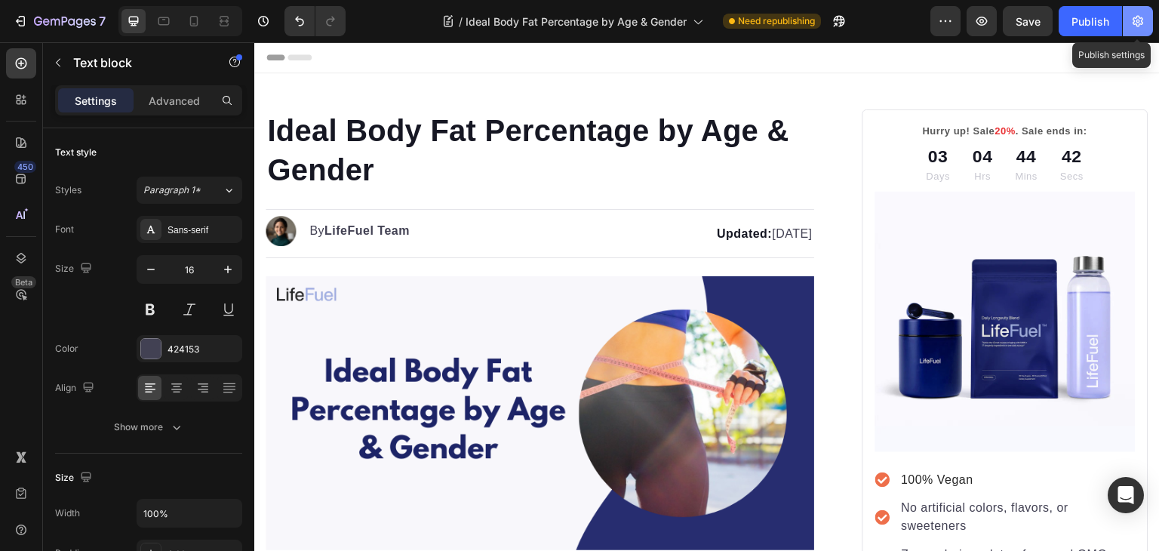
click at [1142, 20] on icon "button" at bounding box center [1137, 21] width 15 height 15
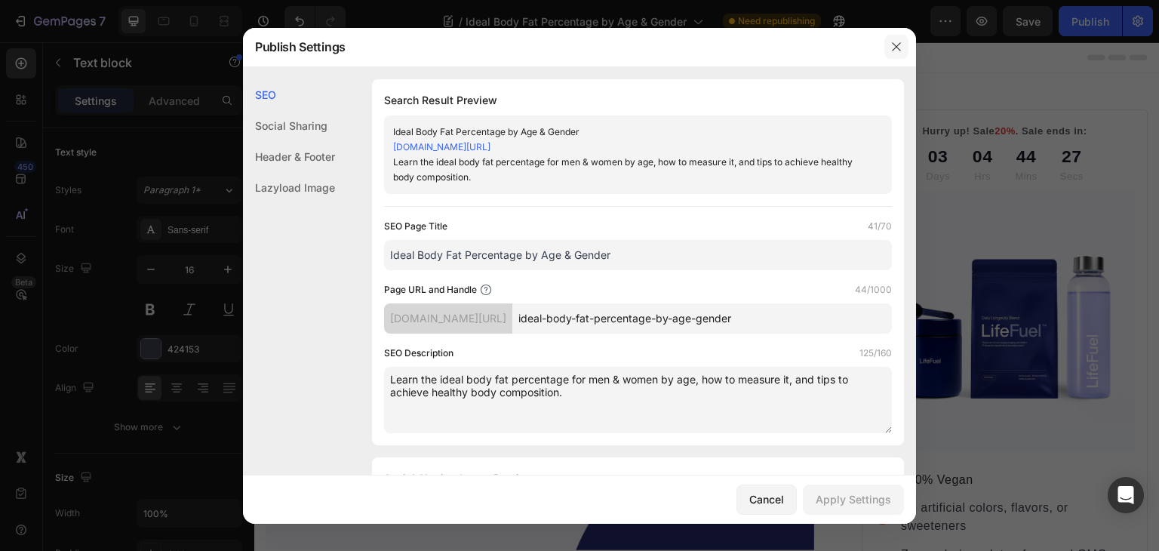
click at [891, 41] on icon "button" at bounding box center [896, 47] width 12 height 12
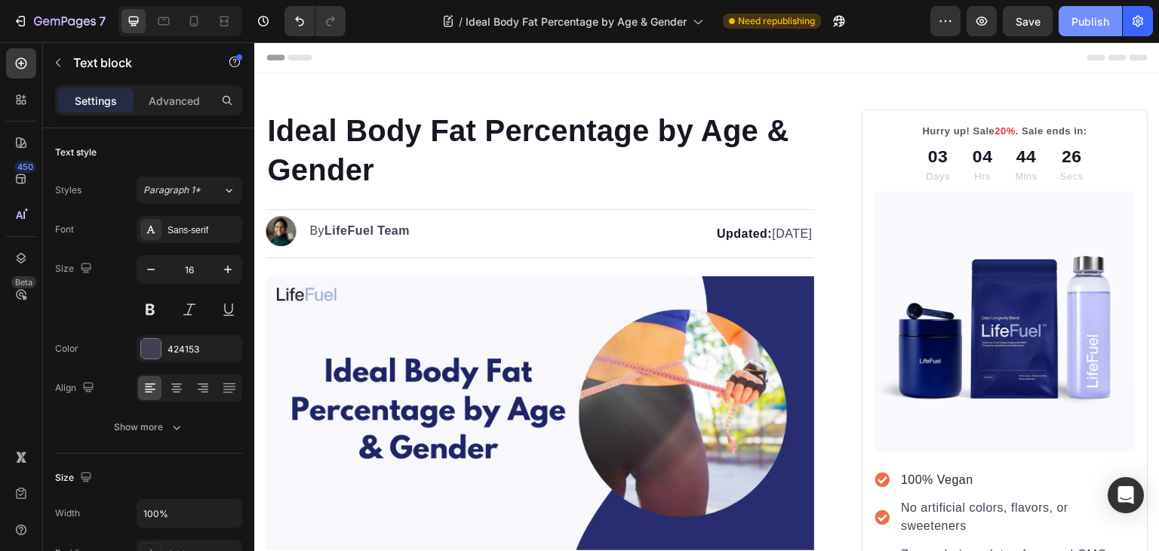
click at [1090, 23] on div "Publish" at bounding box center [1090, 22] width 38 height 16
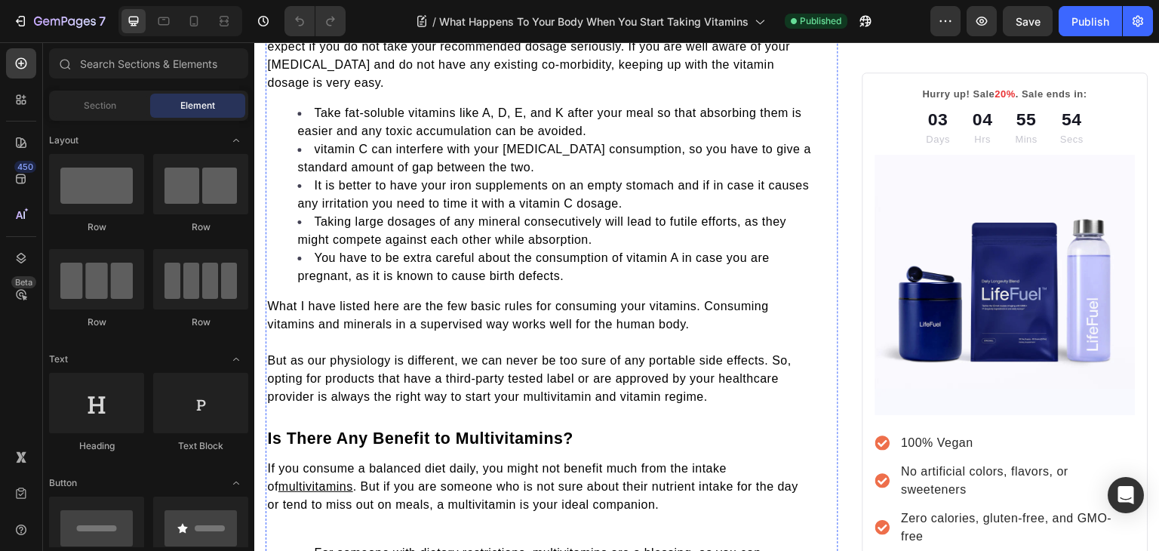
scroll to position [1526, 0]
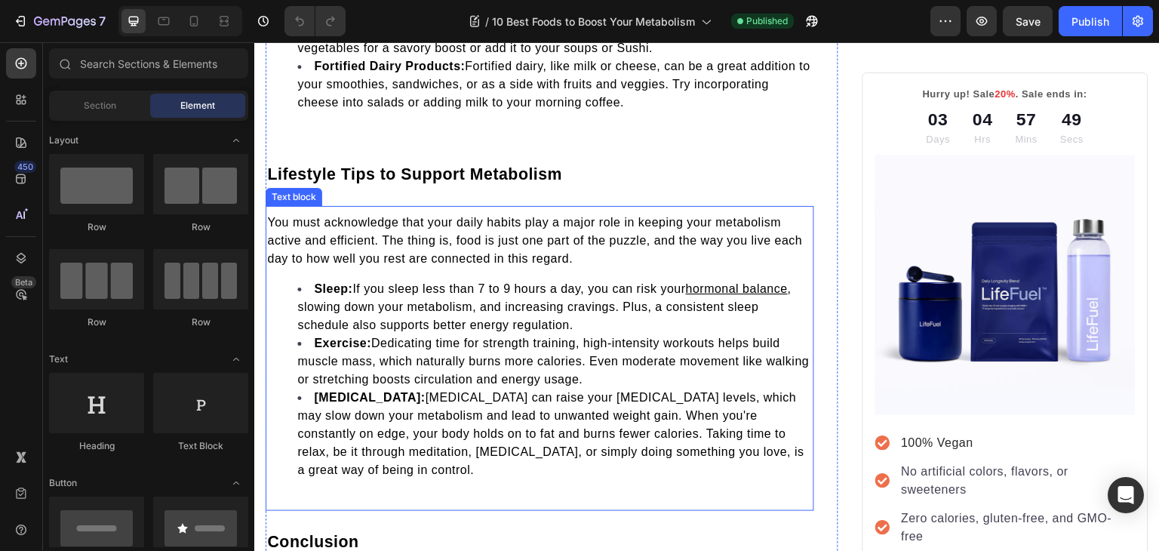
scroll to position [3688, 0]
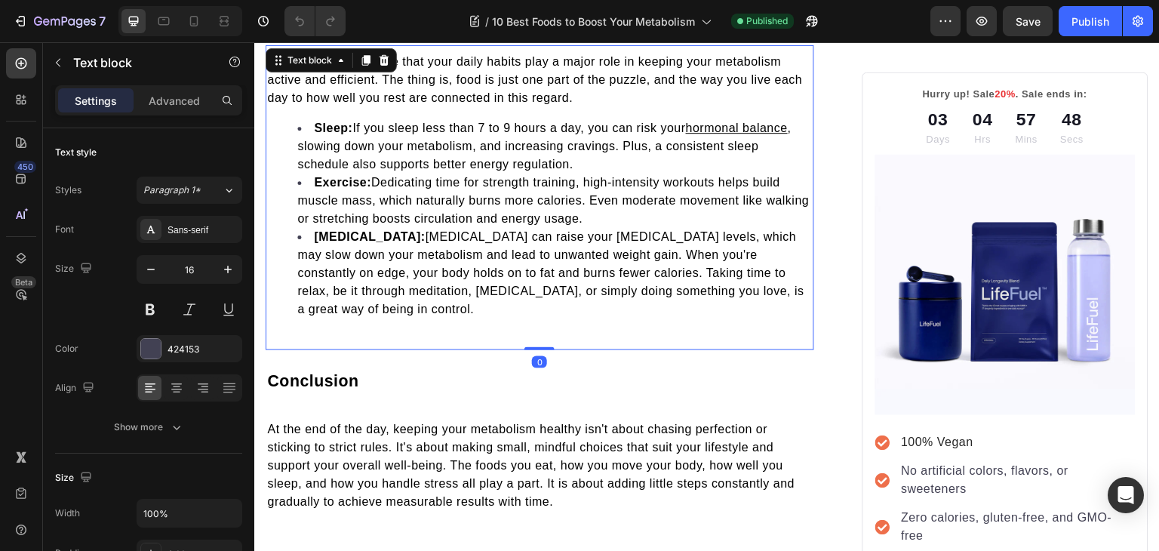
click at [372, 321] on div "You must acknowledge that your daily habits play a major role in keeping your m…" at bounding box center [539, 191] width 548 height 281
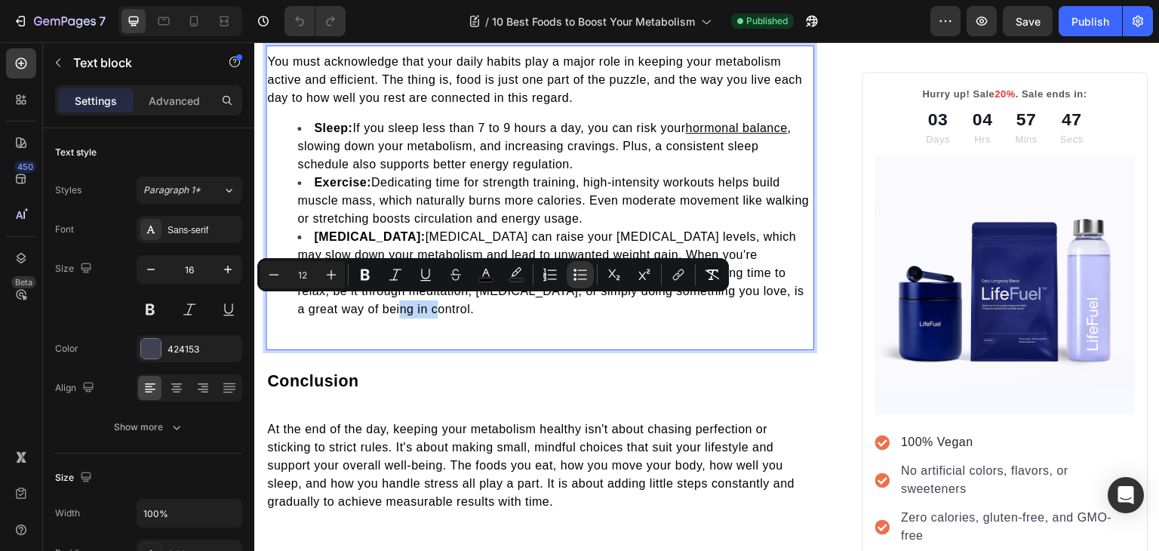
click at [348, 334] on div "You must acknowledge that your daily habits play a major role in keeping your m…" at bounding box center [539, 197] width 548 height 305
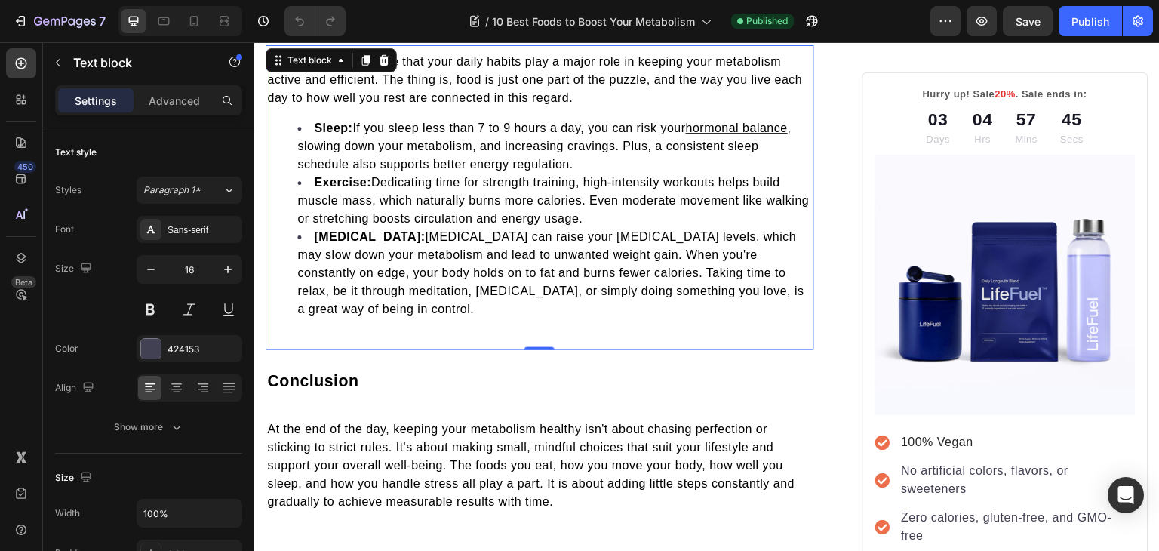
click at [474, 293] on span "[MEDICAL_DATA]: [MEDICAL_DATA] can raise your [MEDICAL_DATA] levels, which may …" at bounding box center [550, 272] width 507 height 85
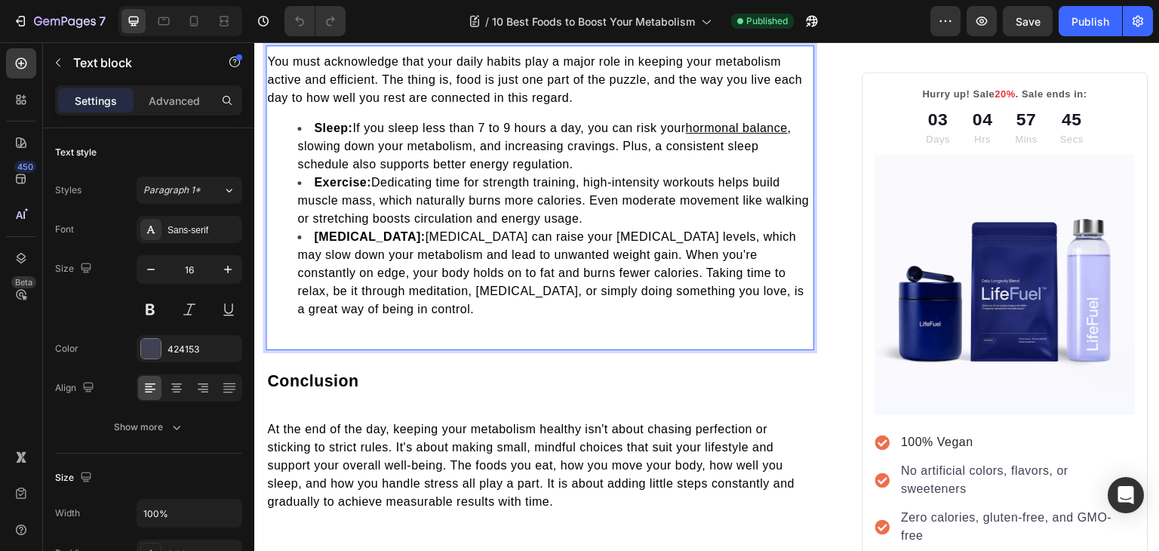
click at [465, 307] on li "[MEDICAL_DATA]: [MEDICAL_DATA] can raise your [MEDICAL_DATA] levels, which may …" at bounding box center [554, 273] width 515 height 91
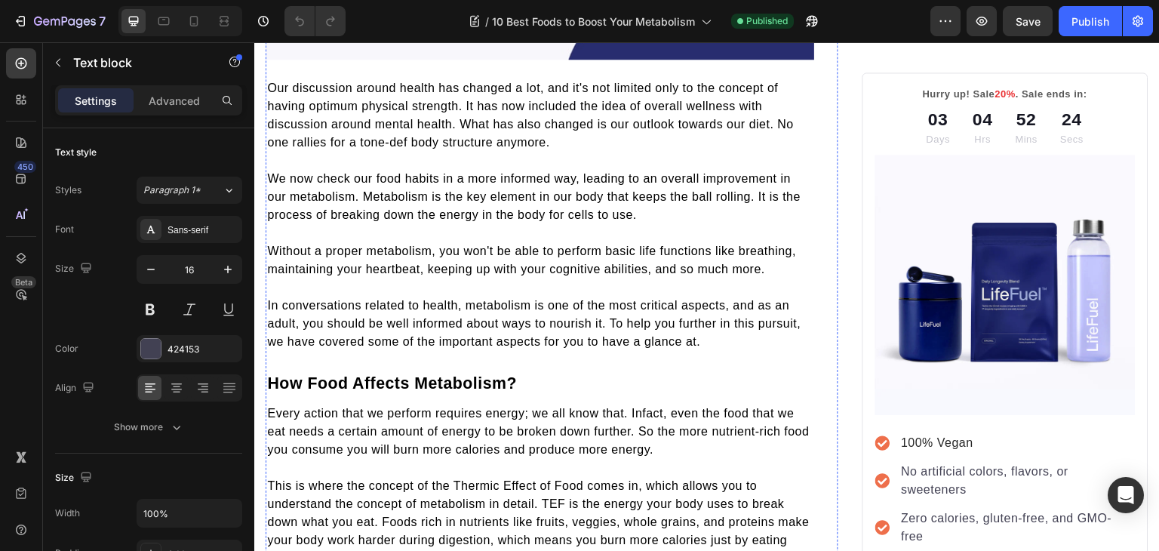
scroll to position [299, 0]
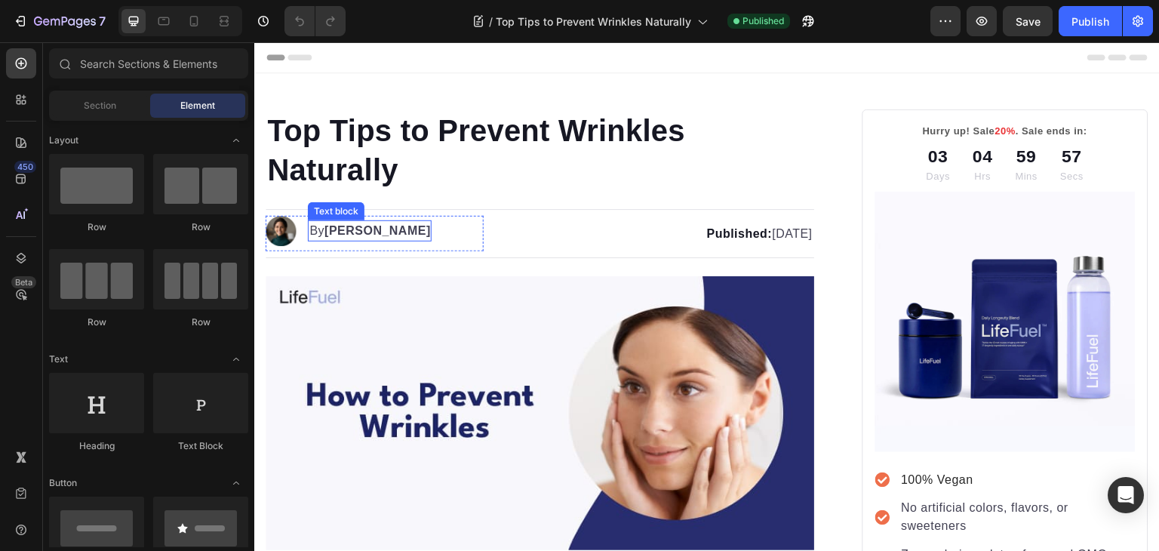
click at [380, 229] on strong "[PERSON_NAME]" at bounding box center [377, 230] width 106 height 13
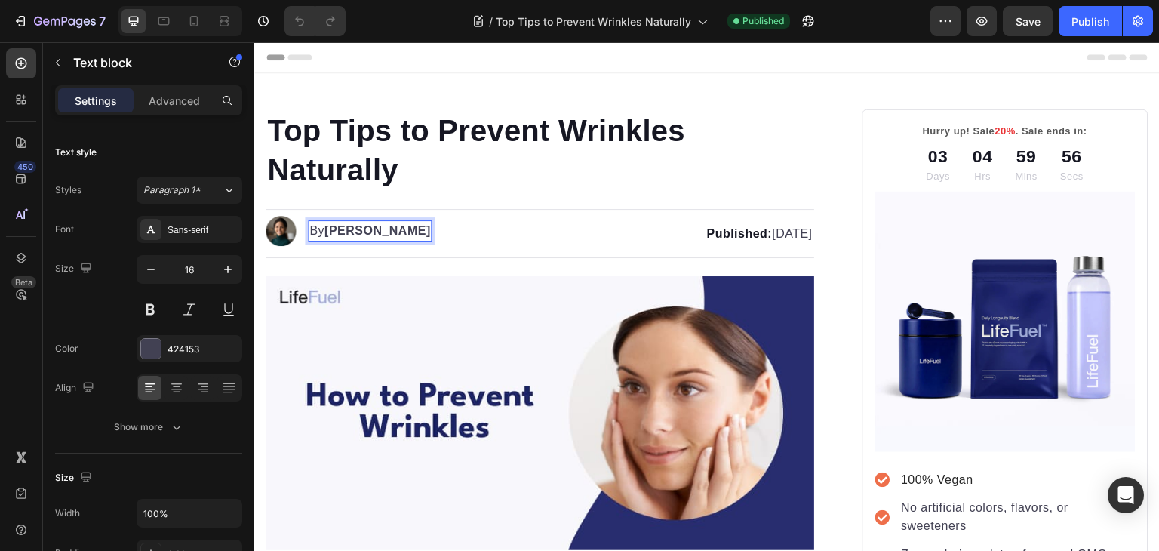
click at [342, 227] on strong "[PERSON_NAME]" at bounding box center [377, 230] width 106 height 13
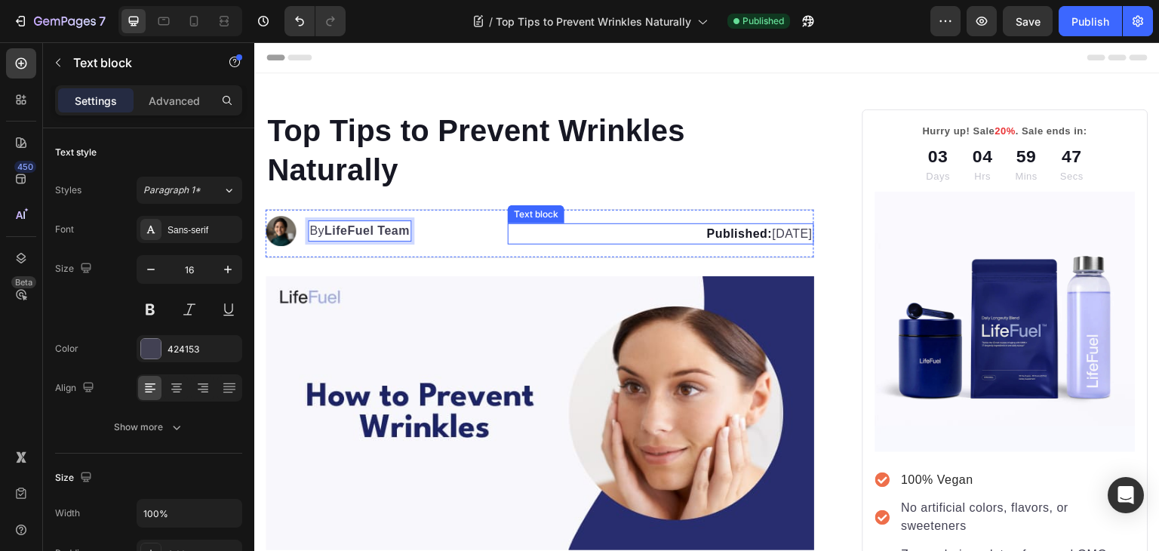
click at [706, 227] on strong "Published:" at bounding box center [739, 233] width 66 height 13
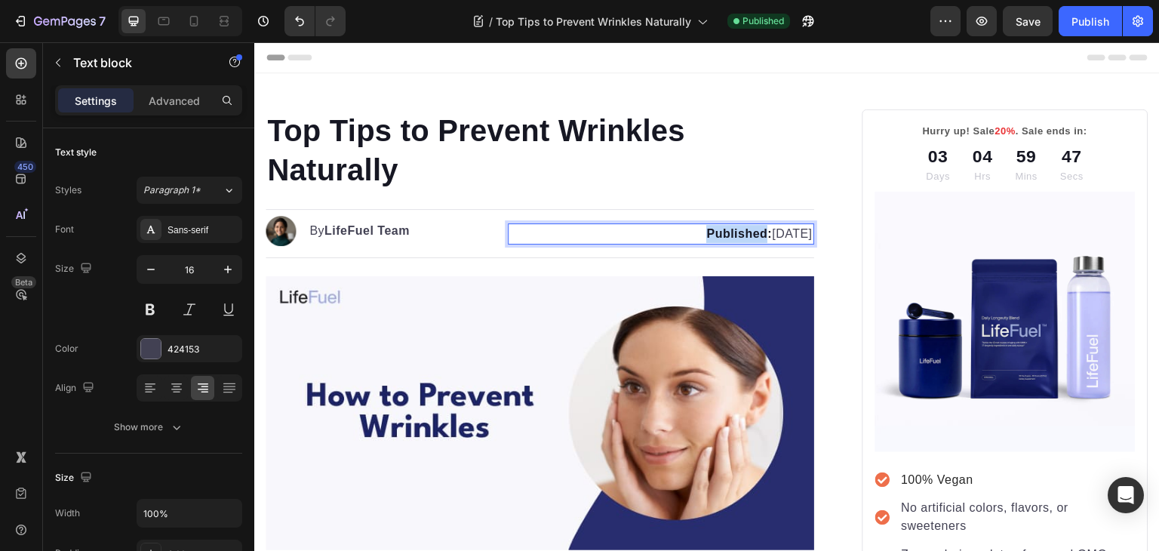
click at [706, 227] on strong "Published:" at bounding box center [739, 233] width 66 height 13
click at [737, 237] on p "Updated: [DATE]" at bounding box center [660, 234] width 302 height 18
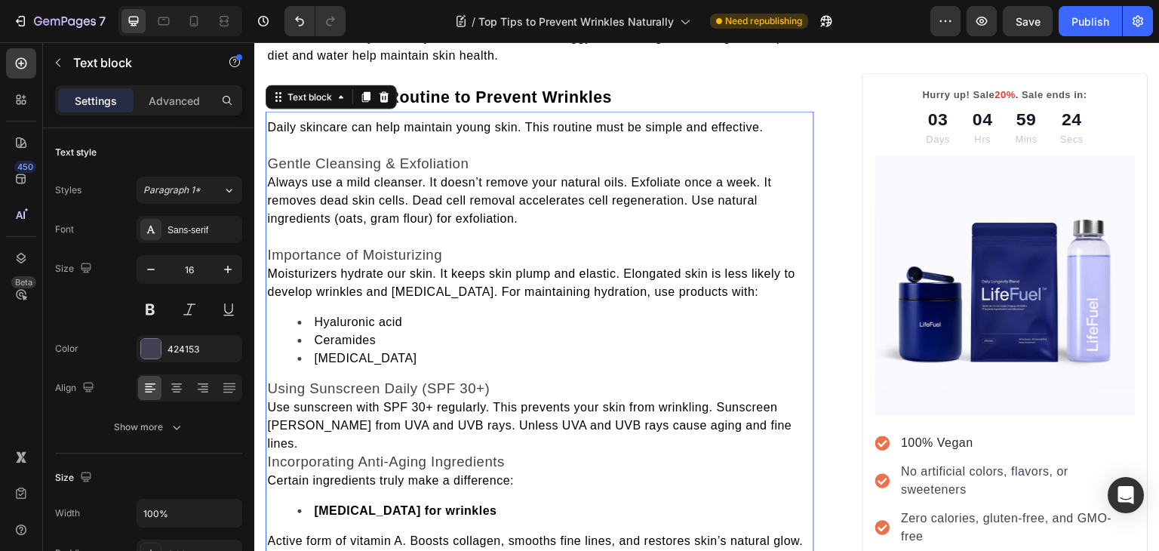
scroll to position [1315, 0]
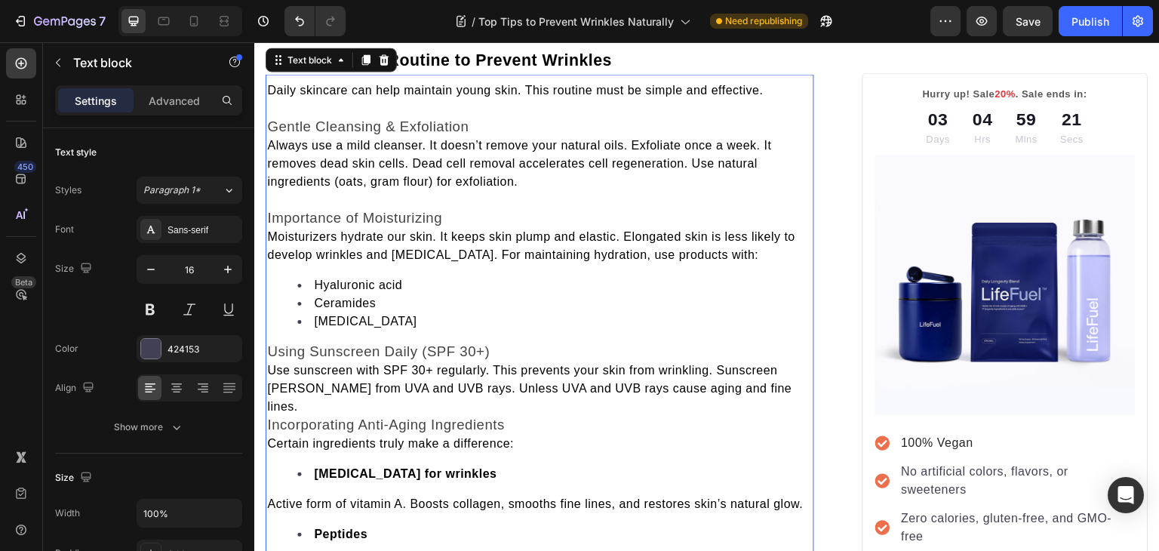
click at [272, 139] on span "Always use a mild cleanser. It doesn’t remove your natural oils. Exfoliate once…" at bounding box center [519, 163] width 504 height 49
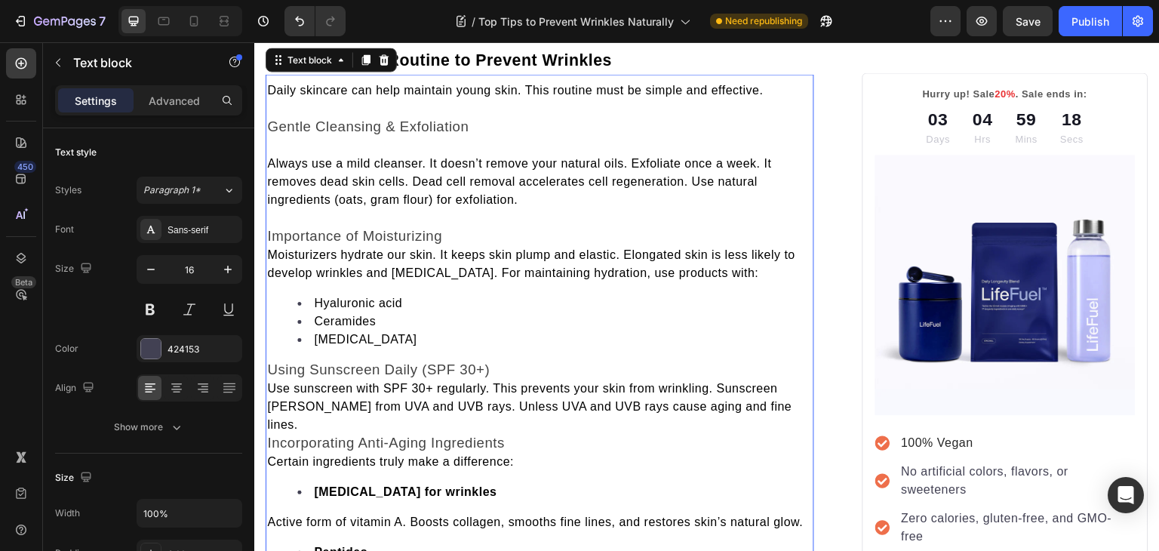
click at [273, 248] on span "Moisturizers hydrate our skin. It keeps skin plump and elastic. Elongated skin …" at bounding box center [531, 263] width 528 height 31
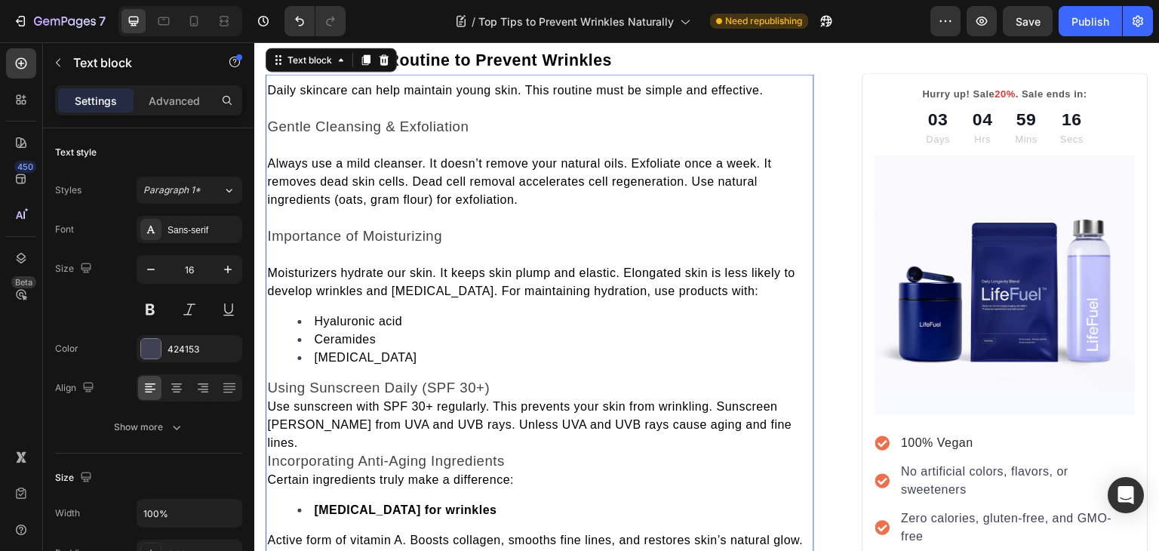
scroll to position [1514, 0]
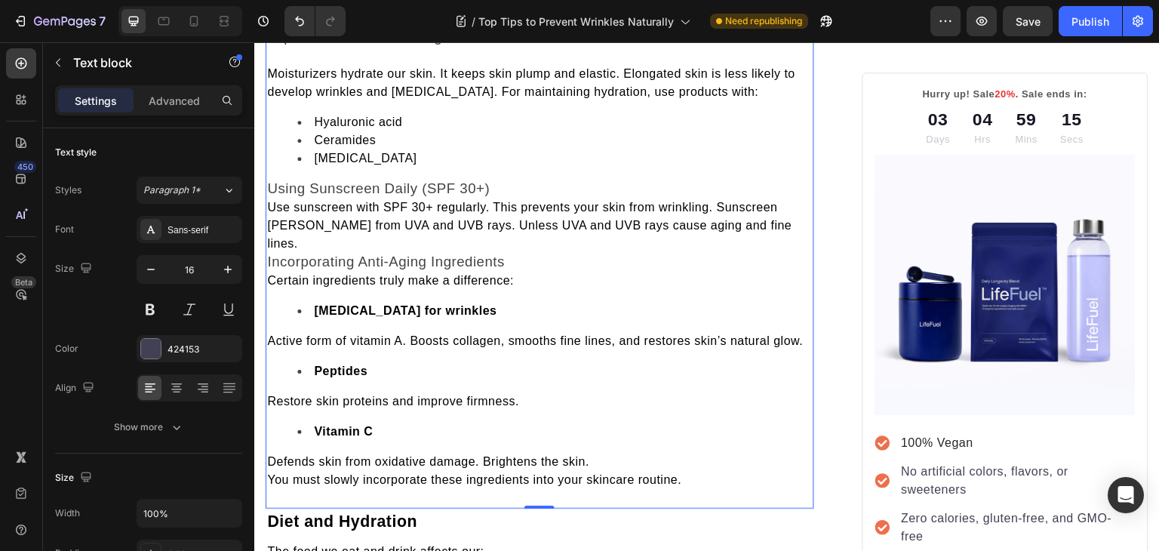
click at [272, 201] on span "Use sunscreen with SPF 30+ regularly. This prevents your skin from wrinkling. S…" at bounding box center [529, 225] width 524 height 49
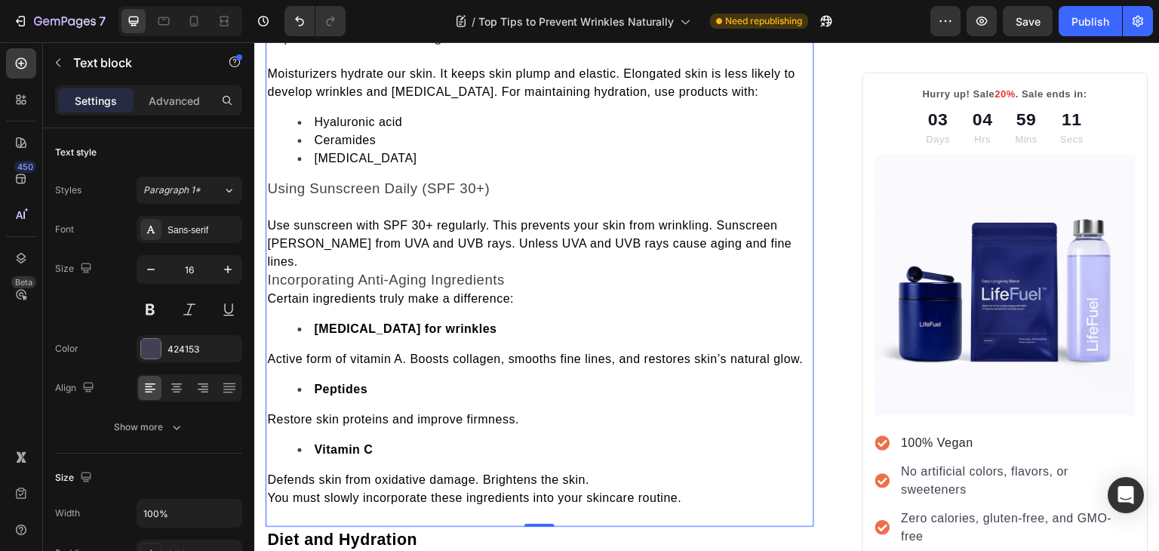
click at [269, 272] on span "Incorporating Anti-Aging Ingredients" at bounding box center [386, 280] width 238 height 16
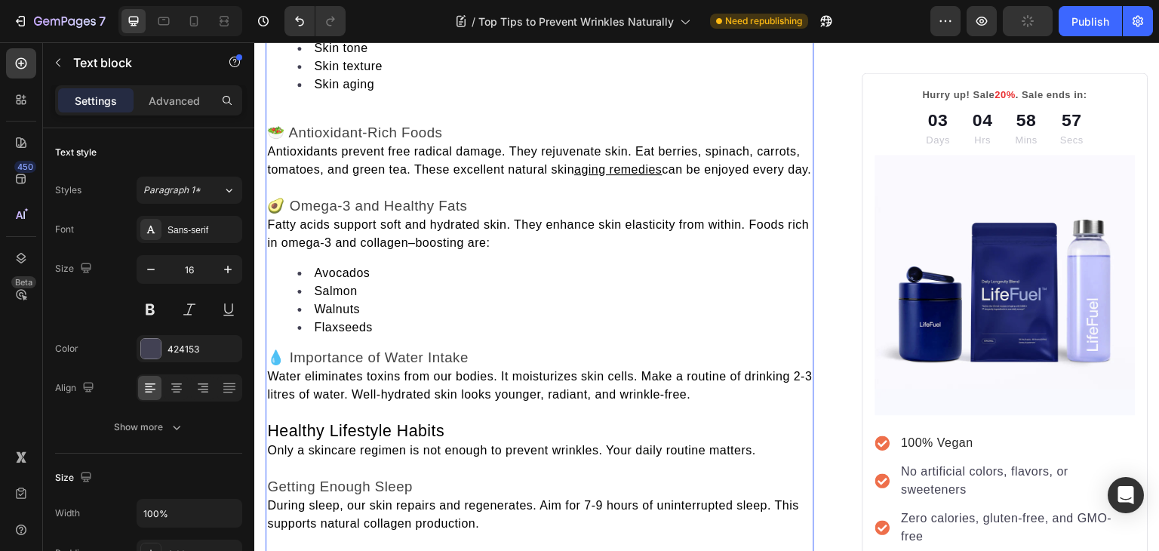
scroll to position [2131, 0]
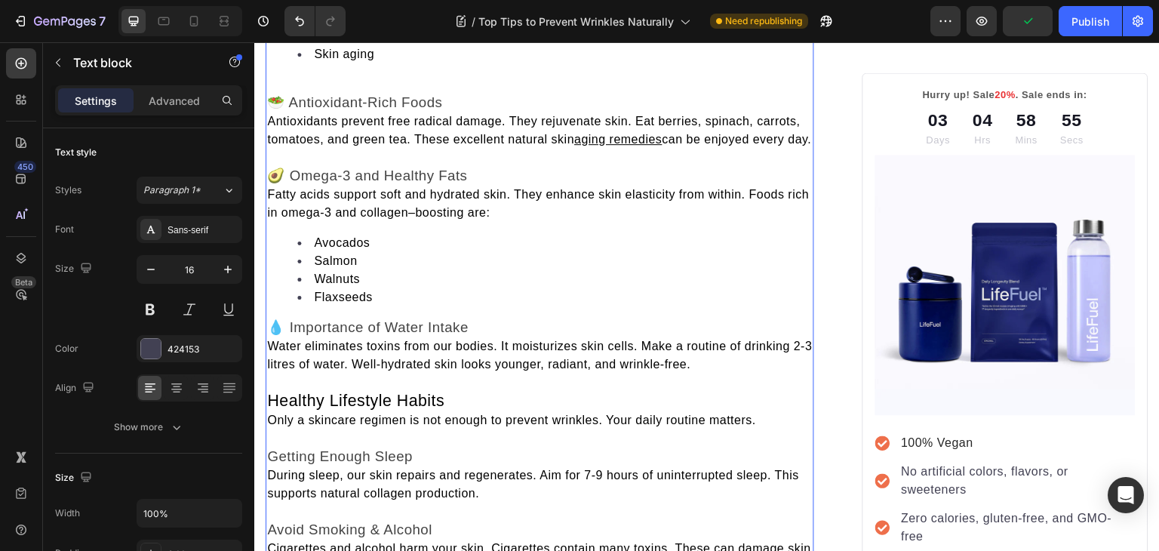
click at [272, 115] on span "Antioxidants prevent free radical damage. They rejuvenate skin. Eat berries, sp…" at bounding box center [533, 130] width 533 height 31
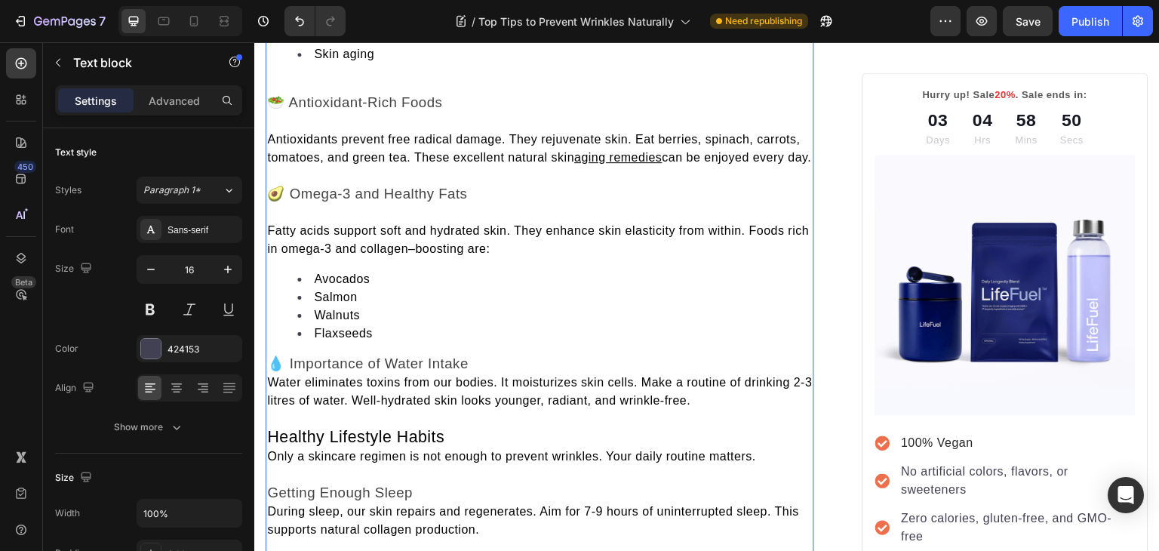
click at [269, 391] on span "Water eliminates toxins from our bodies. It moisturizes skin cells. Make a rout…" at bounding box center [539, 391] width 545 height 31
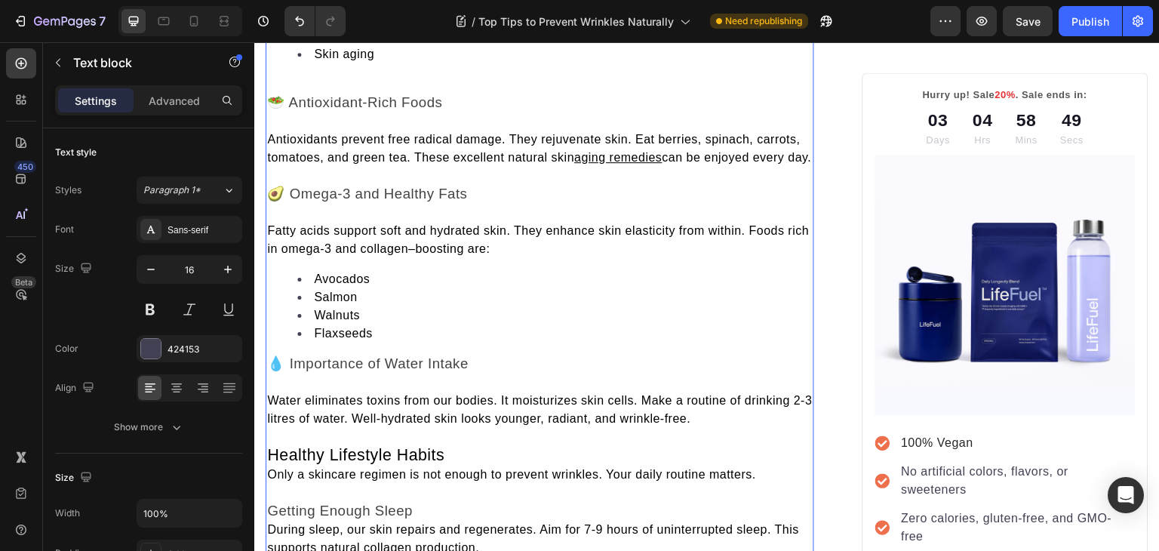
scroll to position [2299, 0]
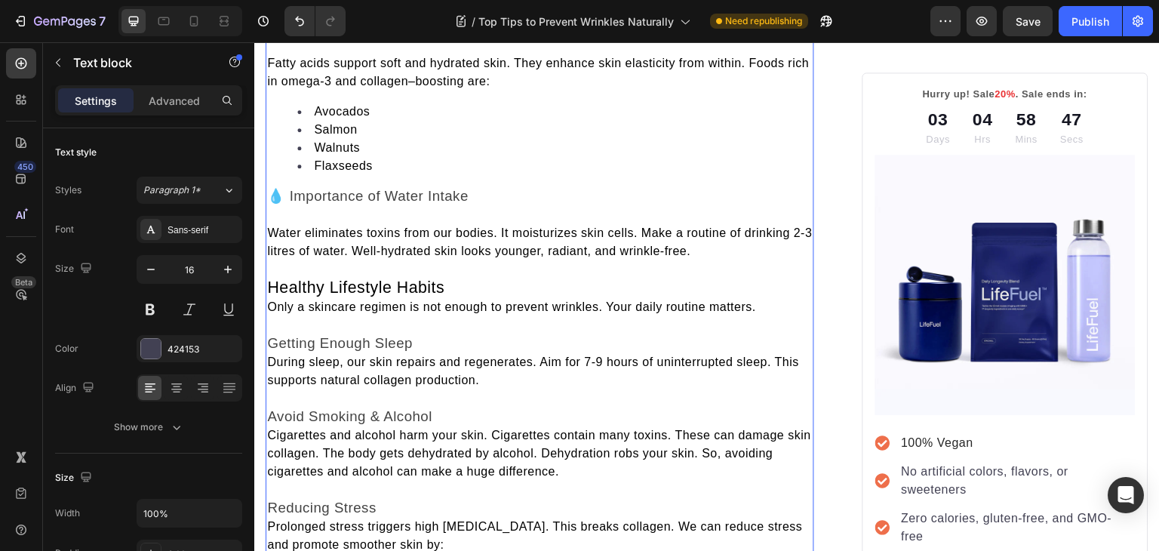
click at [272, 313] on span "Only a skincare regimen is not enough to prevent wrinkles. Your daily routine m…" at bounding box center [511, 306] width 489 height 13
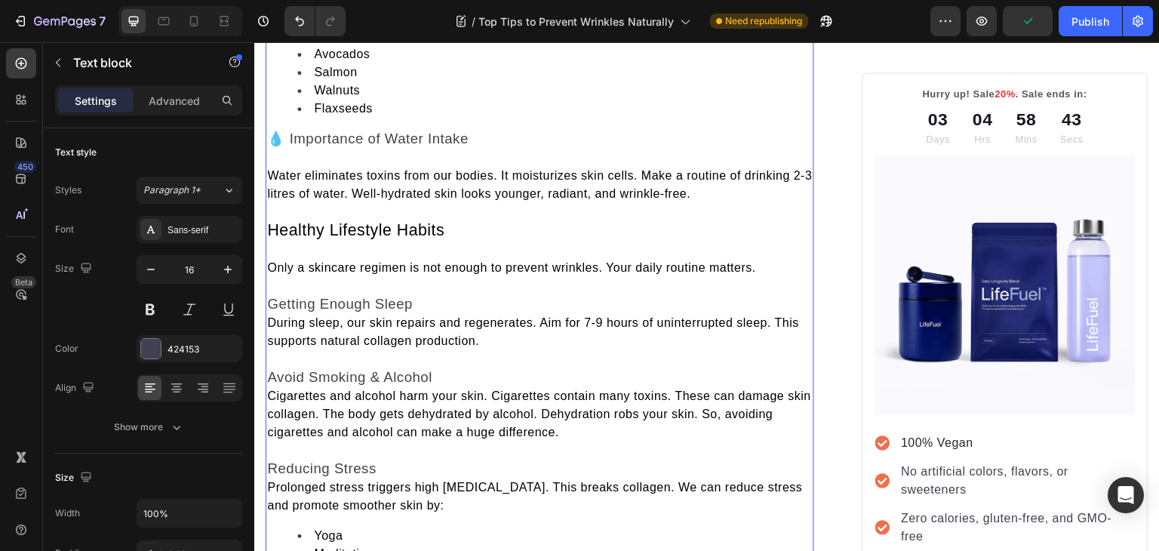
scroll to position [2356, 0]
click at [270, 339] on span "During sleep, our skin repairs and regenerates. Aim for 7-9 hours of uninterrup…" at bounding box center [533, 331] width 532 height 31
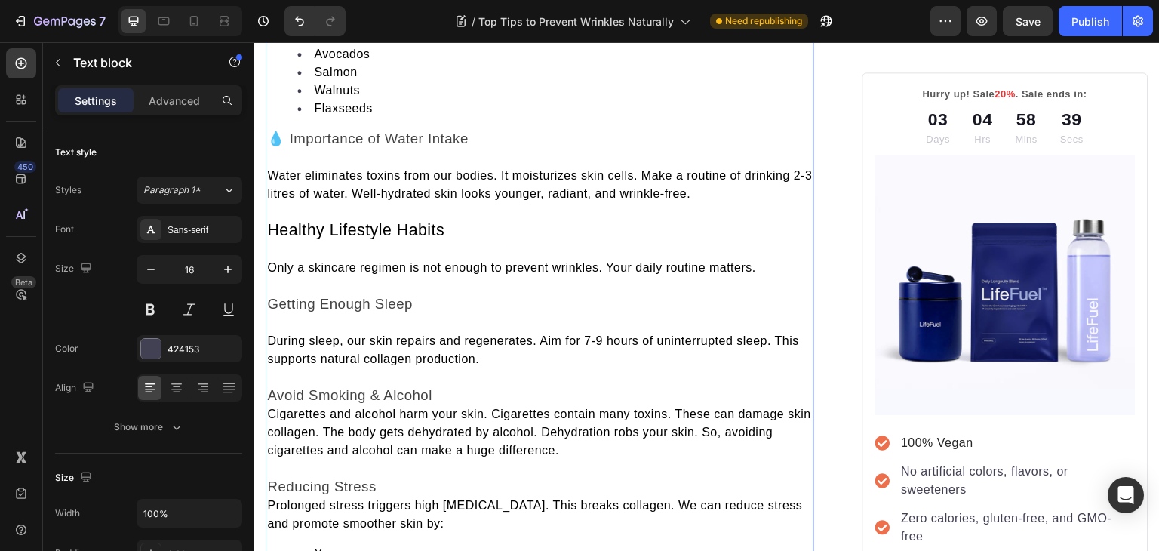
click at [275, 422] on span "Cigarettes and alcohol harm your skin. Cigarettes contain many toxins. These ca…" at bounding box center [539, 431] width 544 height 49
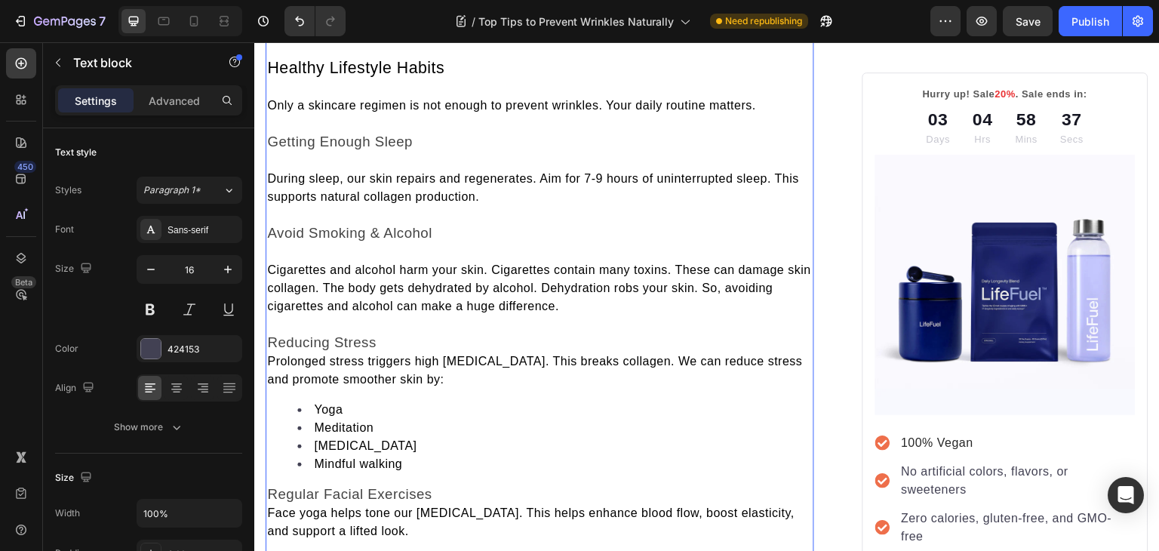
scroll to position [2519, 0]
click at [271, 367] on span "Prolonged stress triggers high [MEDICAL_DATA]. This breaks collagen. We can red…" at bounding box center [534, 369] width 535 height 31
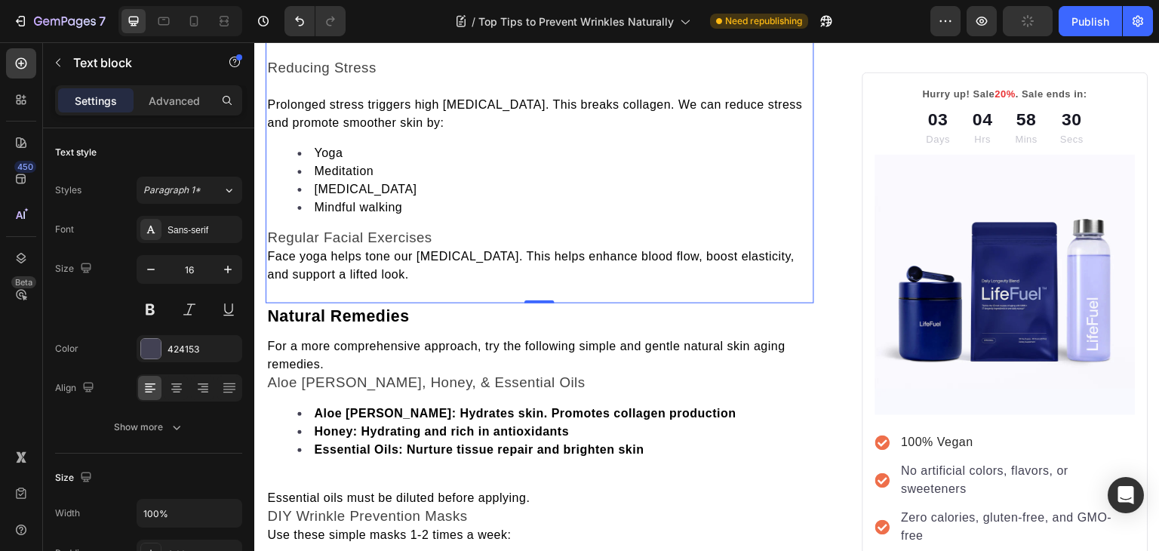
scroll to position [2798, 0]
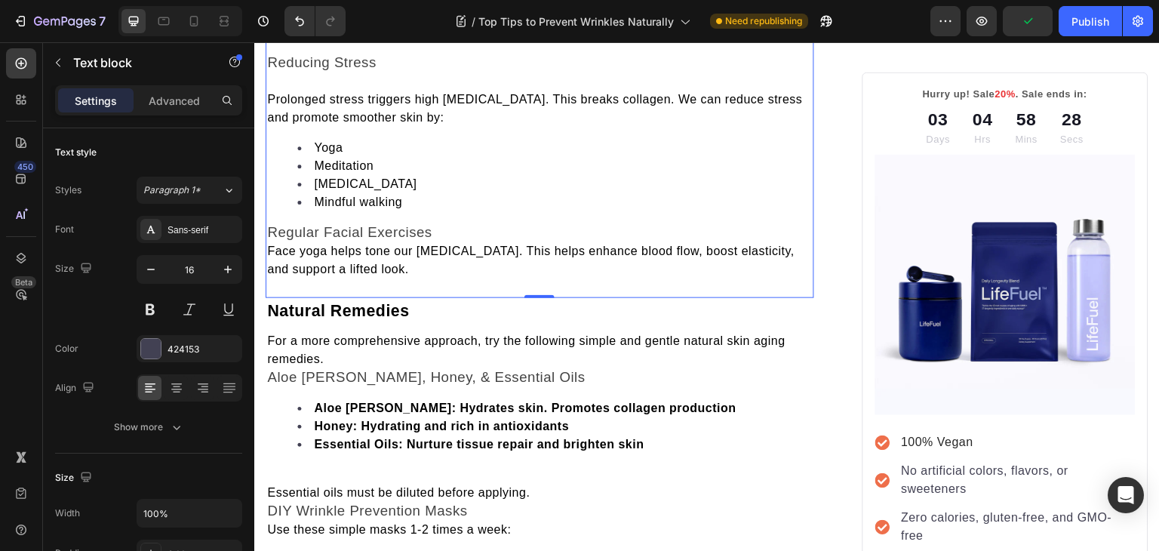
click at [269, 263] on span "Face yoga helps tone our [MEDICAL_DATA]. This helps enhance blood flow, boost e…" at bounding box center [530, 259] width 527 height 31
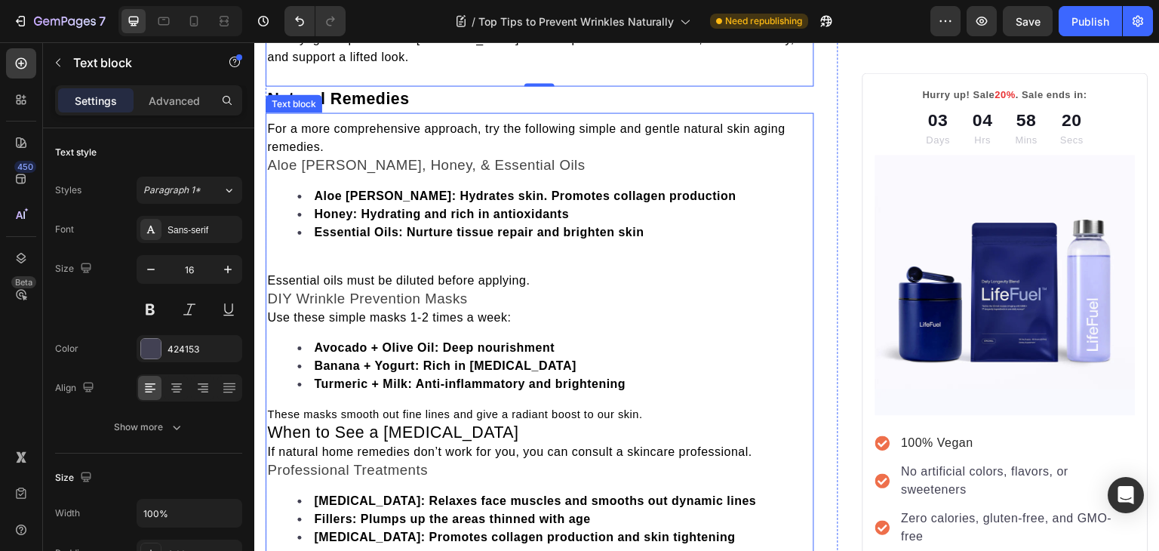
scroll to position [3020, 0]
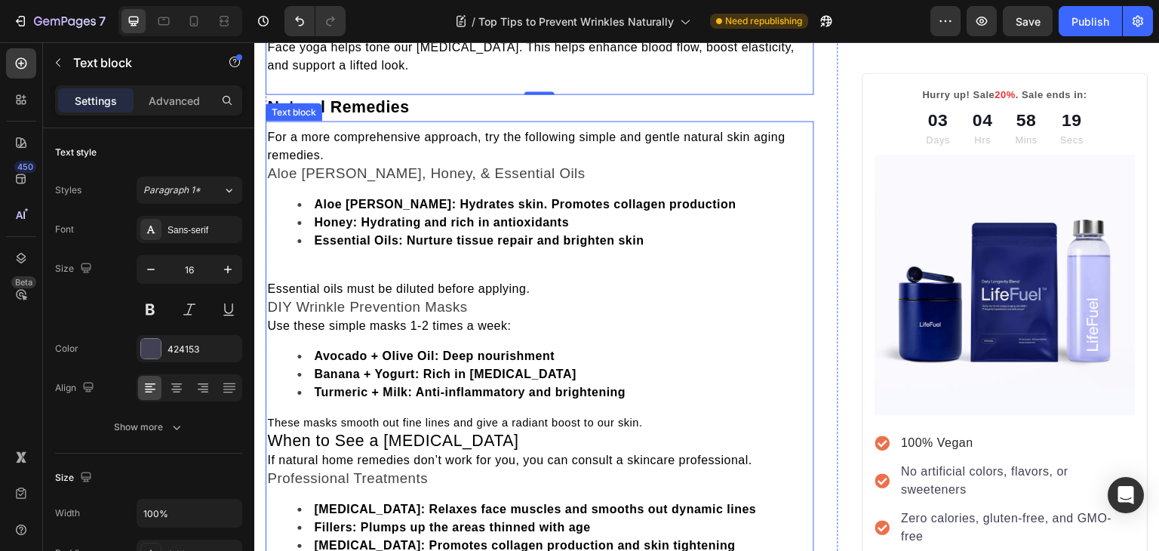
click at [277, 181] on span "Aloe [PERSON_NAME], Honey, & Essential Oils" at bounding box center [426, 173] width 318 height 16
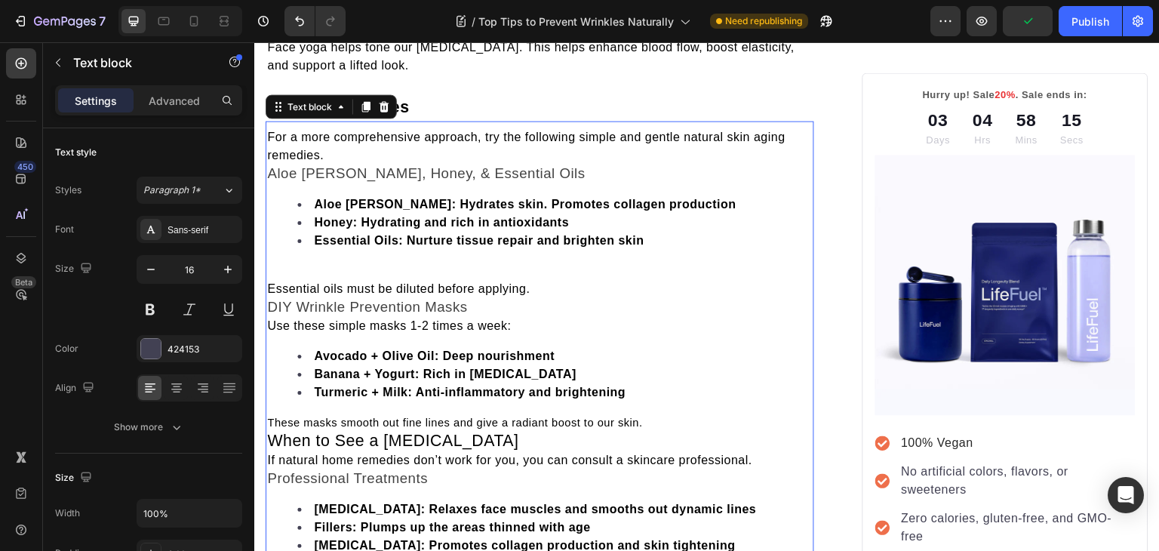
click at [269, 181] on span "Aloe [PERSON_NAME], Honey, & Essential Oils" at bounding box center [426, 173] width 318 height 16
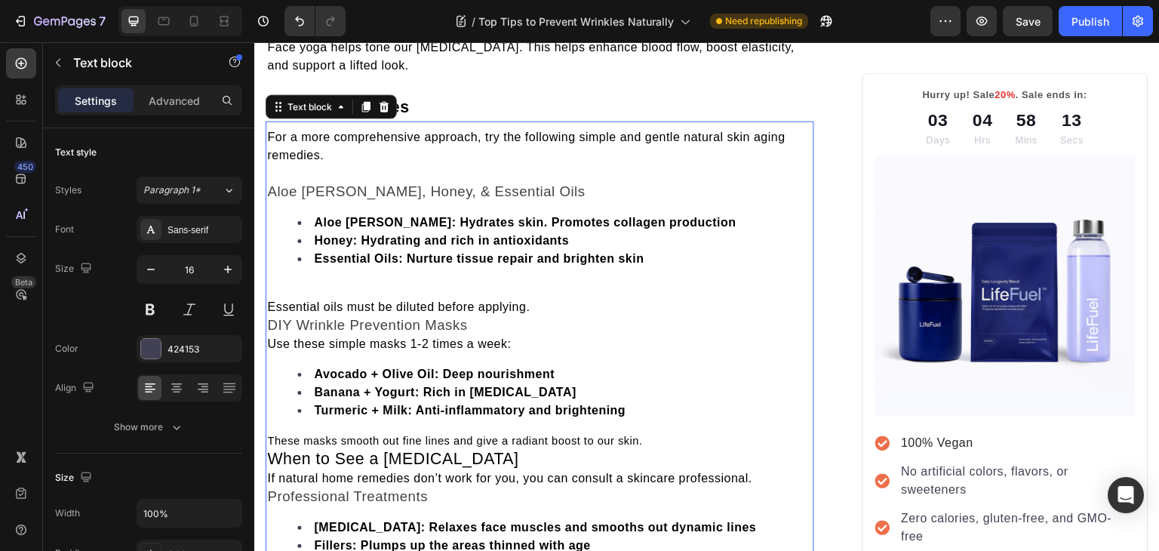
scroll to position [3061, 0]
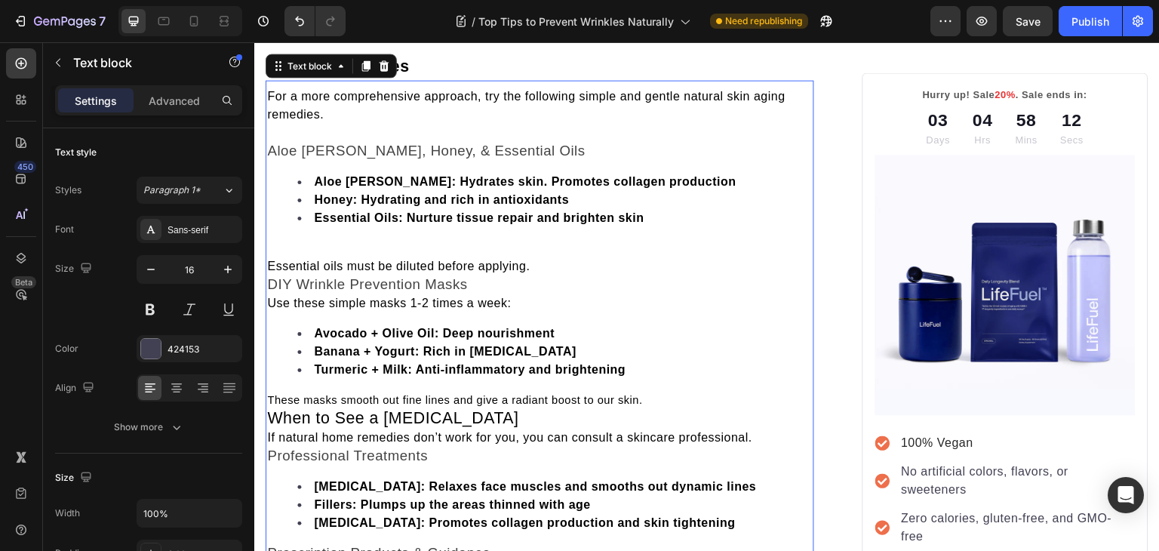
click at [278, 292] on span "DIY Wrinkle Prevention Masks" at bounding box center [367, 284] width 200 height 16
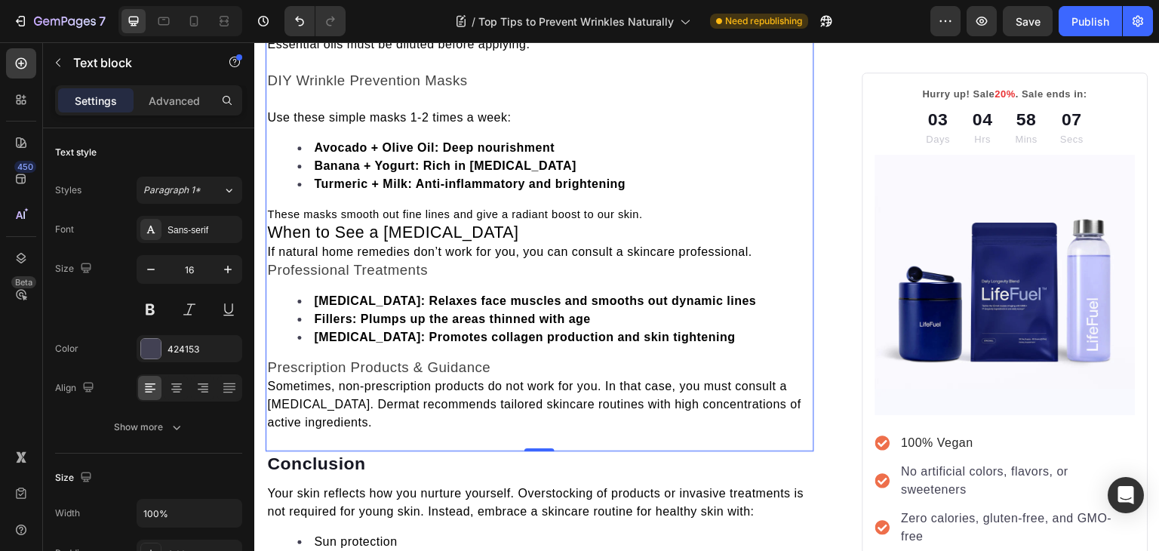
scroll to position [3282, 0]
click at [272, 241] on span "When to See a [MEDICAL_DATA]" at bounding box center [392, 232] width 251 height 18
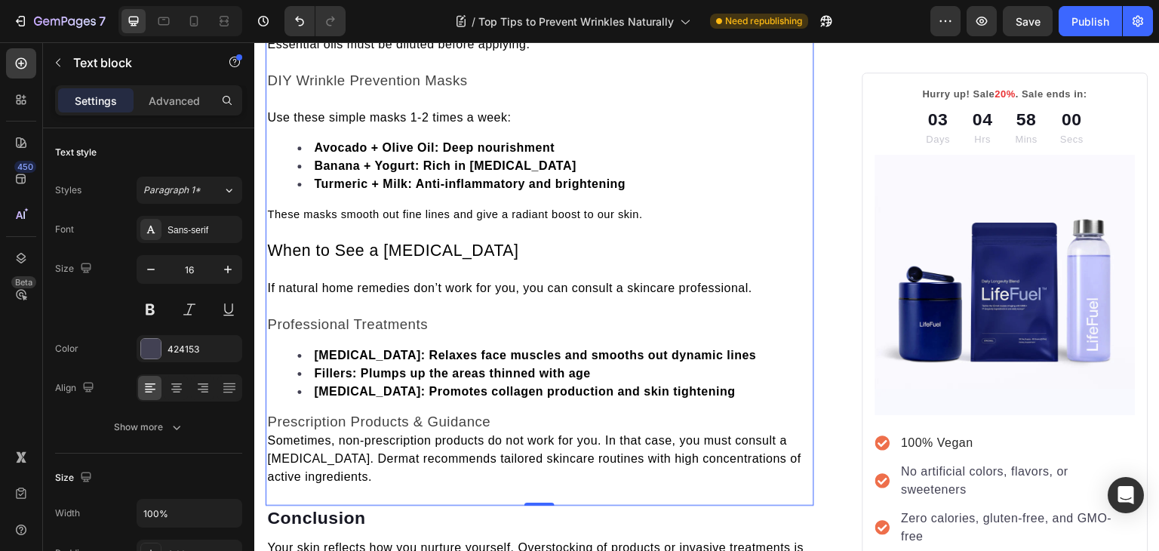
click at [496, 261] on p "When to See a [MEDICAL_DATA]" at bounding box center [539, 251] width 545 height 20
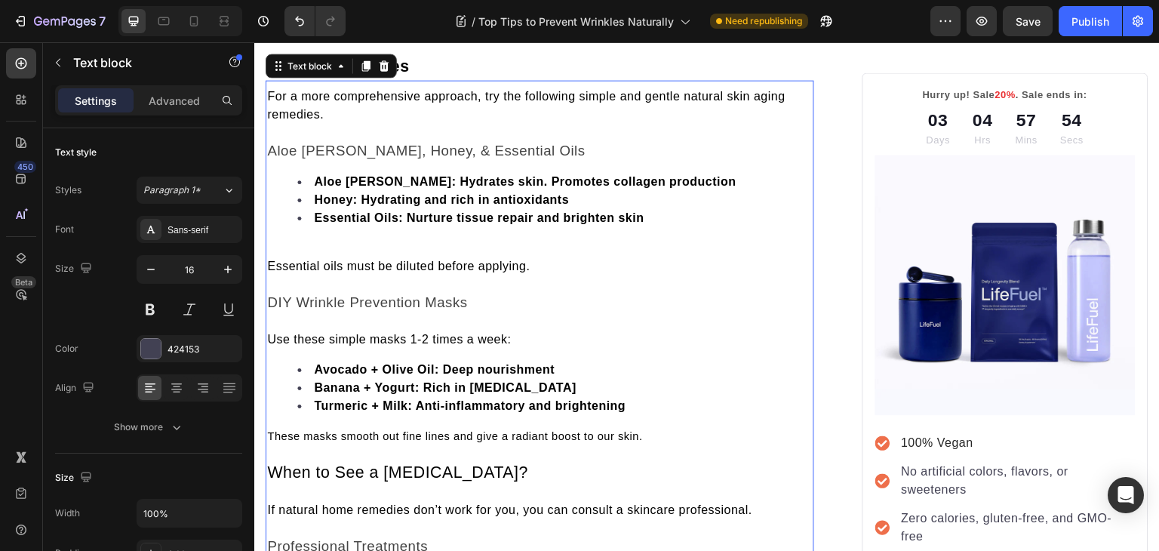
scroll to position [2999, 0]
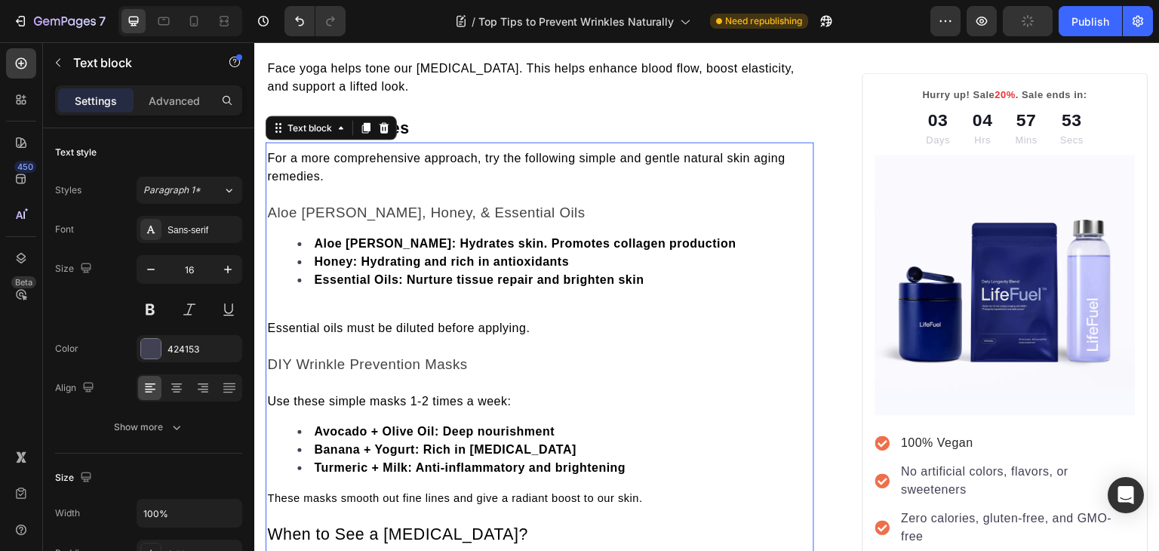
click at [392, 204] on p "Rich Text Editor. Editing area: main" at bounding box center [539, 195] width 545 height 18
click at [431, 161] on span "For a more comprehensive approach, try the following simple and gentle natural …" at bounding box center [526, 167] width 518 height 31
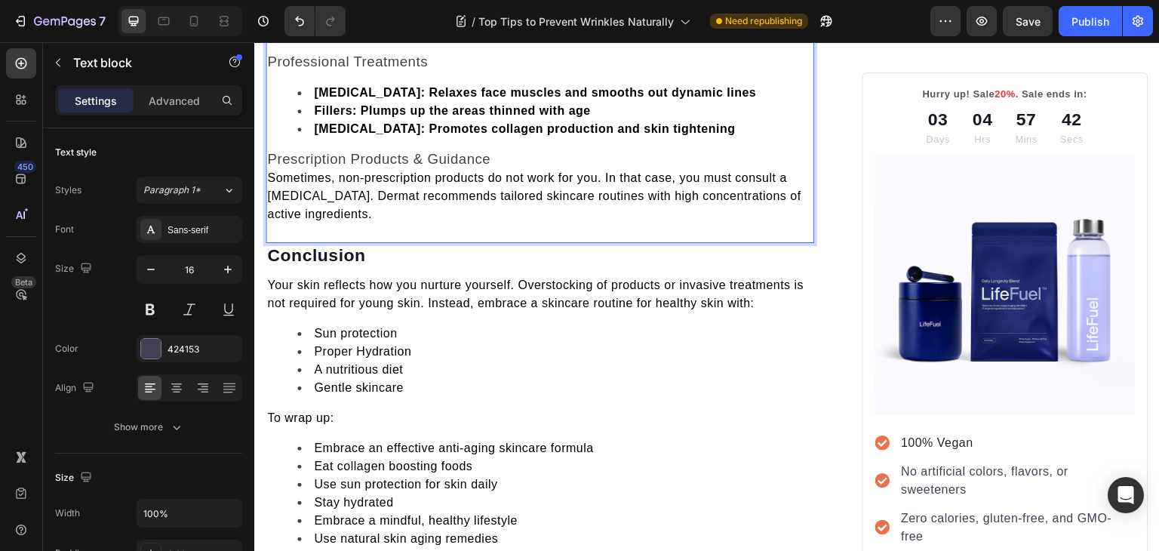
scroll to position [3511, 0]
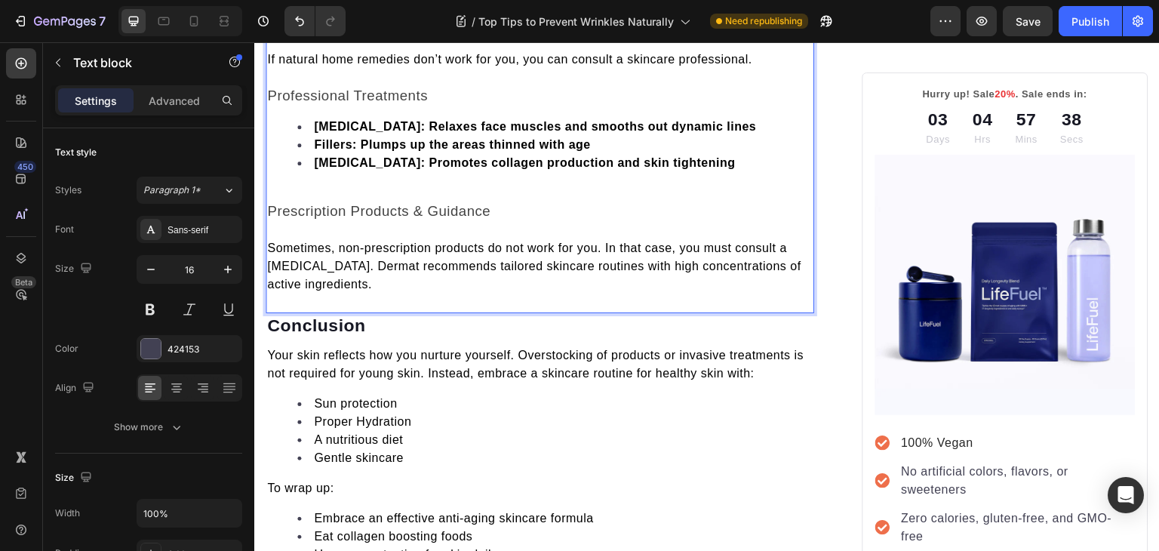
click at [270, 202] on p "Rich Text Editor. Editing area: main" at bounding box center [539, 193] width 545 height 18
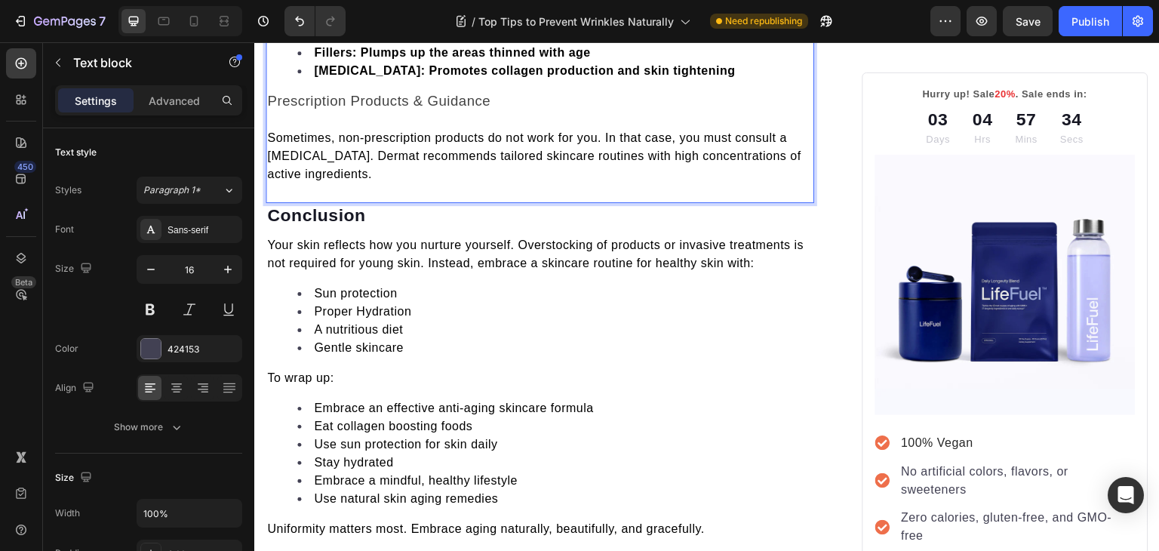
scroll to position [3604, 0]
click at [379, 167] on span "Sometimes, non-prescription products do not work for you. In that case, you mus…" at bounding box center [534, 154] width 534 height 49
copy span "Dermat"
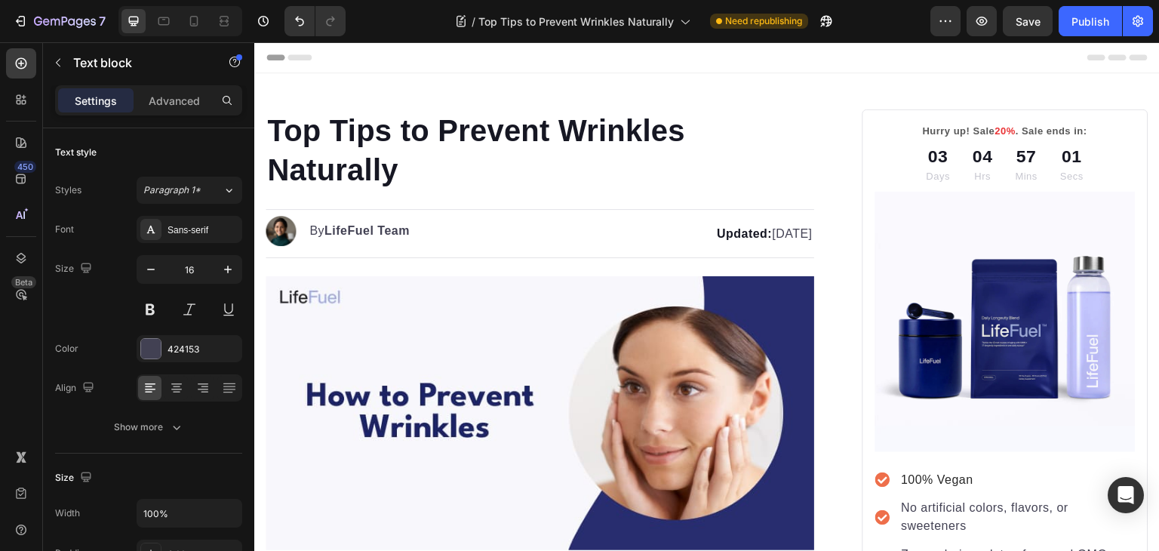
scroll to position [3724, 0]
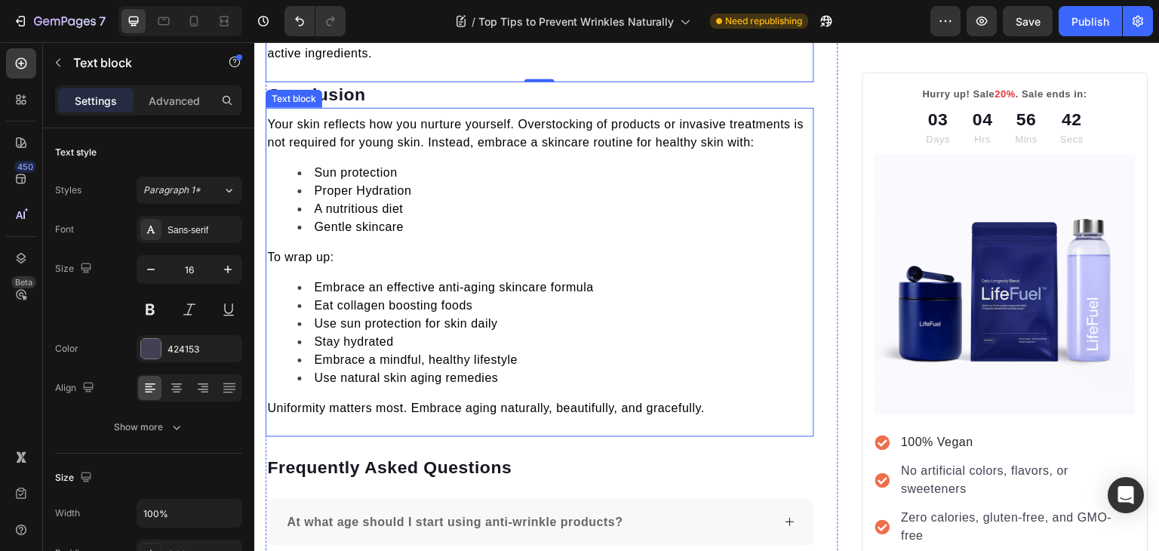
click at [425, 384] on span "Use natural skin aging remedies" at bounding box center [406, 377] width 184 height 13
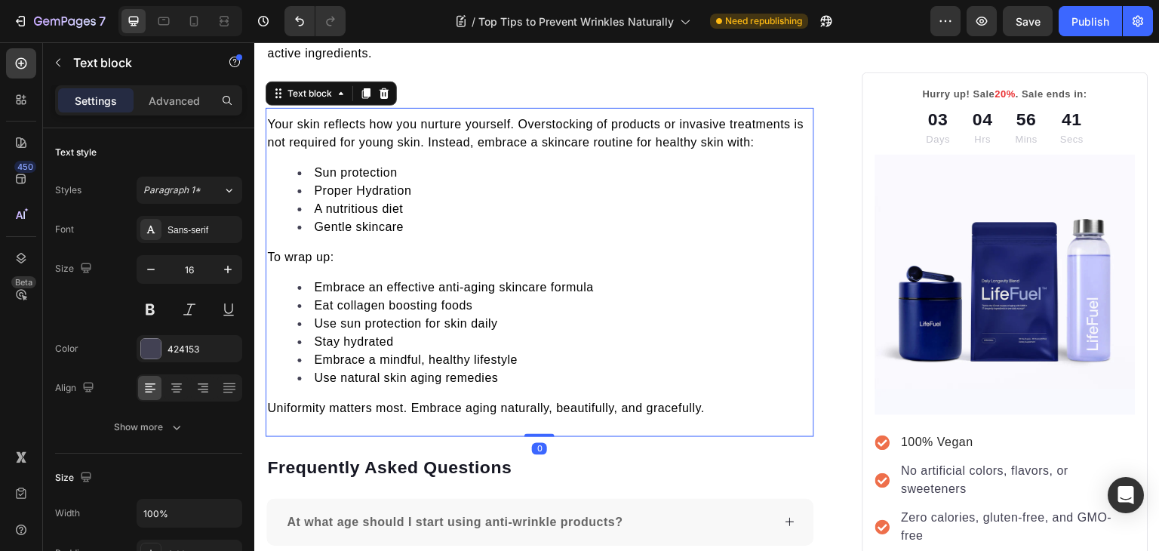
click at [425, 384] on span "Use natural skin aging remedies" at bounding box center [406, 377] width 184 height 13
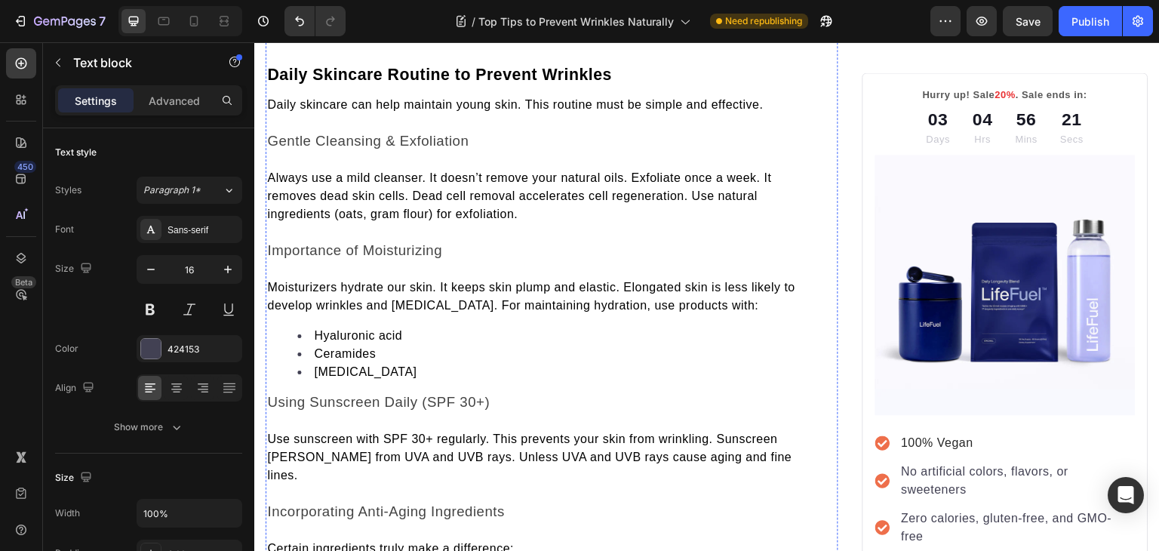
scroll to position [1032, 0]
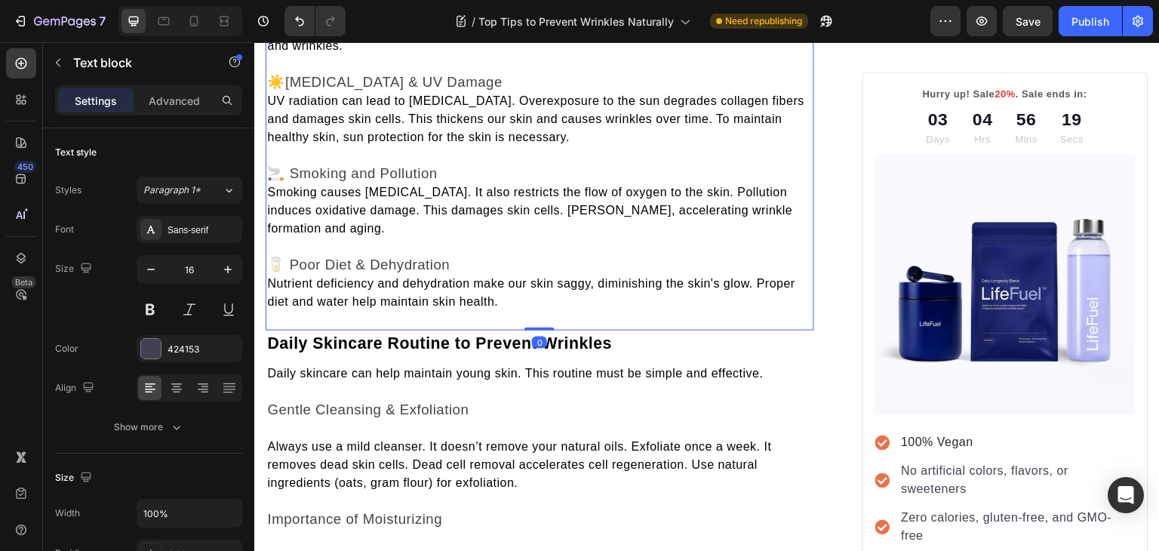
click at [276, 186] on span "Smoking causes [MEDICAL_DATA]. It also restricts the flow of oxygen to the skin…" at bounding box center [529, 210] width 525 height 49
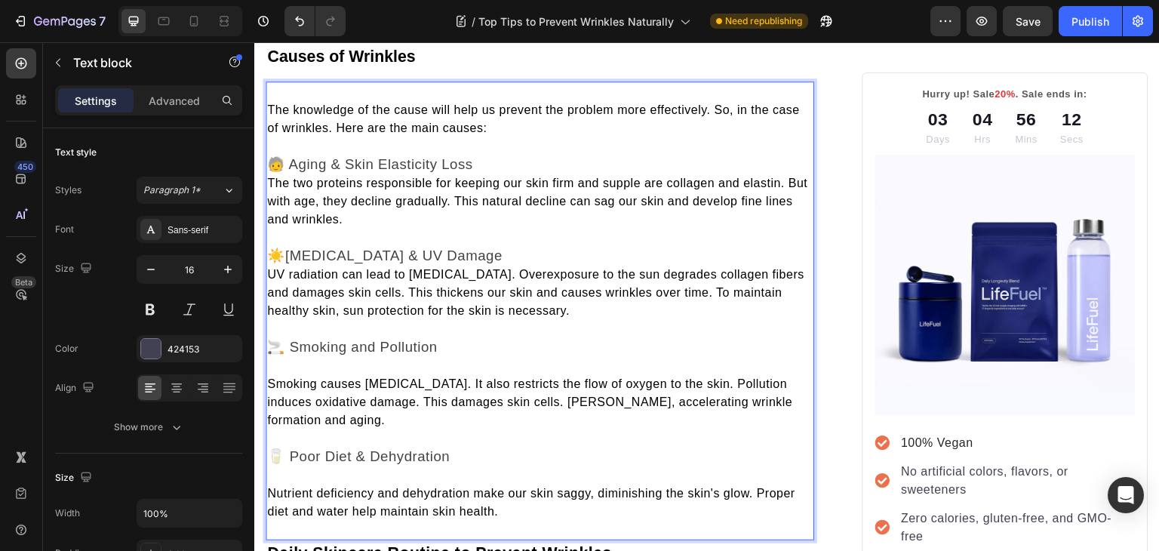
scroll to position [855, 0]
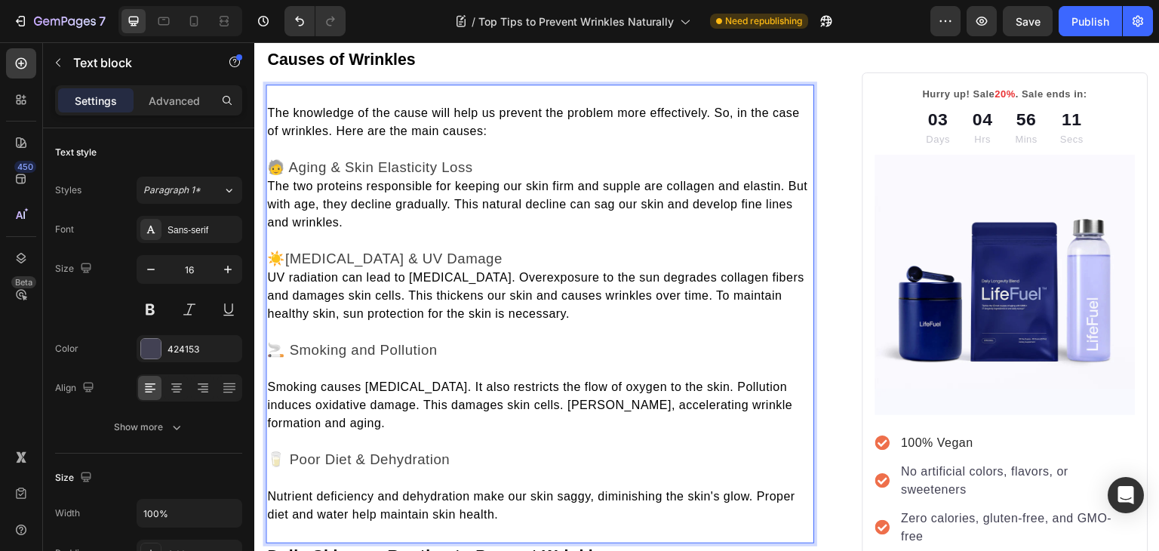
click at [269, 180] on span "The two proteins responsible for keeping our skin firm and supple are collagen …" at bounding box center [537, 204] width 540 height 49
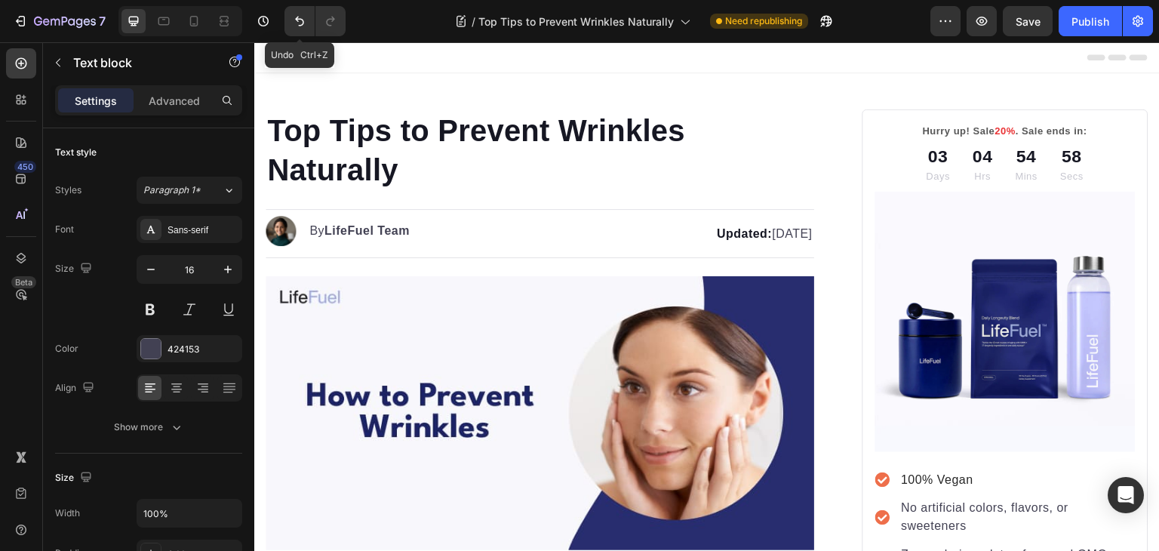
scroll to position [0, 0]
